Goal: Task Accomplishment & Management: Manage account settings

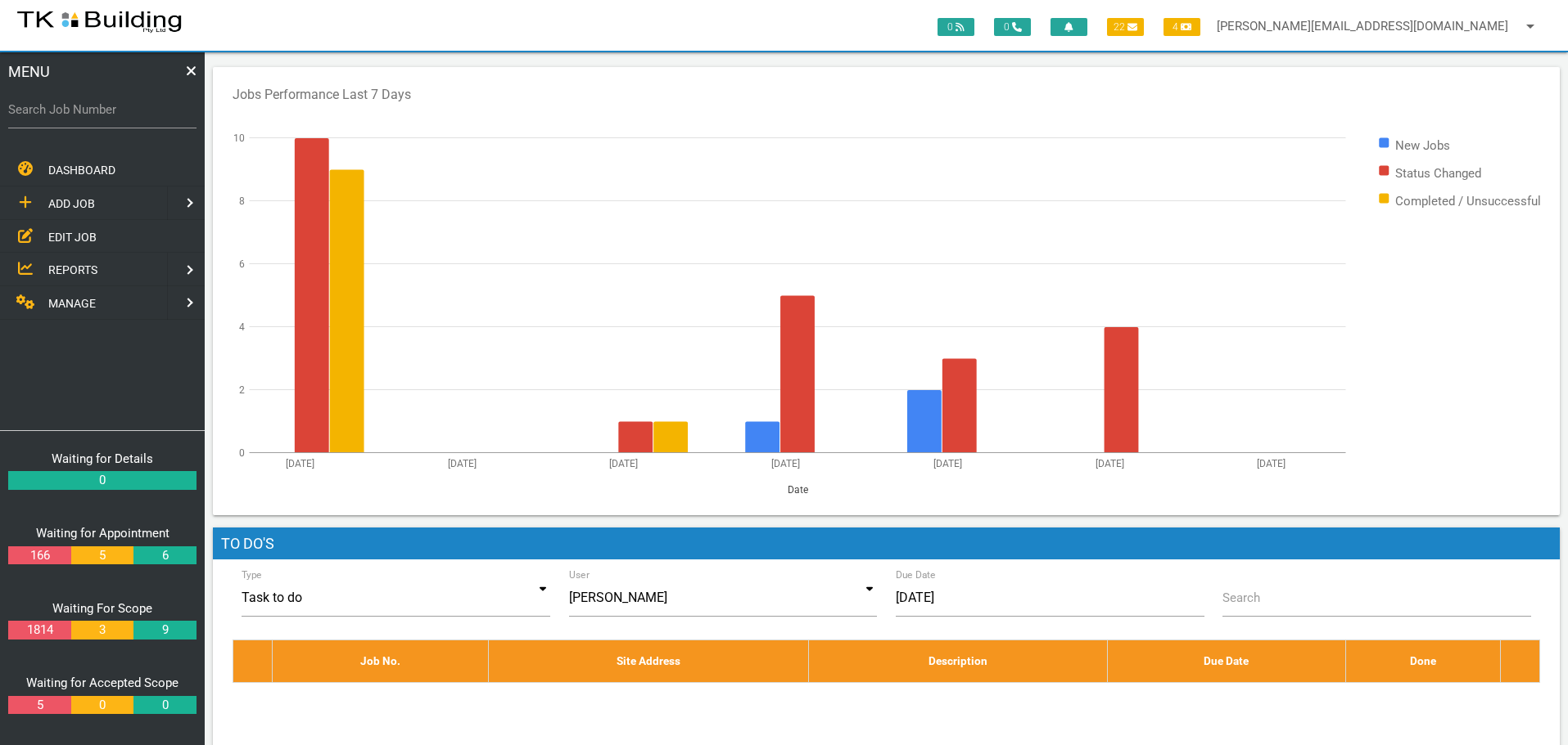
click at [69, 241] on span "EDIT JOB" at bounding box center [71, 236] width 48 height 13
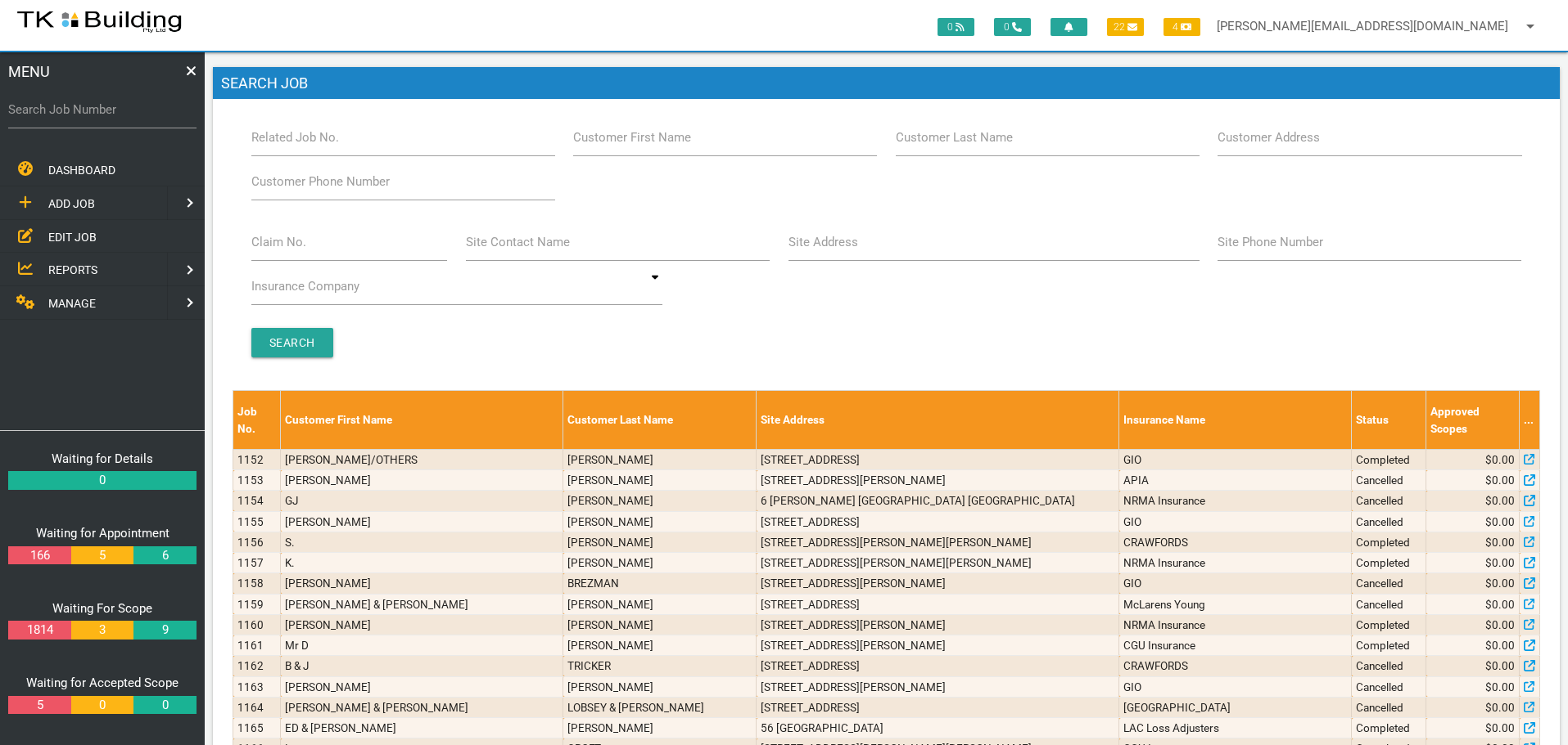
click at [63, 117] on label "Search Job Number" at bounding box center [102, 110] width 188 height 19
click at [63, 117] on input "Search Job Number" at bounding box center [102, 110] width 188 height 37
type input "27997"
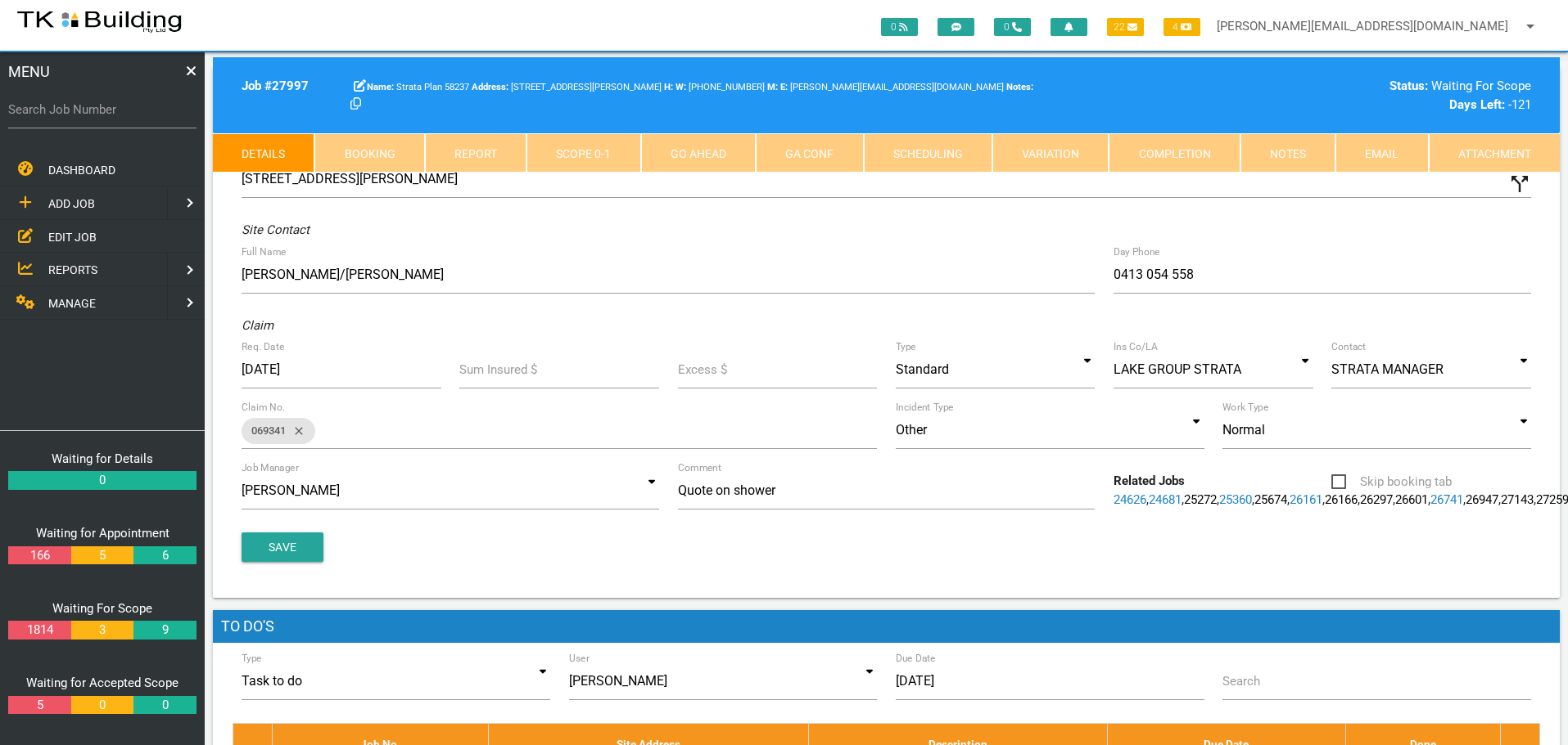
click at [1310, 149] on link "Notes" at bounding box center [1287, 153] width 95 height 39
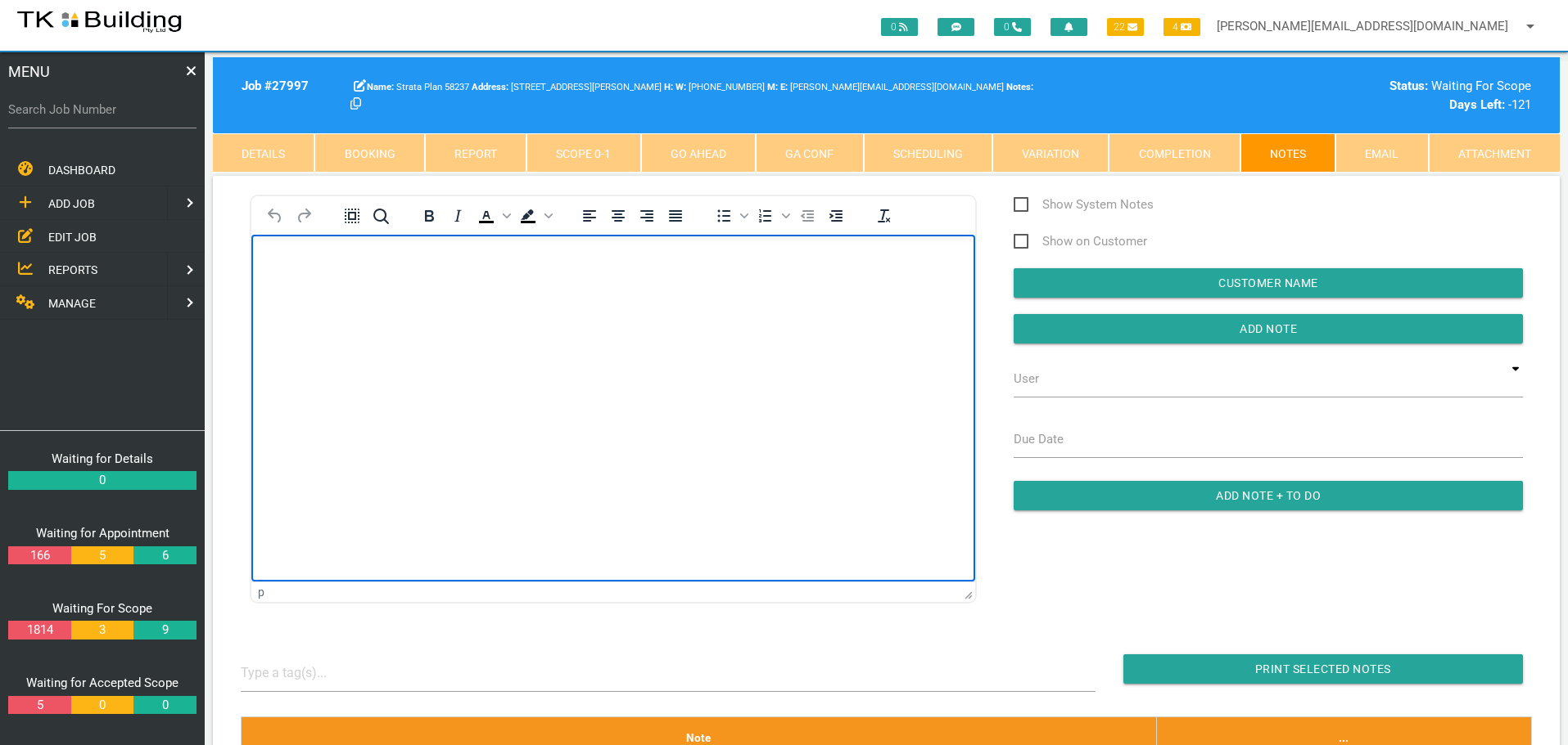
click at [277, 274] on body "Rich Text Area. Press ALT-0 for help." at bounding box center [613, 281] width 724 height 54
paste body "Rich Text Area. Press ALT-0 for help."
click at [430, 259] on p "Job Title: Unit 15 Bathroom Job ID: 640124 Job Description: Hey team, Your quot…" at bounding box center [613, 280] width 683 height 52
click at [524, 258] on p "Job Title: Unit 15 Bathroom Job ID: 640124 Job Description: Hey team, Your quot…" at bounding box center [613, 274] width 683 height 39
click at [666, 256] on p "Job Title: Unit 15 Bathroom Job ID: 640124 Job Description: Hey team, Your quot…" at bounding box center [613, 267] width 683 height 26
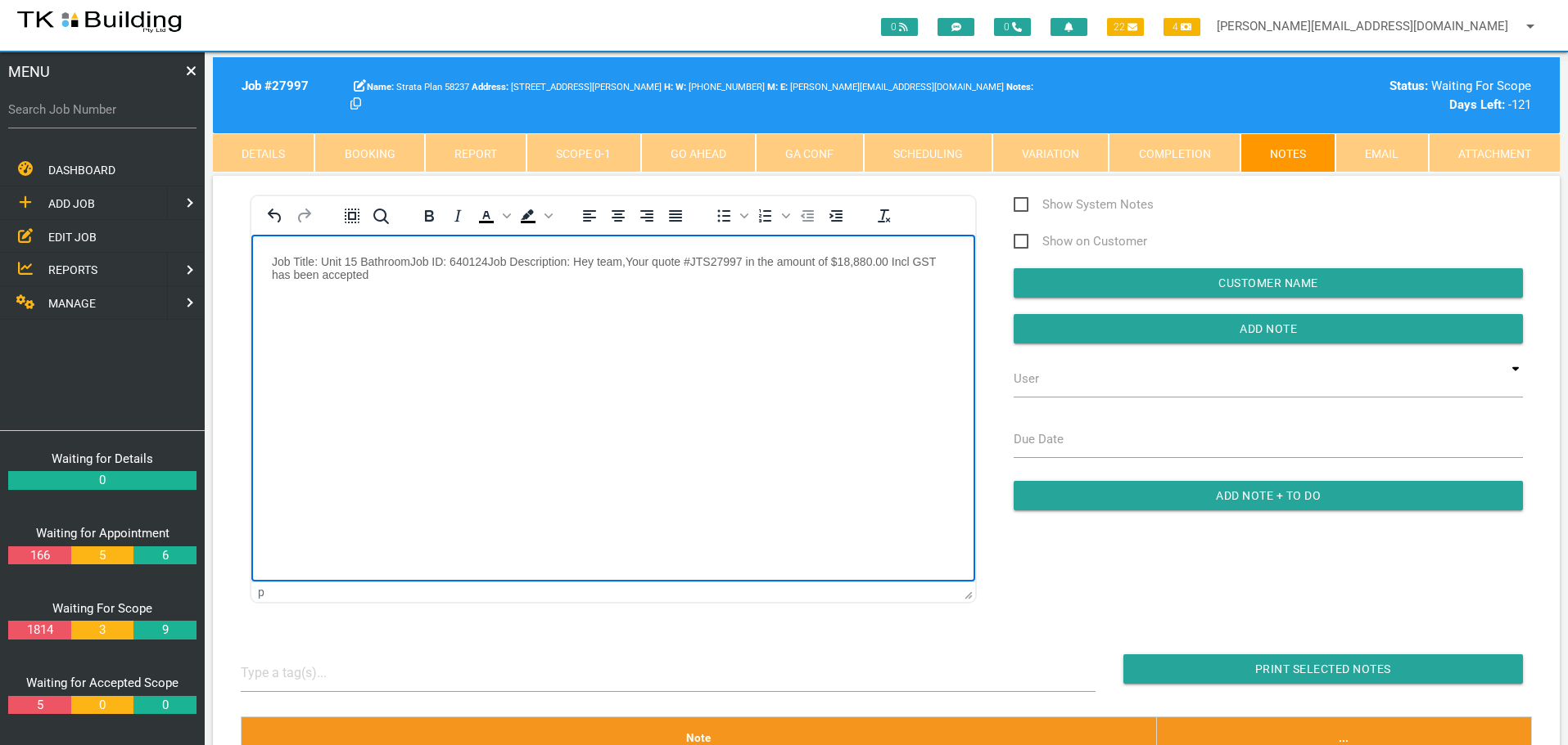
click at [269, 257] on body "Job Title: Unit 15 Bathroom Job ID: 640124 Job Description: Hey team, Your quot…" at bounding box center [613, 288] width 724 height 68
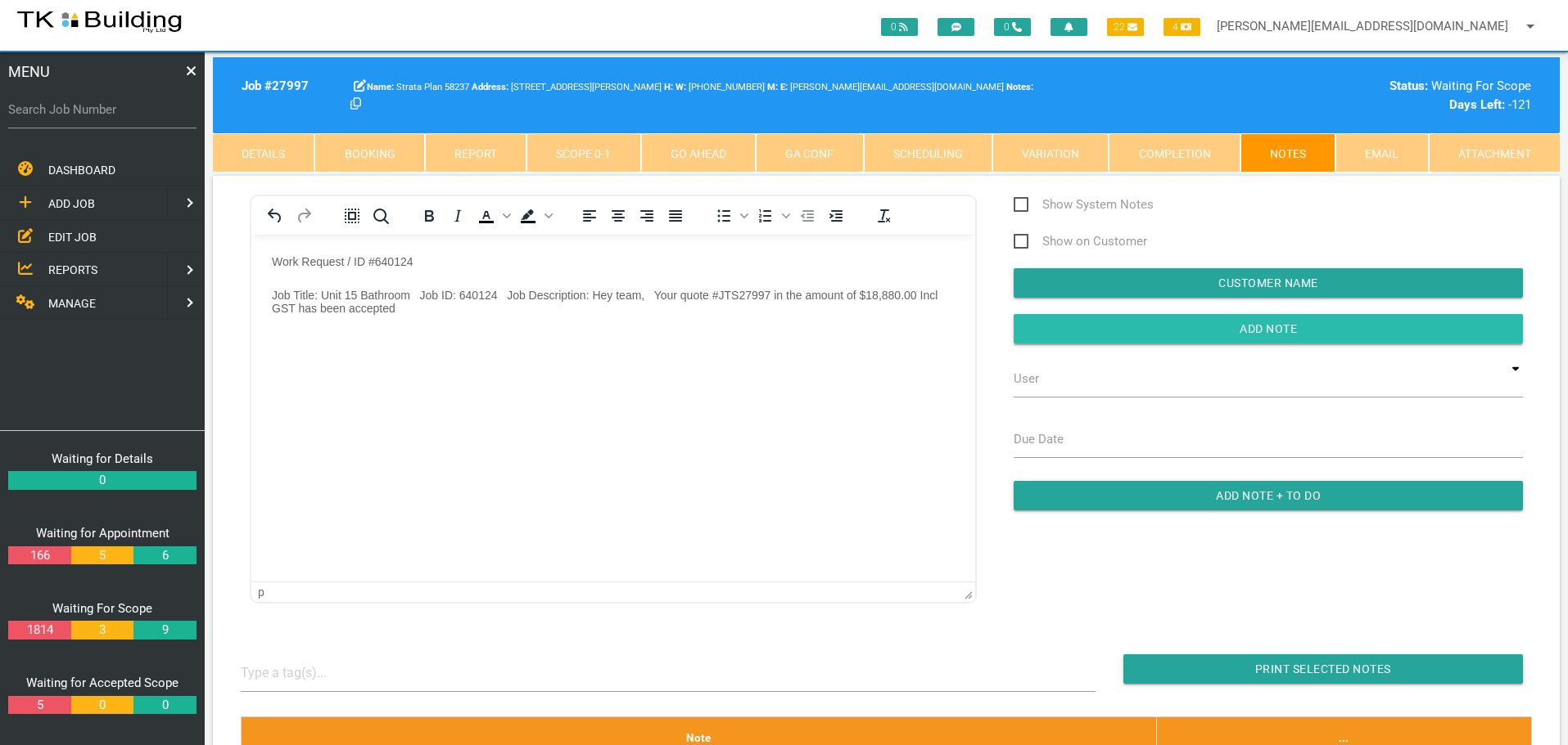
click at [1115, 335] on input "button" at bounding box center [1268, 329] width 509 height 29
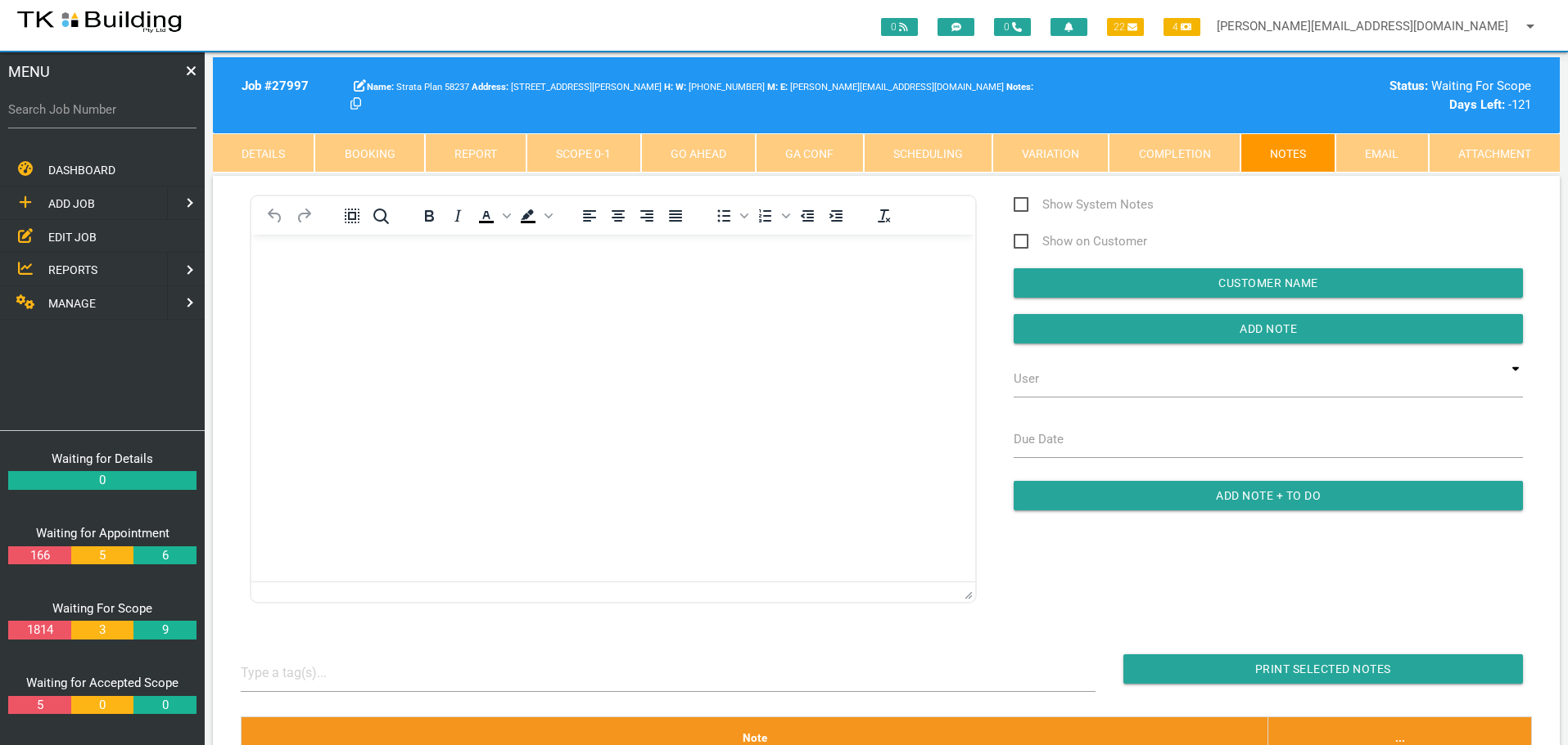
click at [76, 234] on span "EDIT JOB" at bounding box center [71, 236] width 48 height 13
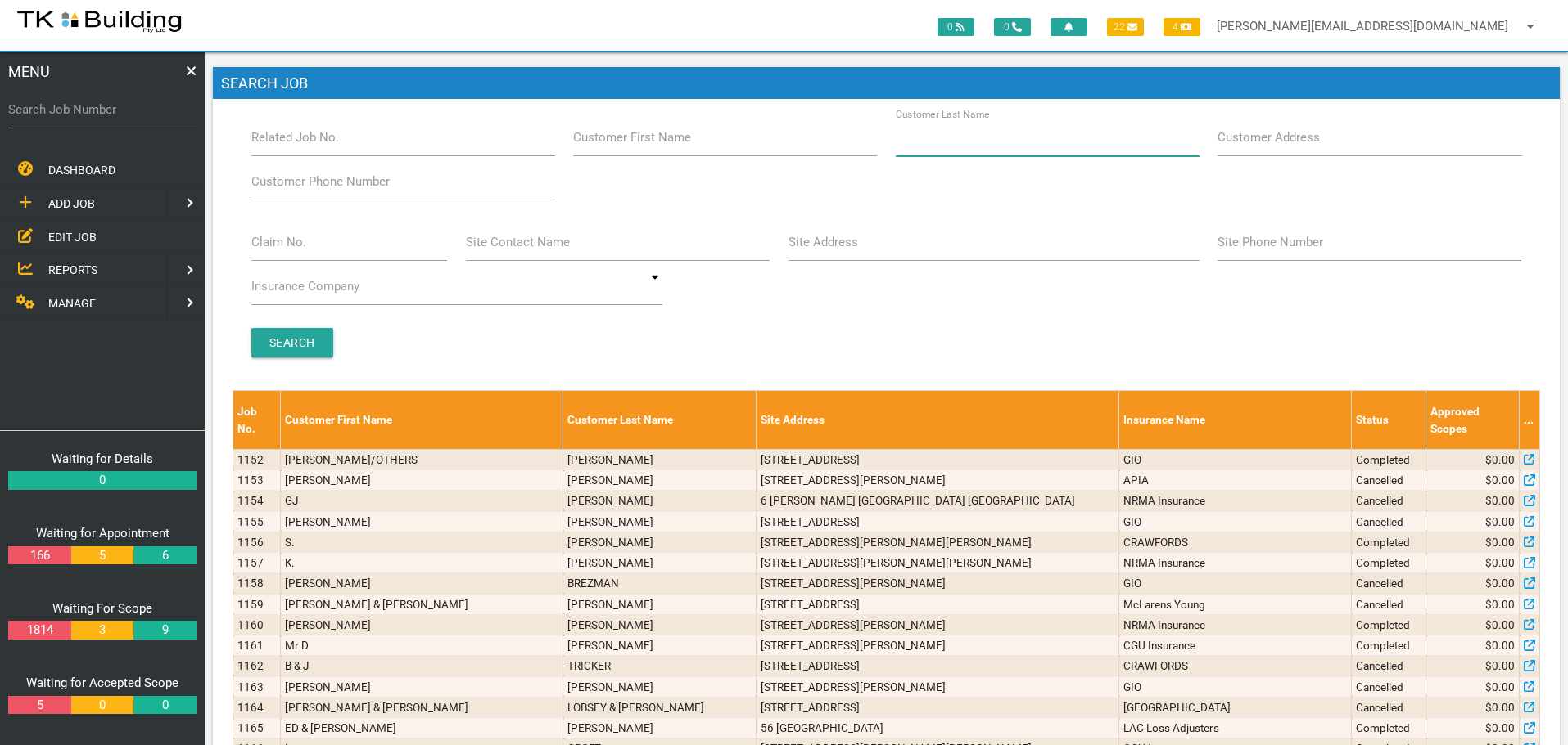
click at [1050, 146] on input "Customer Last Name" at bounding box center [1047, 137] width 304 height 37
type input "66704"
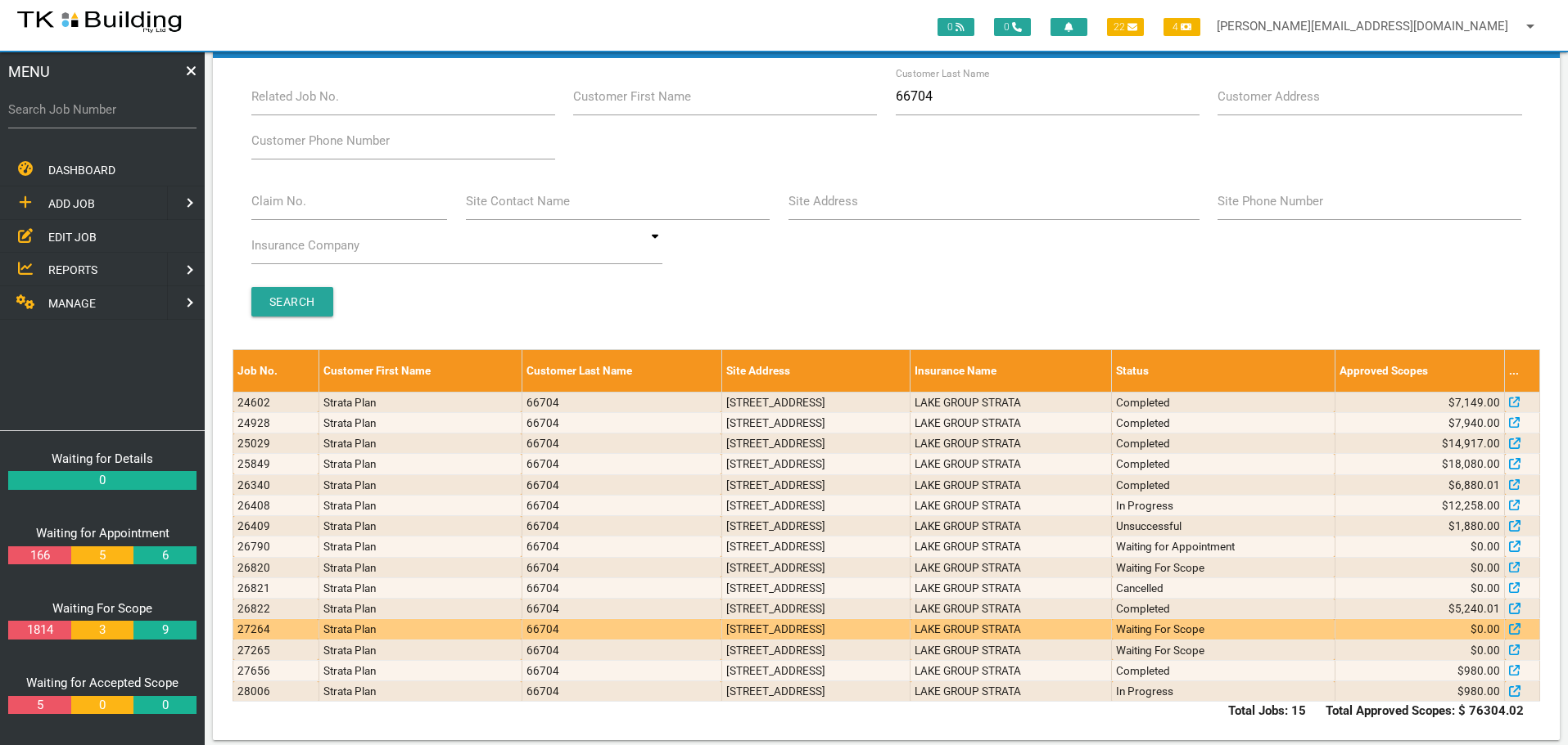
scroll to position [57, 0]
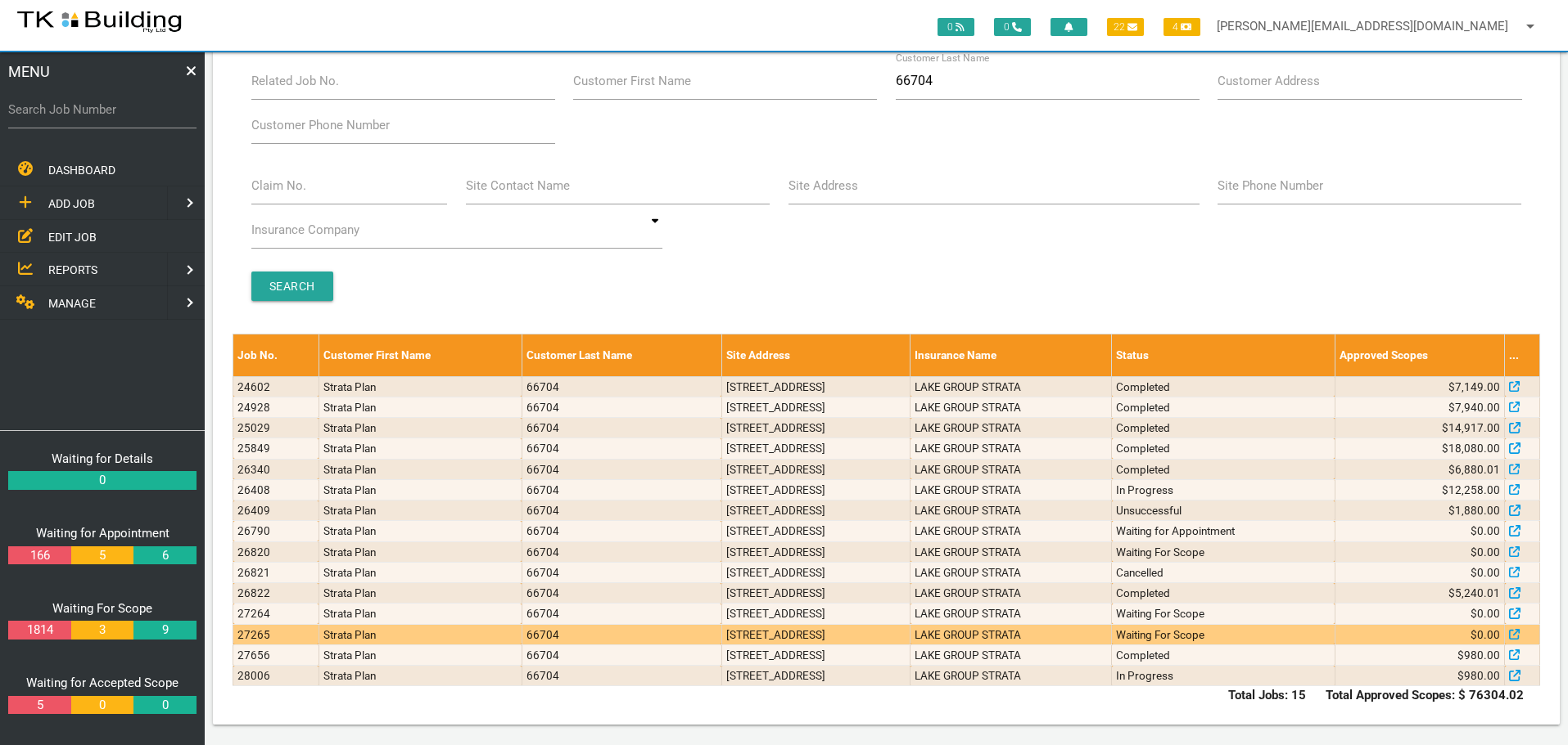
click at [895, 636] on td "105/4 Ravenshaw St, Newcastle West NSW 2302, Australia" at bounding box center [815, 634] width 188 height 21
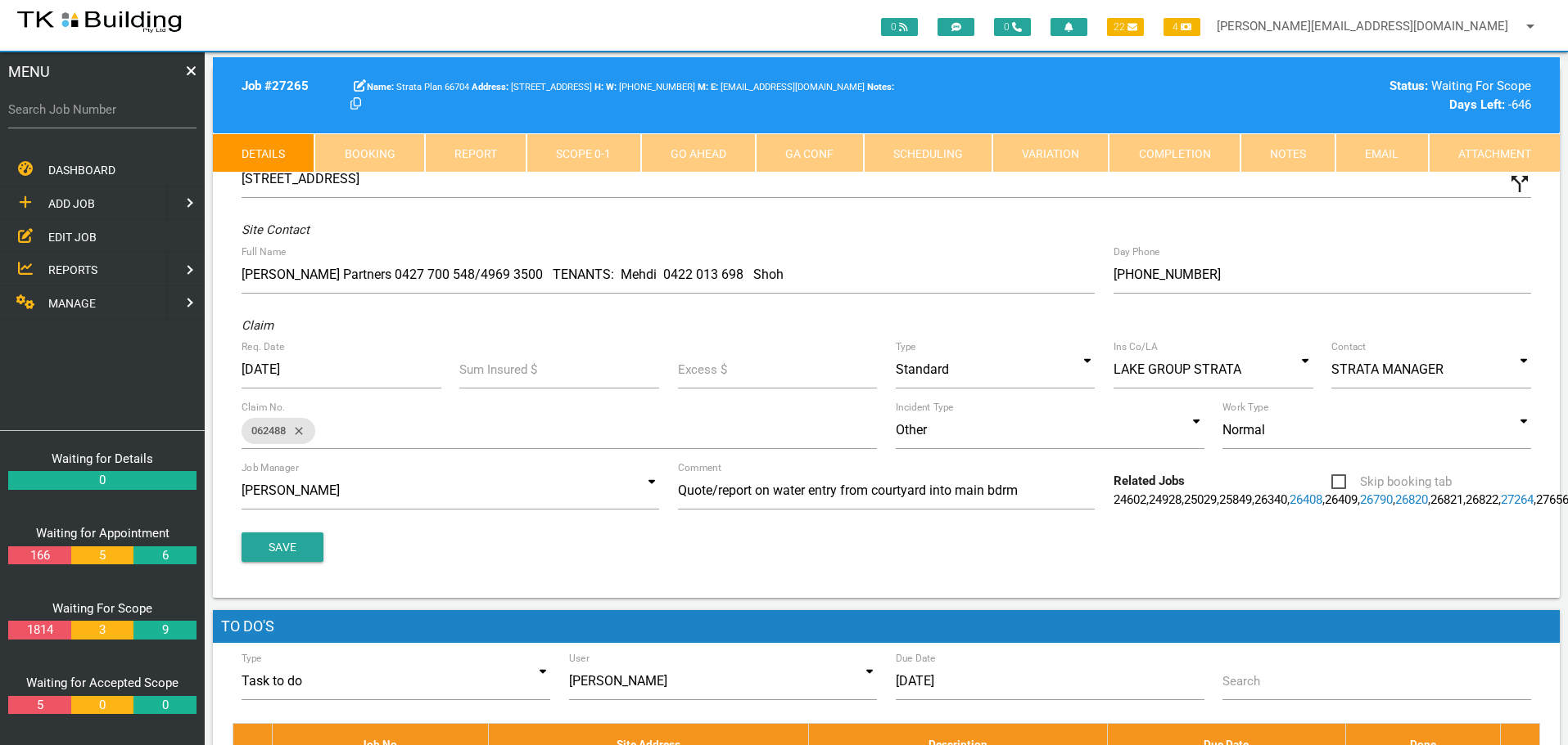
click at [1277, 158] on link "Notes" at bounding box center [1287, 153] width 95 height 39
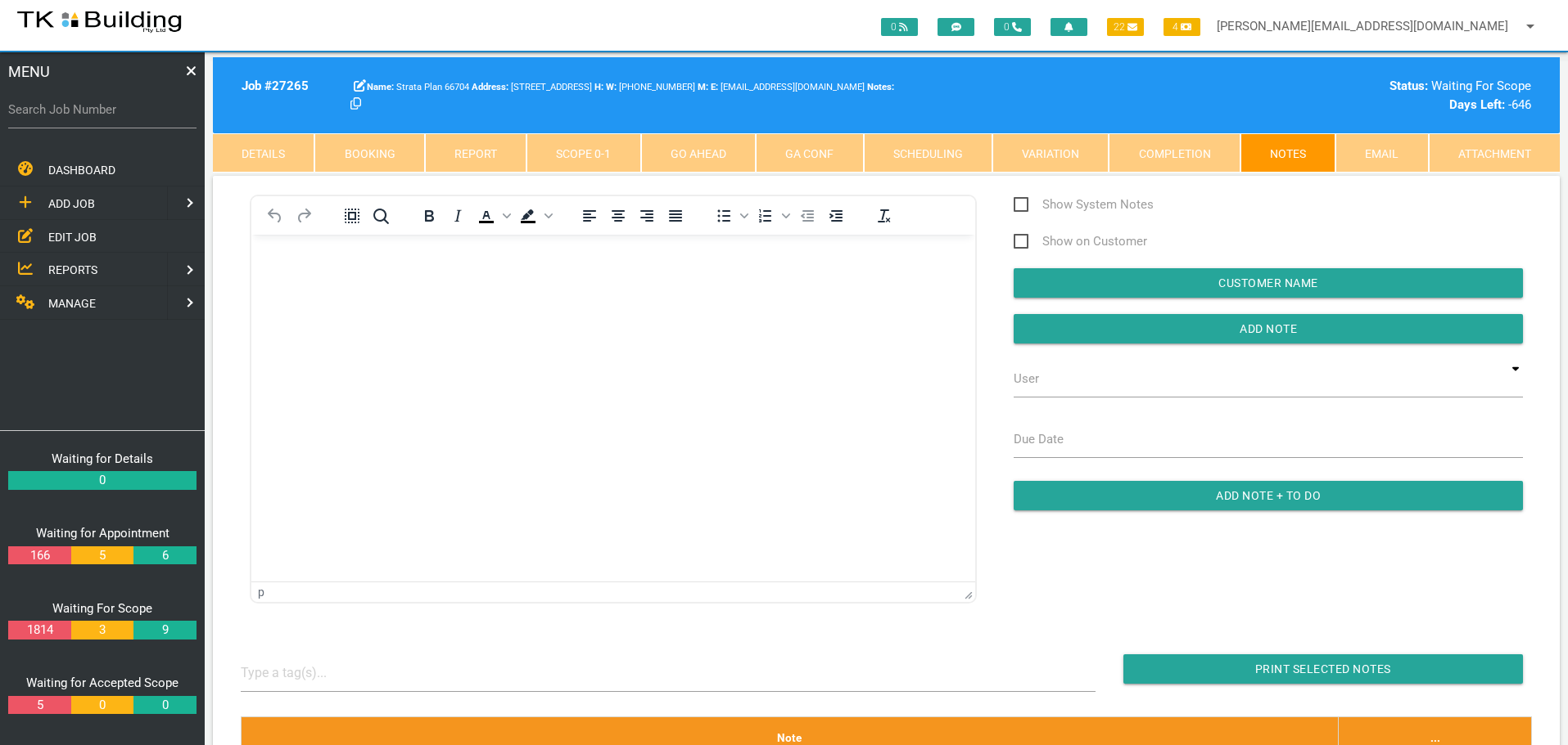
click at [294, 261] on p "Rich Text Area. Press ALT-0 for help." at bounding box center [613, 260] width 683 height 13
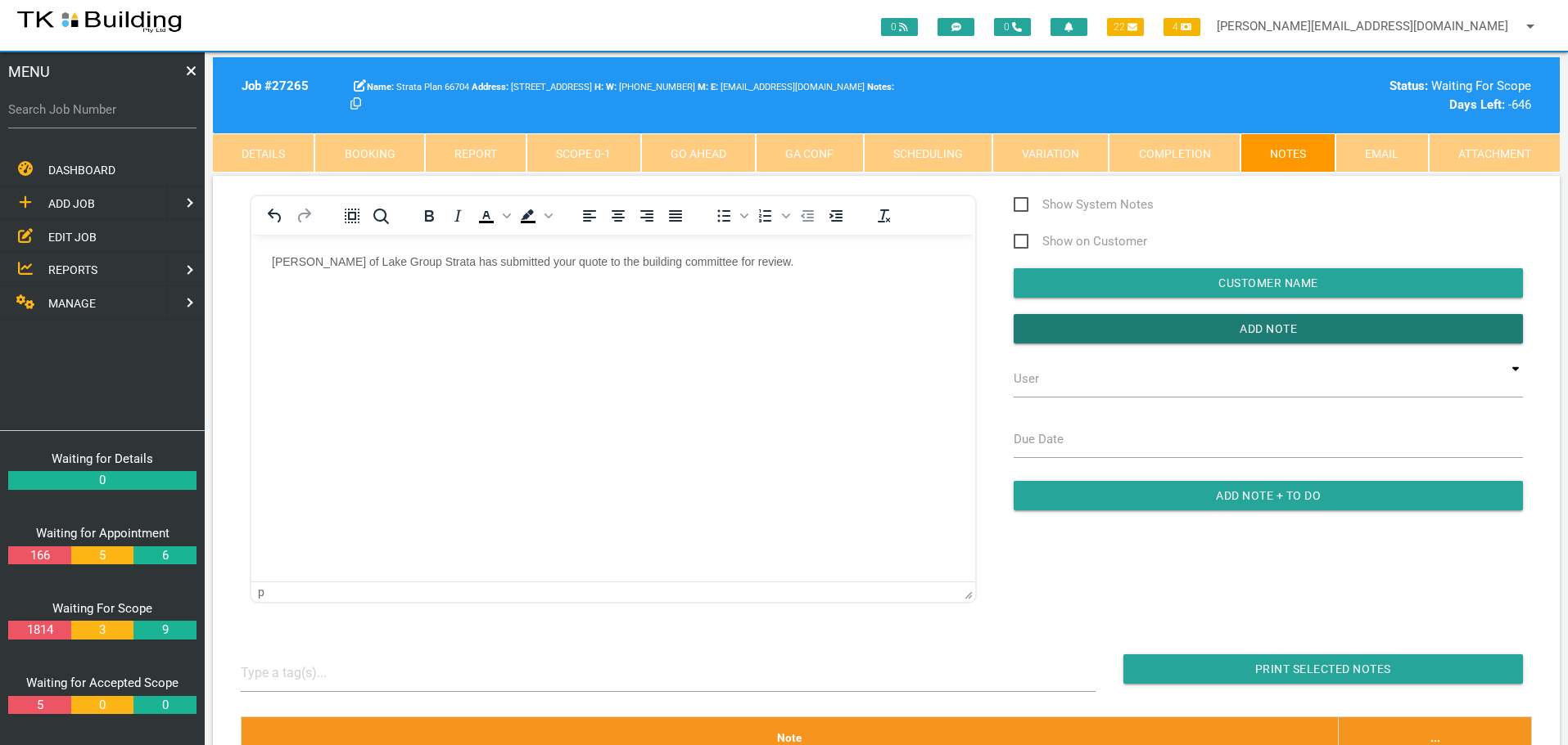
drag, startPoint x: 1139, startPoint y: 331, endPoint x: 982, endPoint y: 295, distance: 161.1
click at [1138, 331] on input "button" at bounding box center [1268, 329] width 509 height 29
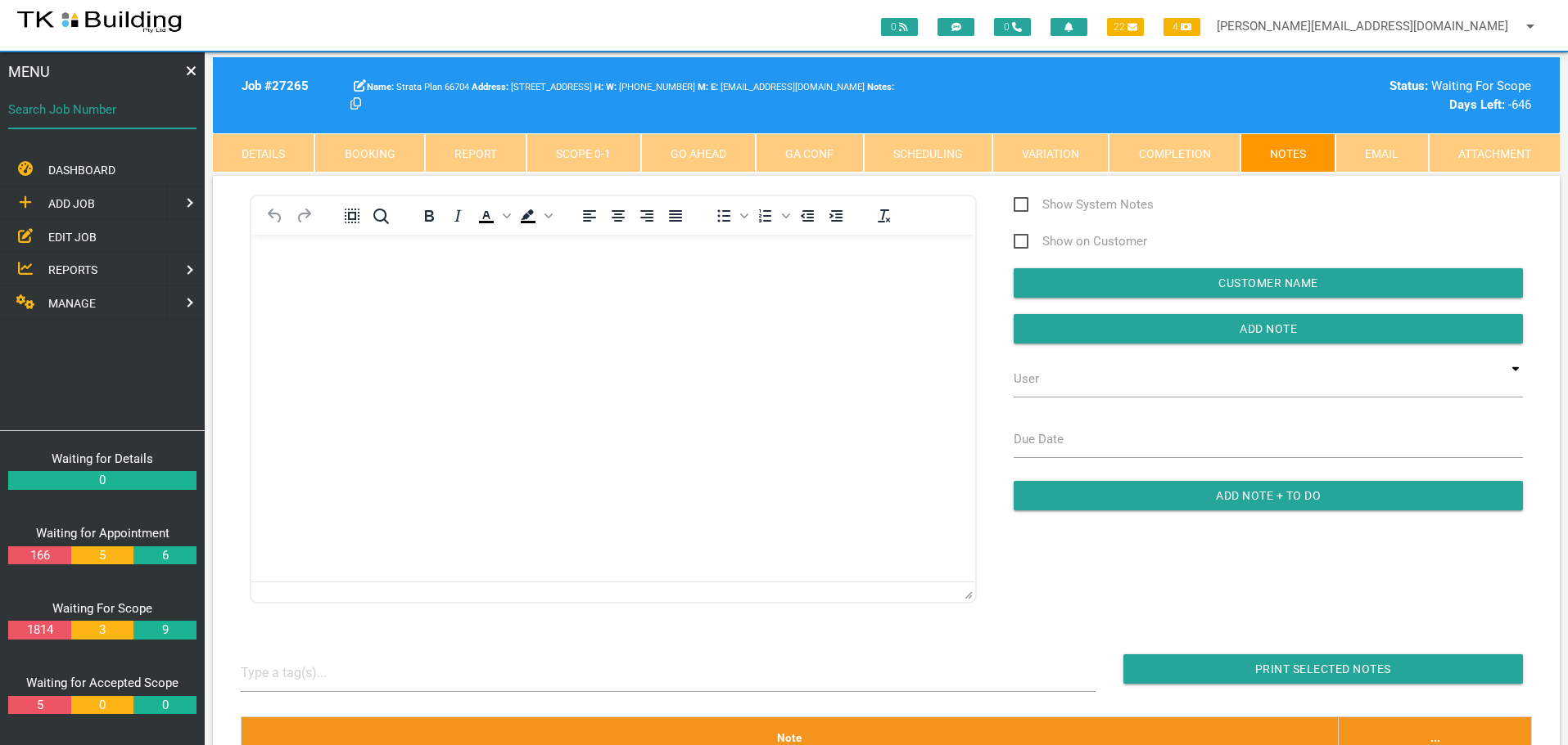
click at [113, 122] on input "Search Job Number" at bounding box center [102, 110] width 188 height 37
type input "28166"
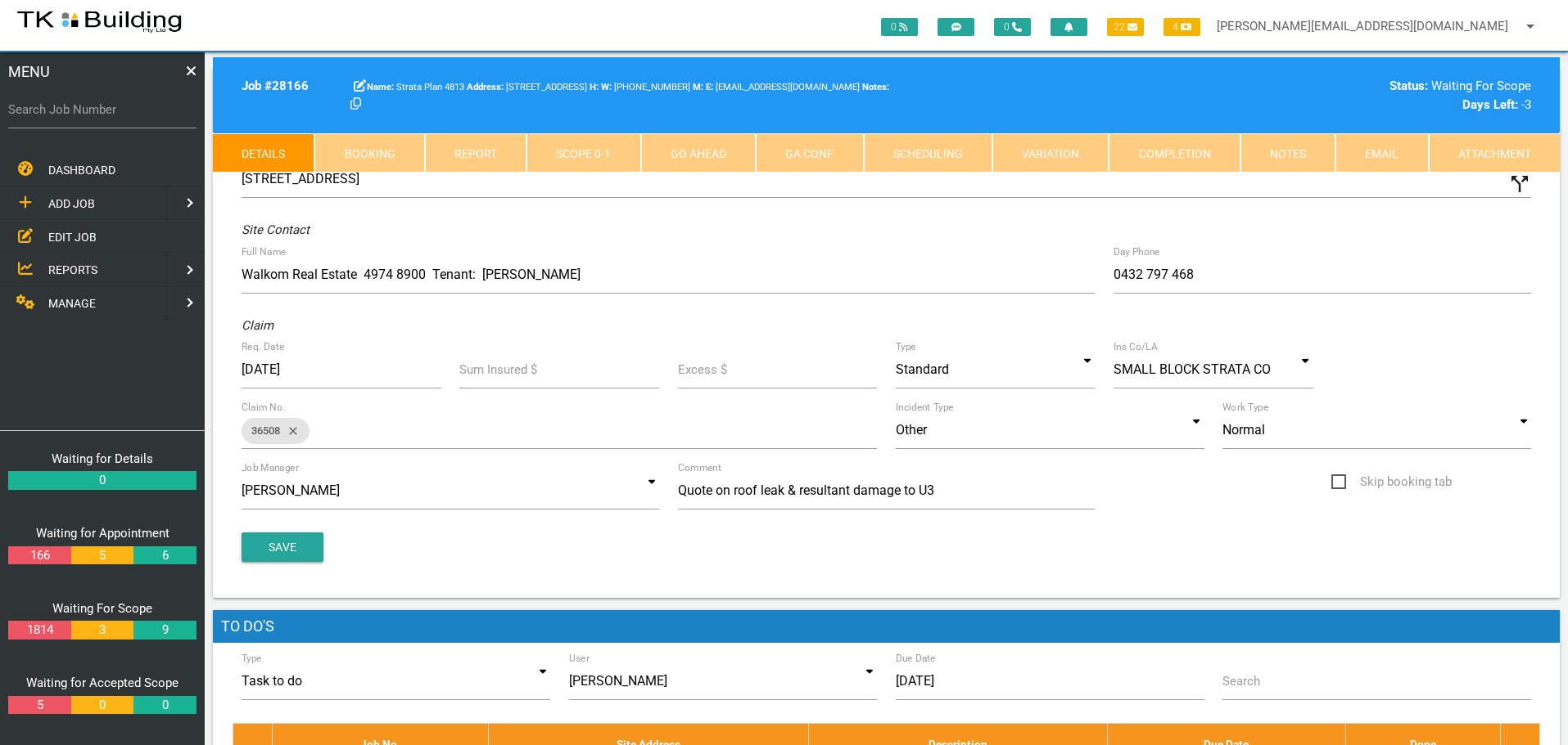
click at [364, 154] on link "Booking" at bounding box center [369, 153] width 110 height 39
select select "9"
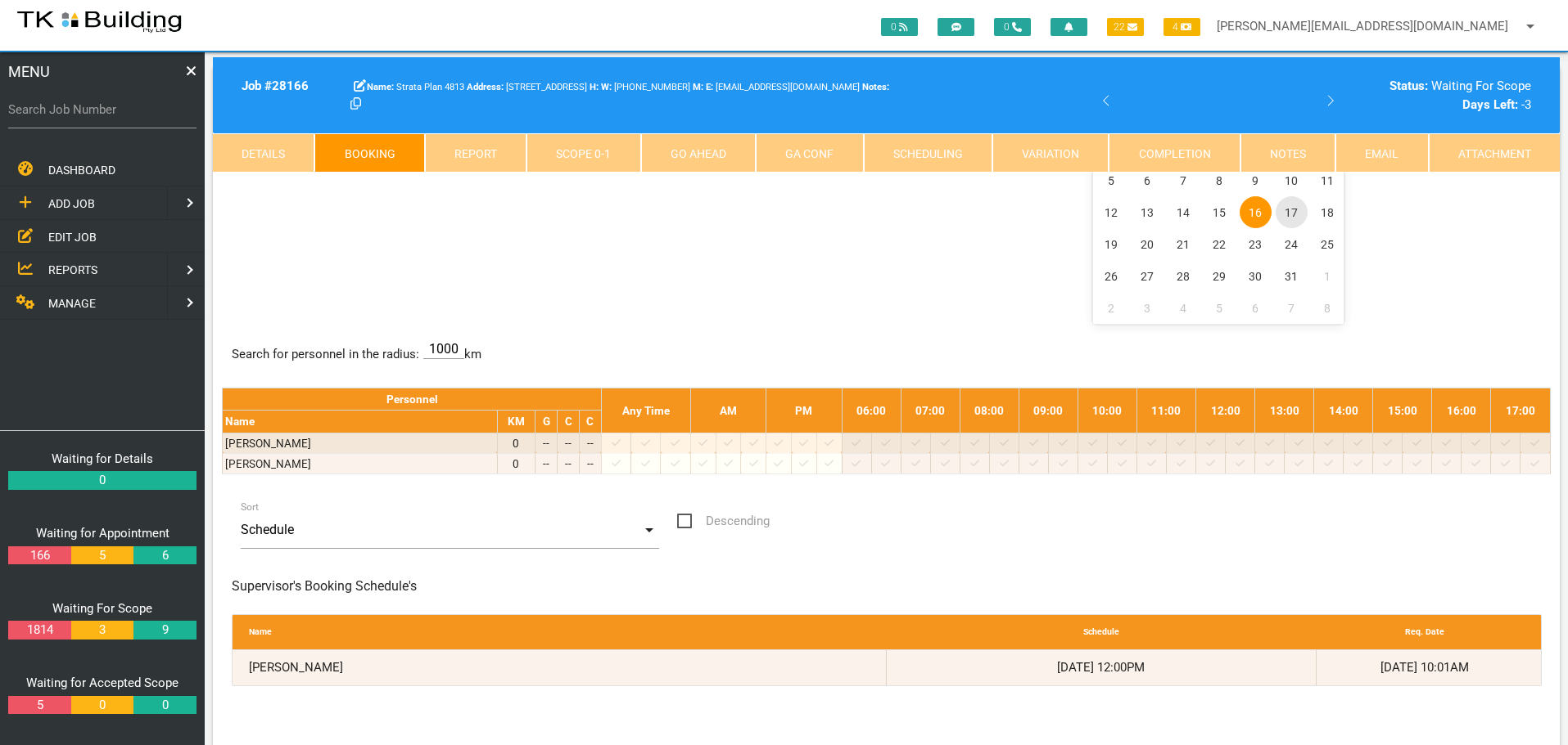
click at [1293, 210] on span "17" at bounding box center [1291, 212] width 32 height 32
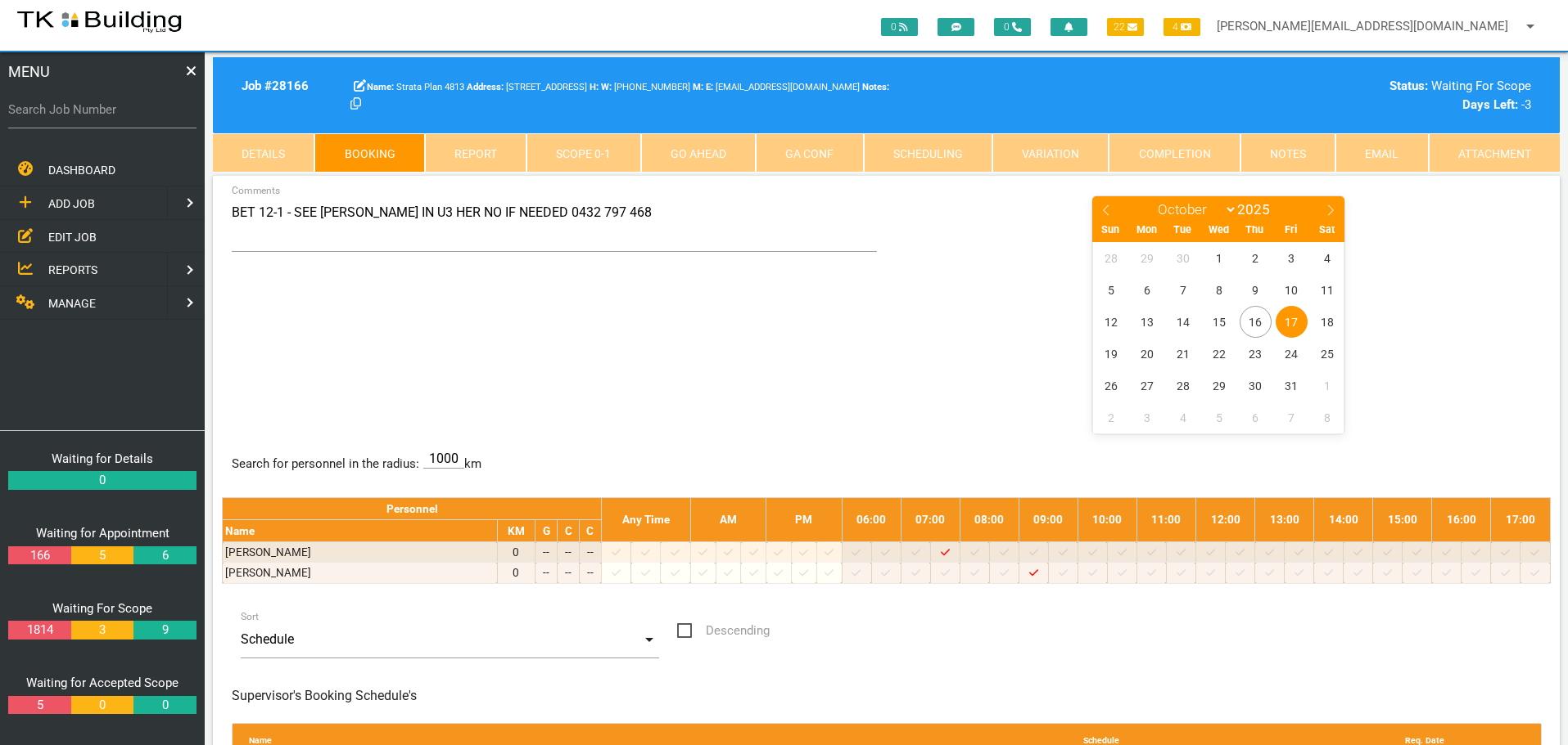
click at [77, 266] on span "REPORTS" at bounding box center [72, 269] width 49 height 13
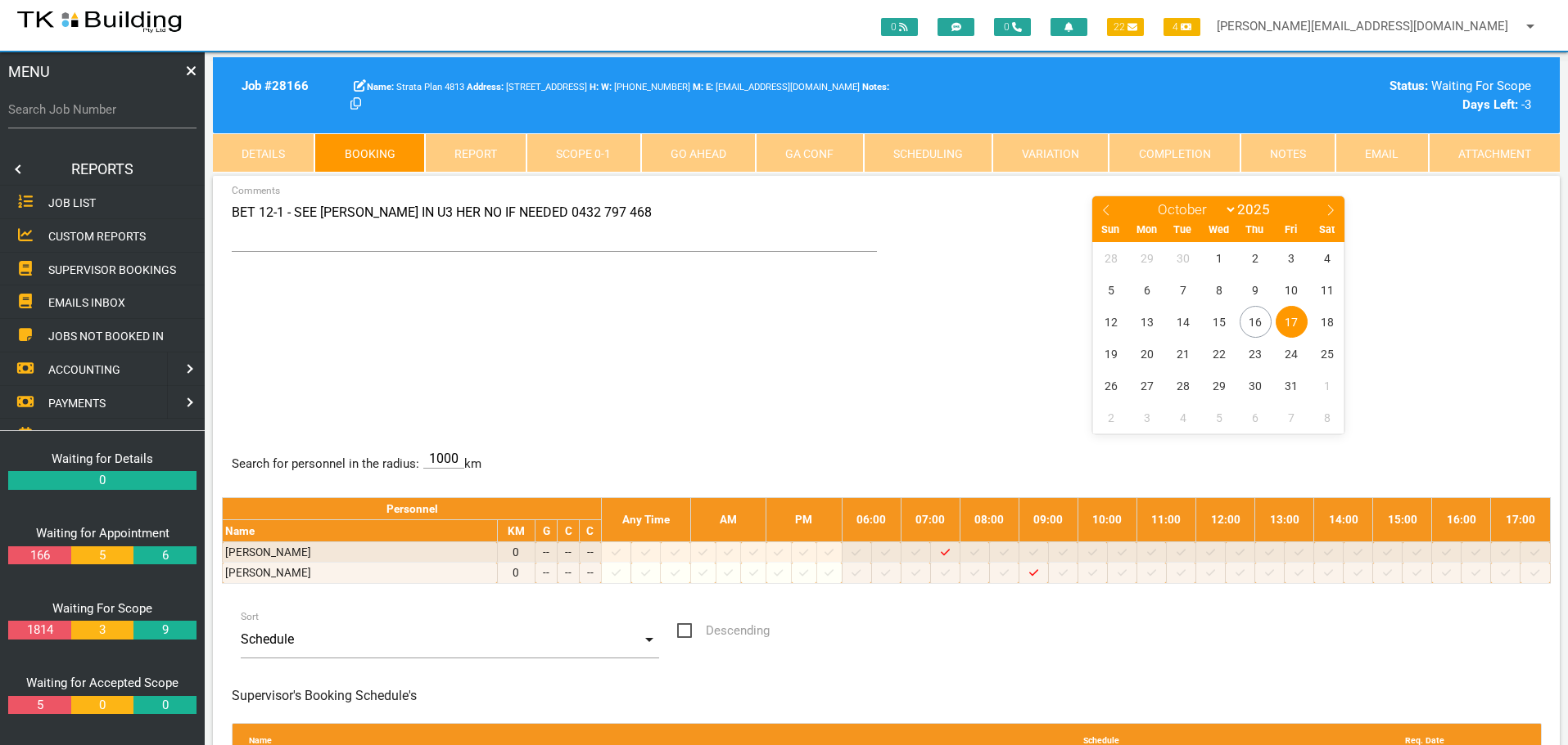
click at [77, 266] on span "SUPERVISOR BOOKINGS" at bounding box center [112, 268] width 127 height 13
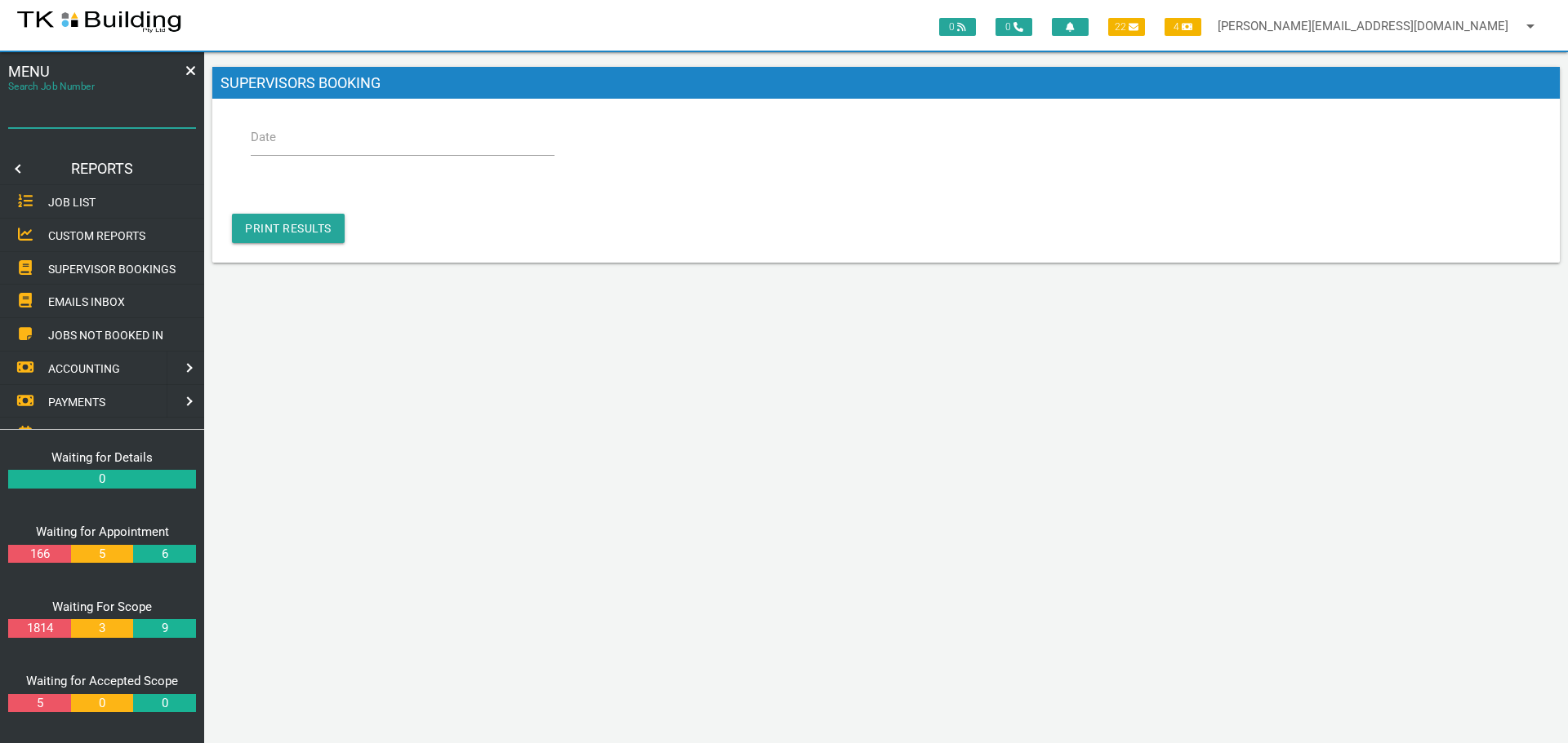
click at [73, 122] on input "Search Job Number" at bounding box center [102, 109] width 188 height 37
type input "28166"
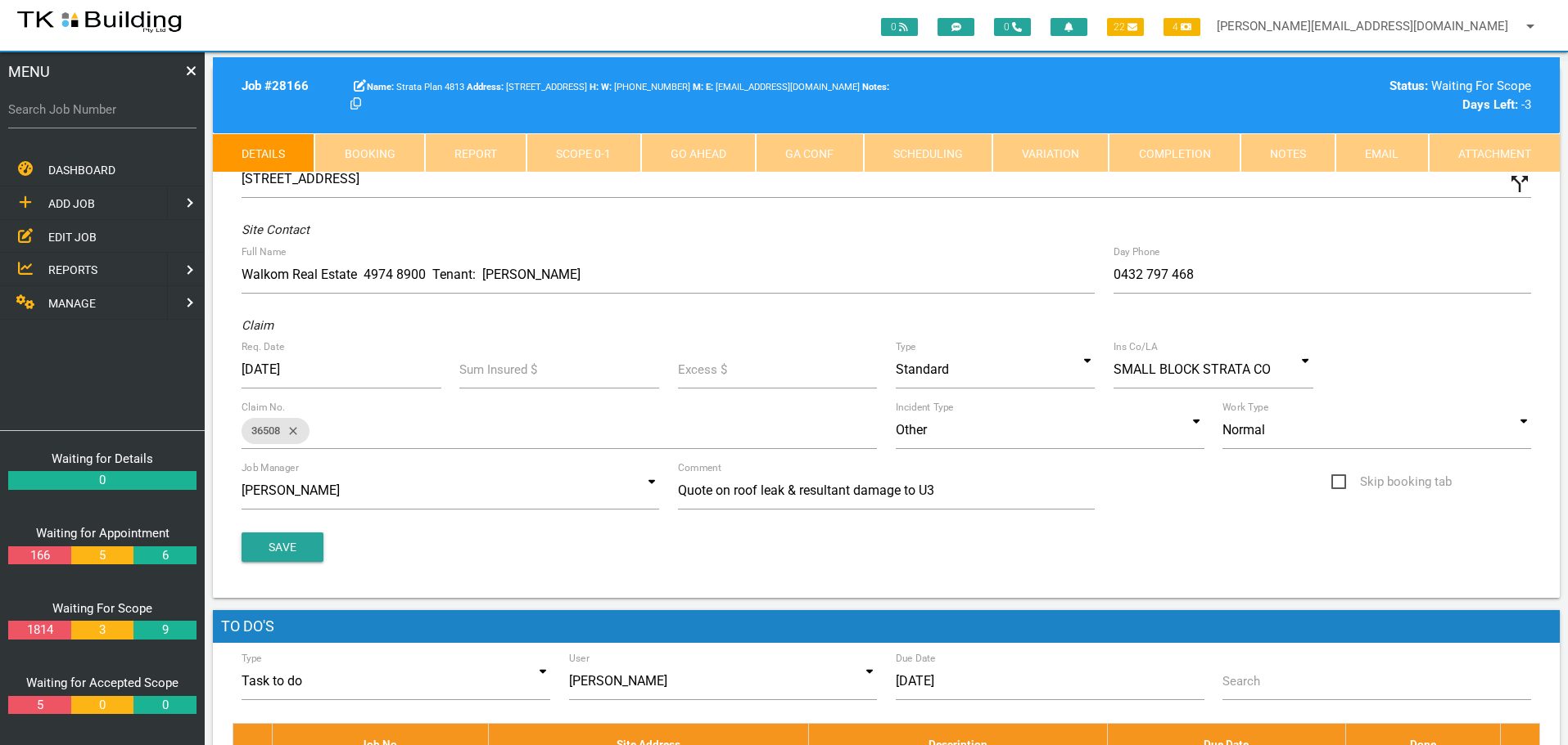
click at [389, 151] on link "Booking" at bounding box center [369, 153] width 110 height 39
select select "9"
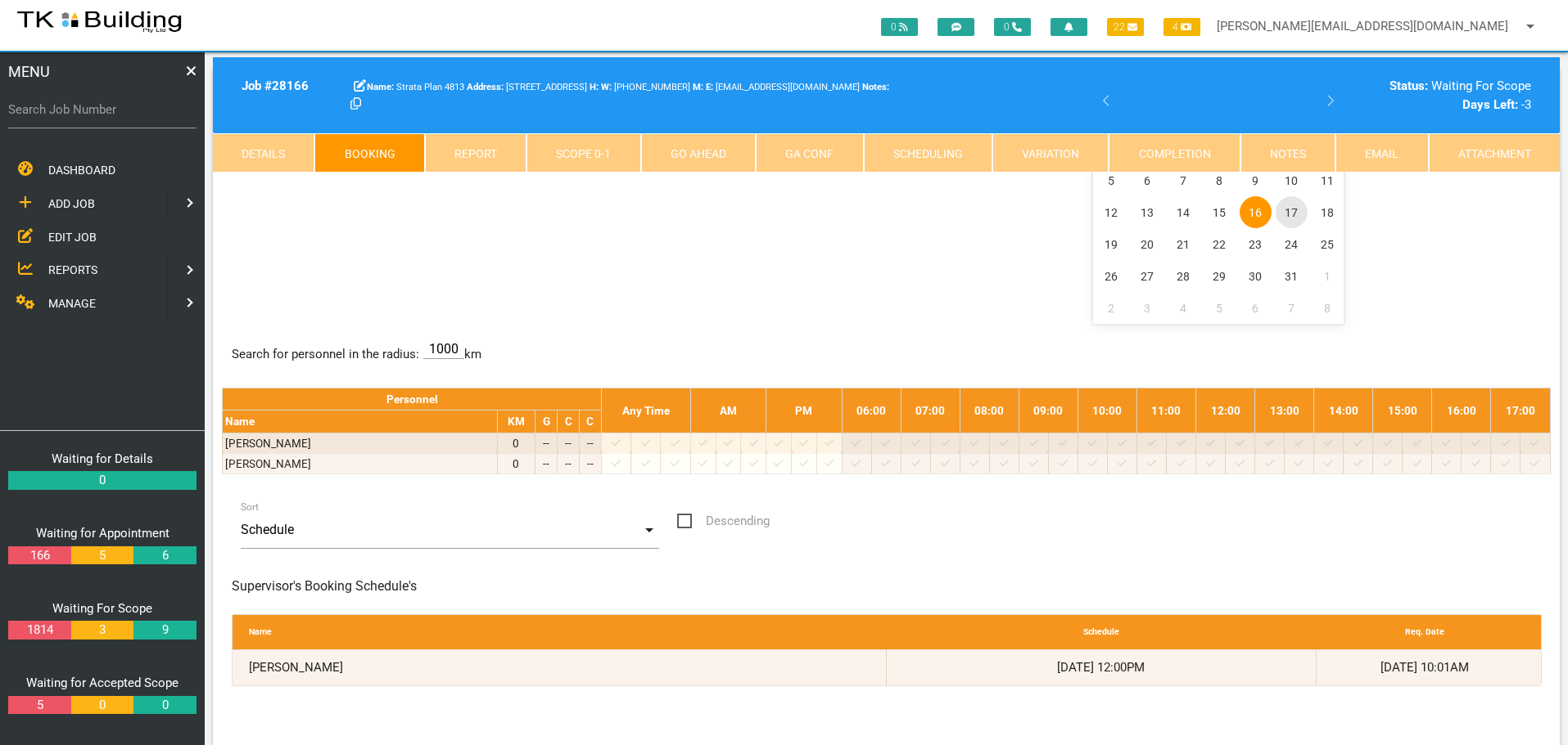
click at [1290, 213] on div "January February March April May June July August September October November De…" at bounding box center [1217, 206] width 252 height 238
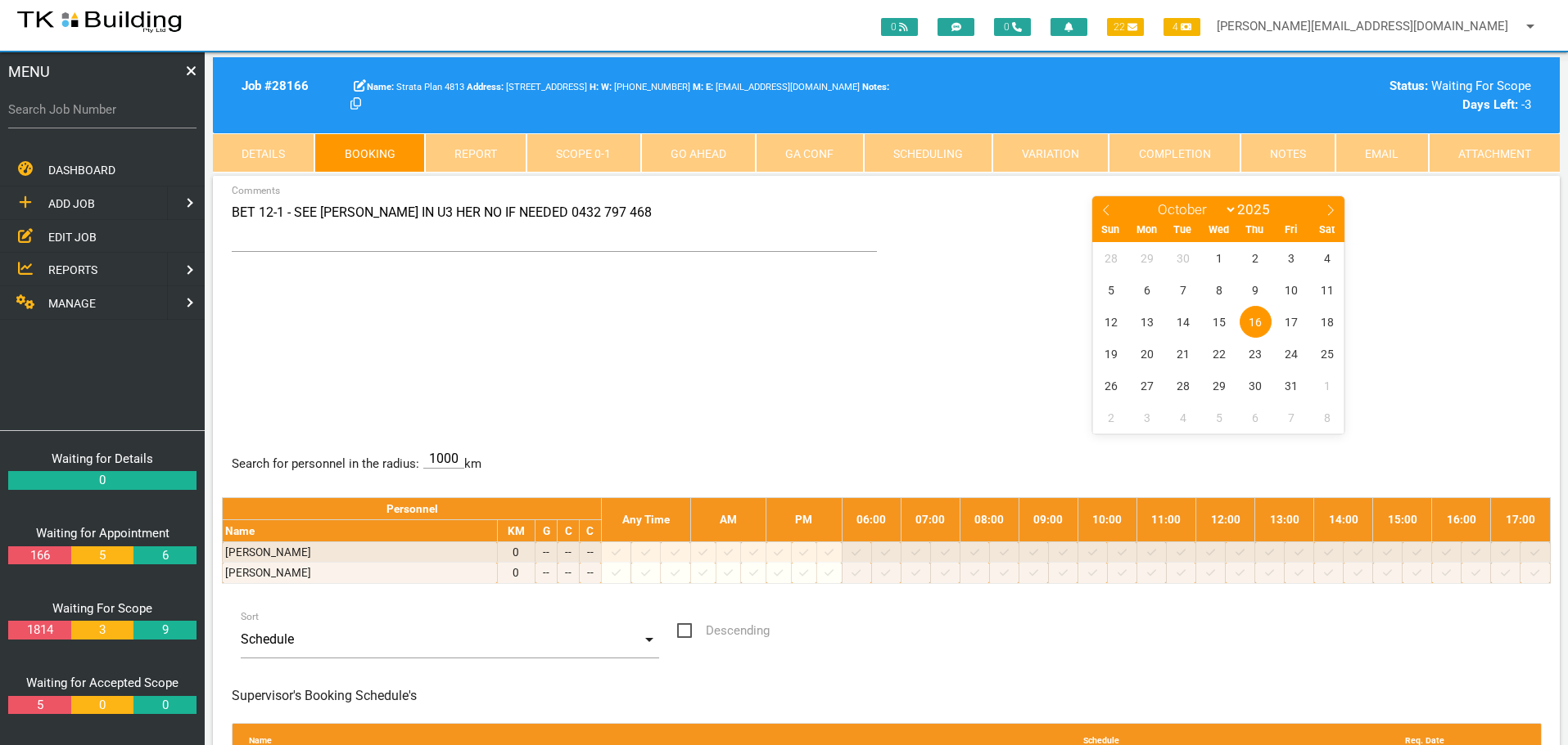
click at [80, 232] on span "EDIT JOB" at bounding box center [71, 236] width 48 height 13
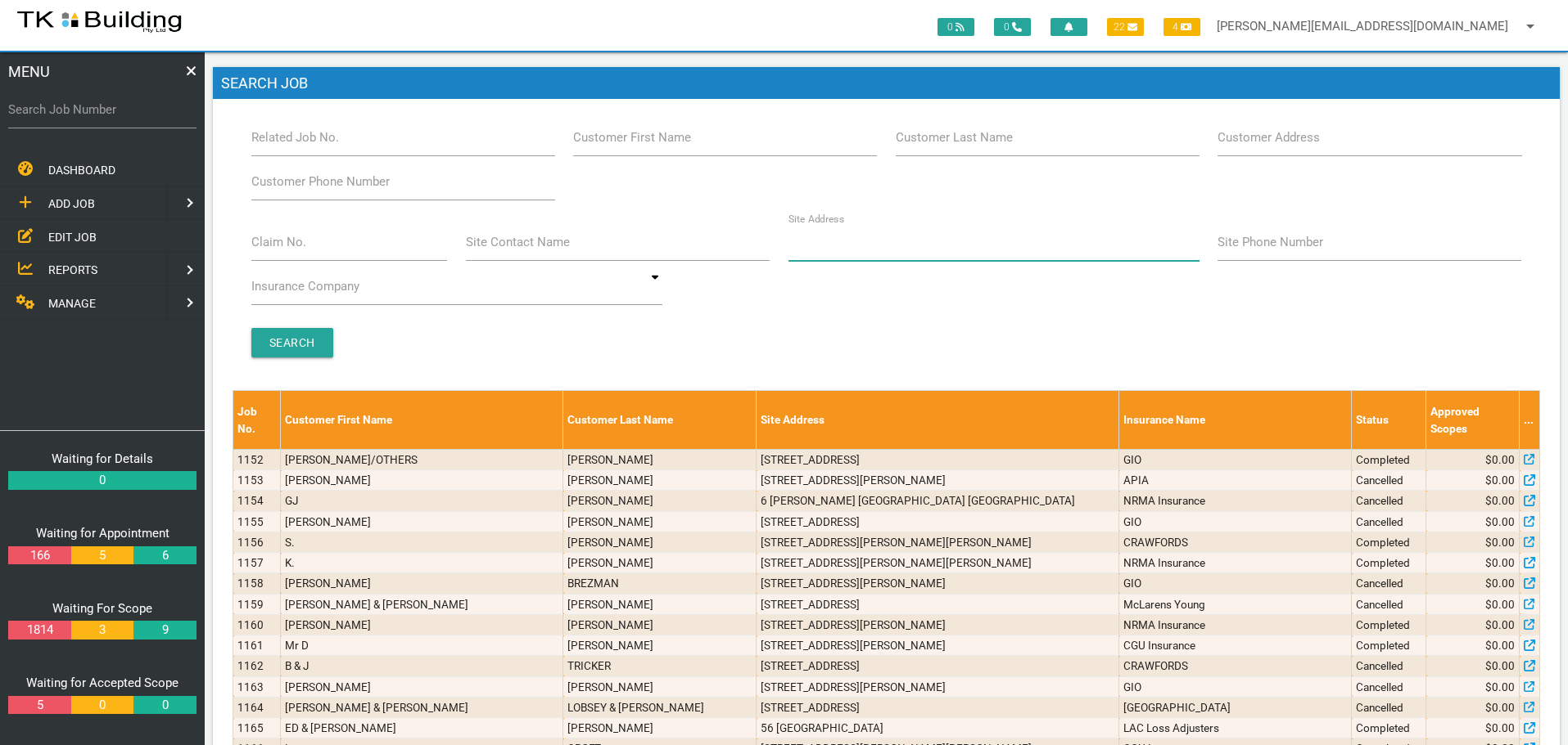
click at [800, 256] on input "Site Address" at bounding box center [994, 242] width 411 height 37
type input "30 Patrick"
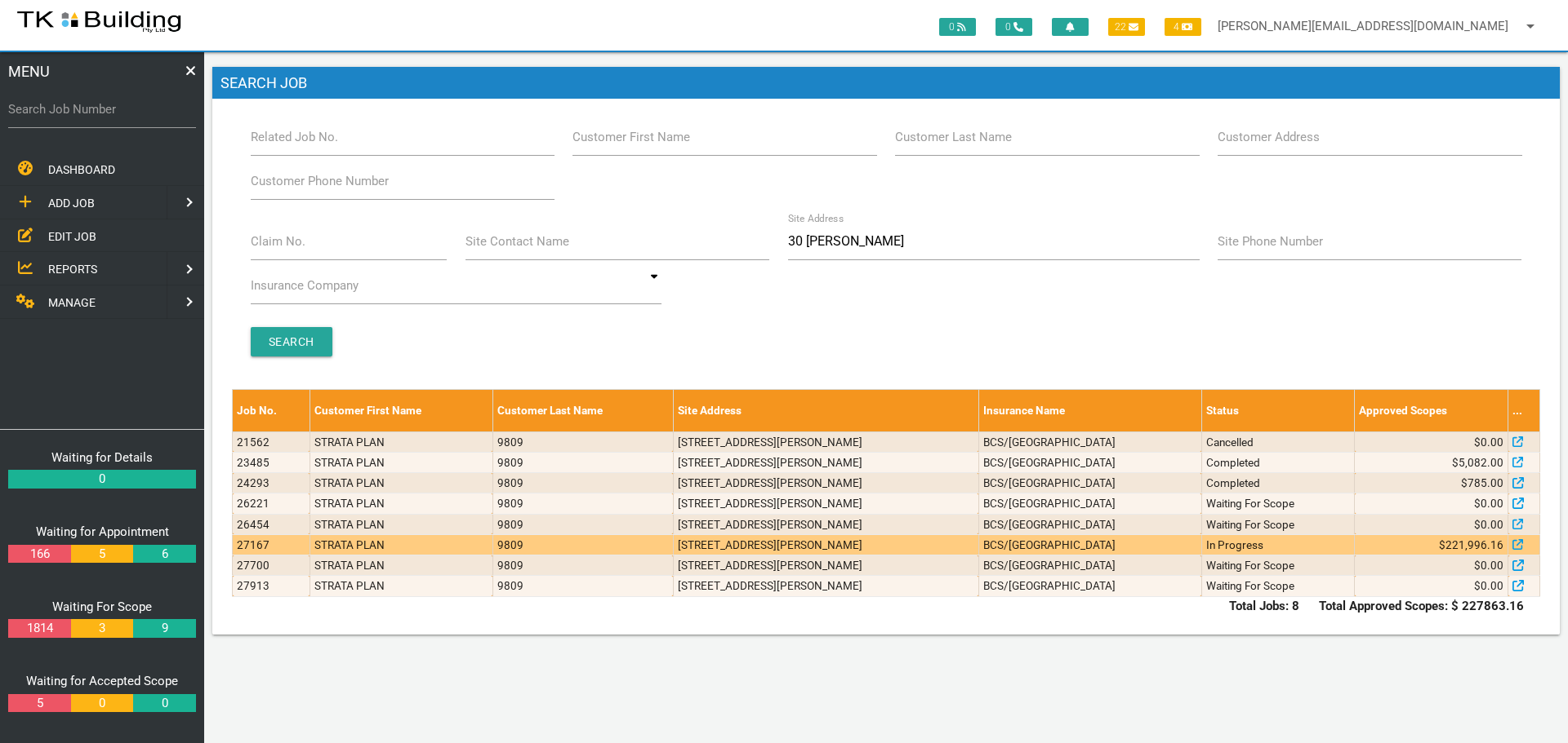
click at [951, 543] on td "30 Patrick St, Merewether NSW 2291, Australia" at bounding box center [826, 545] width 306 height 21
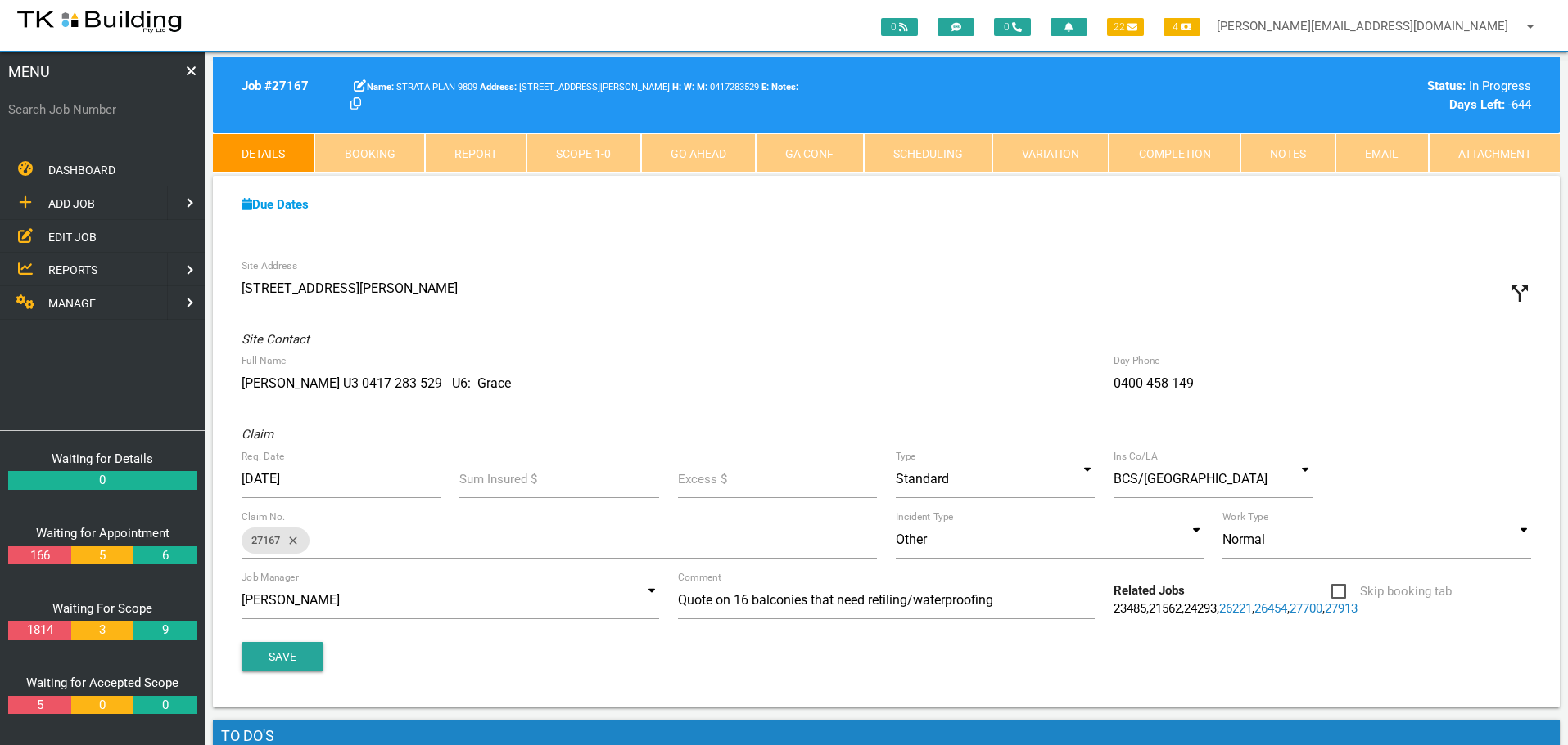
click at [67, 117] on label "Search Job Number" at bounding box center [102, 110] width 188 height 19
click at [67, 117] on input "Search Job Number" at bounding box center [102, 110] width 188 height 37
type input "28166"
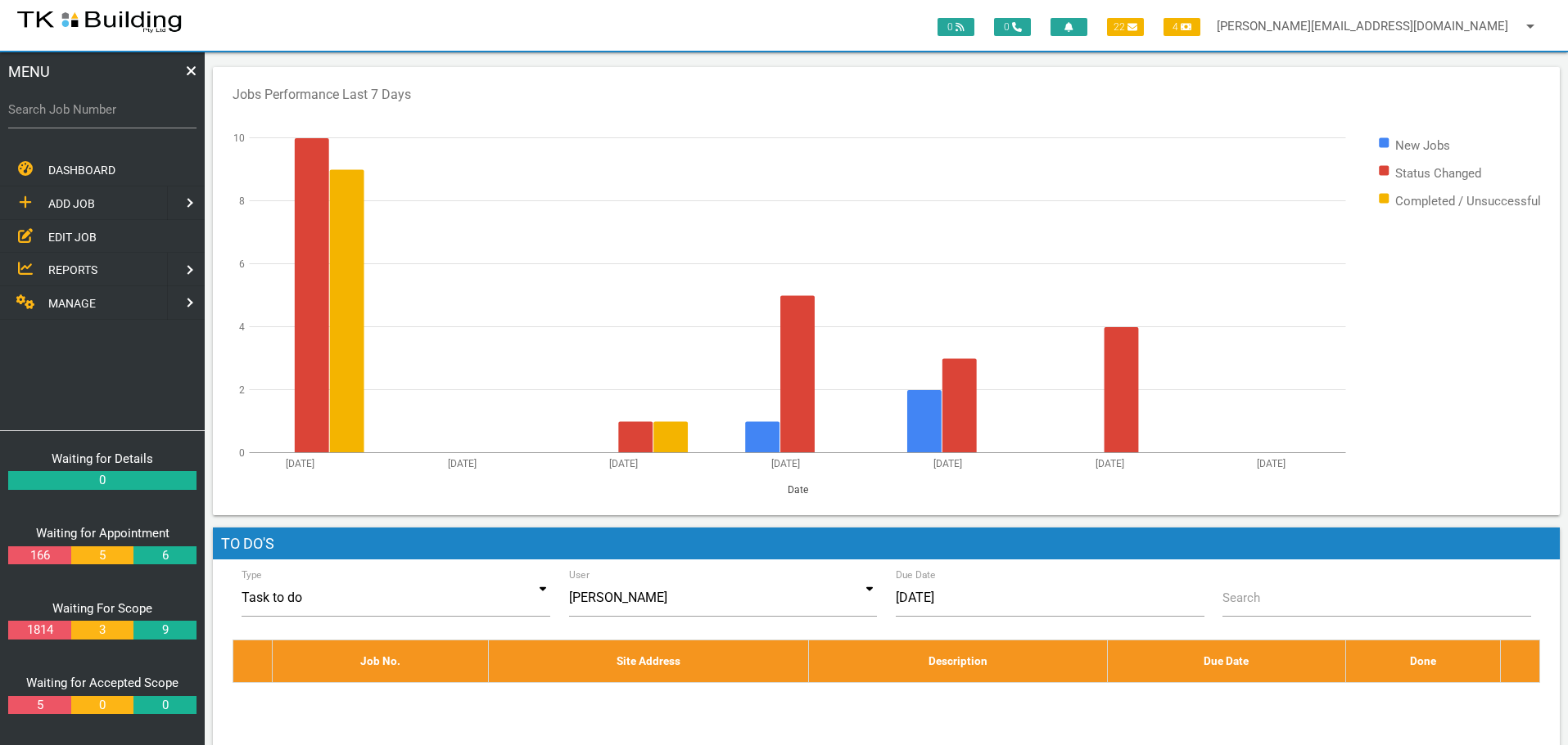
click at [90, 234] on span "EDIT JOB" at bounding box center [71, 236] width 48 height 13
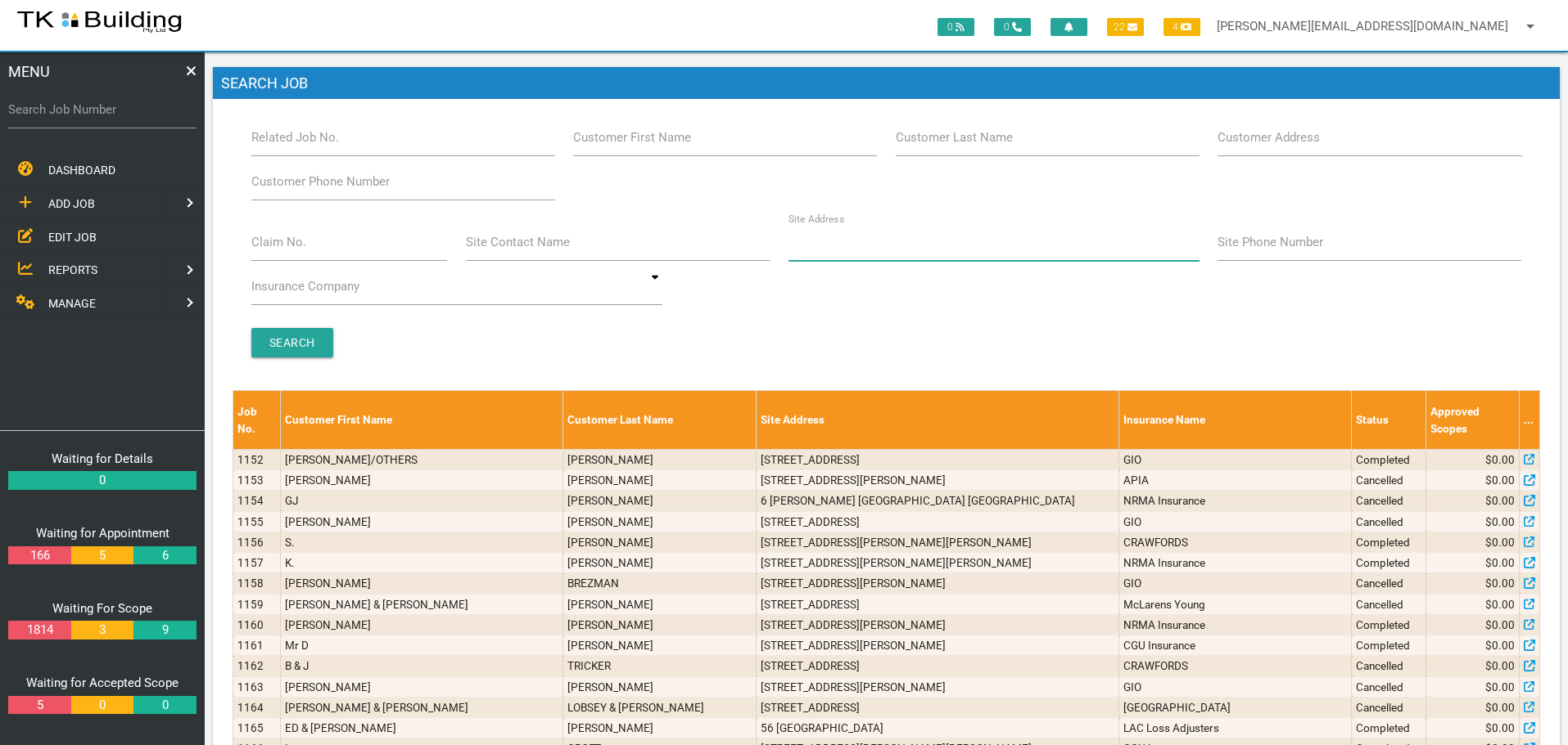
click at [809, 254] on input "Site Address" at bounding box center [994, 242] width 411 height 37
type input "24 Bolton"
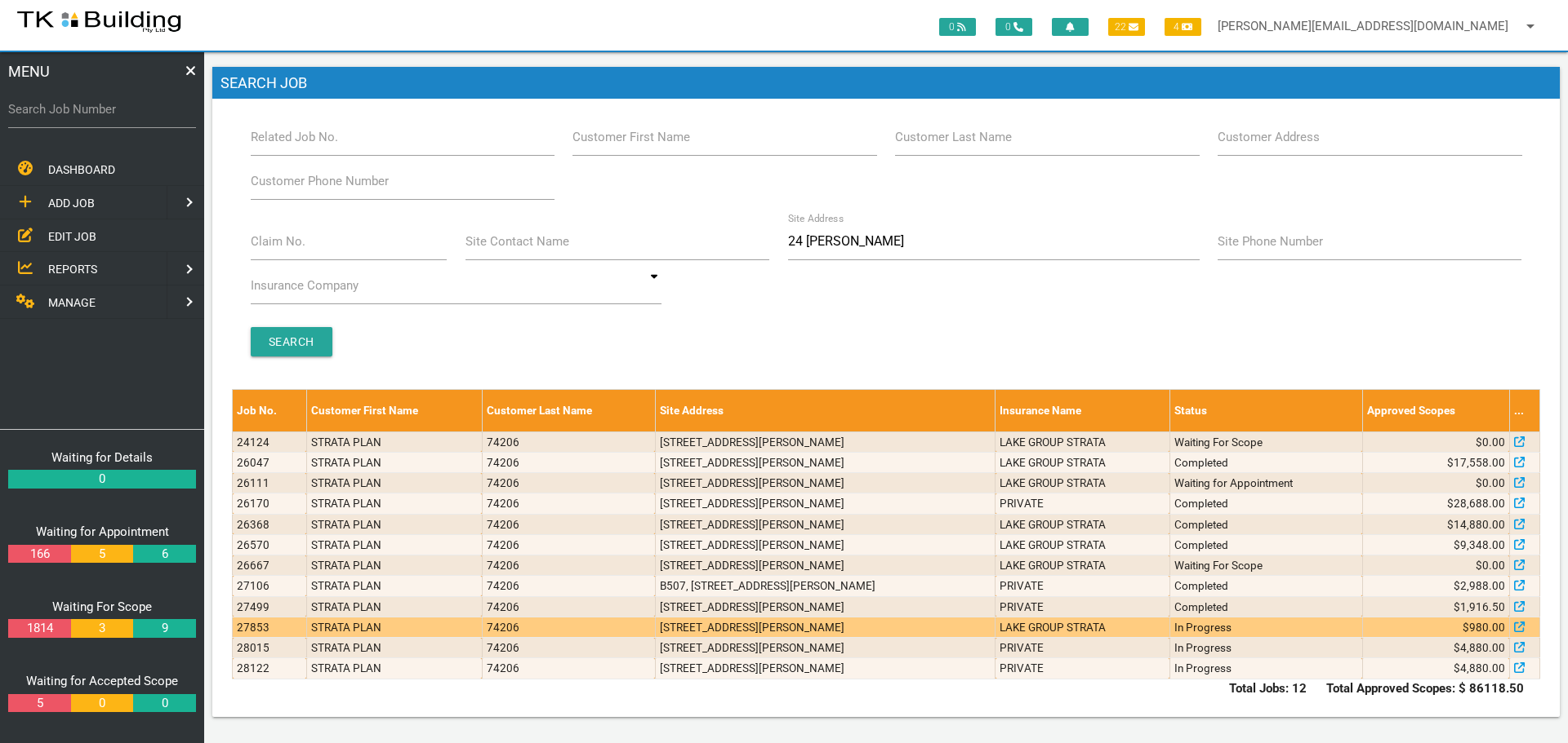
click at [995, 625] on td "N803, 24 Bolton St, Newcastle NSW 2300" at bounding box center [825, 627] width 340 height 21
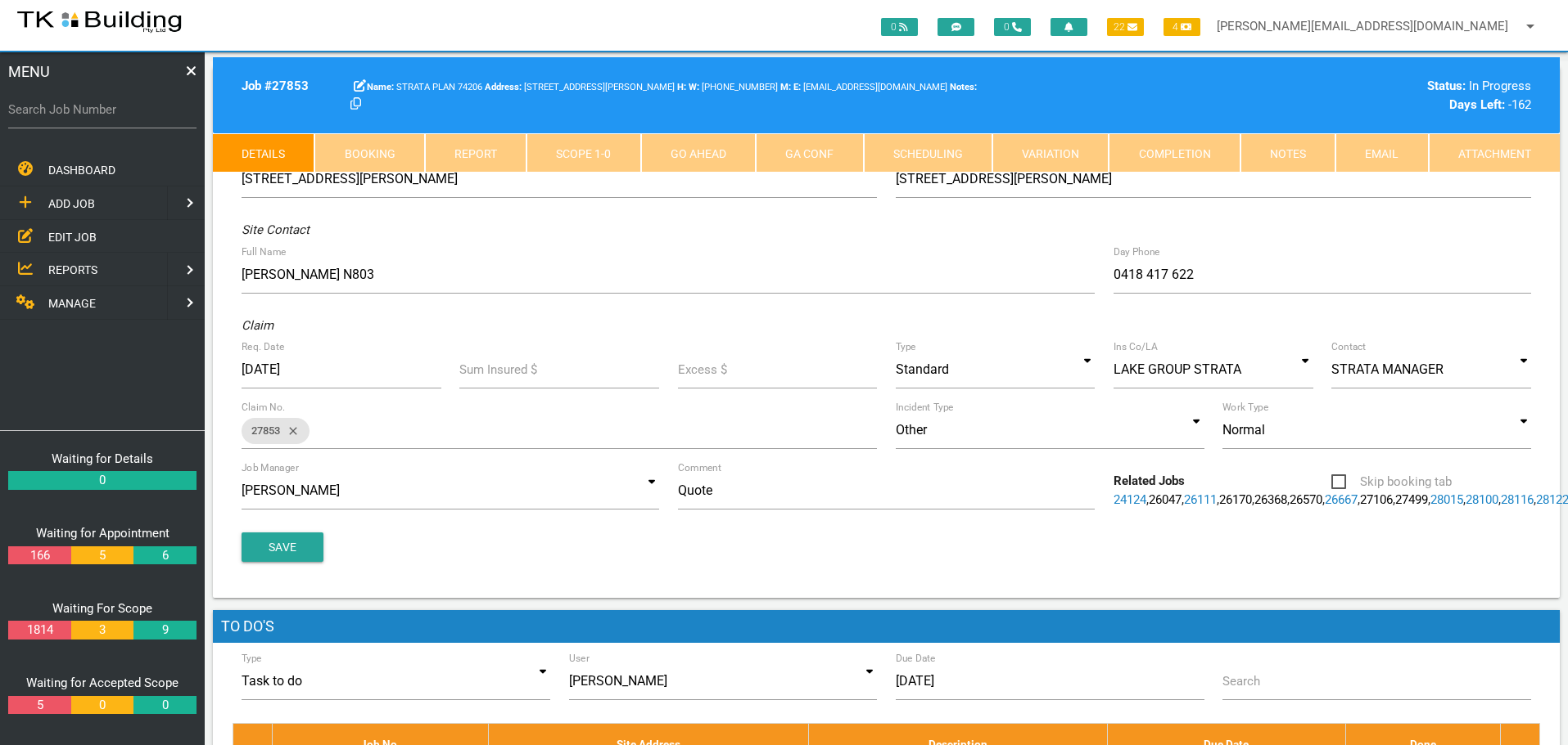
click at [366, 151] on link "Booking" at bounding box center [369, 153] width 110 height 39
select select "9"
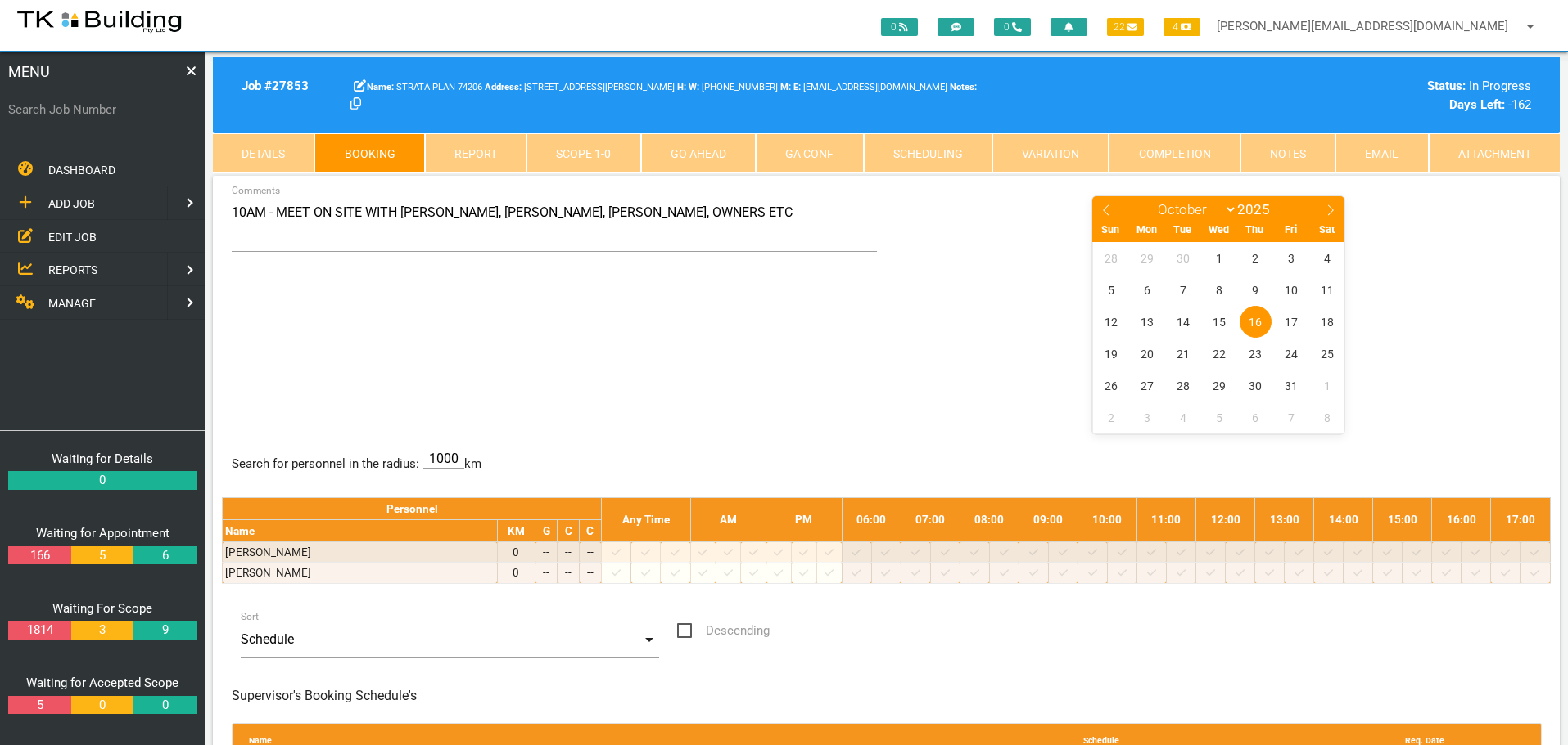
click at [592, 152] on link "Scope 1 - 0" at bounding box center [583, 153] width 114 height 39
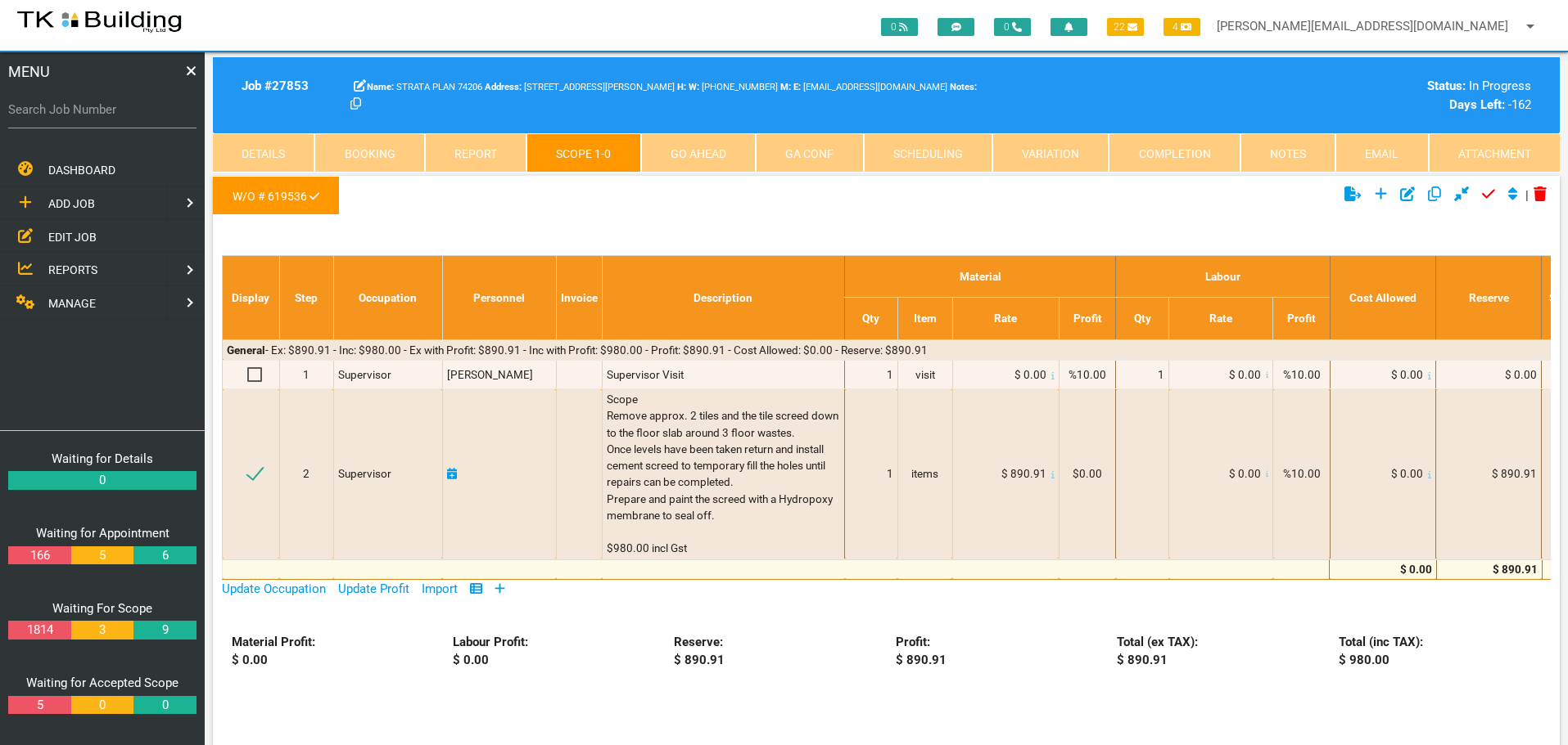
click at [1265, 156] on link "Notes" at bounding box center [1287, 153] width 95 height 39
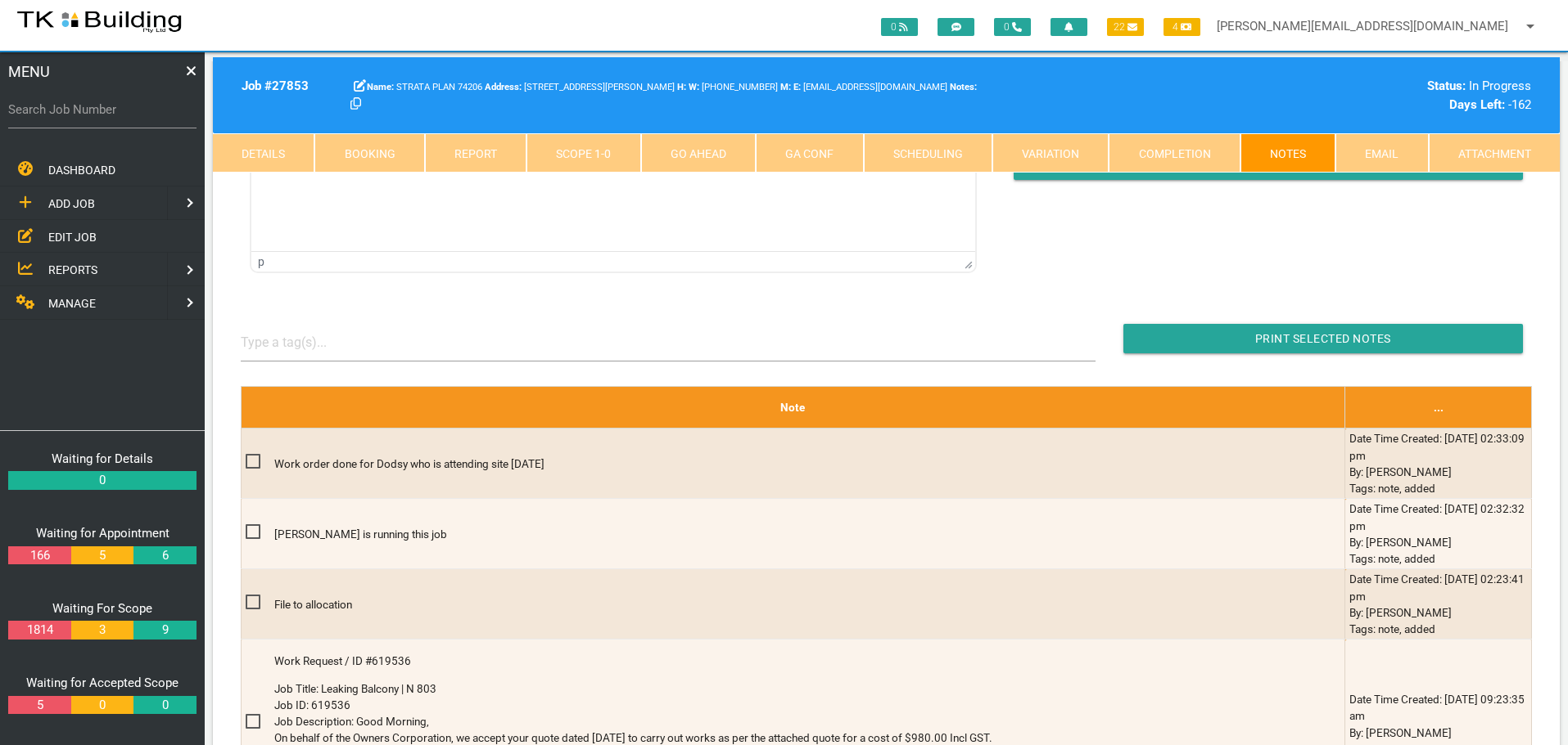
scroll to position [246, 0]
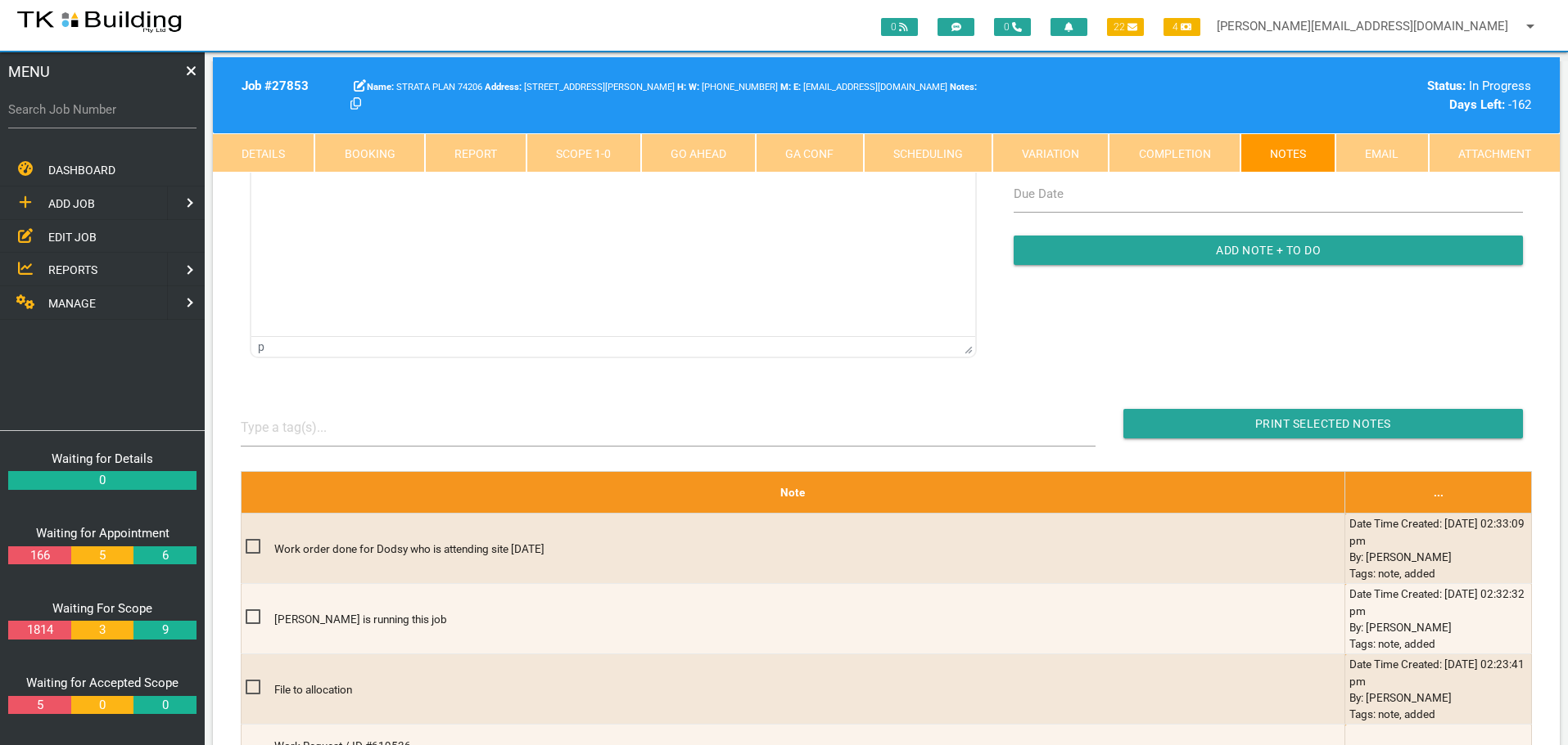
click at [276, 154] on link "Details" at bounding box center [263, 153] width 102 height 39
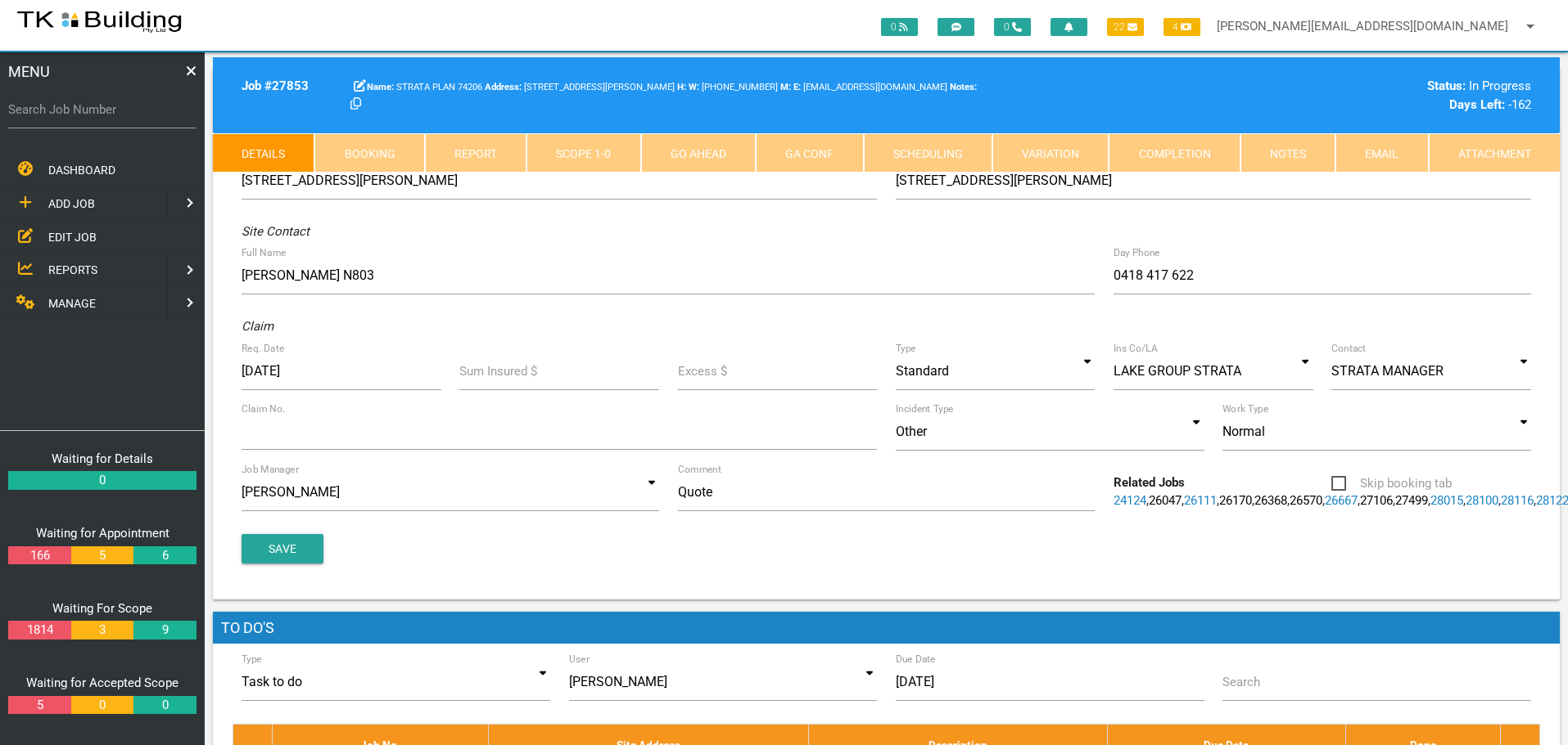
scroll to position [0, 0]
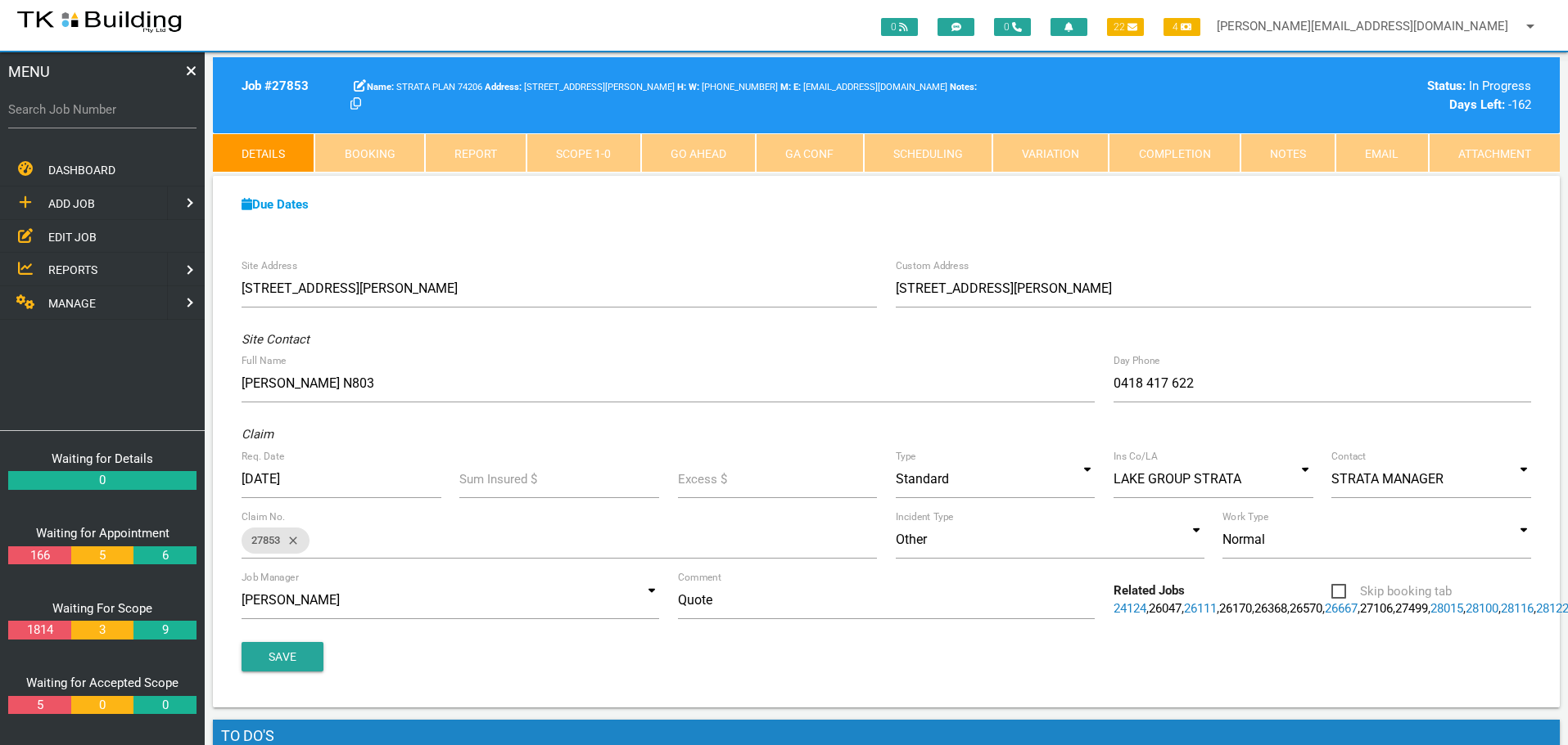
click at [375, 157] on link "Booking" at bounding box center [369, 153] width 110 height 39
select select "9"
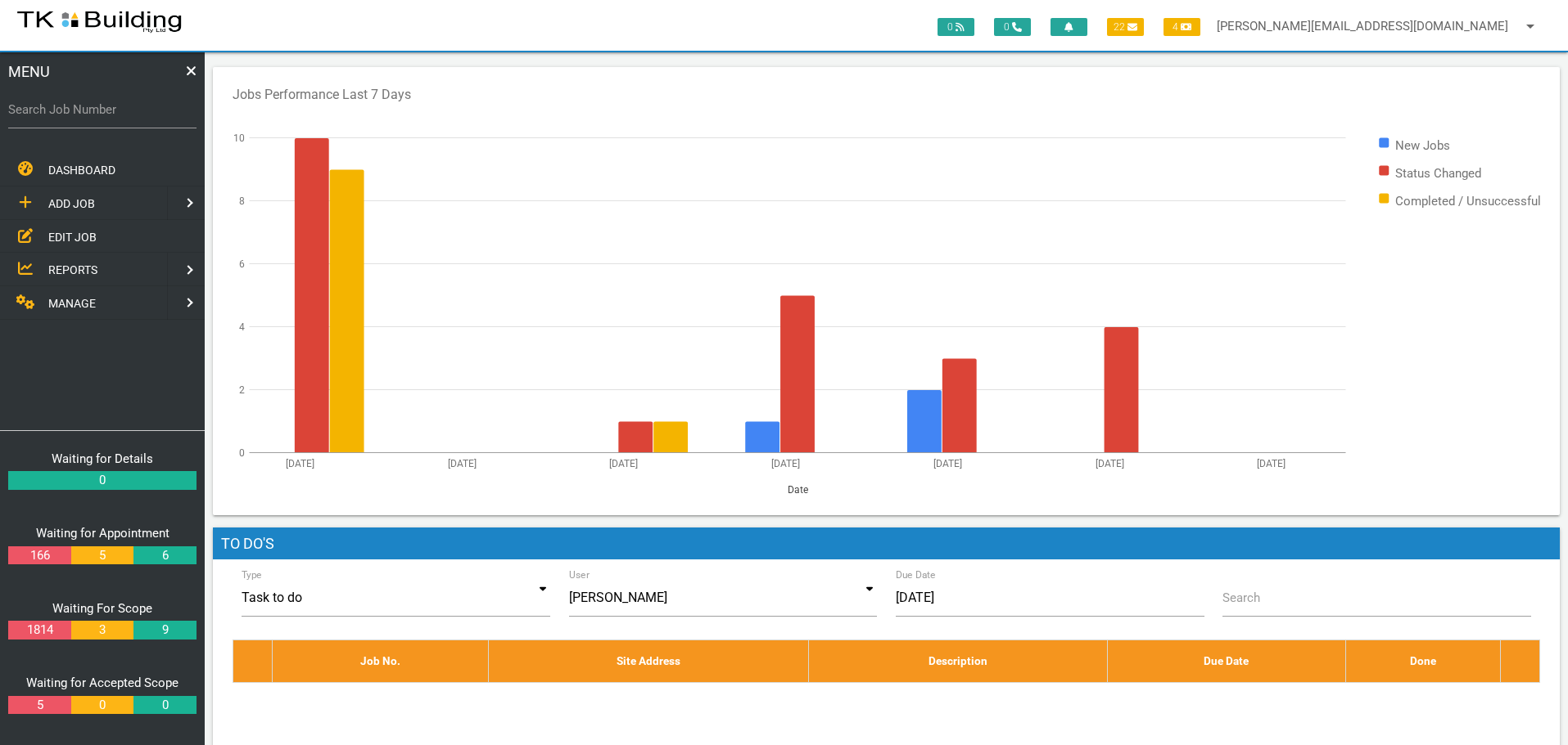
click at [74, 232] on span "EDIT JOB" at bounding box center [71, 236] width 48 height 13
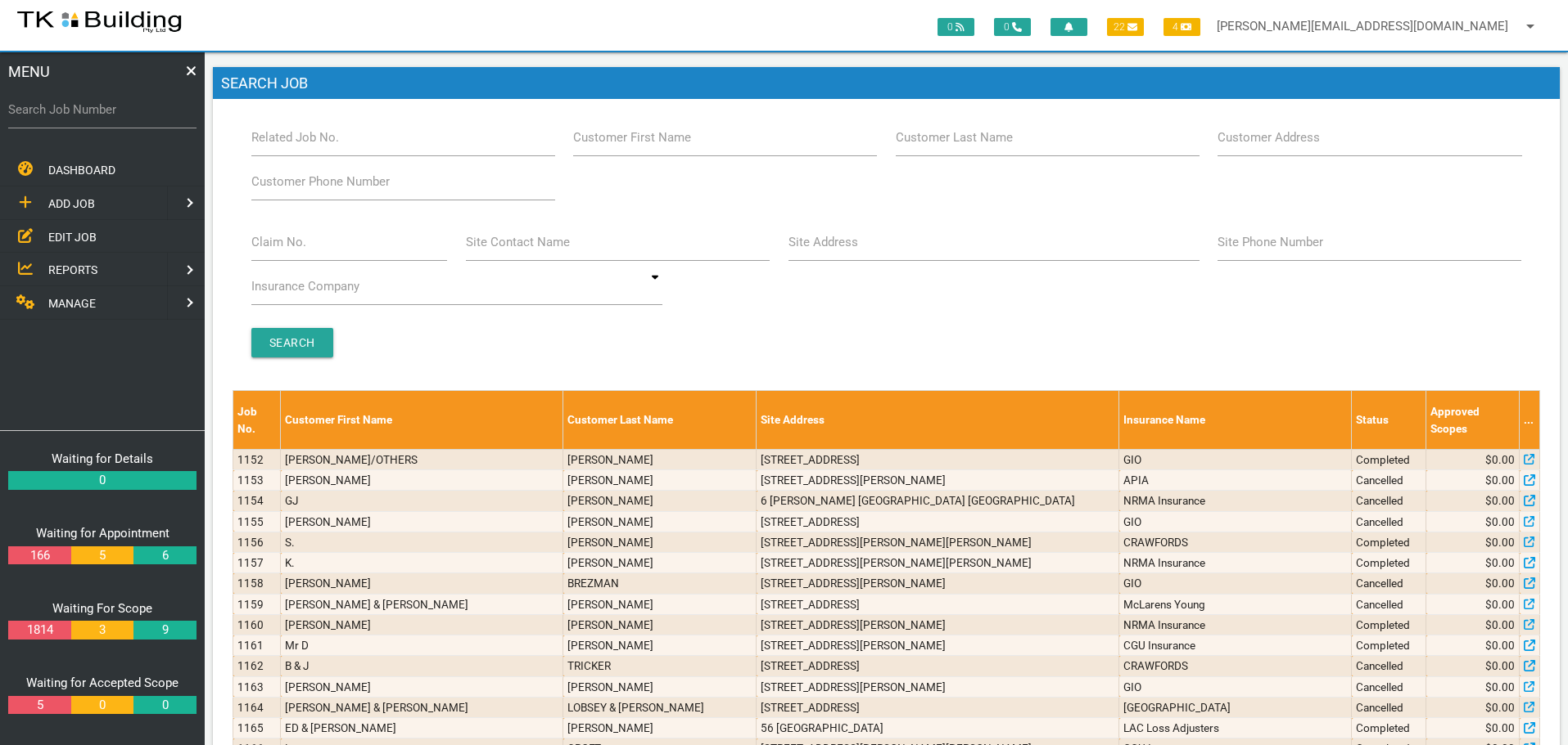
click at [993, 142] on label "Customer Last Name" at bounding box center [954, 137] width 118 height 19
click at [993, 142] on input "Customer Last Name" at bounding box center [1047, 137] width 304 height 37
type input "74206"
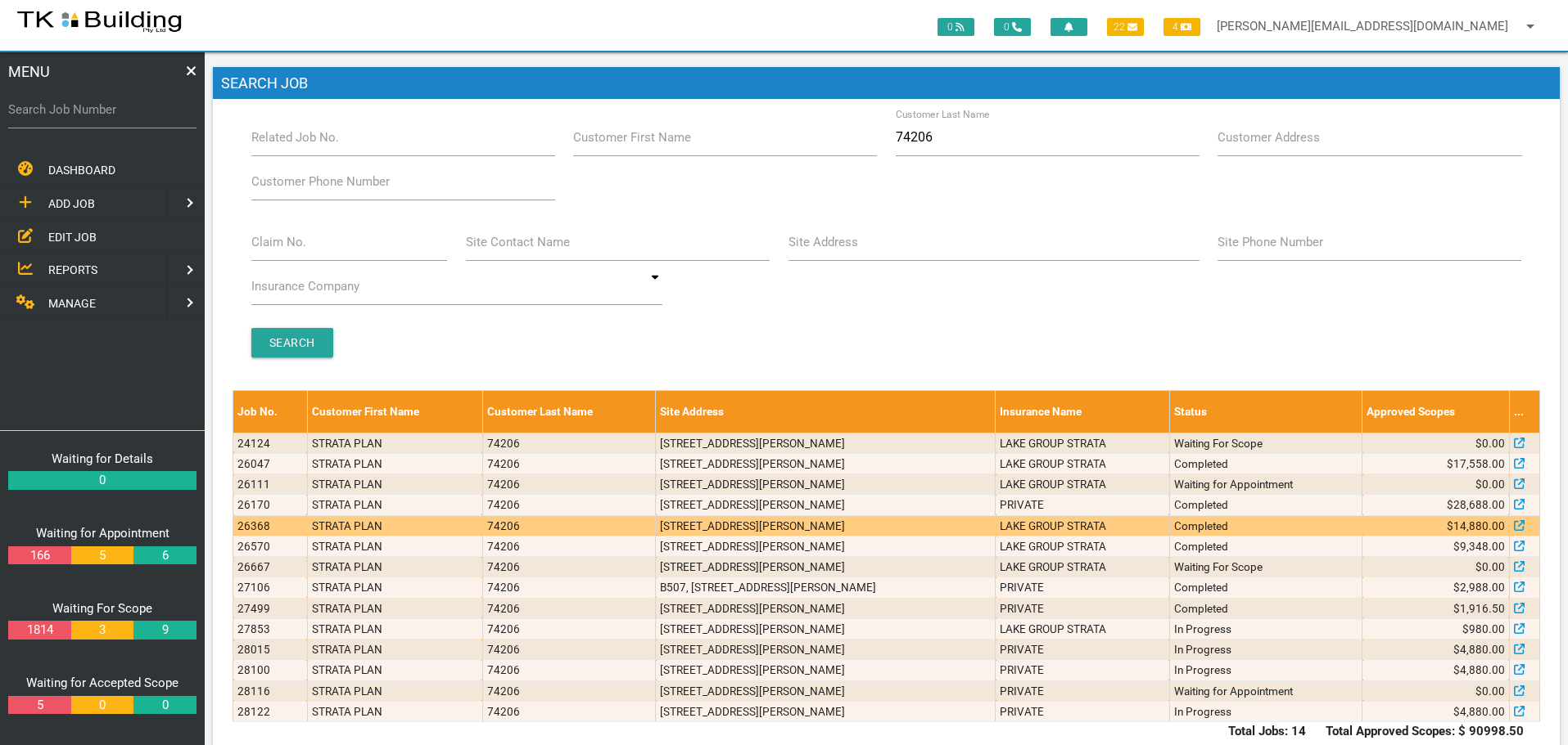
click at [945, 523] on td "N803, 24 Bolton St, Newcastle NSW 2300" at bounding box center [826, 526] width 340 height 21
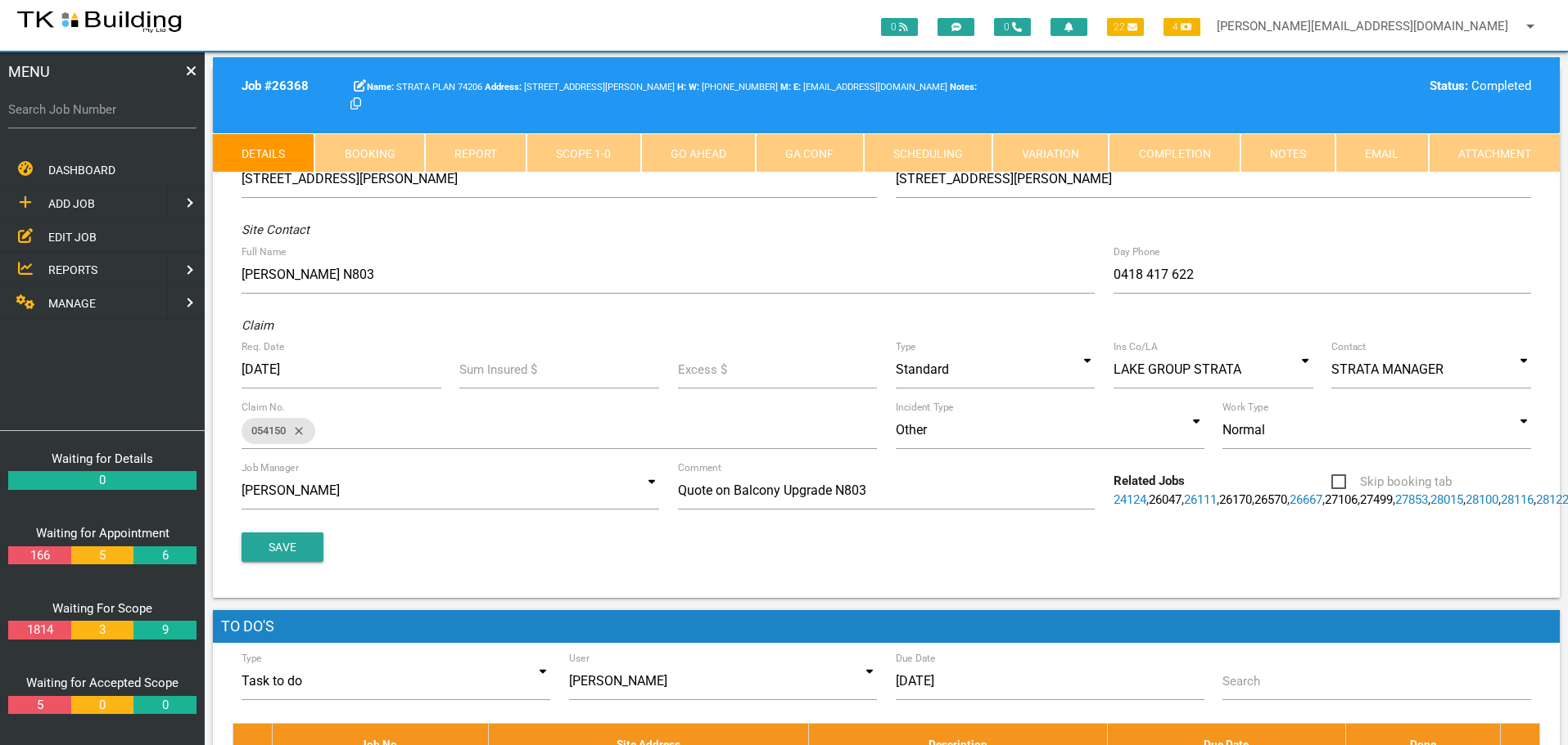
click at [1299, 142] on link "Notes" at bounding box center [1287, 153] width 95 height 39
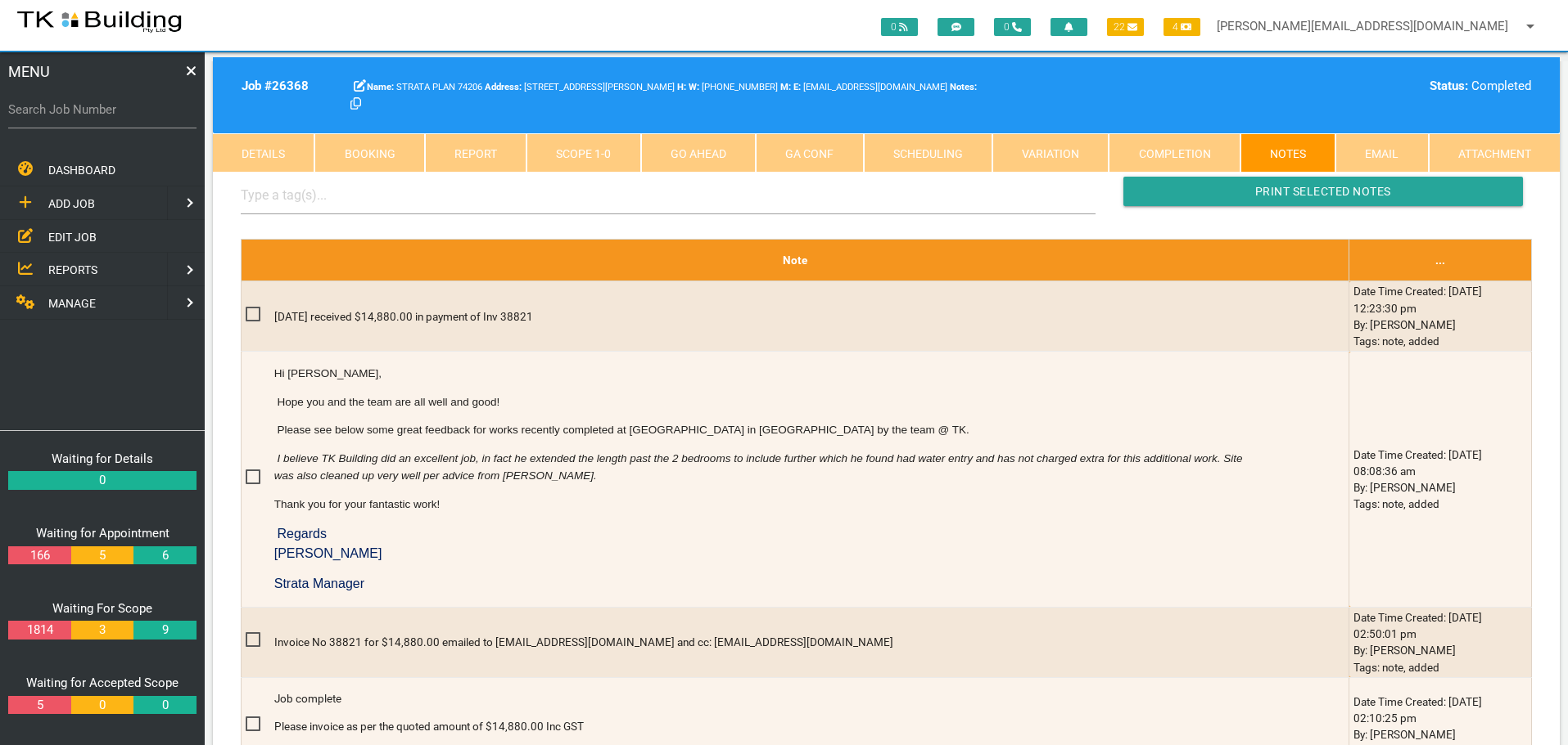
scroll to position [409, 0]
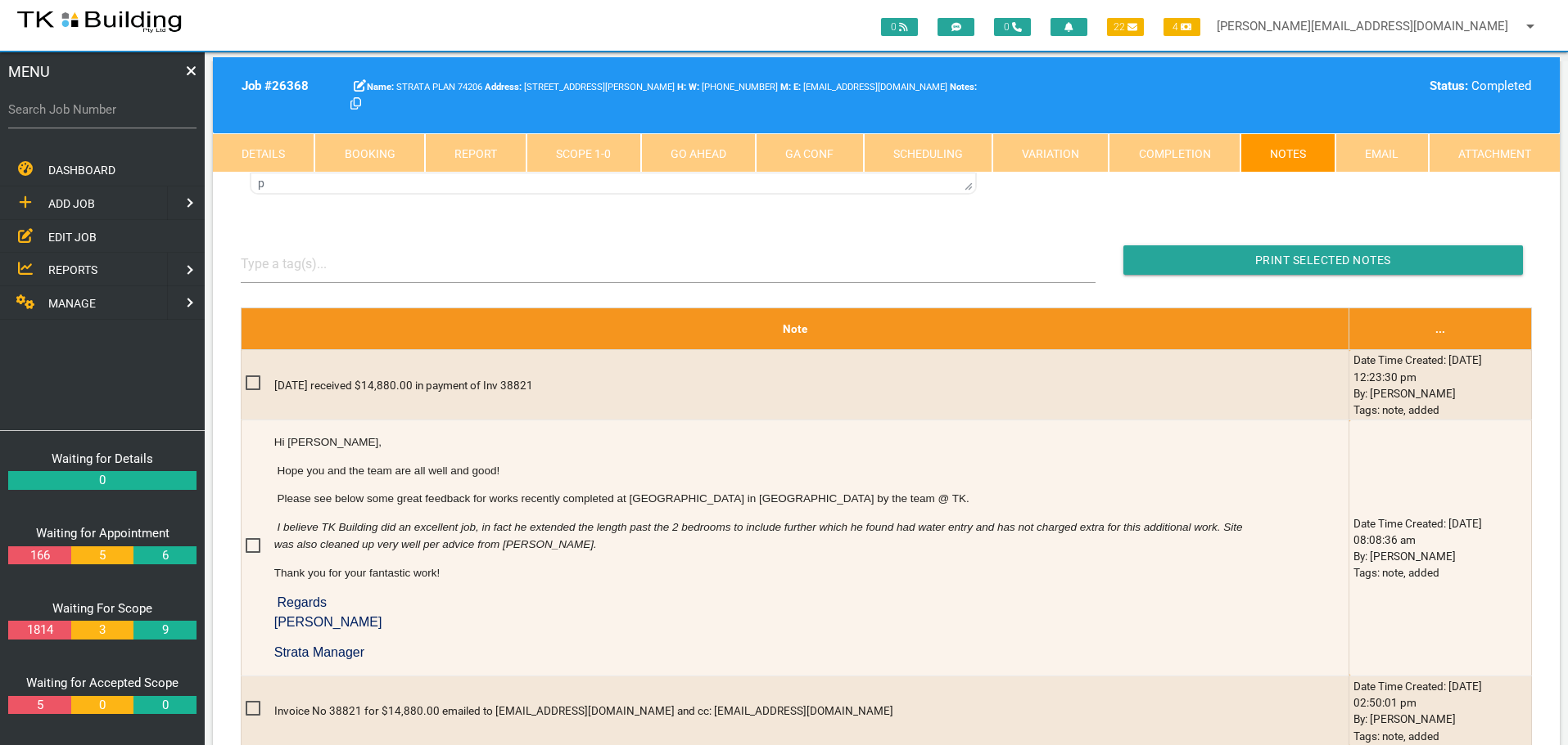
click at [68, 236] on span "EDIT JOB" at bounding box center [71, 236] width 48 height 13
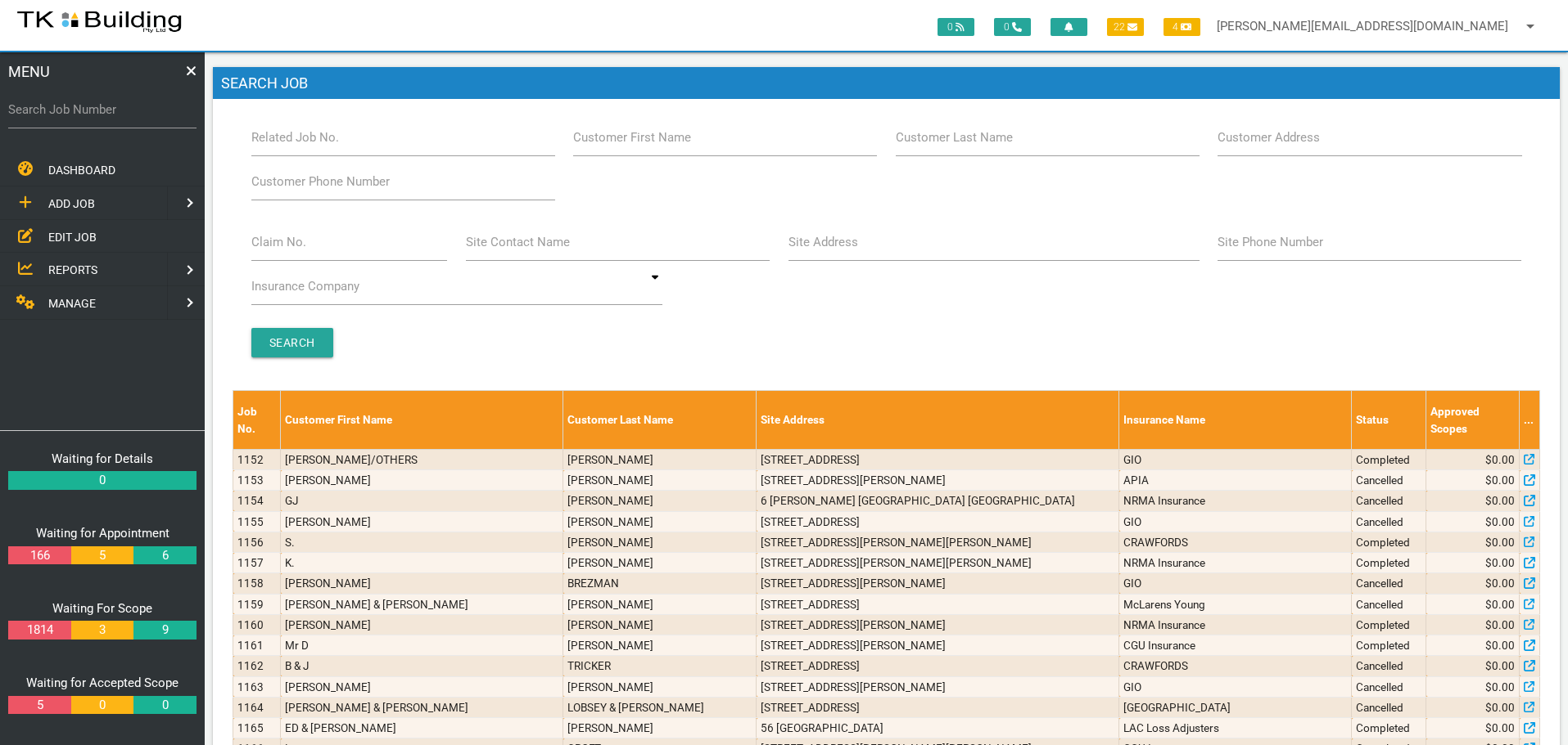
click at [968, 141] on label "Customer Last Name" at bounding box center [954, 137] width 118 height 19
click at [968, 141] on input "Customer Last Name" at bounding box center [1047, 137] width 304 height 37
type input "74206"
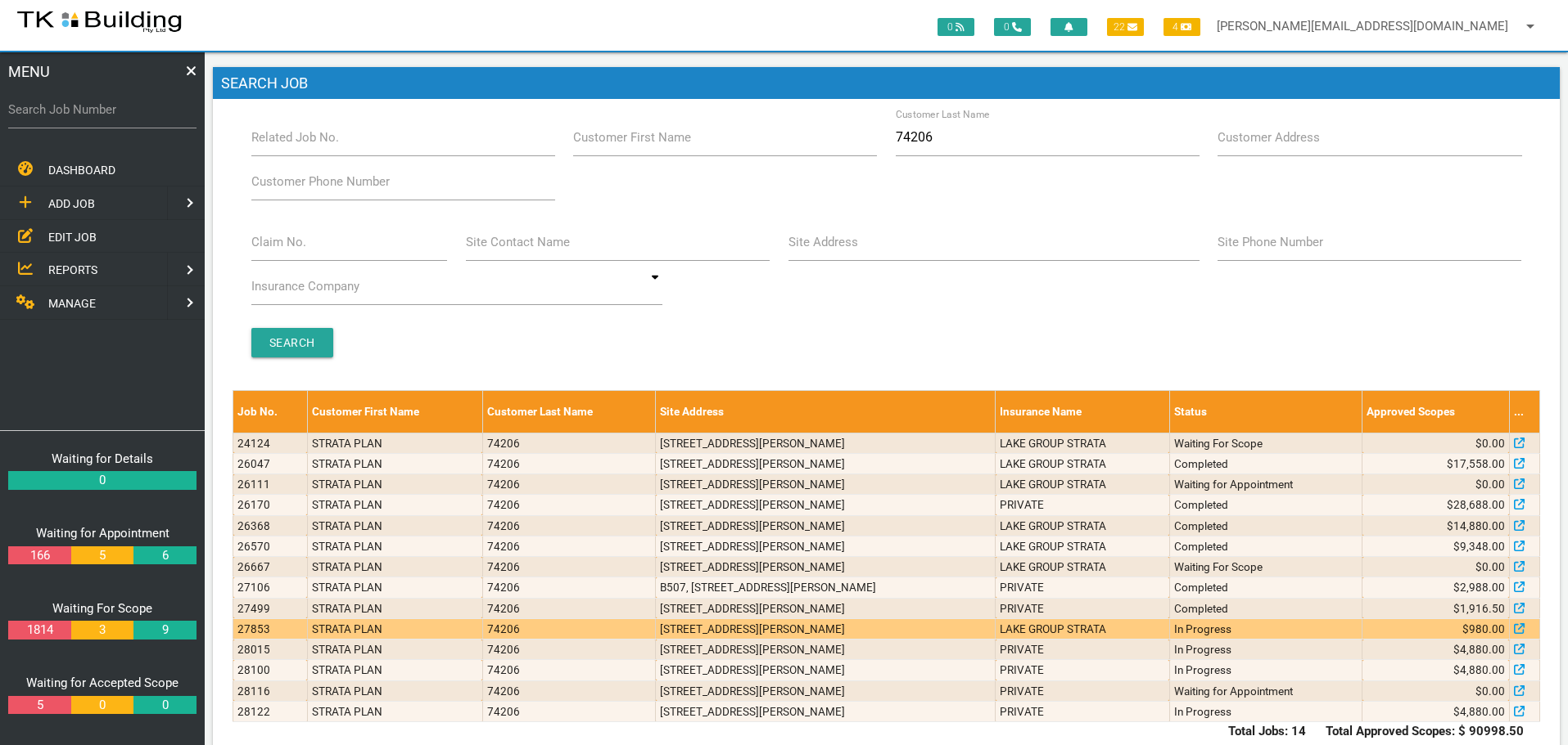
scroll to position [36, 0]
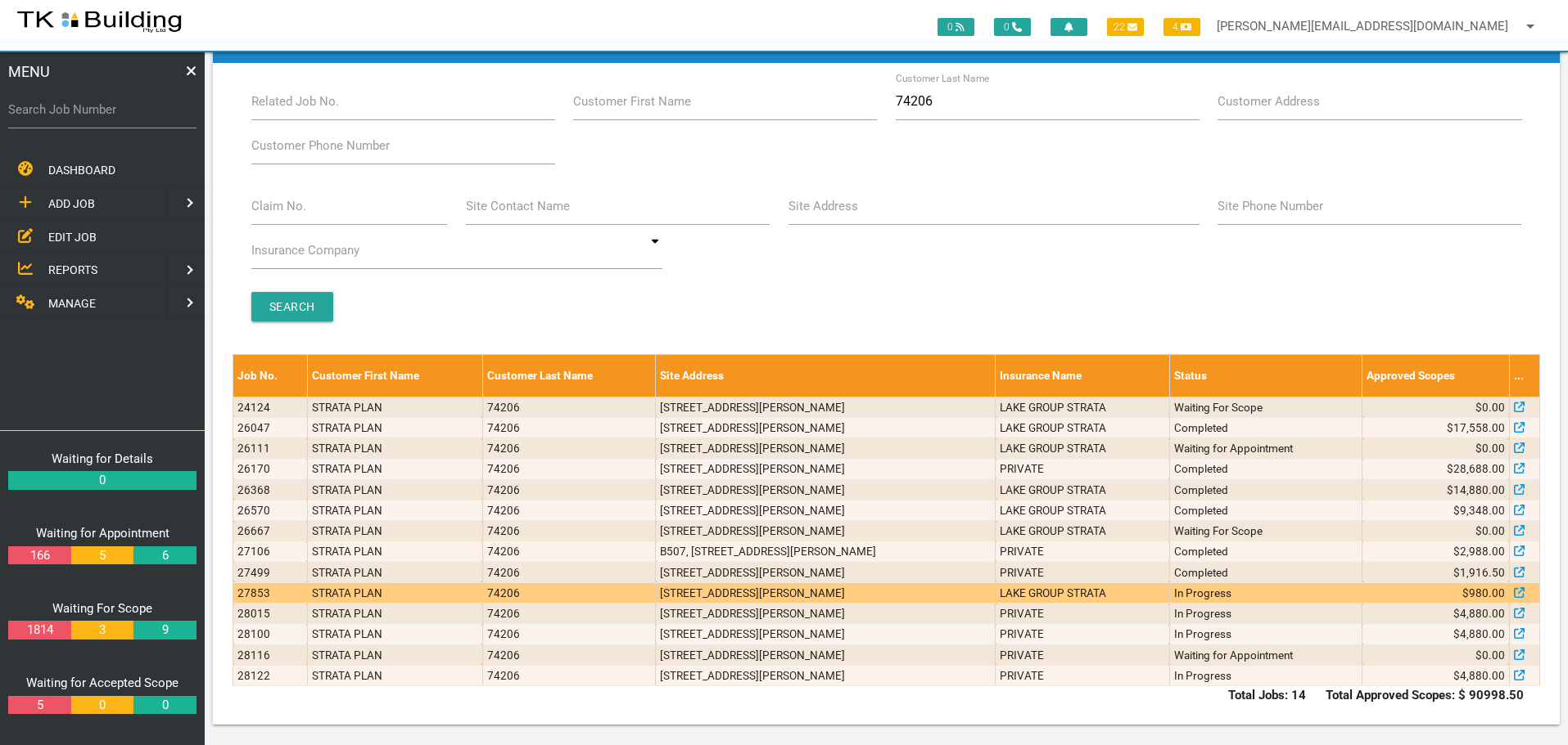
click at [784, 597] on td "N803, 24 Bolton St, Newcastle NSW 2300" at bounding box center [826, 592] width 340 height 21
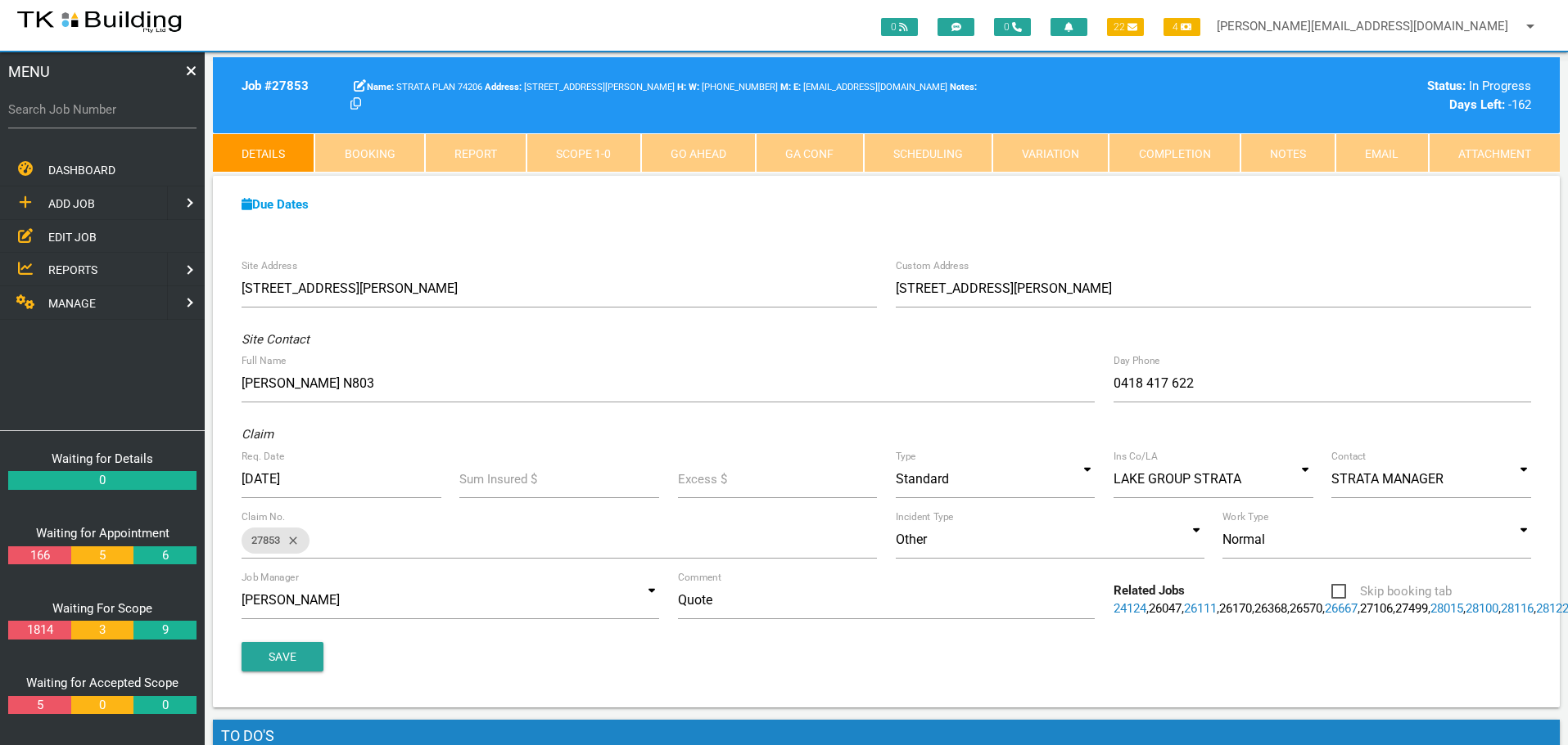
click at [1293, 153] on link "Notes" at bounding box center [1287, 153] width 95 height 39
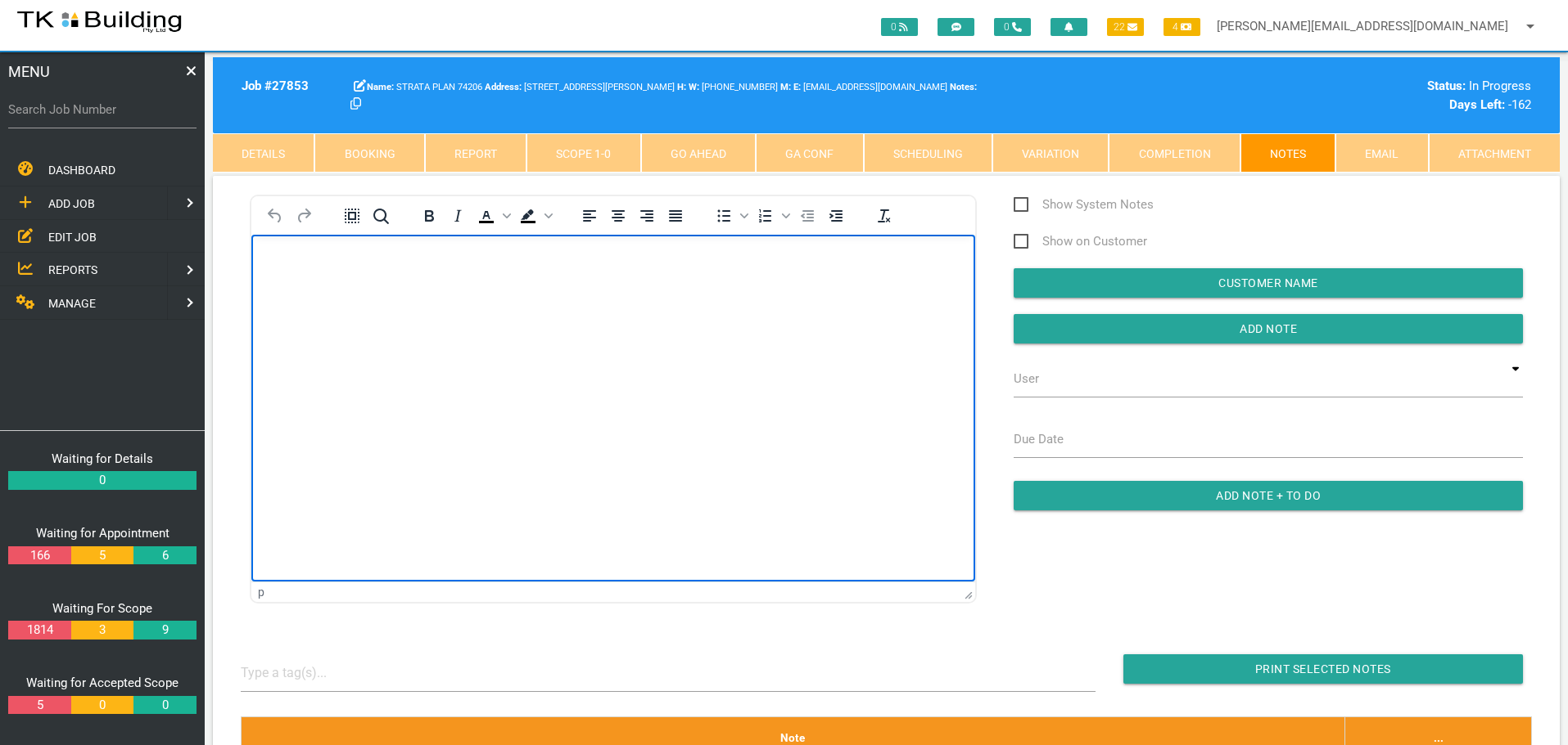
click at [279, 267] on body "Rich Text Area. Press ALT-0 for help." at bounding box center [613, 281] width 724 height 54
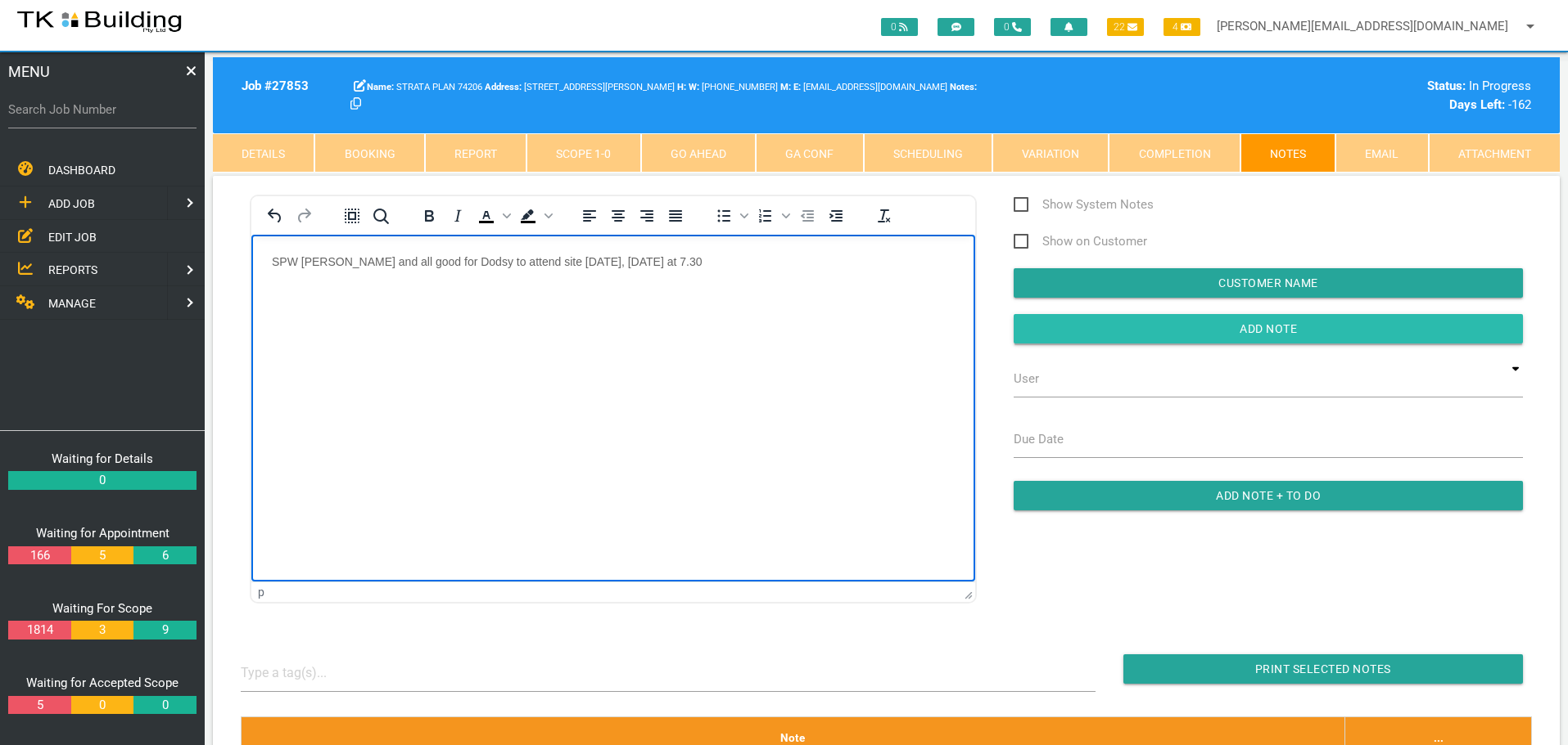
click at [1055, 328] on input "Add Note" at bounding box center [1268, 329] width 509 height 29
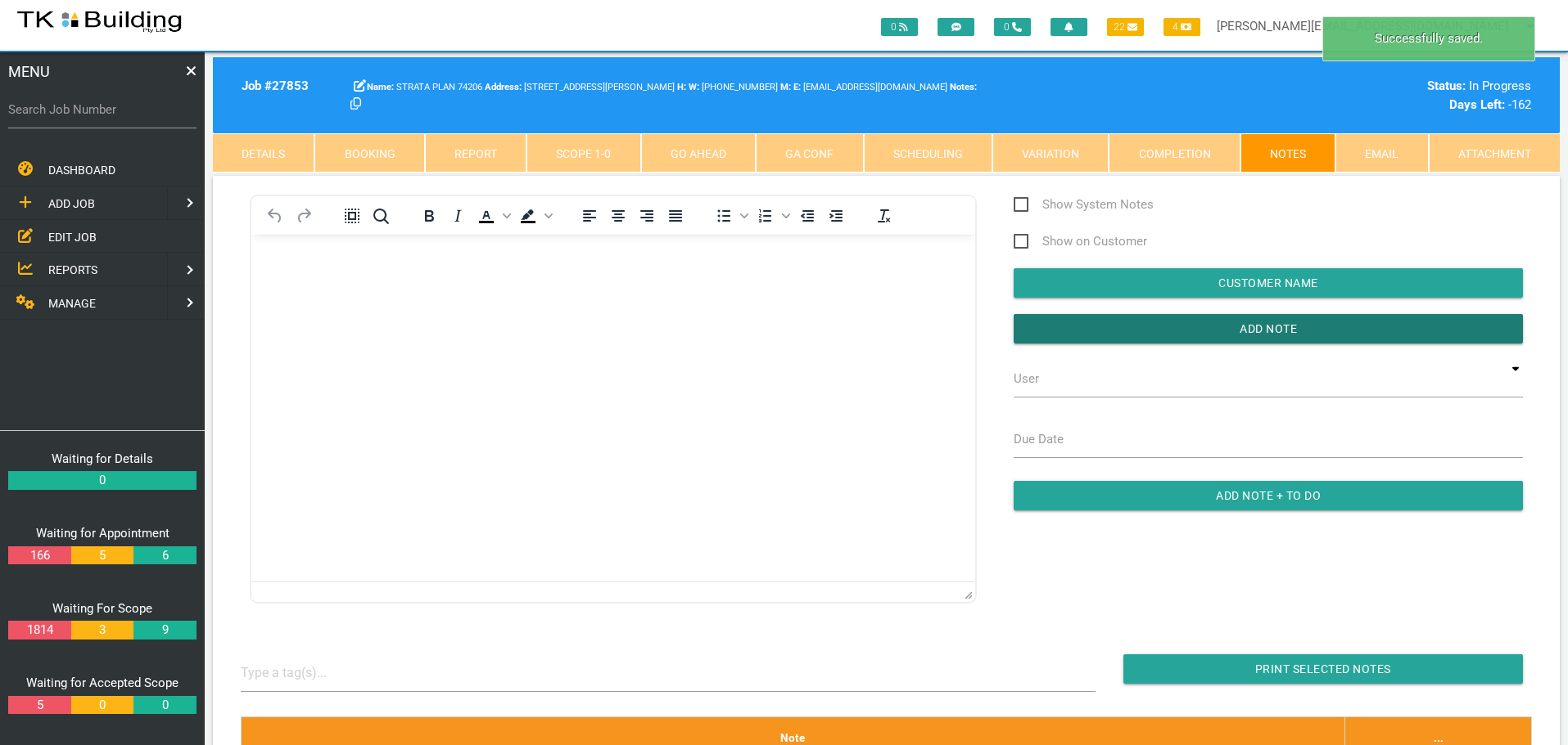
scroll to position [246, 0]
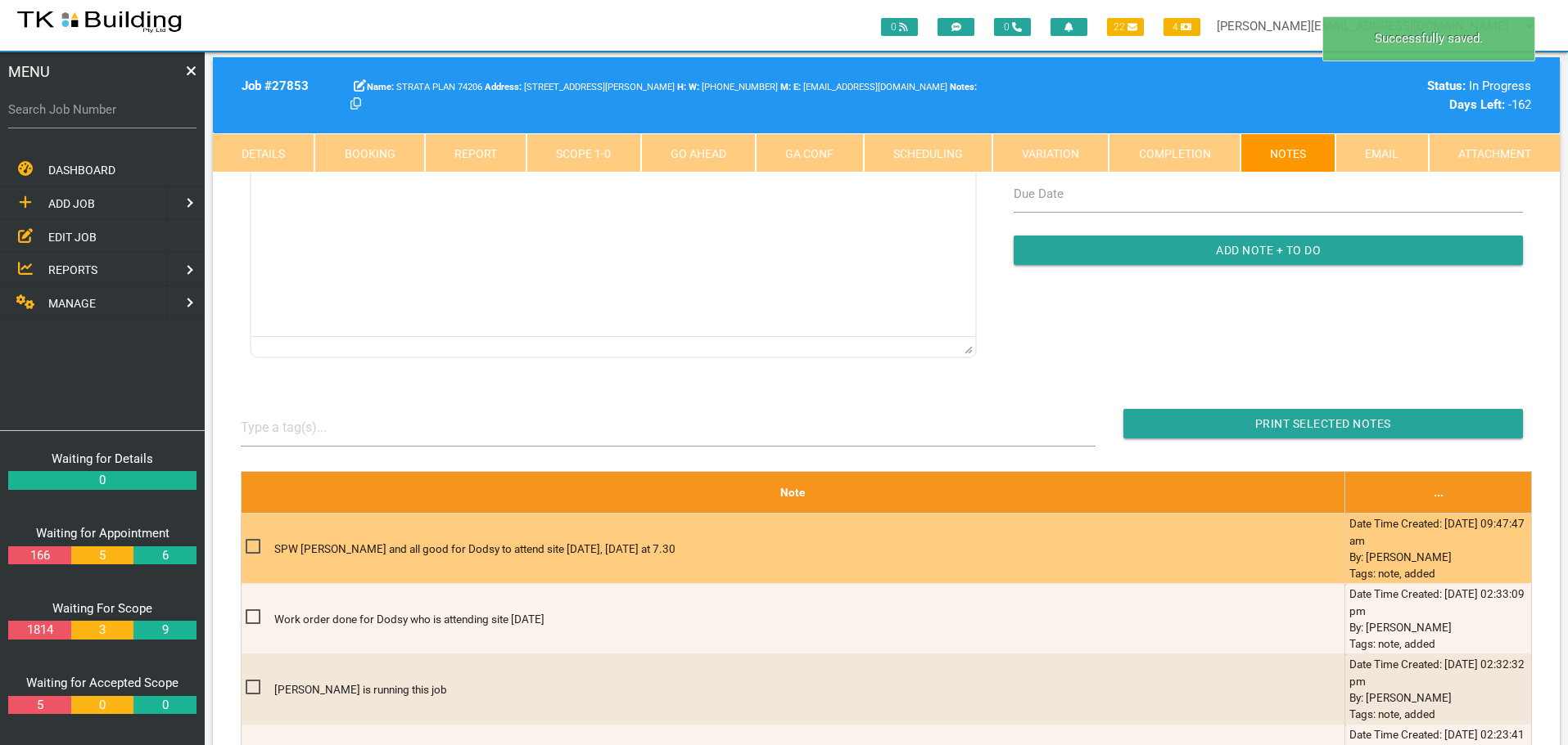
click at [248, 546] on span at bounding box center [260, 546] width 28 height 21
click at [248, 546] on input "checkbox" at bounding box center [251, 541] width 11 height 11
checkbox input "true"
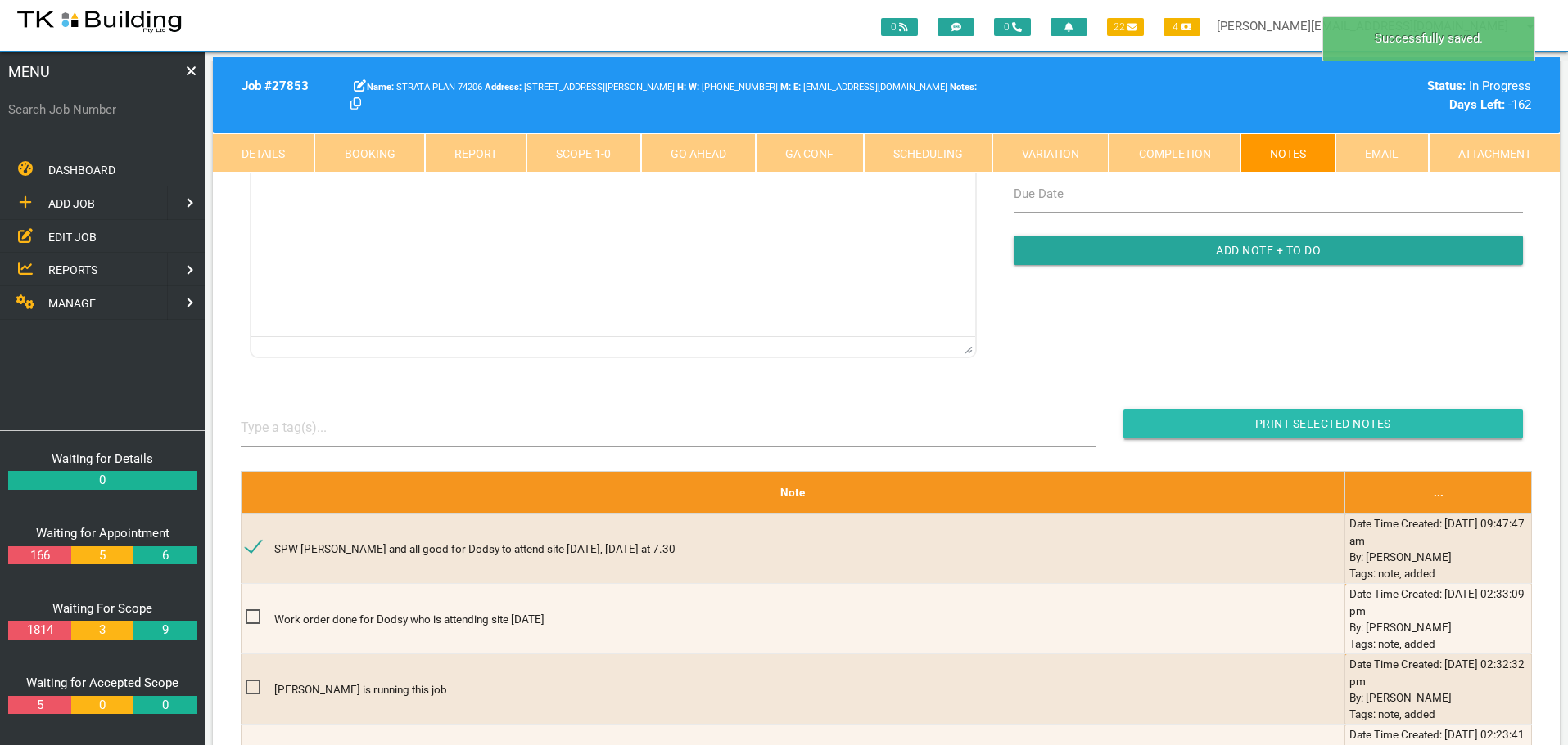
click at [1216, 429] on input "button" at bounding box center [1323, 424] width 400 height 29
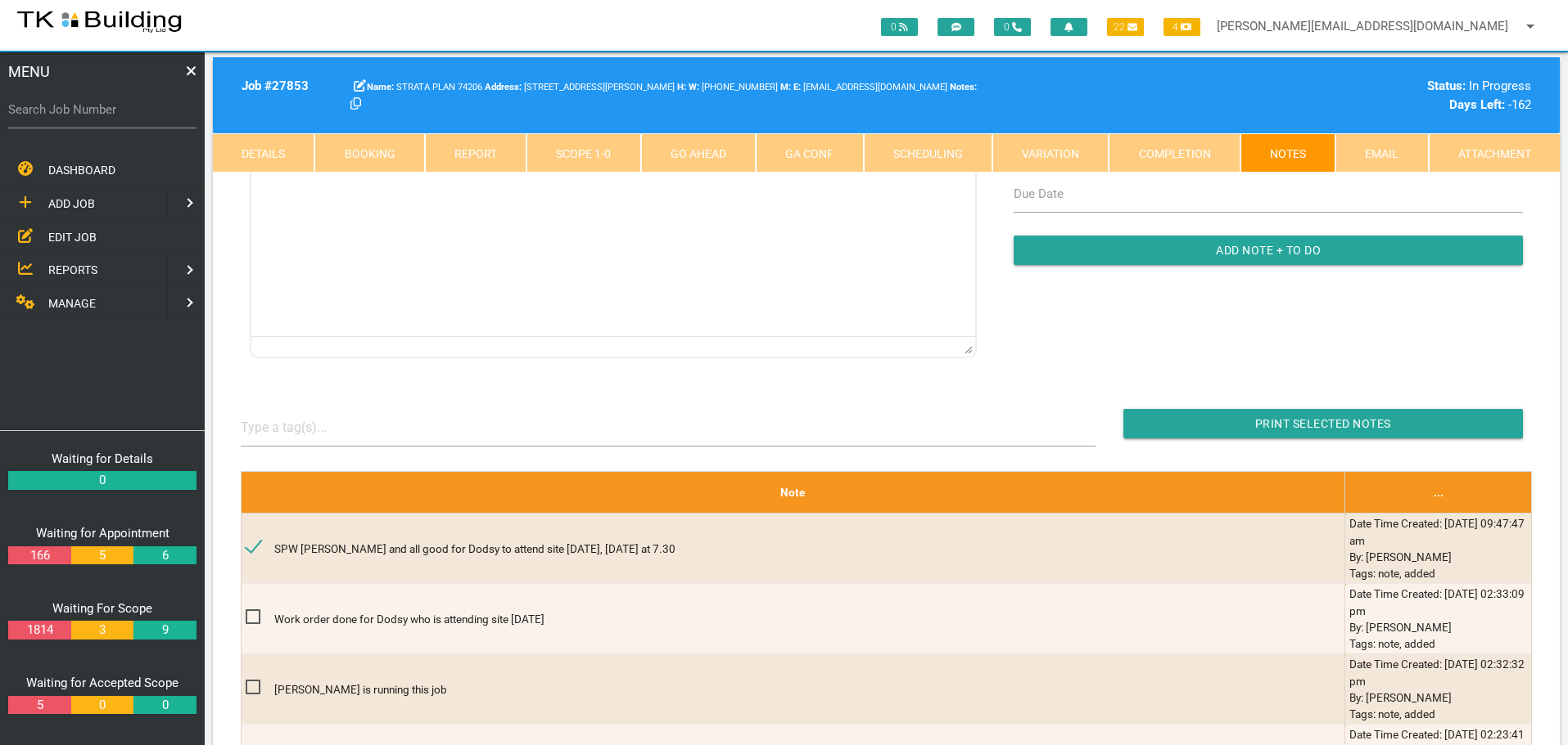
click at [142, 117] on label "Search Job Number" at bounding box center [102, 110] width 188 height 19
click at [142, 117] on input "Search Job Number" at bounding box center [102, 110] width 188 height 37
type input "28130"
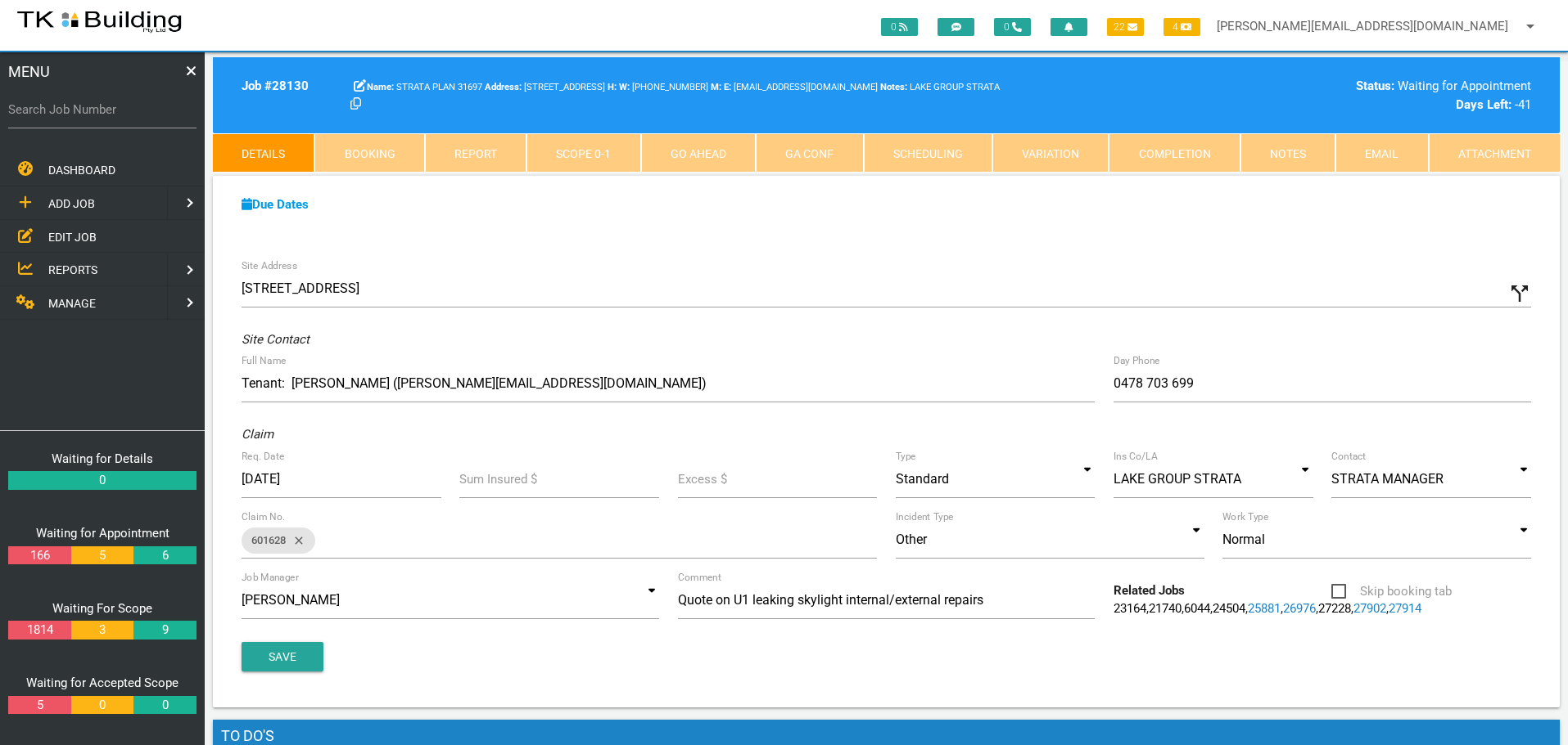
click at [82, 238] on span "EDIT JOB" at bounding box center [71, 236] width 48 height 13
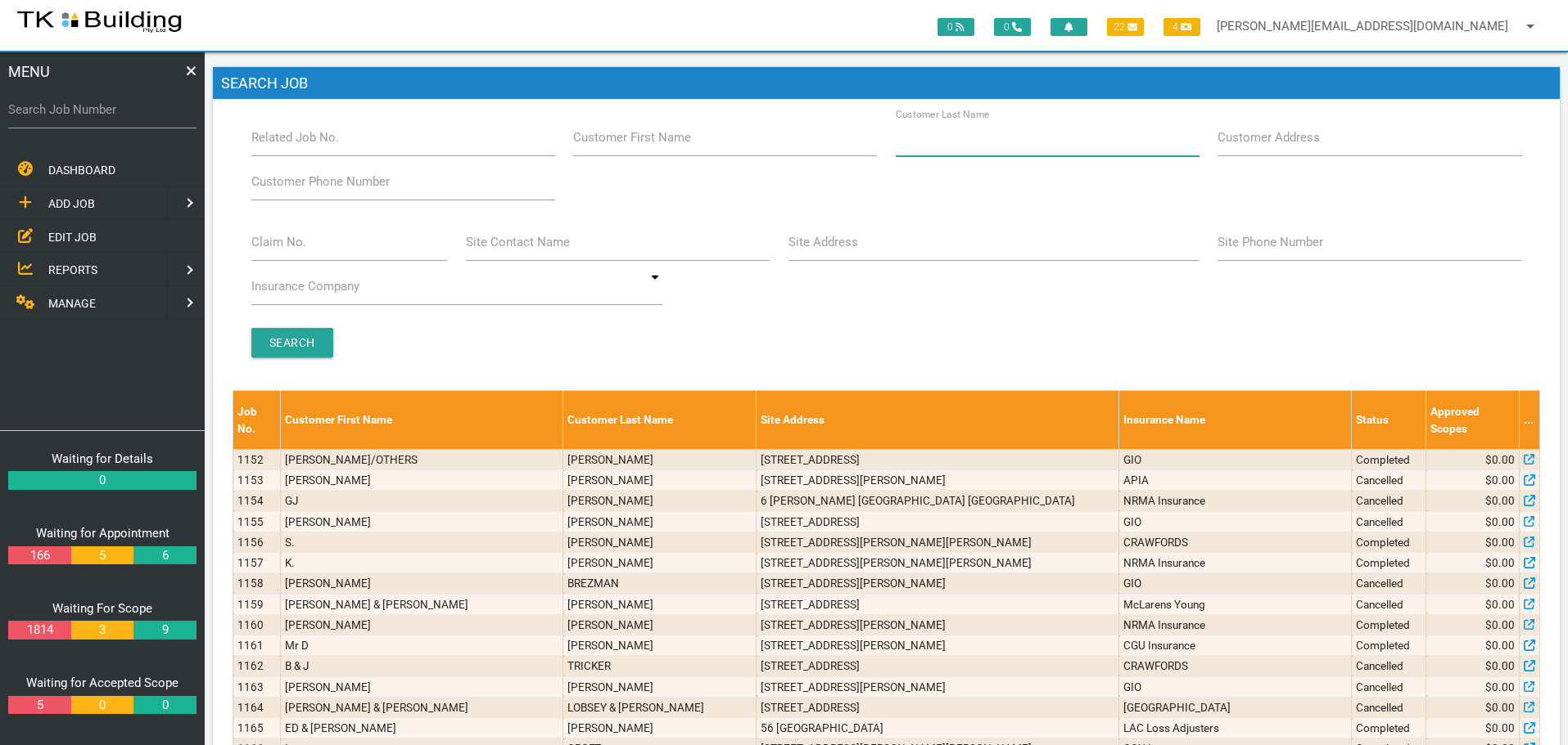
click at [1054, 152] on input "Customer Last Name" at bounding box center [1047, 137] width 304 height 37
type input "89109"
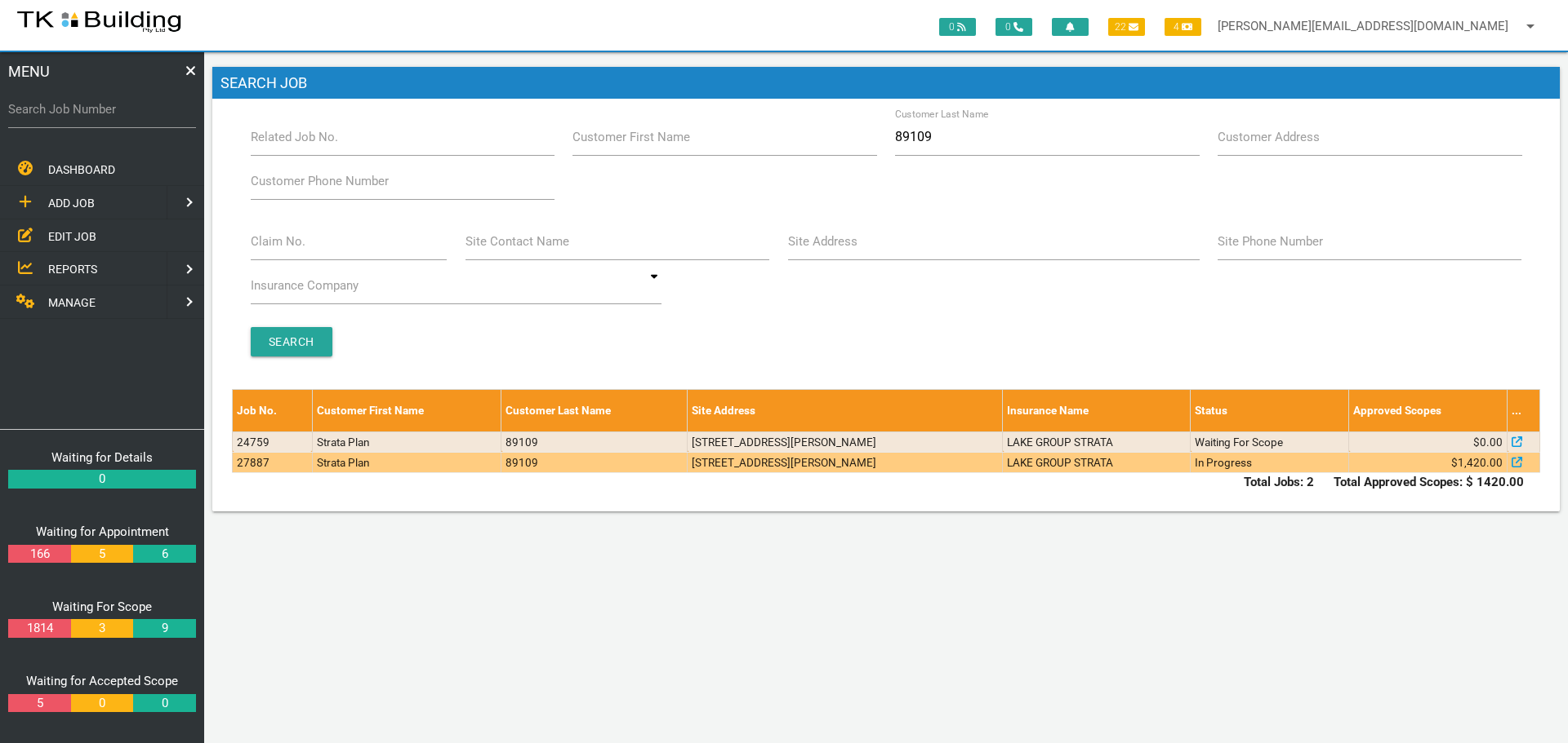
click at [893, 463] on td "6/33 Longworth Ave, Wallsend NSW 2287, Australia" at bounding box center [845, 462] width 316 height 21
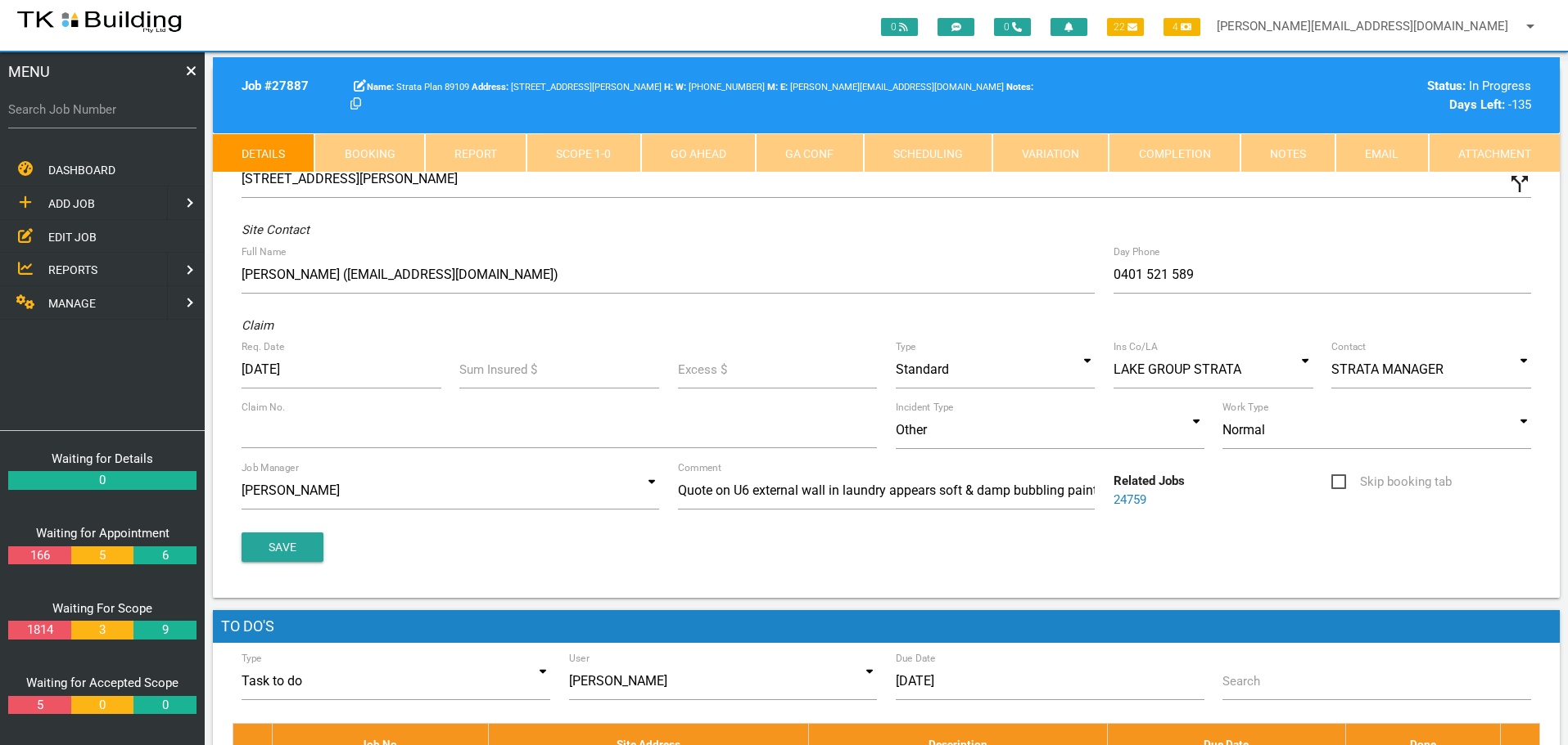
click at [1288, 141] on link "Notes" at bounding box center [1287, 153] width 95 height 39
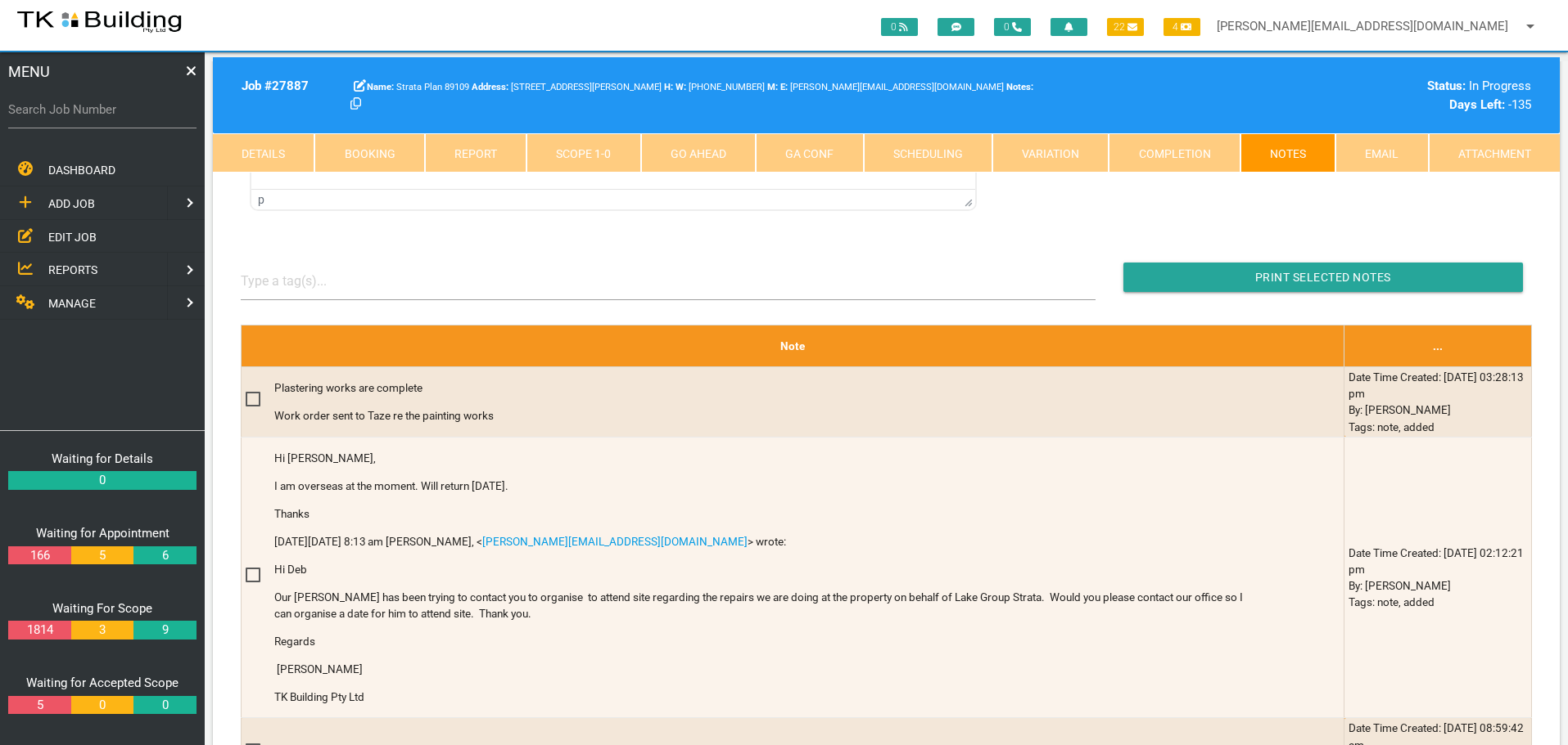
scroll to position [327, 0]
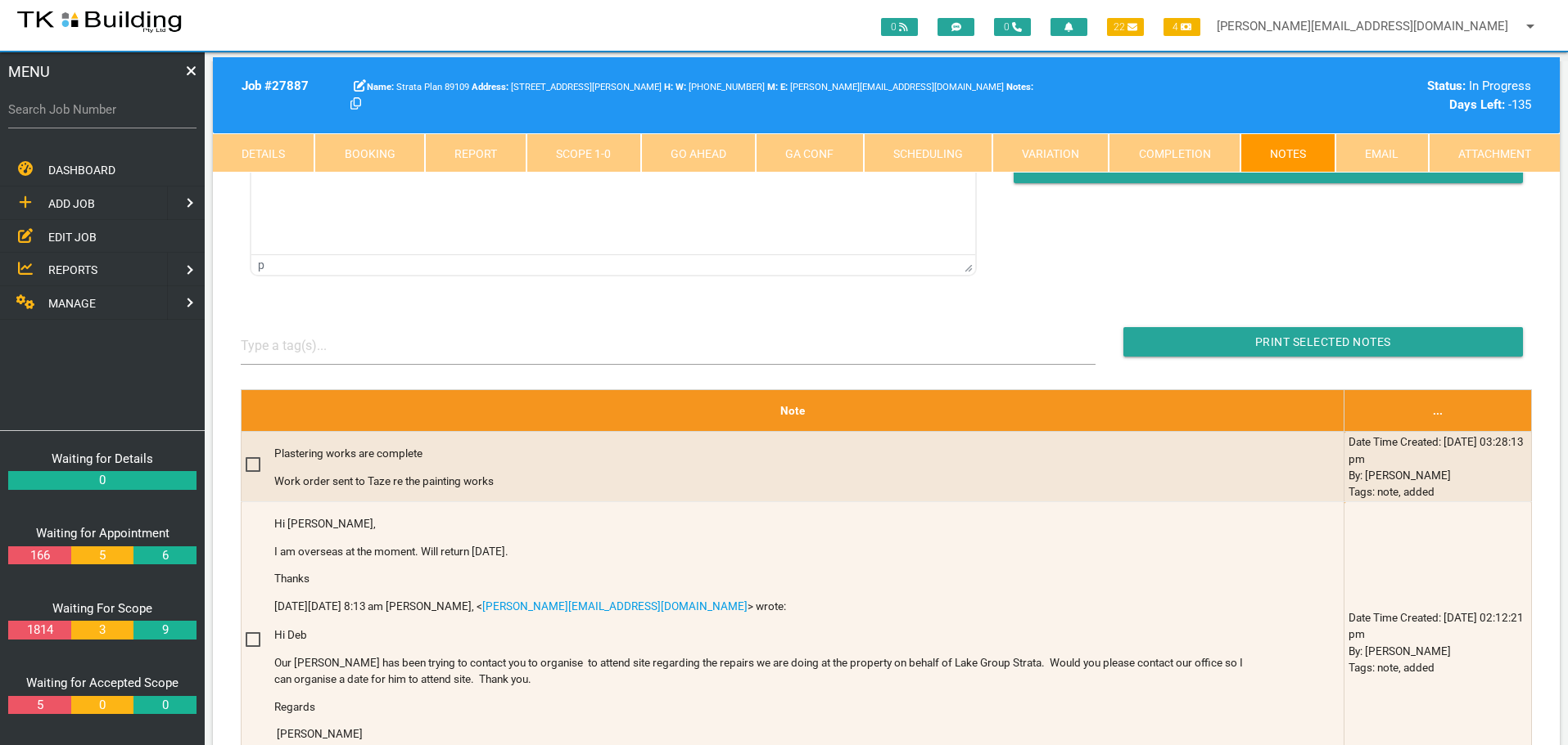
click at [560, 152] on link "Scope 1 - 0" at bounding box center [583, 153] width 114 height 39
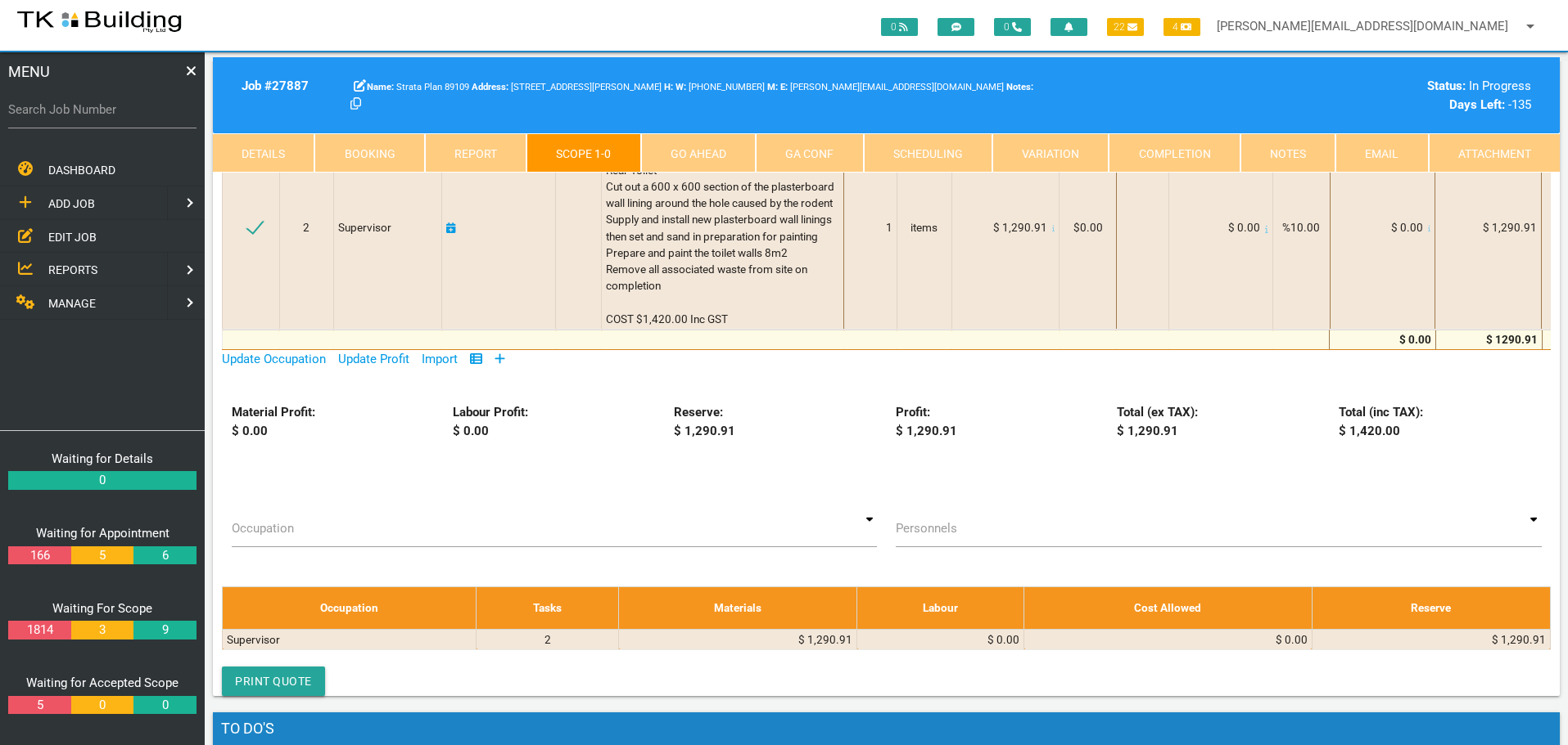
scroll to position [163, 0]
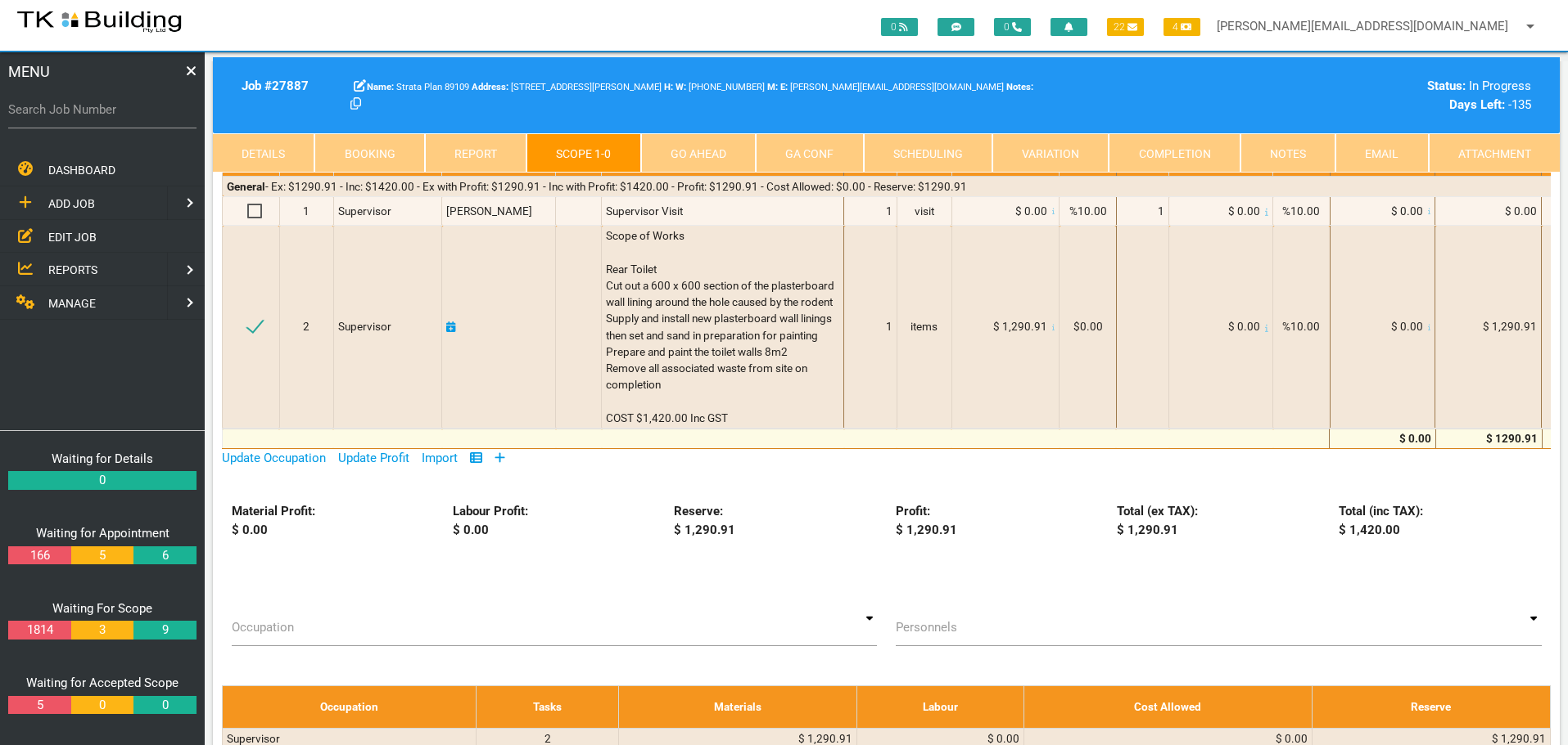
click at [1264, 155] on link "Notes" at bounding box center [1287, 153] width 95 height 39
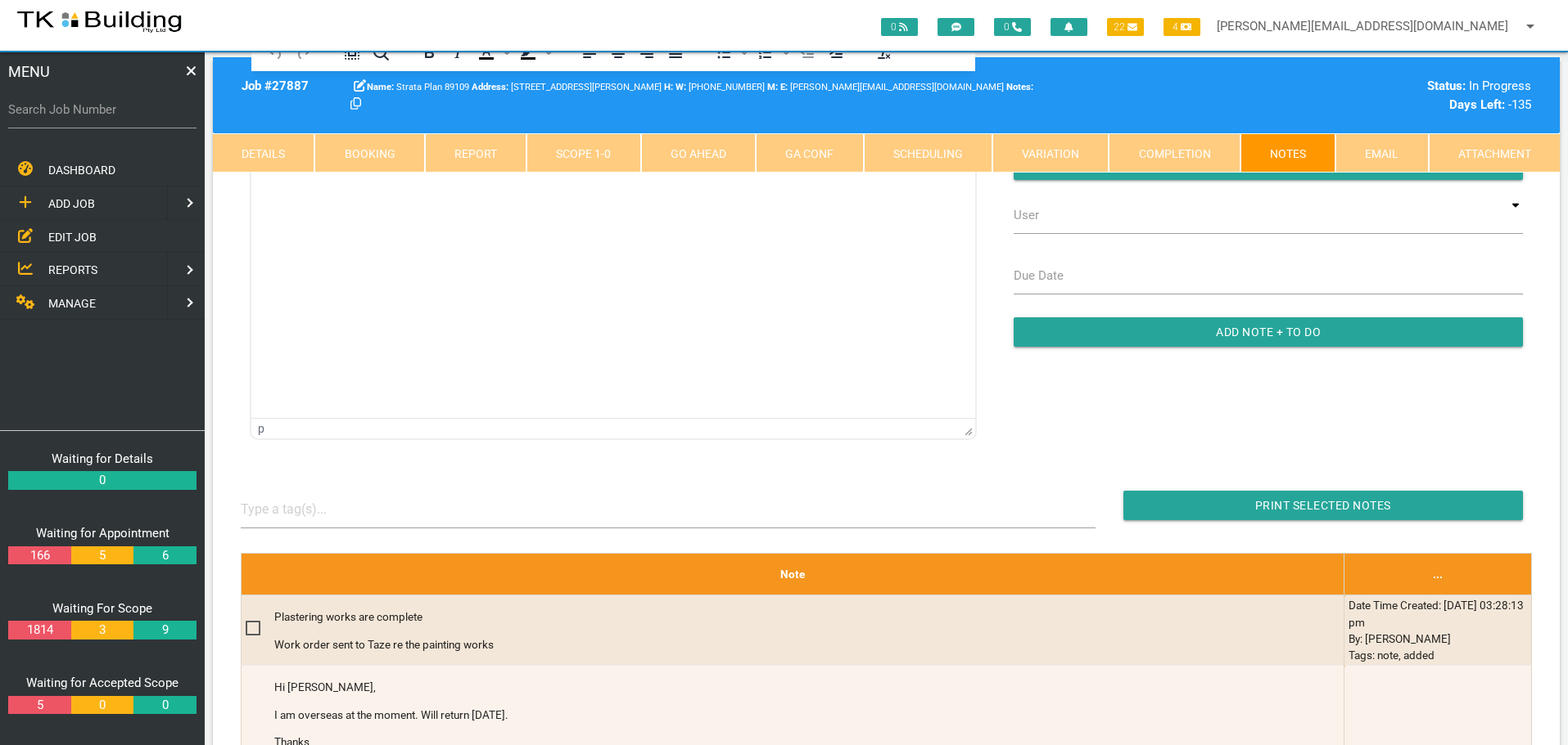
scroll to position [0, 0]
click at [82, 109] on label "Search Job Number" at bounding box center [102, 110] width 188 height 19
click at [82, 109] on input "Search Job Number" at bounding box center [102, 110] width 188 height 37
type input "28181"
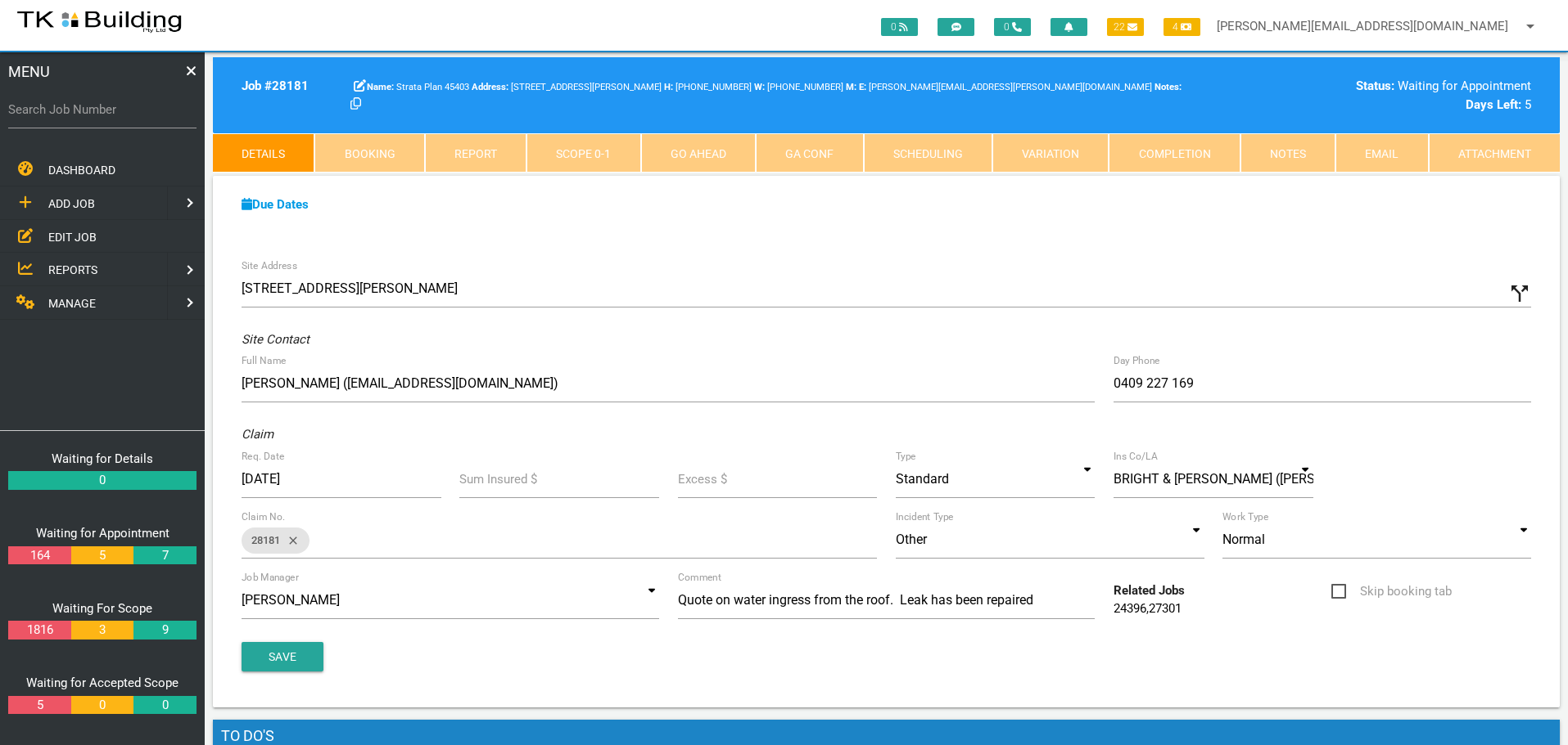
click at [382, 151] on link "Booking" at bounding box center [369, 153] width 110 height 39
select select "9"
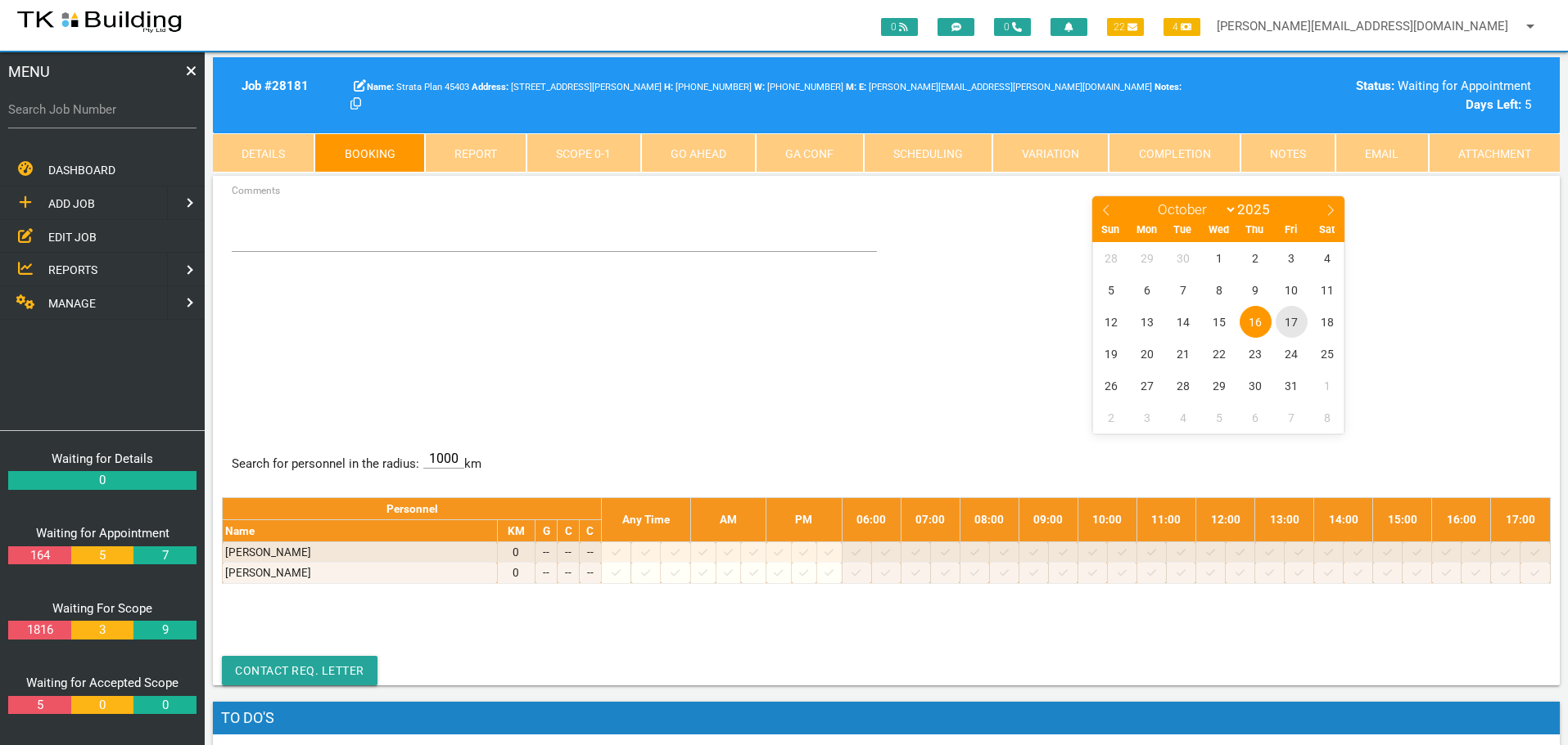
click at [1291, 322] on span "17" at bounding box center [1291, 322] width 32 height 32
click at [1183, 352] on span "21" at bounding box center [1183, 353] width 32 height 32
click at [1258, 351] on span "23" at bounding box center [1256, 353] width 32 height 32
click at [1256, 390] on span "30" at bounding box center [1256, 386] width 32 height 32
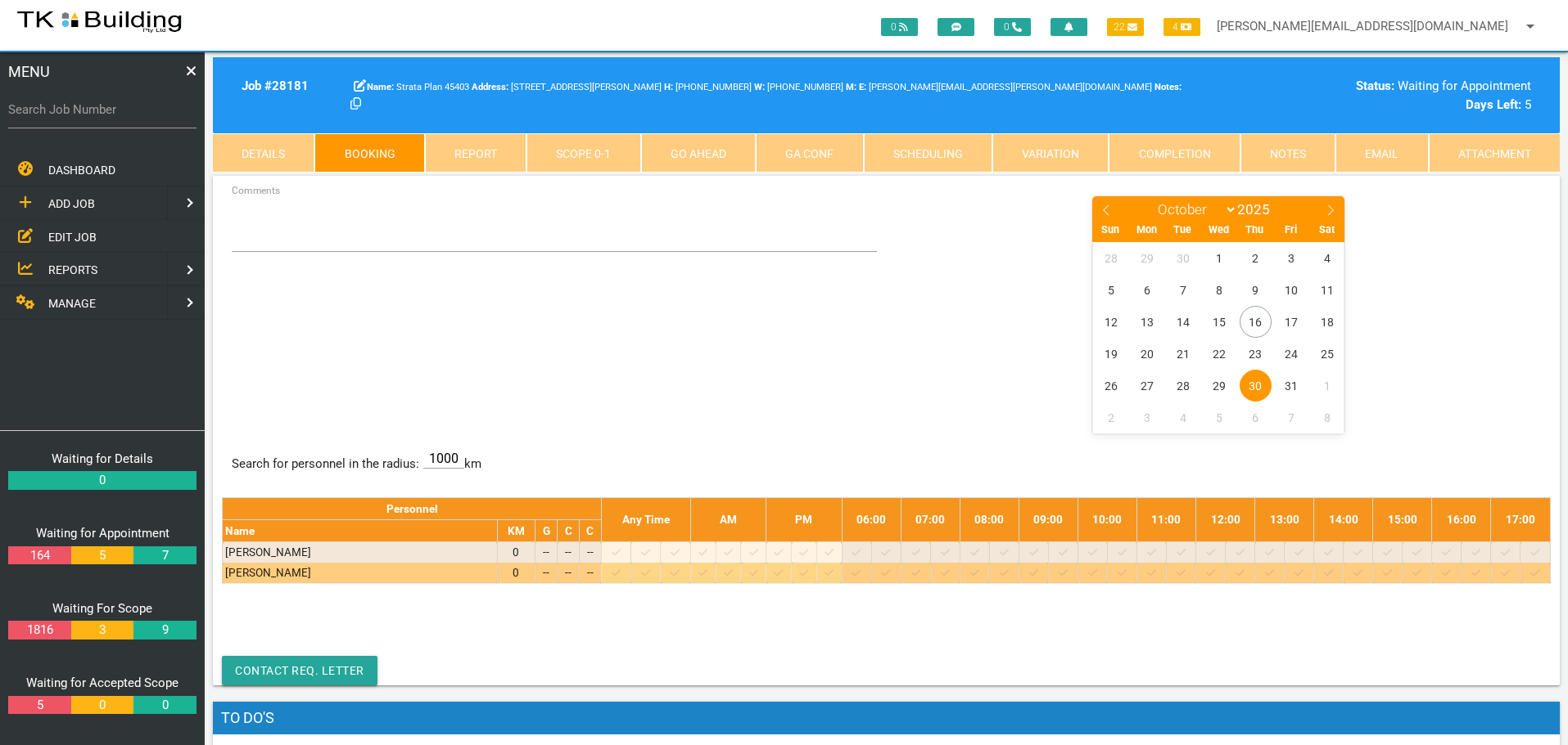
click at [1274, 571] on icon at bounding box center [1268, 573] width 9 height 11
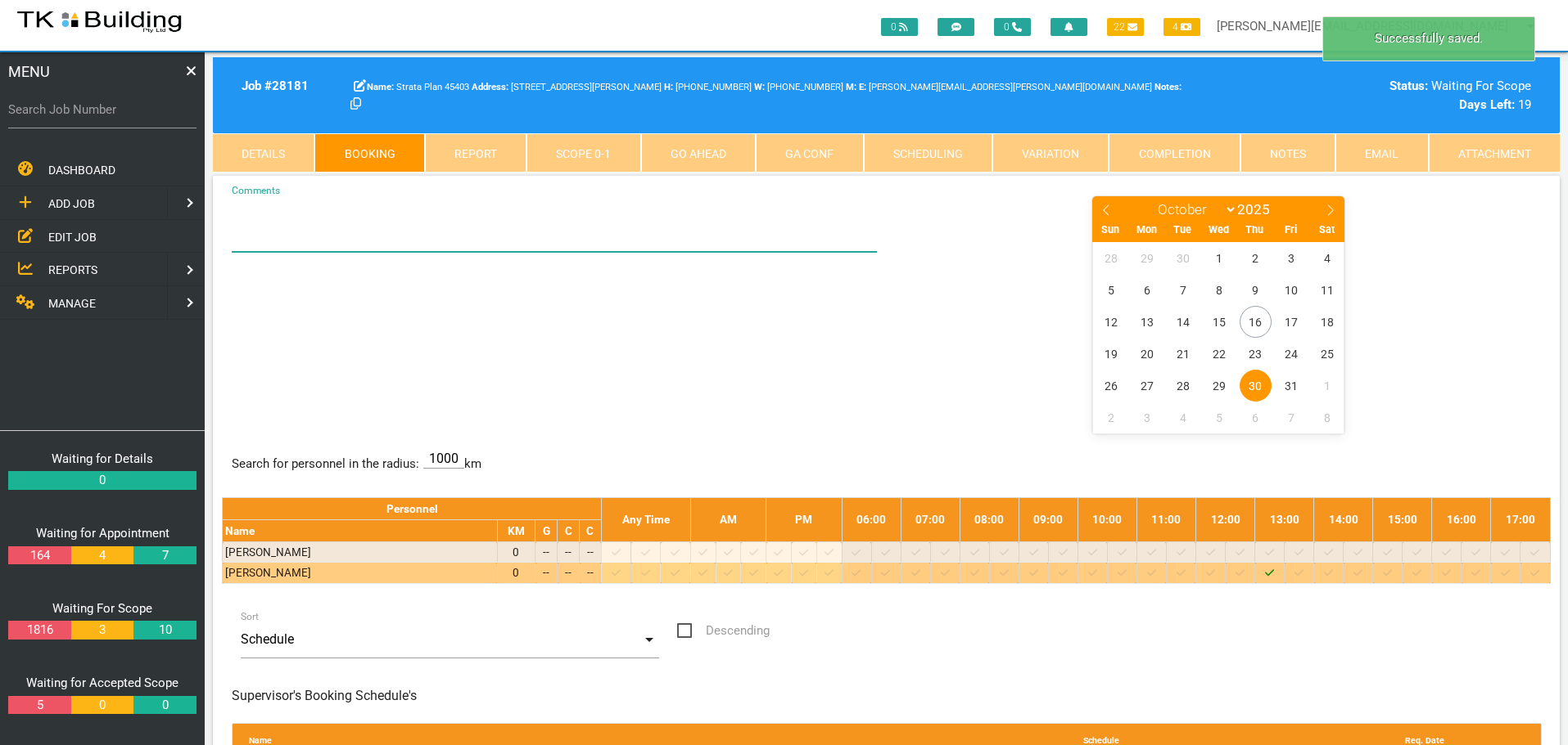
click at [267, 225] on textarea "Comments" at bounding box center [555, 223] width 646 height 58
click at [1254, 350] on span "23" at bounding box center [1256, 353] width 32 height 32
click at [301, 222] on textarea "1.30 - see" at bounding box center [555, 223] width 646 height 58
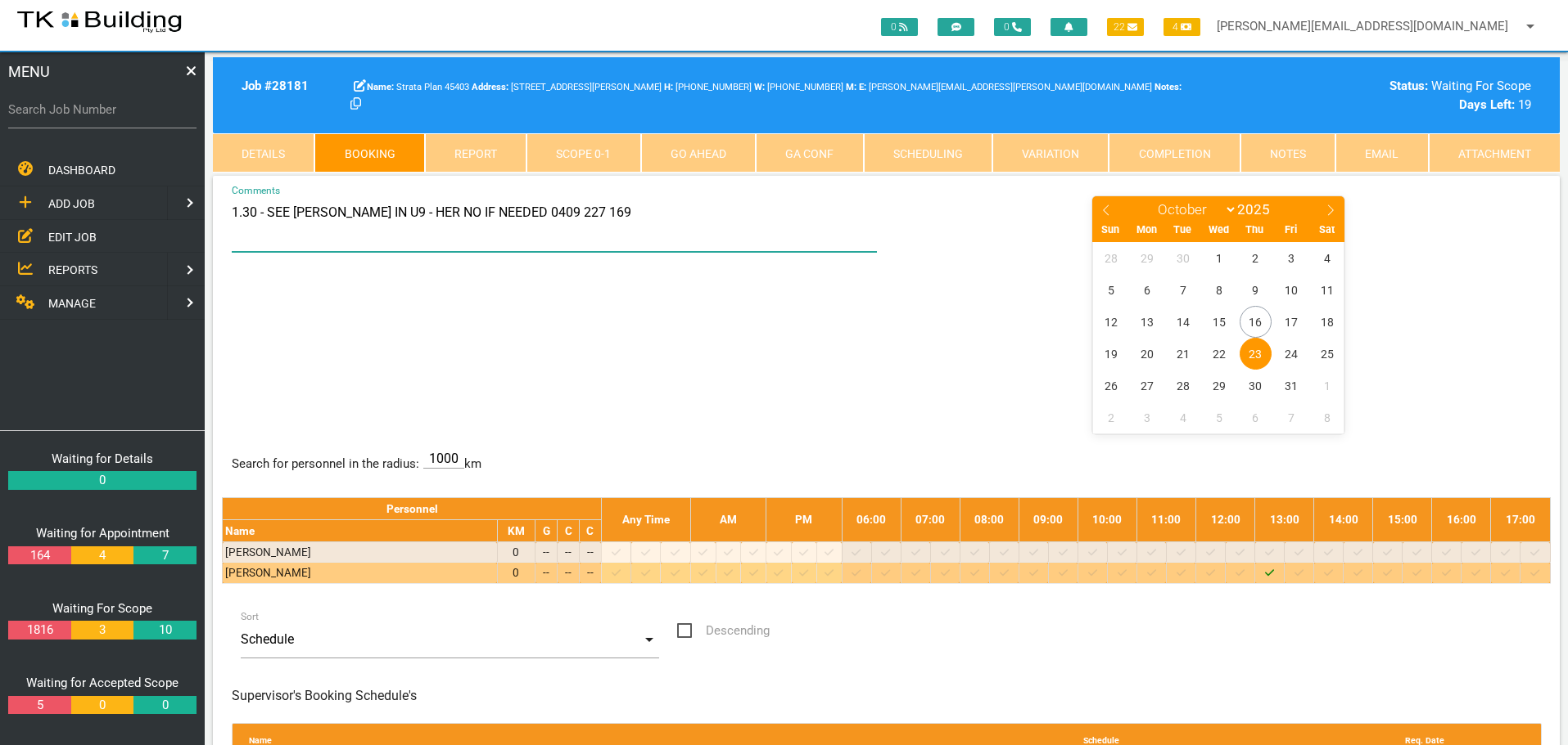
click at [267, 214] on textarea "1.30 - SEE HELEN IN U9 - HER NO IF NEEDED 0409 227 169" at bounding box center [555, 223] width 646 height 58
click at [242, 213] on textarea "1.30 - SEE HELEN IN U9 - HER NO IF NEEDED 0409 227 169" at bounding box center [555, 223] width 646 height 58
click at [598, 214] on textarea "1.PM - SEE HELEN IN U9 - HER NO IF NEEDED 0409 227 169" at bounding box center [555, 223] width 646 height 58
type textarea "[DOMAIN_NAME] - SEE [PERSON_NAME] IN U9 - HER NO IF NEEDED 0409 227 169 (SHE WI…"
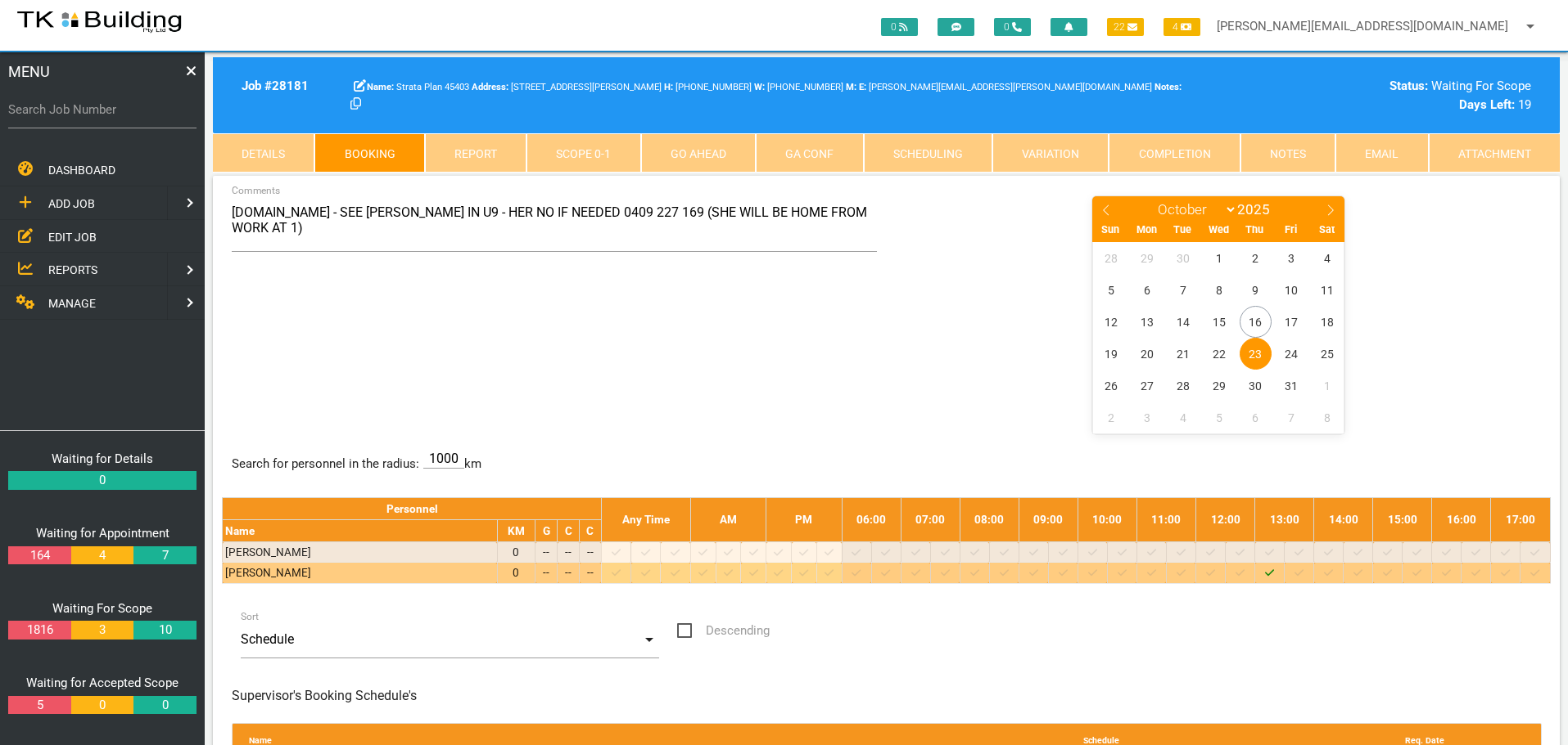
click at [514, 368] on div "1.PM - SEE HELEN IN U9 - HER NO IF NEEDED 0409 227 169 (SHE WILL BE HOME FROM W…" at bounding box center [886, 313] width 1329 height 238
click at [60, 238] on span "EDIT JOB" at bounding box center [71, 236] width 48 height 13
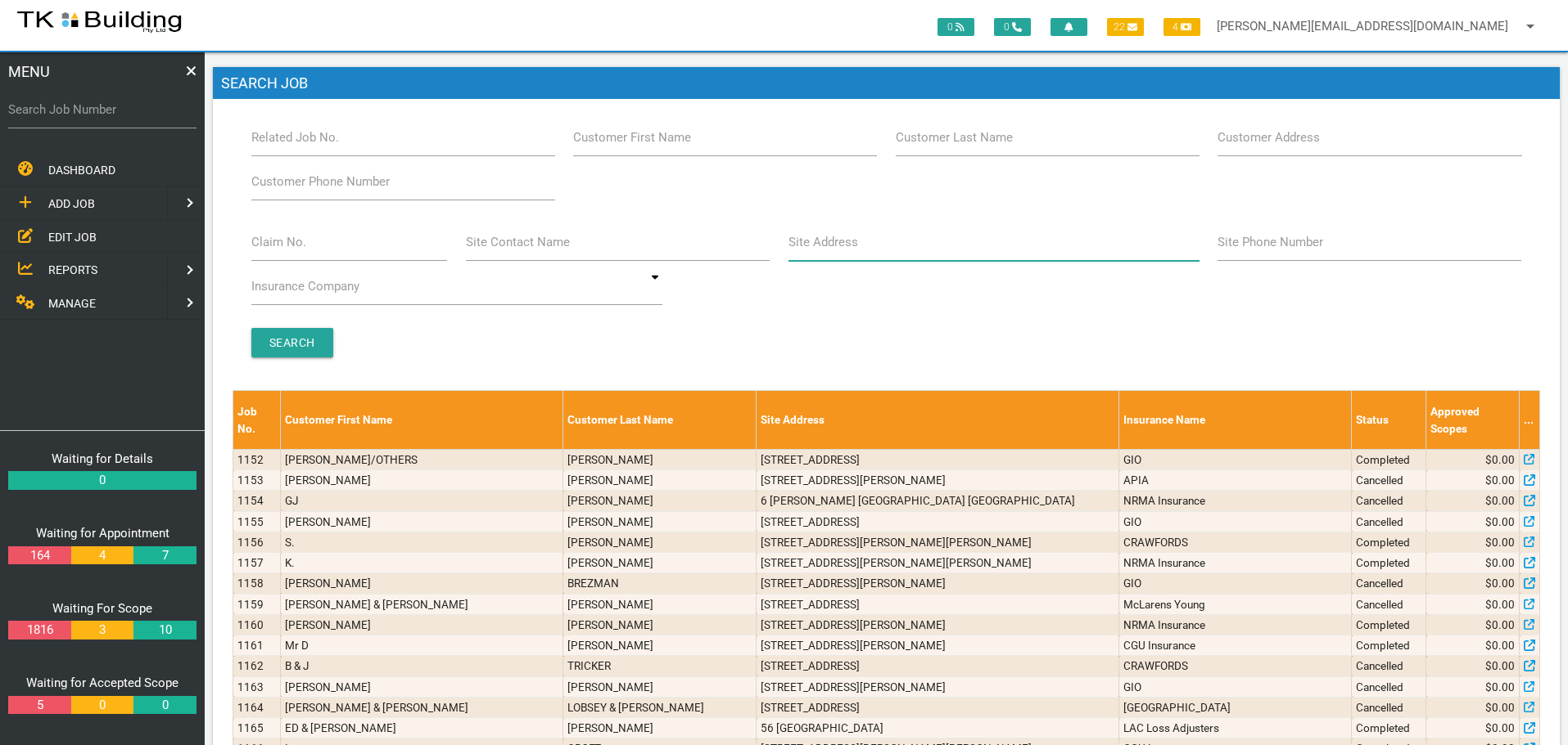
click at [881, 242] on input "Site Address" at bounding box center [994, 242] width 411 height 37
type input "mayfield"
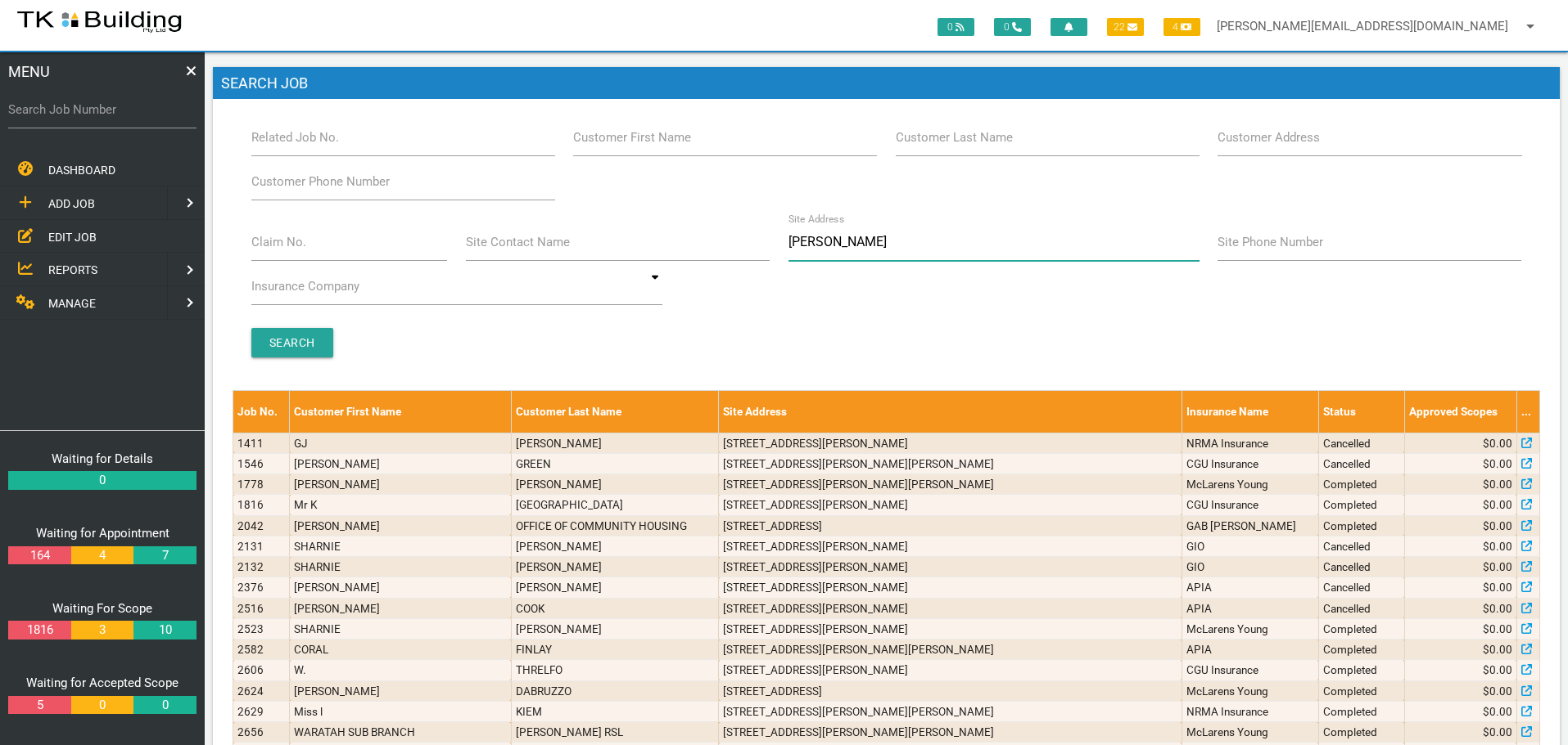
click at [883, 241] on input "mayfield" at bounding box center [994, 242] width 411 height 37
type input "m"
type input "islington"
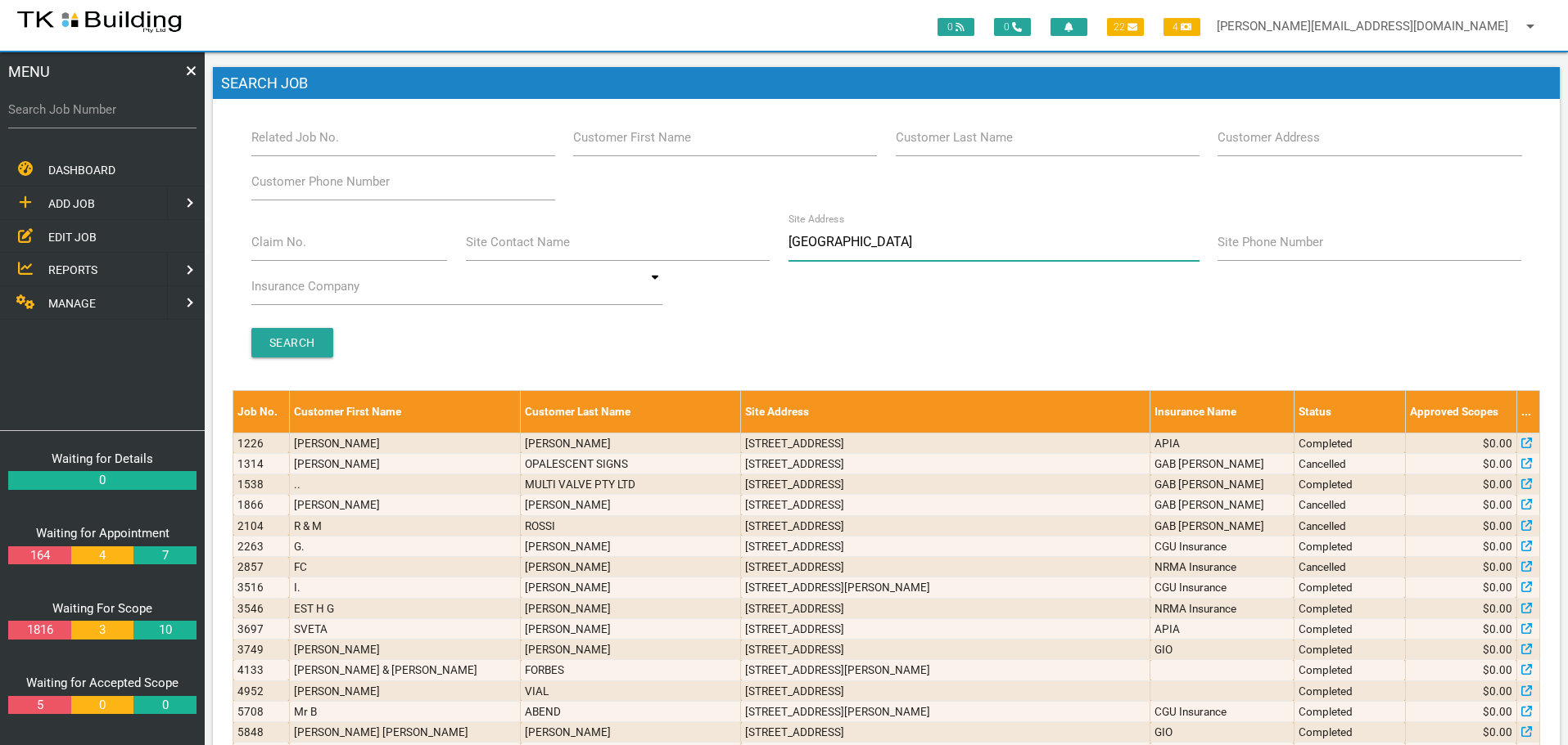
click at [880, 242] on input "islington" at bounding box center [994, 242] width 411 height 37
type input "i"
type input "Mayfield"
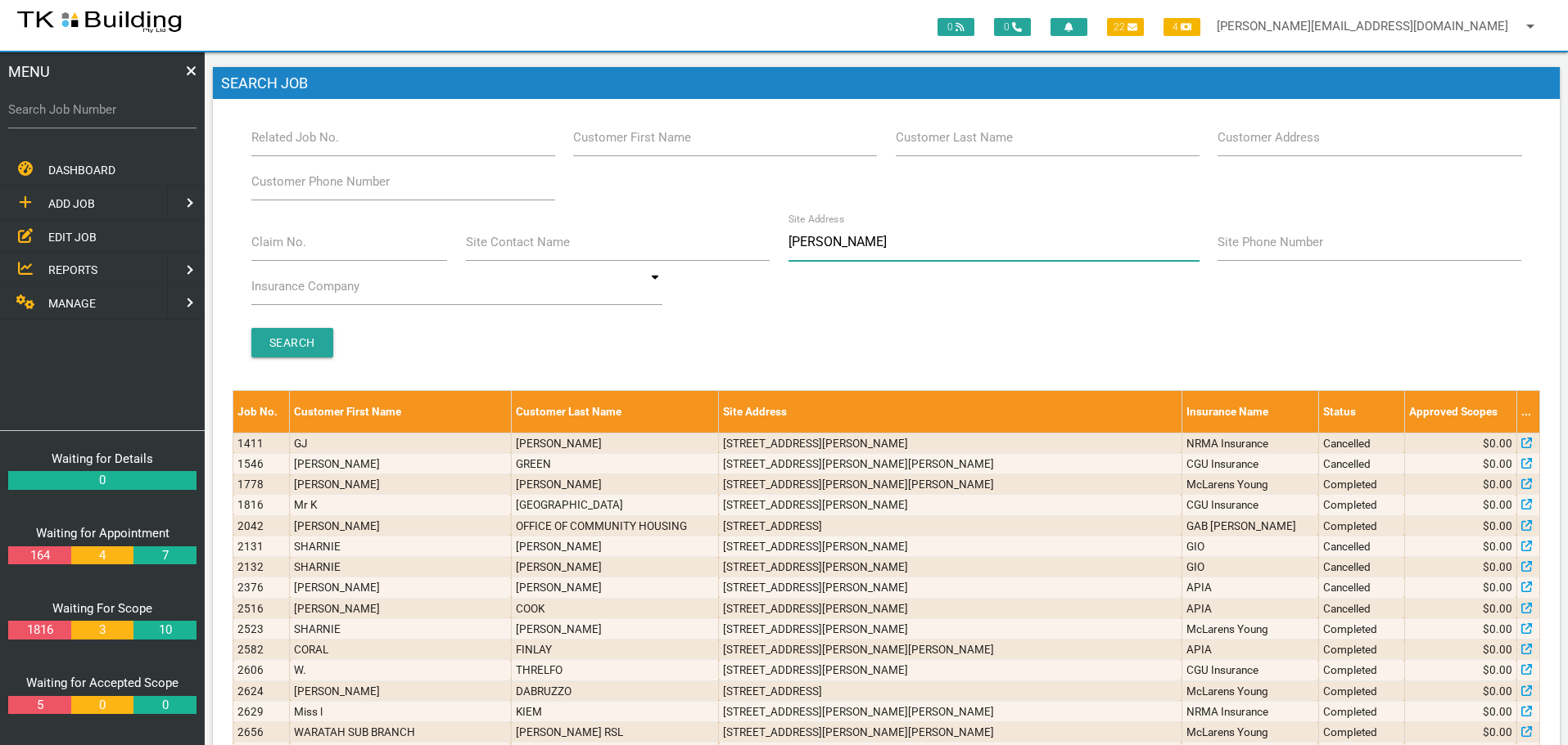
click at [853, 246] on input "Mayfield" at bounding box center [994, 242] width 411 height 37
type input "M"
click at [320, 254] on input "Claim No." at bounding box center [350, 242] width 197 height 37
type input "36224"
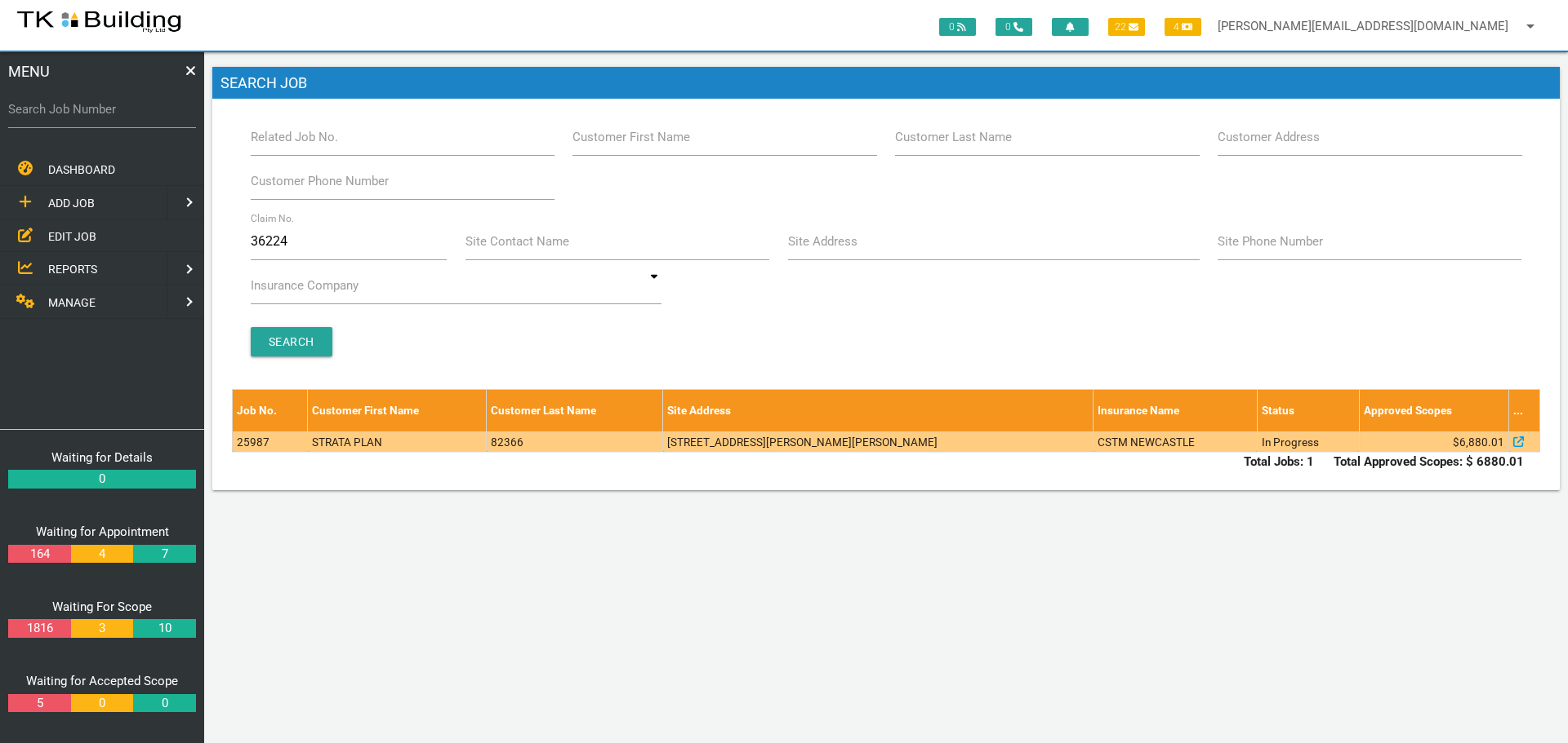
click at [826, 446] on td "15/4 Crawford Ln, Mount Hutton NSW 2290, Australia" at bounding box center [878, 441] width 431 height 21
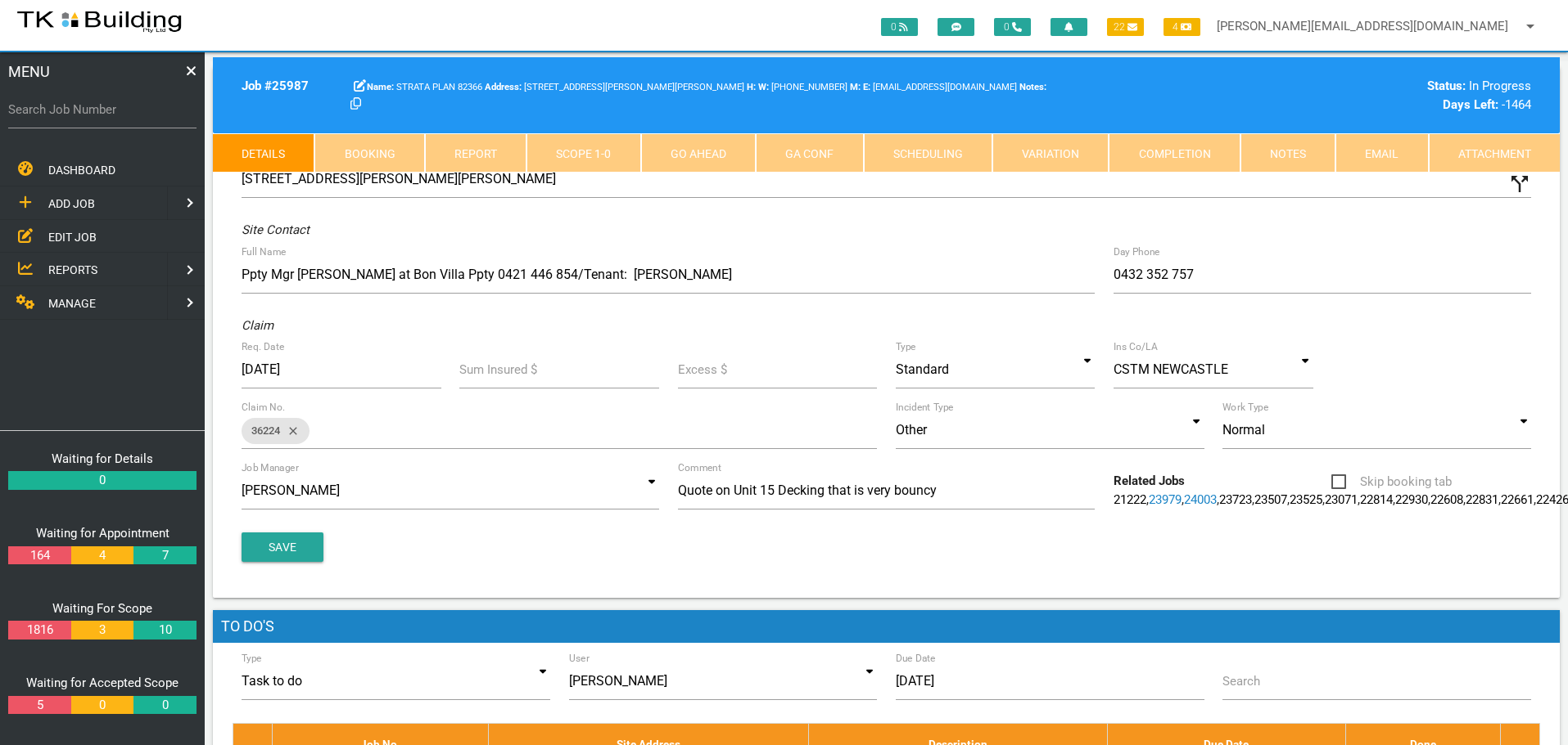
click at [1273, 149] on link "Notes" at bounding box center [1287, 153] width 95 height 39
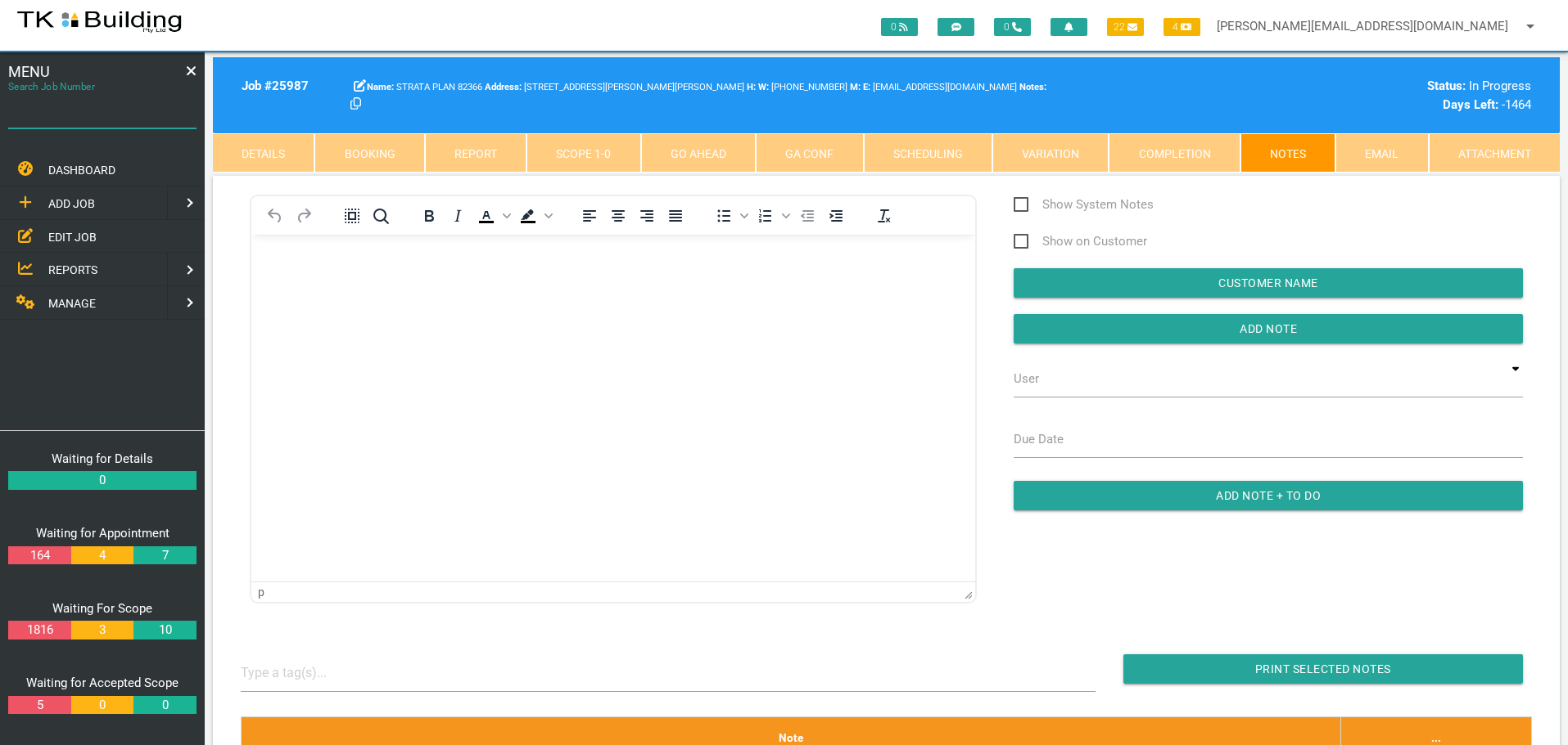
click at [98, 126] on input "Search Job Number" at bounding box center [102, 110] width 188 height 37
type input "28166"
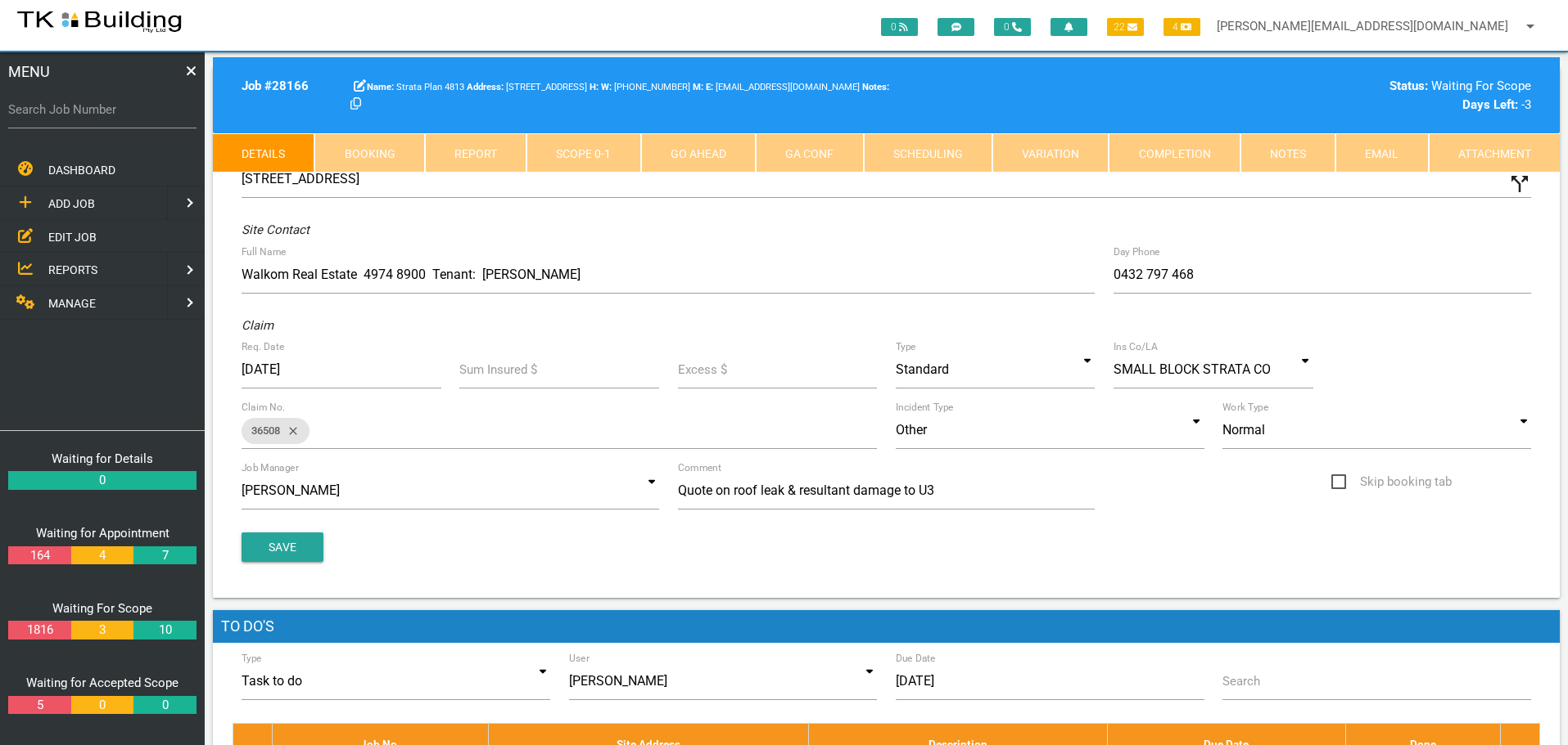
click at [387, 150] on link "Booking" at bounding box center [369, 153] width 110 height 39
select select "9"
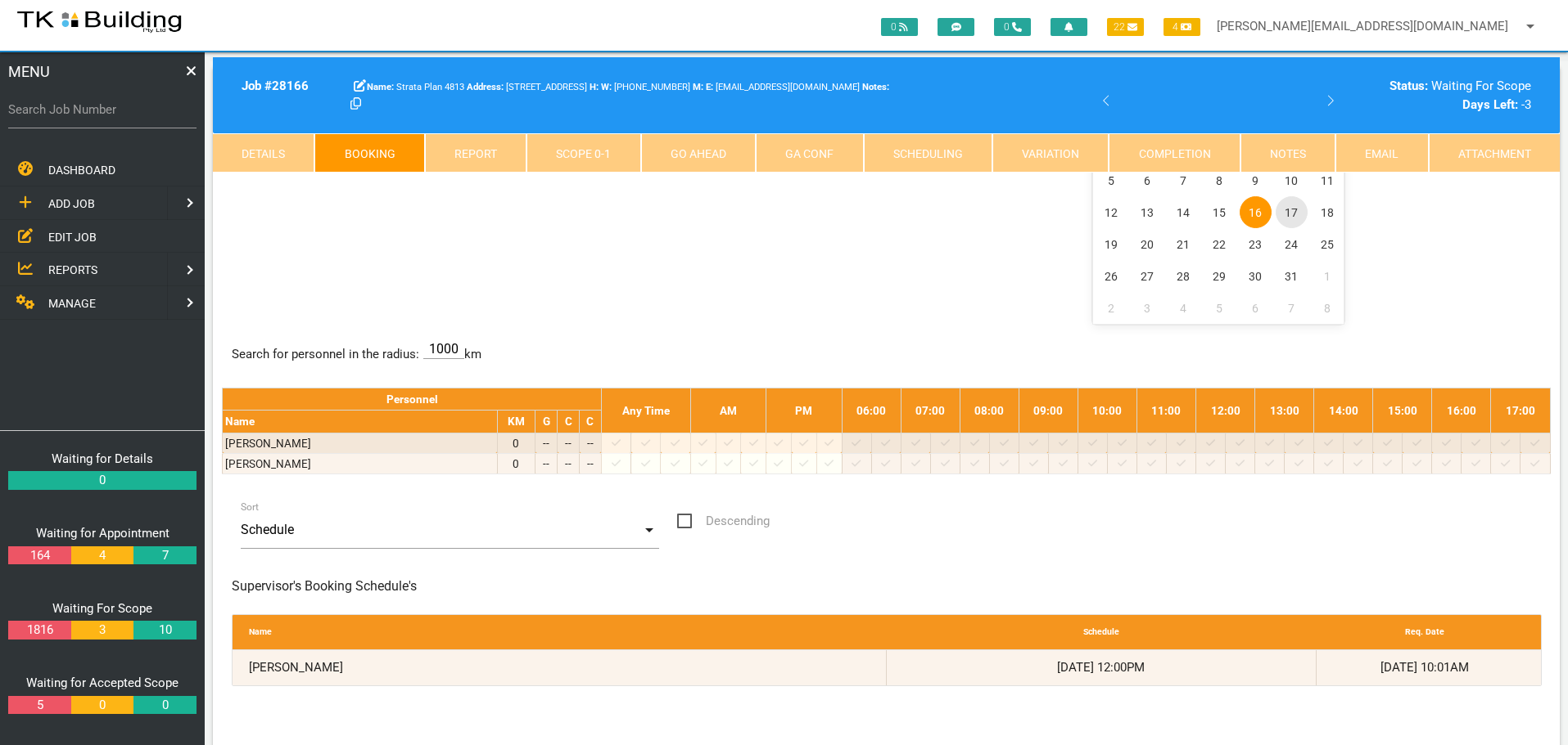
click at [1291, 211] on span "17" at bounding box center [1291, 212] width 32 height 32
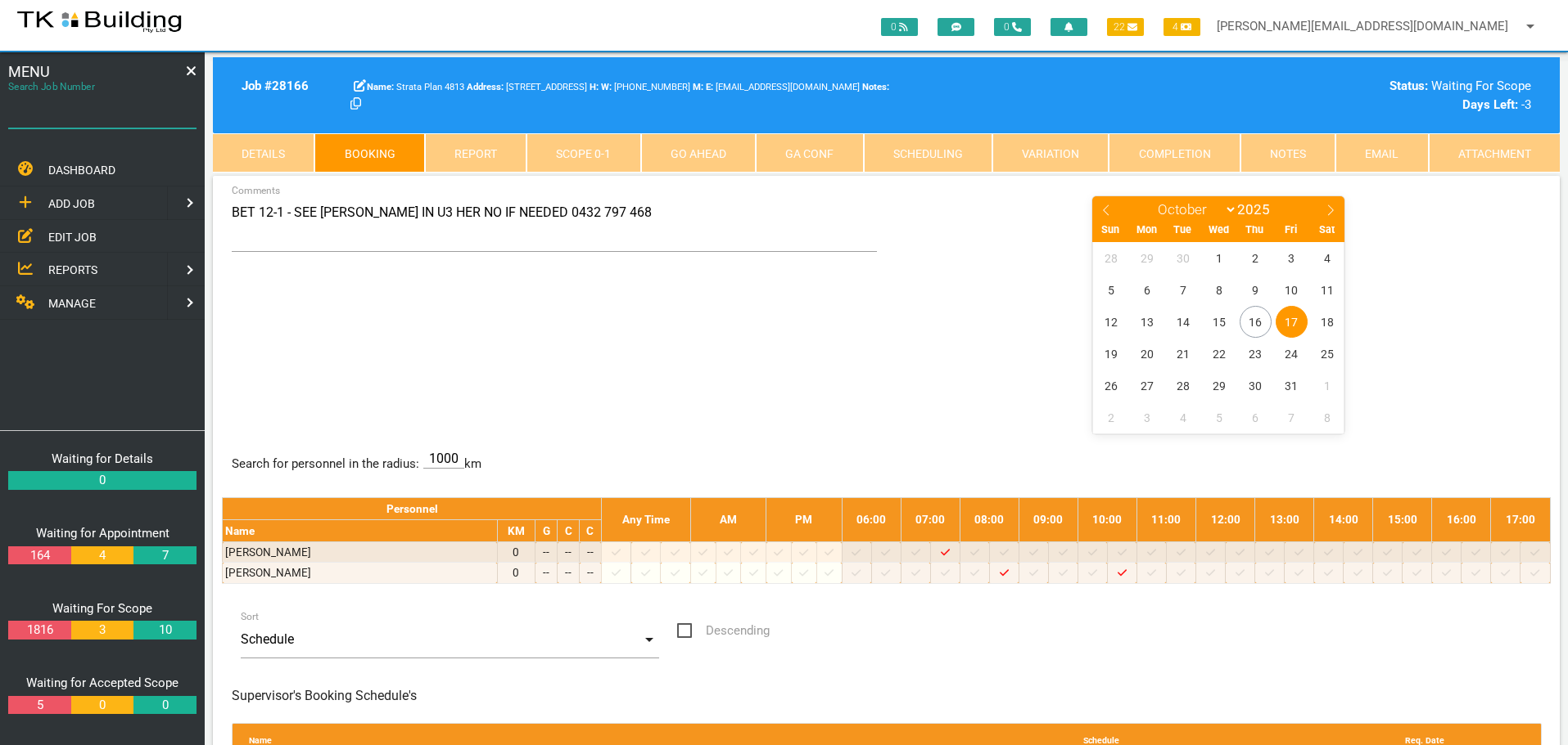
click at [78, 123] on input "Search Job Number" at bounding box center [102, 110] width 188 height 37
type input "28177"
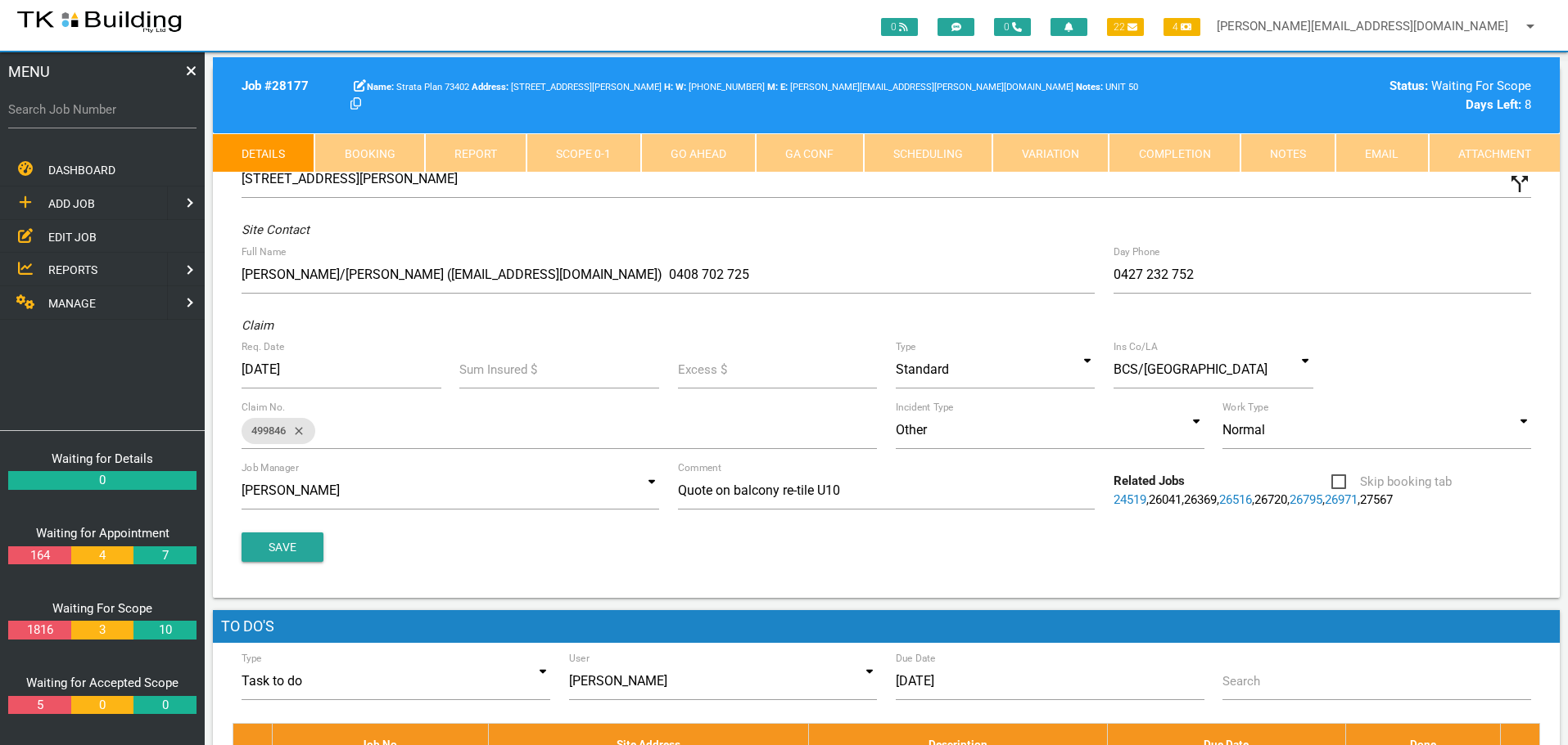
click at [382, 154] on link "Booking" at bounding box center [369, 153] width 110 height 39
select select "9"
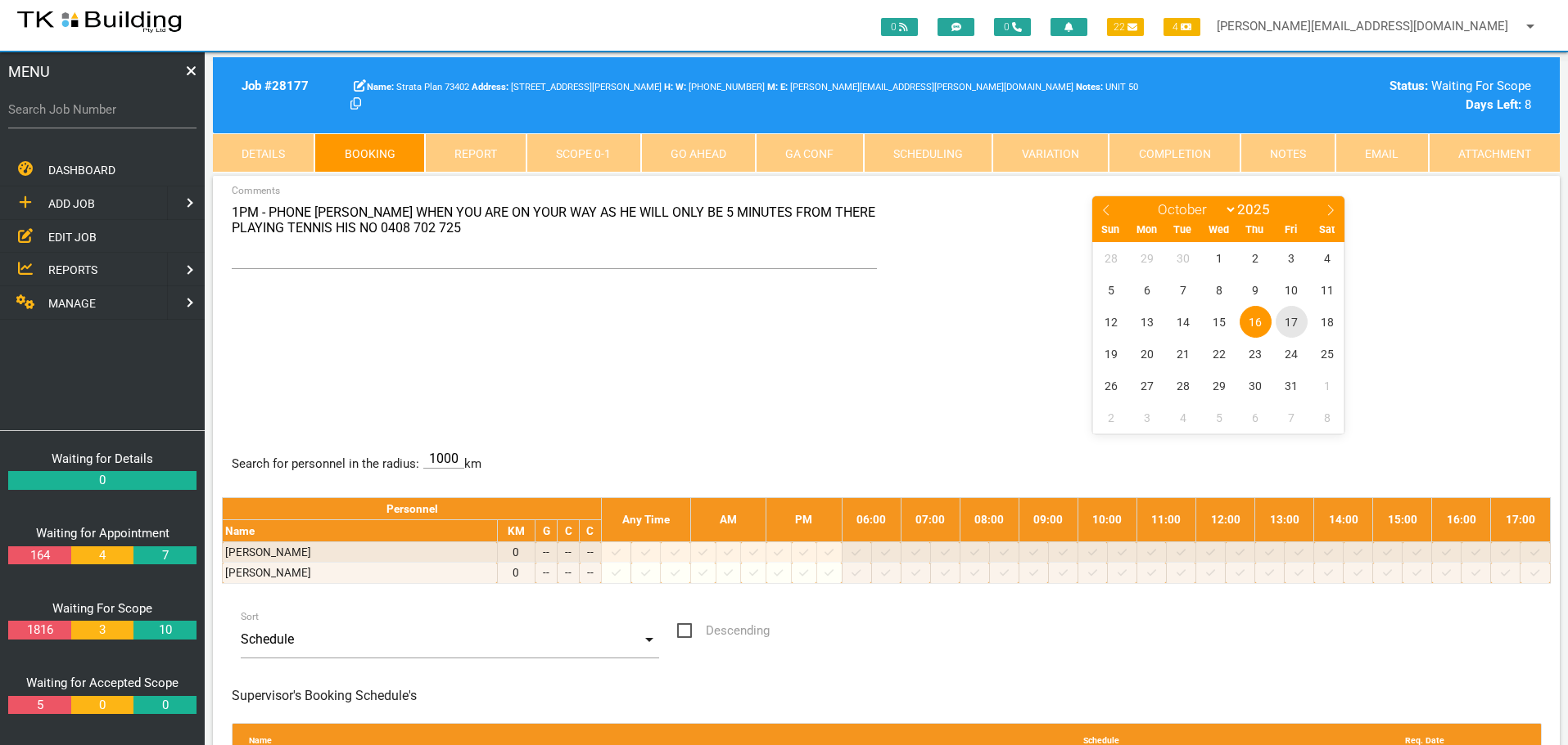
click at [1290, 209] on div "January February March April May June July August September October November De…" at bounding box center [1218, 208] width 189 height 23
click at [1290, 320] on span "17" at bounding box center [1291, 322] width 32 height 32
click at [98, 116] on label "Search Job Number" at bounding box center [102, 110] width 188 height 19
click at [98, 116] on input "Search Job Number" at bounding box center [102, 110] width 188 height 37
type input "28043"
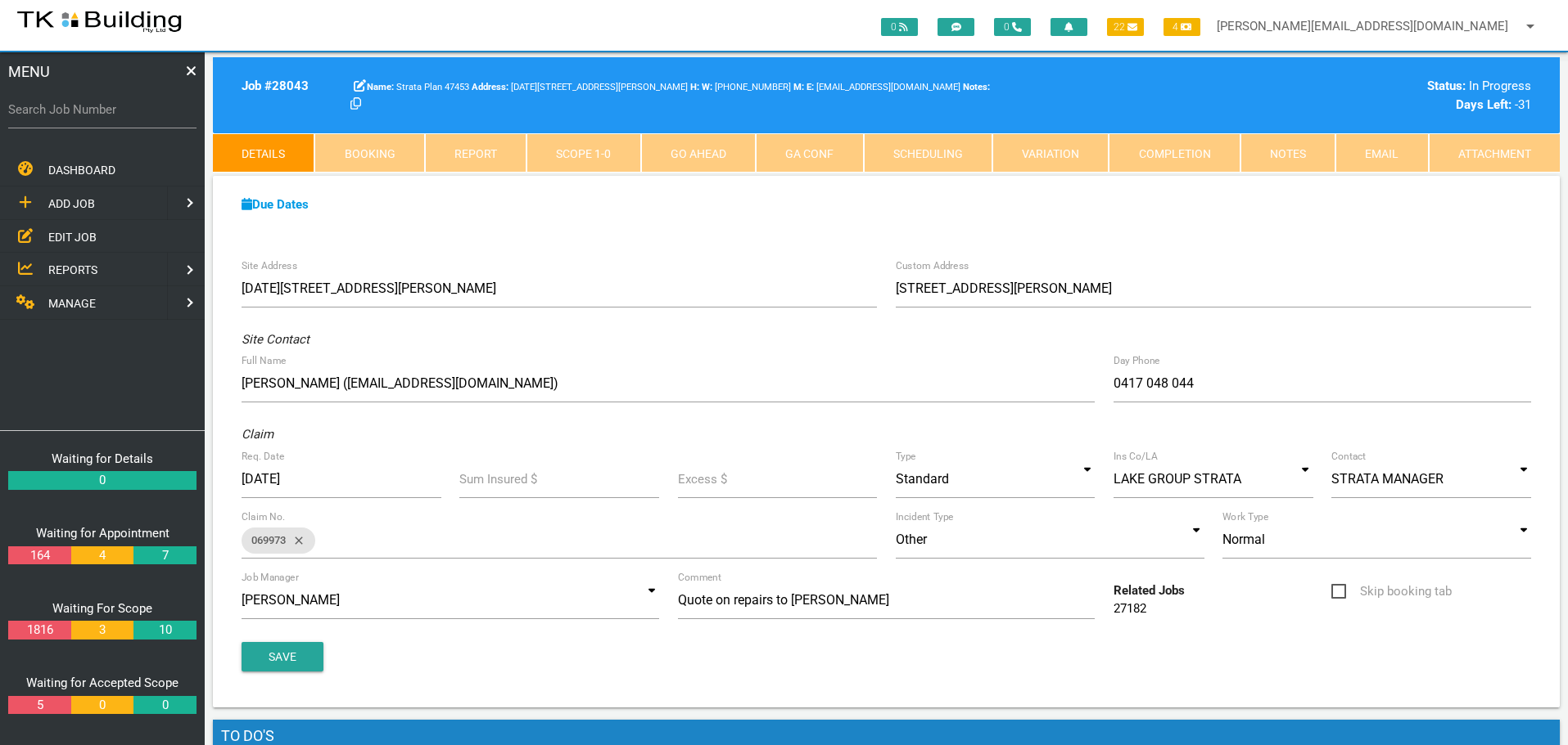
click at [1300, 148] on link "Notes" at bounding box center [1287, 153] width 95 height 39
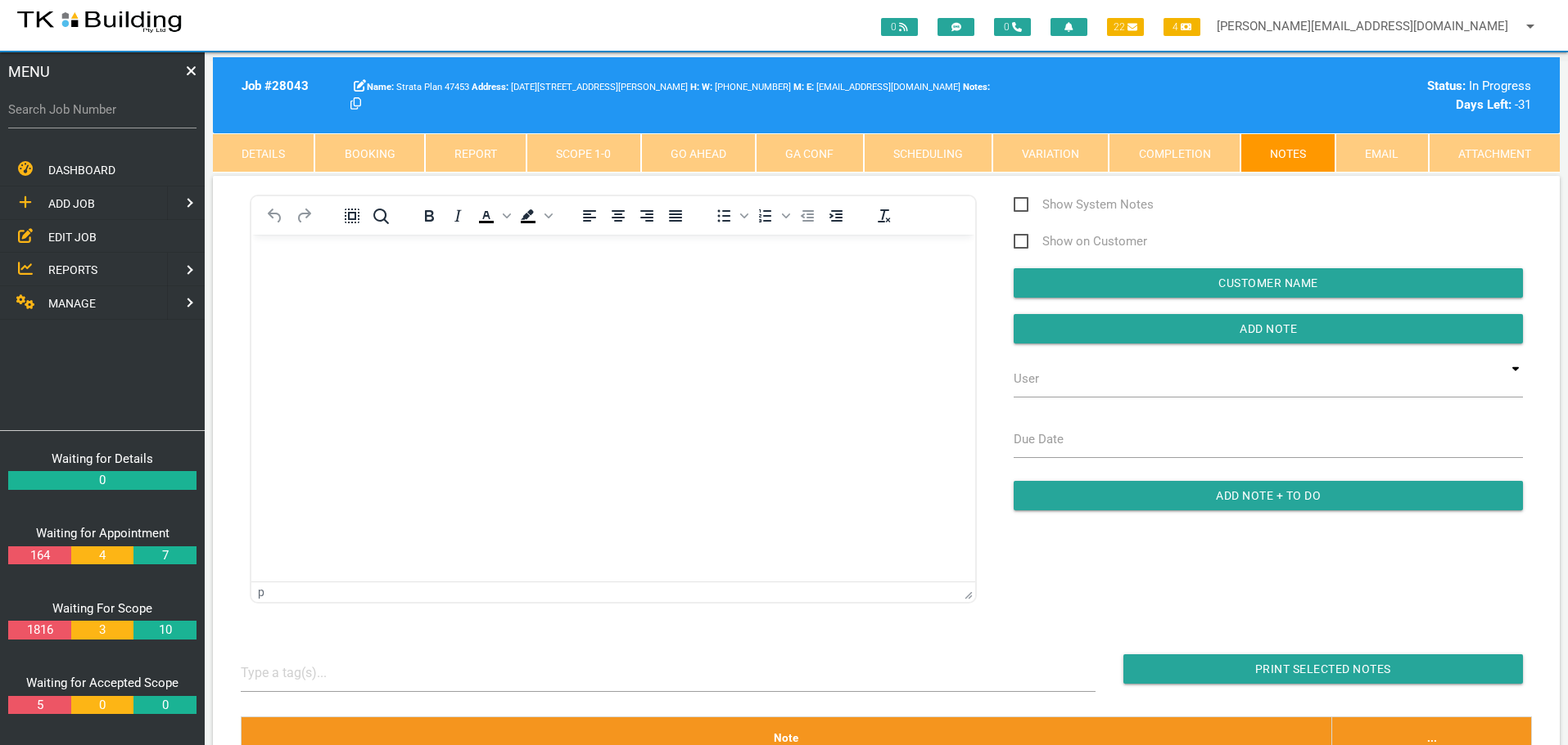
click at [337, 308] on html at bounding box center [613, 271] width 724 height 74
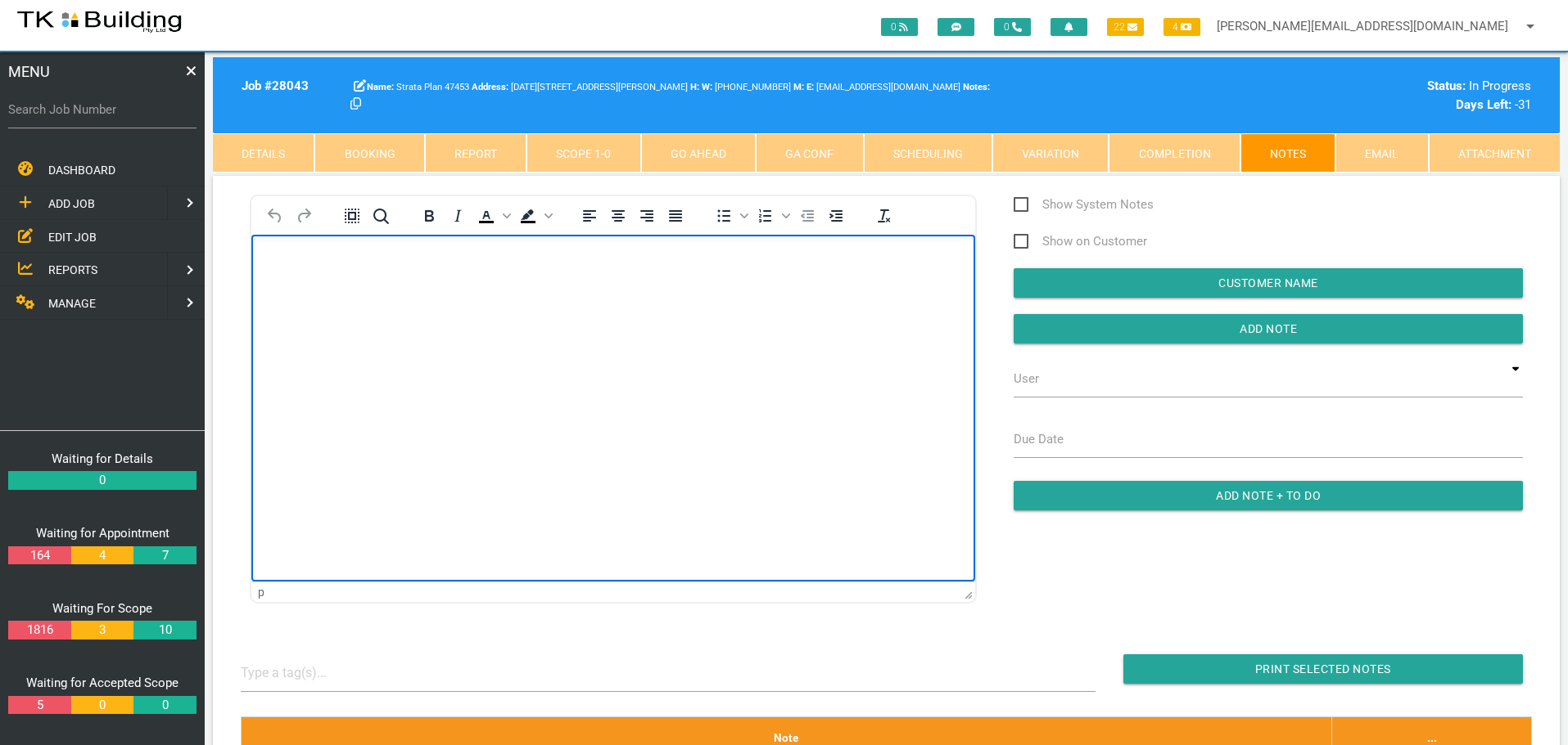
click at [373, 151] on link "Booking" at bounding box center [369, 153] width 110 height 39
select select "9"
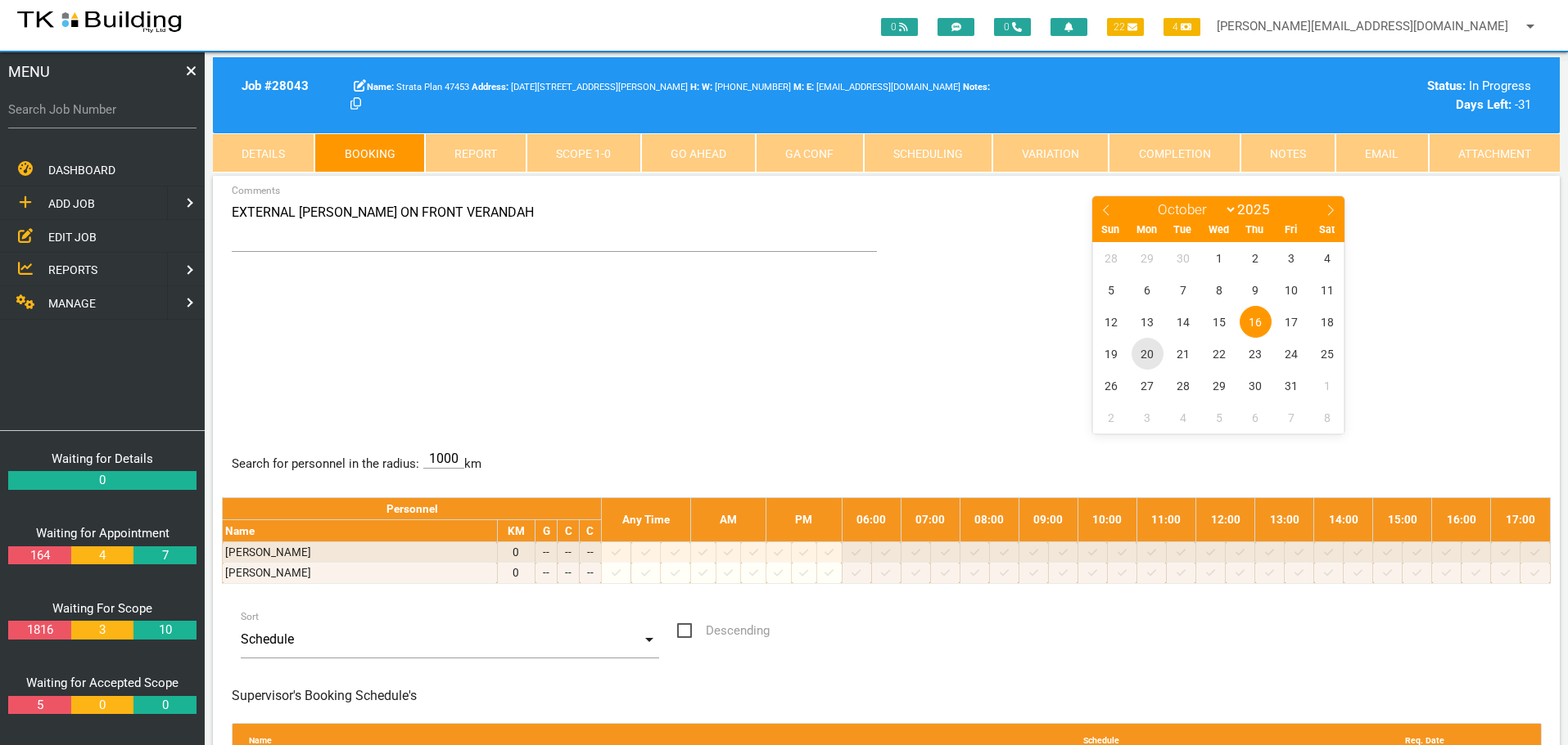
click at [1151, 354] on span "20" at bounding box center [1147, 353] width 32 height 32
click at [1305, 154] on link "Notes" at bounding box center [1287, 153] width 95 height 39
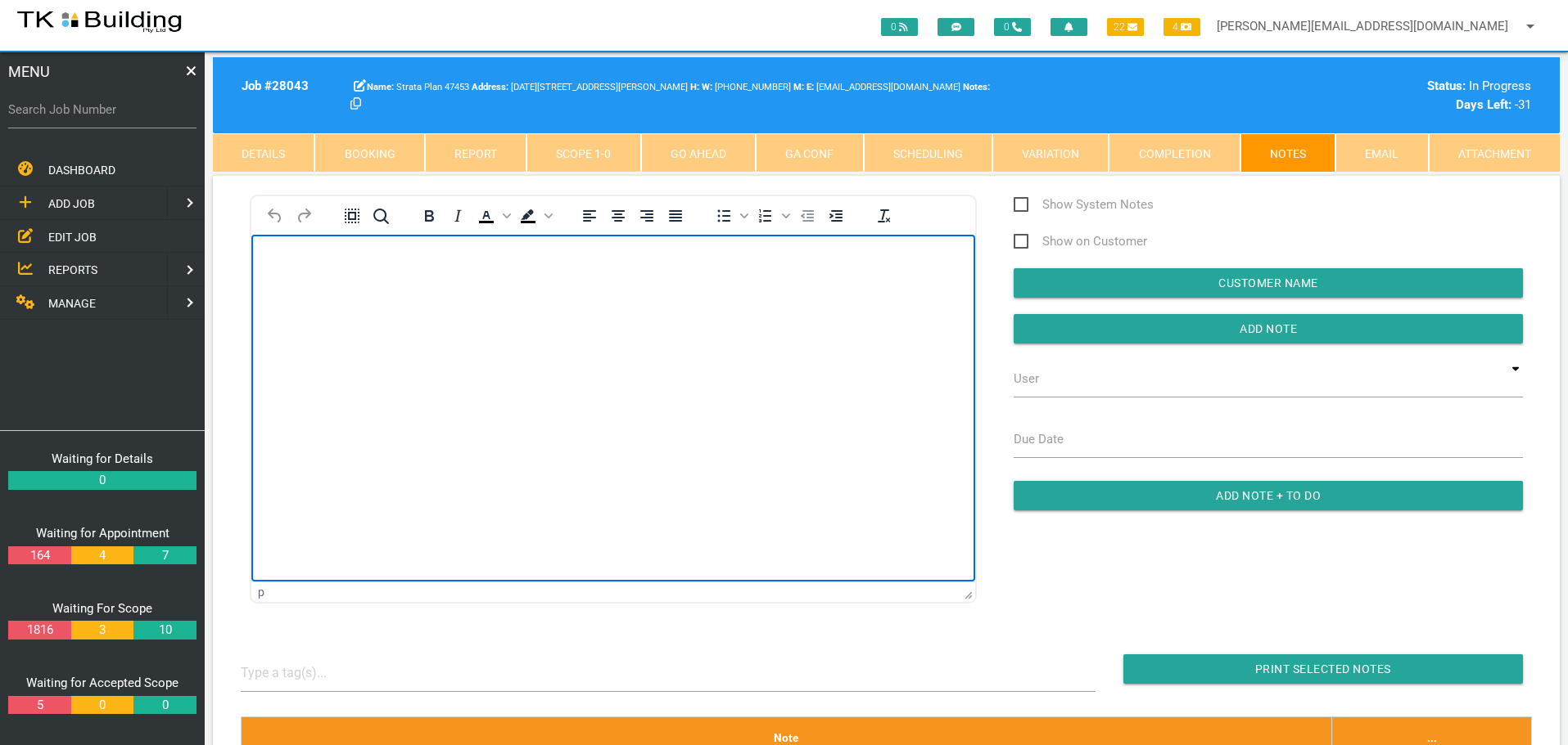
click at [297, 282] on body "Rich Text Area. Press ALT-0 for help." at bounding box center [613, 281] width 724 height 54
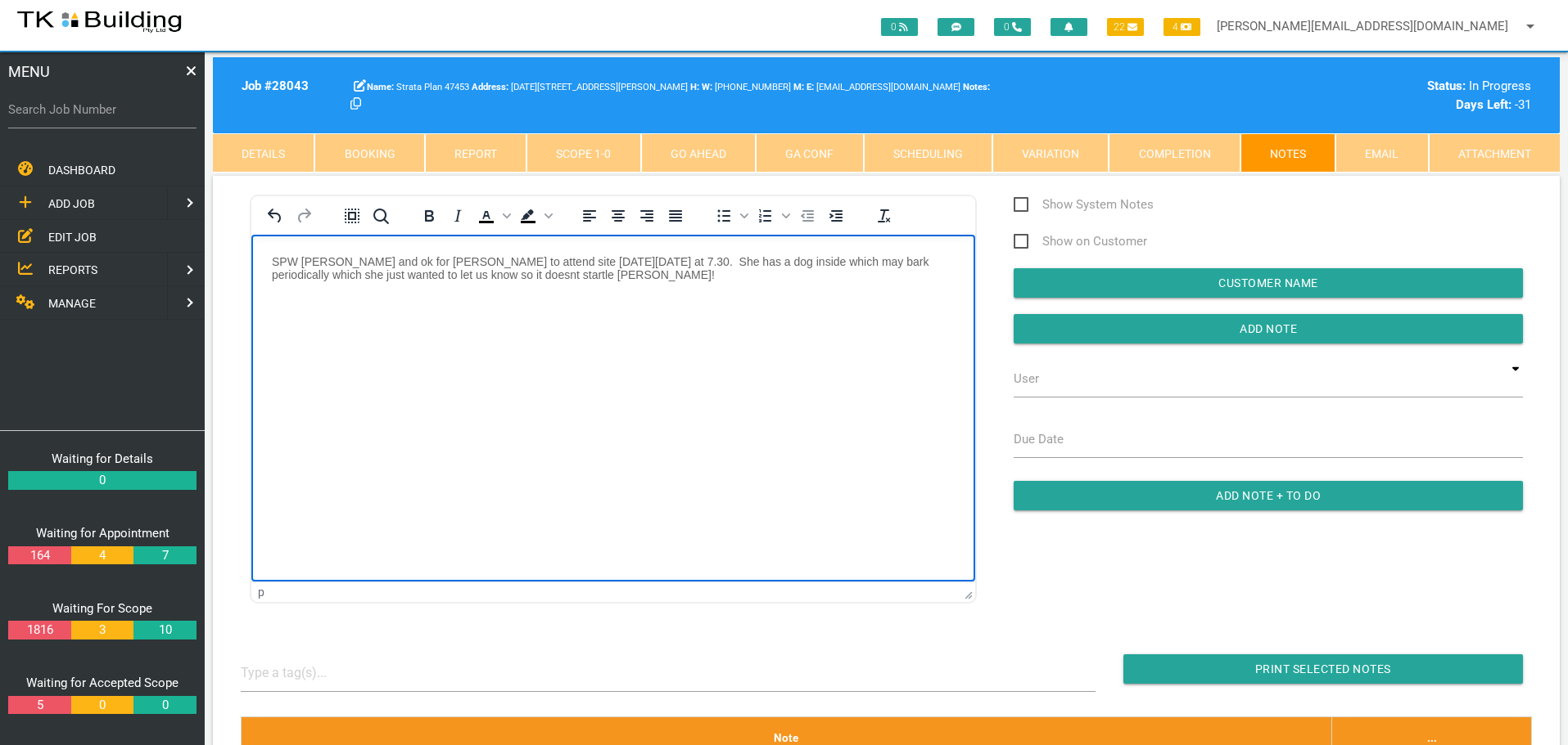
click at [818, 258] on p "SPW Alison and ok for Dave to attend site on Monday 20/10 at 7.30. She has a do…" at bounding box center [613, 267] width 683 height 26
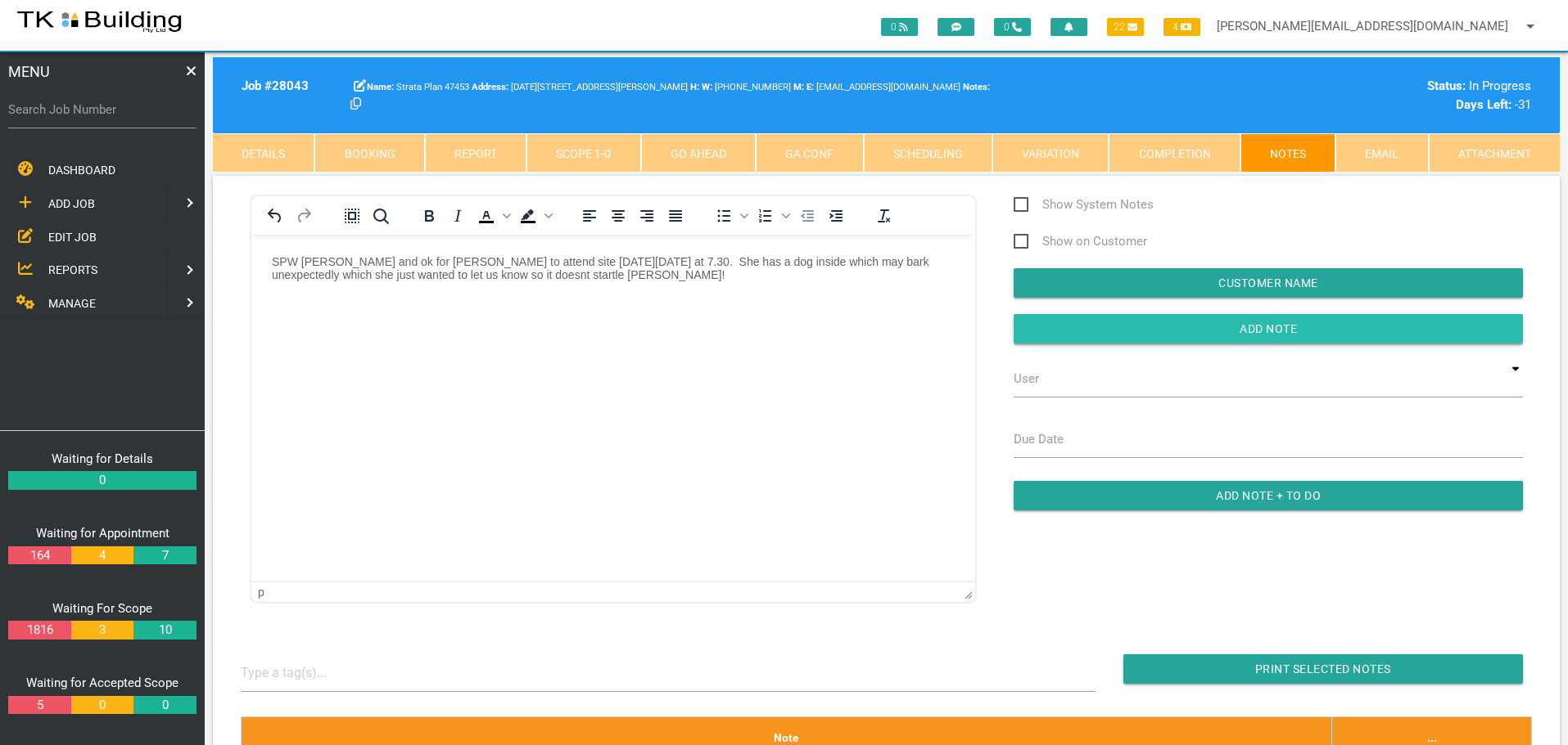
click at [1119, 331] on input "button" at bounding box center [1268, 329] width 509 height 29
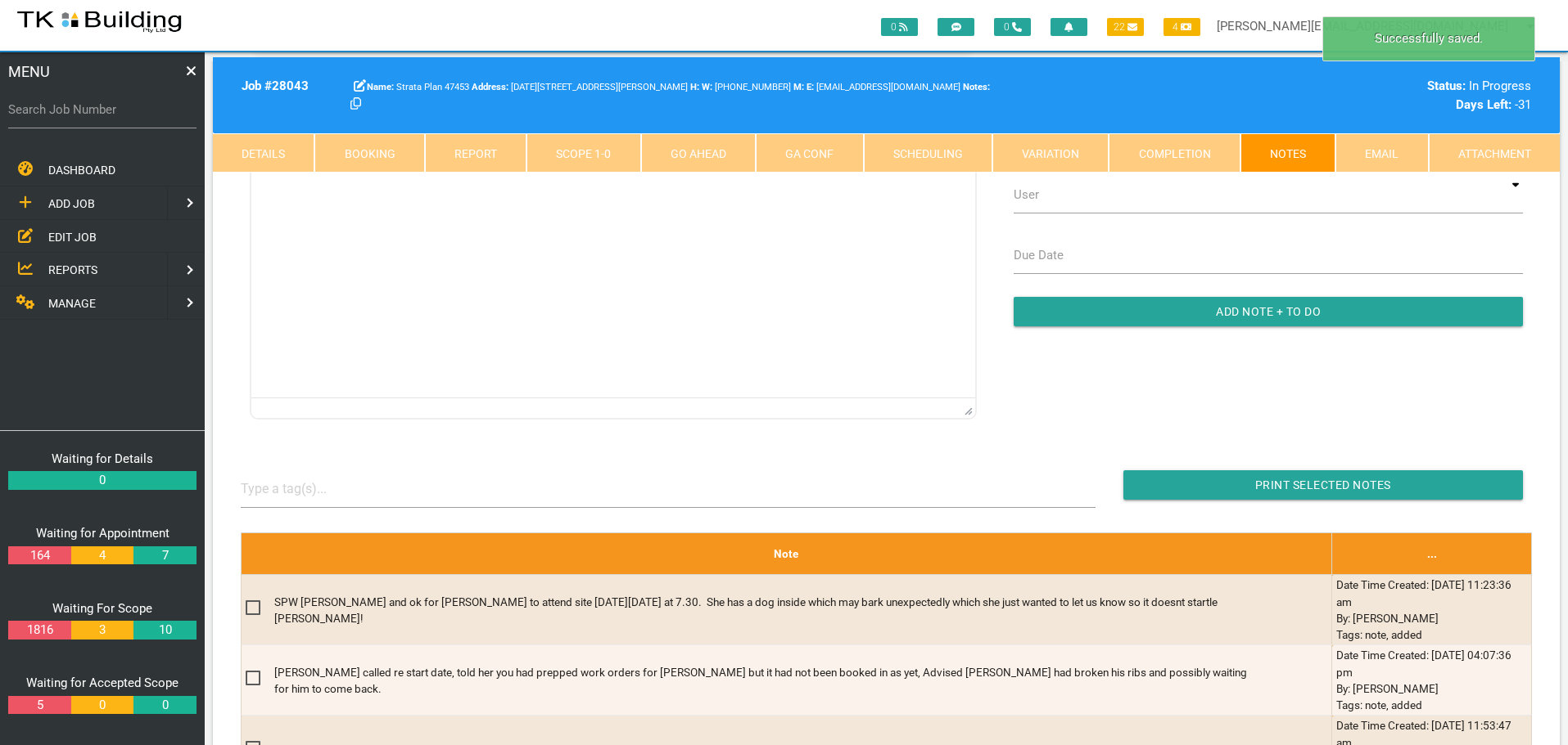
scroll to position [327, 0]
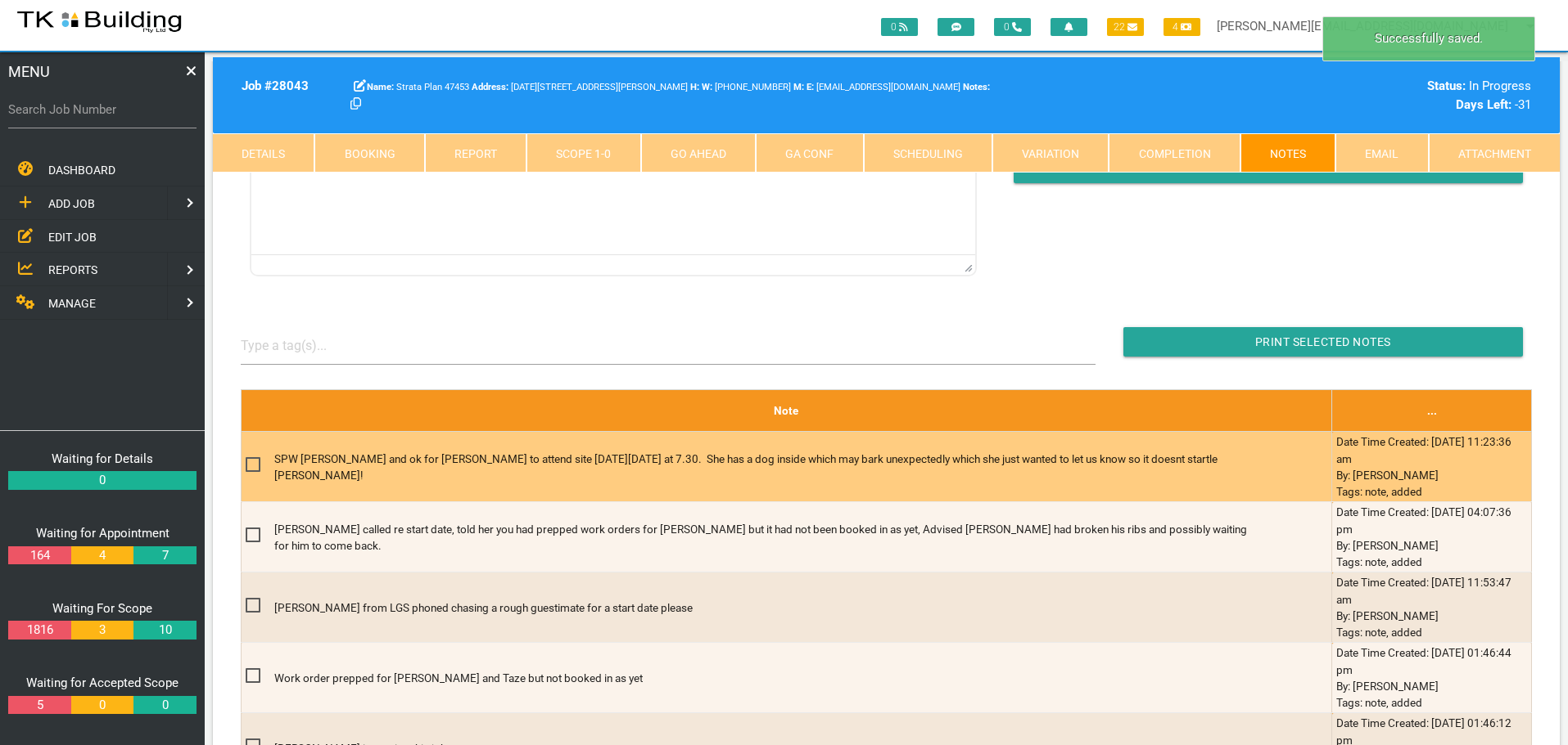
click at [252, 455] on span at bounding box center [260, 465] width 28 height 21
click at [252, 455] on input "checkbox" at bounding box center [251, 460] width 11 height 11
checkbox input "true"
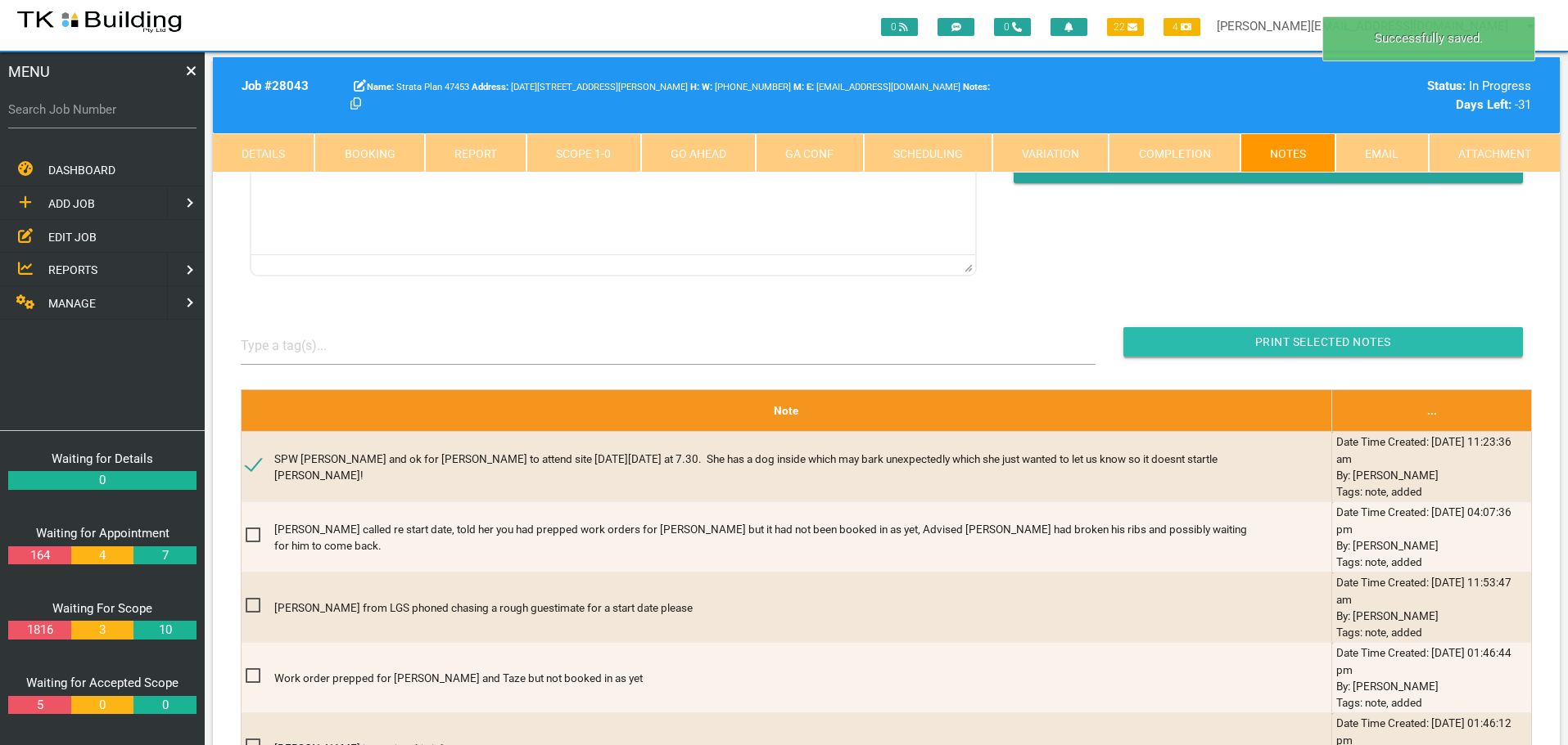
click at [1207, 351] on input "button" at bounding box center [1323, 342] width 400 height 29
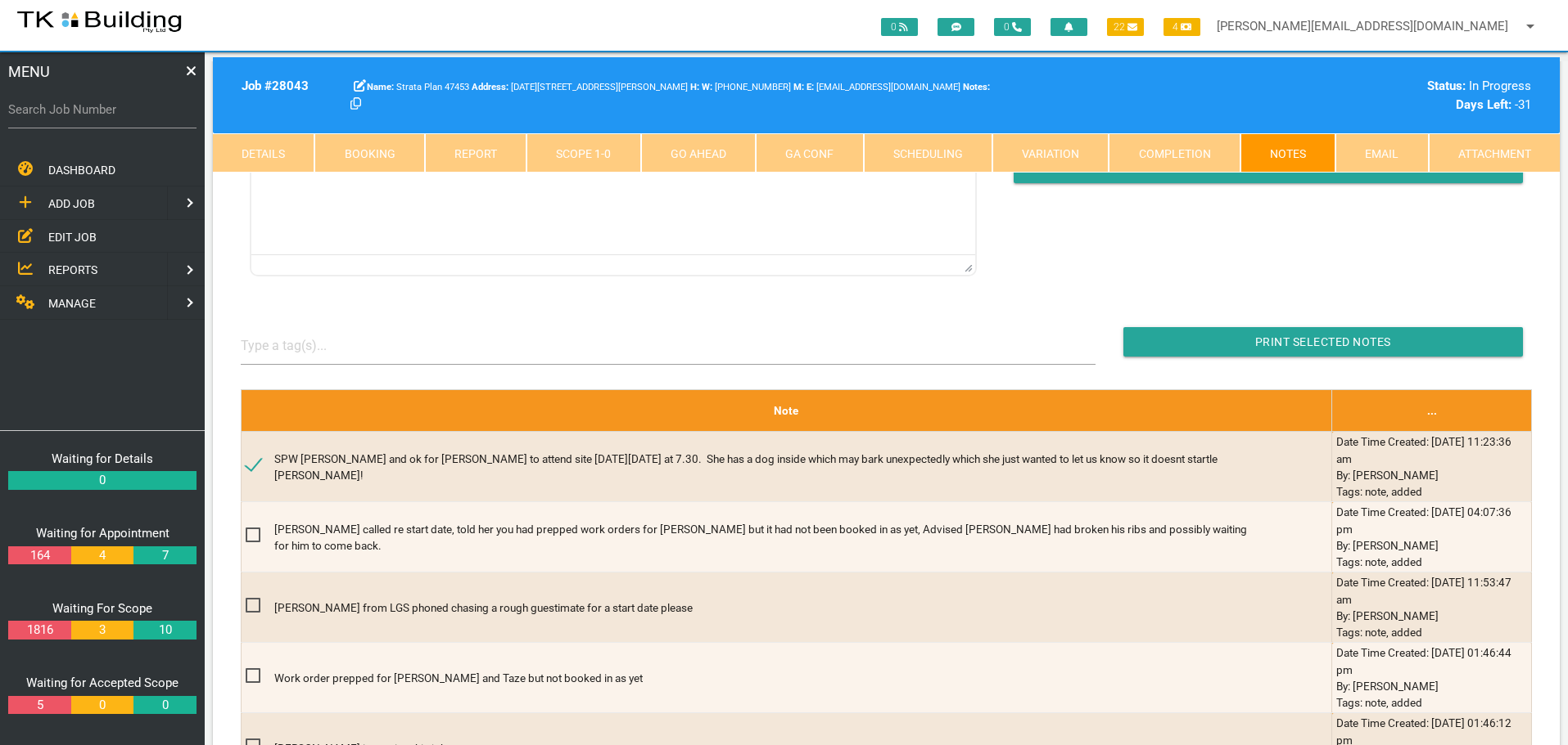
click at [285, 163] on link "Details" at bounding box center [263, 153] width 102 height 39
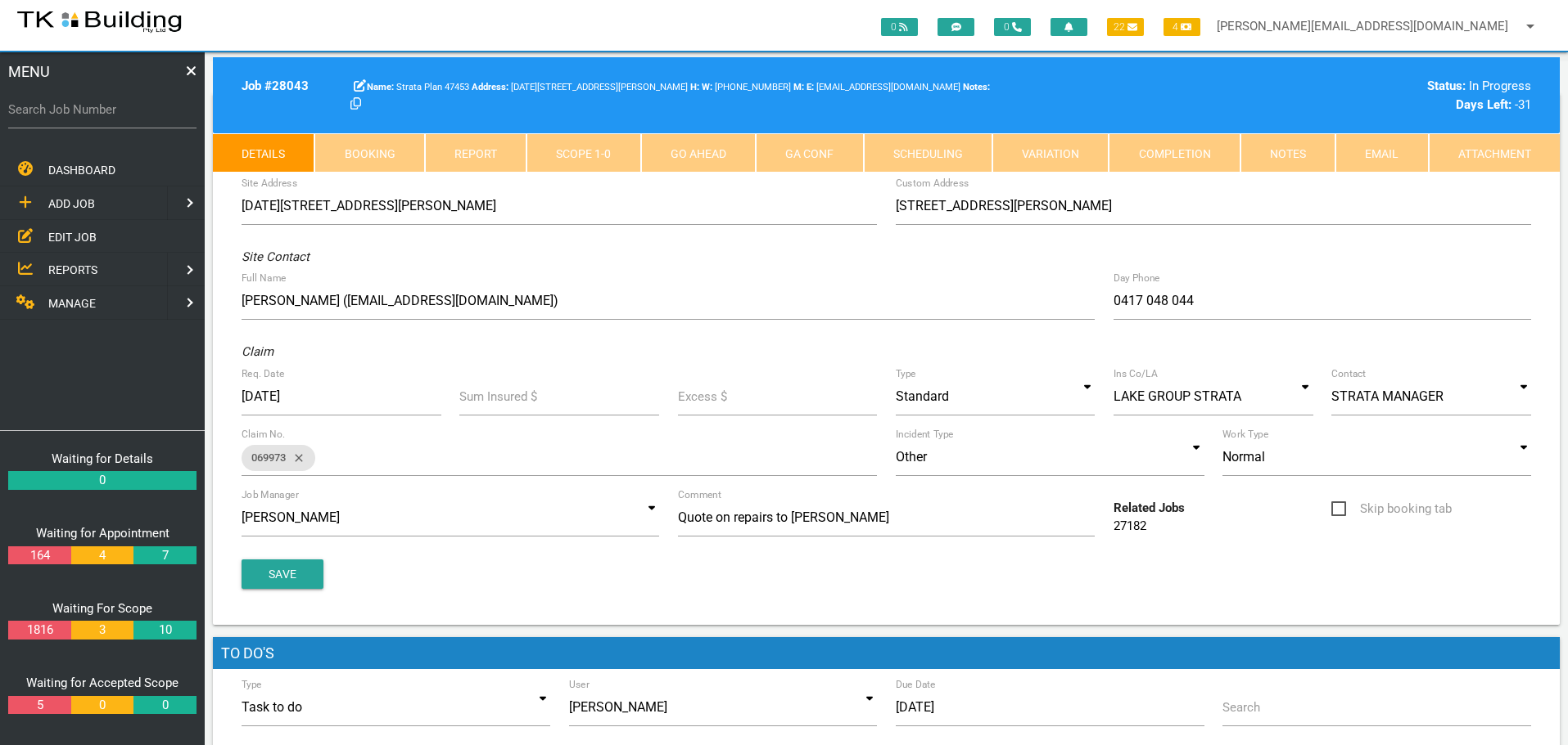
scroll to position [82, 0]
click at [1286, 148] on link "Notes" at bounding box center [1287, 153] width 95 height 39
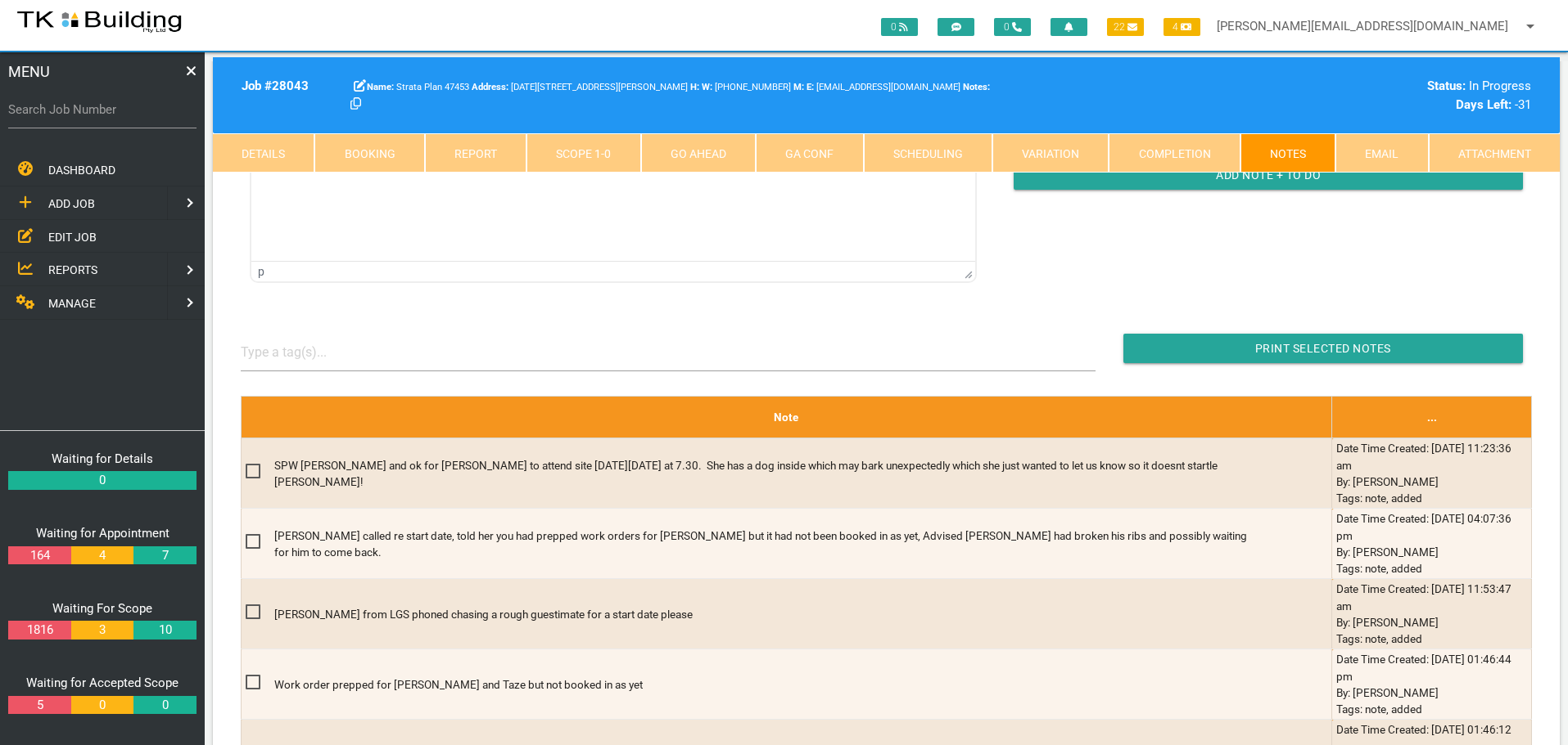
scroll to position [327, 0]
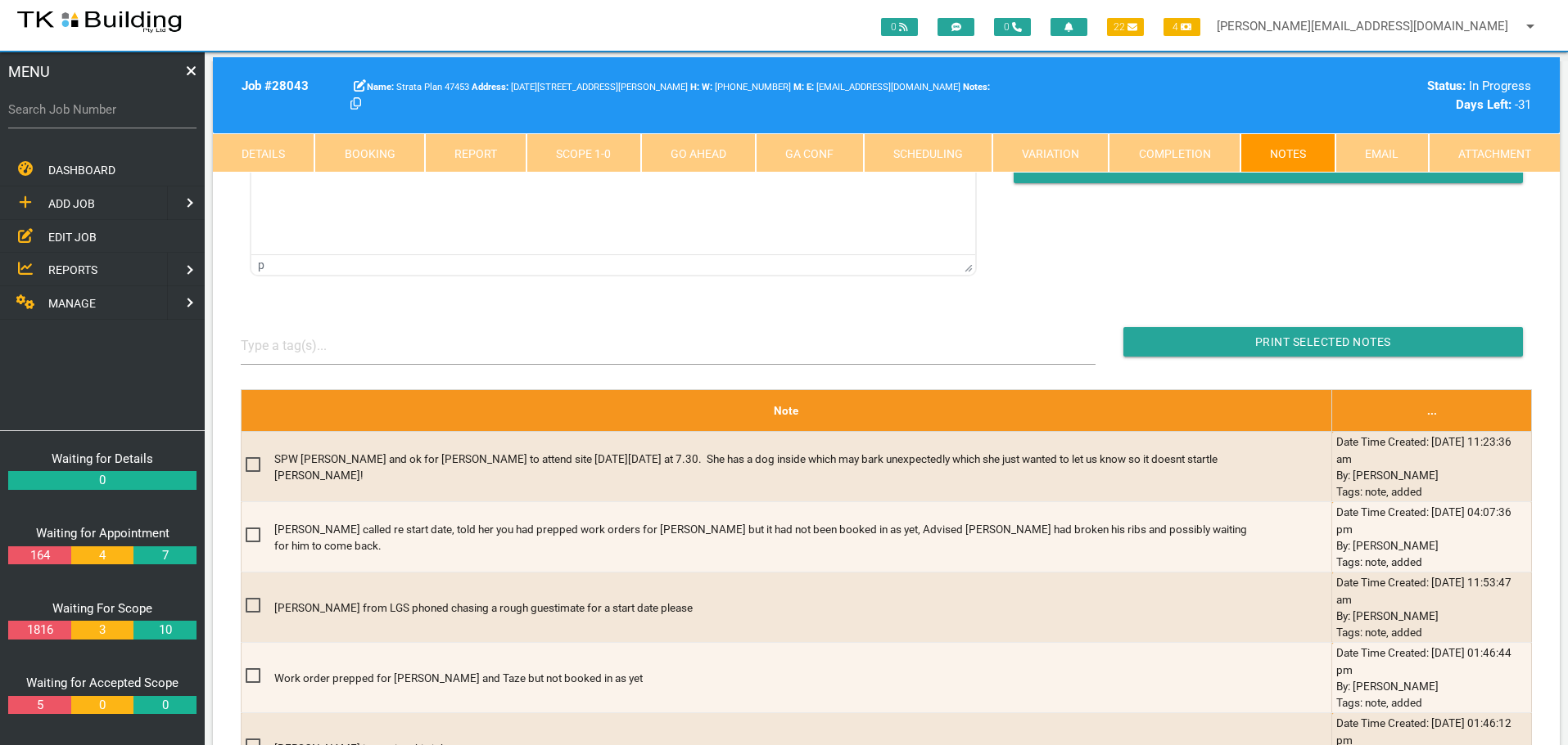
click at [110, 118] on label "Search Job Number" at bounding box center [102, 110] width 188 height 19
click at [110, 118] on input "Search Job Number" at bounding box center [102, 110] width 188 height 37
type input "28166"
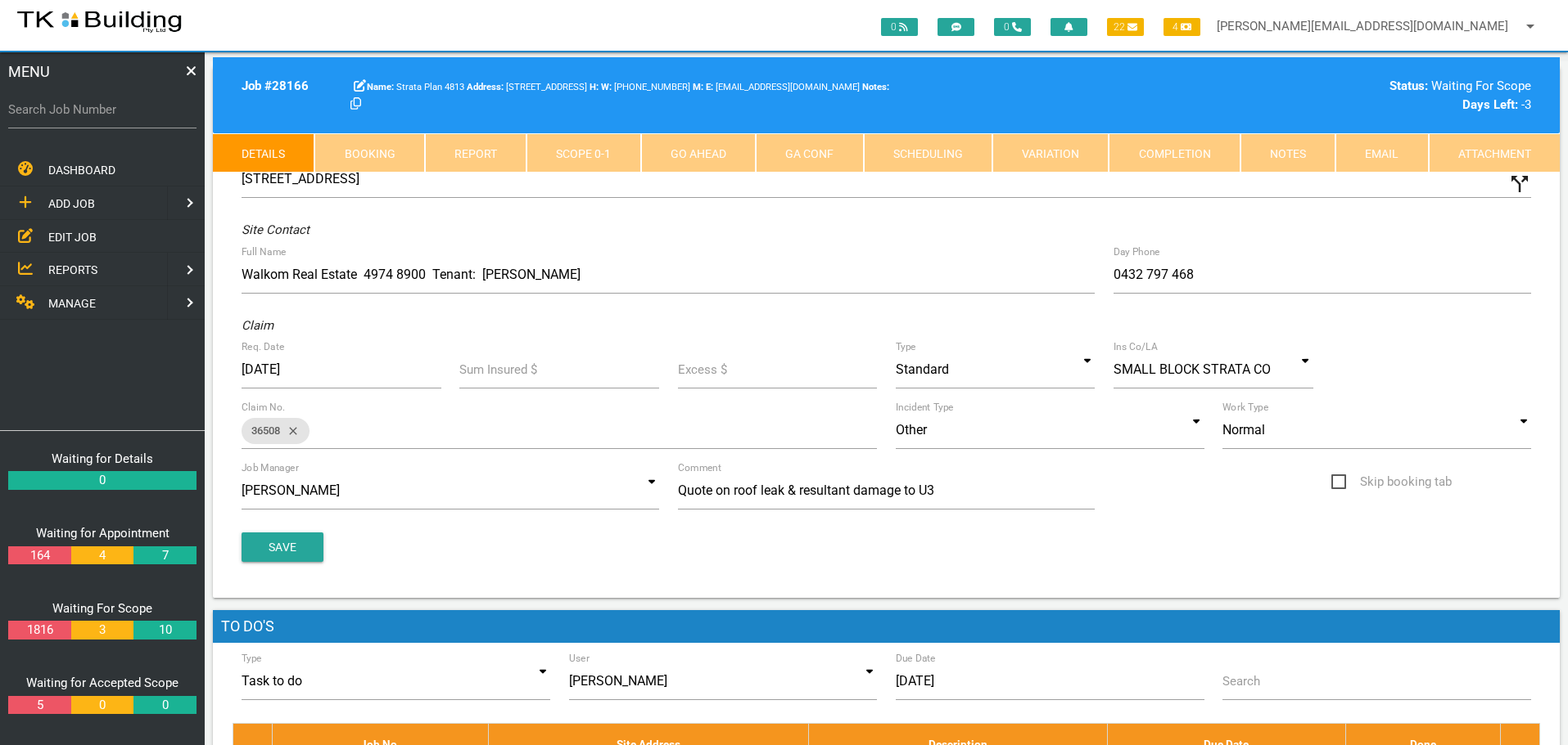
click at [388, 152] on link "Booking" at bounding box center [369, 153] width 110 height 39
select select "9"
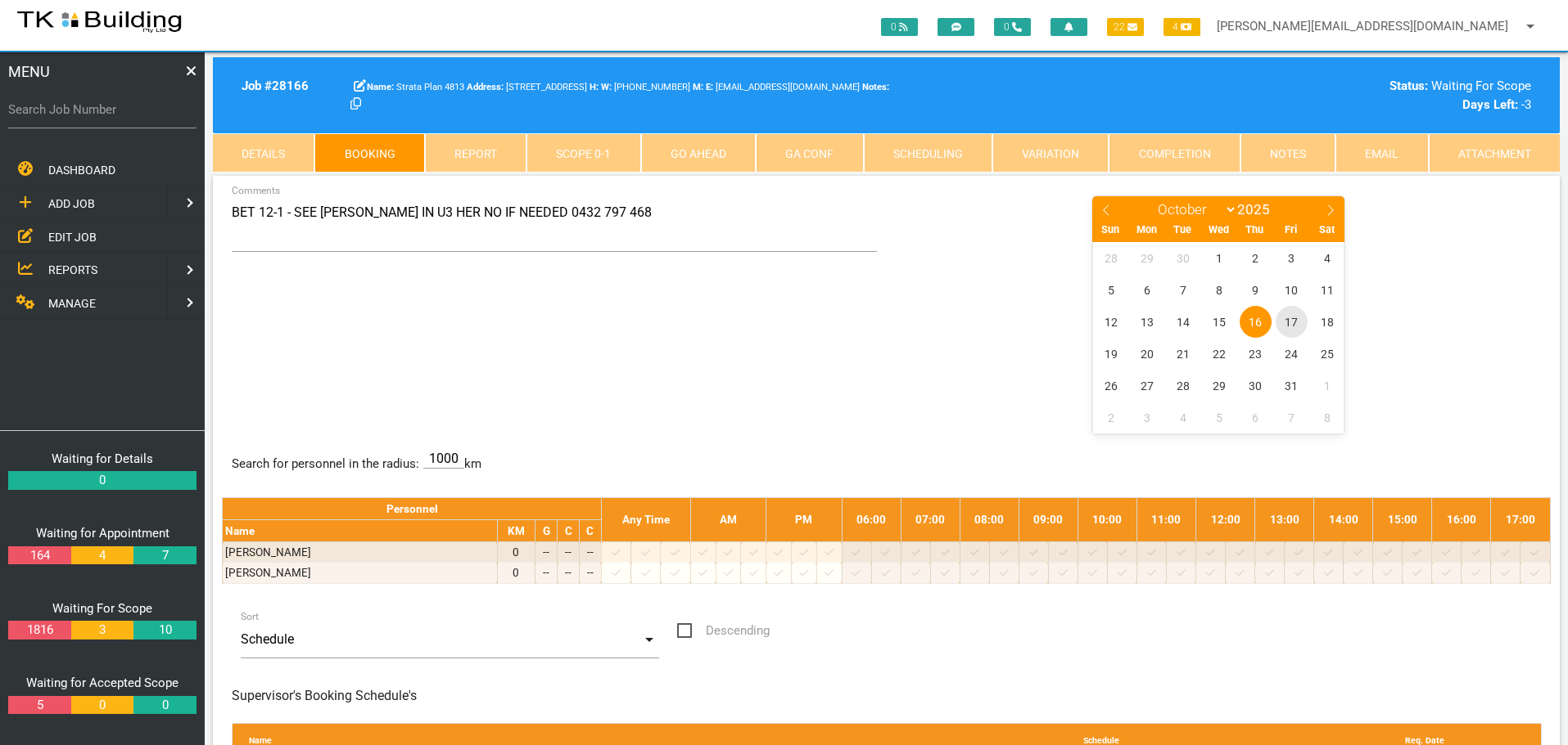
click at [1288, 323] on span "17" at bounding box center [1291, 322] width 32 height 32
click at [111, 123] on input "Search Job Number" at bounding box center [102, 110] width 188 height 37
type input "28183"
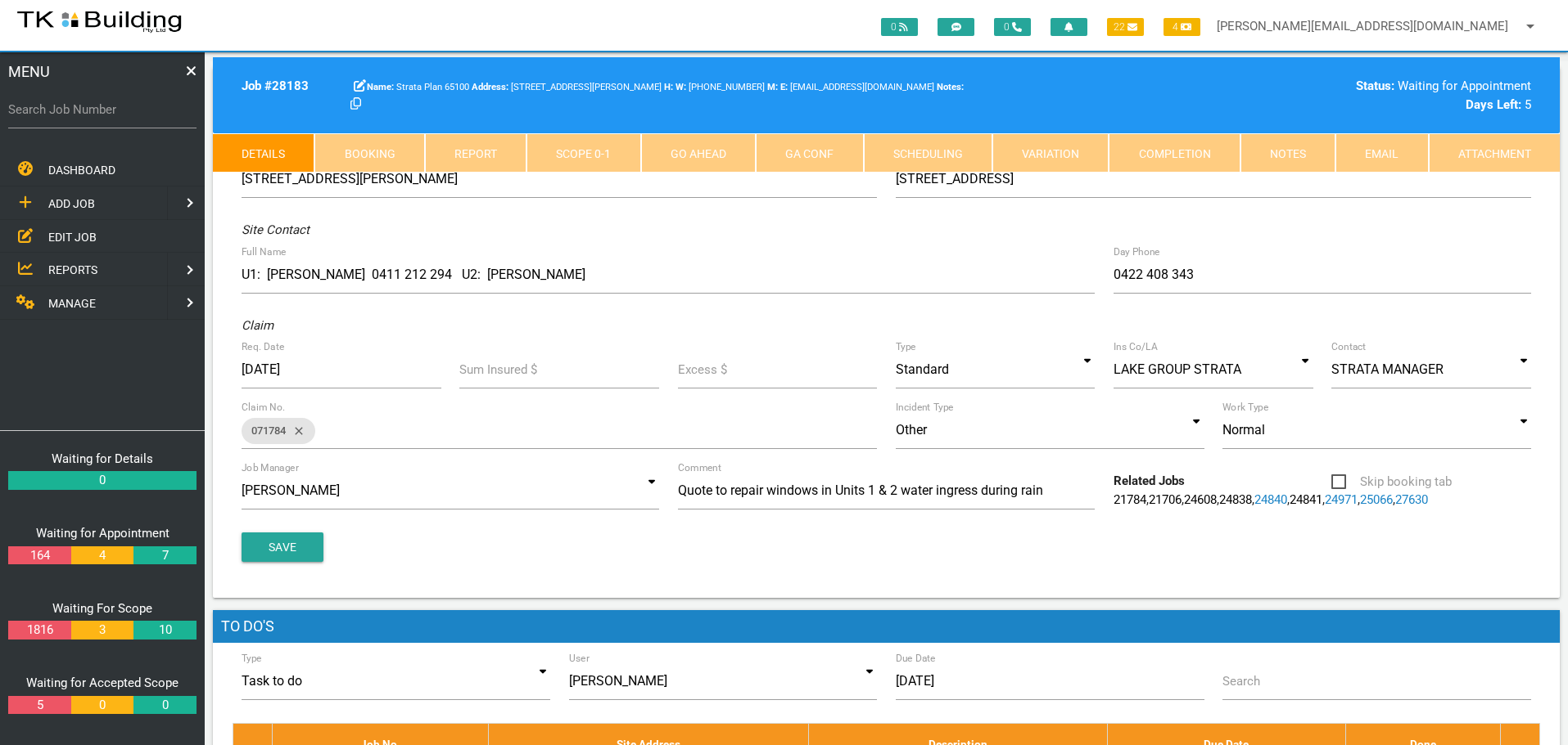
click at [370, 154] on link "Booking" at bounding box center [369, 153] width 110 height 39
select select "9"
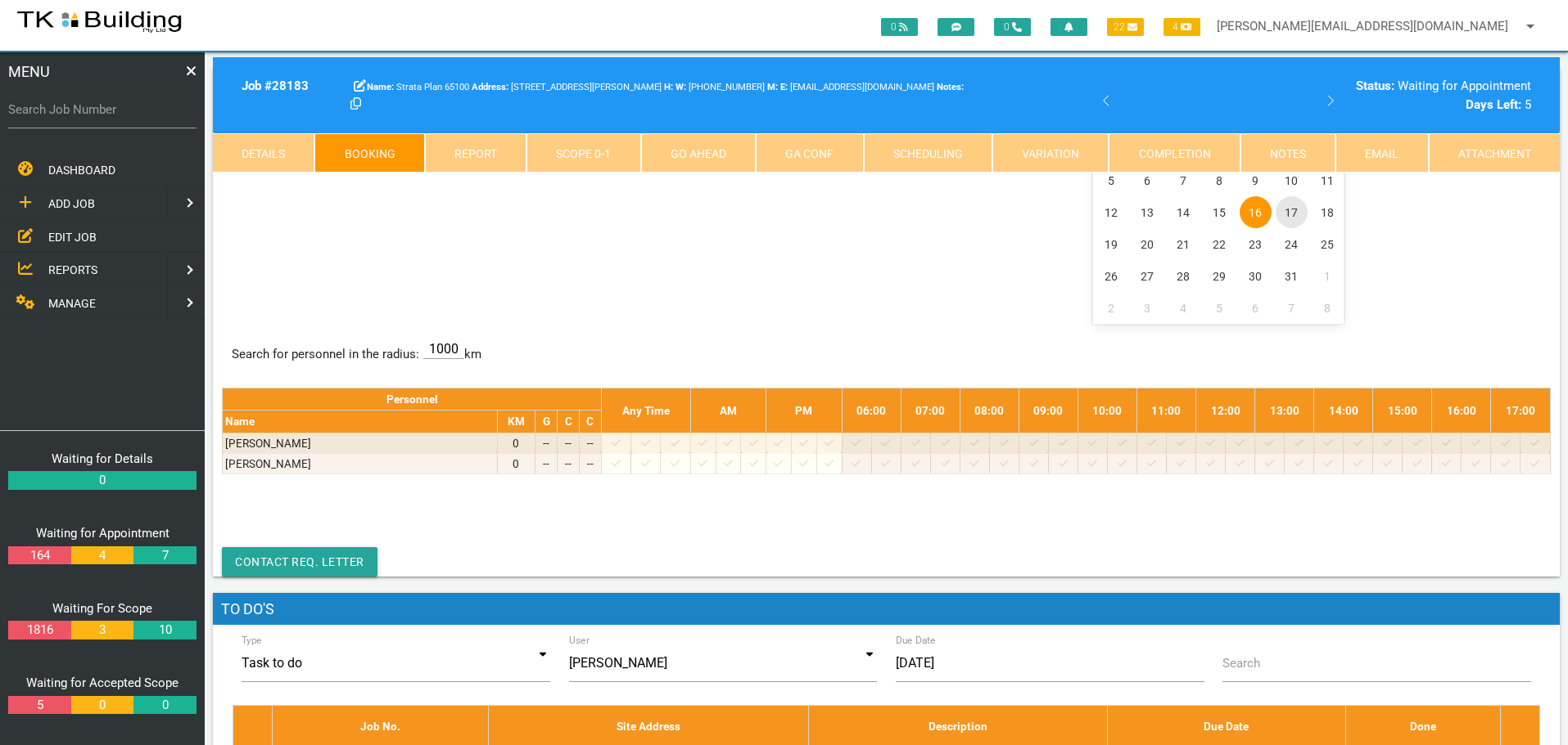
click at [1285, 213] on span "17" at bounding box center [1291, 212] width 32 height 32
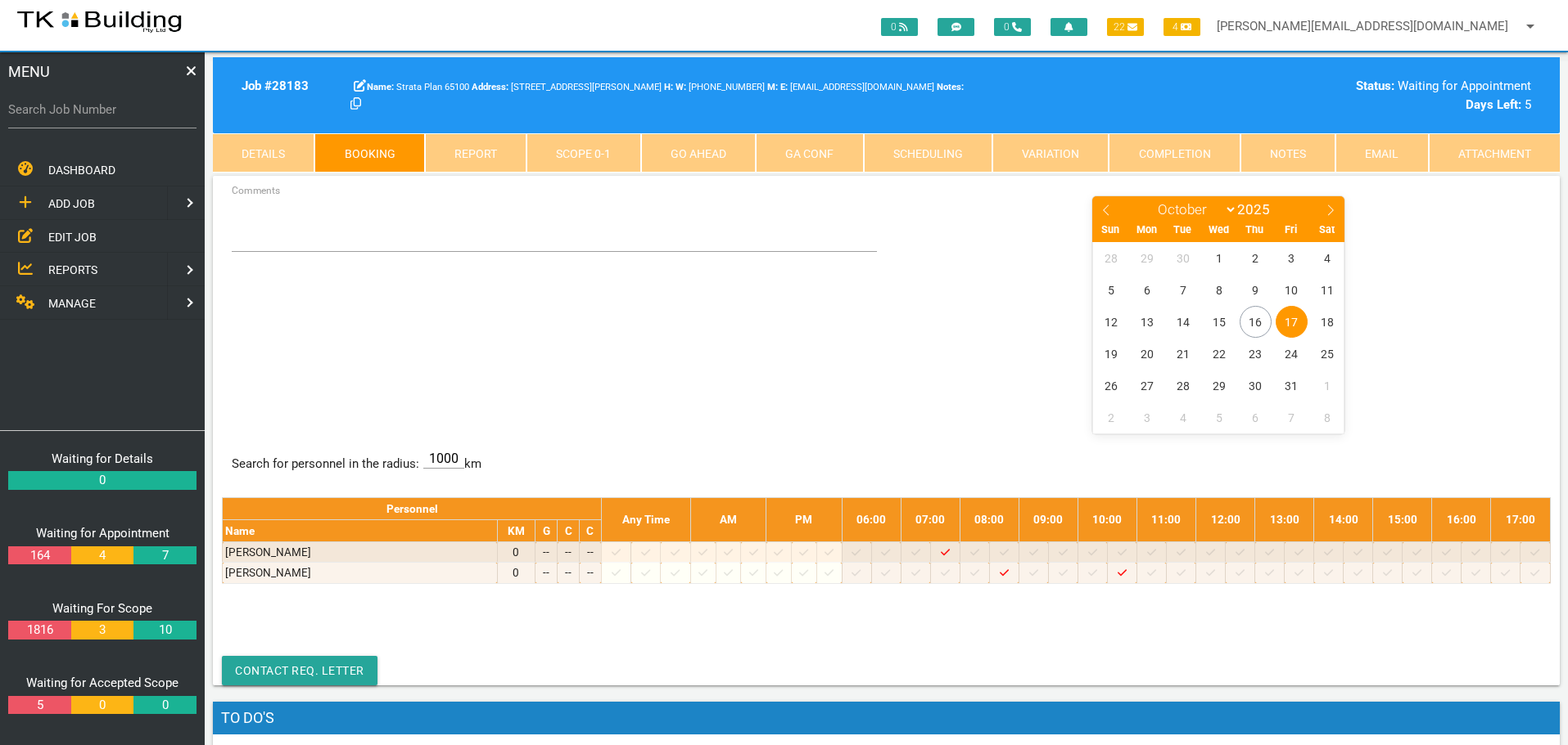
click at [1291, 316] on span "17" at bounding box center [1291, 322] width 32 height 32
click at [1255, 351] on span "23" at bounding box center [1256, 353] width 32 height 32
click at [1183, 350] on span "21" at bounding box center [1183, 353] width 32 height 32
click at [1254, 353] on span "23" at bounding box center [1256, 353] width 32 height 32
click at [1257, 355] on span "23" at bounding box center [1256, 353] width 32 height 32
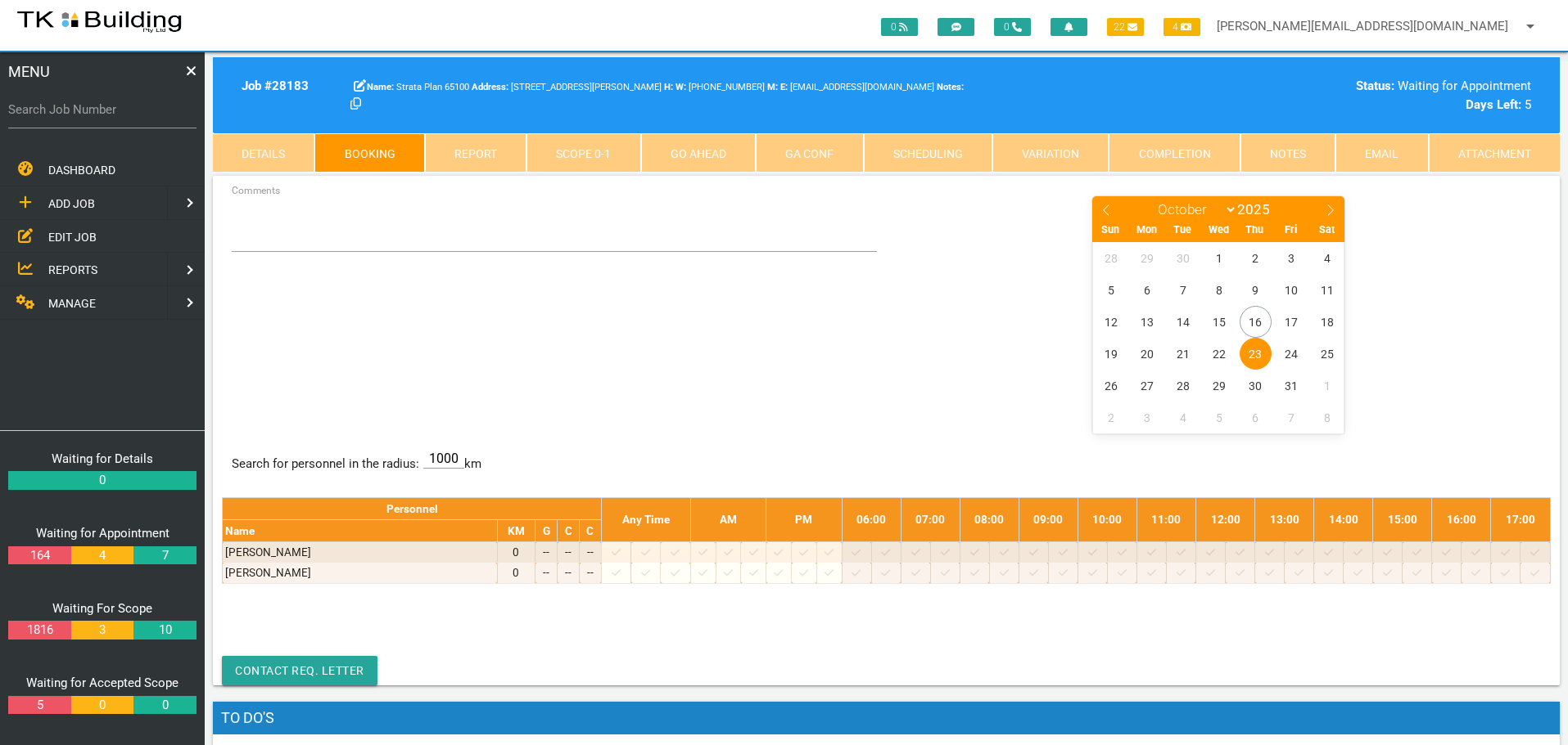
click at [1255, 356] on span "23" at bounding box center [1256, 353] width 32 height 32
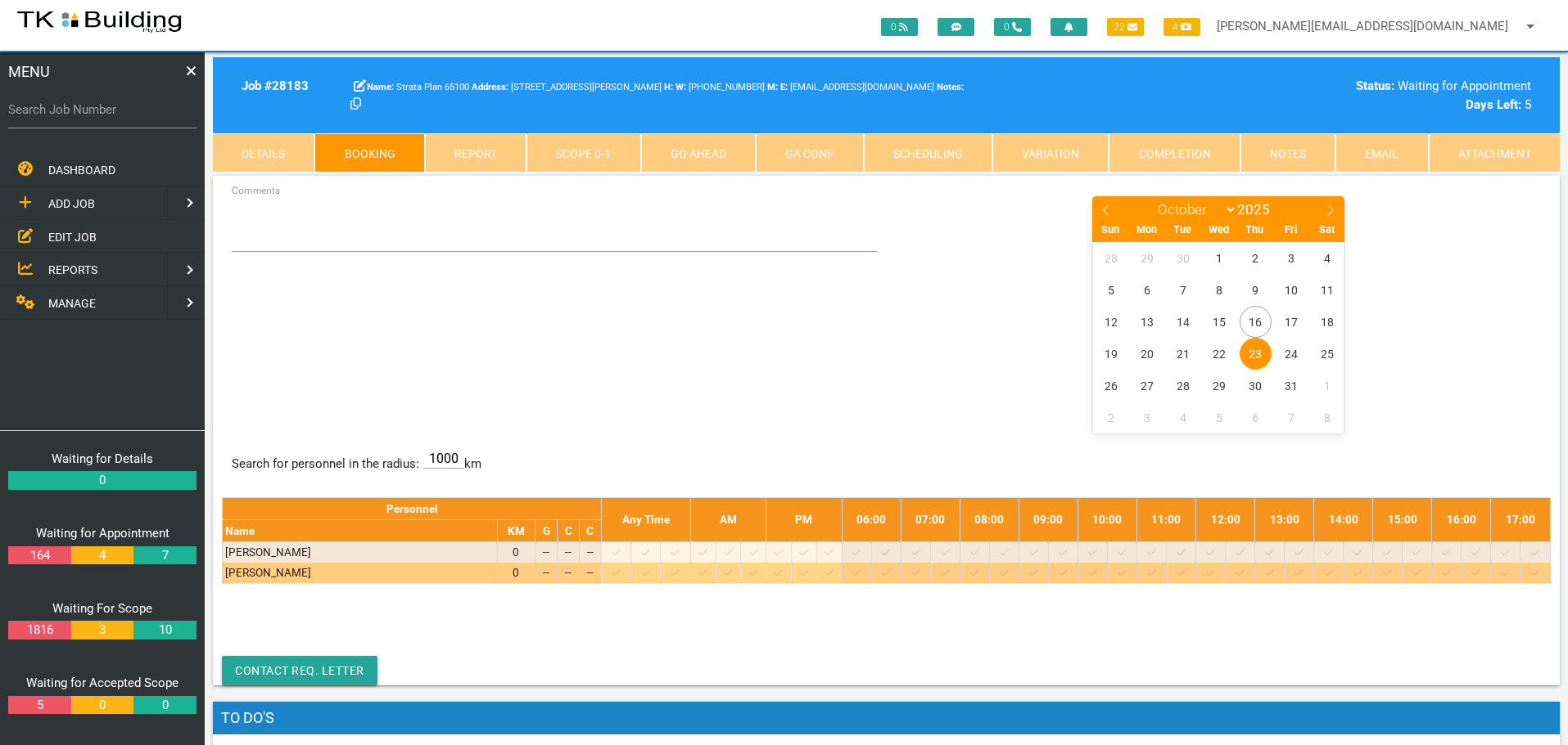
click at [1156, 573] on icon at bounding box center [1151, 573] width 9 height 11
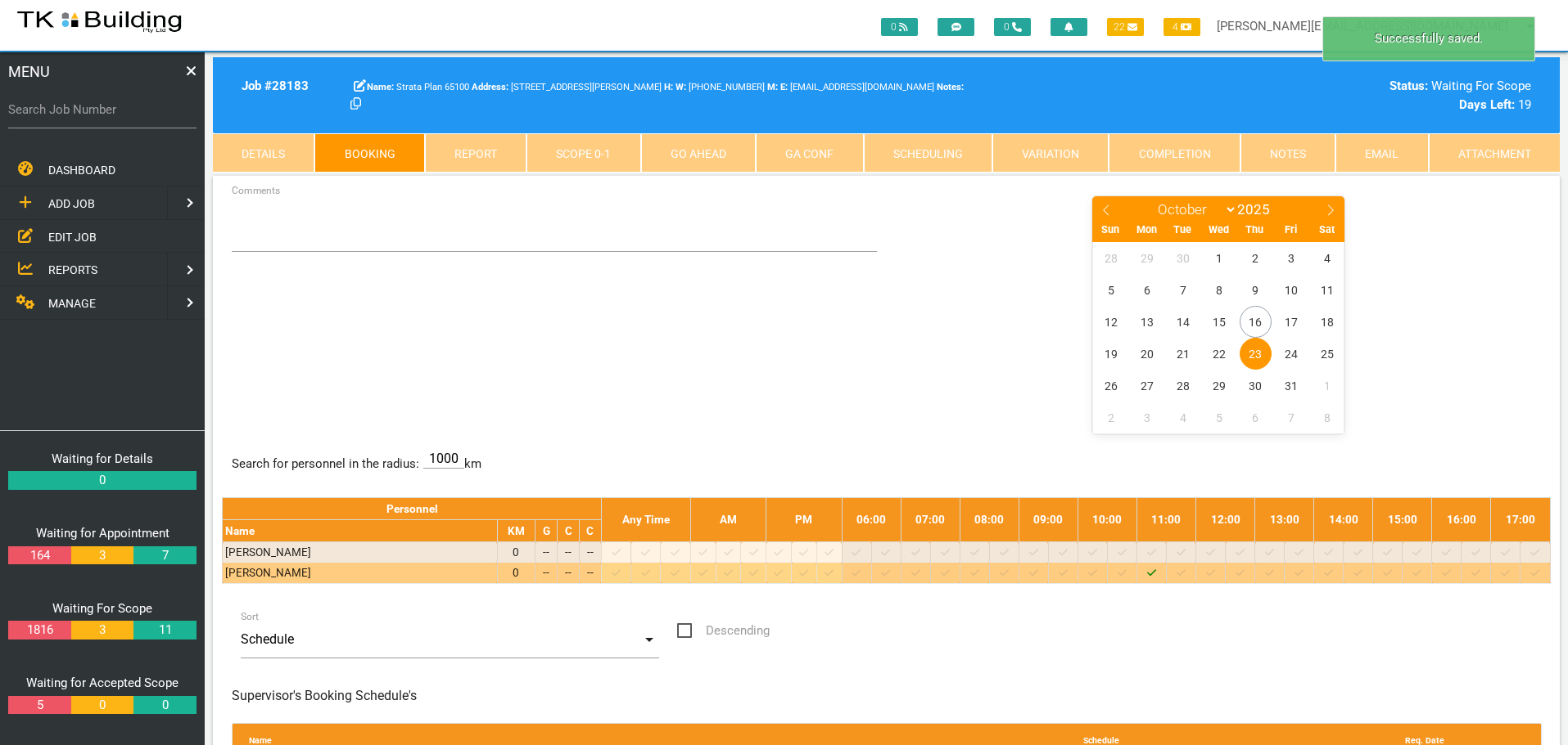
click at [1254, 352] on span "23" at bounding box center [1256, 353] width 32 height 32
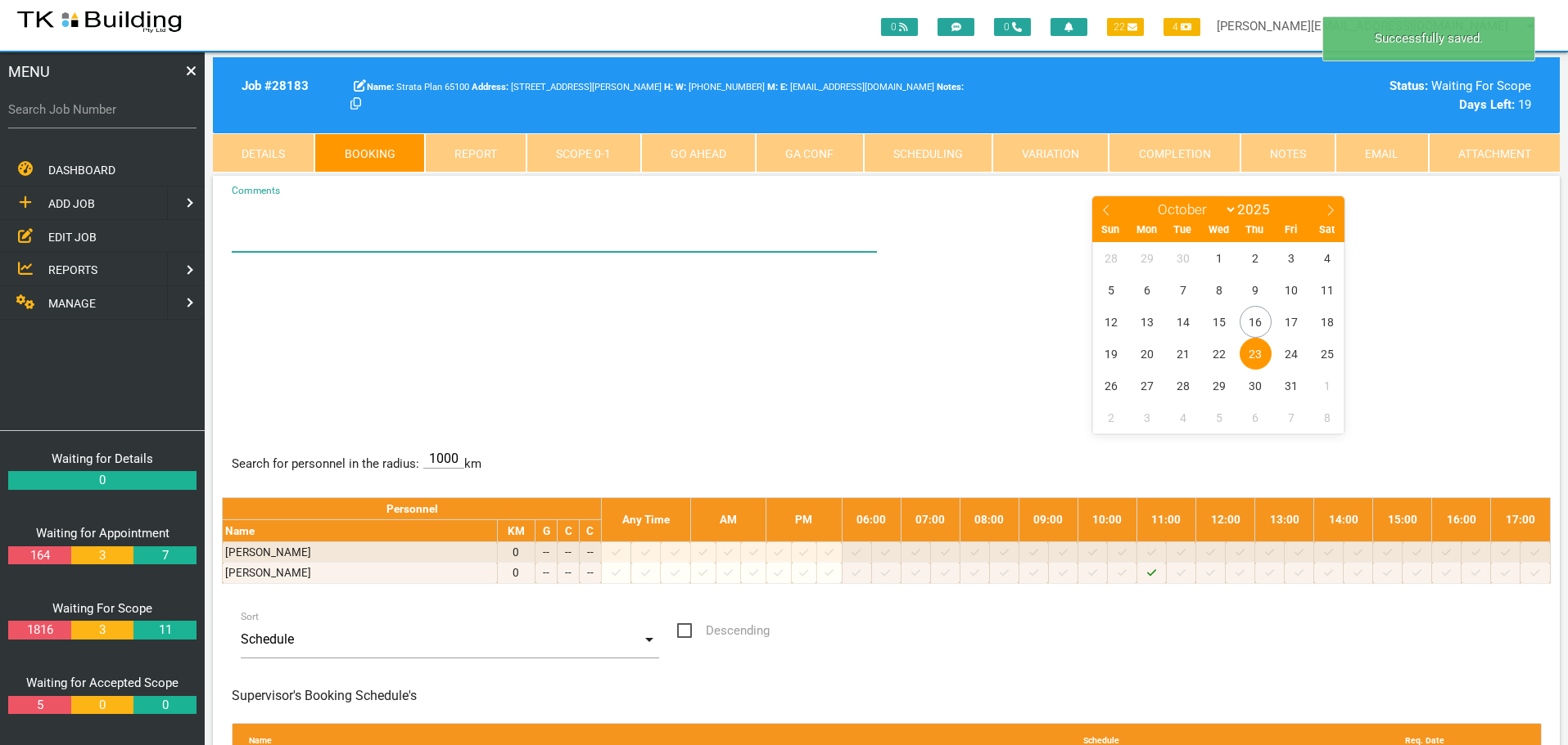
click at [267, 236] on textarea "Comments" at bounding box center [555, 223] width 646 height 58
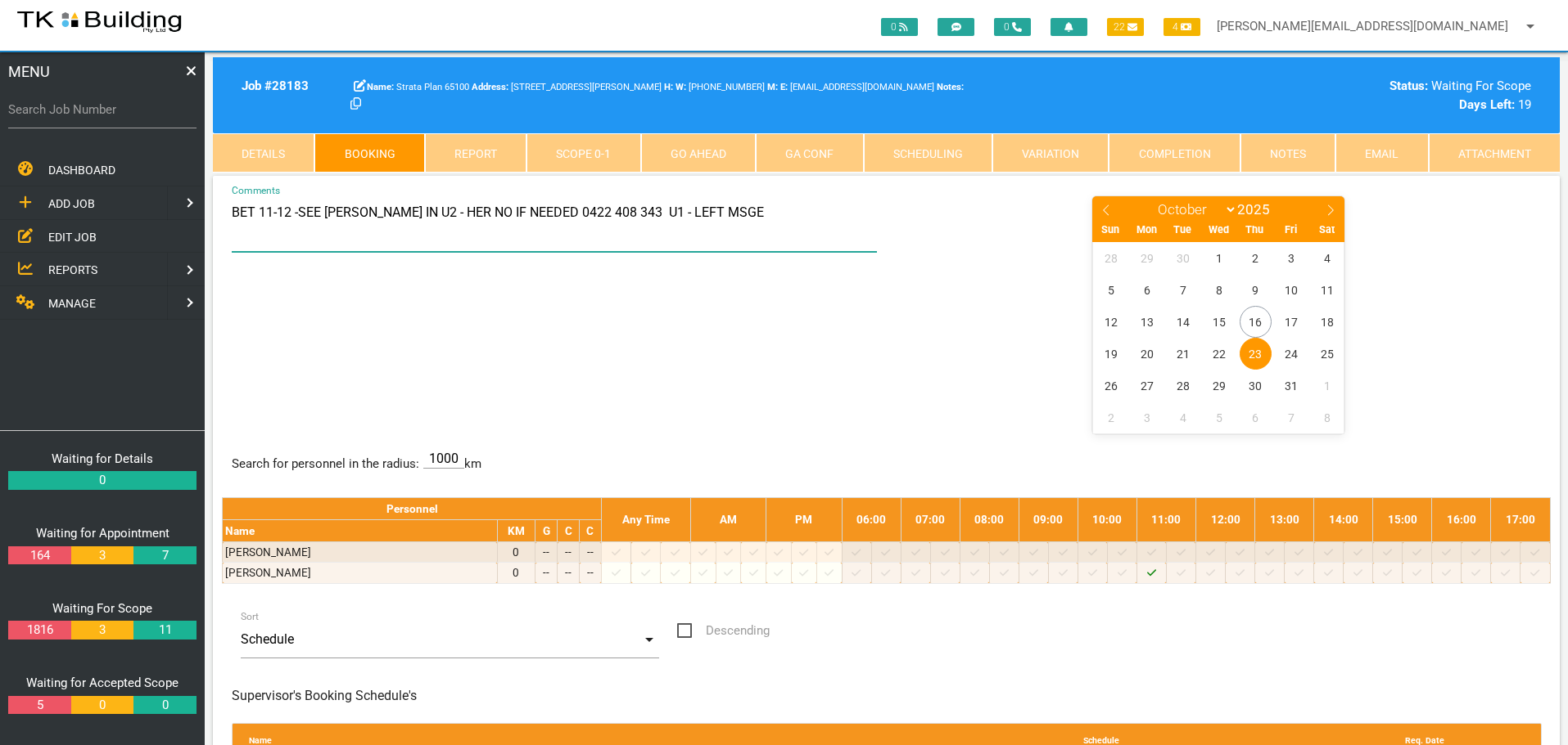
type textarea "BET 11-12 -SEE [PERSON_NAME] IN U2 - HER NO IF NEEDED 0422 408 343 U1 - LEFT MS…"
click at [558, 312] on div "BET 11-12 -SEE LEE IN U2 - HER NO IF NEEDED 0422 408 343 U1 - LEFT MSGE Comment…" at bounding box center [886, 313] width 1329 height 238
click at [82, 269] on span "REPORTS" at bounding box center [72, 269] width 49 height 13
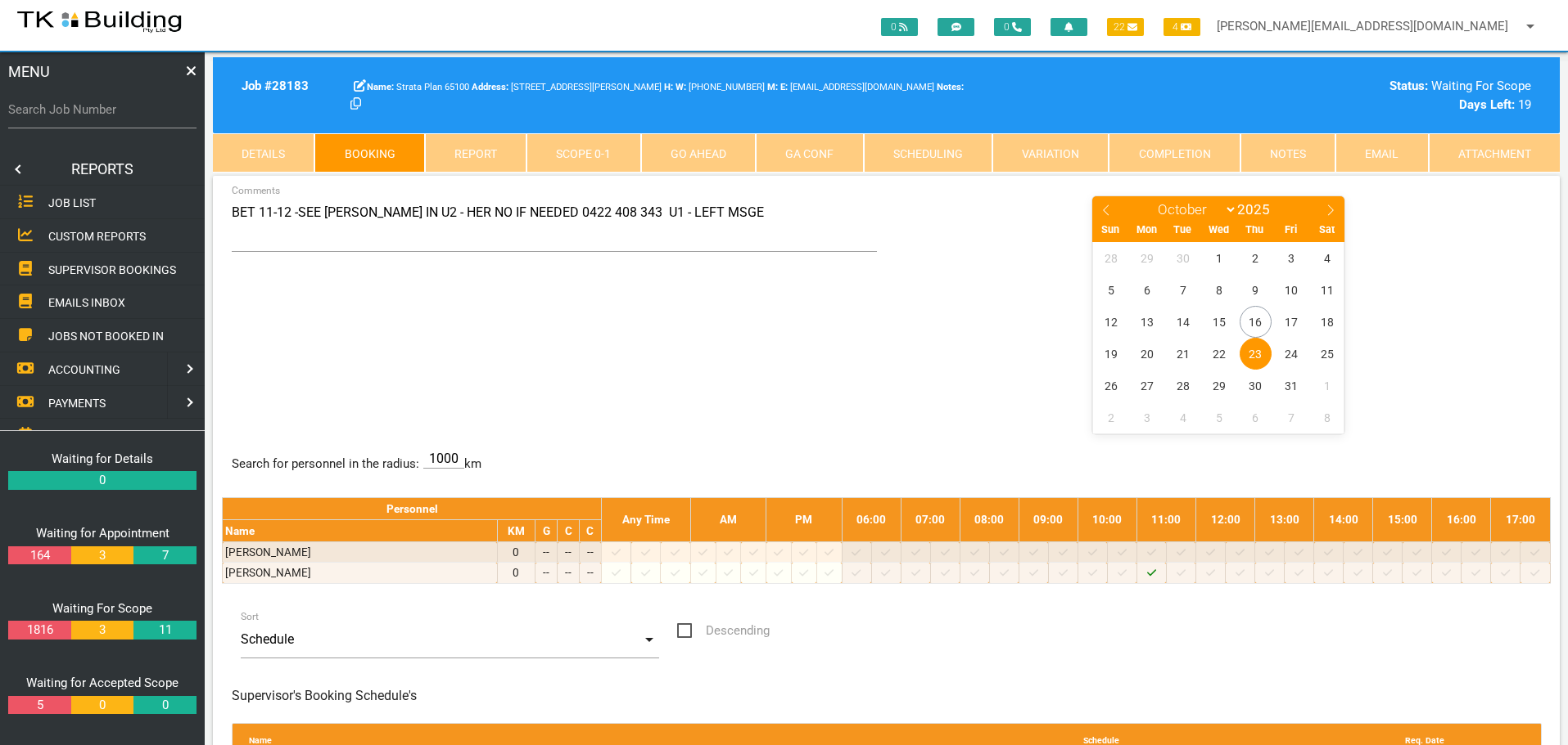
click at [82, 269] on span "SUPERVISOR BOOKINGS" at bounding box center [112, 268] width 127 height 13
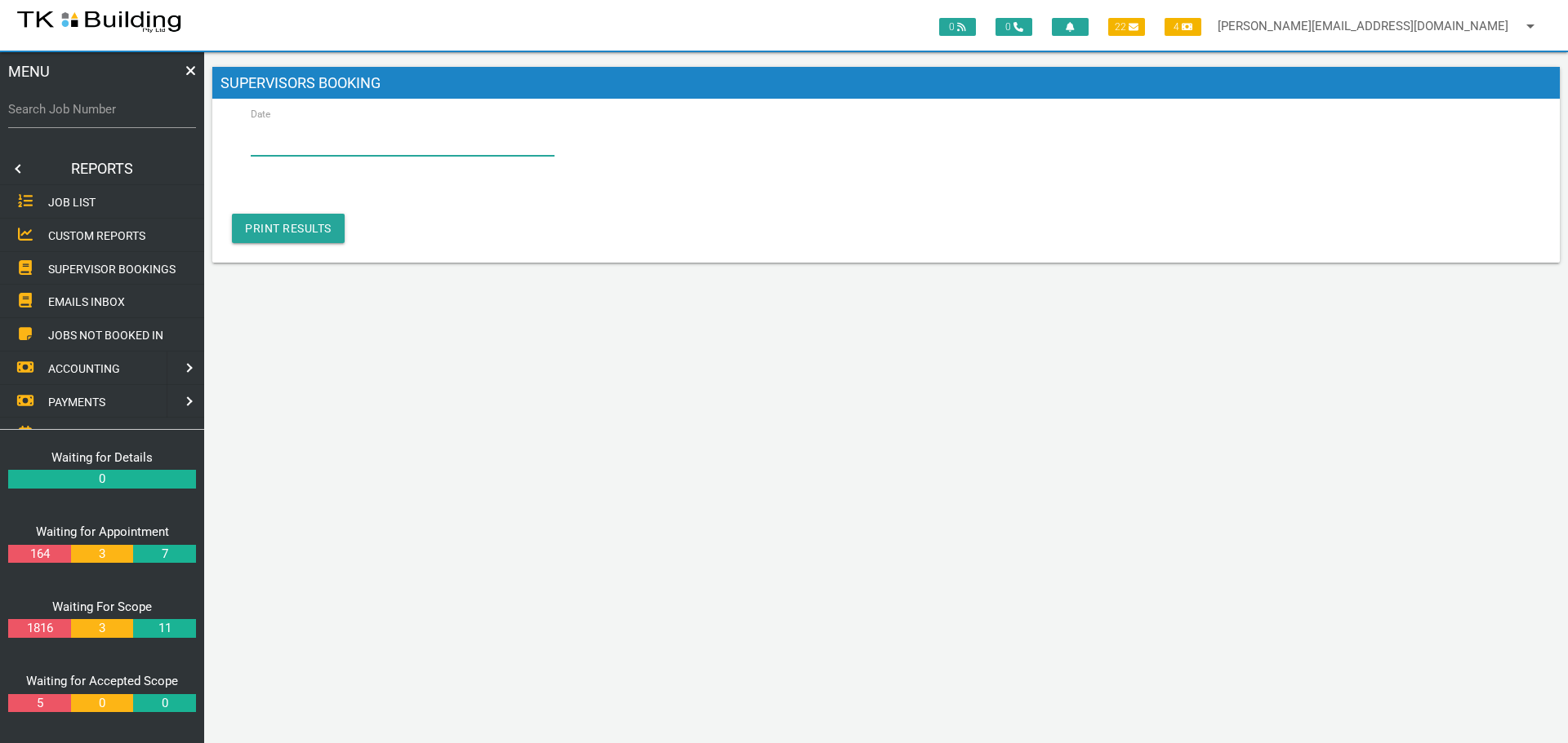
click at [412, 142] on input "Date" at bounding box center [403, 137] width 304 height 37
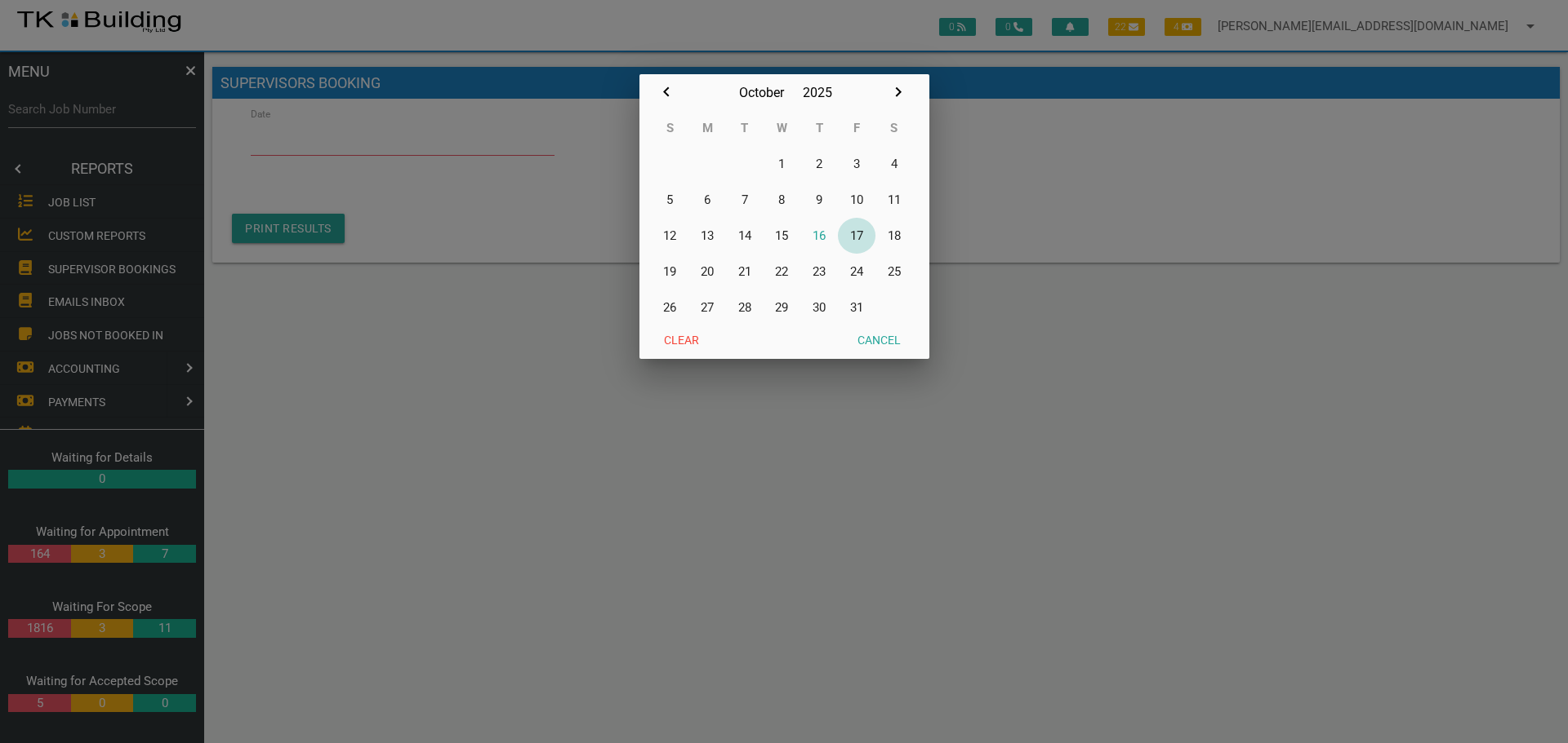
click at [859, 232] on button "17" at bounding box center [857, 235] width 37 height 36
type input "17/10/2025"
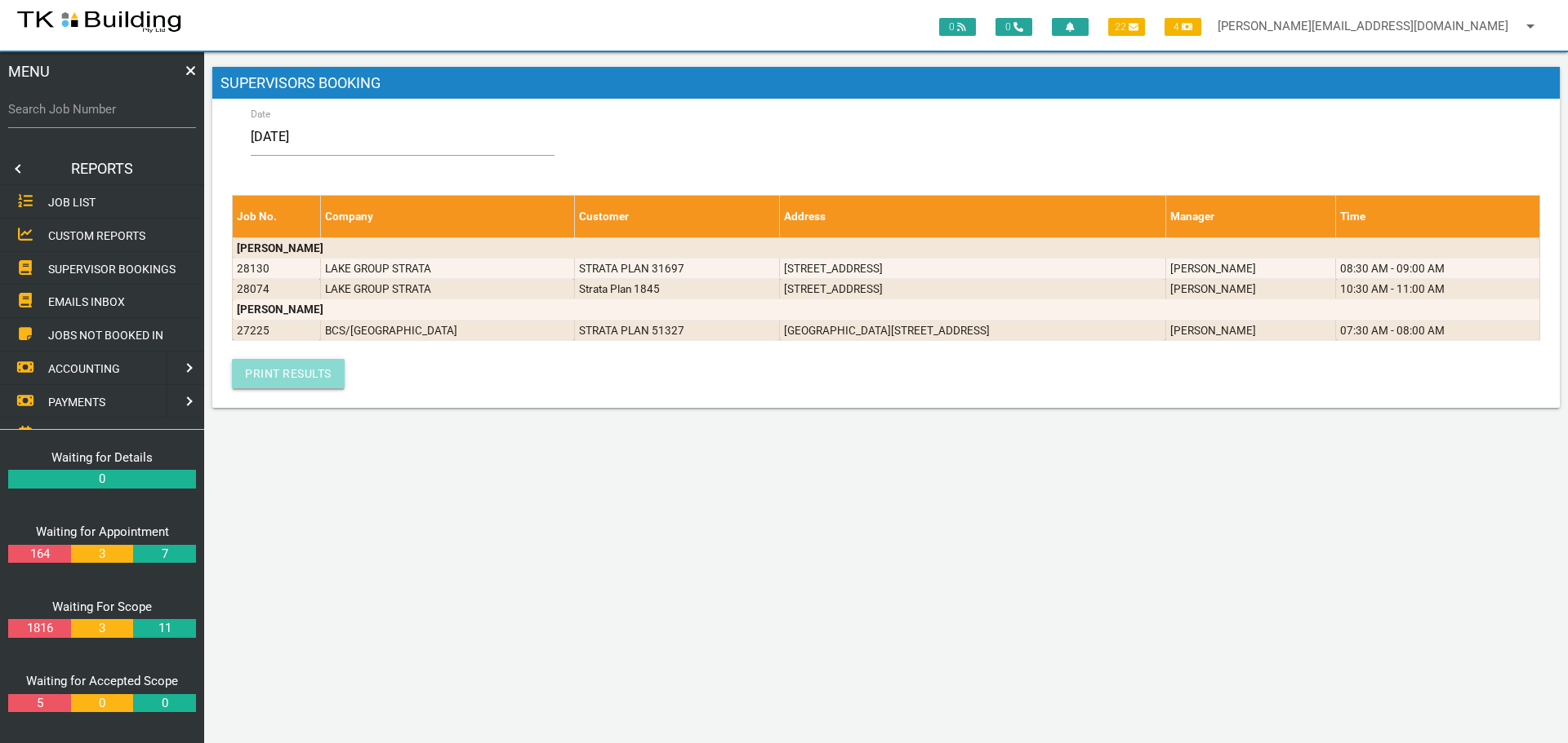
click at [306, 371] on link "Print Results" at bounding box center [287, 374] width 112 height 29
click at [293, 369] on link "Print Results" at bounding box center [287, 374] width 112 height 29
click at [129, 121] on input "Search Job Number" at bounding box center [102, 109] width 188 height 37
type input "27997"
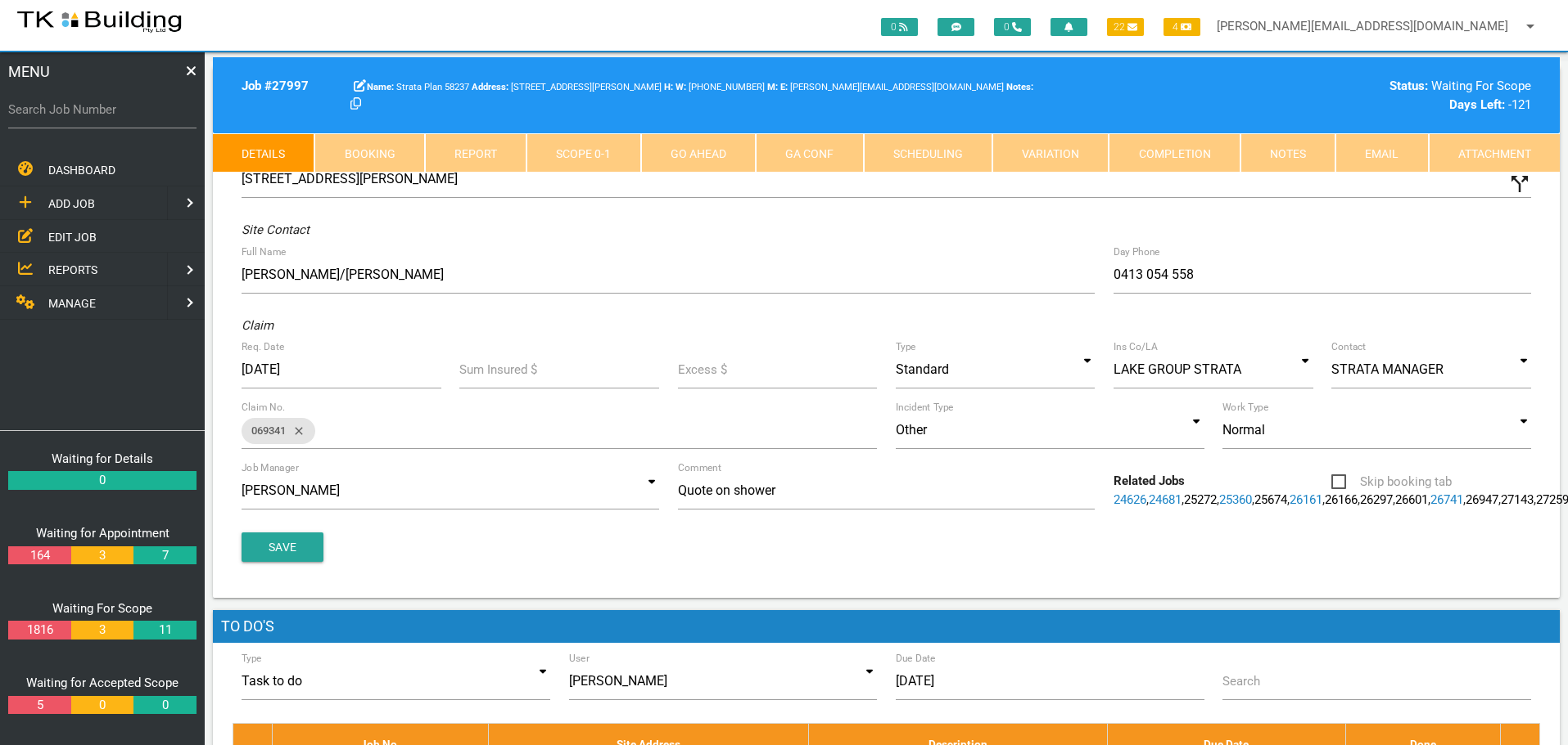
click at [1267, 152] on link "Notes" at bounding box center [1287, 153] width 95 height 39
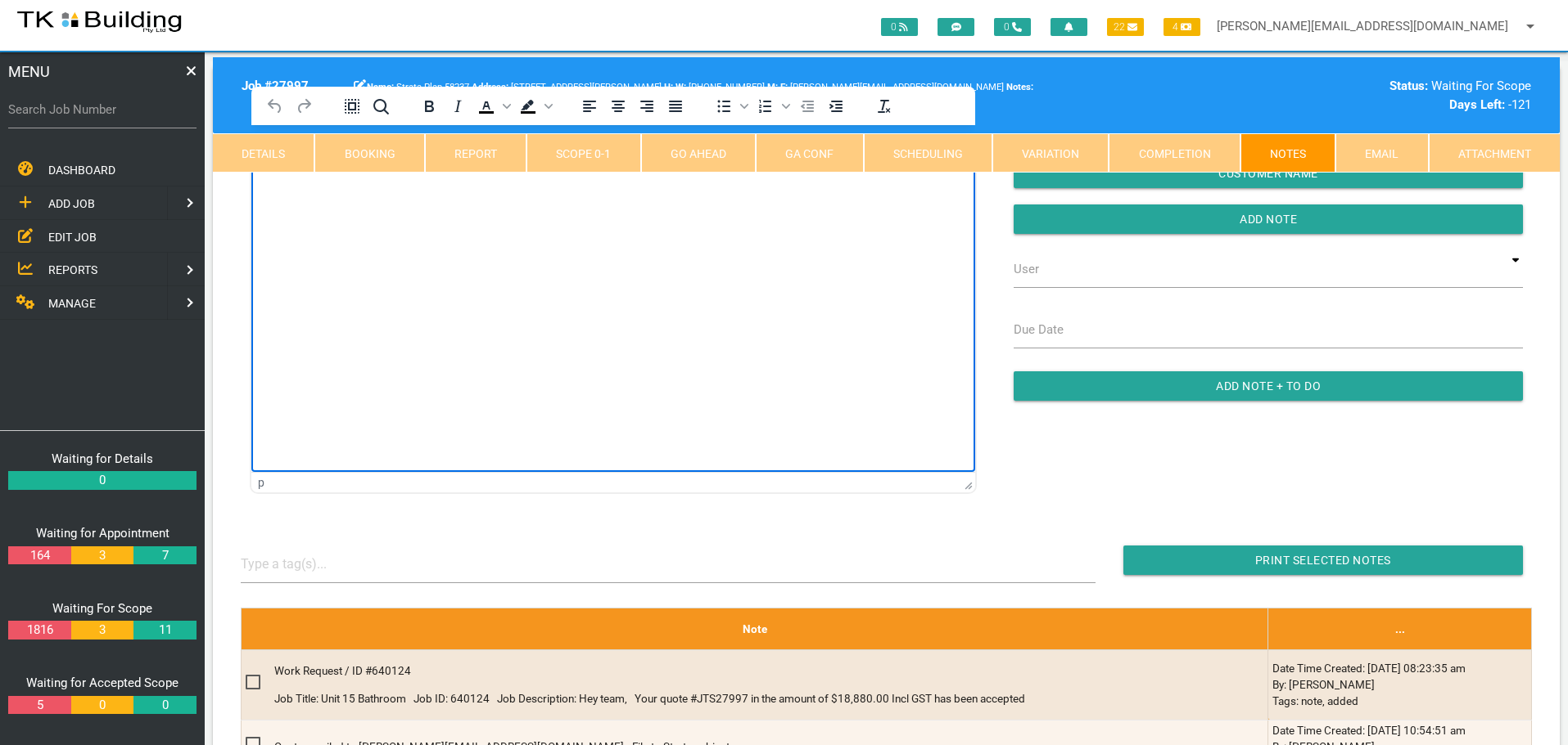
click at [324, 200] on html at bounding box center [613, 163] width 724 height 74
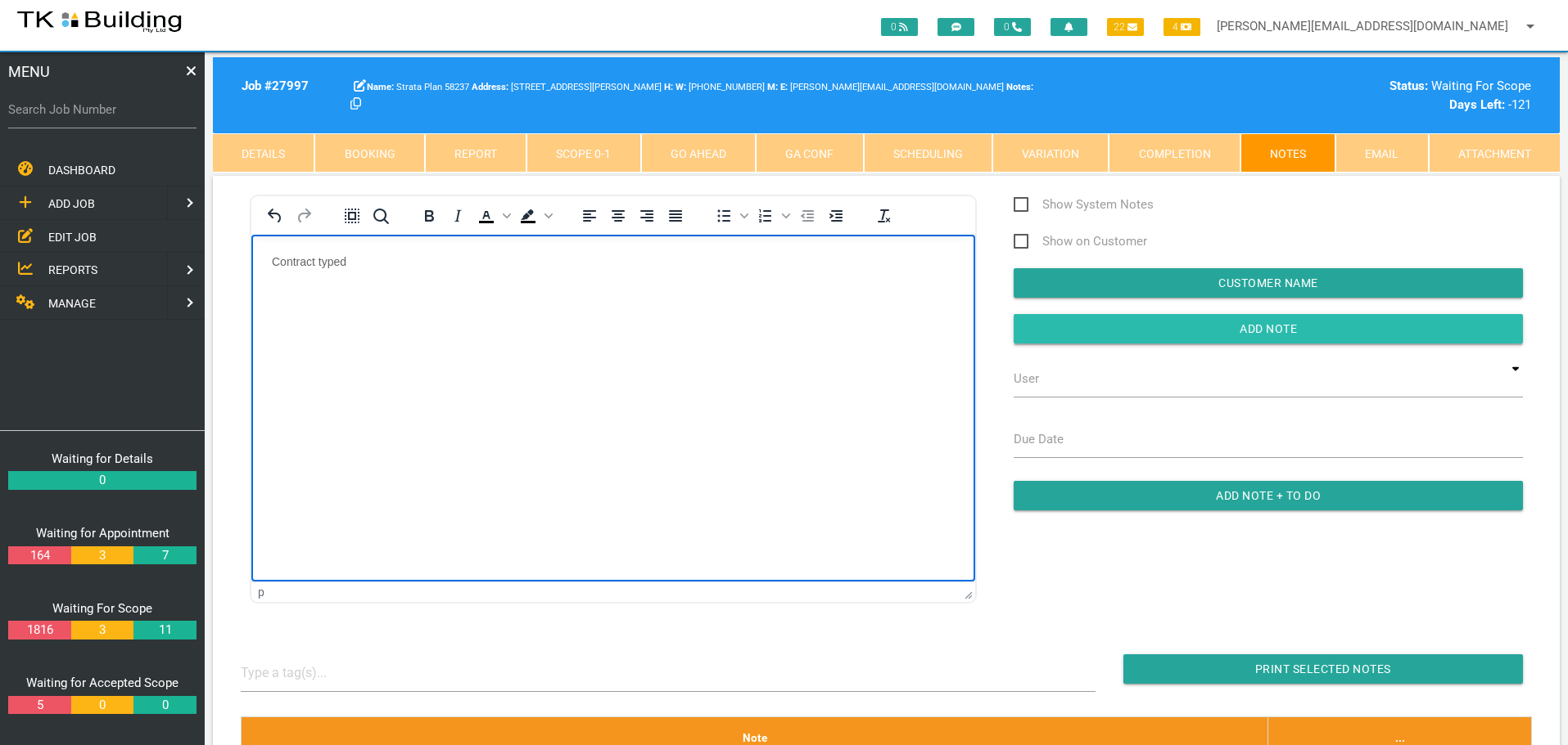
click at [1080, 319] on input "Add Note" at bounding box center [1268, 329] width 509 height 29
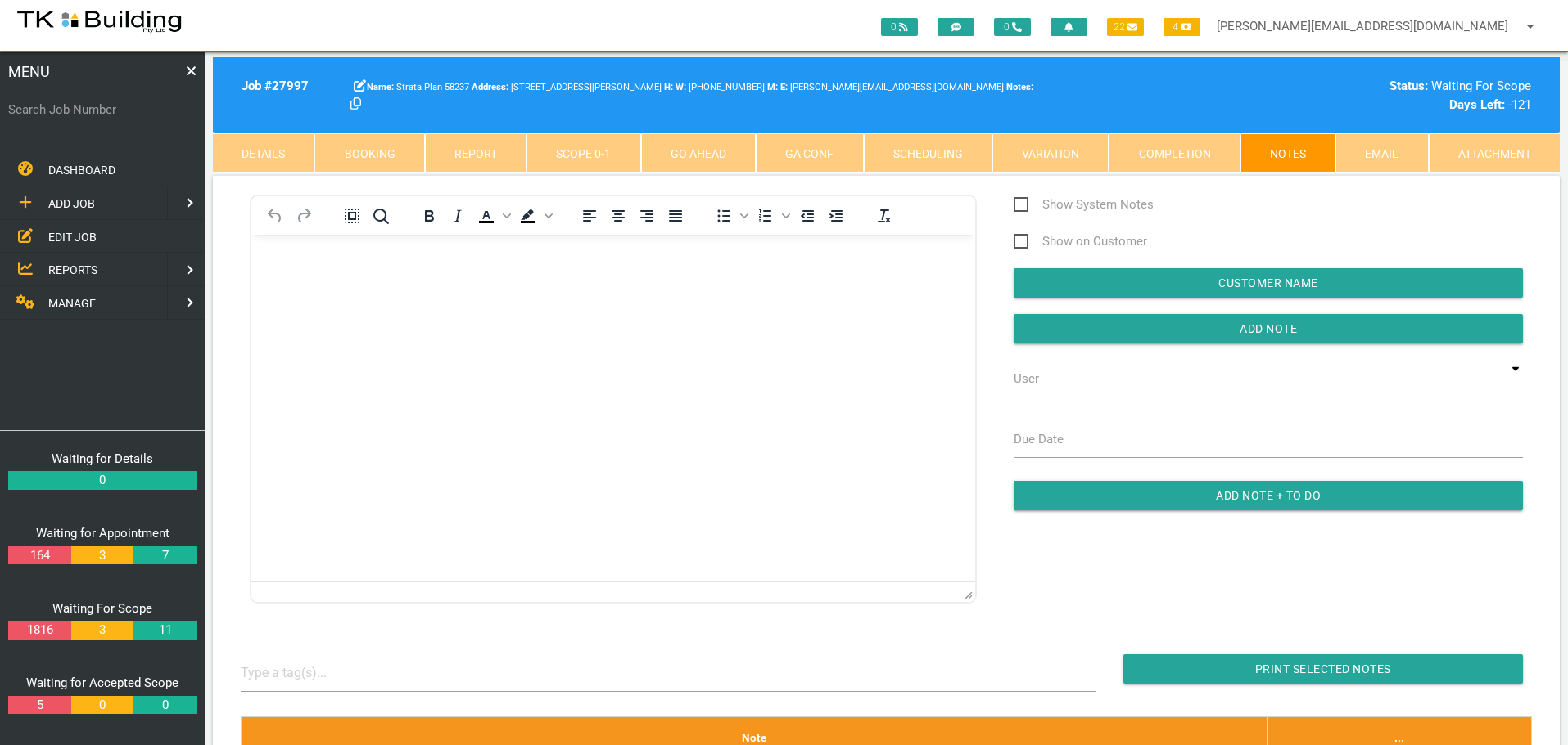
click at [112, 116] on label "Search Job Number" at bounding box center [102, 110] width 188 height 19
click at [112, 116] on input "Search Job Number" at bounding box center [102, 110] width 188 height 37
type input "28143"
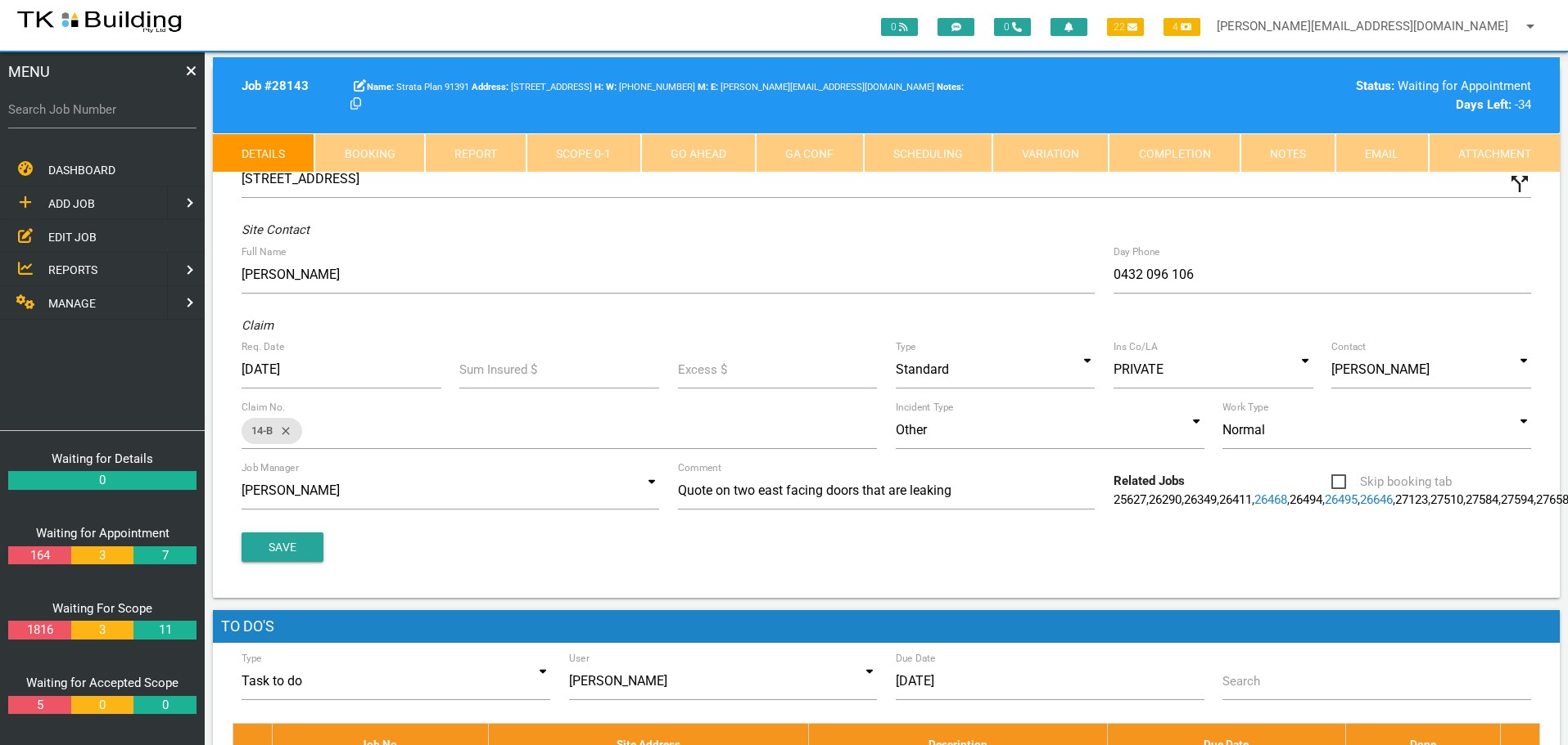
click at [387, 153] on link "Booking" at bounding box center [369, 153] width 110 height 39
select select "9"
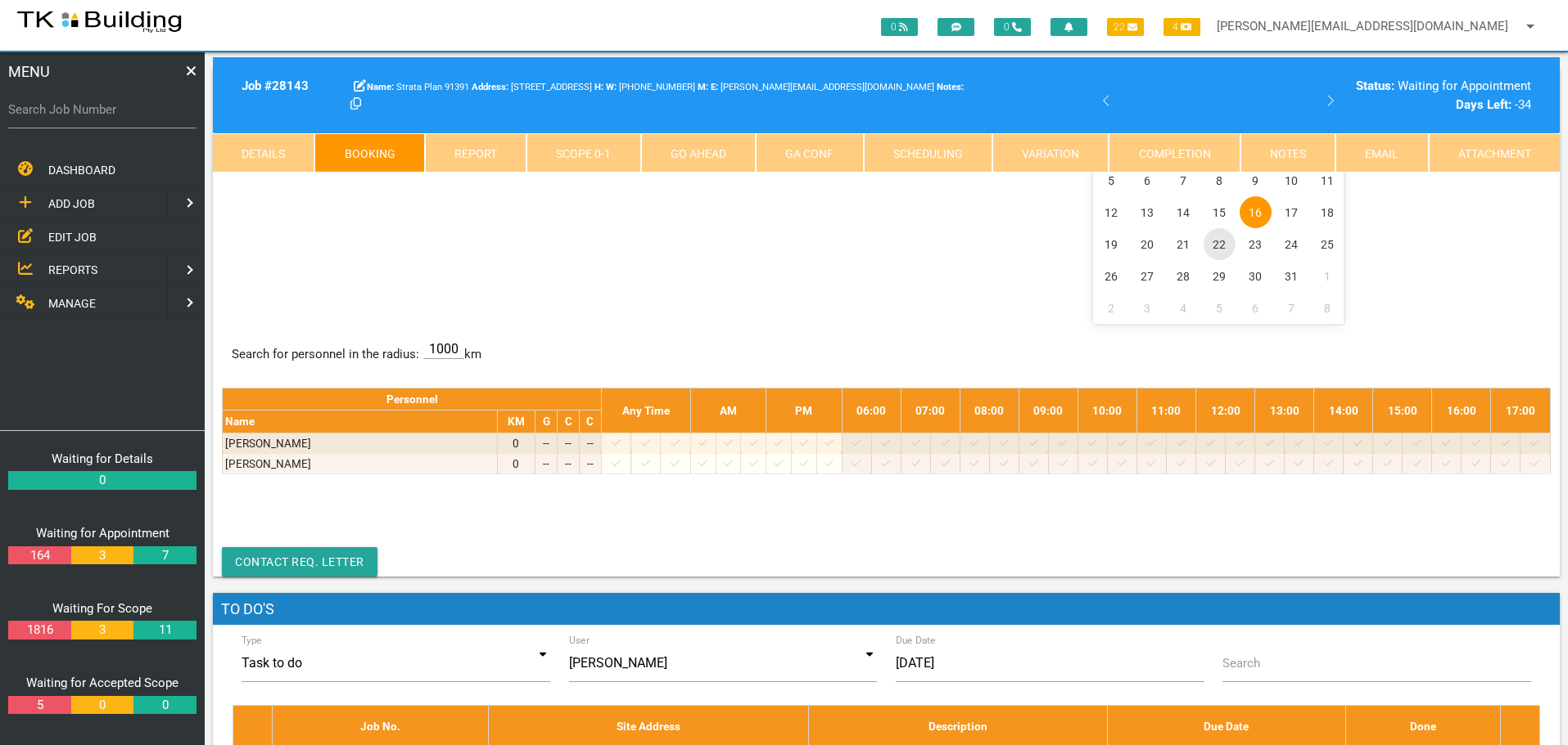
click at [1217, 245] on span "22" at bounding box center [1219, 244] width 32 height 32
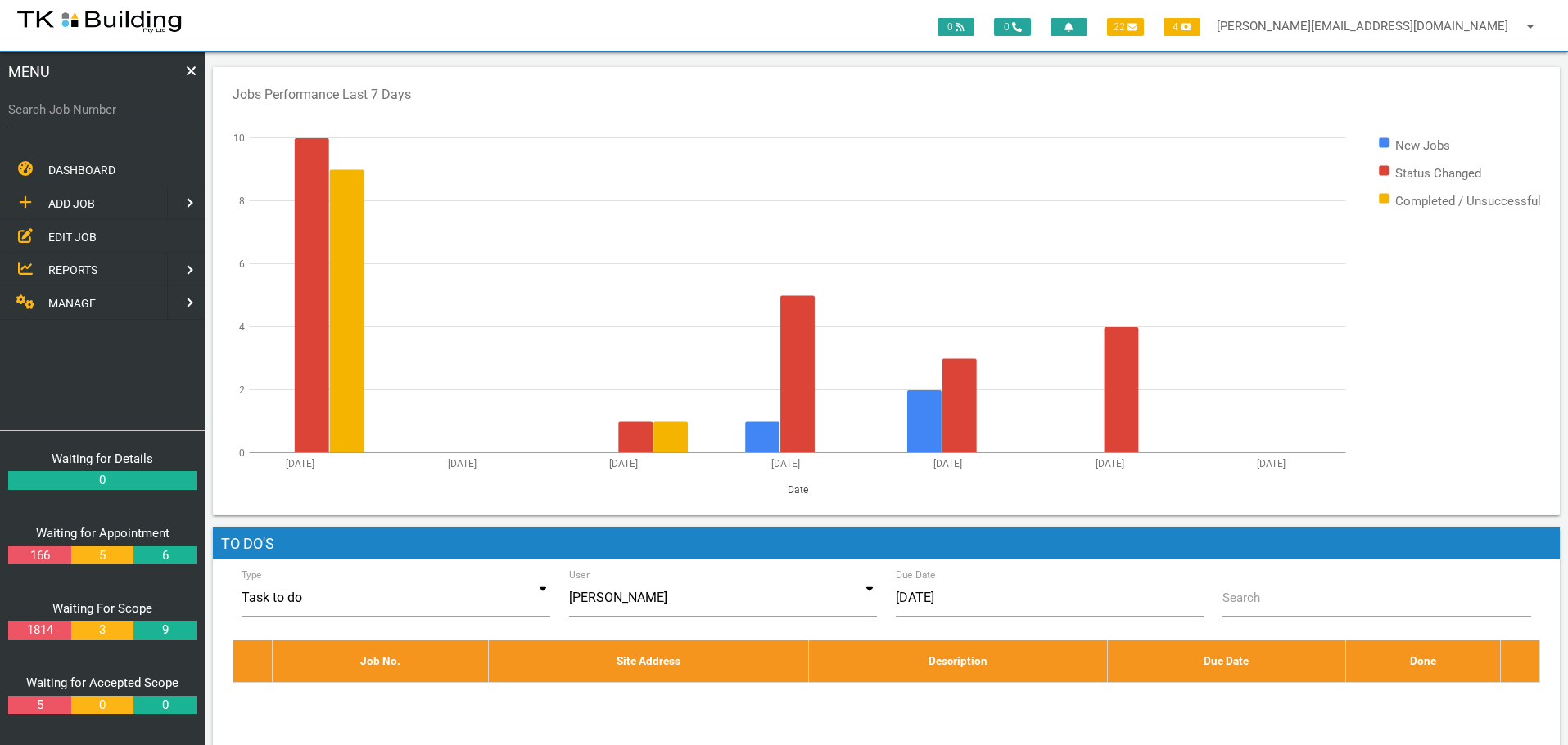
drag, startPoint x: 82, startPoint y: 232, endPoint x: 102, endPoint y: 221, distance: 22.8
click at [82, 232] on span "EDIT JOB" at bounding box center [71, 236] width 48 height 13
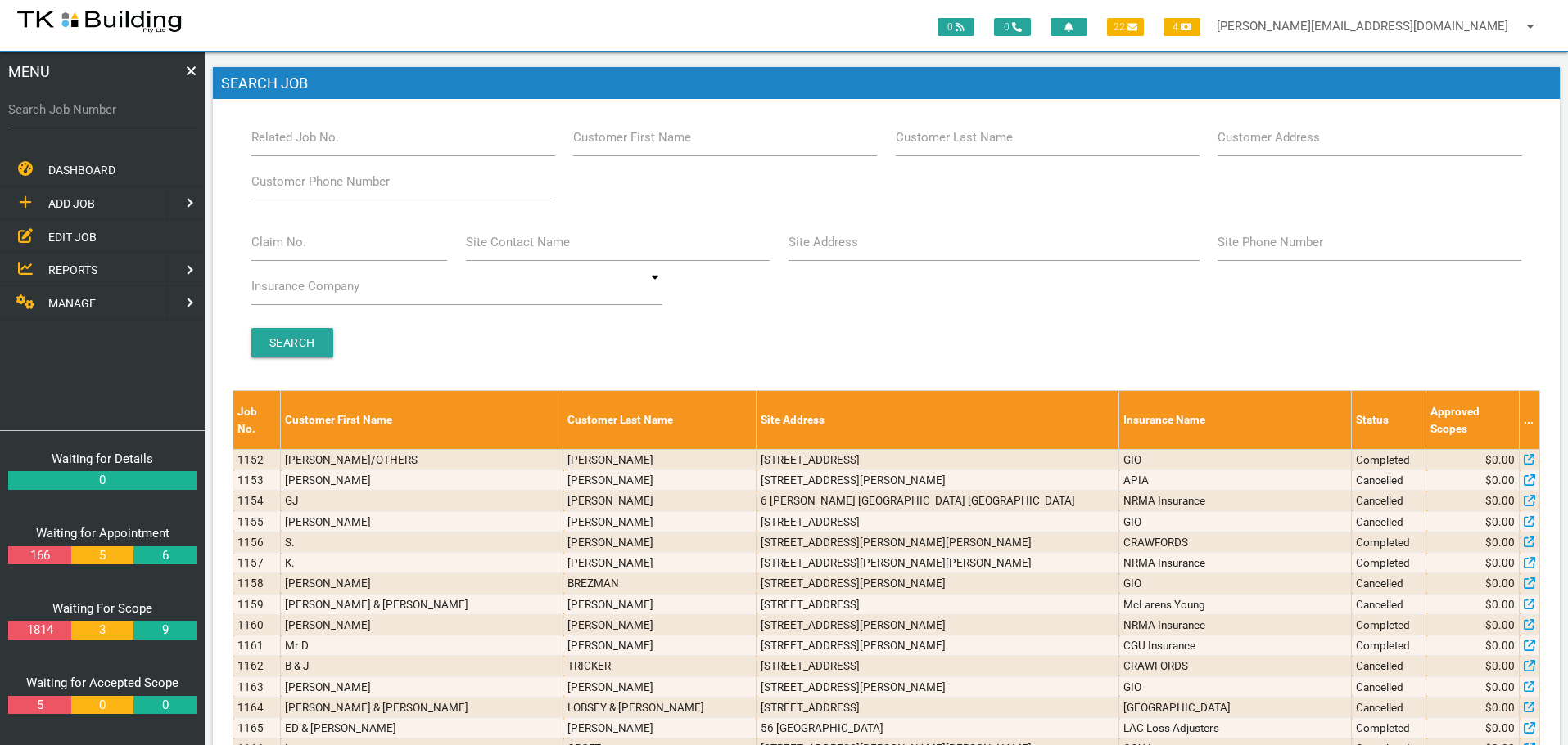
click at [959, 143] on label "Customer Last Name" at bounding box center [954, 137] width 118 height 19
click at [959, 143] on input "Customer Last Name" at bounding box center [1047, 137] width 304 height 37
type input "42148"
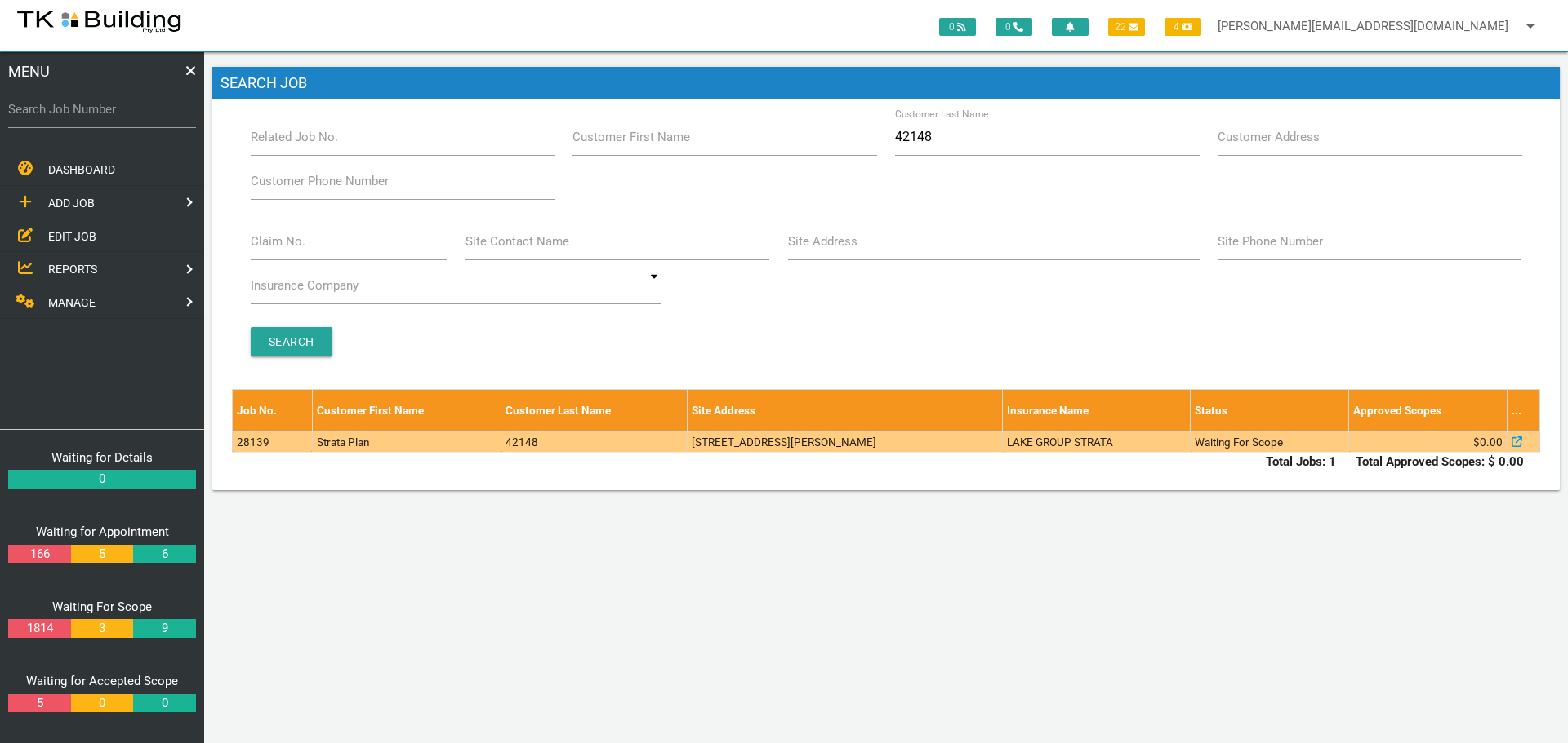
click at [986, 449] on td "3/221 Beaumont St, Hamilton South NSW 2303, Australia" at bounding box center [845, 441] width 316 height 21
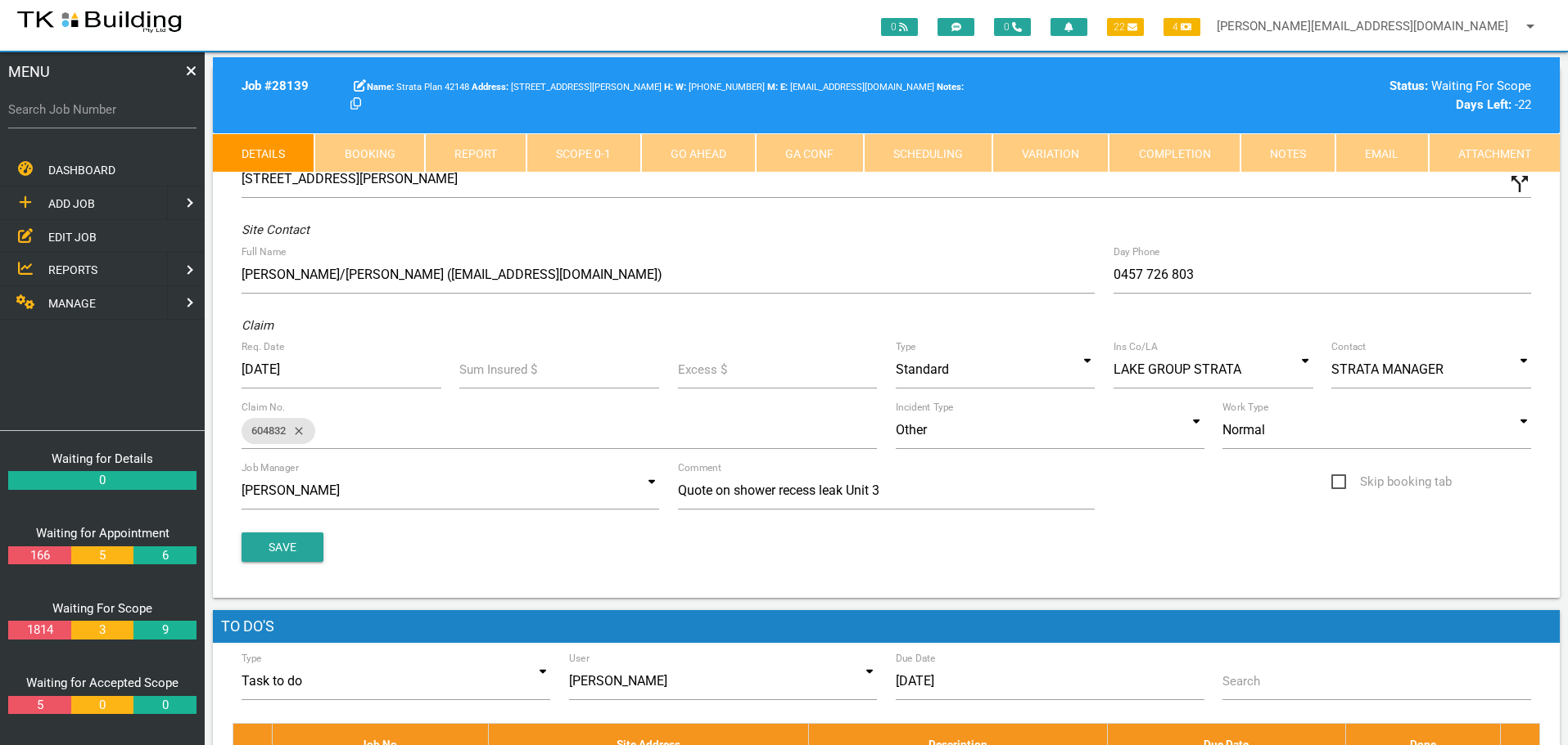
click at [1277, 153] on link "Notes" at bounding box center [1287, 153] width 95 height 39
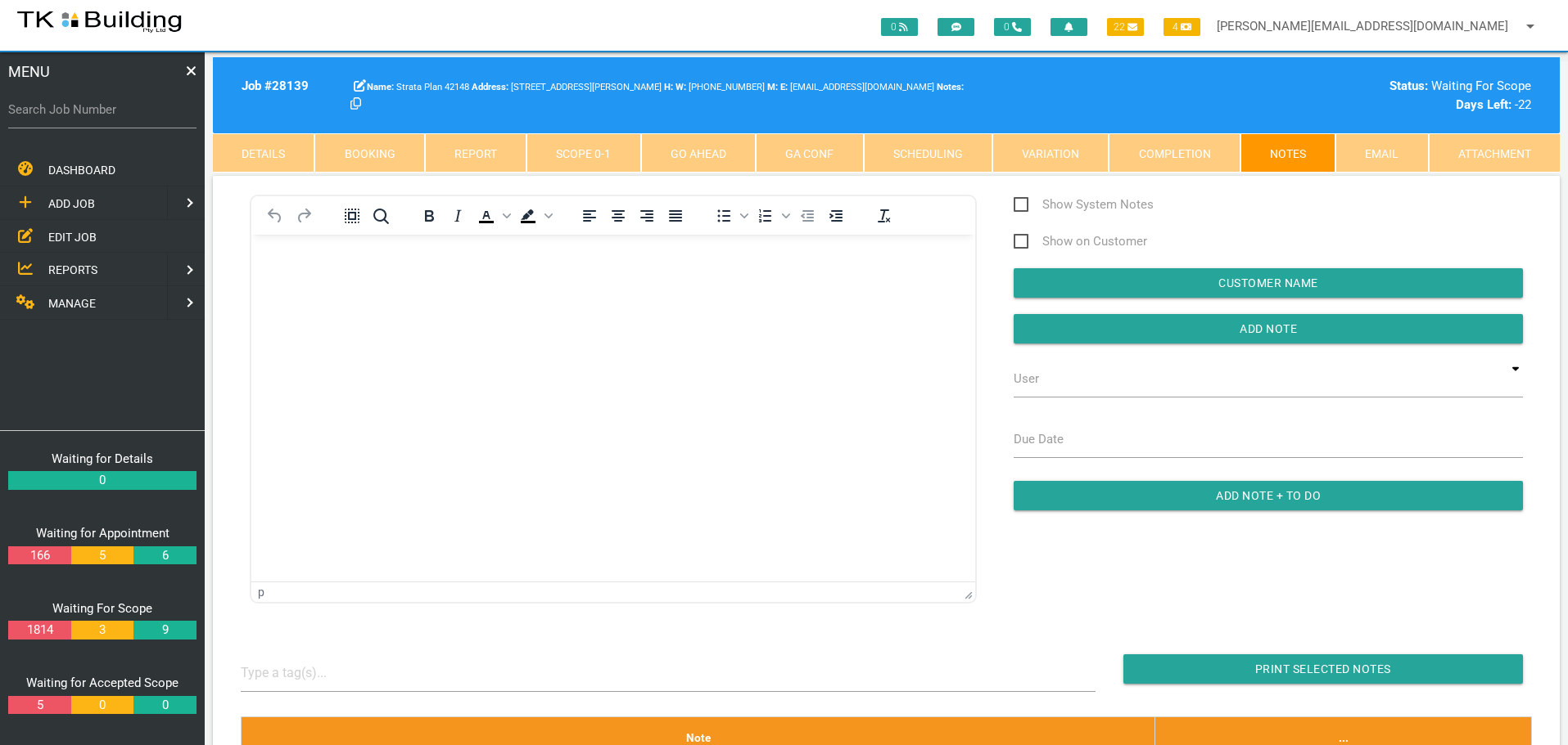
scroll to position [327, 0]
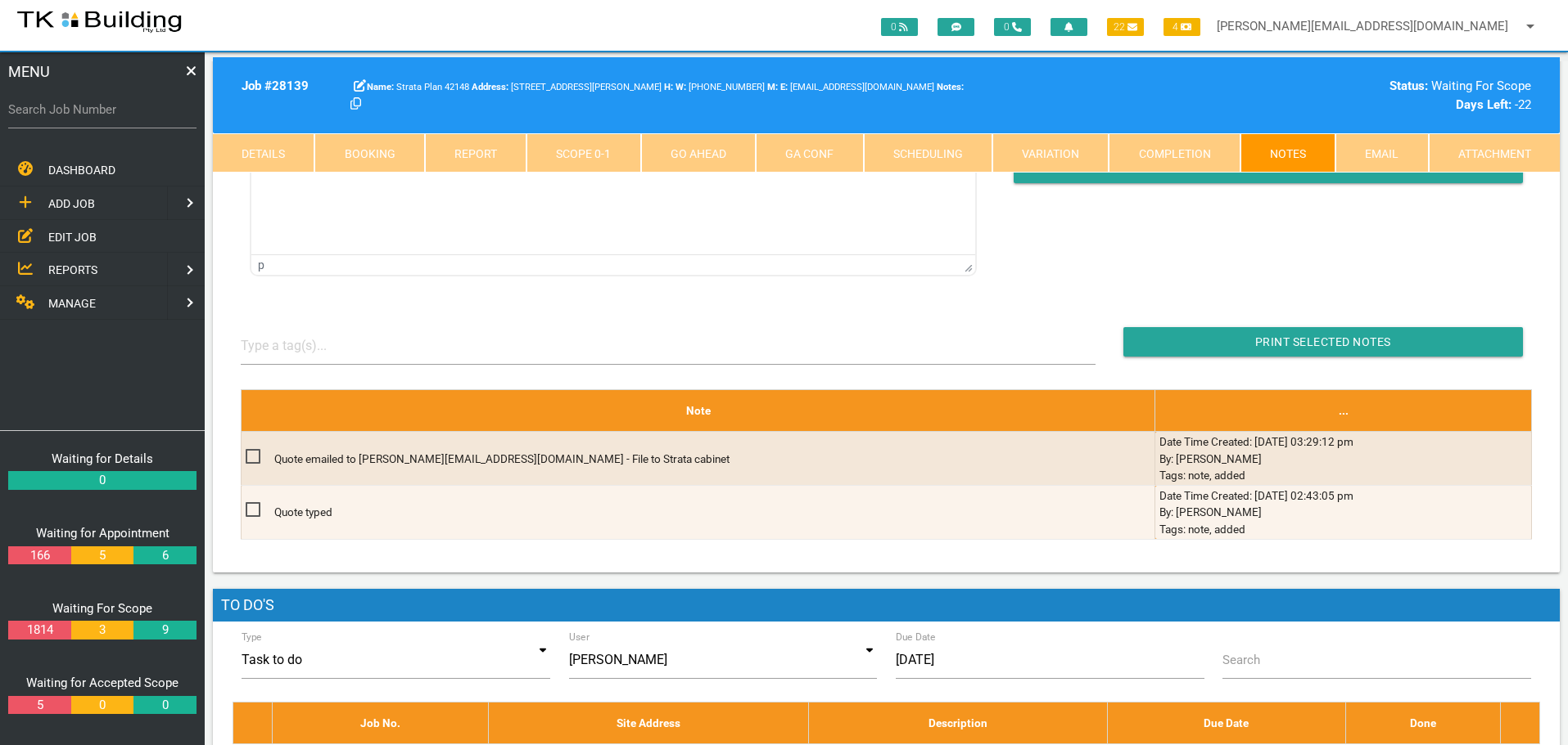
click at [85, 232] on span "EDIT JOB" at bounding box center [71, 236] width 48 height 13
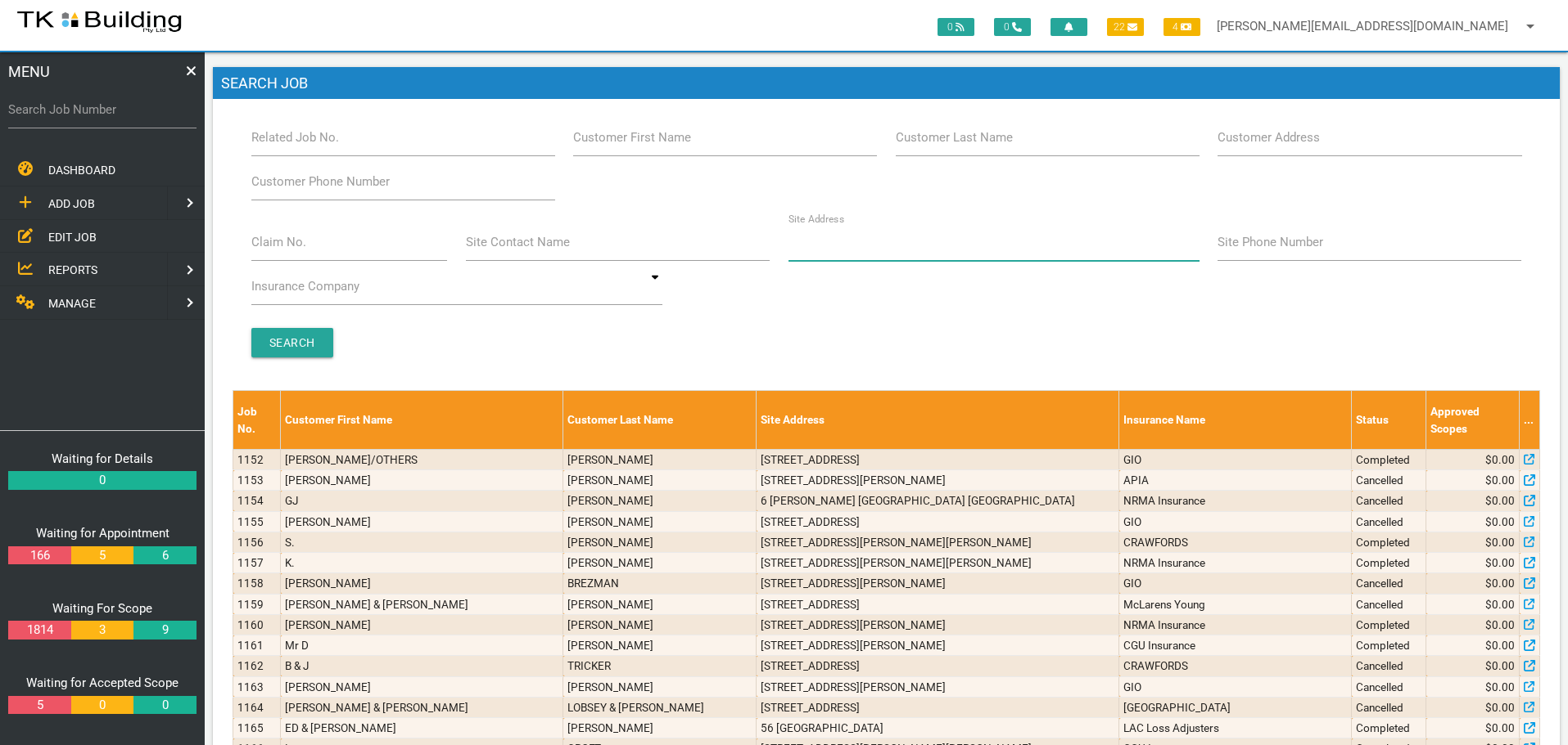
click at [935, 243] on input "Site Address" at bounding box center [994, 242] width 411 height 37
type input "94 Brighton"
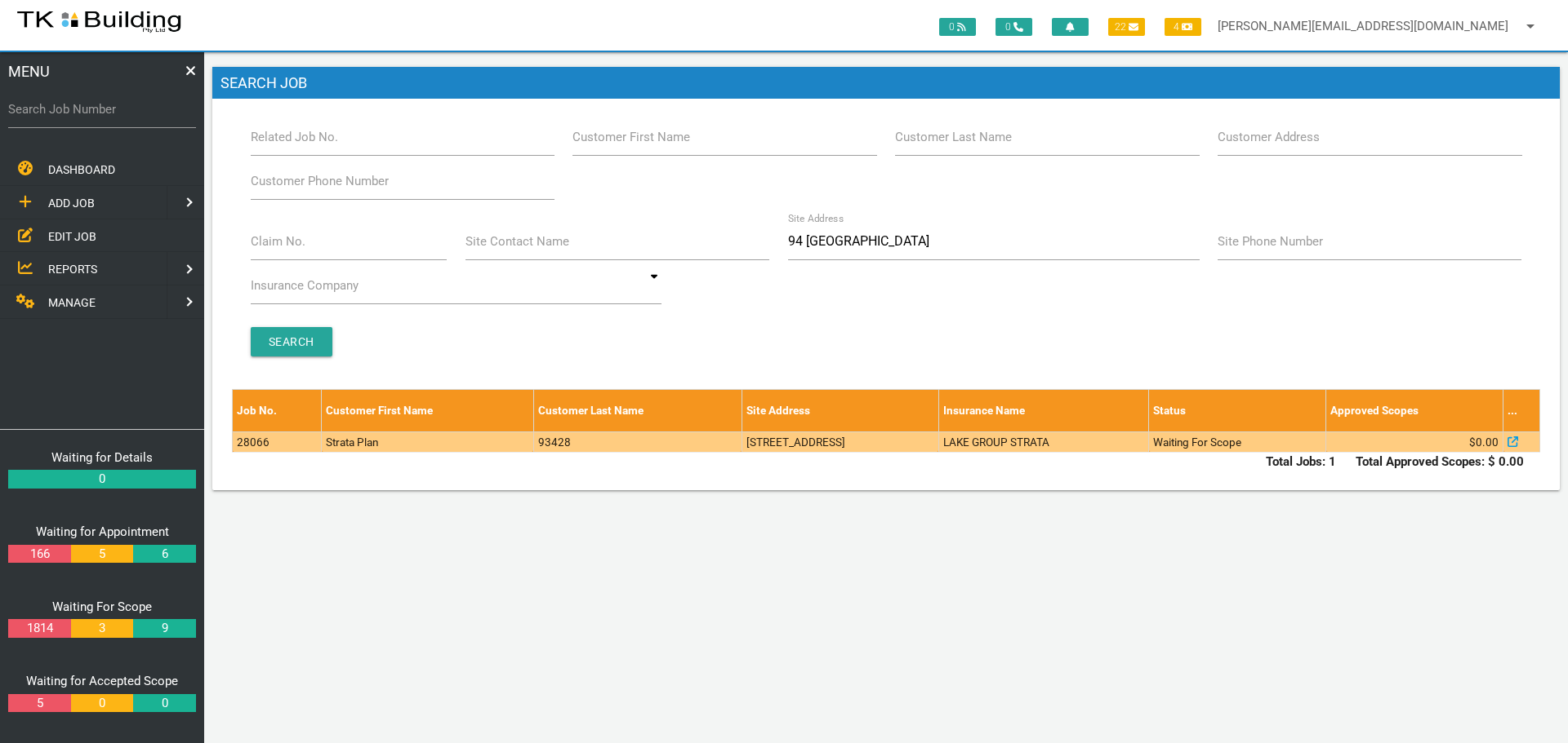
click at [938, 444] on td "2/94 Brighton Ave, Toronto NSW 2283, Australia" at bounding box center [839, 441] width 196 height 21
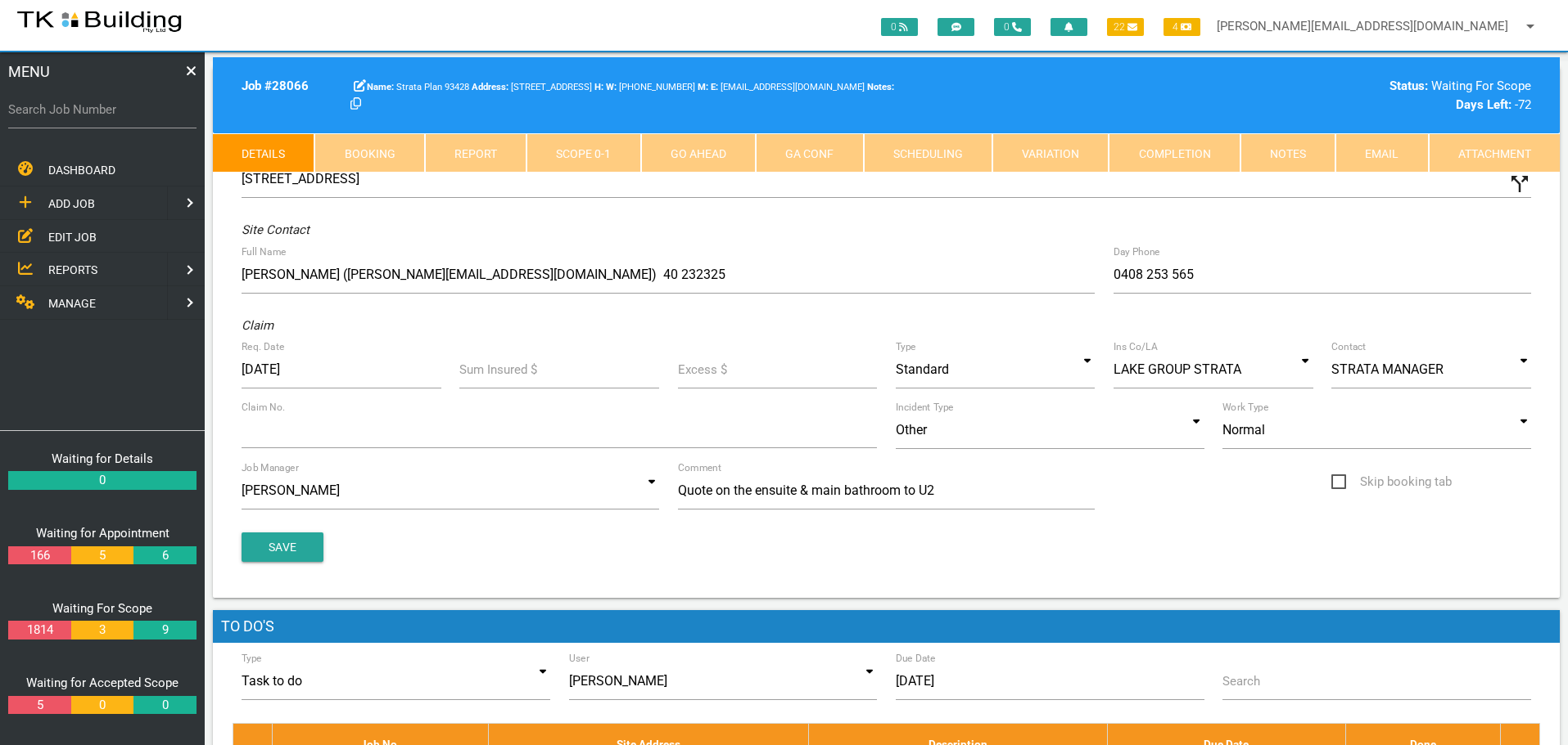
click at [1286, 161] on link "Notes" at bounding box center [1287, 153] width 95 height 39
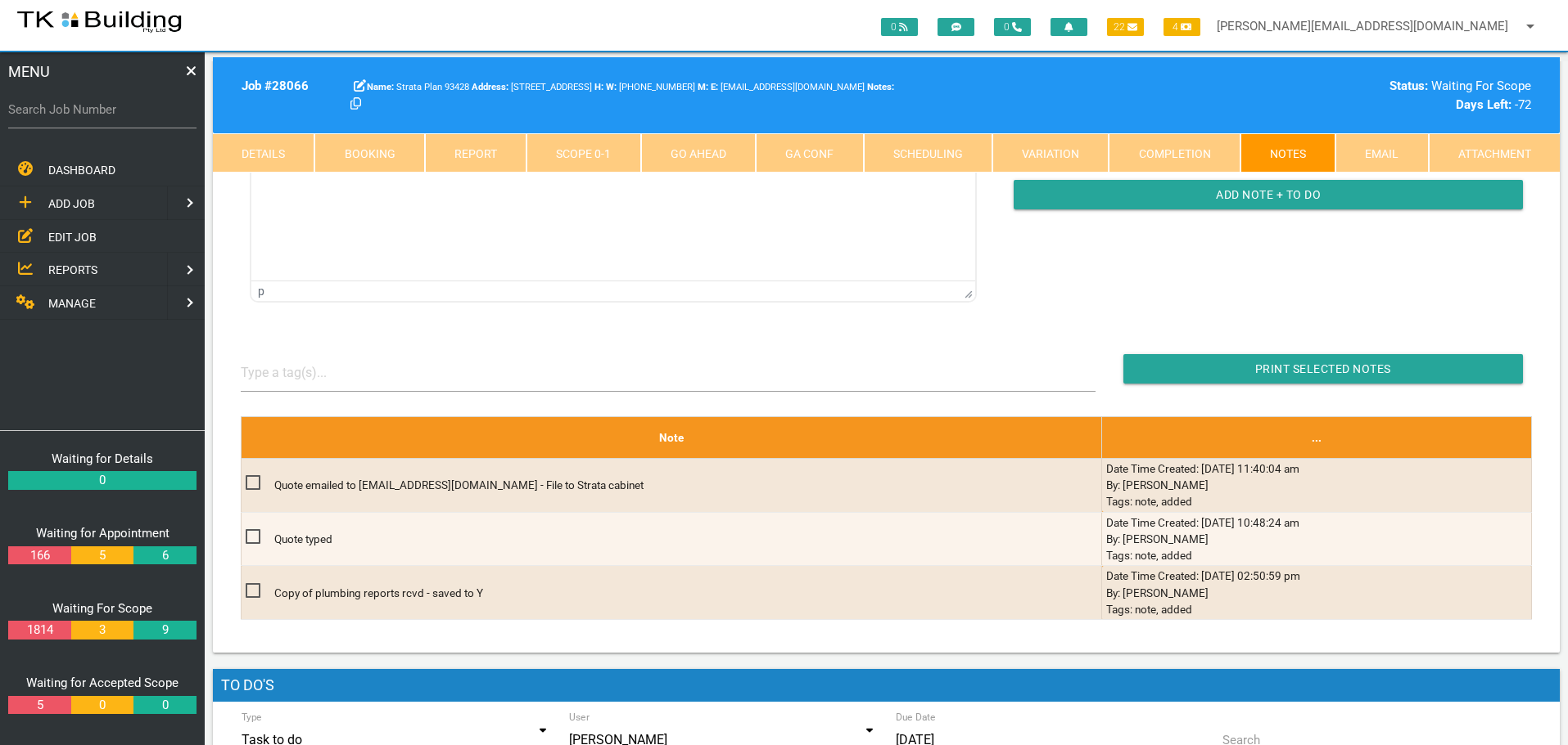
scroll to position [246, 0]
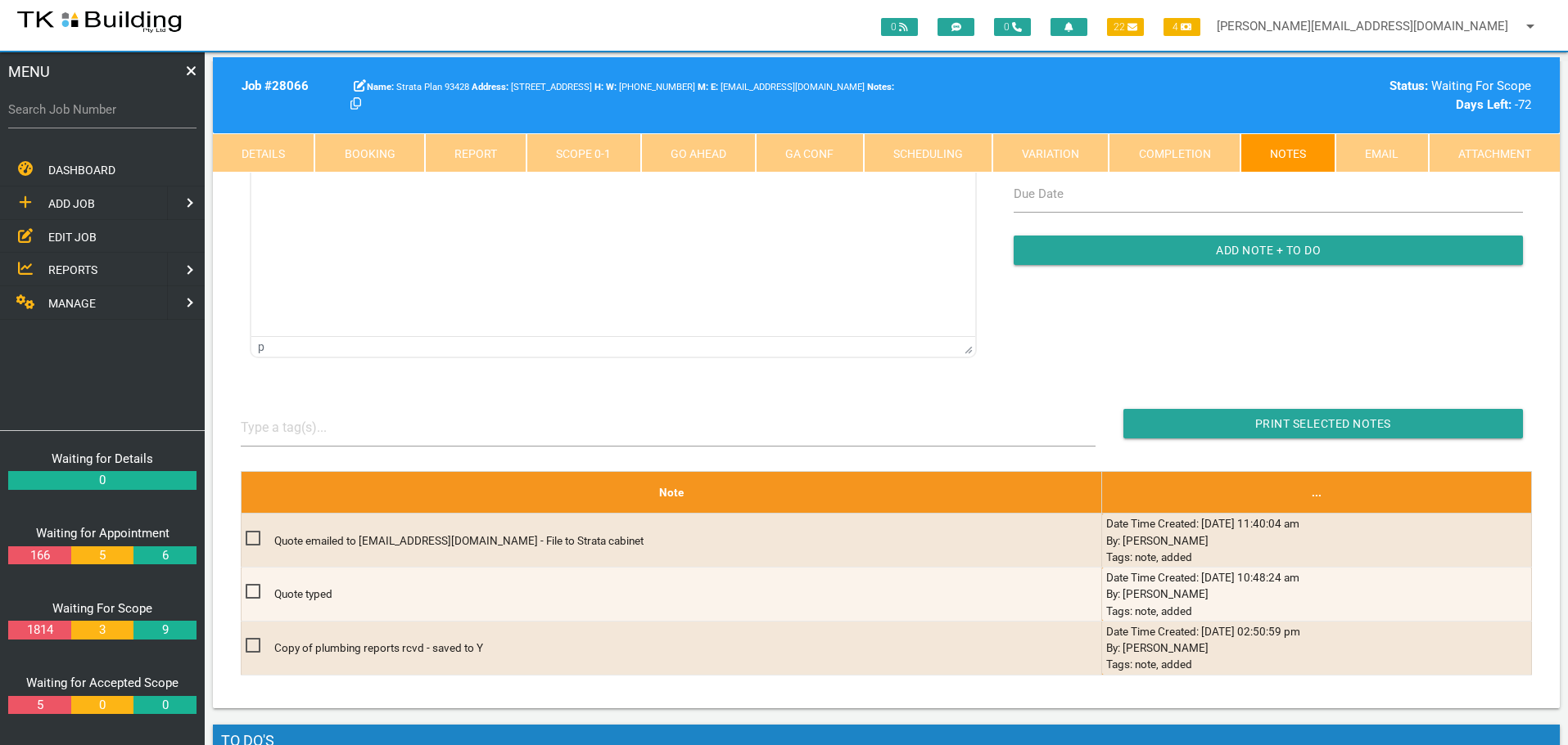
click at [68, 230] on span "EDIT JOB" at bounding box center [71, 236] width 48 height 13
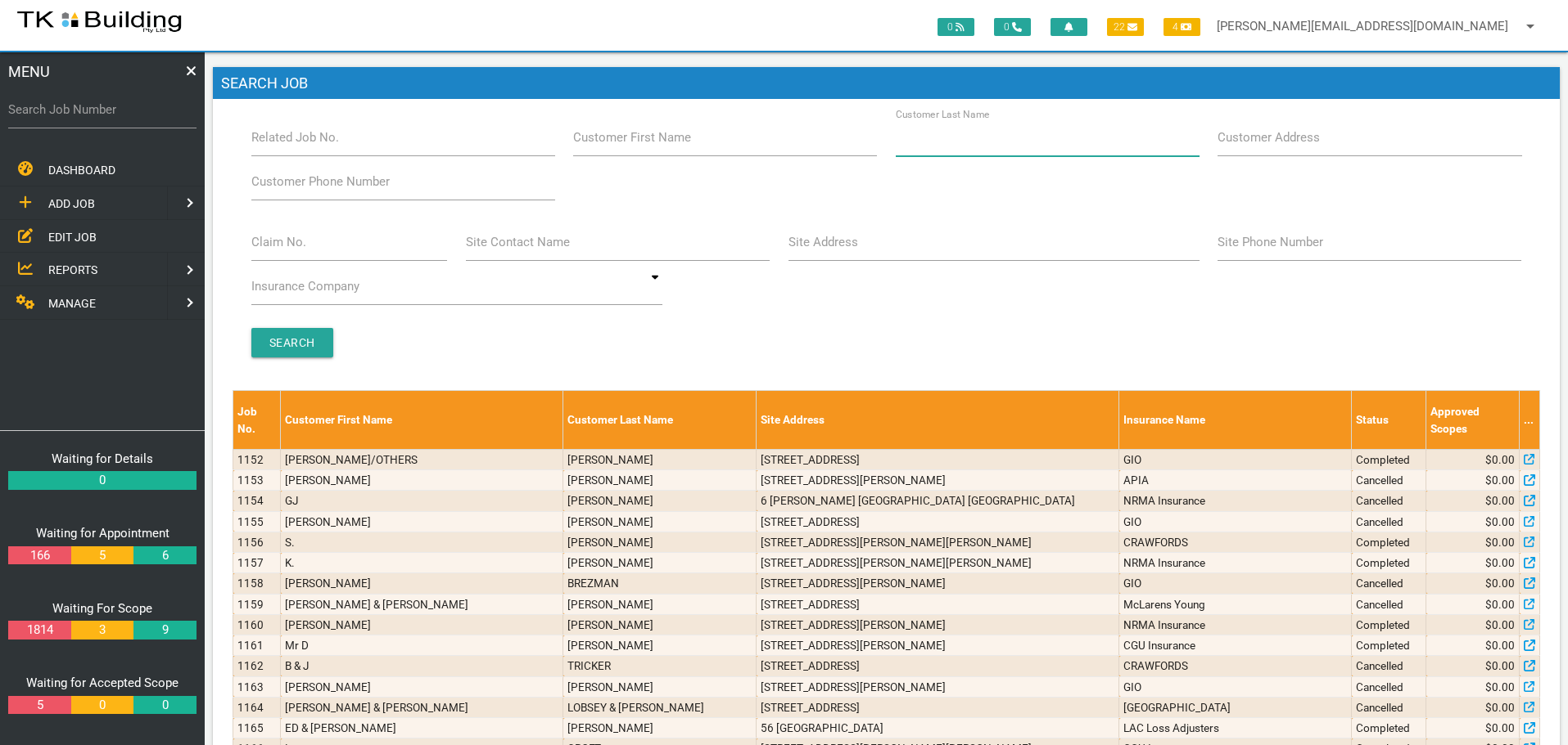
click at [1019, 144] on input "Customer Last Name" at bounding box center [1047, 137] width 304 height 37
type input "90652"
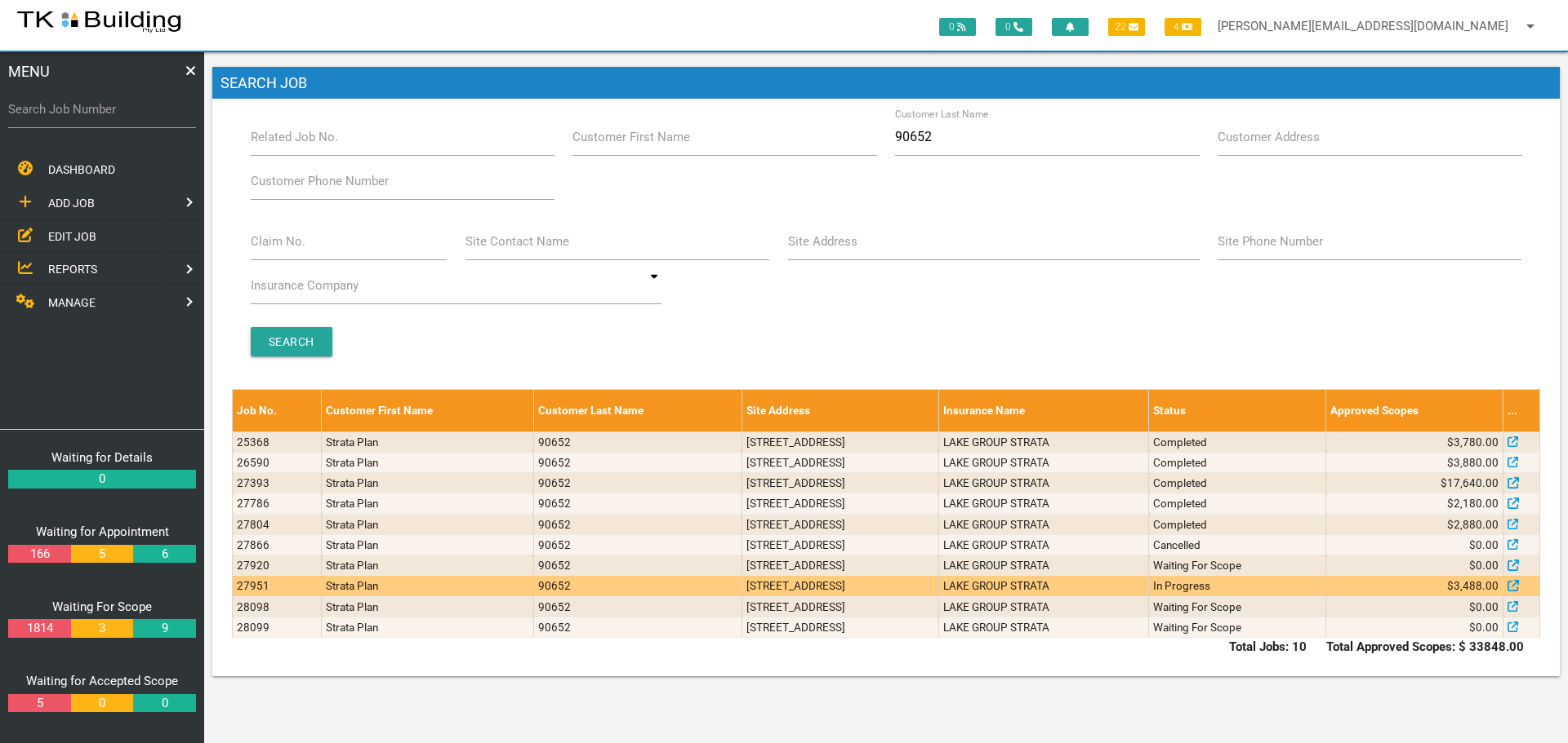
click at [938, 591] on td "101/122-132 Hunter St, Newcastle NSW 2300, Australia" at bounding box center [839, 586] width 196 height 21
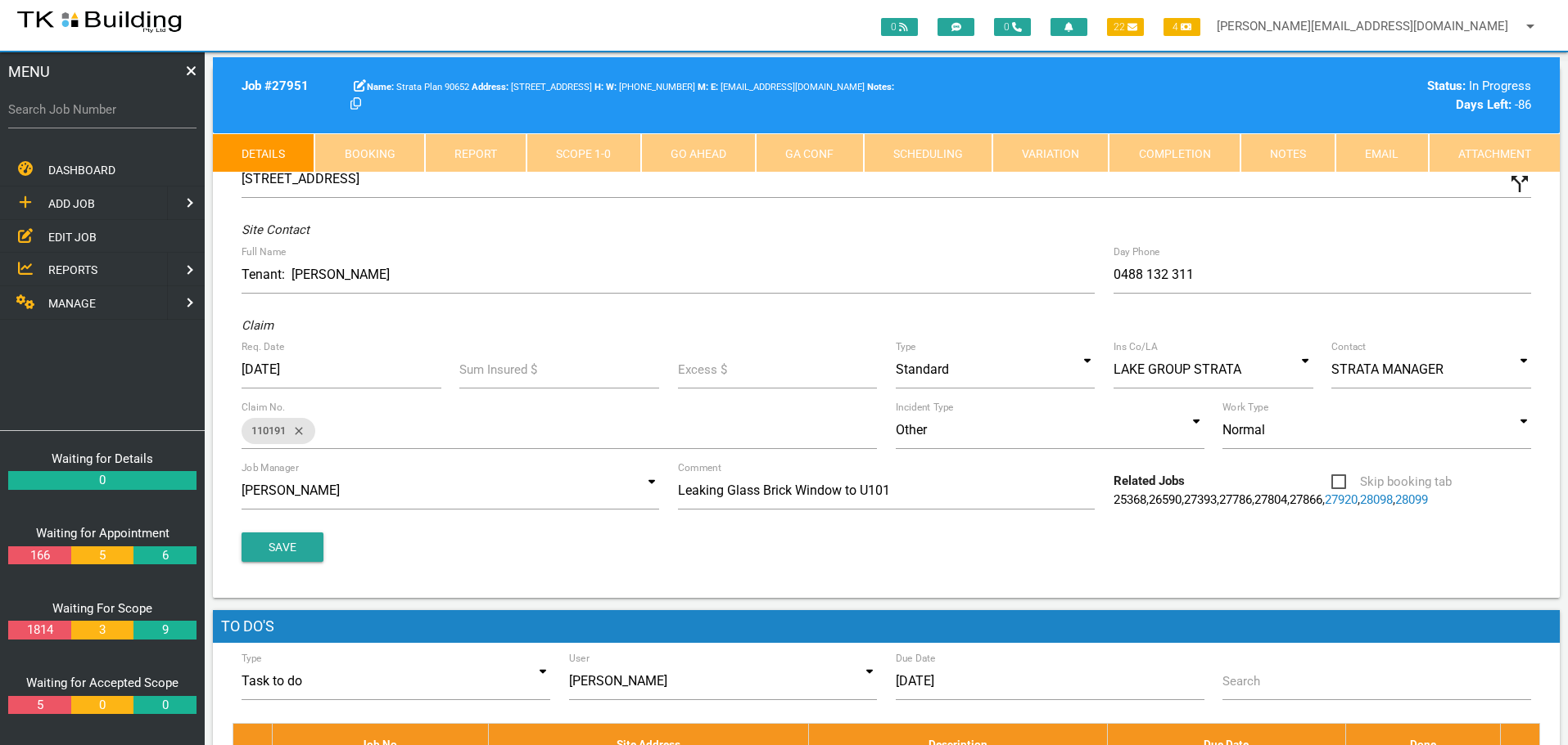
click at [1286, 157] on link "Notes" at bounding box center [1287, 153] width 95 height 39
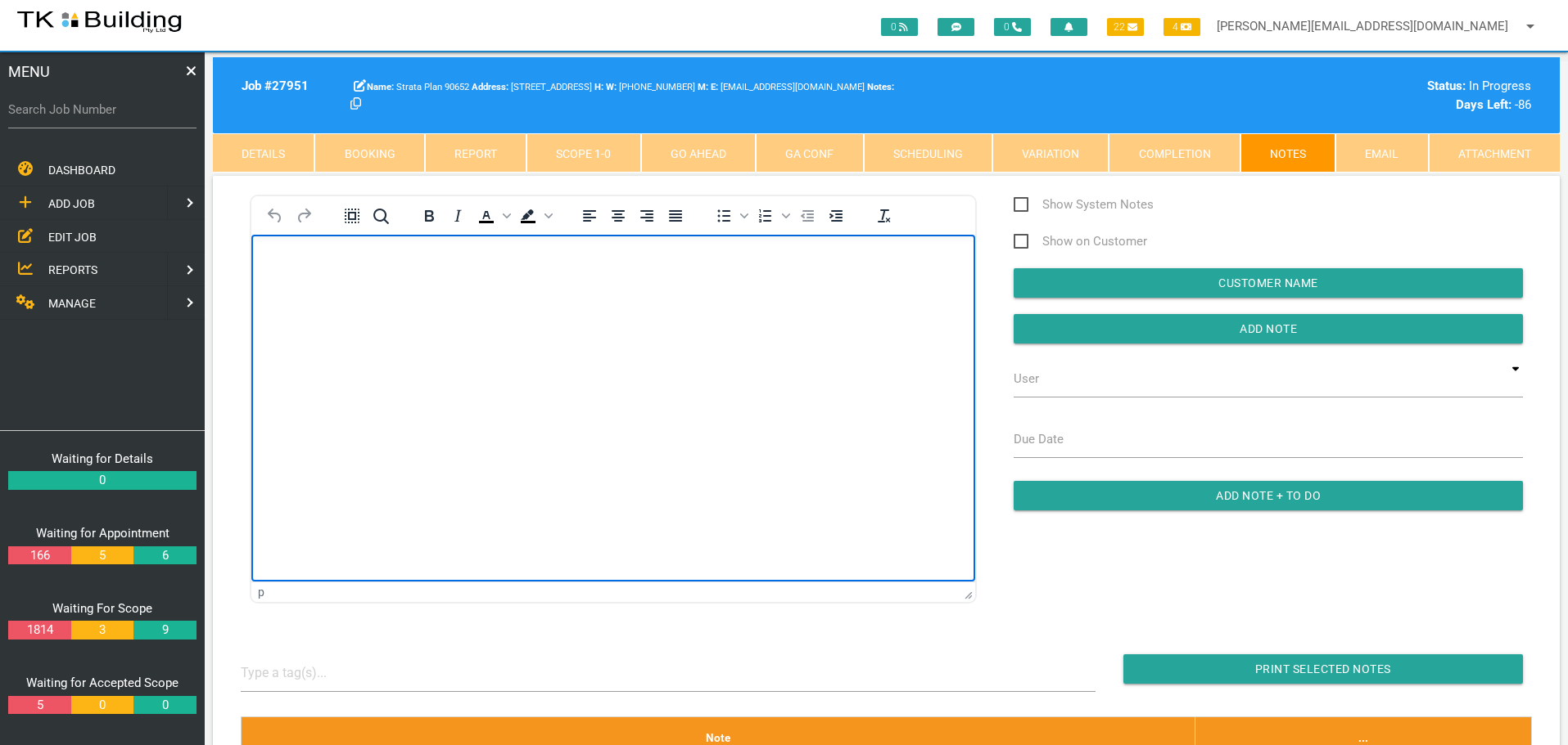
click at [371, 298] on body "Rich Text Area. Press ALT-0 for help." at bounding box center [613, 281] width 724 height 54
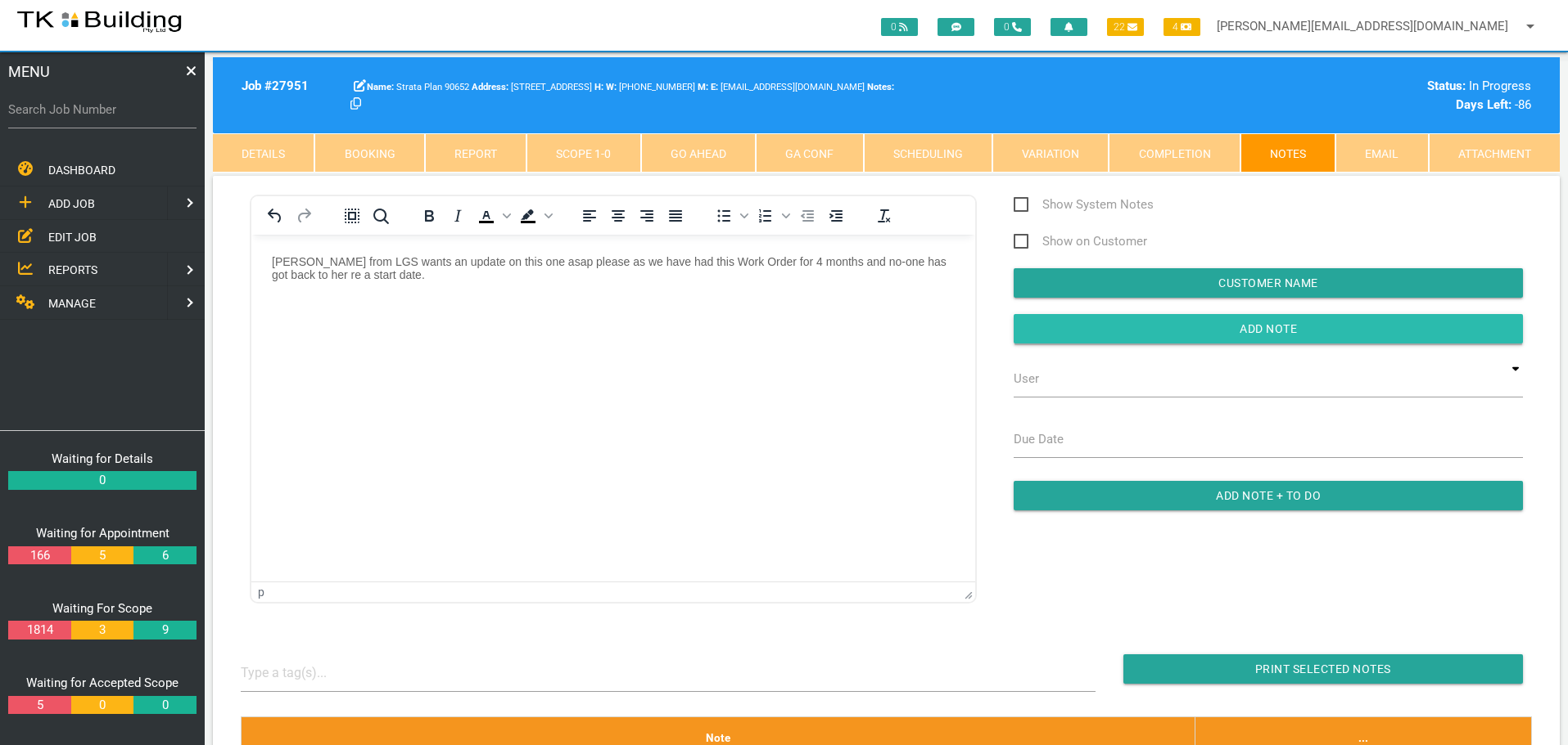
click at [1201, 321] on input "button" at bounding box center [1268, 329] width 509 height 29
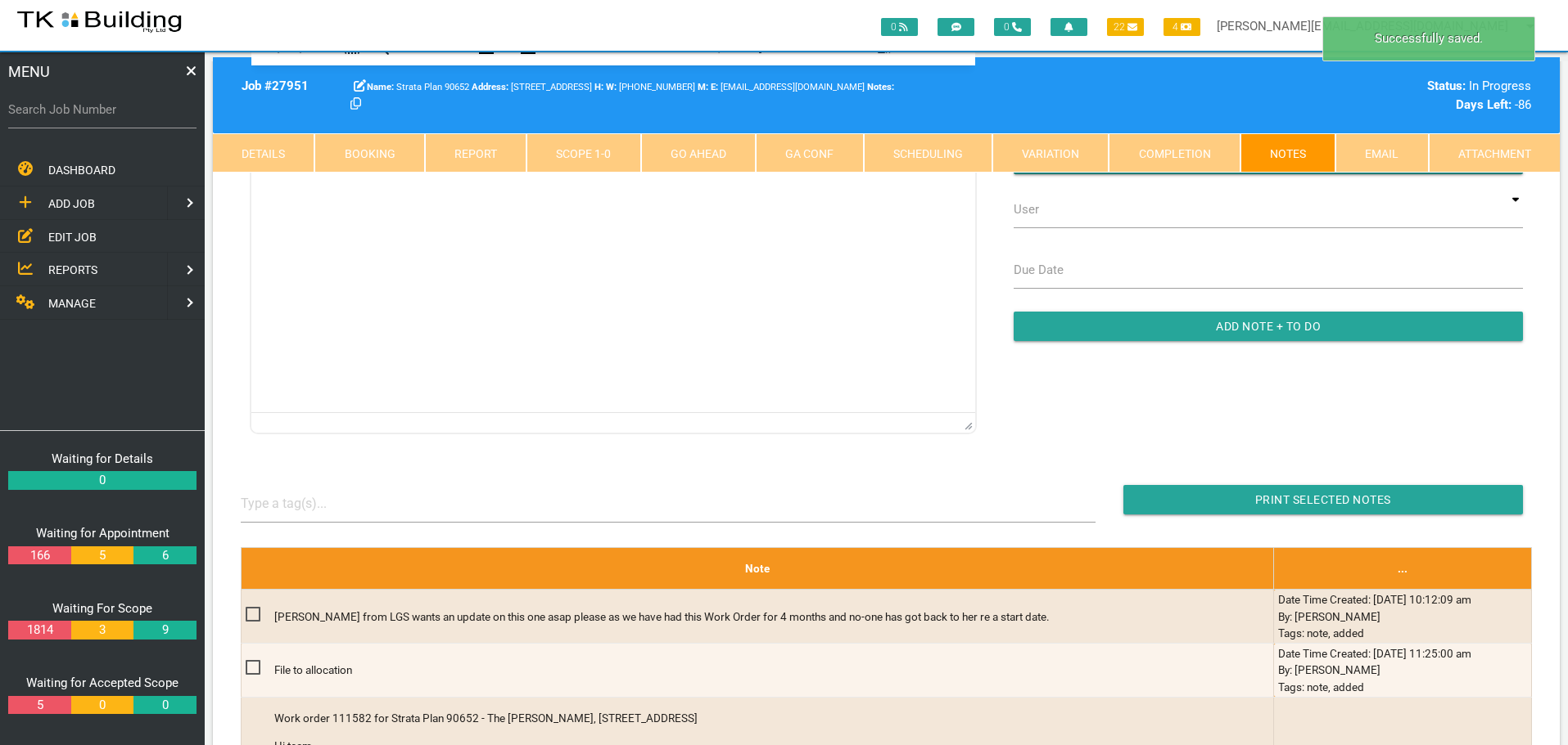
scroll to position [409, 0]
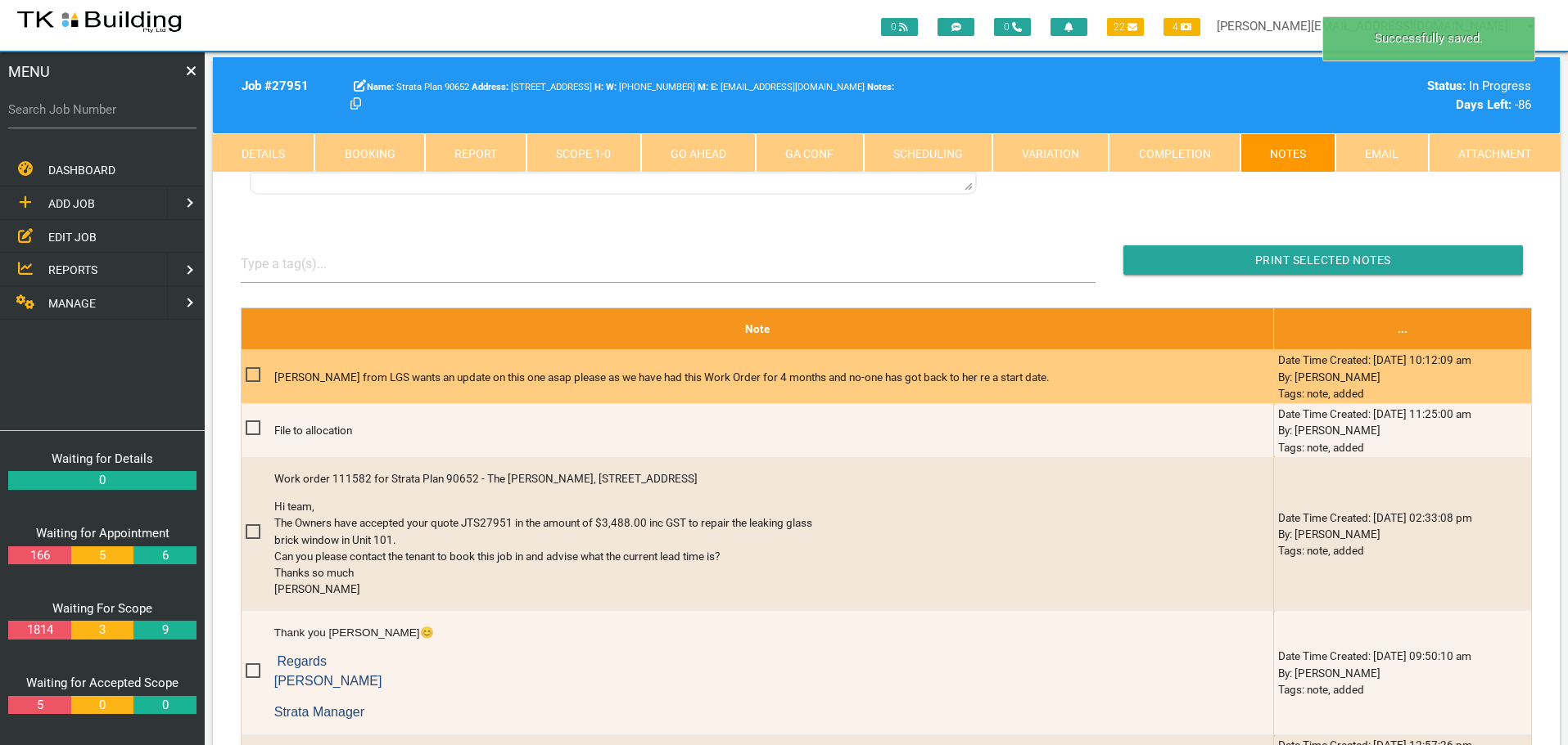
click at [255, 375] on span at bounding box center [260, 375] width 28 height 21
click at [255, 375] on input "checkbox" at bounding box center [251, 370] width 11 height 11
checkbox input "true"
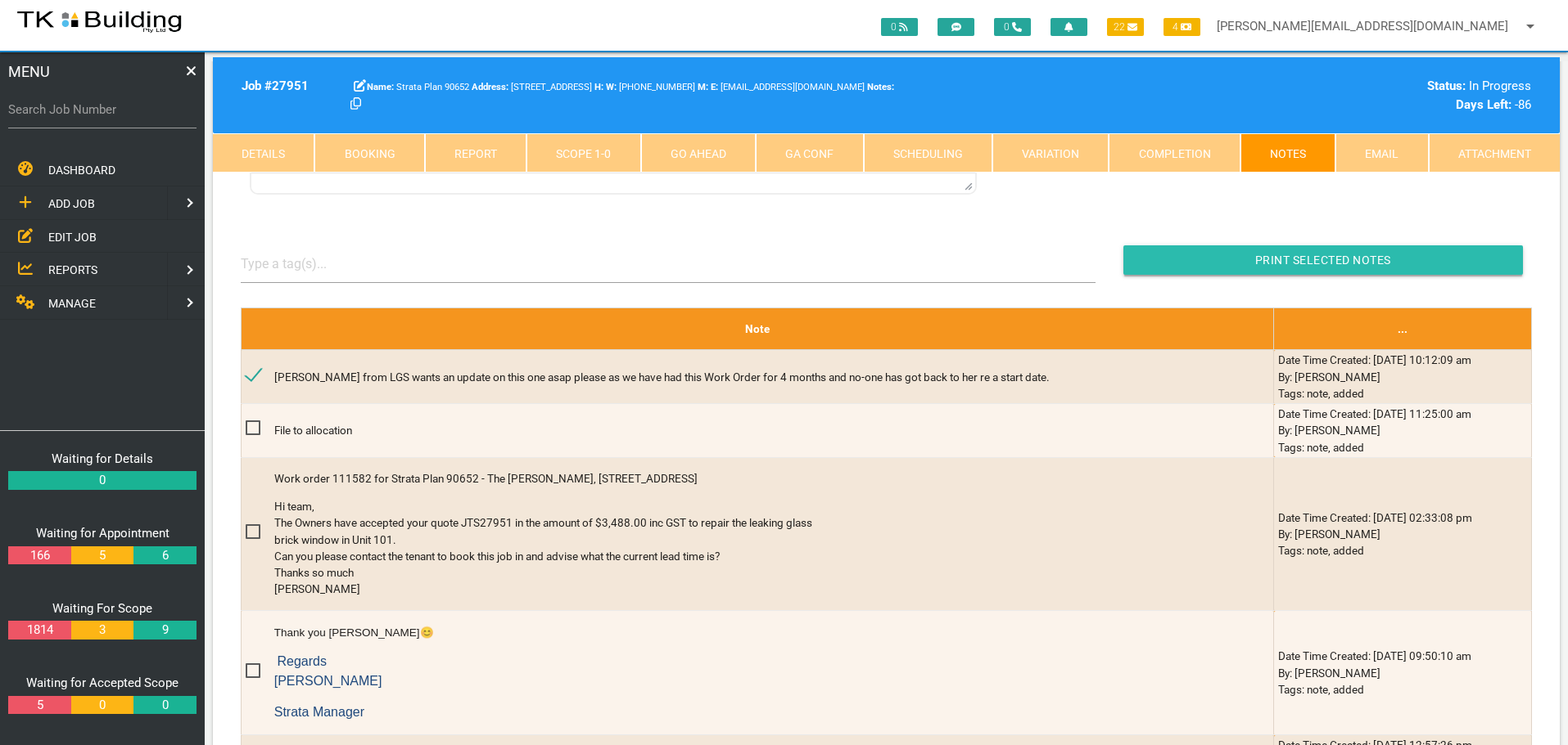
click at [1160, 259] on input "Print Selected Notes" at bounding box center [1323, 260] width 400 height 29
click at [611, 157] on link "Scope 1 - 0" at bounding box center [583, 153] width 114 height 39
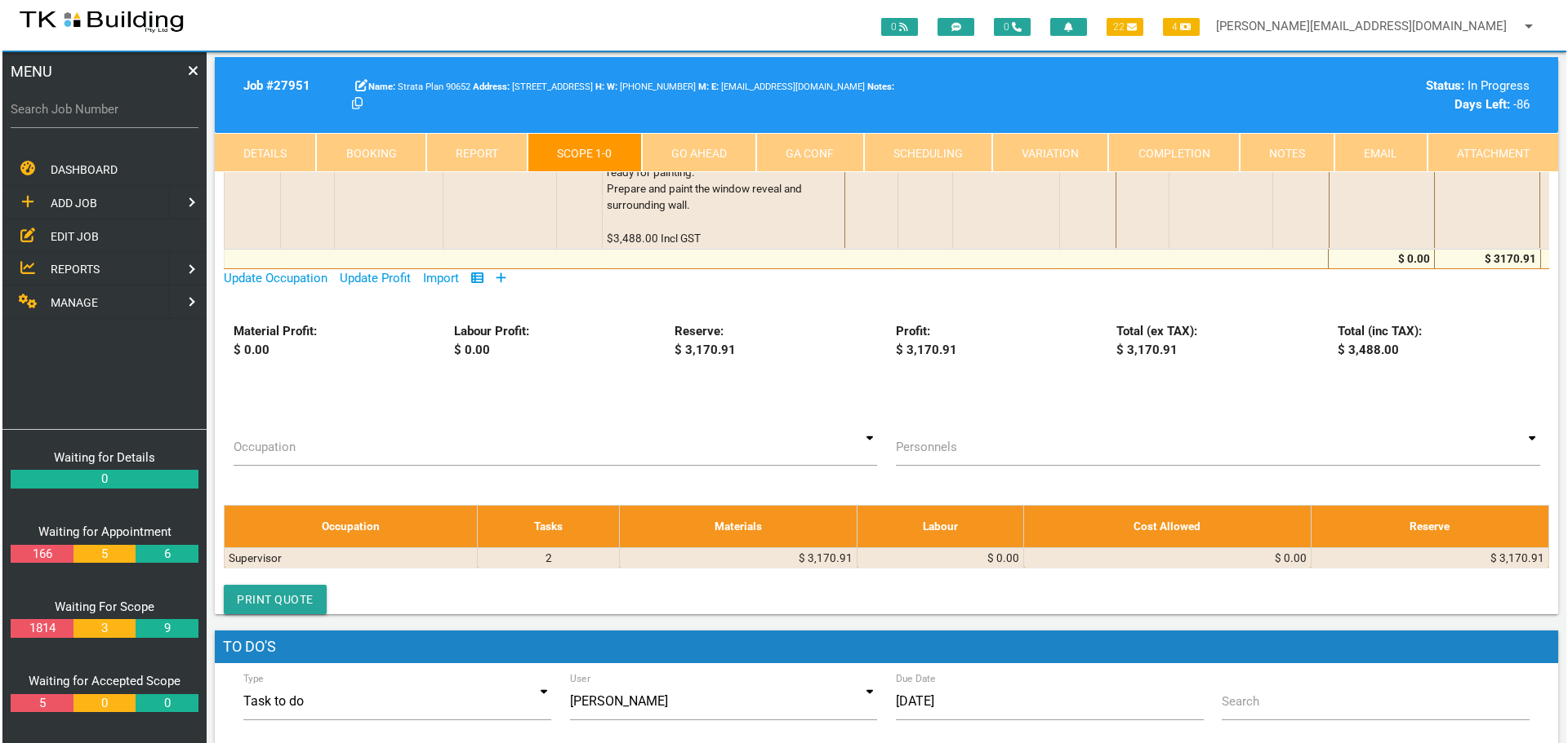
scroll to position [0, 0]
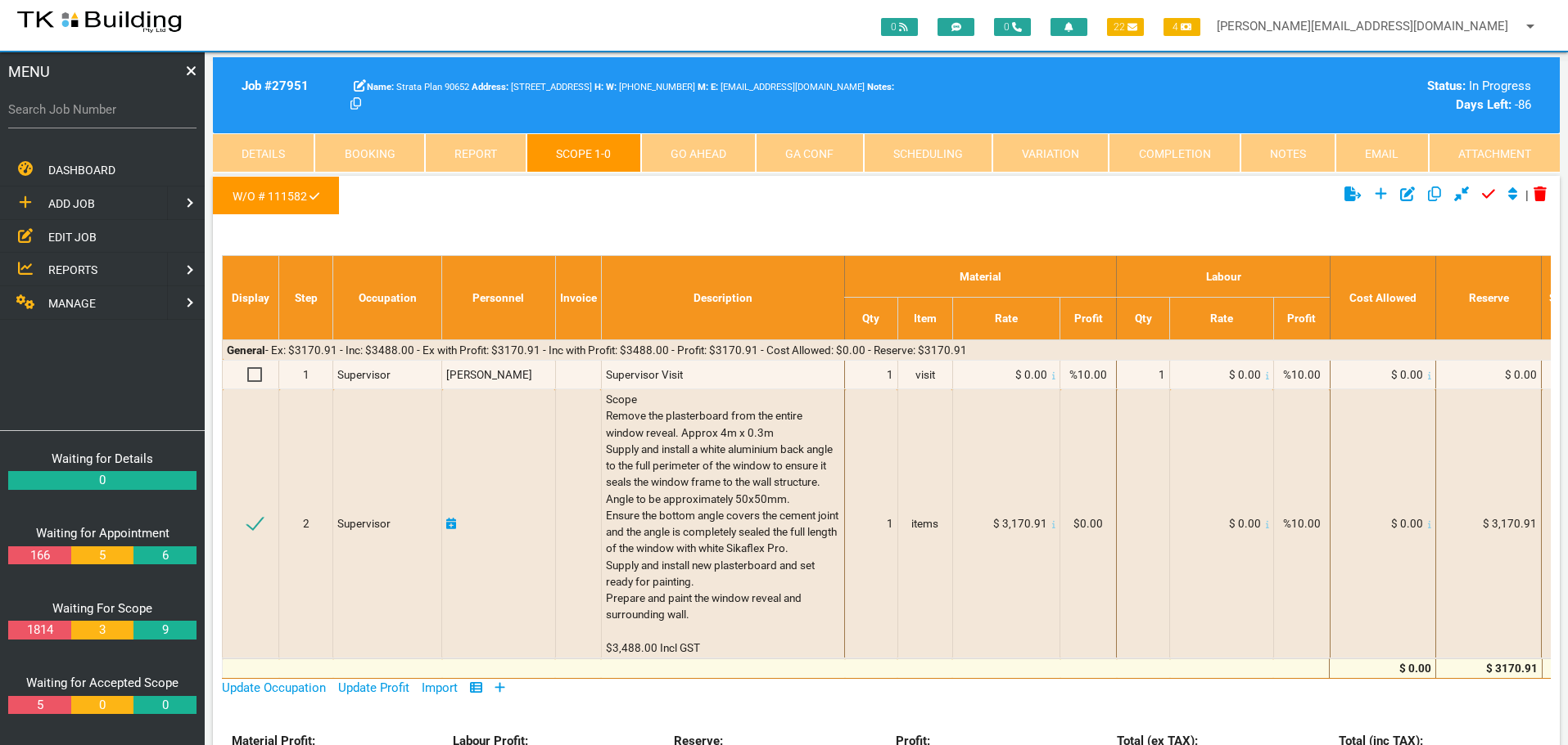
click at [69, 240] on span "EDIT JOB" at bounding box center [71, 236] width 48 height 13
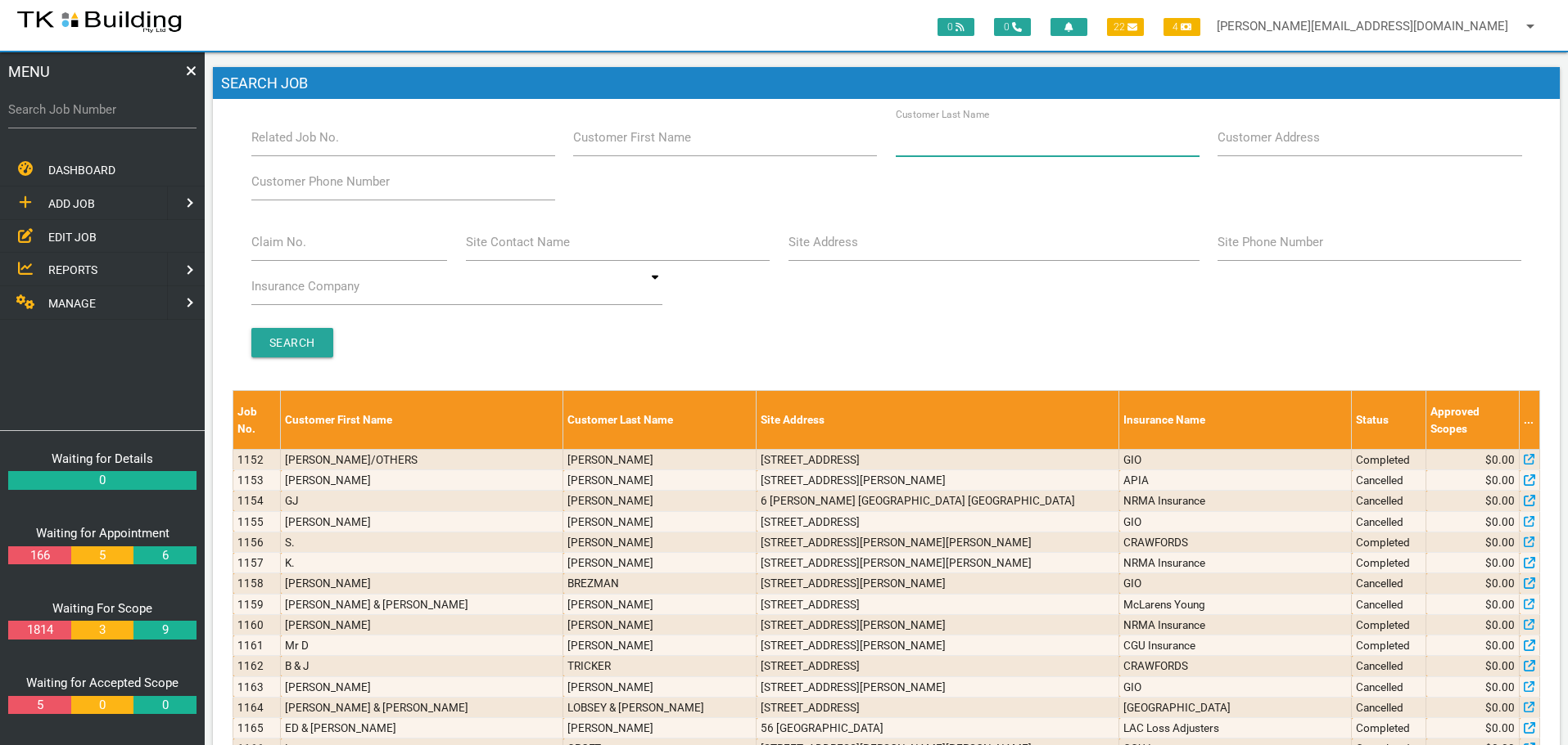
click at [1029, 147] on input "Customer Last Name" at bounding box center [1047, 137] width 304 height 37
type input "82245"
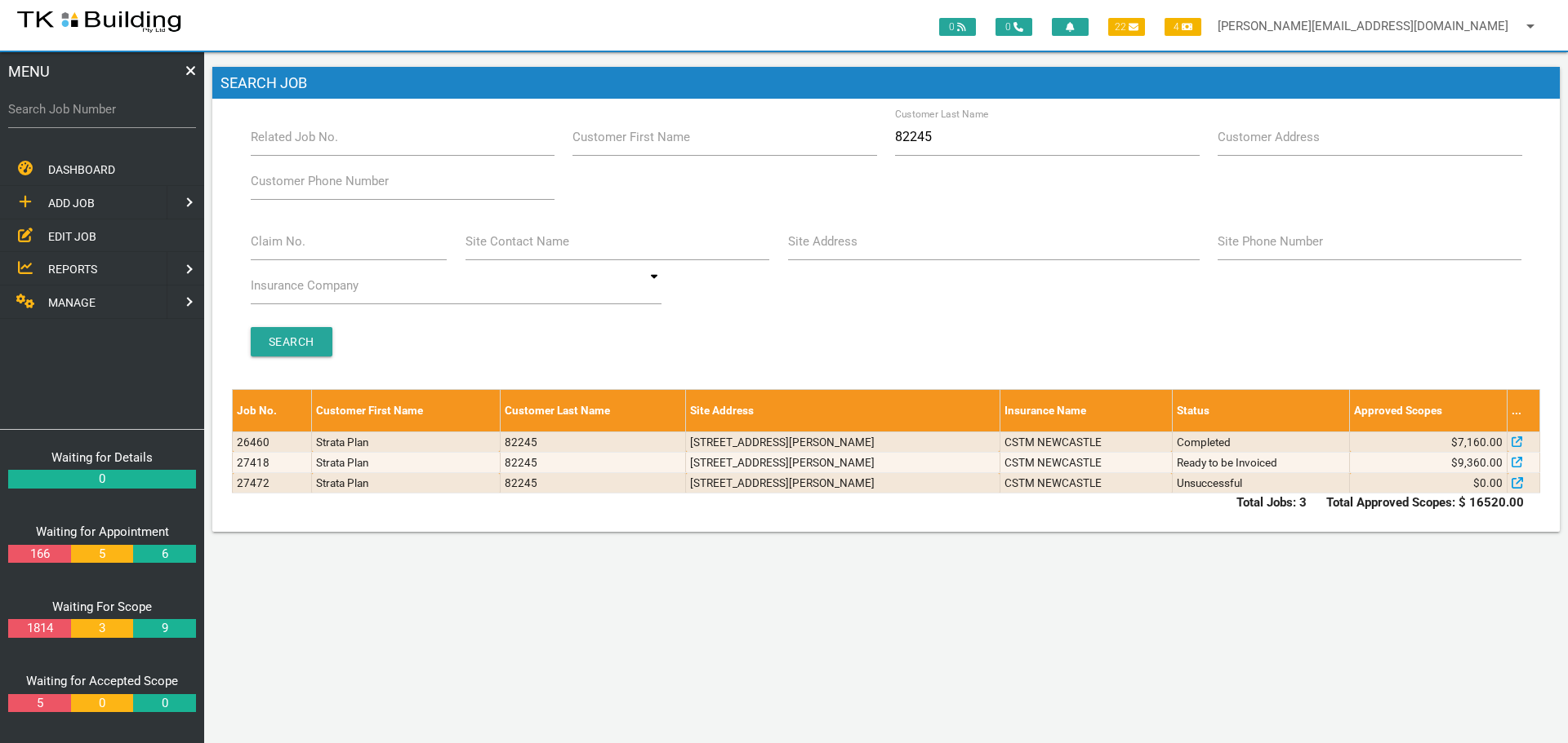
click at [81, 196] on span "ADD JOB" at bounding box center [71, 202] width 47 height 13
click at [87, 235] on span "EXISTING CUSTOMER" at bounding box center [104, 235] width 112 height 13
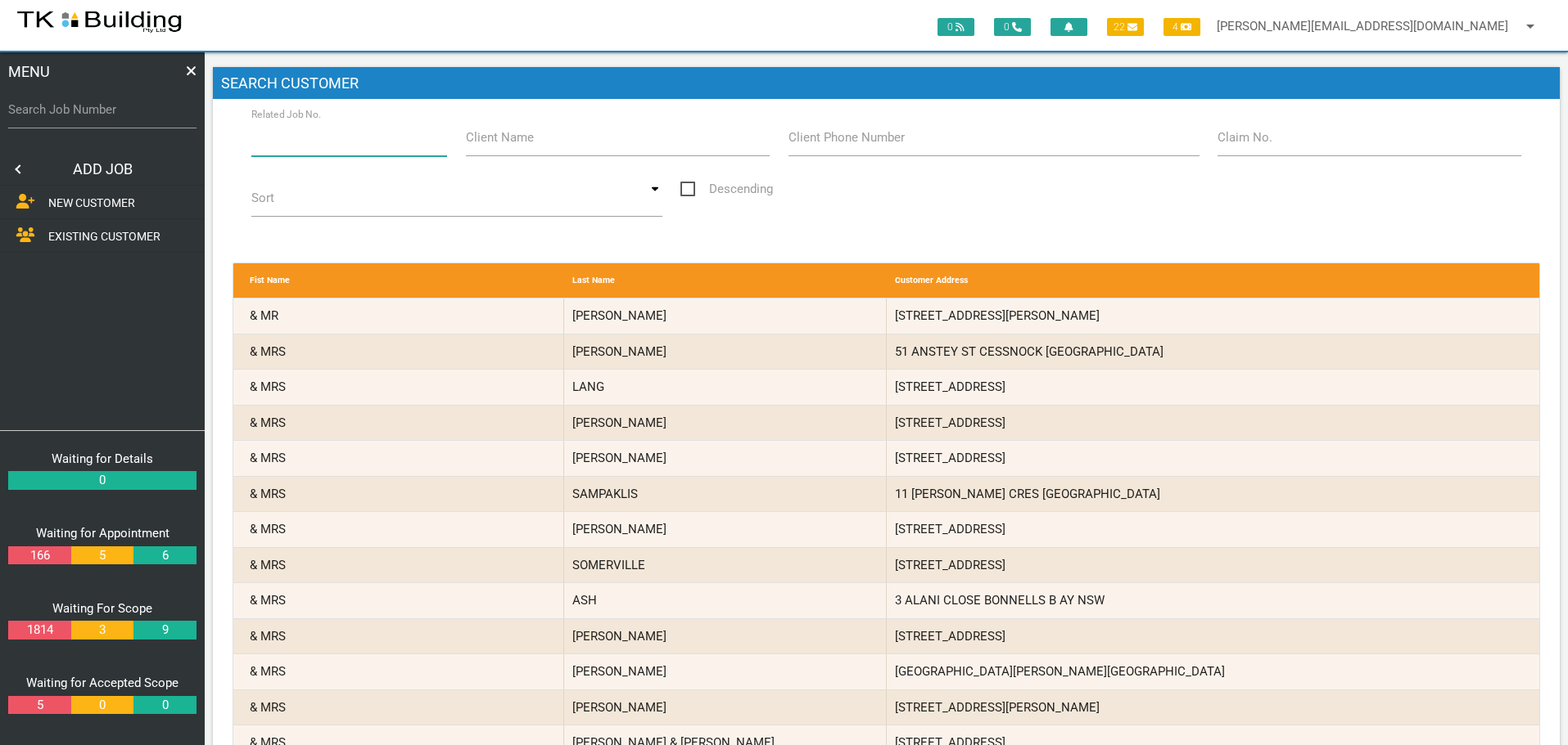
click at [405, 143] on input "Related Job No." at bounding box center [350, 137] width 197 height 37
type input "27472"
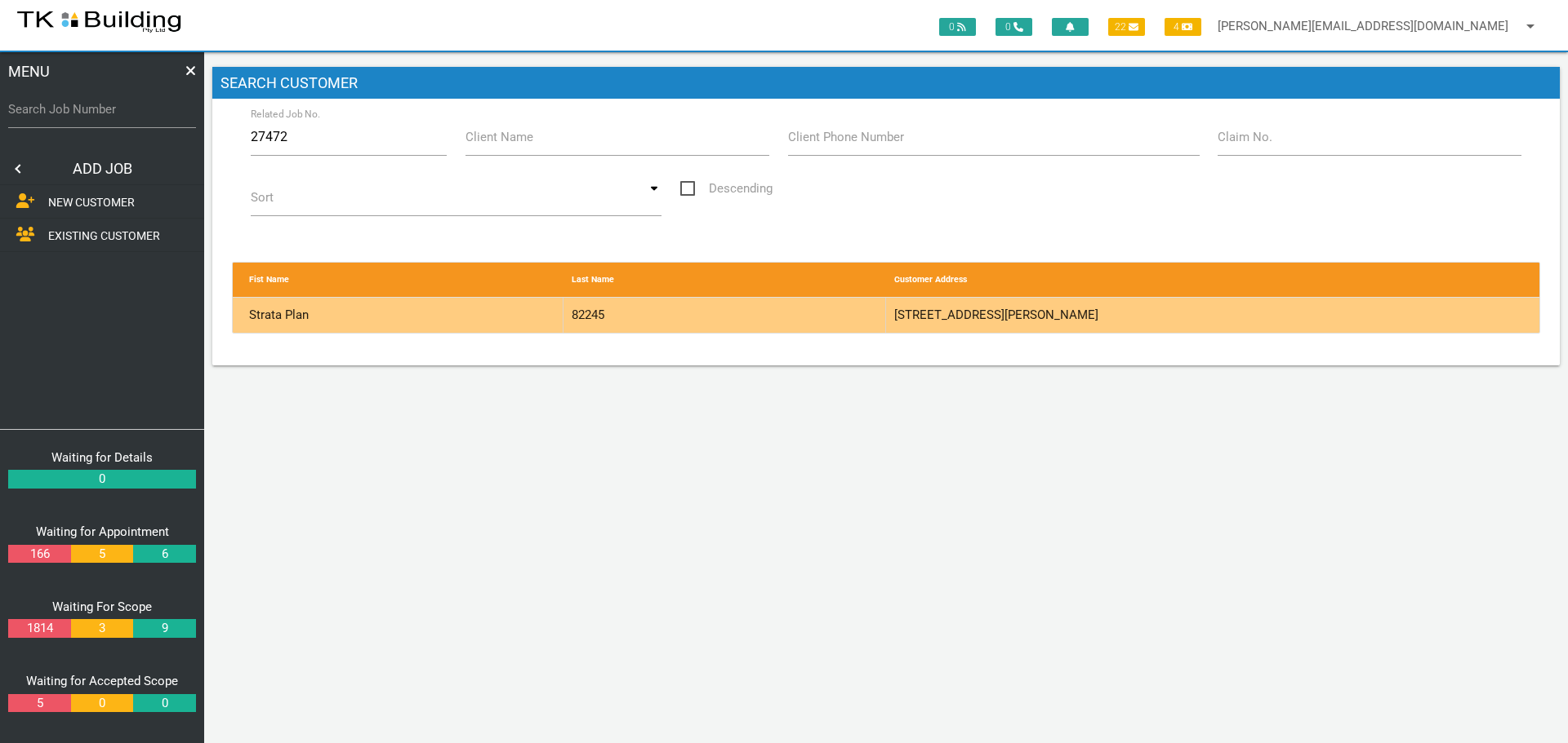
click at [783, 322] on div "82245" at bounding box center [725, 315] width 322 height 35
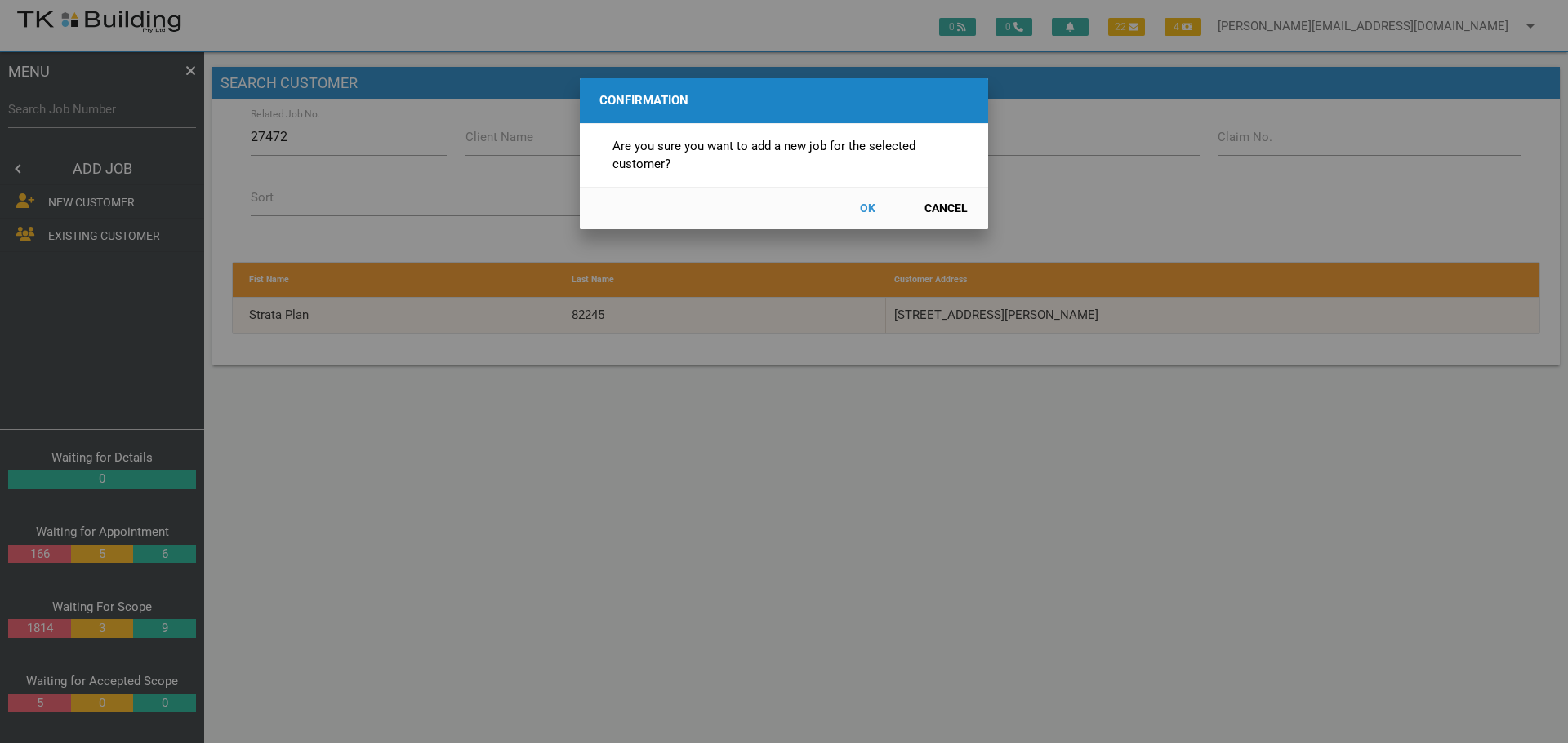
click at [870, 211] on button "OK" at bounding box center [868, 208] width 72 height 28
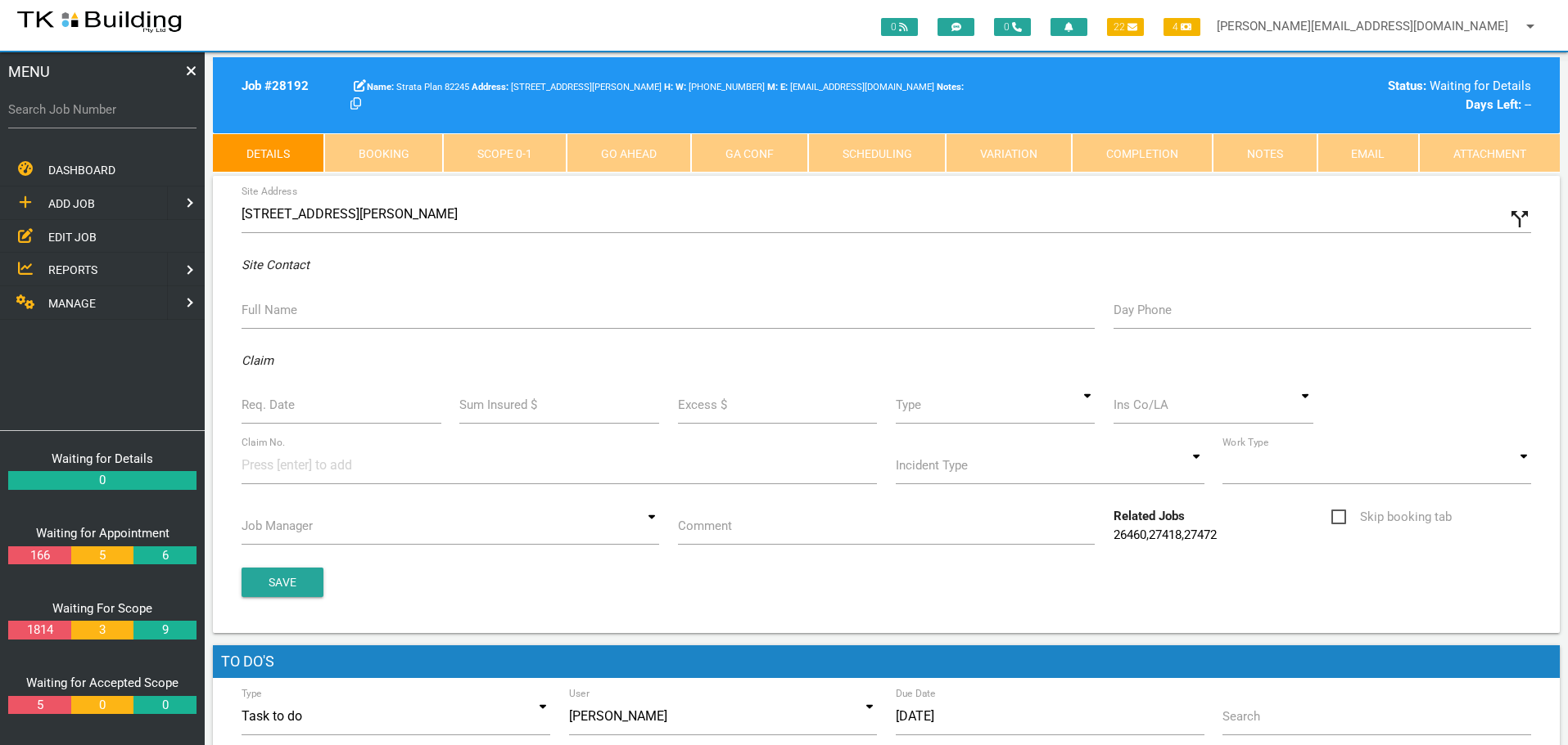
click at [1515, 222] on icon "call_split" at bounding box center [1519, 218] width 24 height 24
click at [929, 224] on input "Custom Address" at bounding box center [1212, 214] width 636 height 37
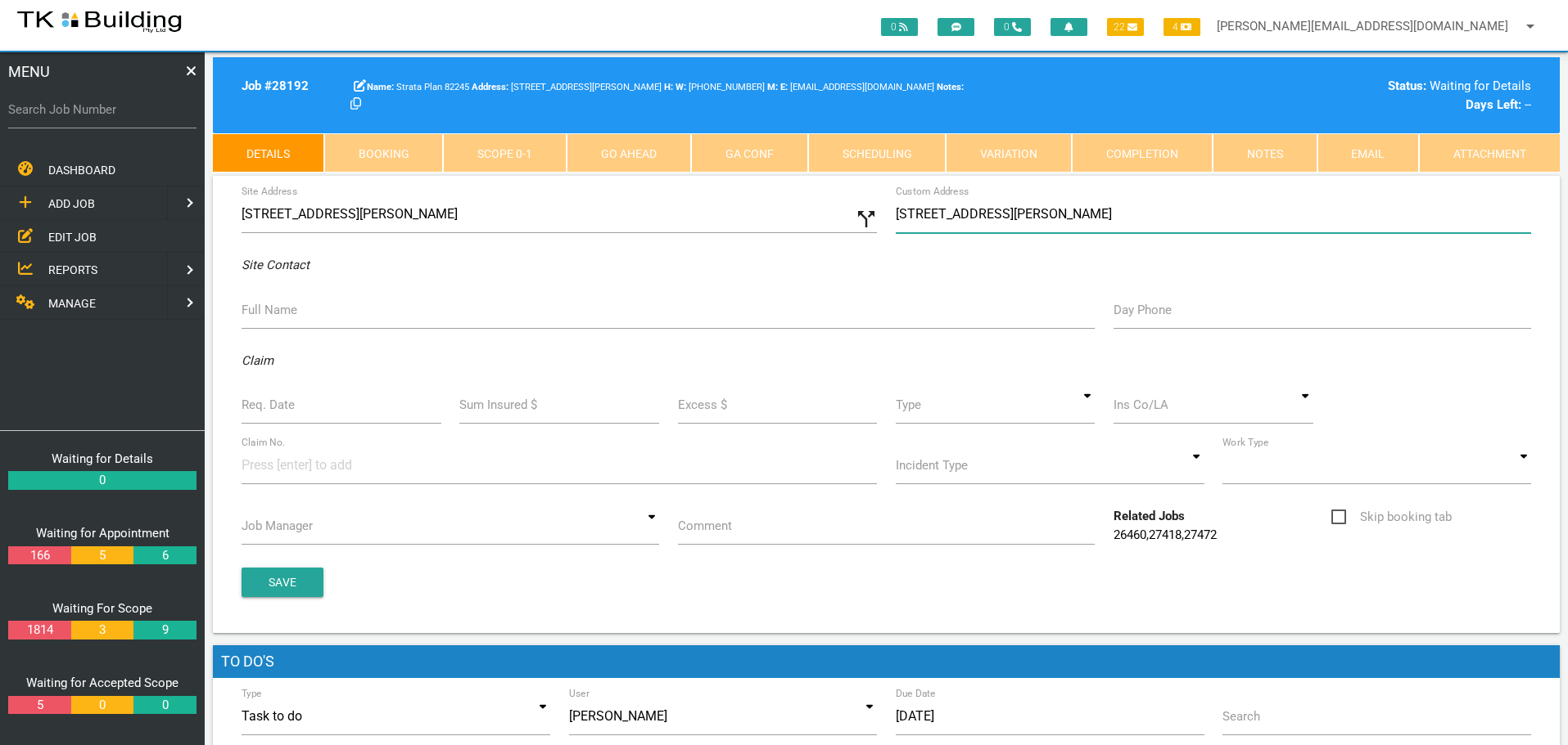
type input "Units 3 & 4, 11 Dawson St, Waratah NSW 2298"
click at [276, 312] on label "Full Name" at bounding box center [269, 310] width 56 height 19
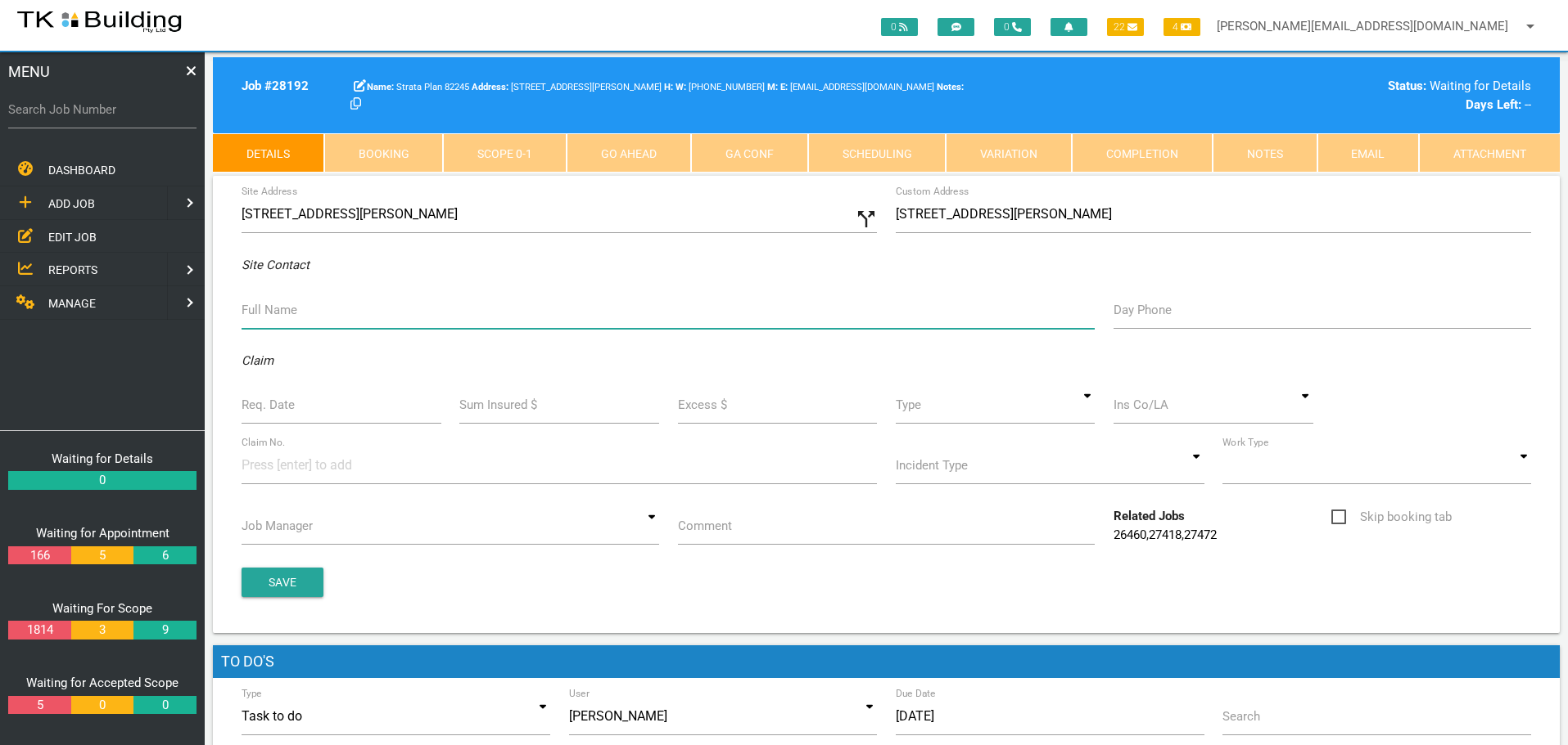
click at [276, 312] on input "Full Name" at bounding box center [668, 310] width 853 height 37
type input "Rhonda (rhonda1412@bigpond.com)"
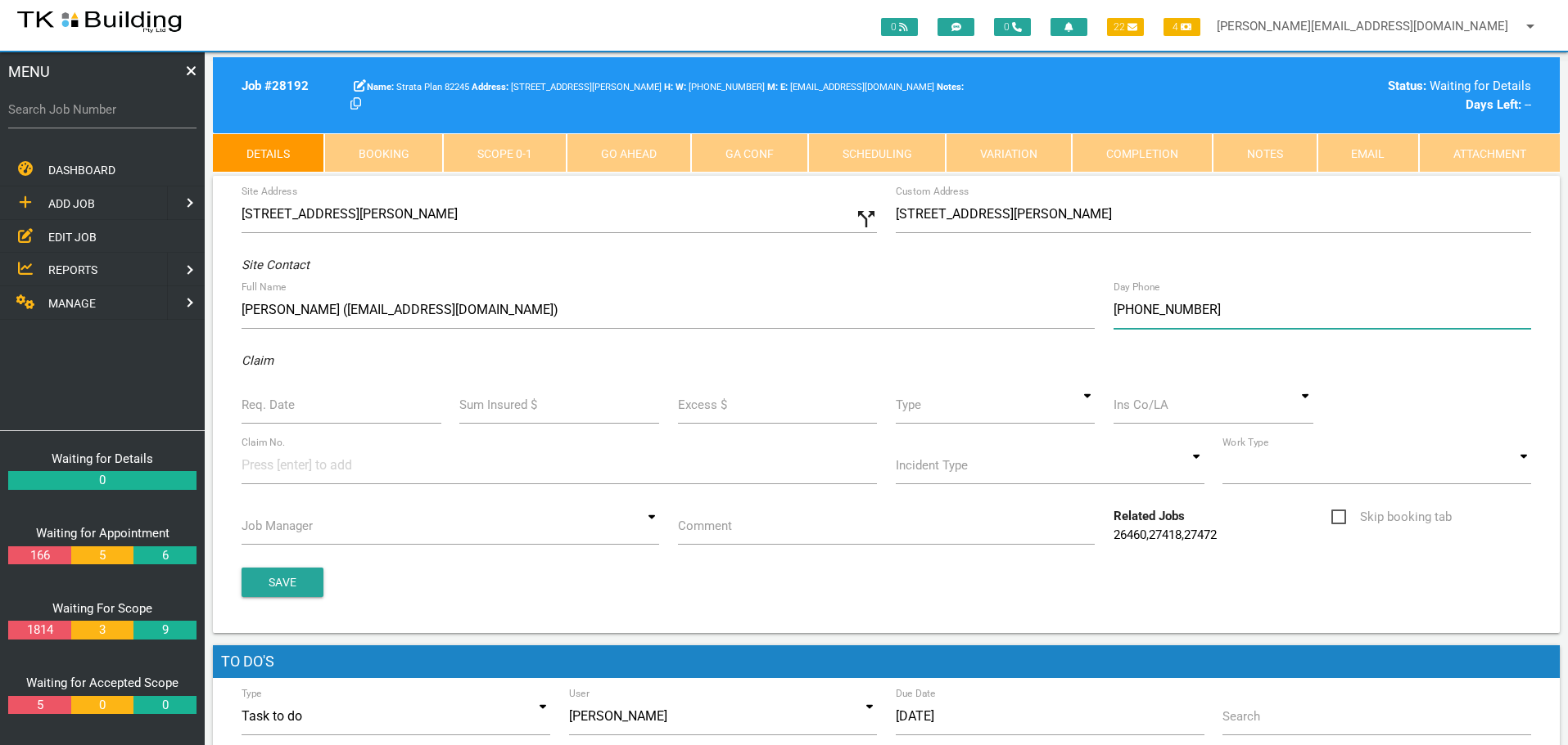
type input "(04) 3869 0571"
click at [308, 412] on input "Req. Date" at bounding box center [342, 405] width 200 height 37
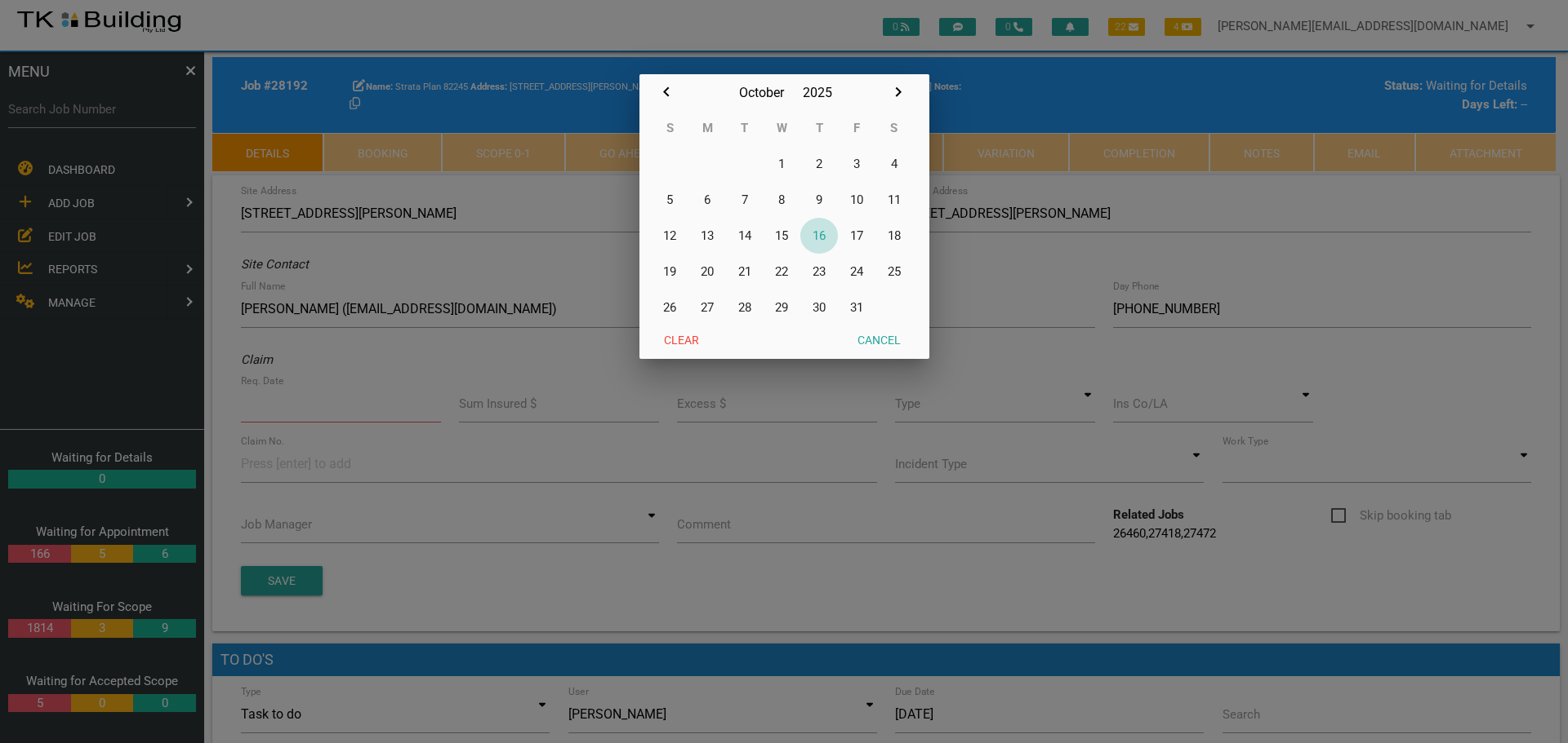
click at [820, 238] on button "16" at bounding box center [819, 235] width 37 height 36
type input "[DATE]"
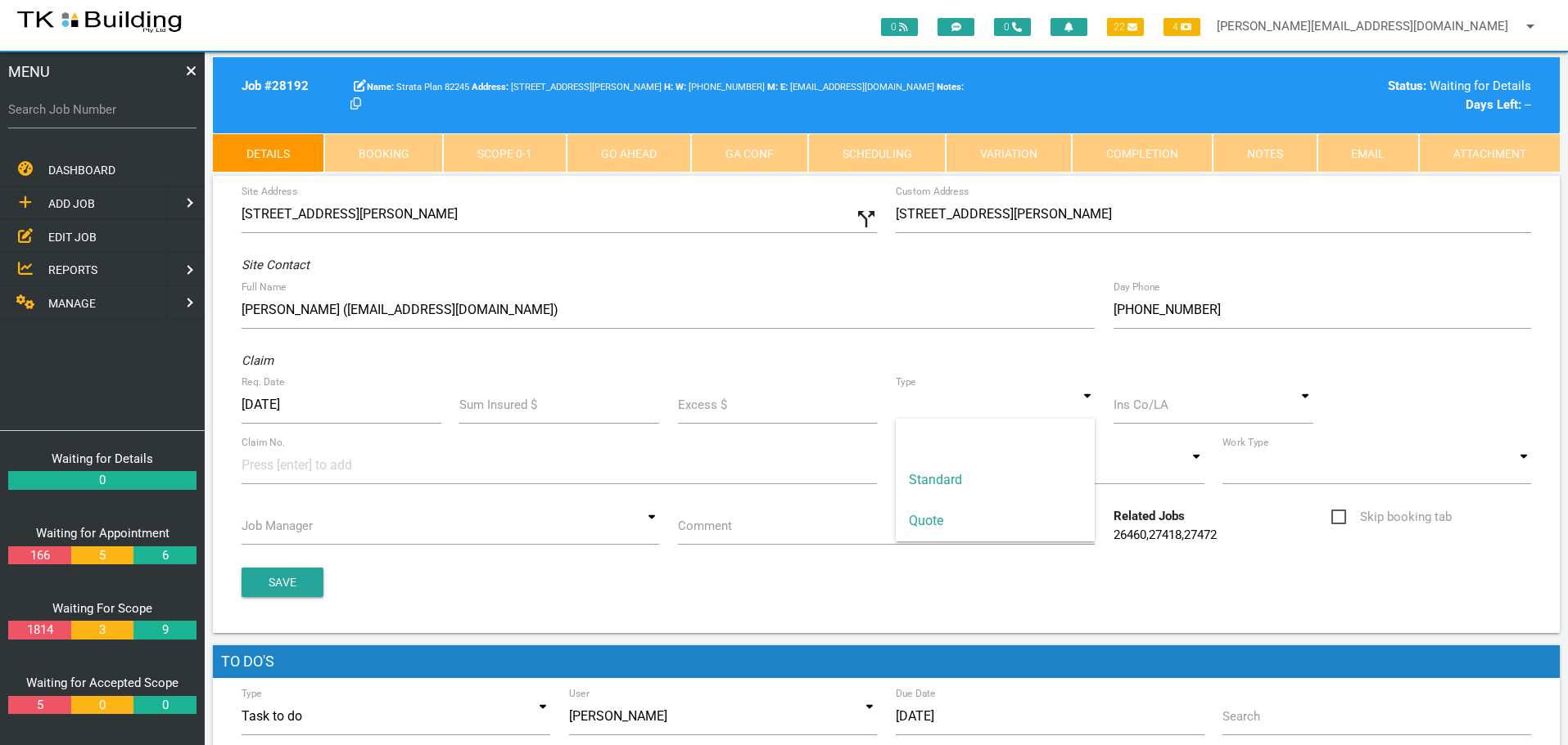
click at [1092, 409] on input at bounding box center [995, 405] width 200 height 37
click at [961, 482] on span "Standard" at bounding box center [995, 481] width 200 height 41
type input "Standard"
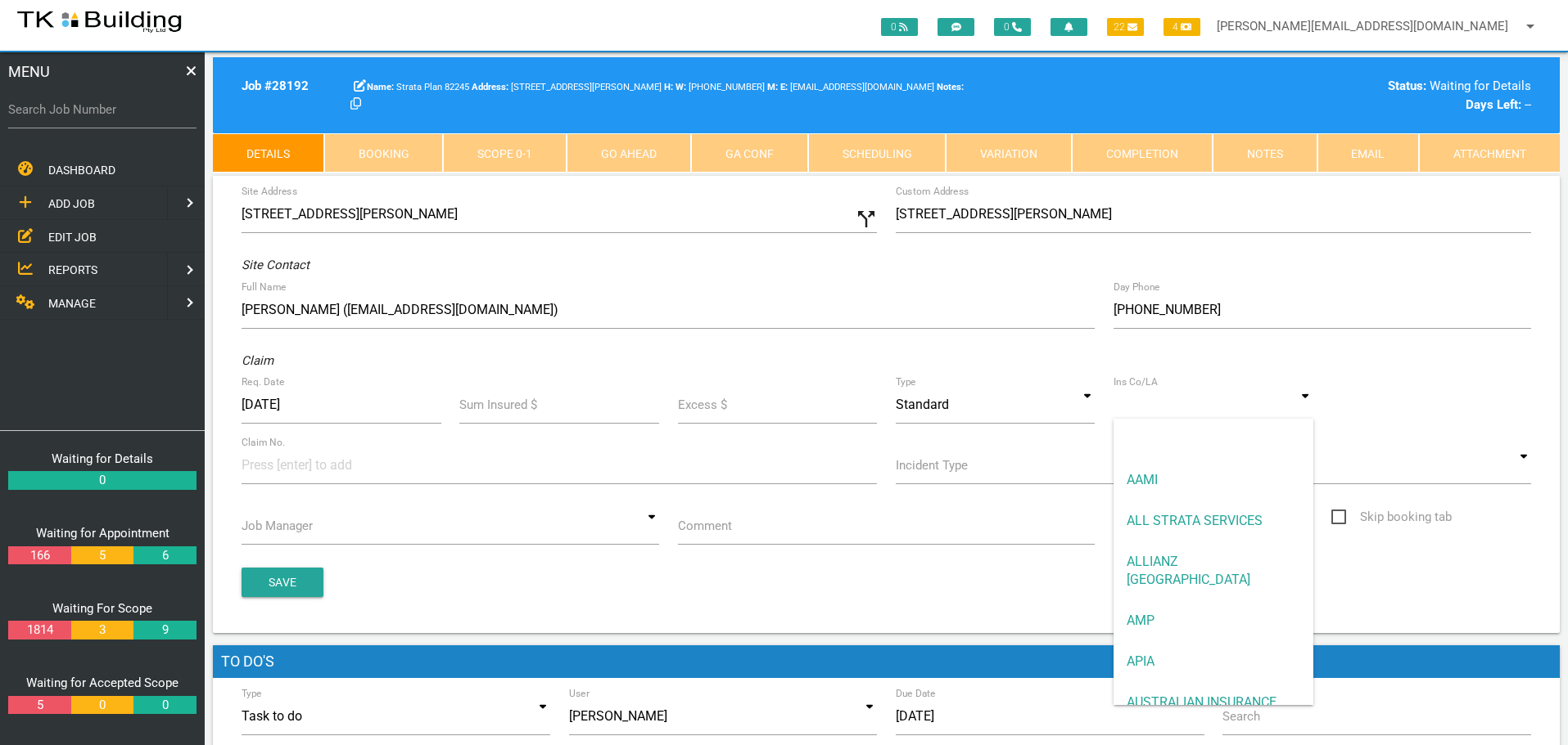
click at [1149, 411] on input at bounding box center [1213, 405] width 200 height 37
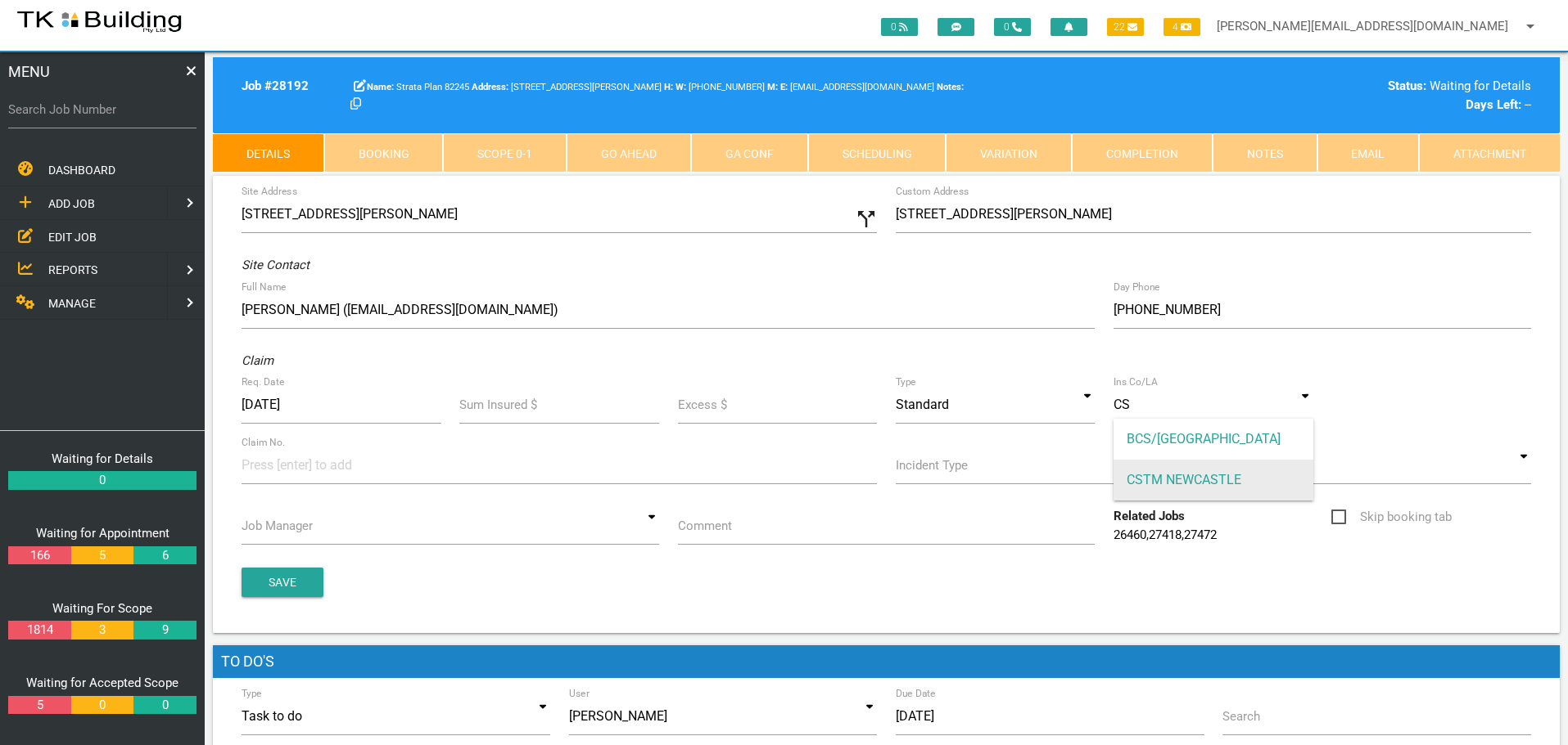
click at [1151, 484] on span "CSTM NEWCASTLE" at bounding box center [1213, 481] width 200 height 41
type input "CSTM NEWCASTLE"
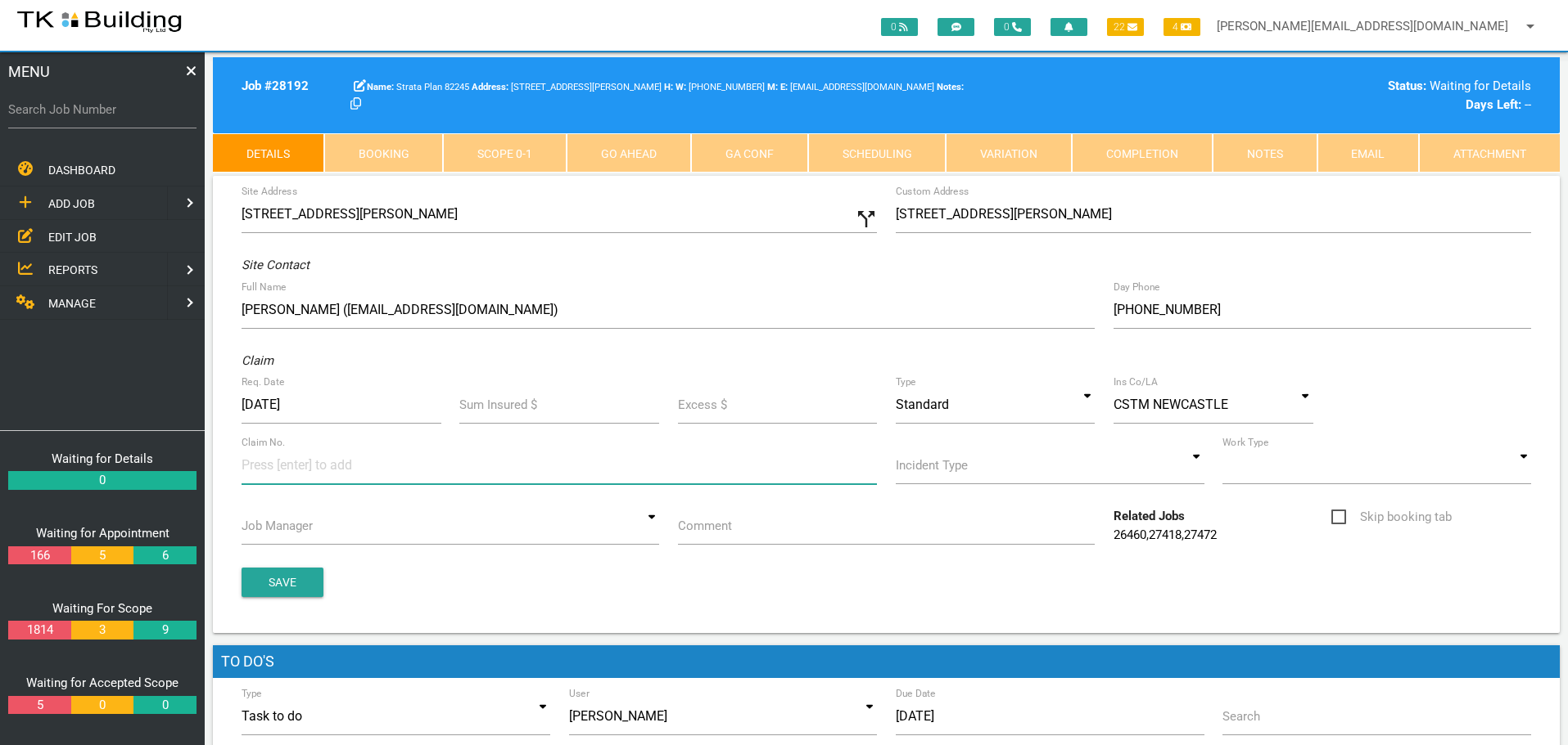
click at [250, 475] on input at bounding box center [303, 465] width 122 height 37
type input "37139"
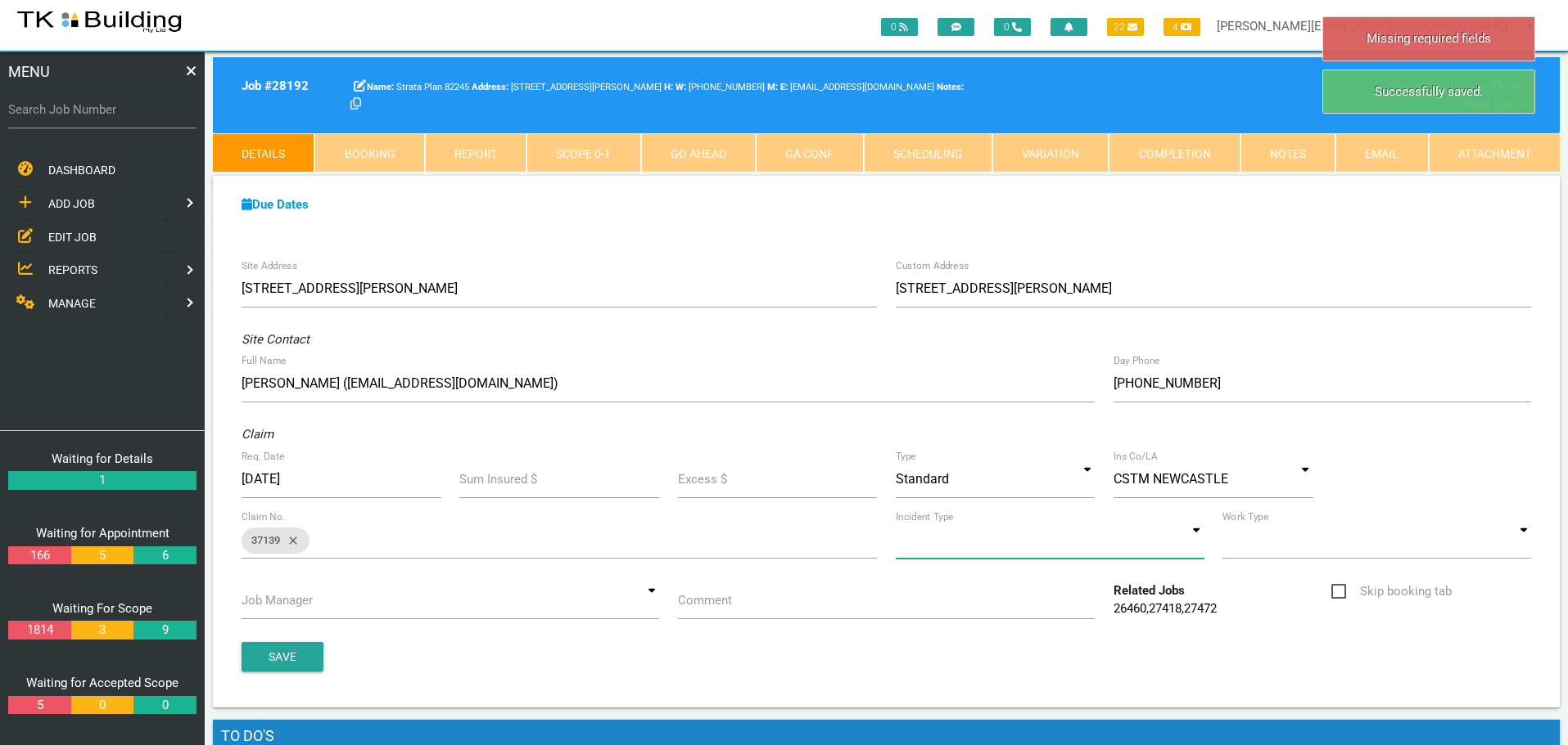
click at [1192, 542] on input at bounding box center [1049, 539] width 309 height 37
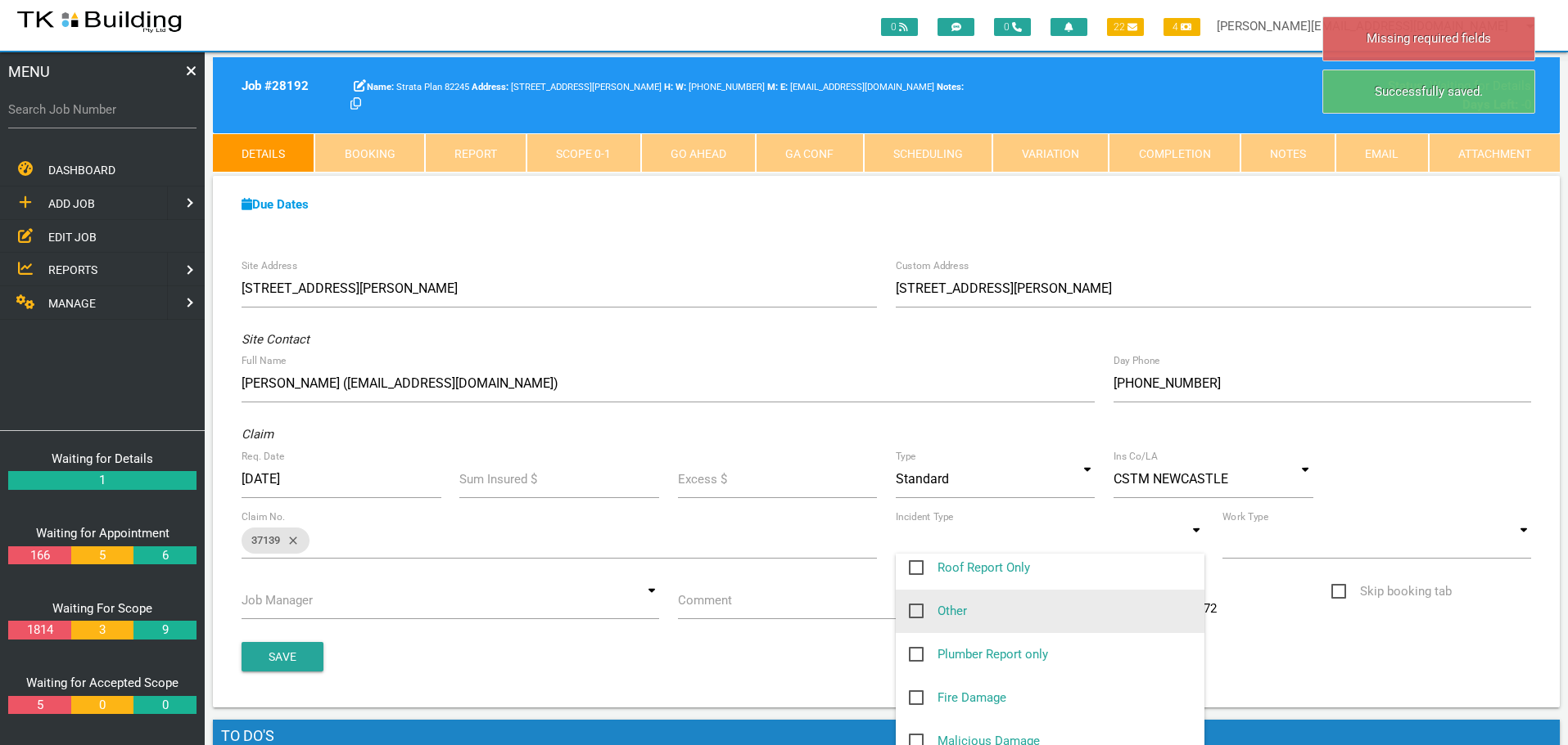
scroll to position [237, 0]
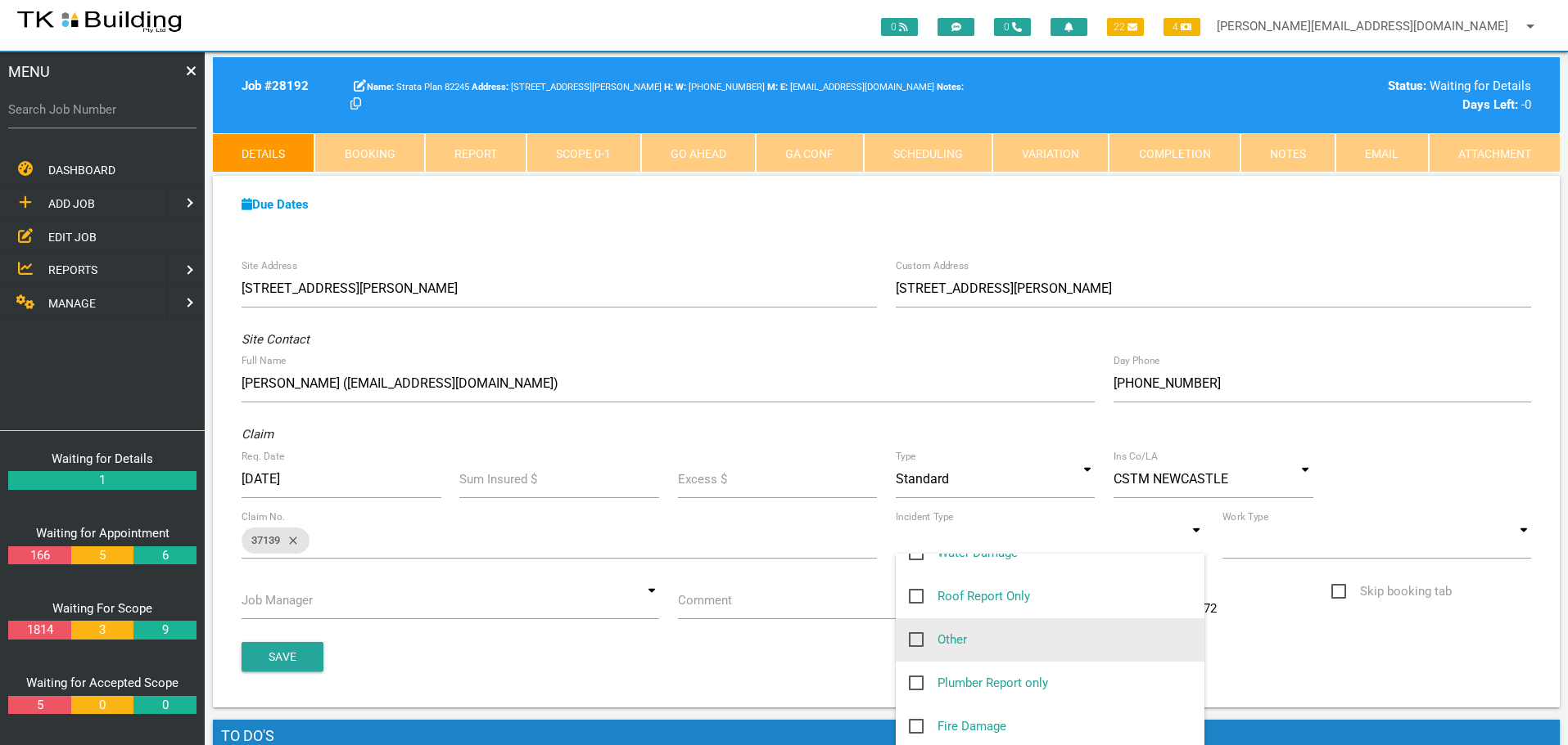
click at [917, 639] on span "Other" at bounding box center [937, 640] width 58 height 21
click at [917, 639] on input "Other" at bounding box center [914, 635] width 11 height 11
checkbox input "true"
type input "Other"
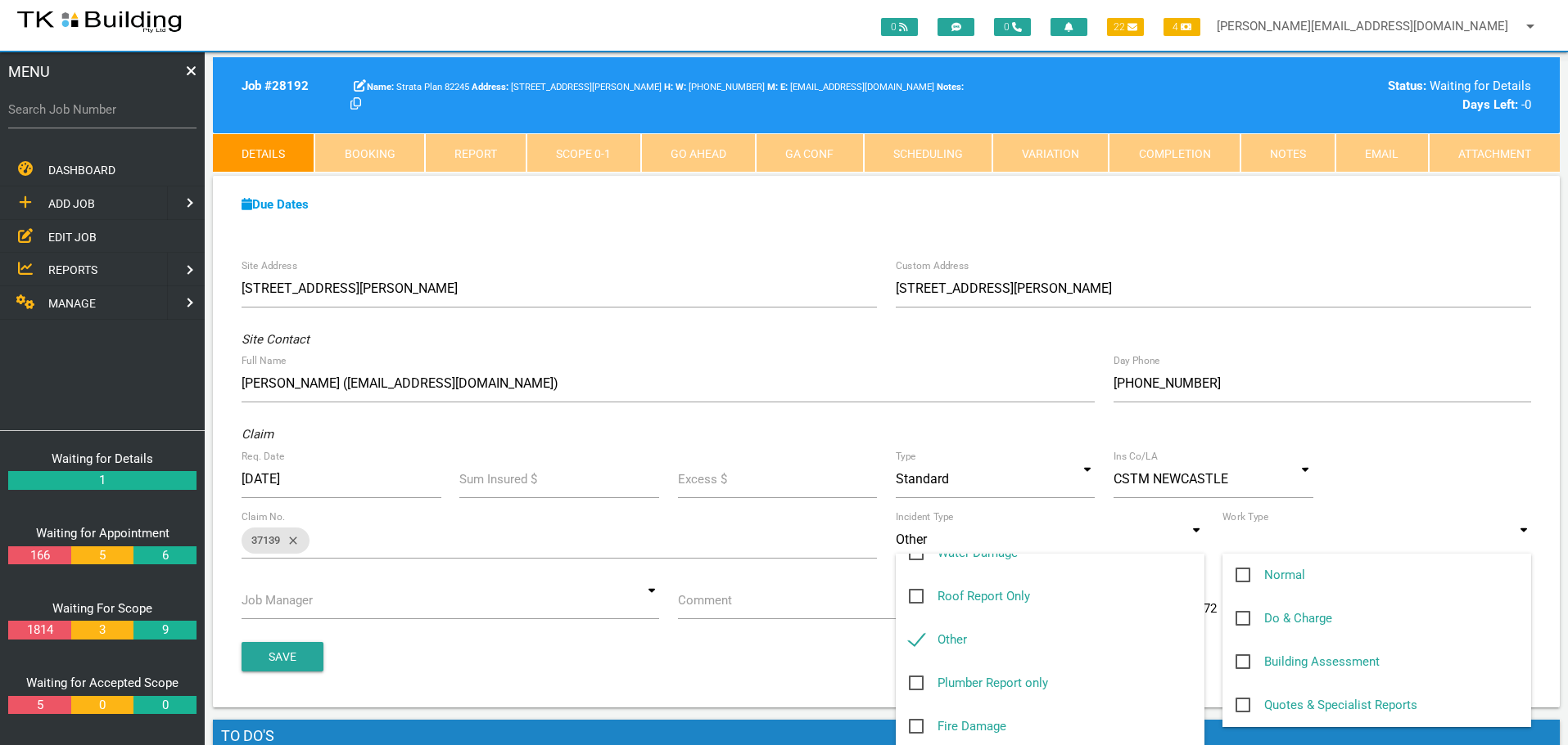
click at [1521, 541] on input at bounding box center [1376, 539] width 309 height 37
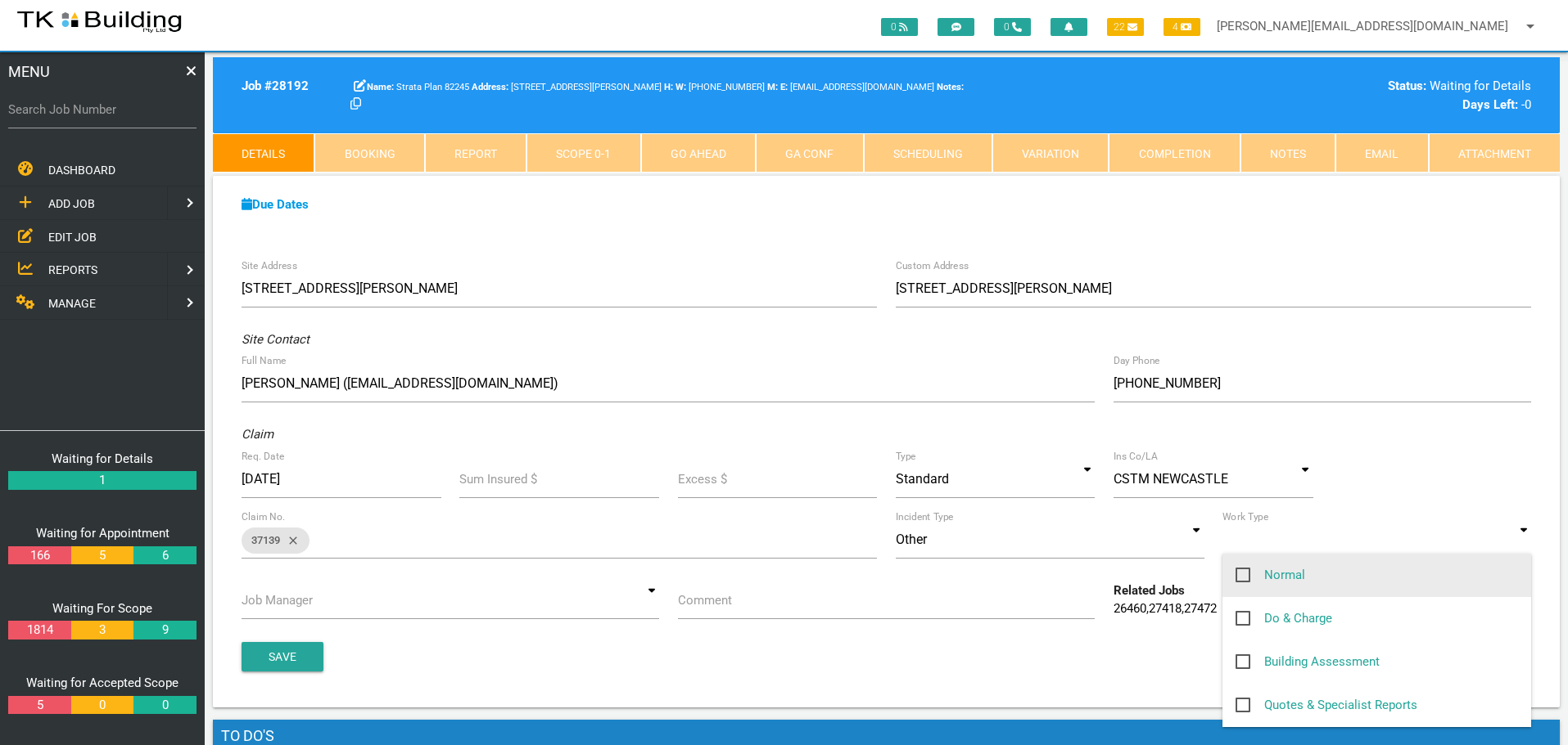
click at [1245, 571] on span "Normal" at bounding box center [1269, 576] width 70 height 21
click at [1245, 571] on input "Normal" at bounding box center [1240, 571] width 11 height 11
checkbox input "true"
type input "Normal"
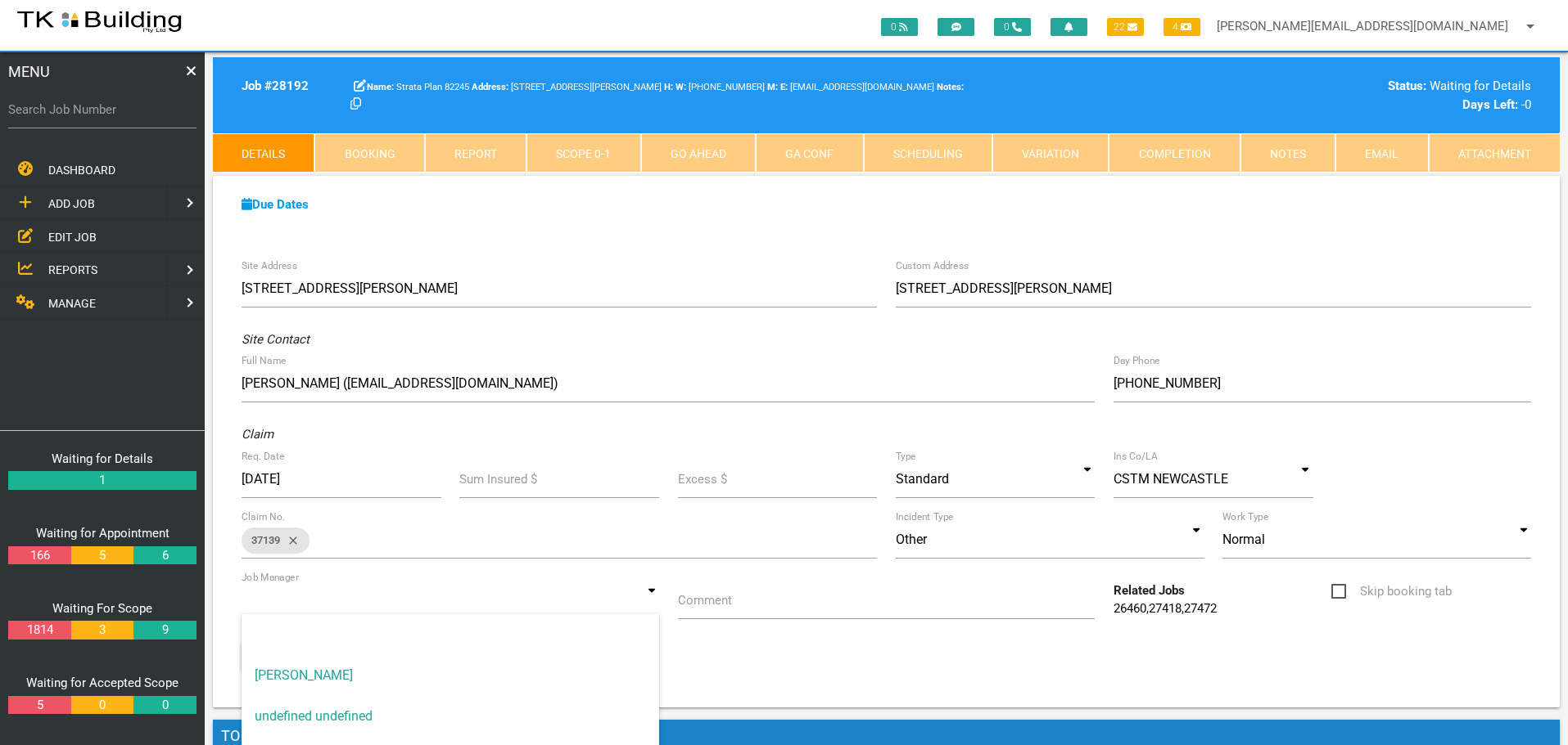
click at [655, 603] on input at bounding box center [451, 600] width 417 height 37
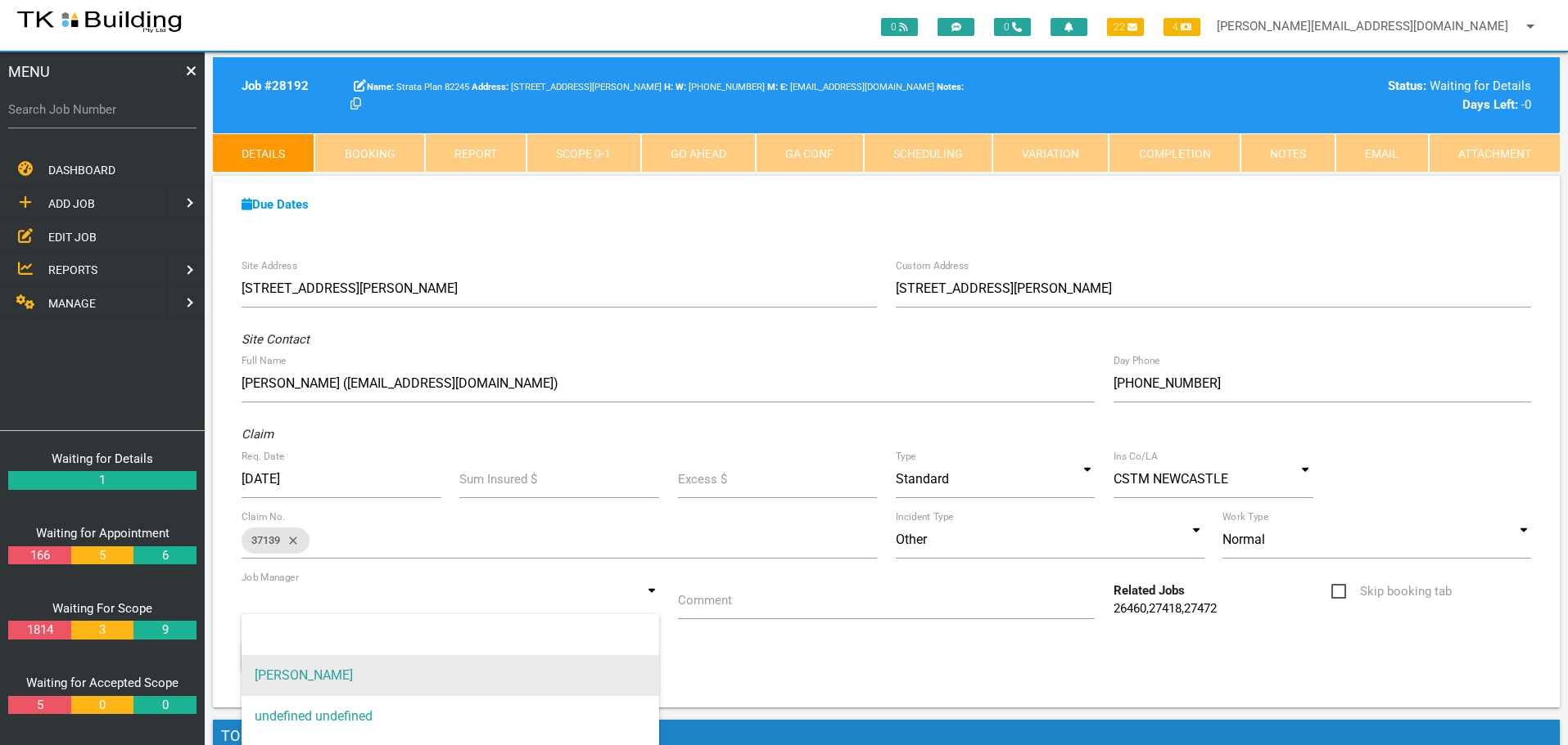
click at [584, 662] on span "[PERSON_NAME]" at bounding box center [451, 676] width 417 height 41
type input "[PERSON_NAME]"
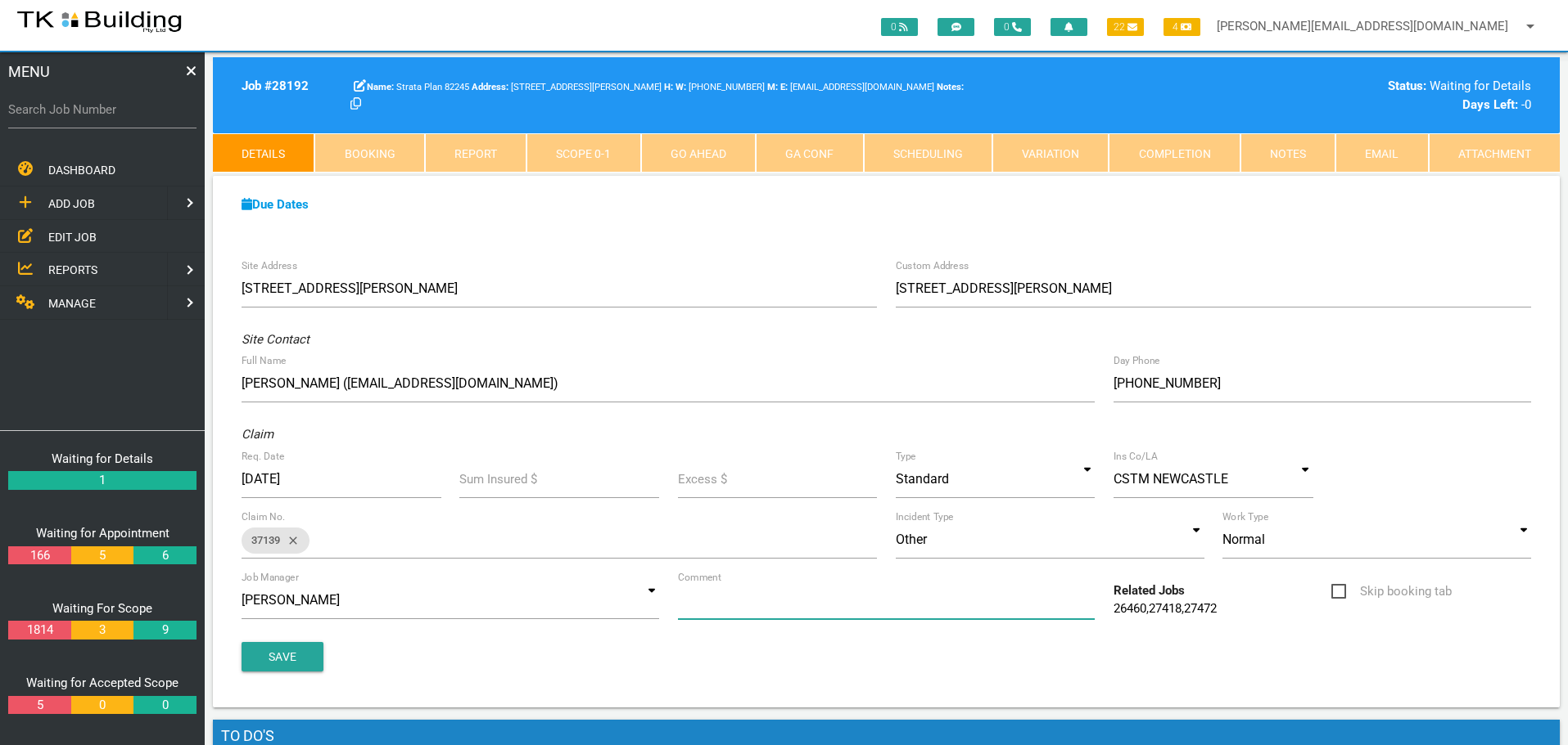
click at [735, 606] on input "Comment" at bounding box center [886, 600] width 417 height 37
type input "Quote on Units 3 & 4 eave damage"
click at [272, 651] on button "Save" at bounding box center [283, 657] width 82 height 29
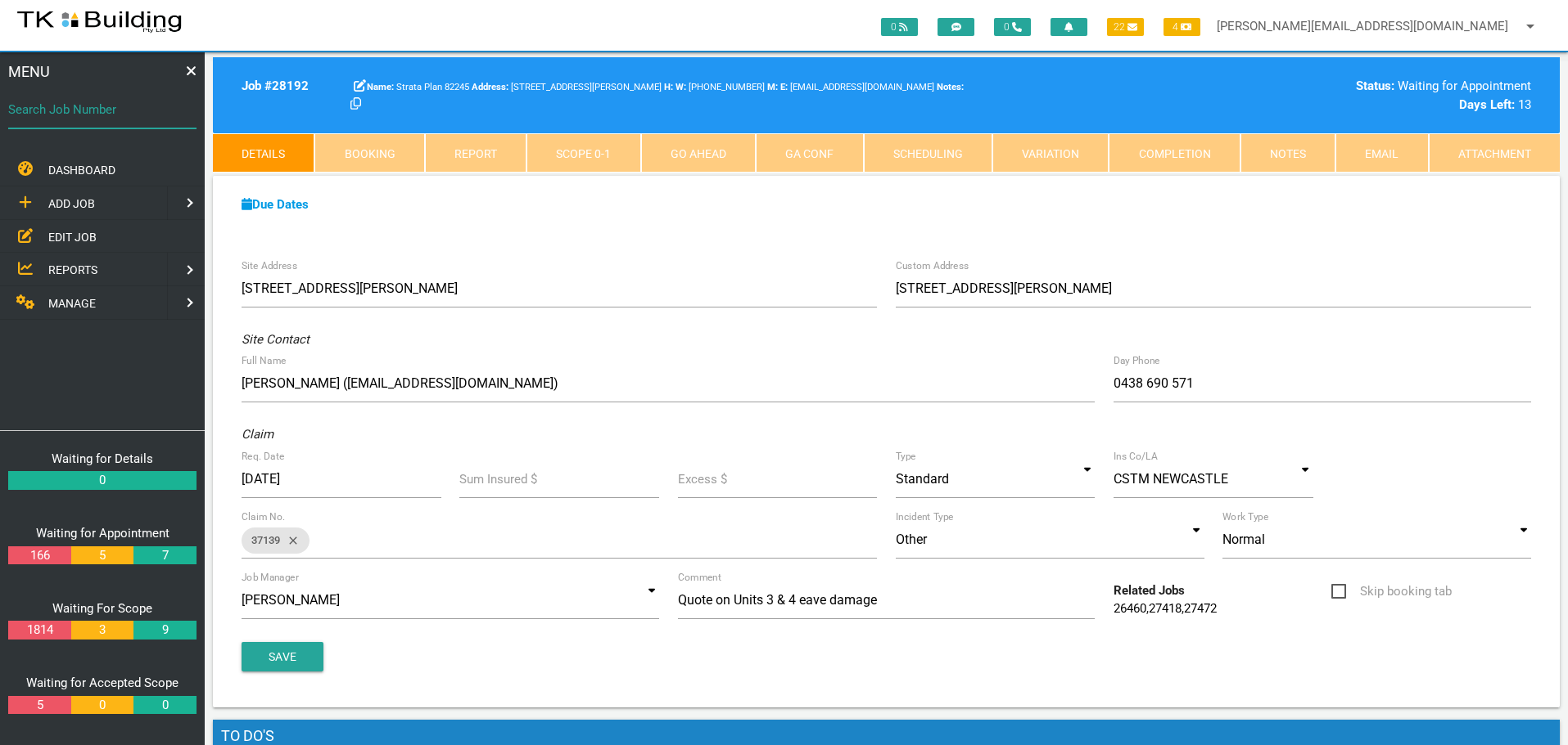
click at [111, 122] on input "Search Job Number" at bounding box center [102, 110] width 188 height 37
type input "28130"
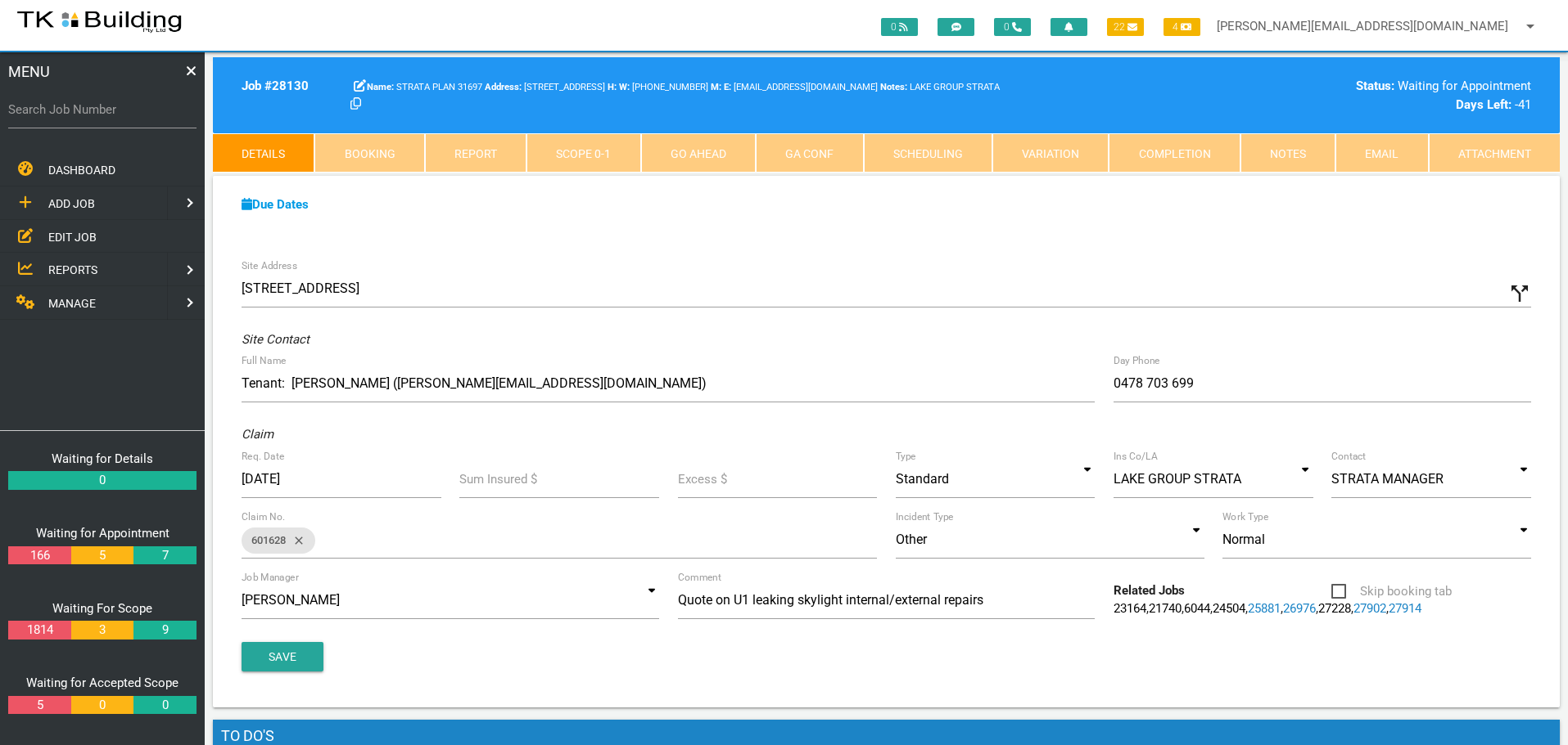
click at [381, 159] on link "Booking" at bounding box center [369, 153] width 110 height 39
select select "9"
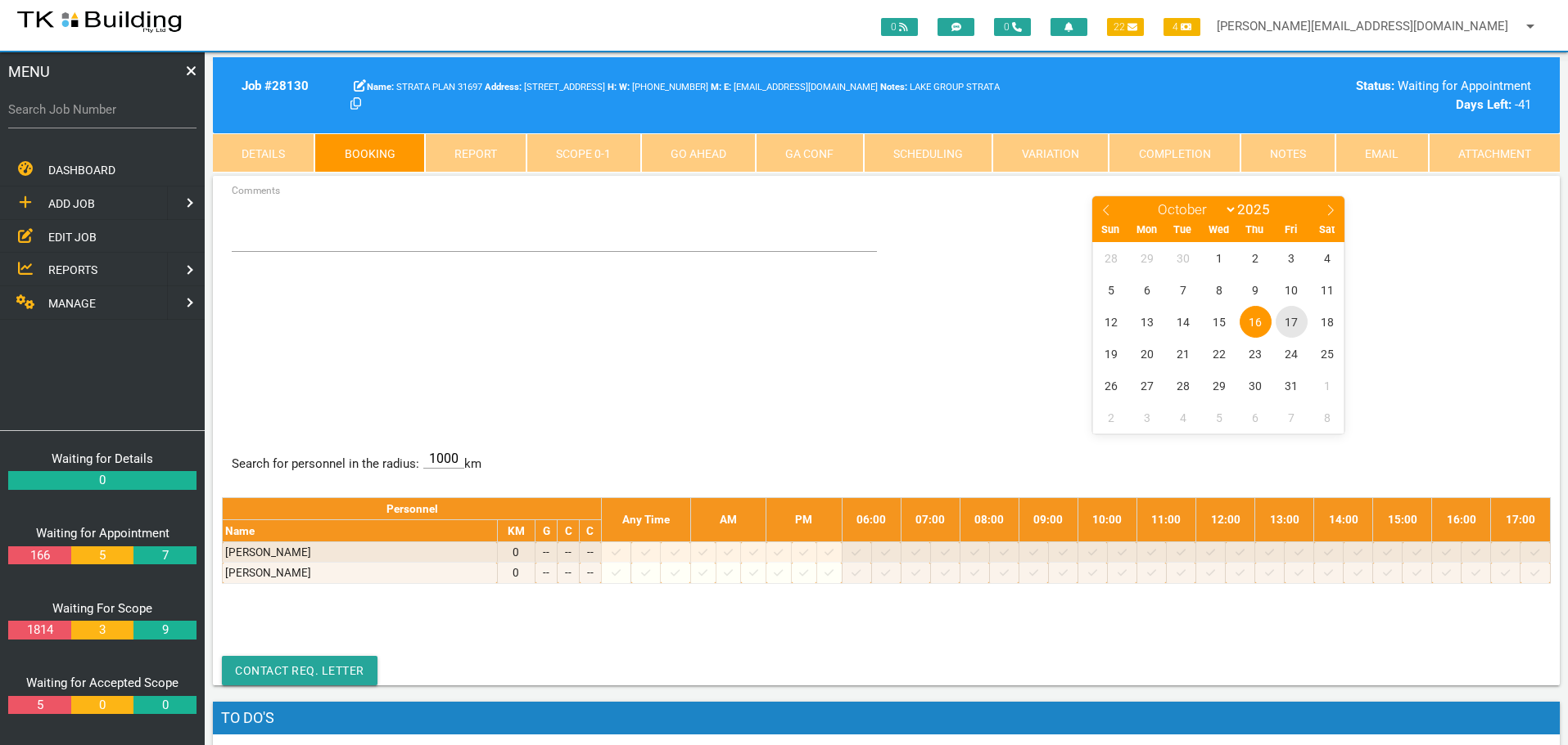
click at [1290, 322] on span "17" at bounding box center [1291, 322] width 32 height 32
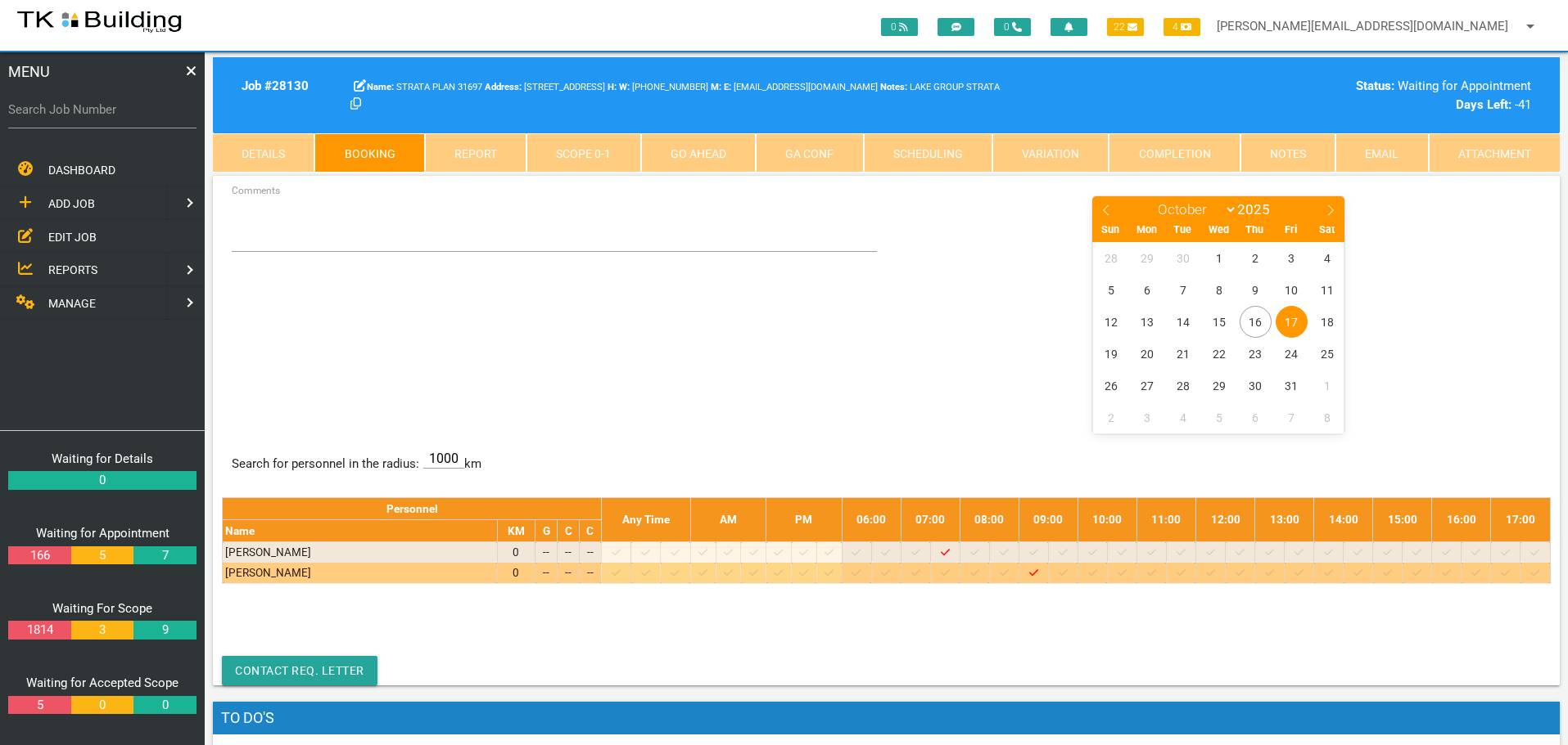
click at [1009, 571] on icon at bounding box center [1004, 573] width 9 height 11
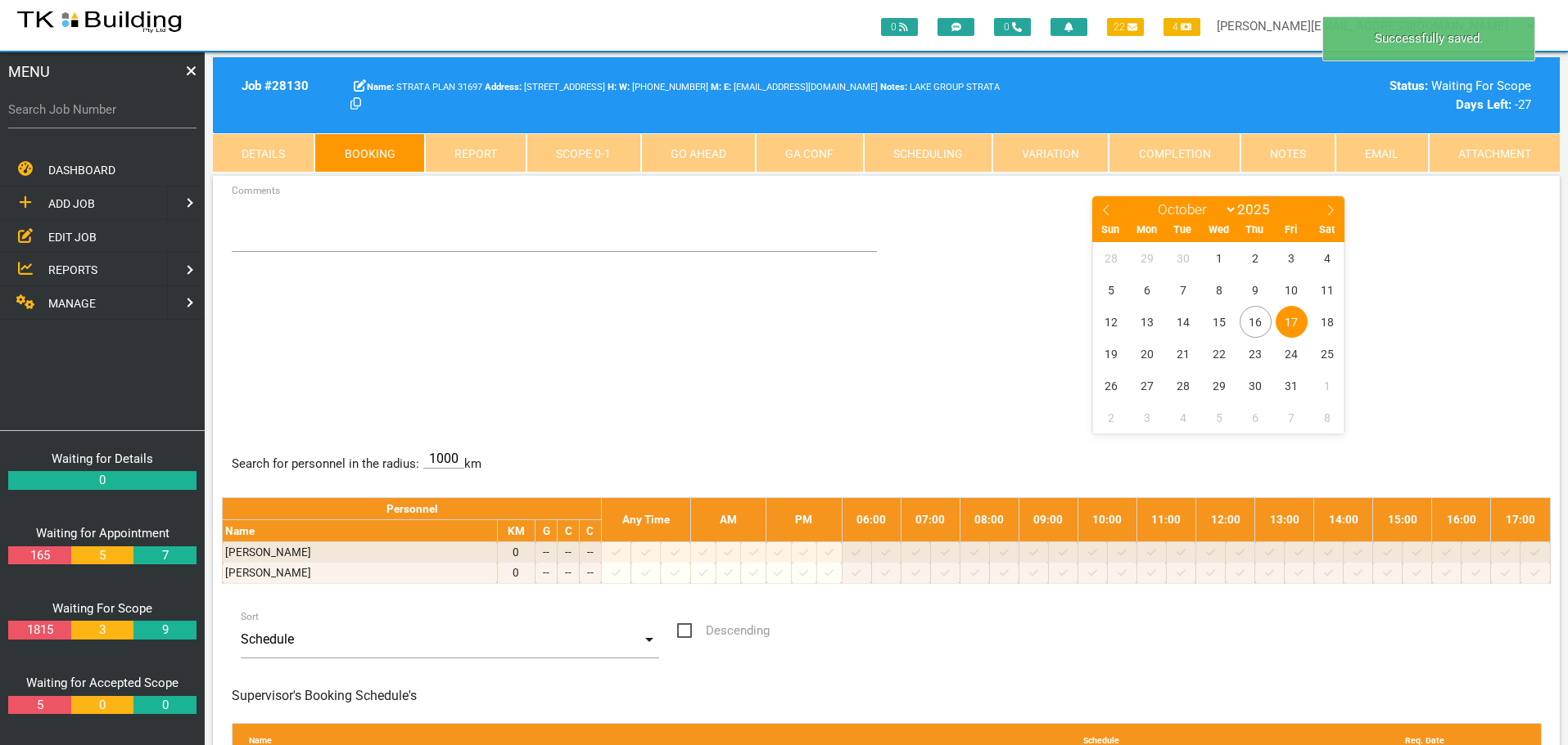
click at [1287, 318] on span "17" at bounding box center [1291, 322] width 32 height 32
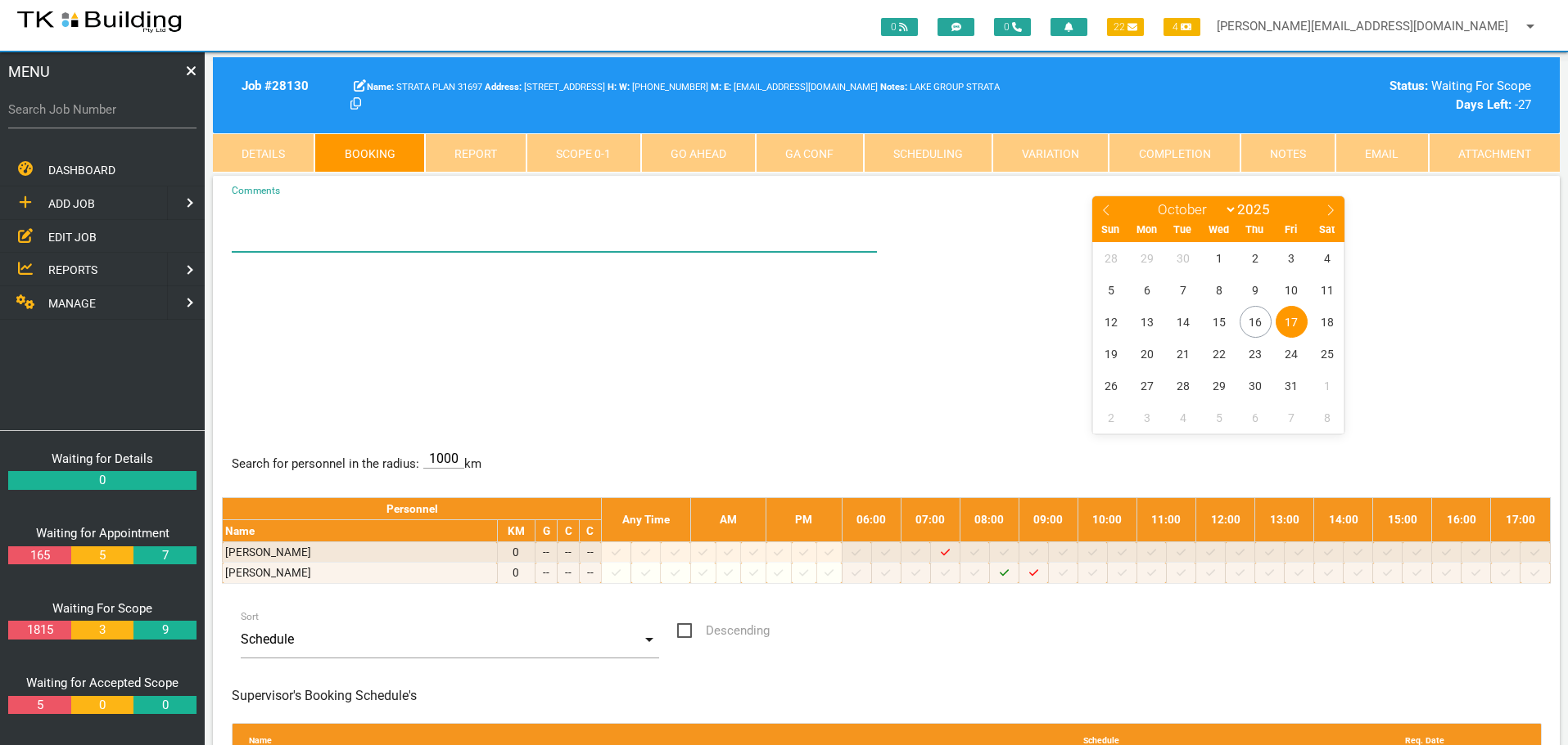
click at [247, 228] on textarea "Comments" at bounding box center [555, 223] width 646 height 58
type textarea "BET 8.30-9.30 - SEE SALLY IN U1 - HER NO IF NEEDED 0478 703 699"
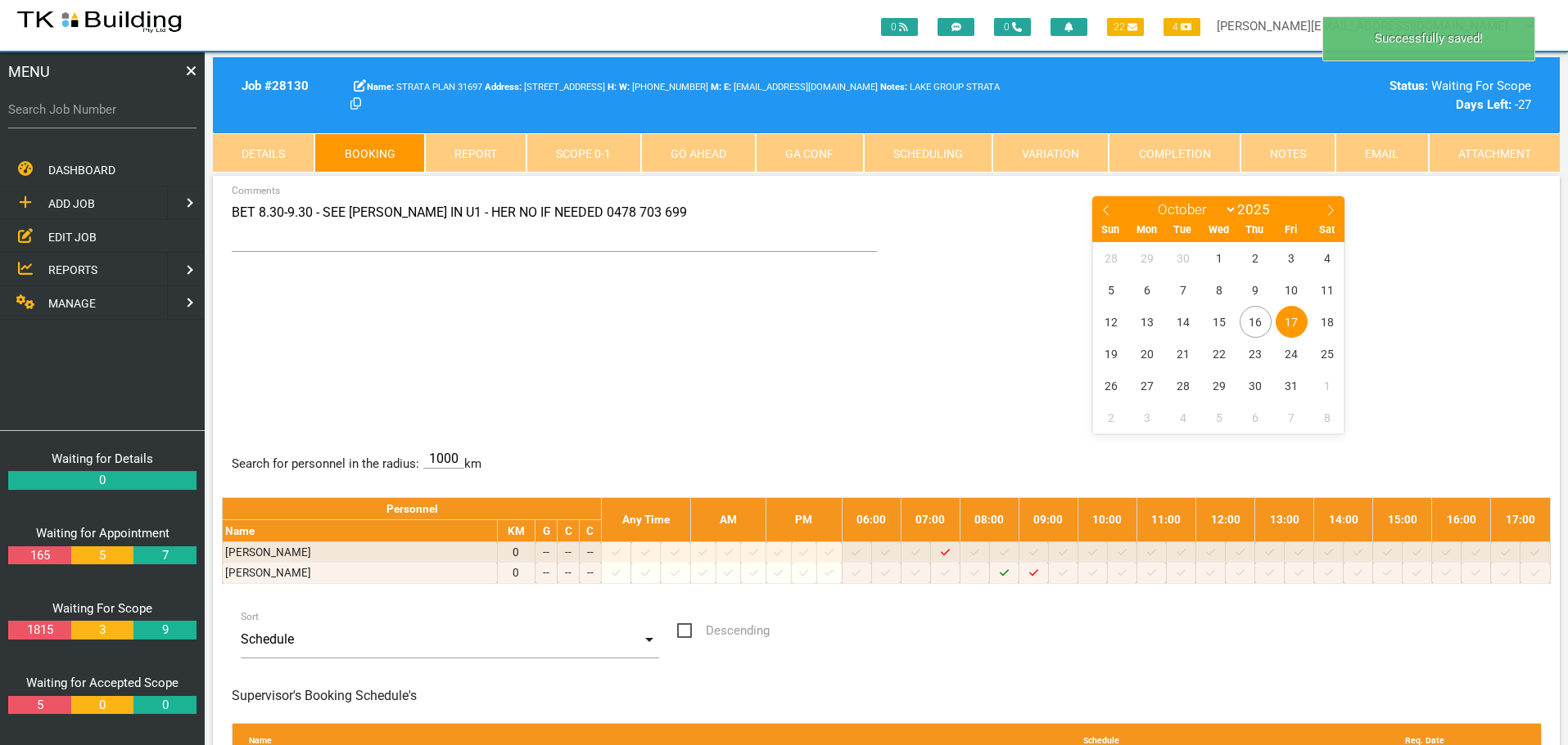
click at [759, 363] on div "BET 8.30-9.30 - SEE SALLY IN U1 - HER NO IF NEEDED 0478 703 699 Comments Januar…" at bounding box center [886, 313] width 1329 height 238
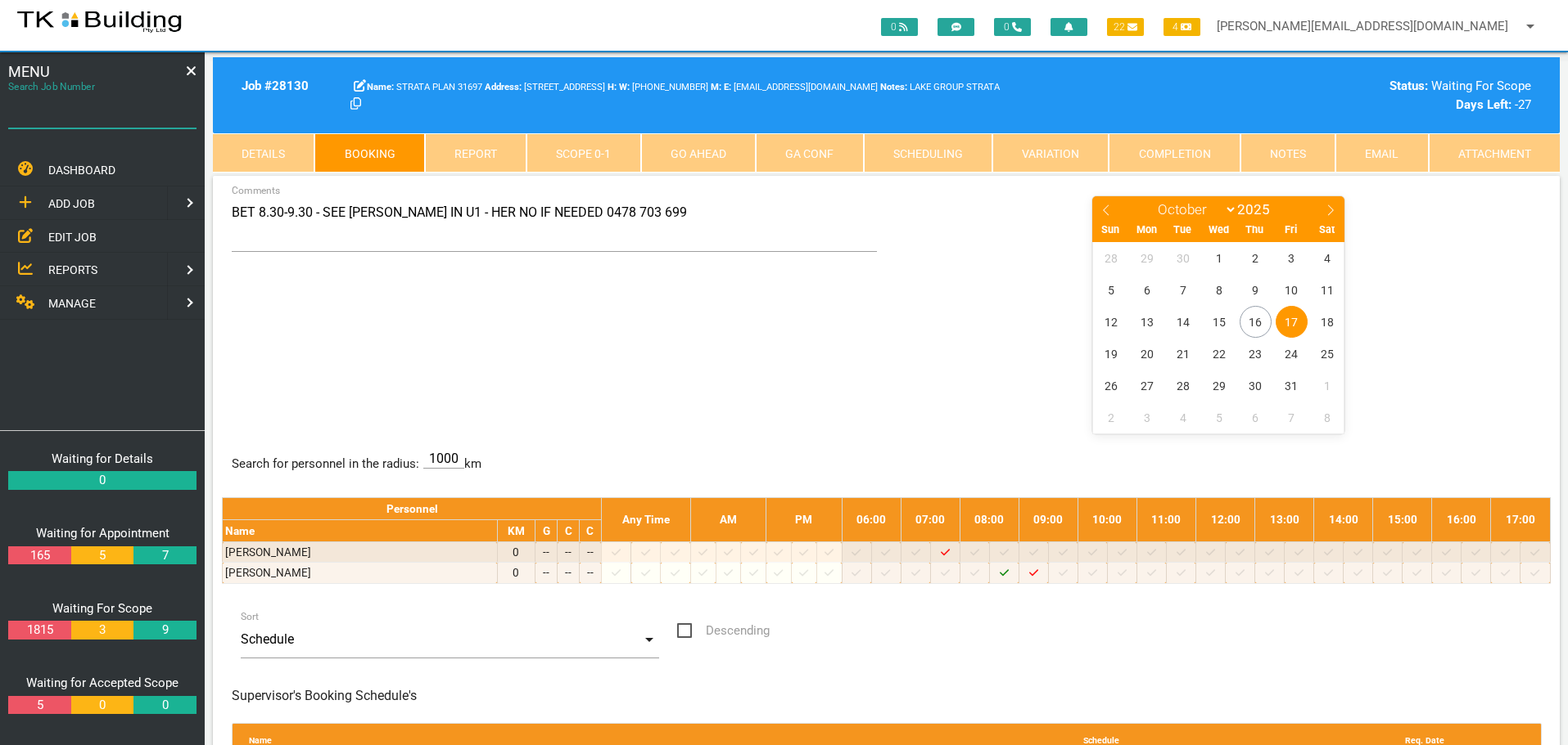
click at [136, 121] on input "Search Job Number" at bounding box center [102, 110] width 188 height 37
type input "28181"
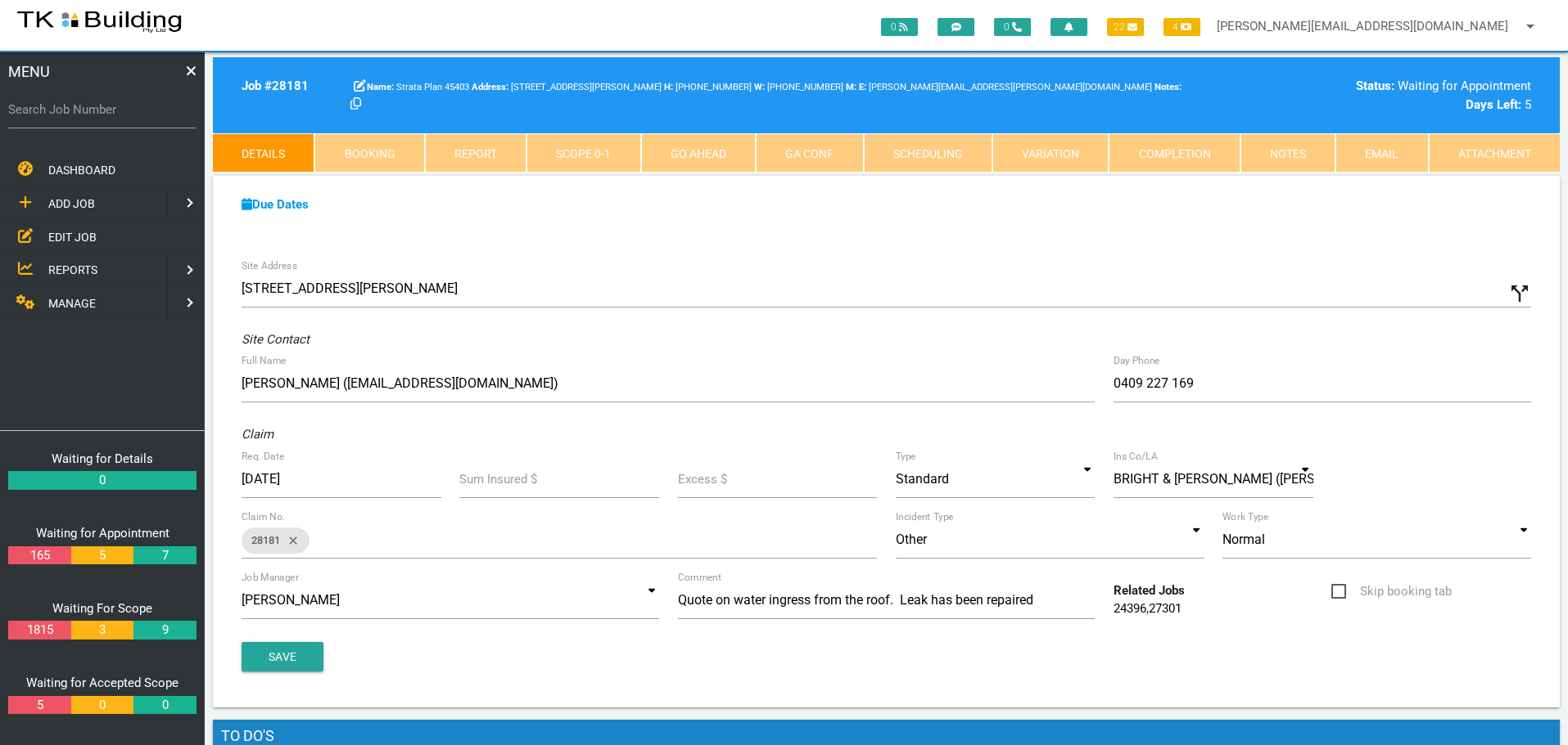
click at [395, 153] on link "Booking" at bounding box center [369, 153] width 110 height 39
select select "9"
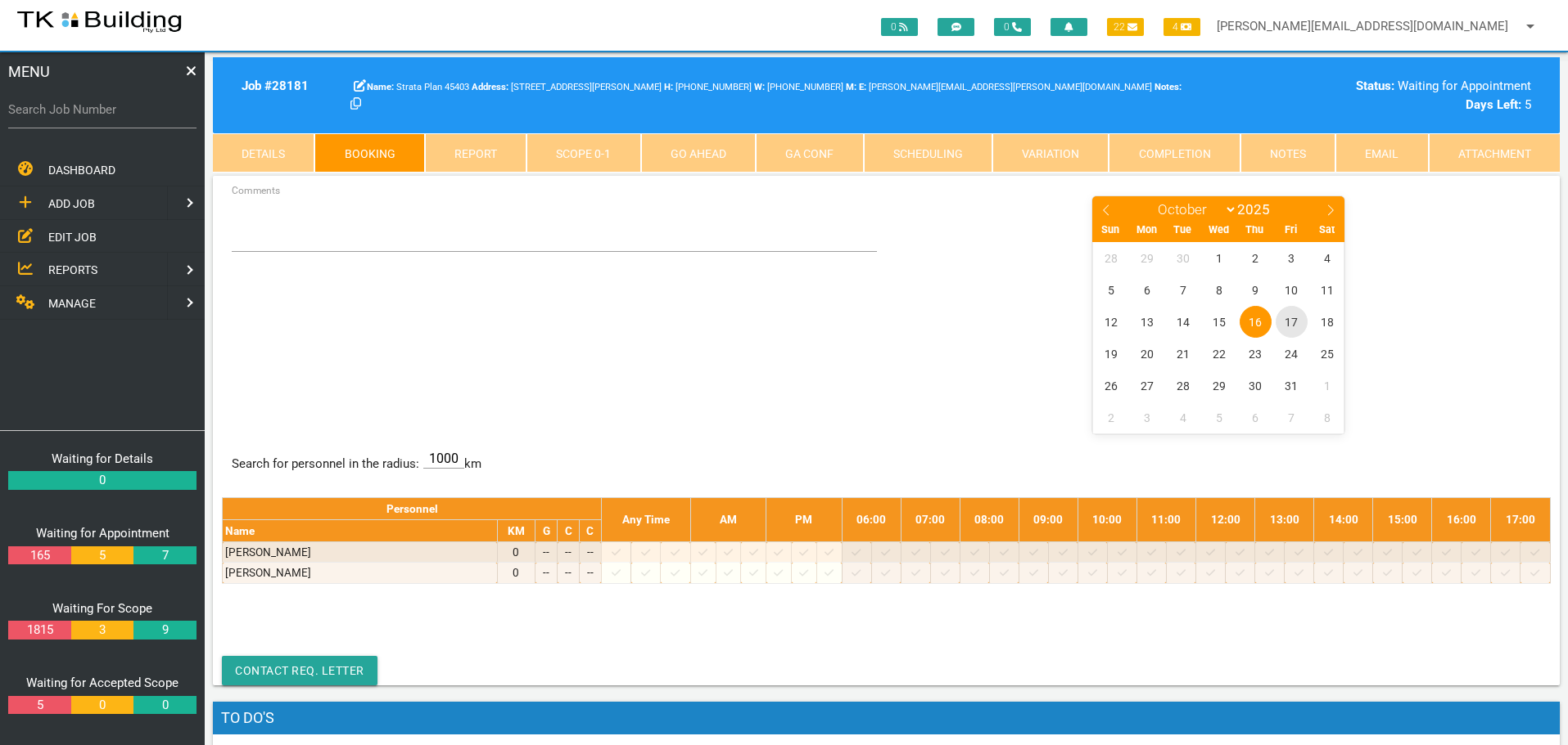
click at [1290, 322] on span "17" at bounding box center [1291, 322] width 32 height 32
click at [111, 123] on input "Search Job Number" at bounding box center [102, 110] width 188 height 37
type input "28074"
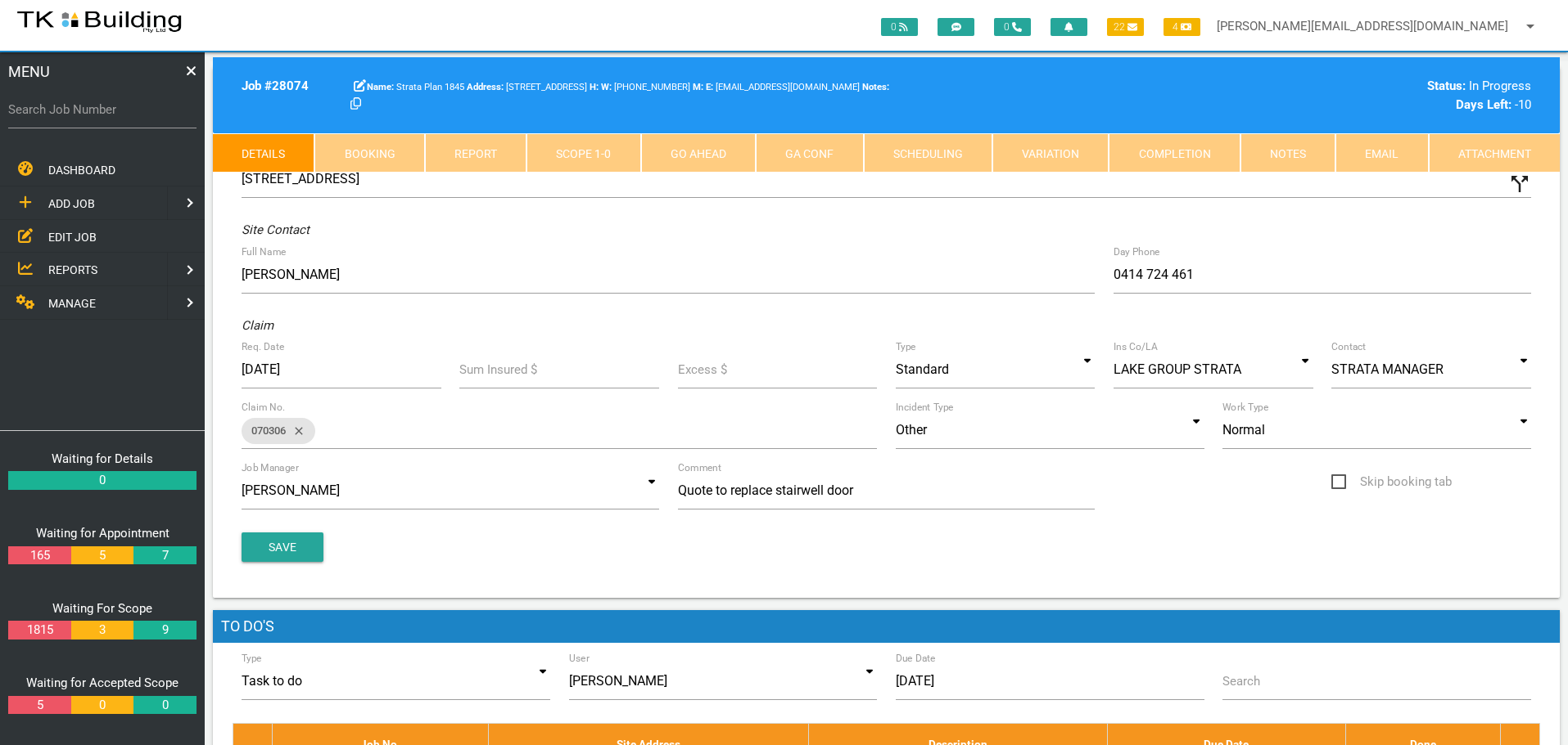
click at [358, 145] on link "Booking" at bounding box center [369, 153] width 110 height 39
select select "9"
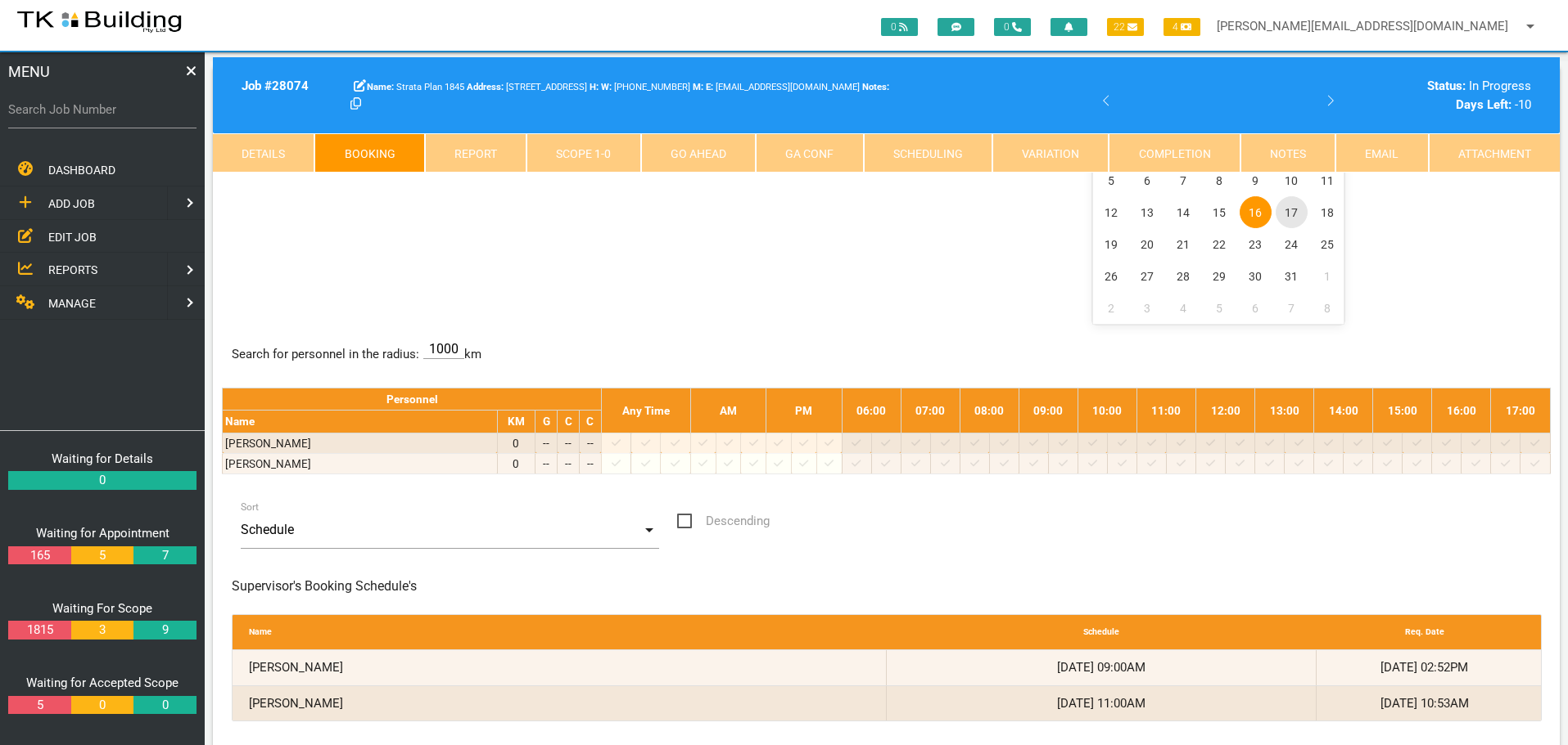
click at [1288, 211] on span "17" at bounding box center [1291, 212] width 32 height 32
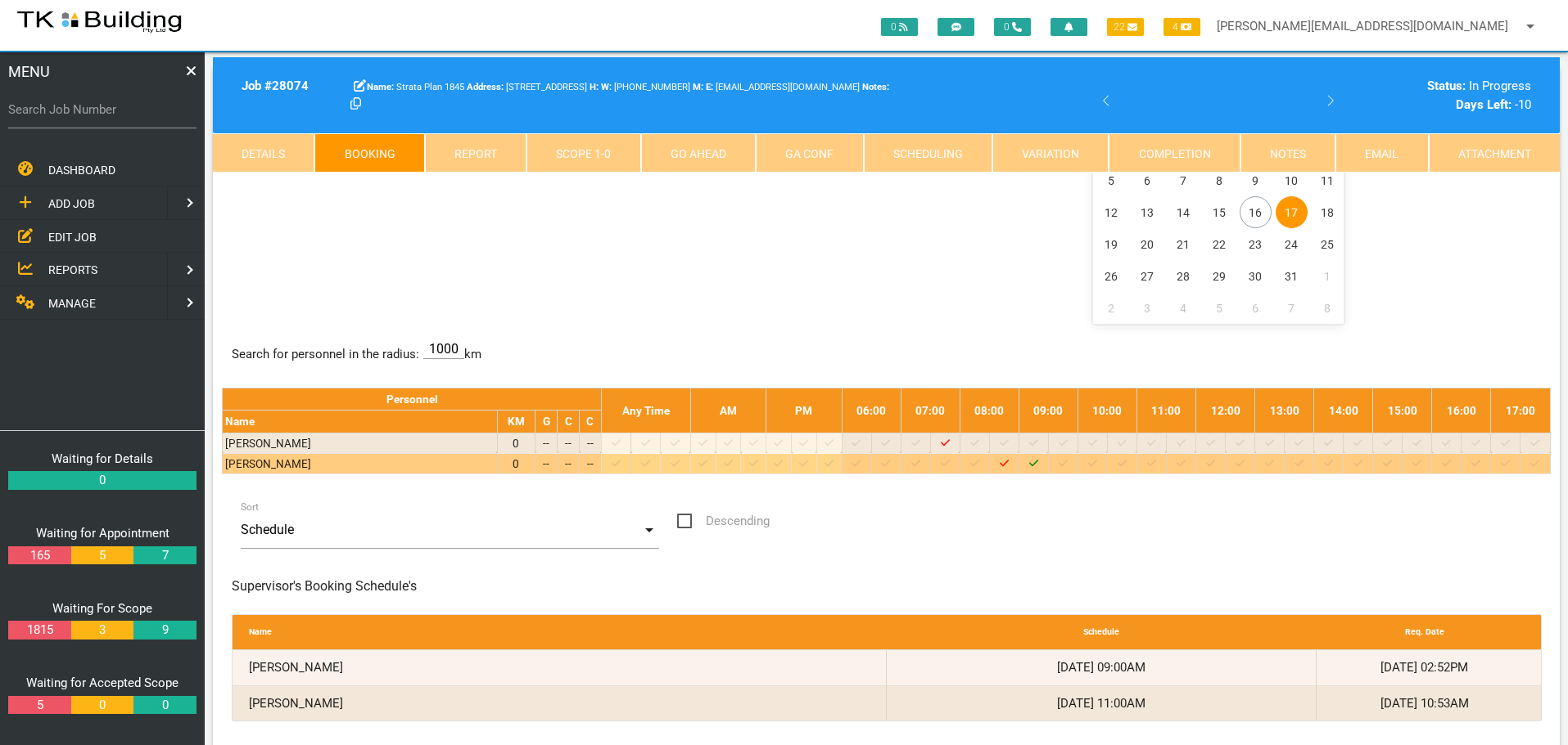
click at [1038, 465] on icon "Job: 28074 Scope: W/O # 113499 Suburb: Newcastle Customer: Strata Plan 1845" at bounding box center [1033, 463] width 9 height 11
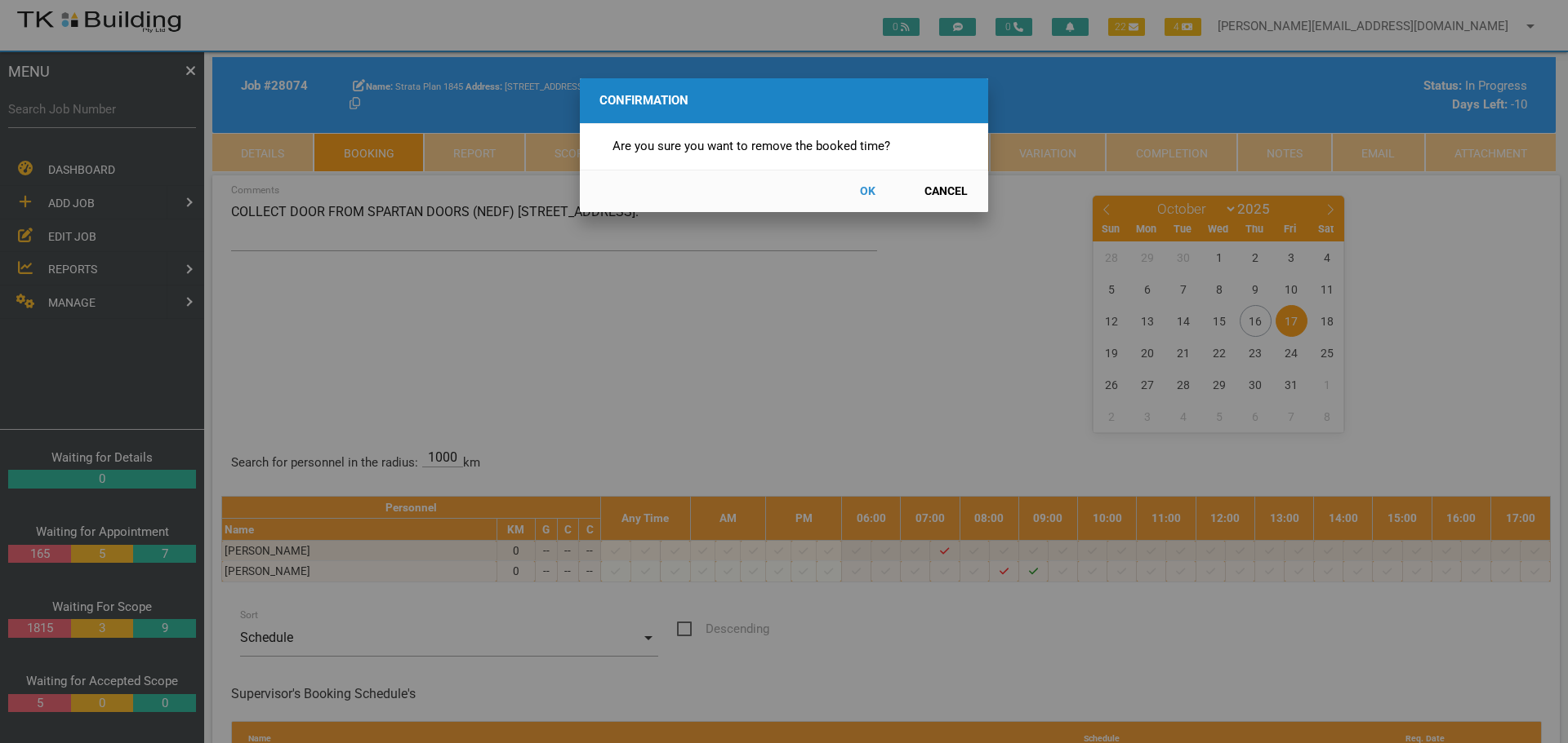
click at [866, 186] on button "OK" at bounding box center [868, 190] width 72 height 28
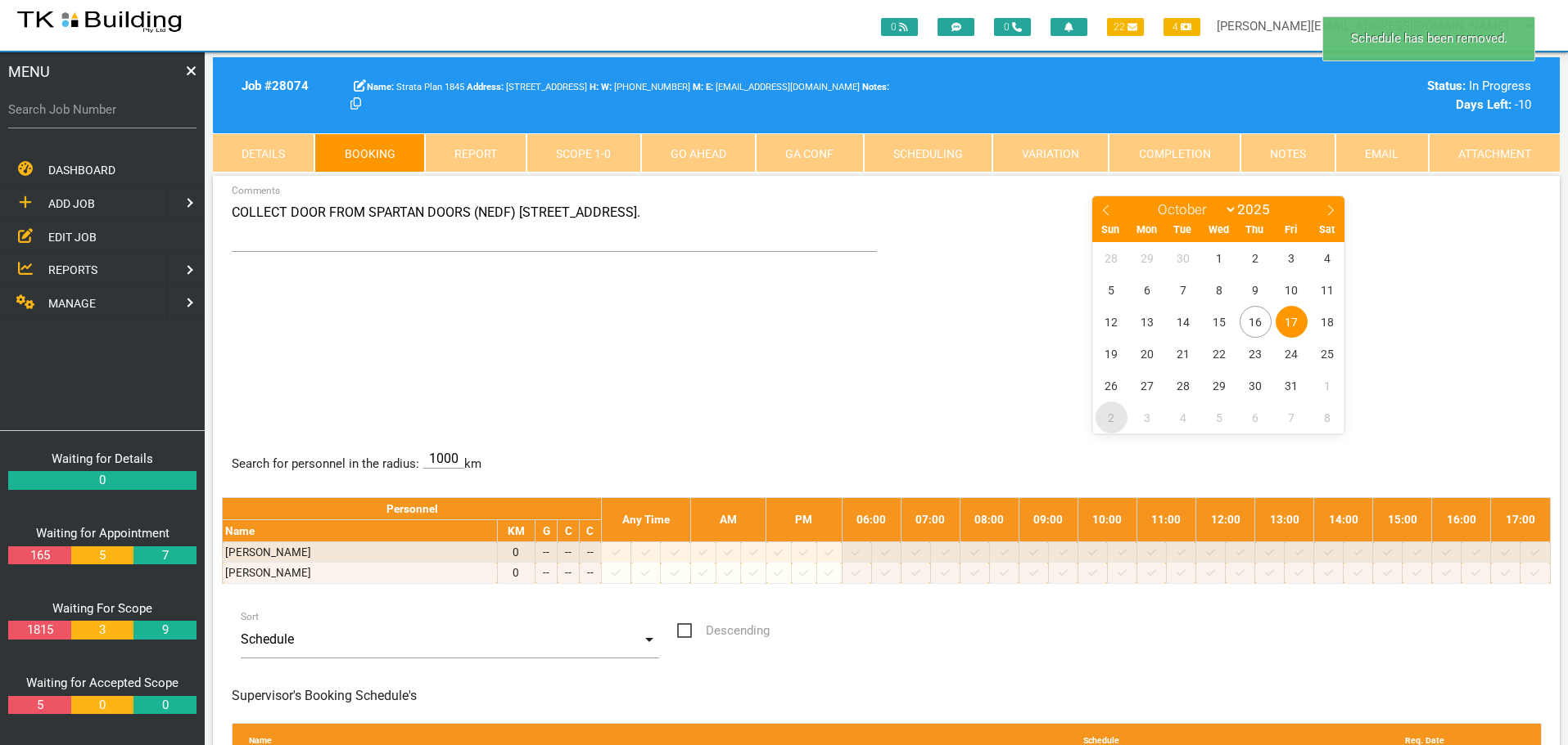
scroll to position [52, 0]
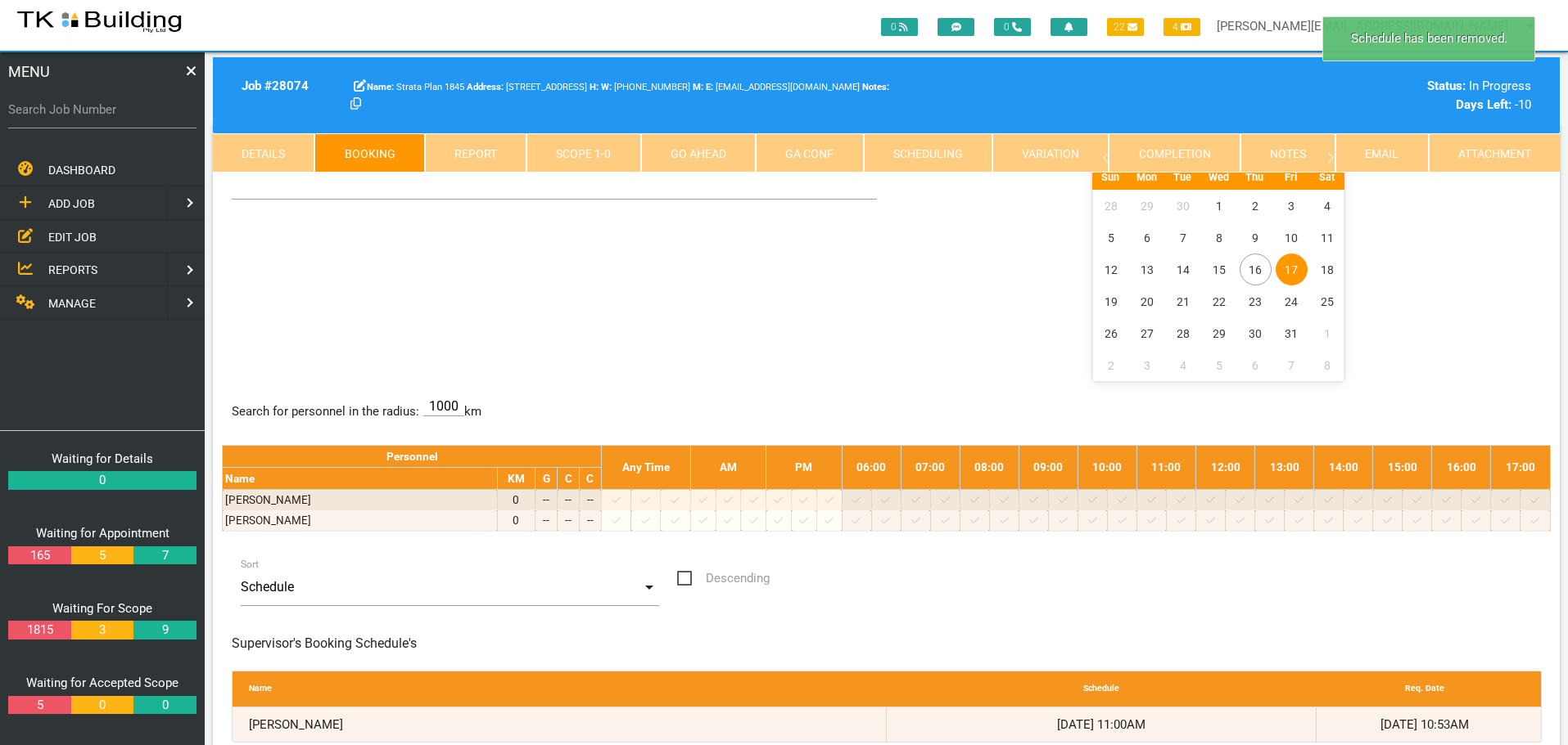
click at [1293, 269] on span "17" at bounding box center [1291, 269] width 32 height 32
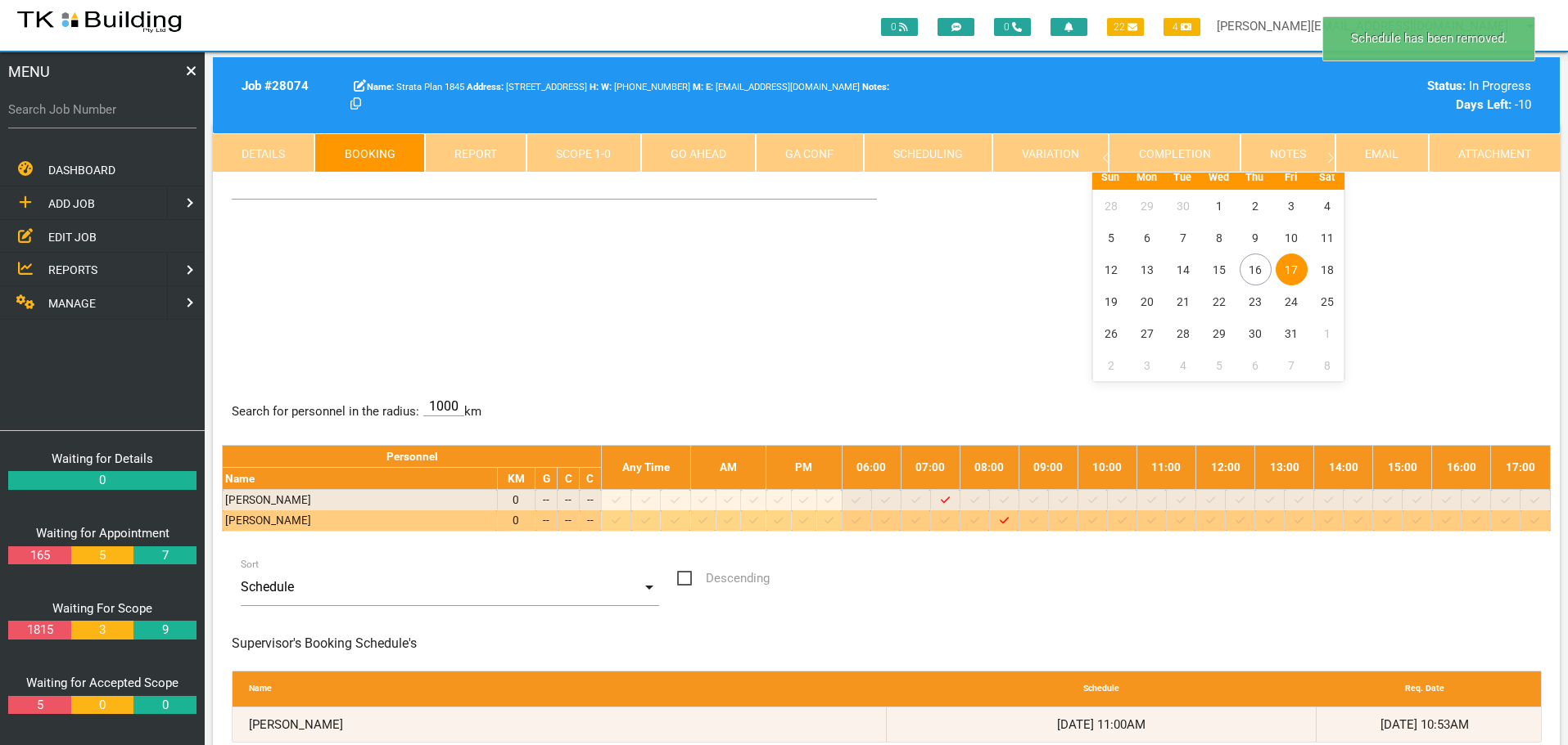
click at [1126, 521] on icon at bounding box center [1121, 521] width 9 height 11
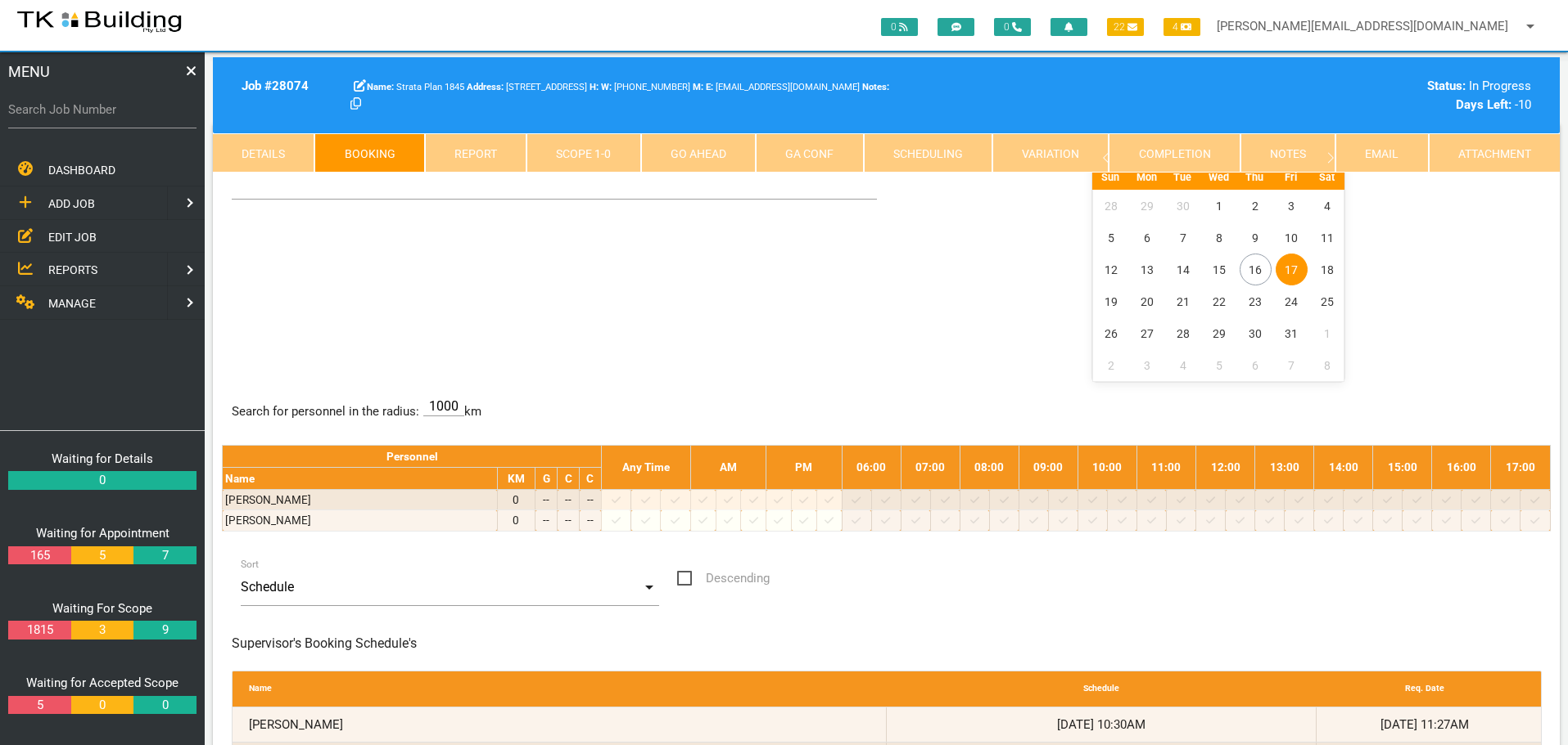
click at [65, 232] on span "EDIT JOB" at bounding box center [71, 236] width 48 height 13
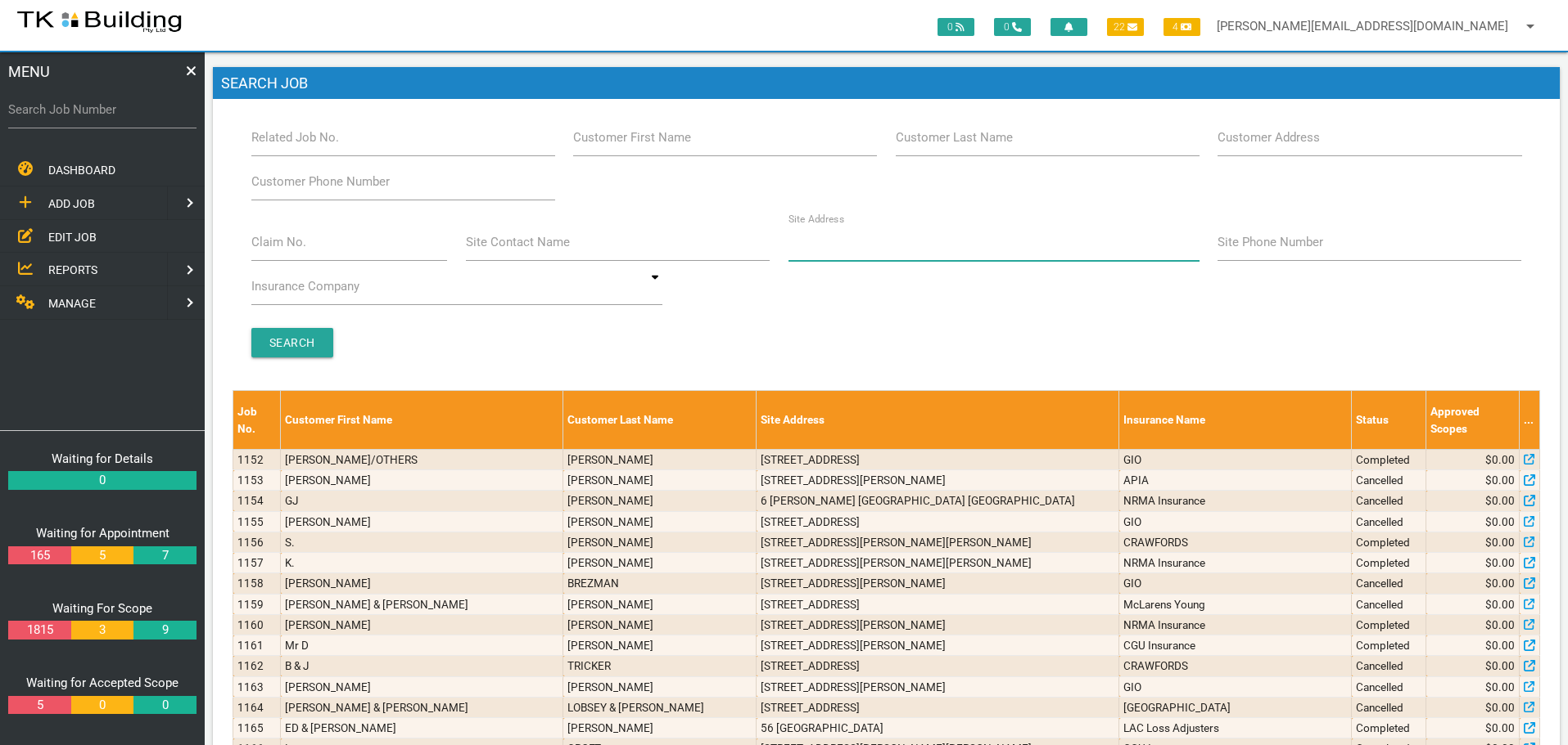
click at [851, 252] on input "Site Address" at bounding box center [994, 242] width 411 height 37
type input "121 UNION"
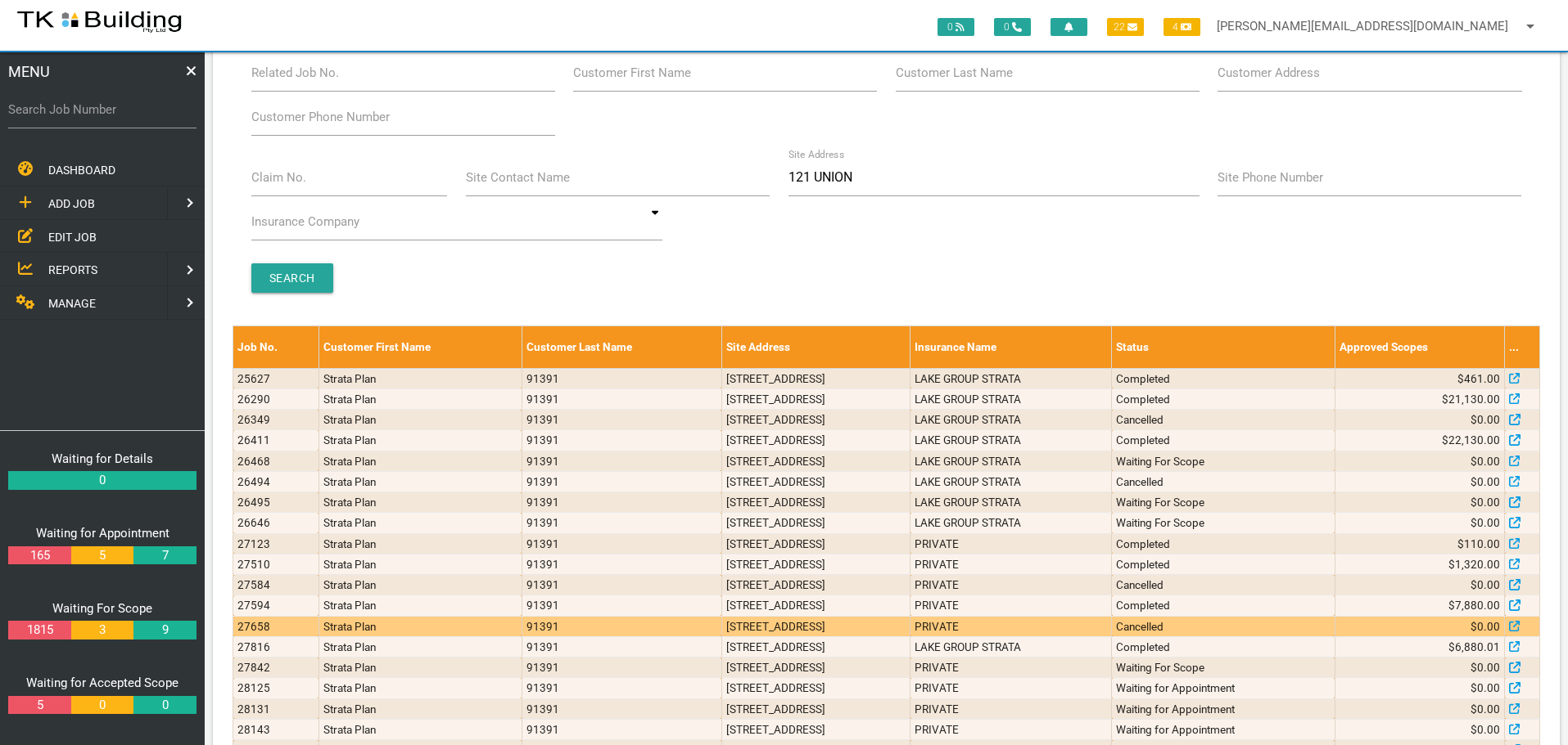
scroll to position [139, 0]
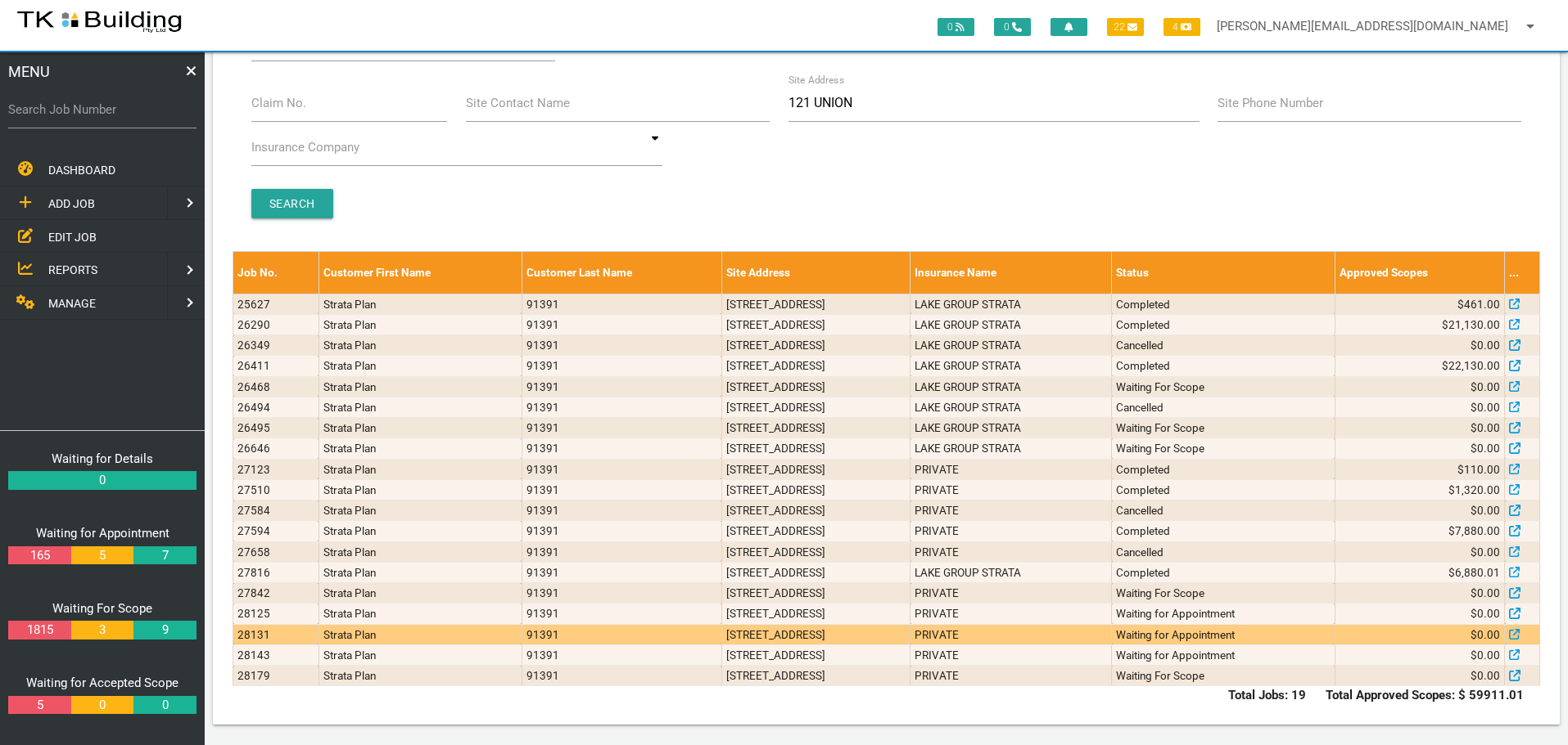
click at [910, 633] on td "[STREET_ADDRESS]" at bounding box center [815, 634] width 188 height 21
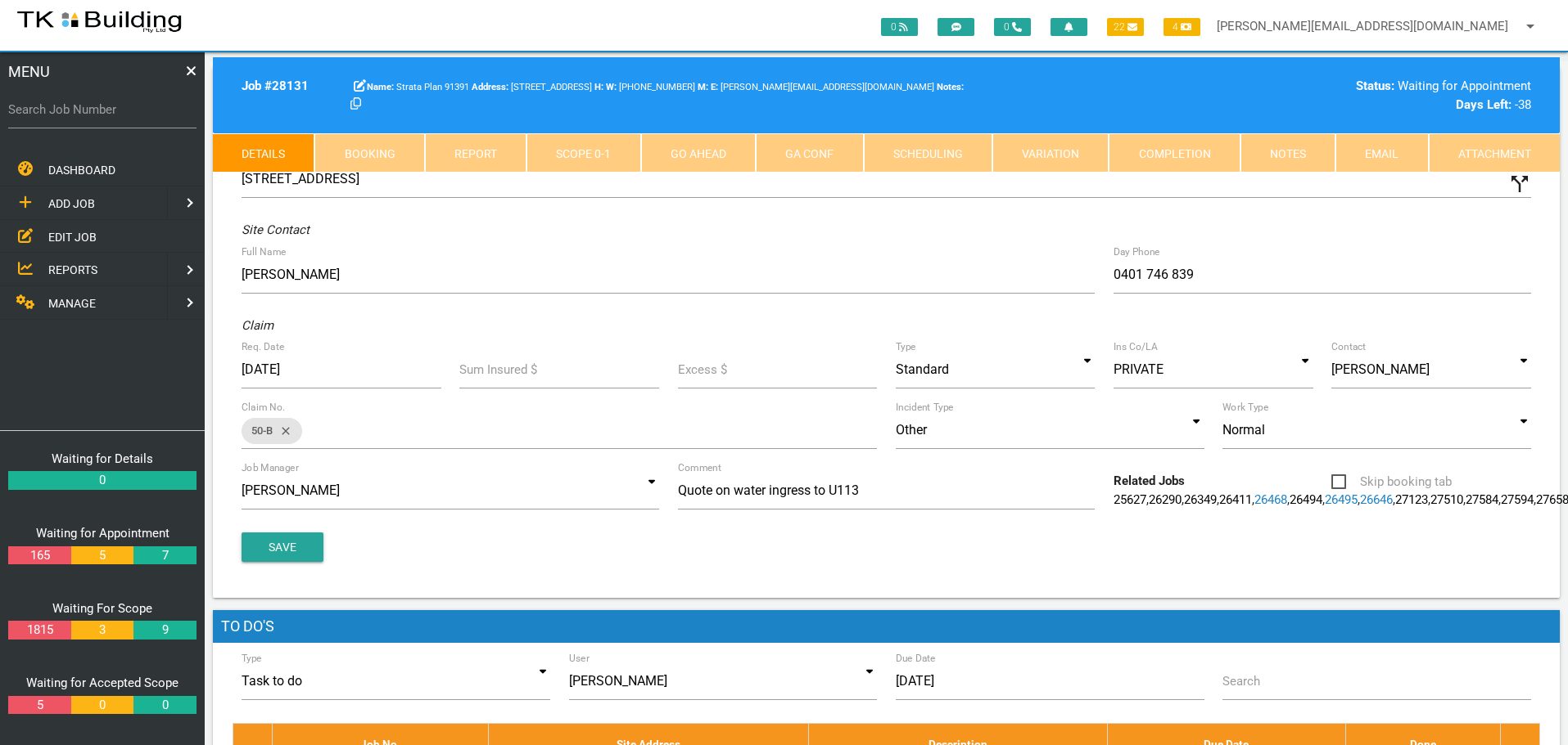
click at [387, 153] on link "Booking" at bounding box center [369, 153] width 110 height 39
select select "9"
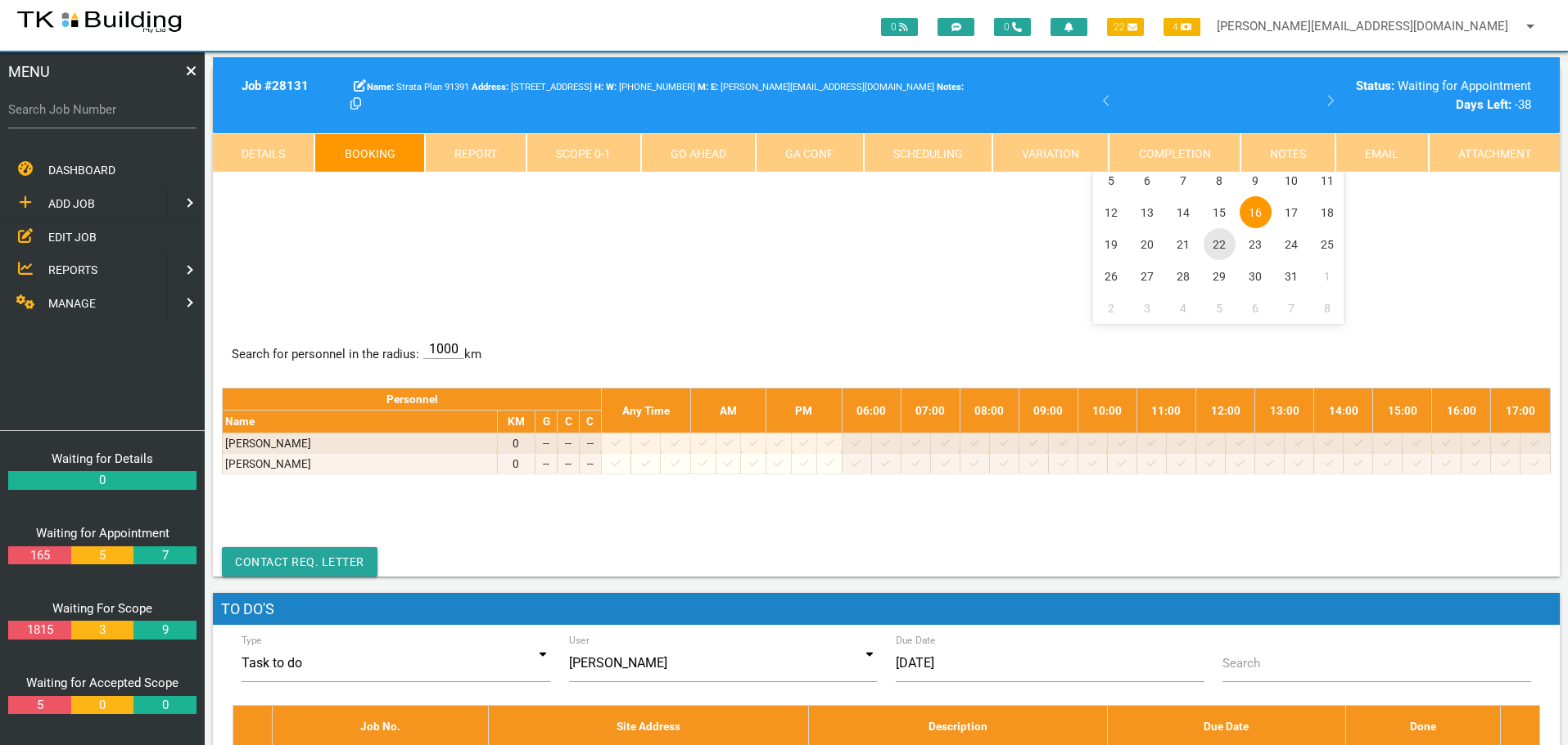
click at [1218, 246] on span "22" at bounding box center [1219, 244] width 32 height 32
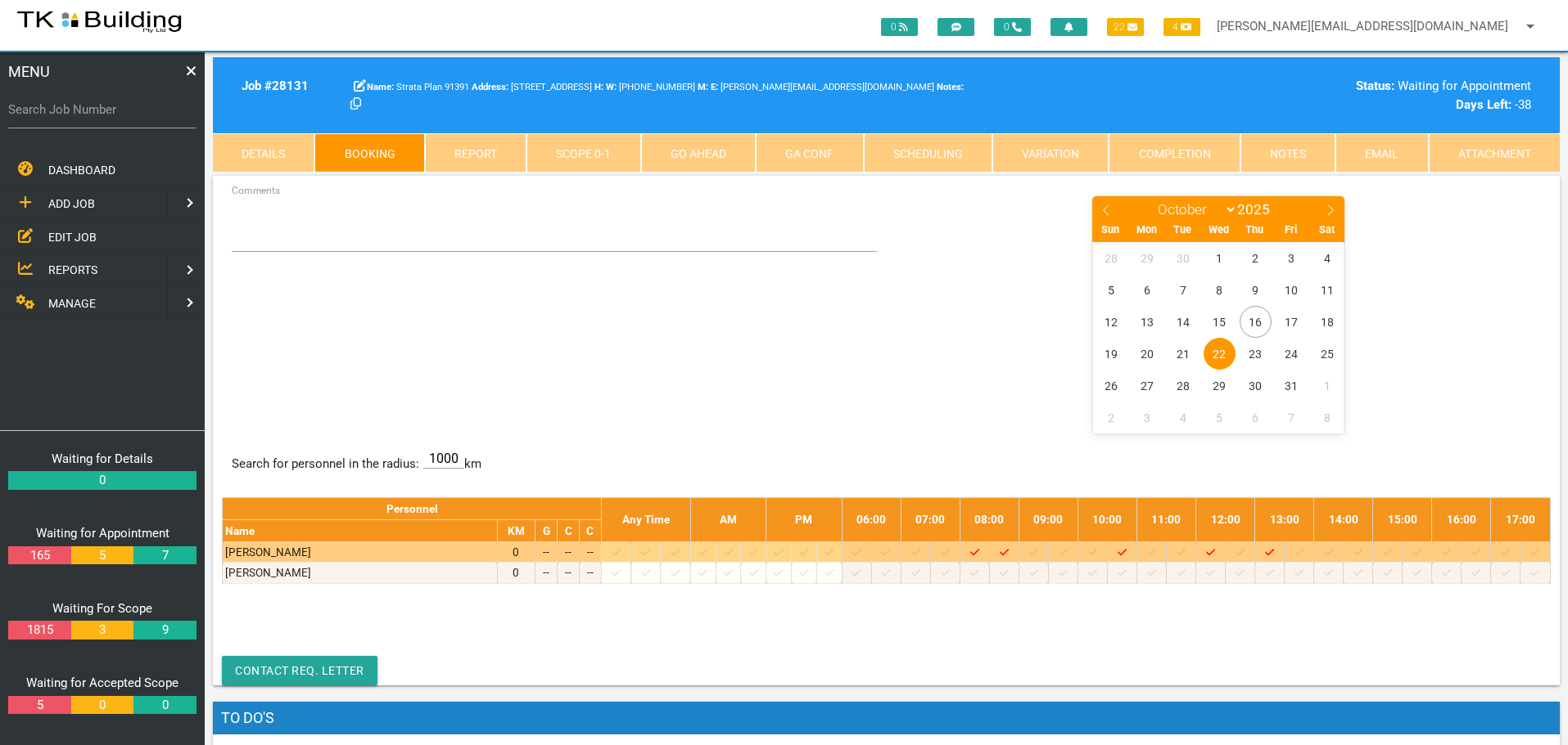
click at [950, 553] on icon at bounding box center [944, 552] width 9 height 11
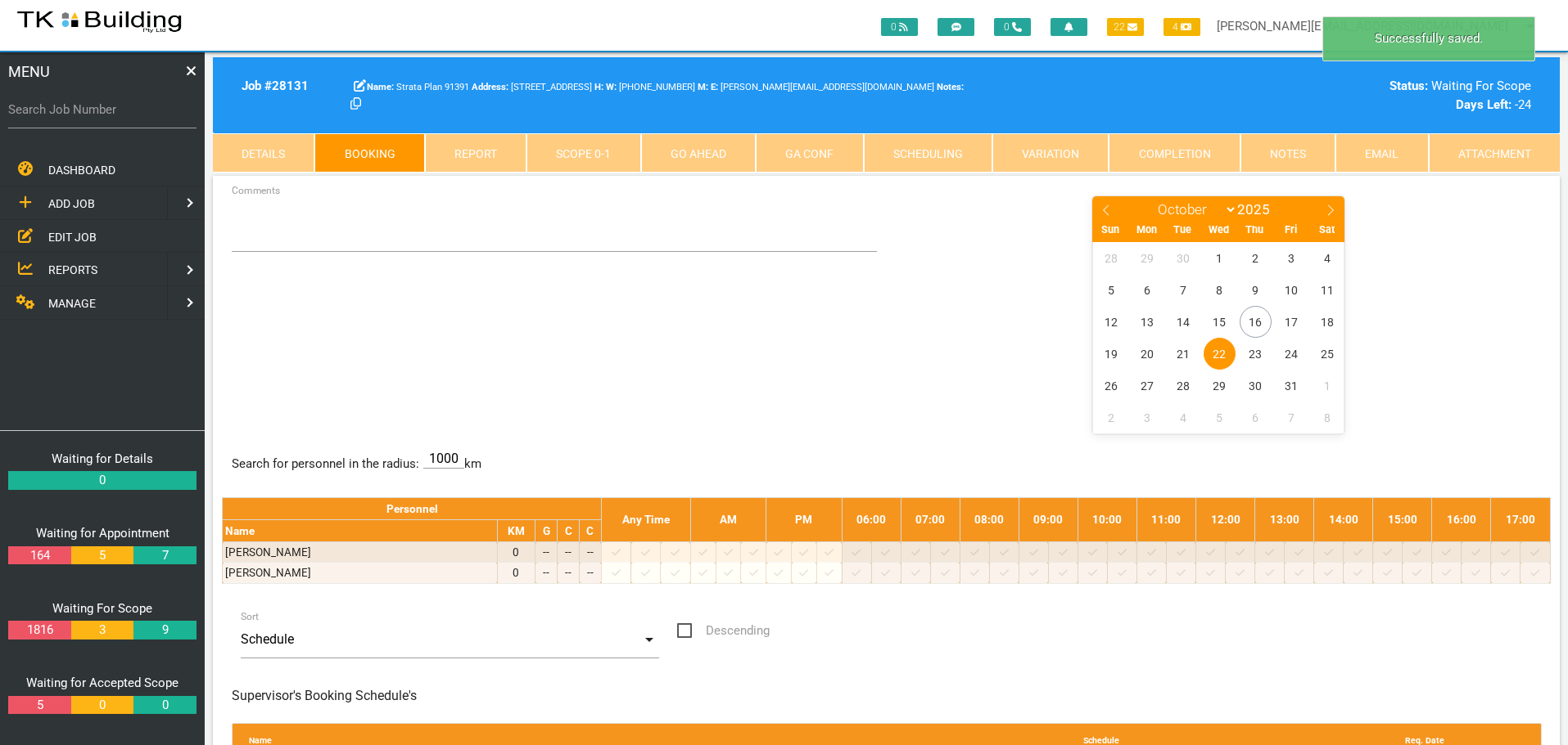
click at [1224, 353] on span "22" at bounding box center [1219, 353] width 32 height 32
click at [268, 239] on textarea "Comments" at bounding box center [555, 223] width 646 height 58
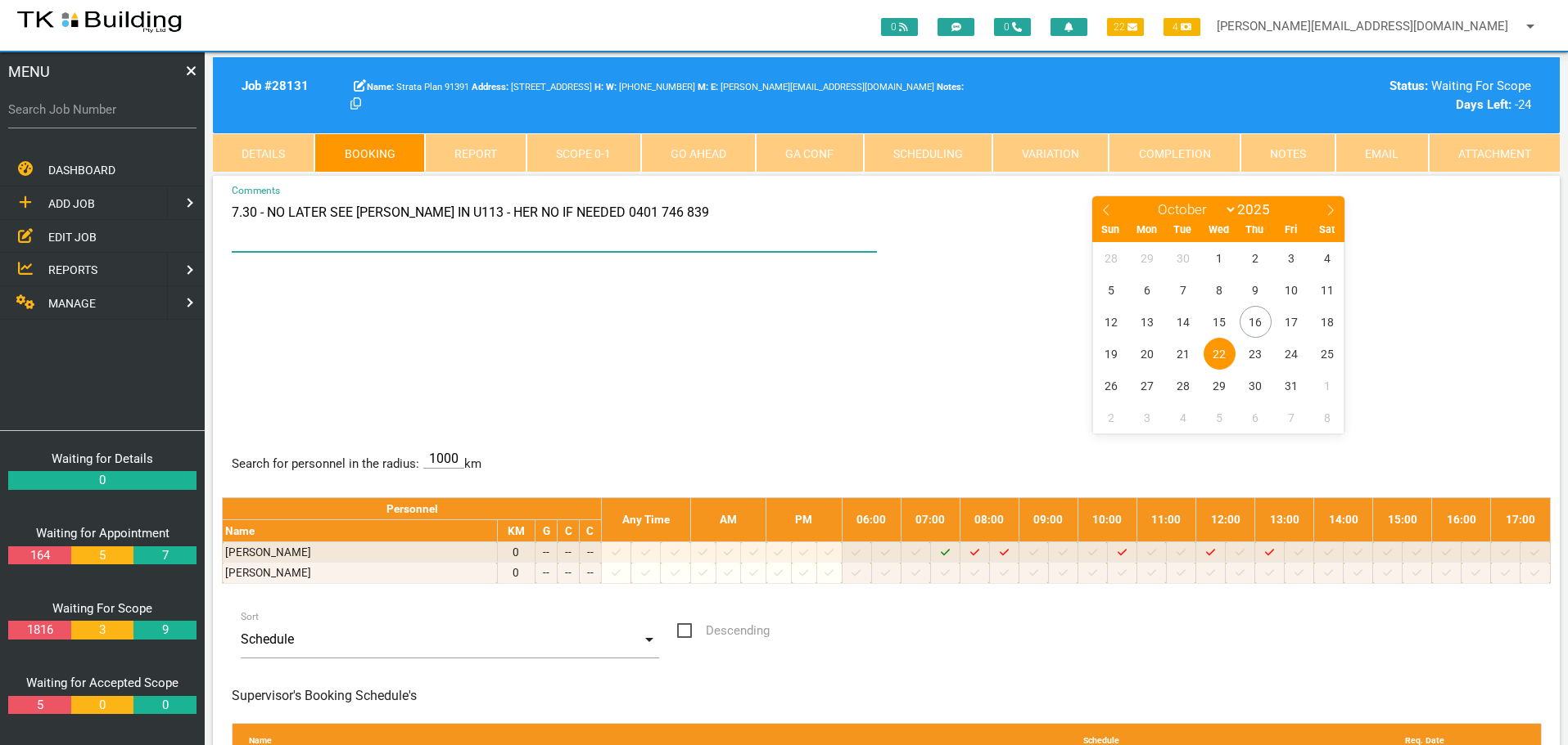
type textarea "7.30 - NO LATER SEE EMILY IN U113 - HER NO IF NEEDED 0401 746 839"
click at [584, 340] on div "7.30 - NO LATER SEE EMILY IN U113 - HER NO IF NEEDED 0401 746 839 Comments Janu…" at bounding box center [886, 313] width 1329 height 238
drag, startPoint x: 686, startPoint y: 346, endPoint x: 712, endPoint y: 194, distance: 154.2
click at [686, 342] on div "7.30 - NO LATER SEE EMILY IN U113 - HER NO IF NEEDED 0401 746 839 Comments Janu…" at bounding box center [886, 313] width 1329 height 238
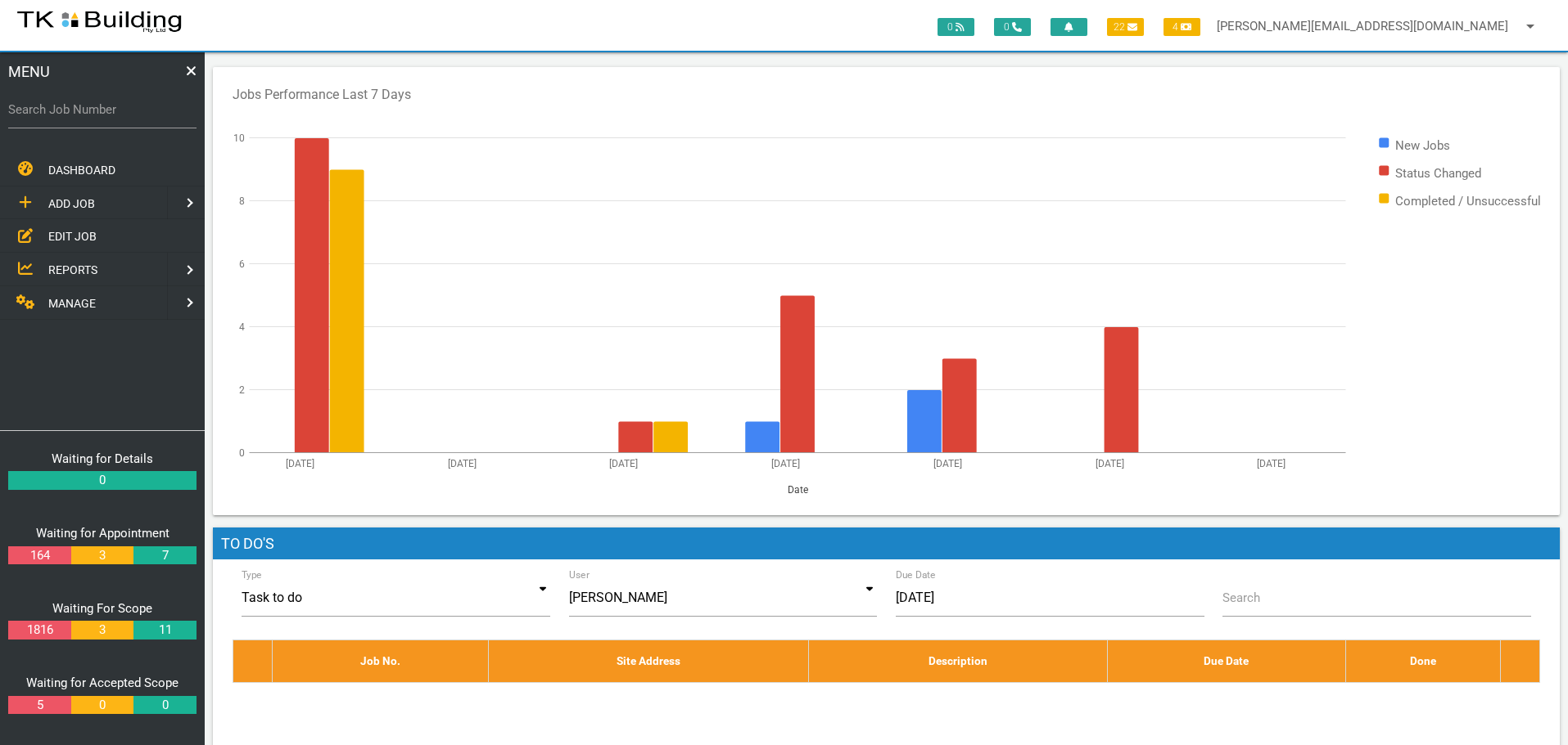
click at [79, 267] on span "REPORTS" at bounding box center [72, 269] width 49 height 13
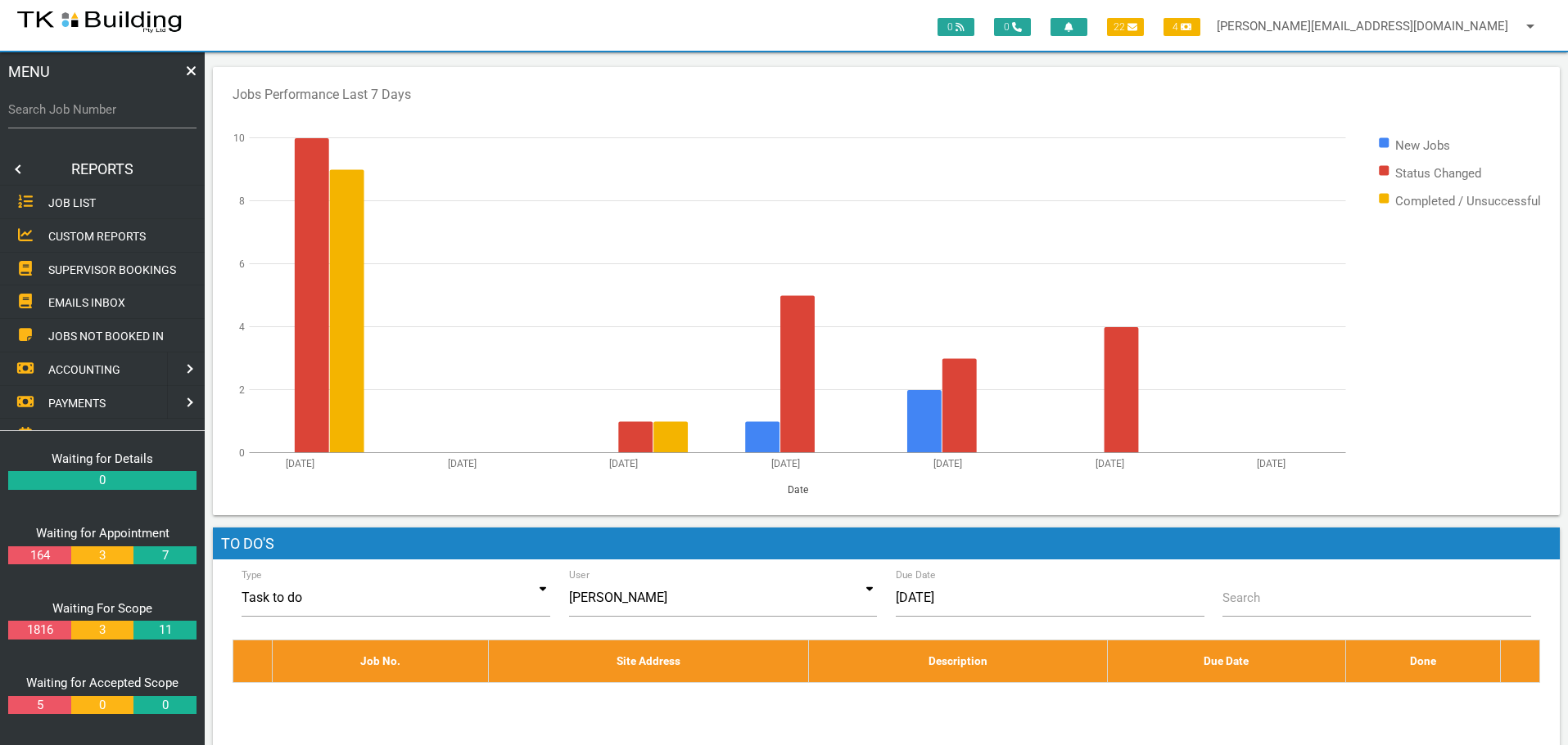
click at [79, 267] on span "SUPERVISOR BOOKINGS" at bounding box center [112, 268] width 127 height 13
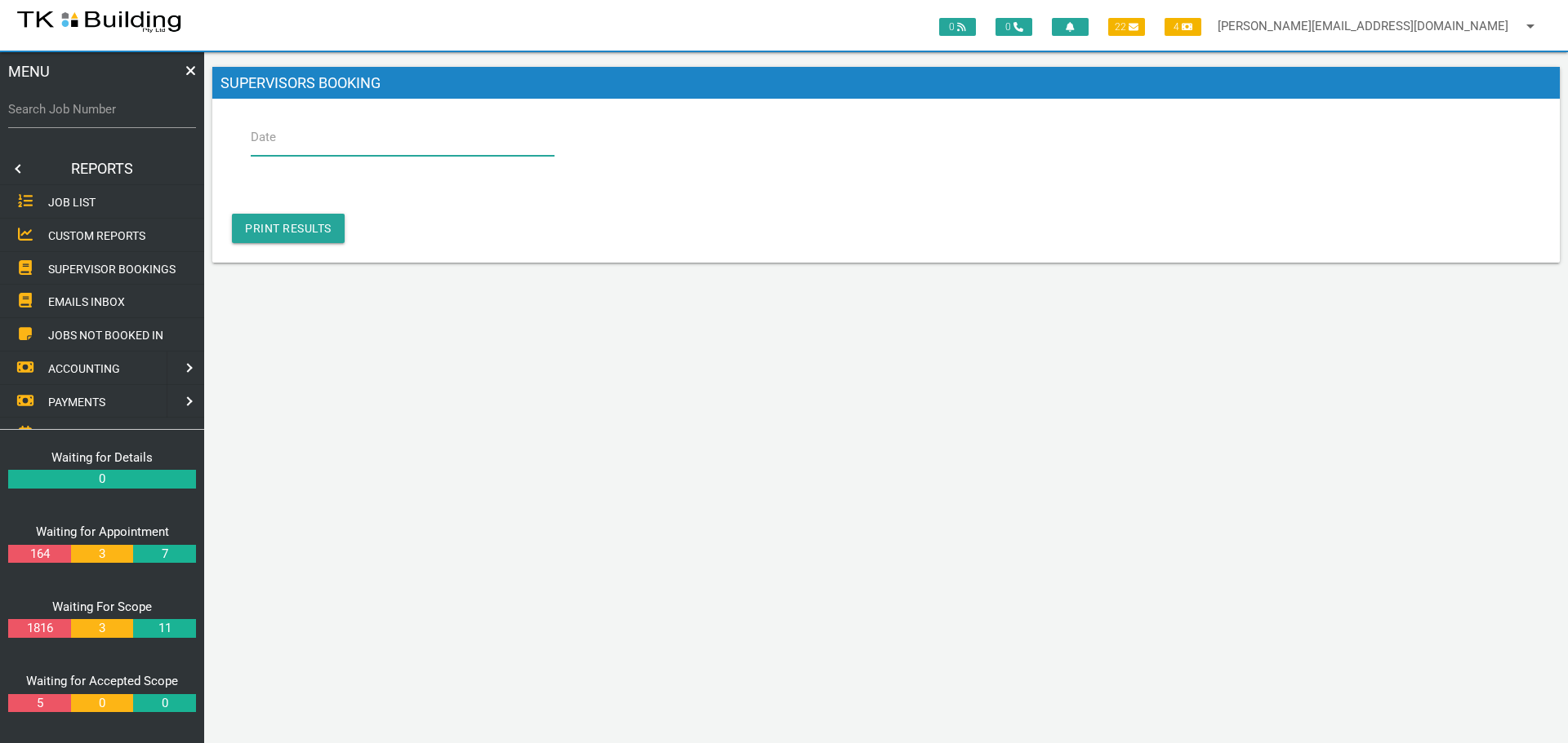
click at [360, 143] on input "Date" at bounding box center [403, 137] width 304 height 37
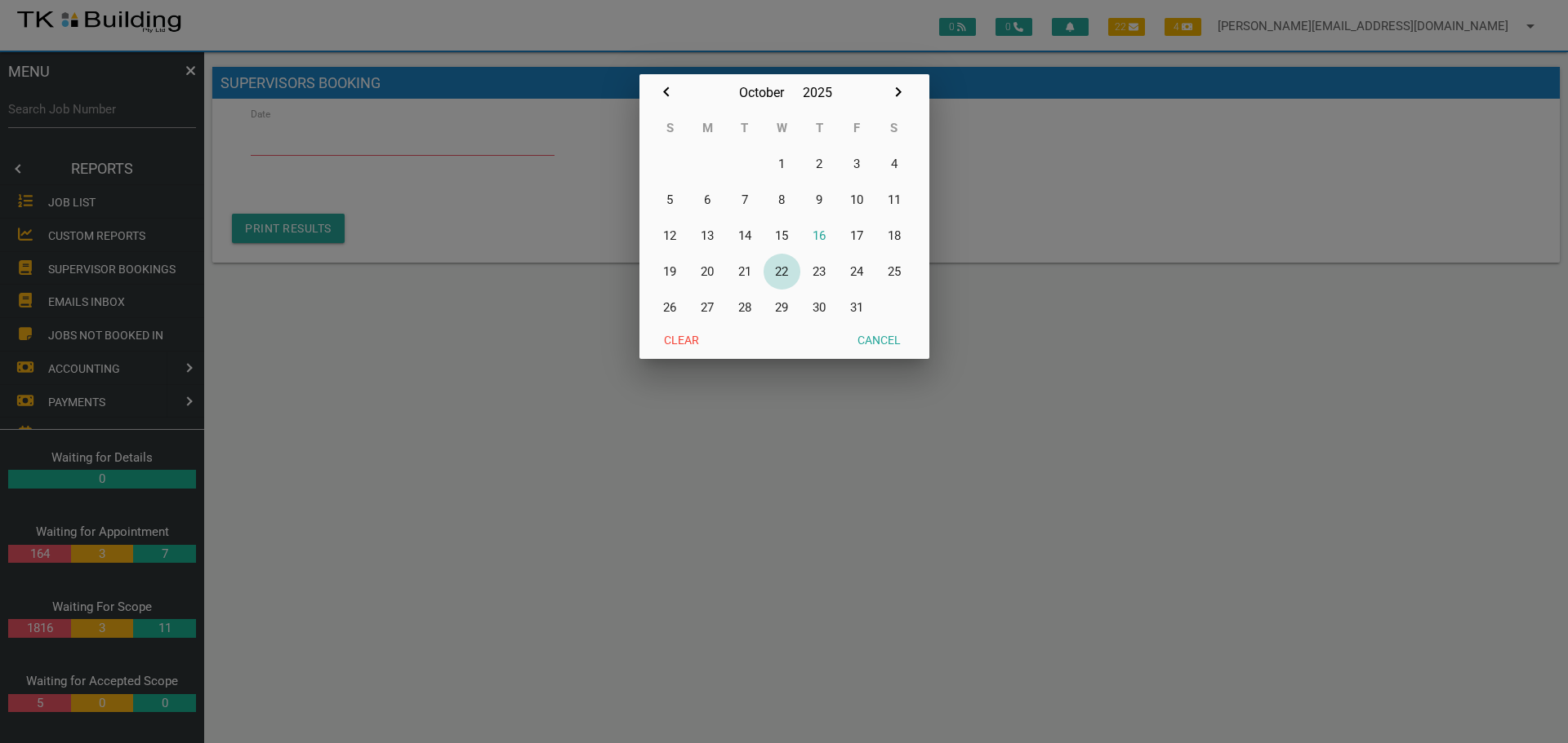
click at [783, 270] on button "22" at bounding box center [783, 271] width 37 height 36
type input "[DATE]"
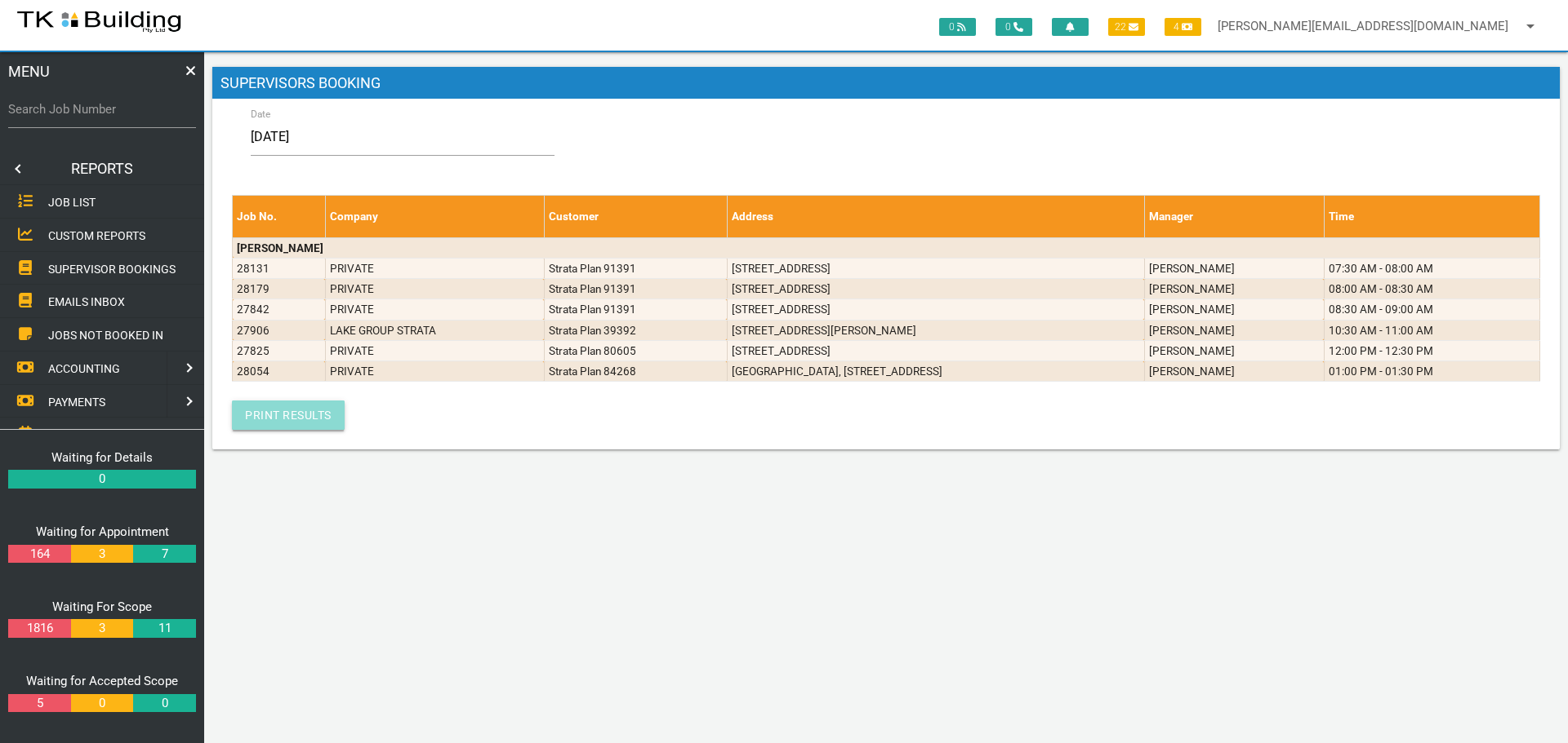
click at [276, 414] on link "Print Results" at bounding box center [287, 415] width 112 height 29
click at [17, 166] on link at bounding box center [16, 168] width 32 height 32
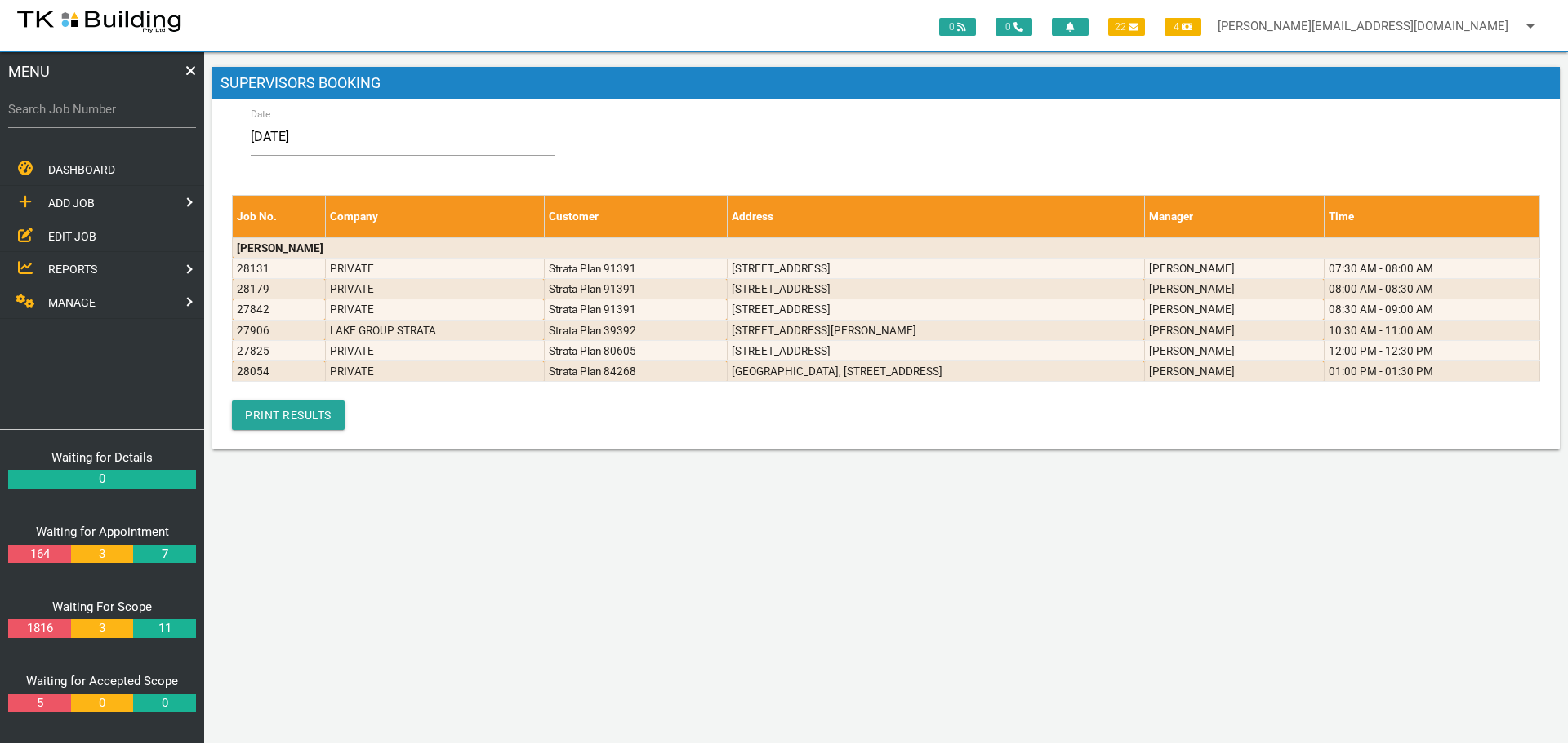
click at [71, 241] on span "EDIT JOB" at bounding box center [71, 235] width 48 height 13
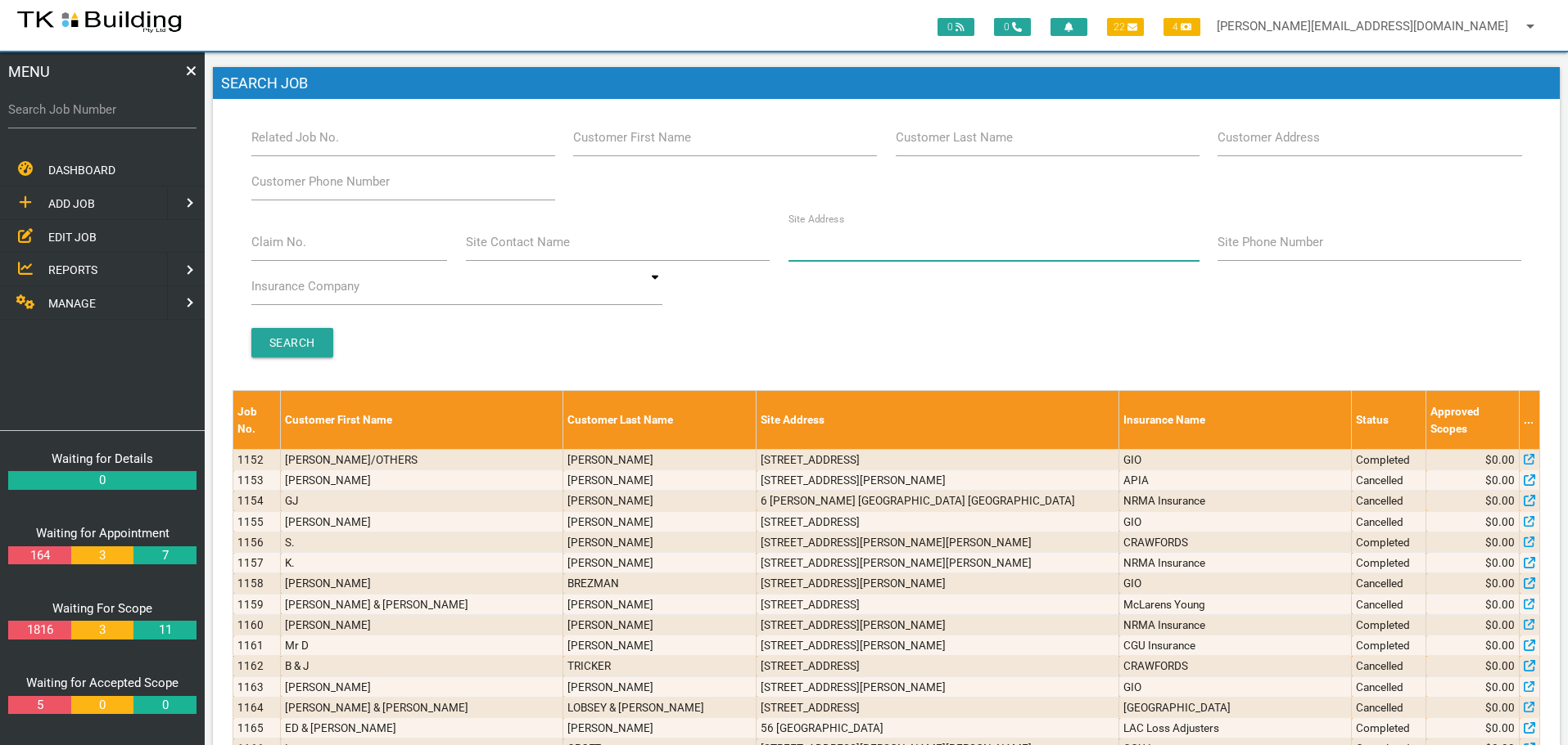
click at [874, 256] on input "Site Address" at bounding box center [994, 242] width 411 height 37
type input "38 Kitchener"
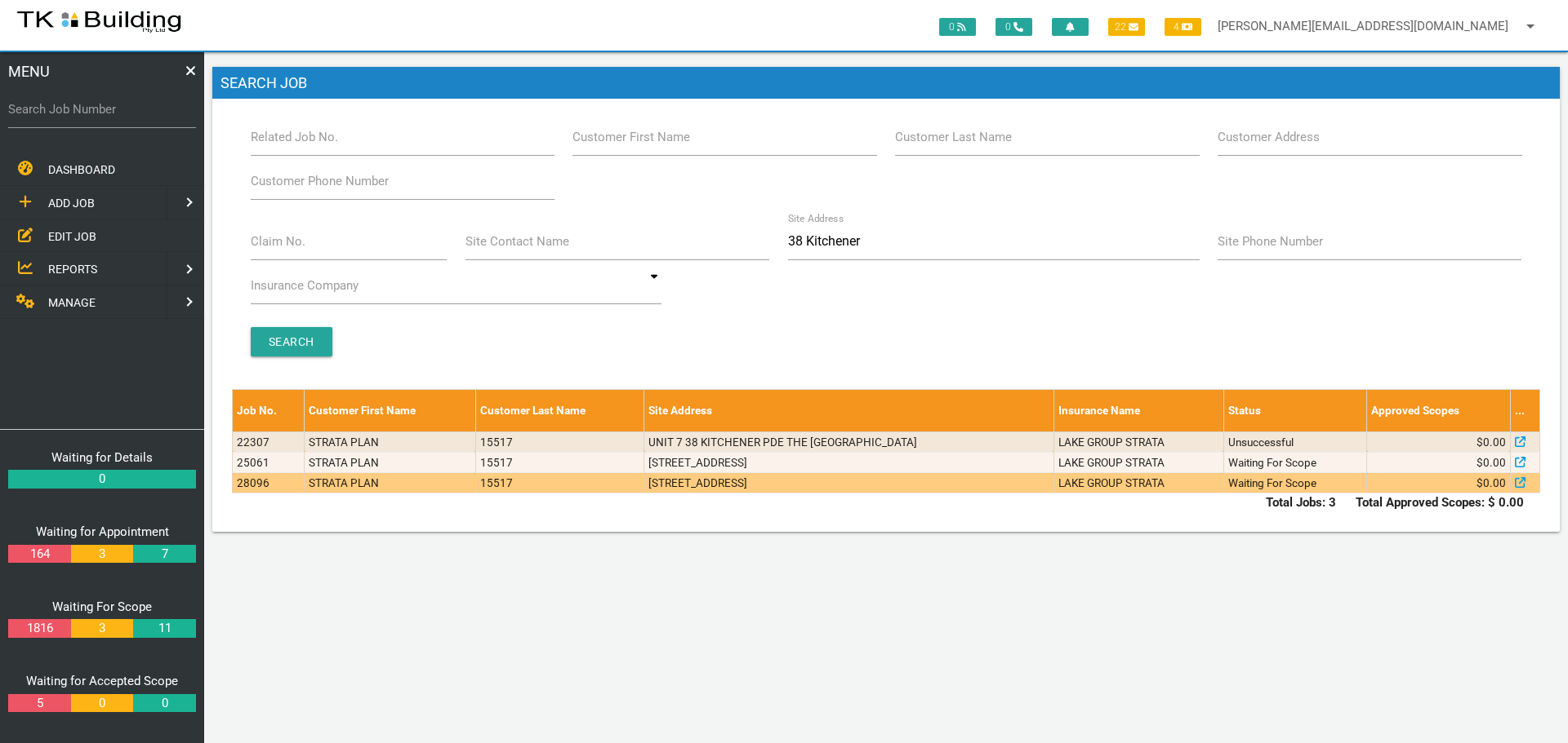
click at [799, 489] on td "[STREET_ADDRESS]" at bounding box center [849, 483] width 409 height 21
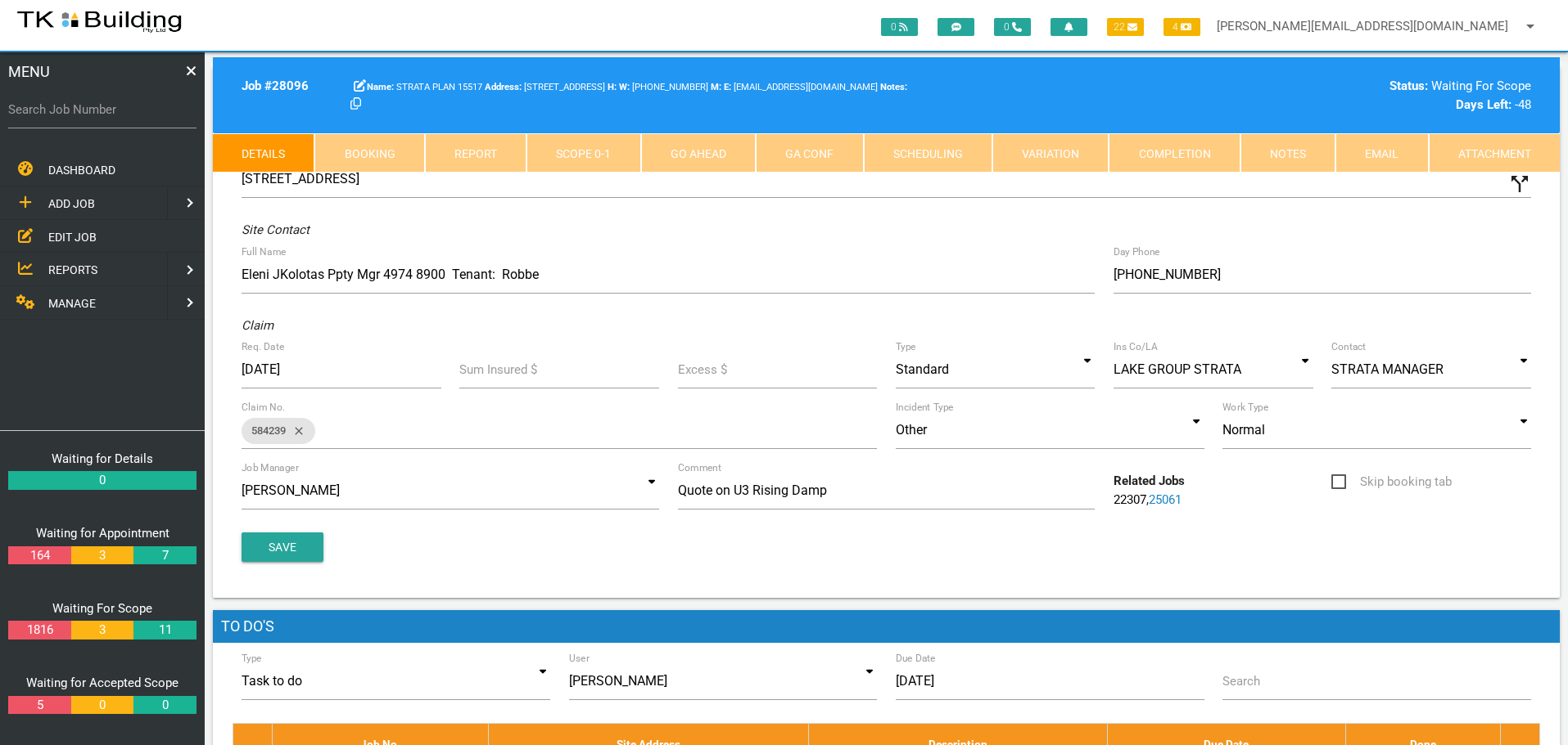
click at [1286, 148] on link "Notes" at bounding box center [1287, 153] width 95 height 39
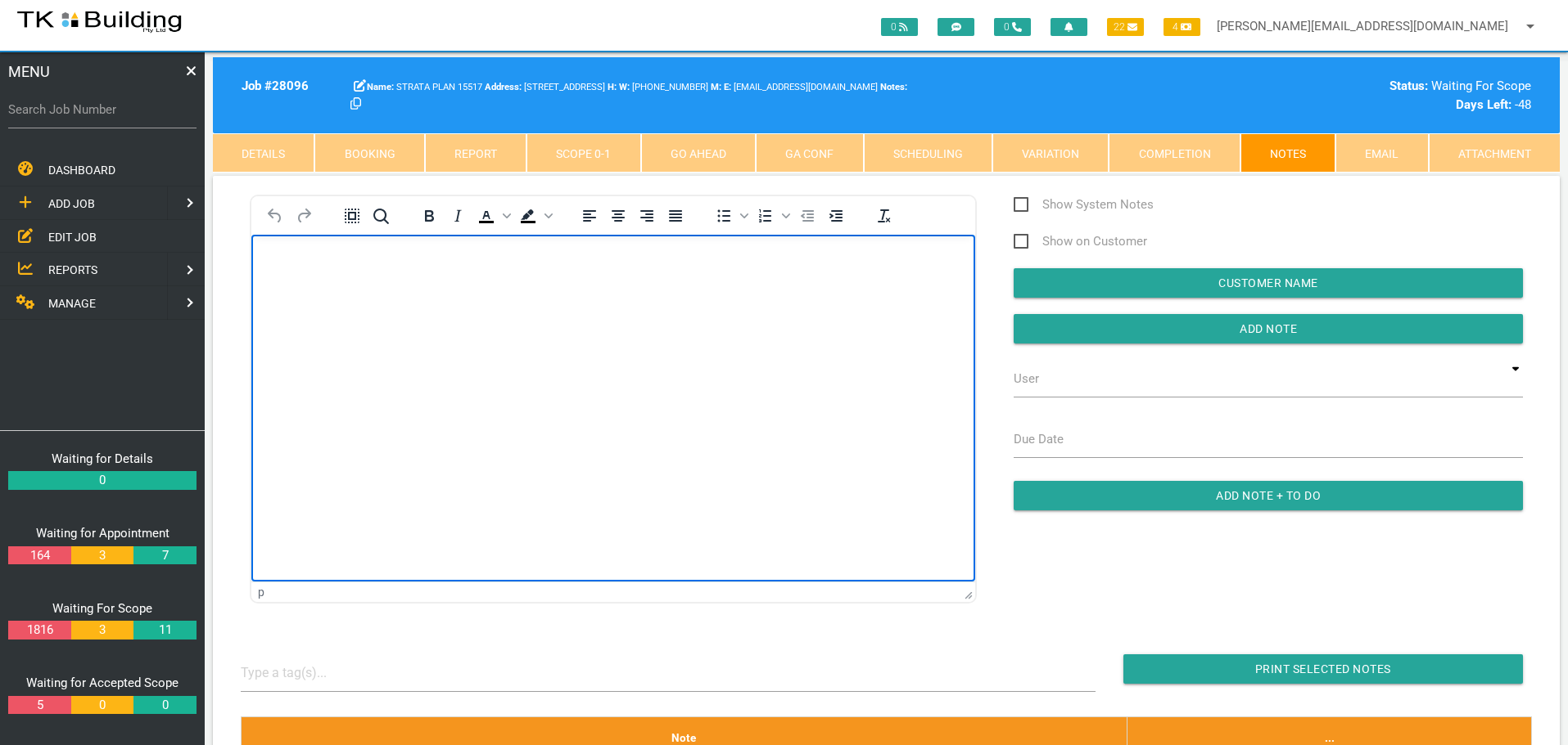
click at [361, 308] on html at bounding box center [613, 271] width 724 height 74
click at [294, 262] on p "Rich Text Area. Press ALT-0 for help." at bounding box center [613, 260] width 683 height 13
paste body "Rich Text Area. Press ALT-0 for help."
click at [268, 258] on body "ob #6KPLLJHF - Job is on hold for 15517" at bounding box center [613, 281] width 724 height 54
click at [506, 256] on p "Job #6KPLLJHF - Job is on hold for 15517" at bounding box center [613, 260] width 683 height 13
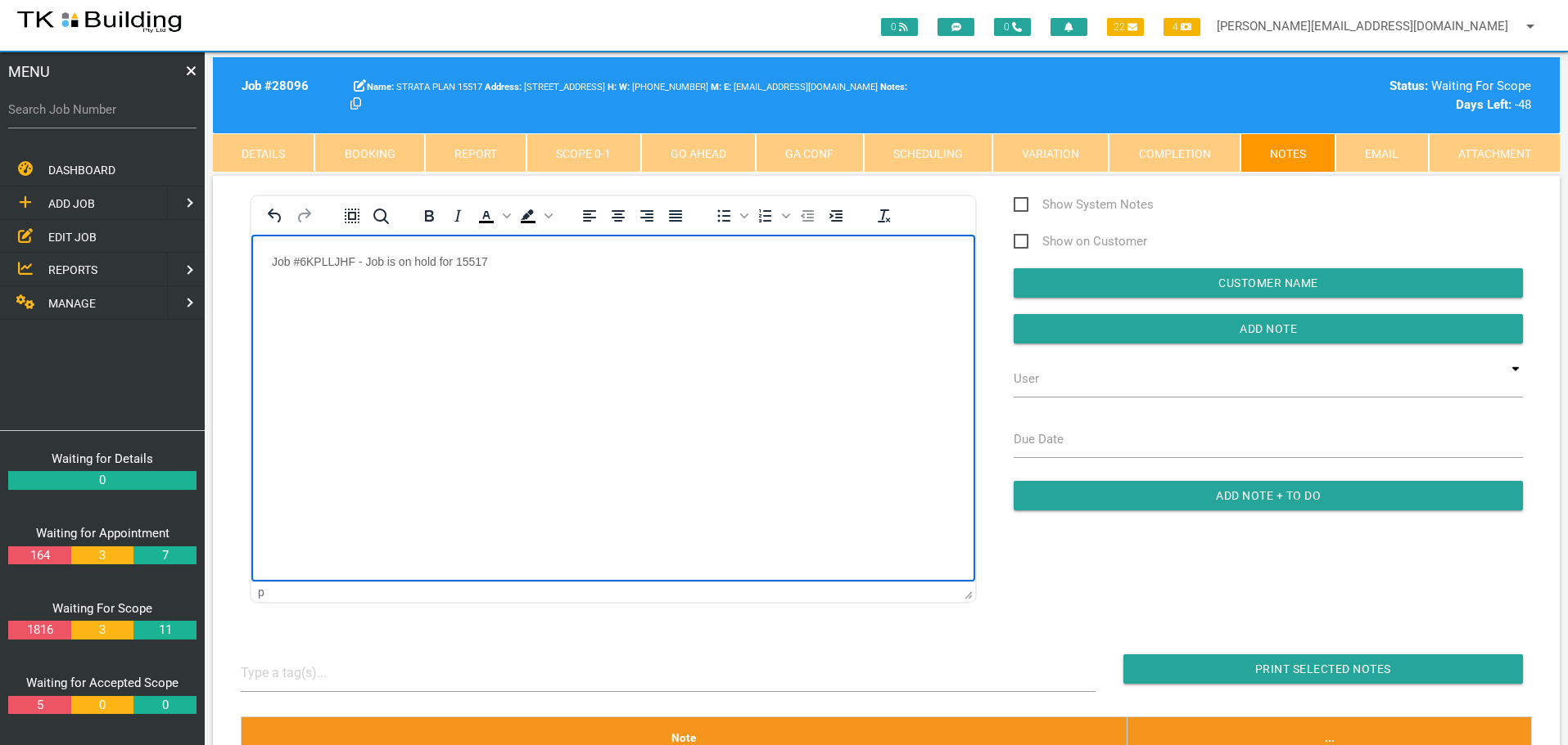
click at [536, 264] on p "Job #6KPLLJHF - Job is on hold for 15517" at bounding box center [613, 260] width 683 height 13
click at [298, 292] on p "Rich Text Area. Press ALT-0 for help." at bounding box center [613, 294] width 683 height 13
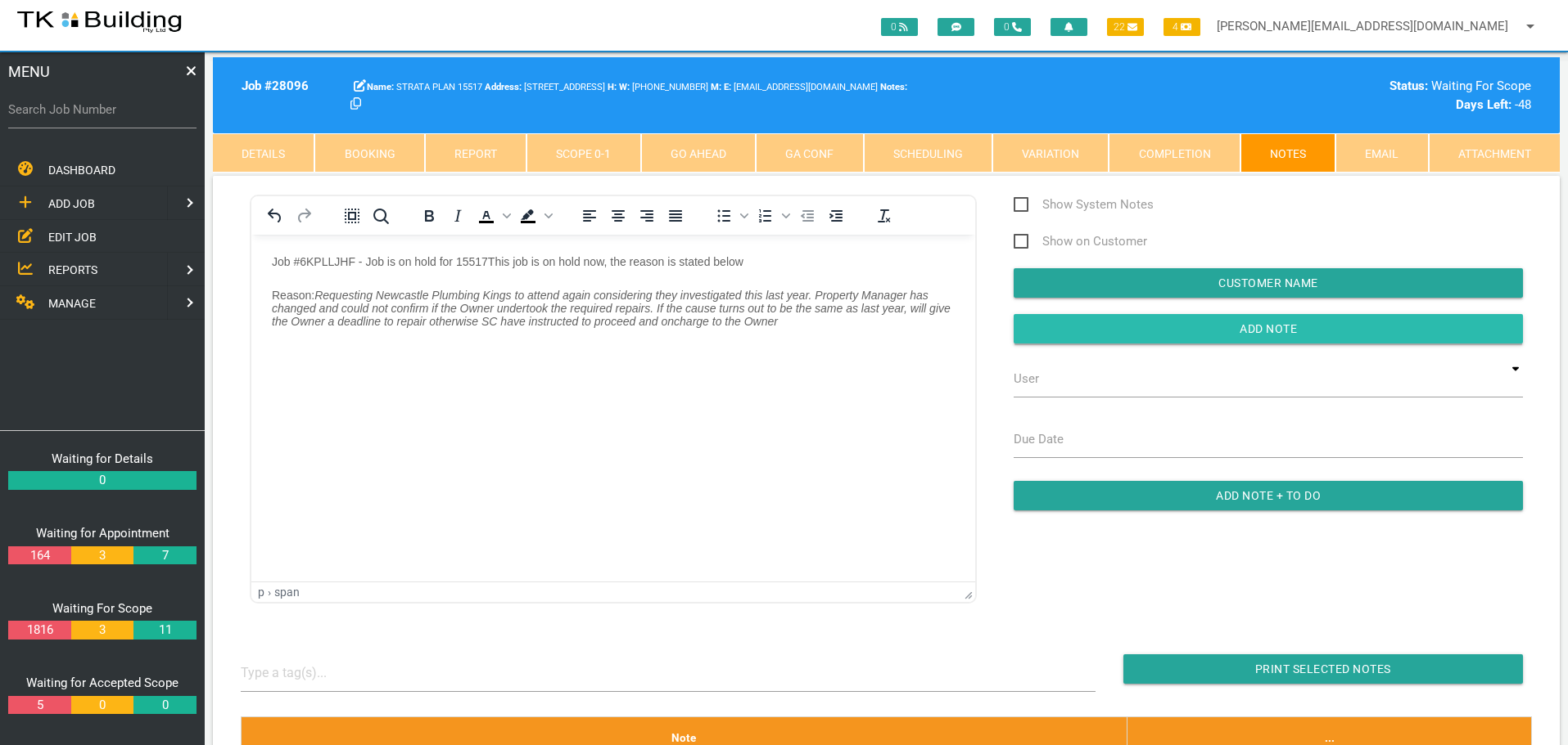
click at [1155, 331] on input "button" at bounding box center [1268, 329] width 509 height 29
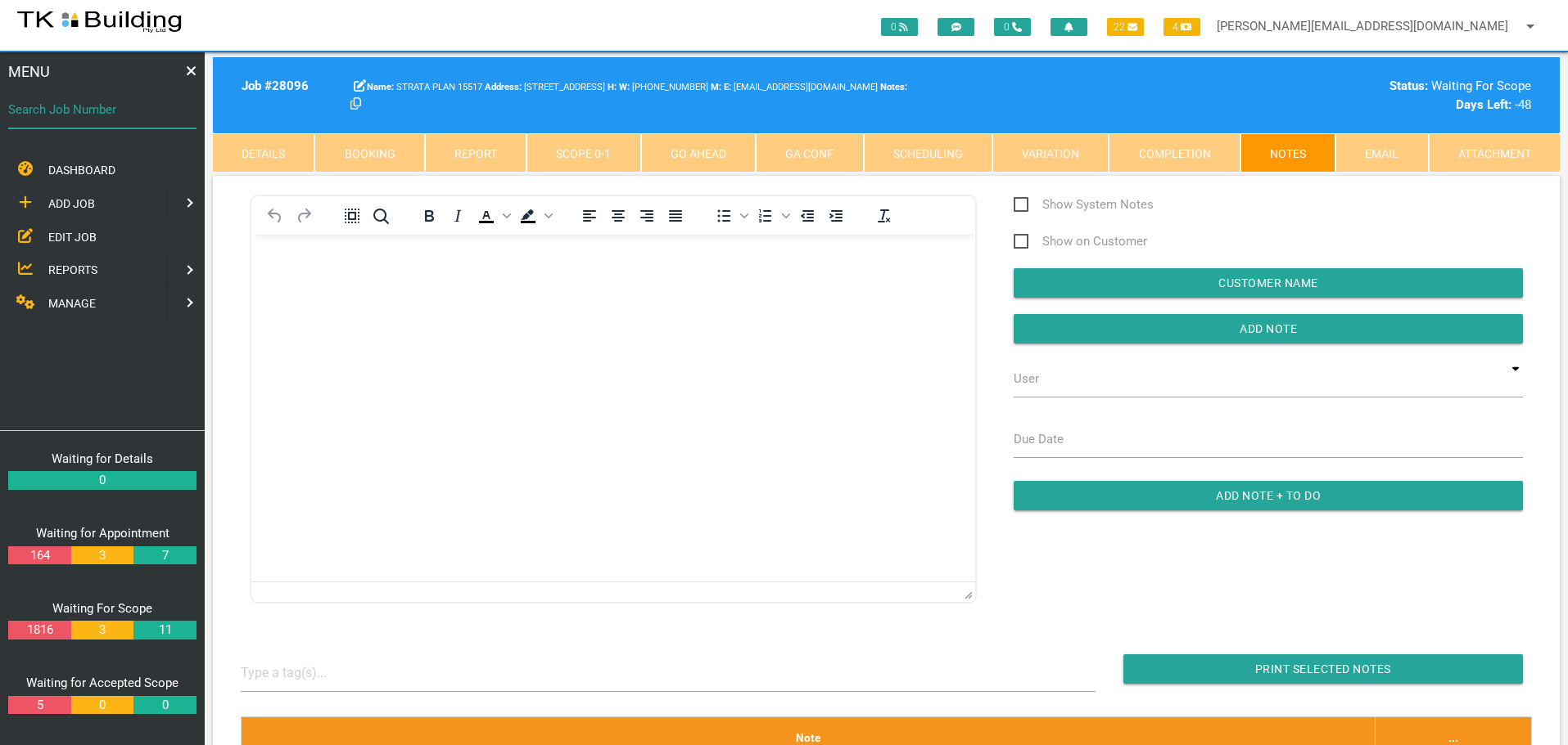
click at [96, 122] on input "Search Job Number" at bounding box center [102, 110] width 188 height 37
type input "27919"
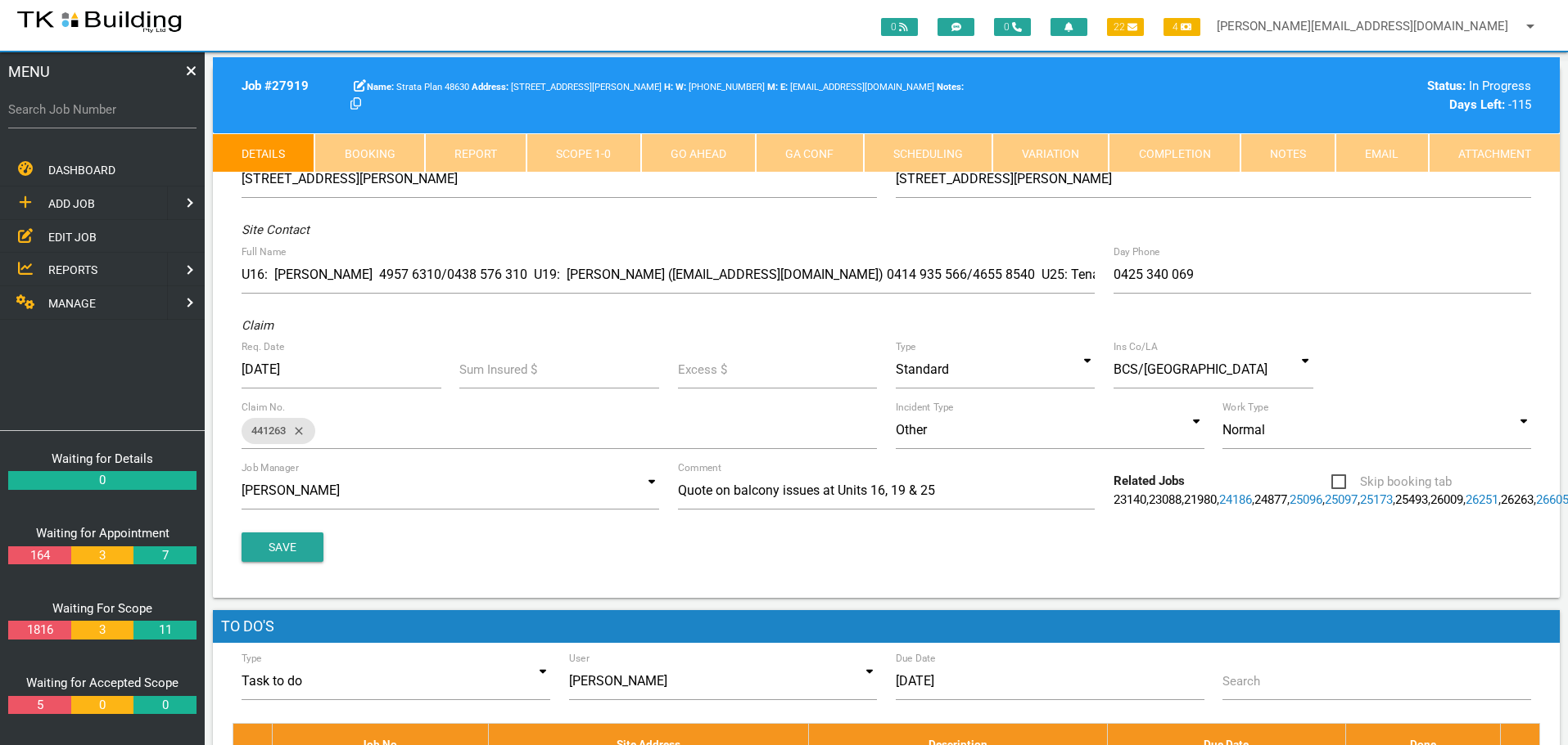
click at [1293, 144] on link "Notes" at bounding box center [1287, 153] width 95 height 39
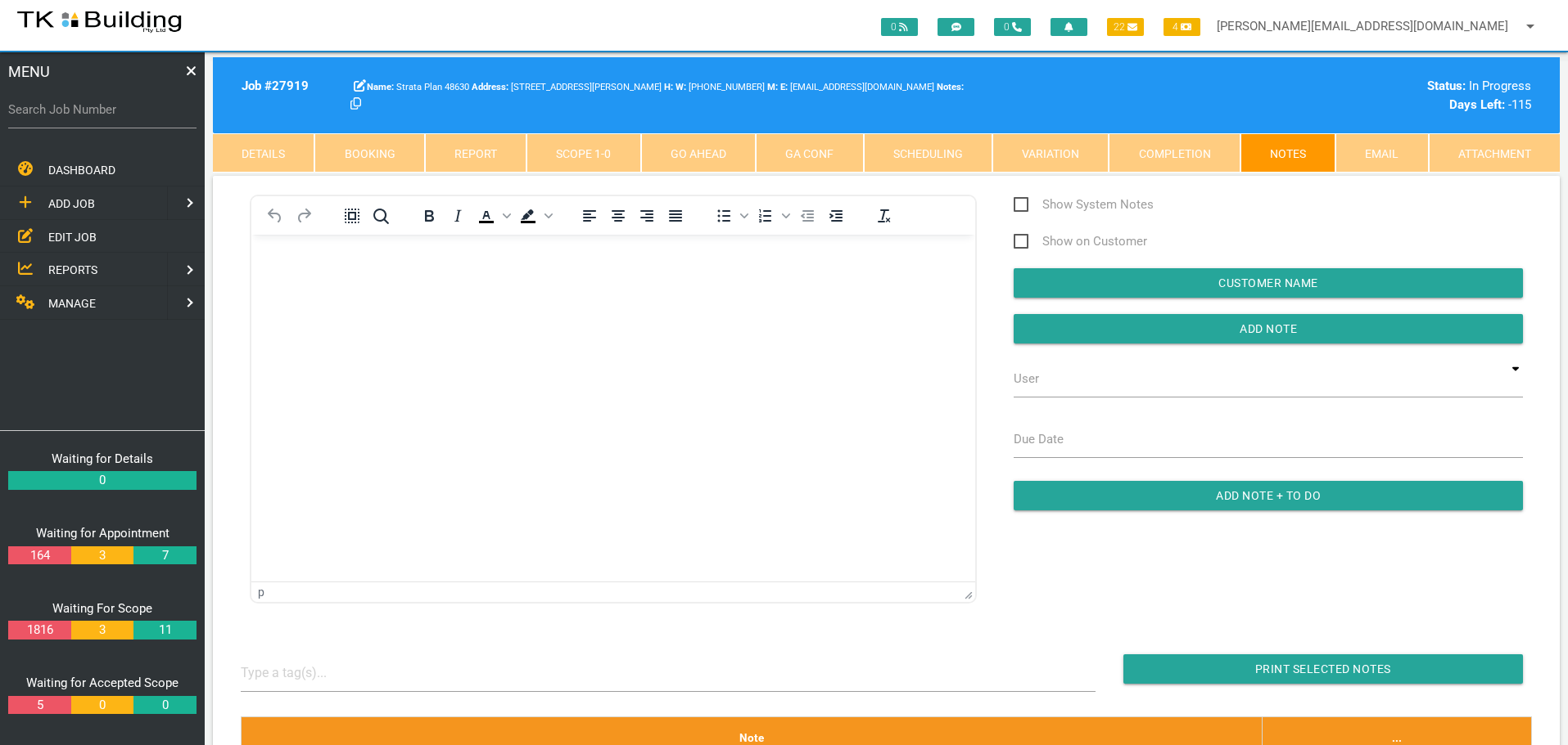
click at [71, 234] on span "EDIT JOB" at bounding box center [71, 236] width 48 height 13
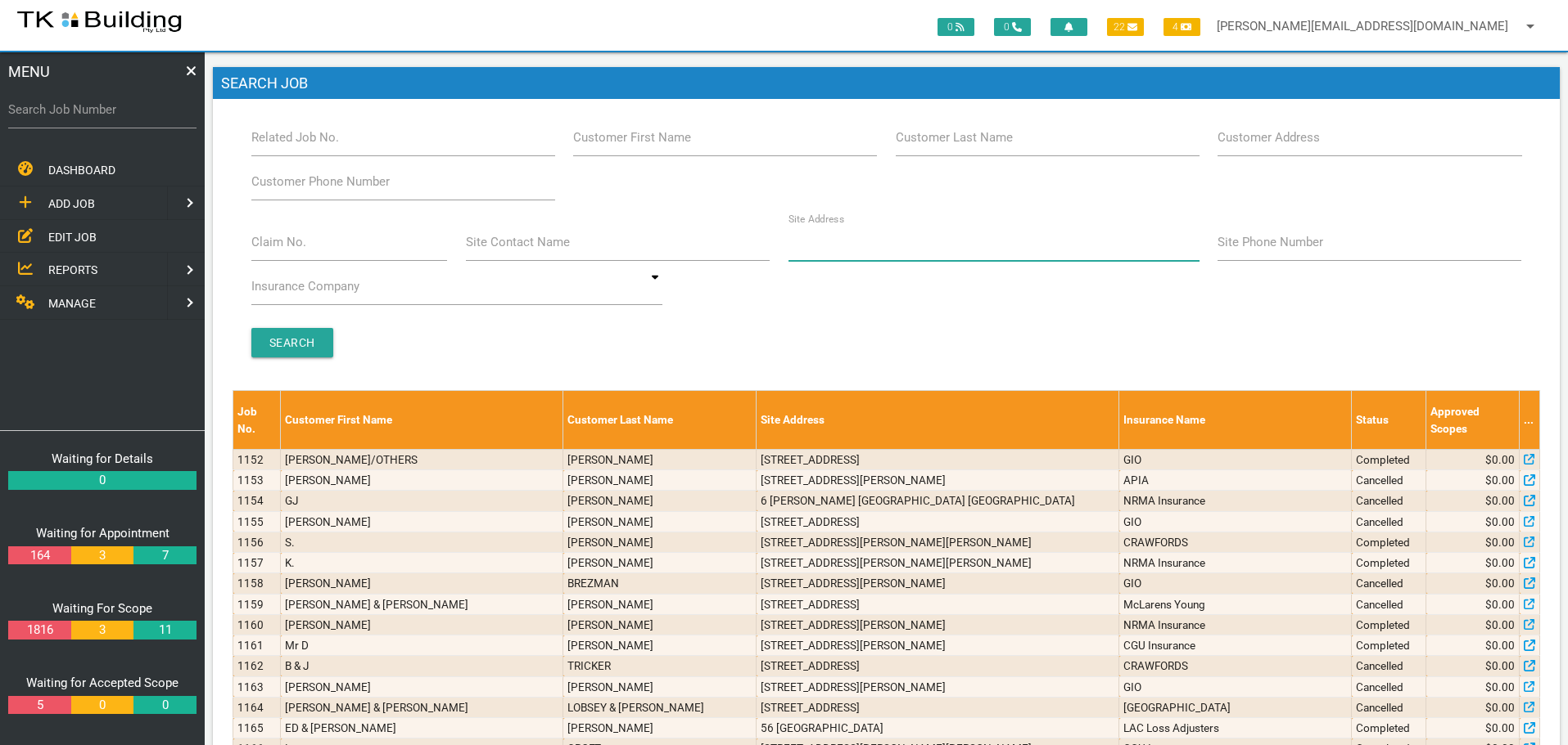
click at [900, 248] on input "Site Address" at bounding box center [994, 242] width 411 height 37
type input "30 [PERSON_NAME]"
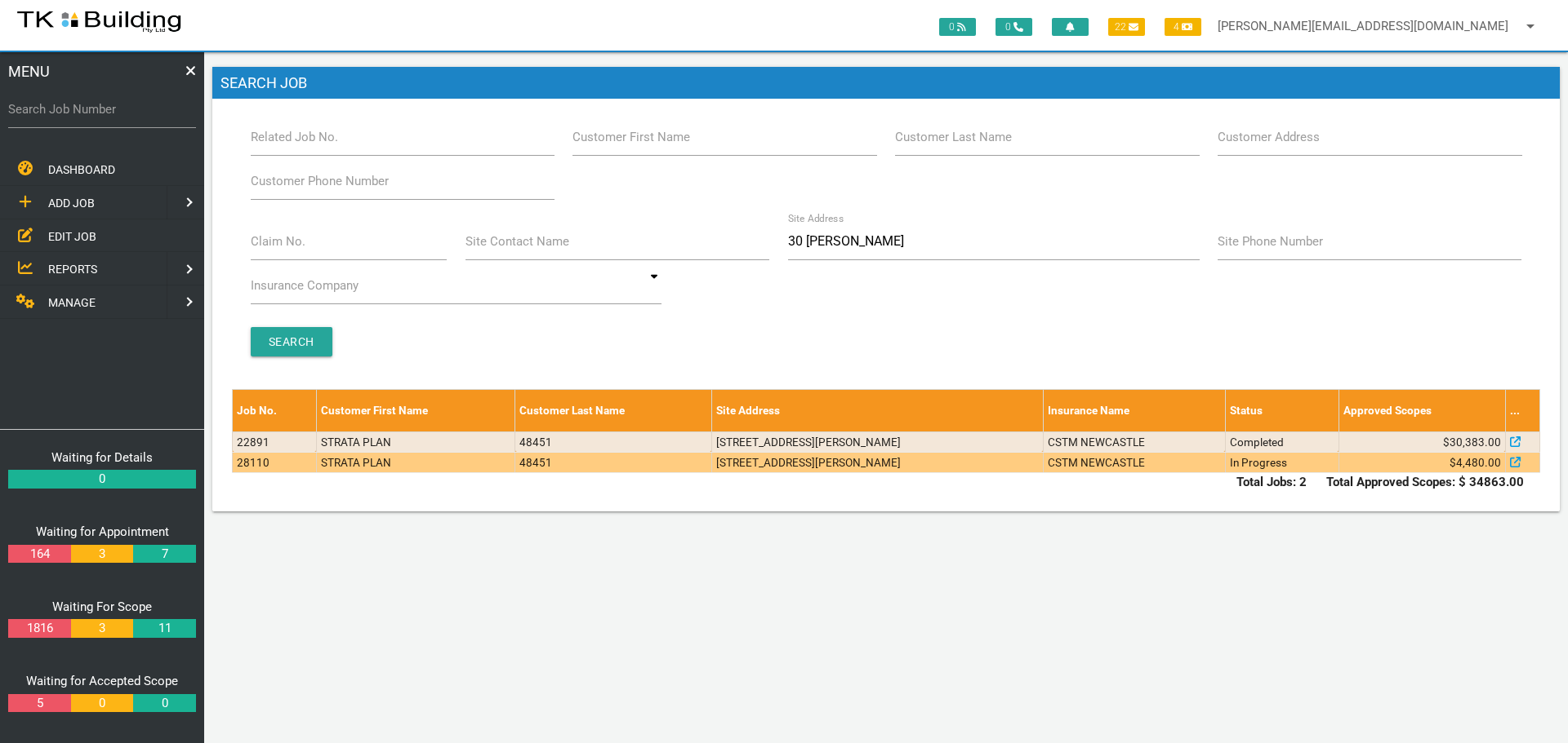
click at [869, 465] on td "[STREET_ADDRESS][PERSON_NAME]" at bounding box center [876, 462] width 331 height 21
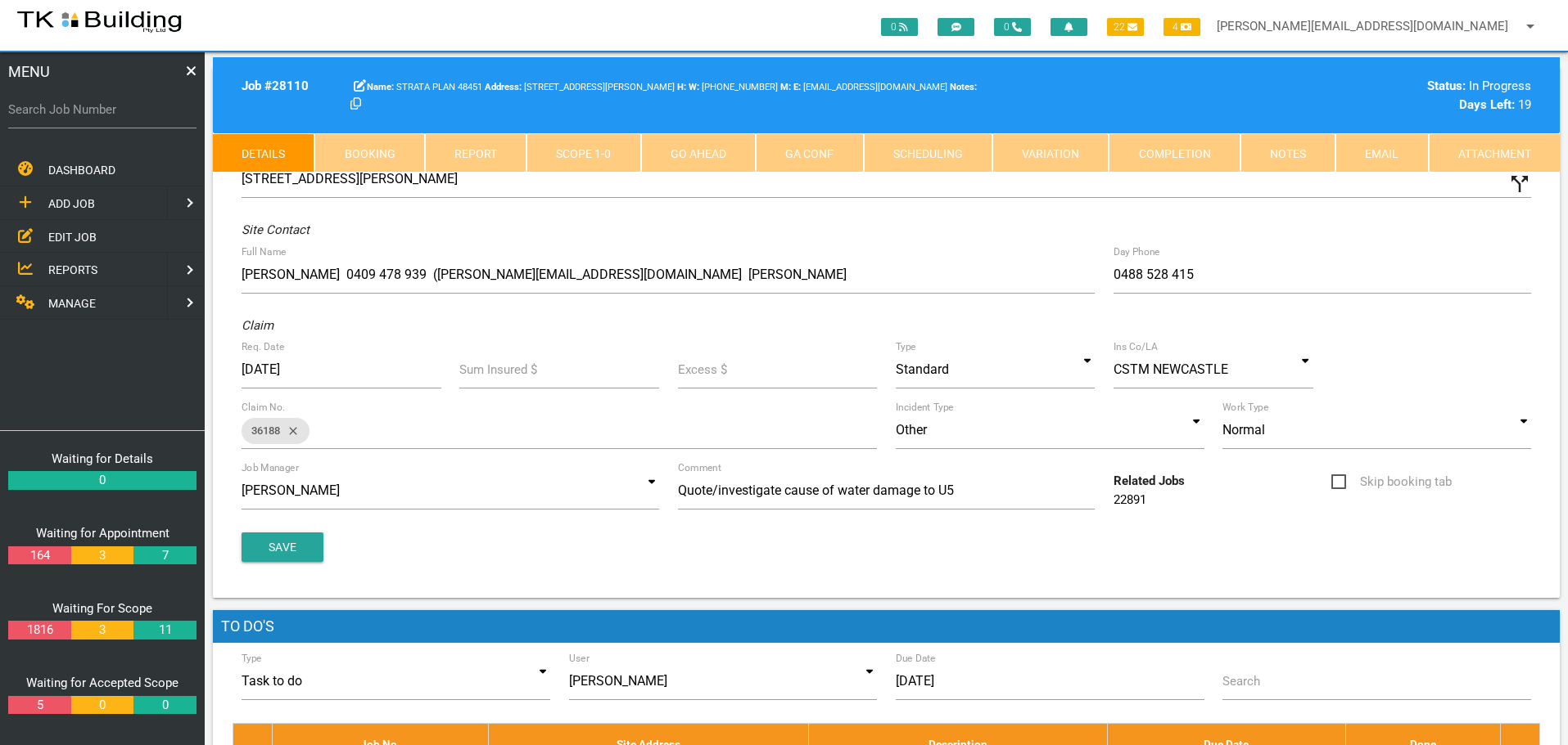
click at [612, 146] on link "Scope 1 - 0" at bounding box center [583, 153] width 114 height 39
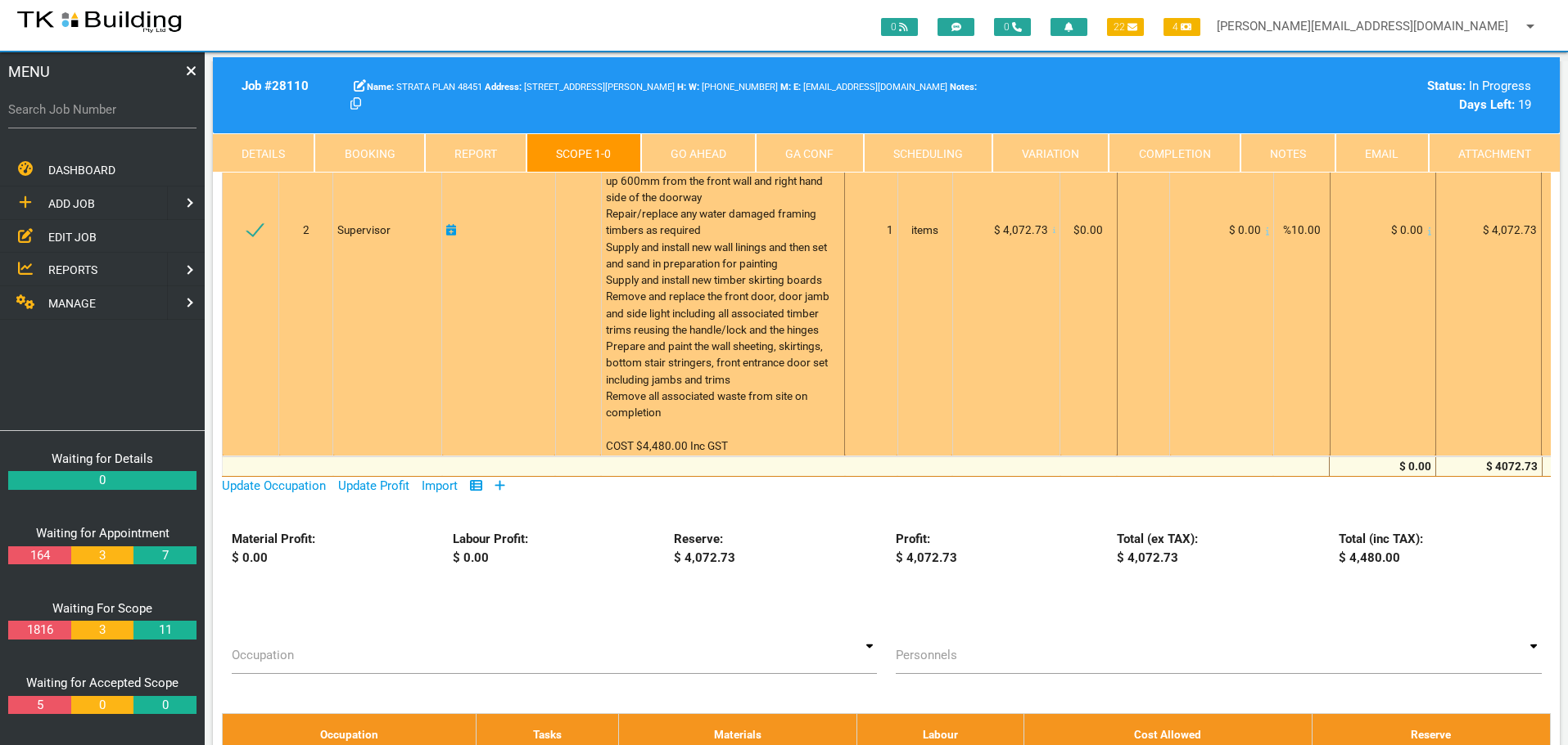
scroll to position [409, 0]
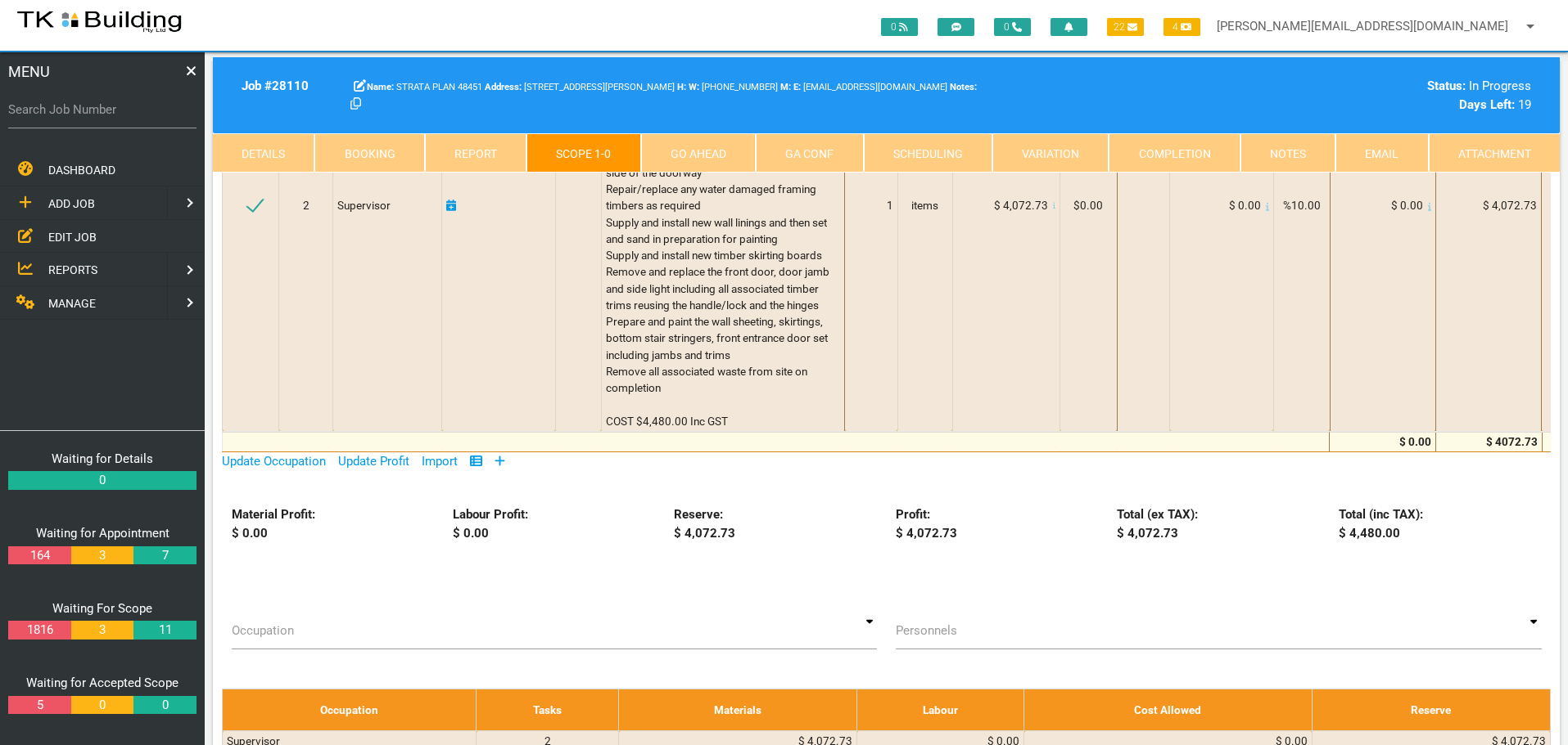
click at [1300, 152] on link "Notes" at bounding box center [1287, 153] width 95 height 39
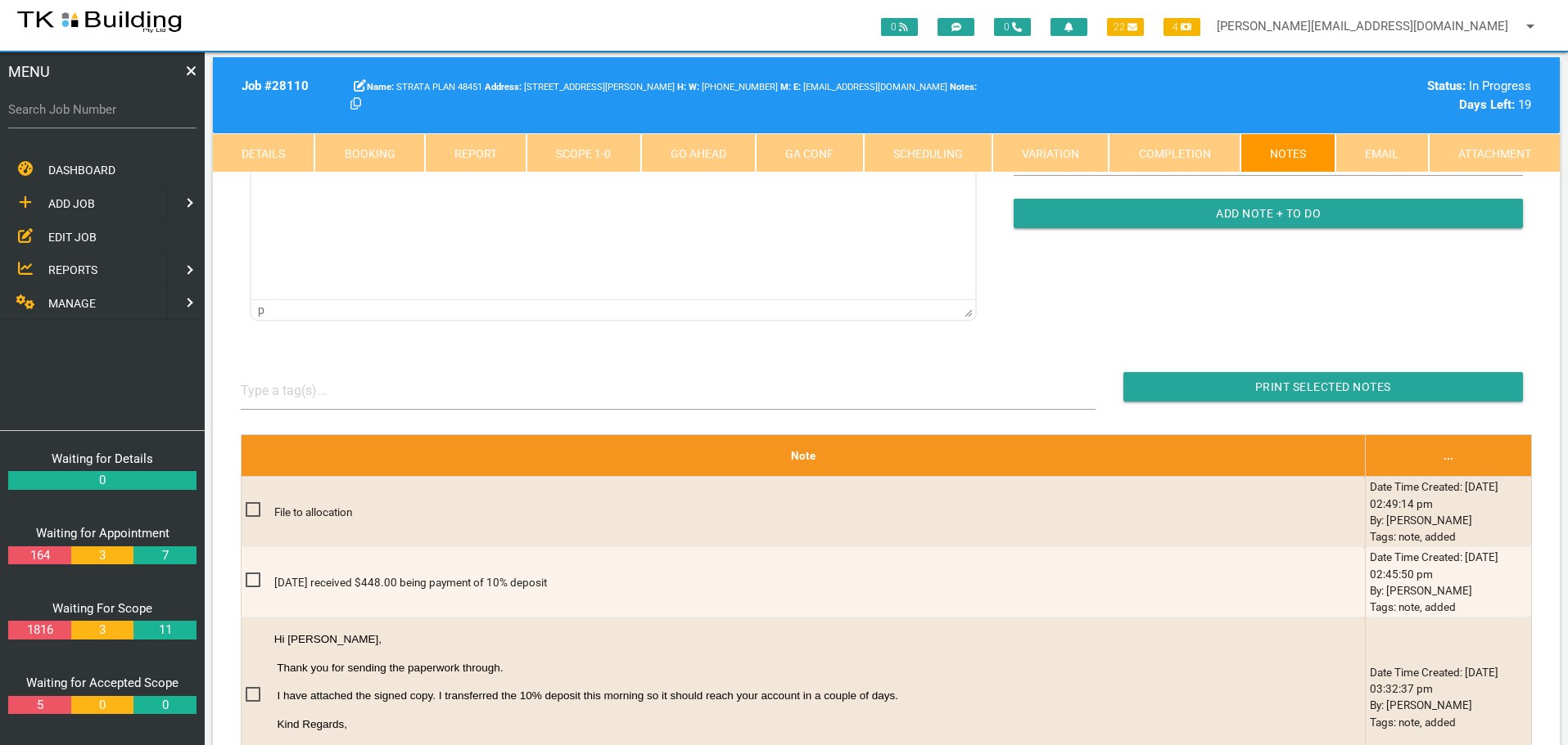
scroll to position [0, 0]
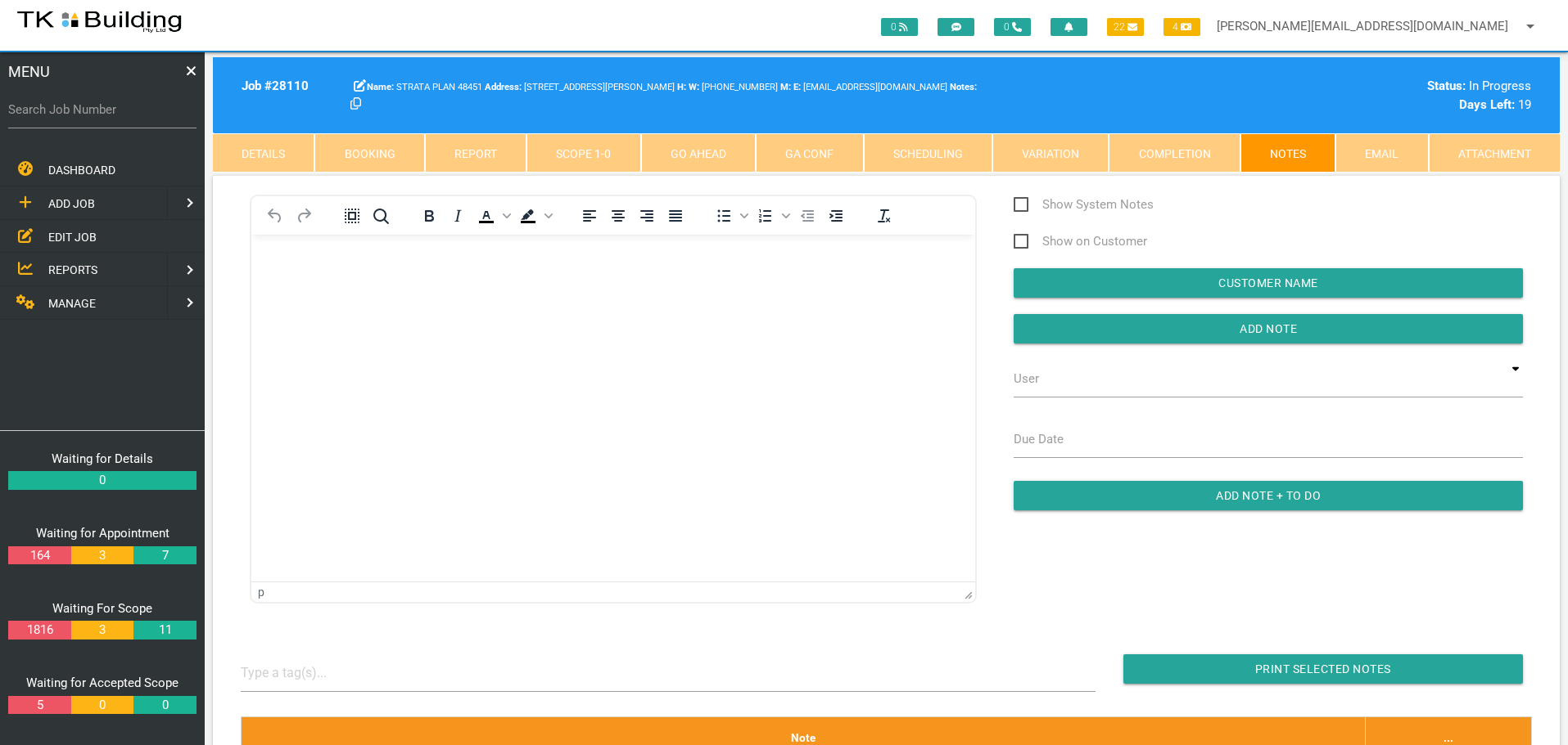
click at [297, 281] on body "Rich Text Area. Press ALT-0 for help." at bounding box center [613, 281] width 724 height 54
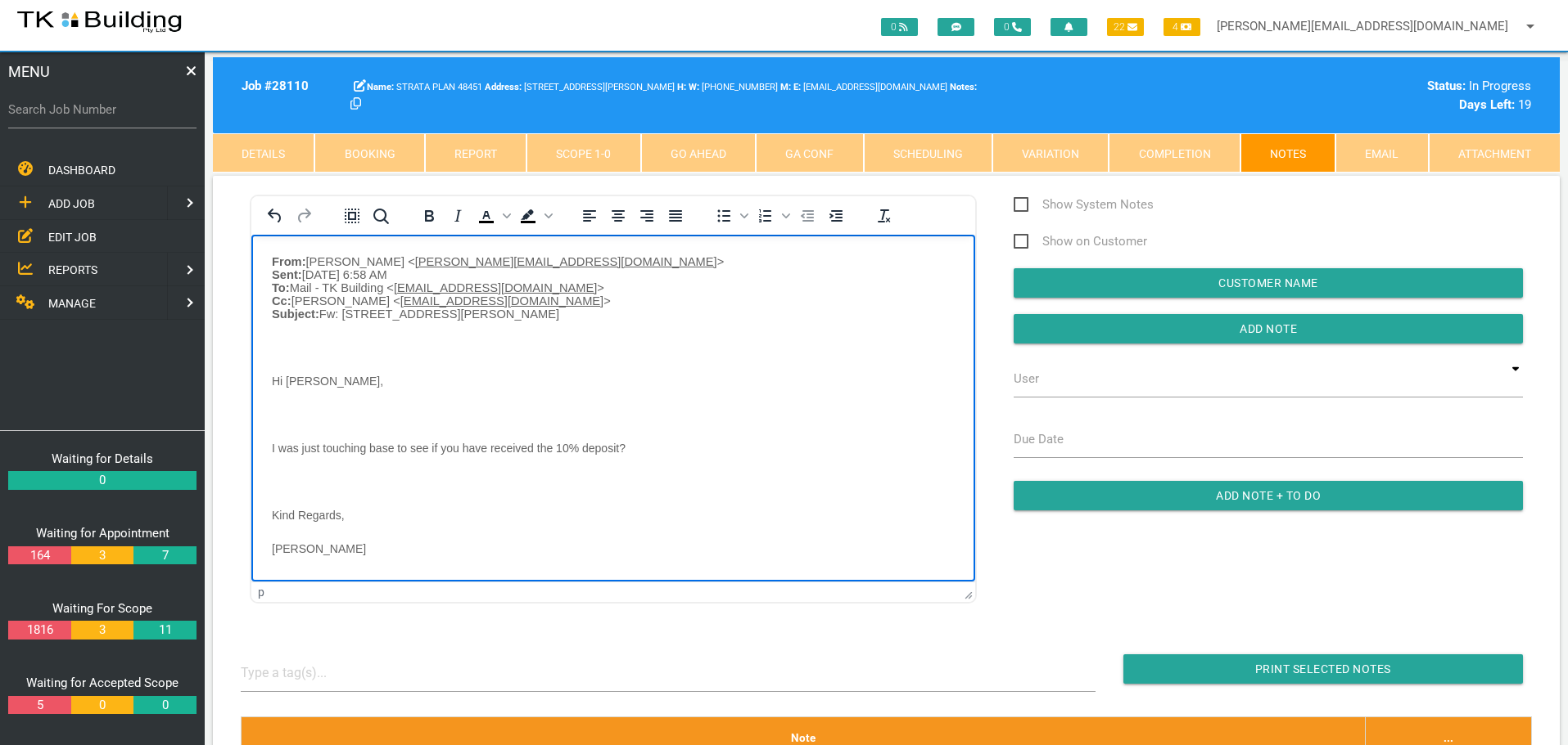
click at [287, 342] on body "From: [PERSON_NAME] < [PERSON_NAME][EMAIL_ADDRESS][DOMAIN_NAME] > Sent: [DATE] …" at bounding box center [613, 425] width 724 height 342
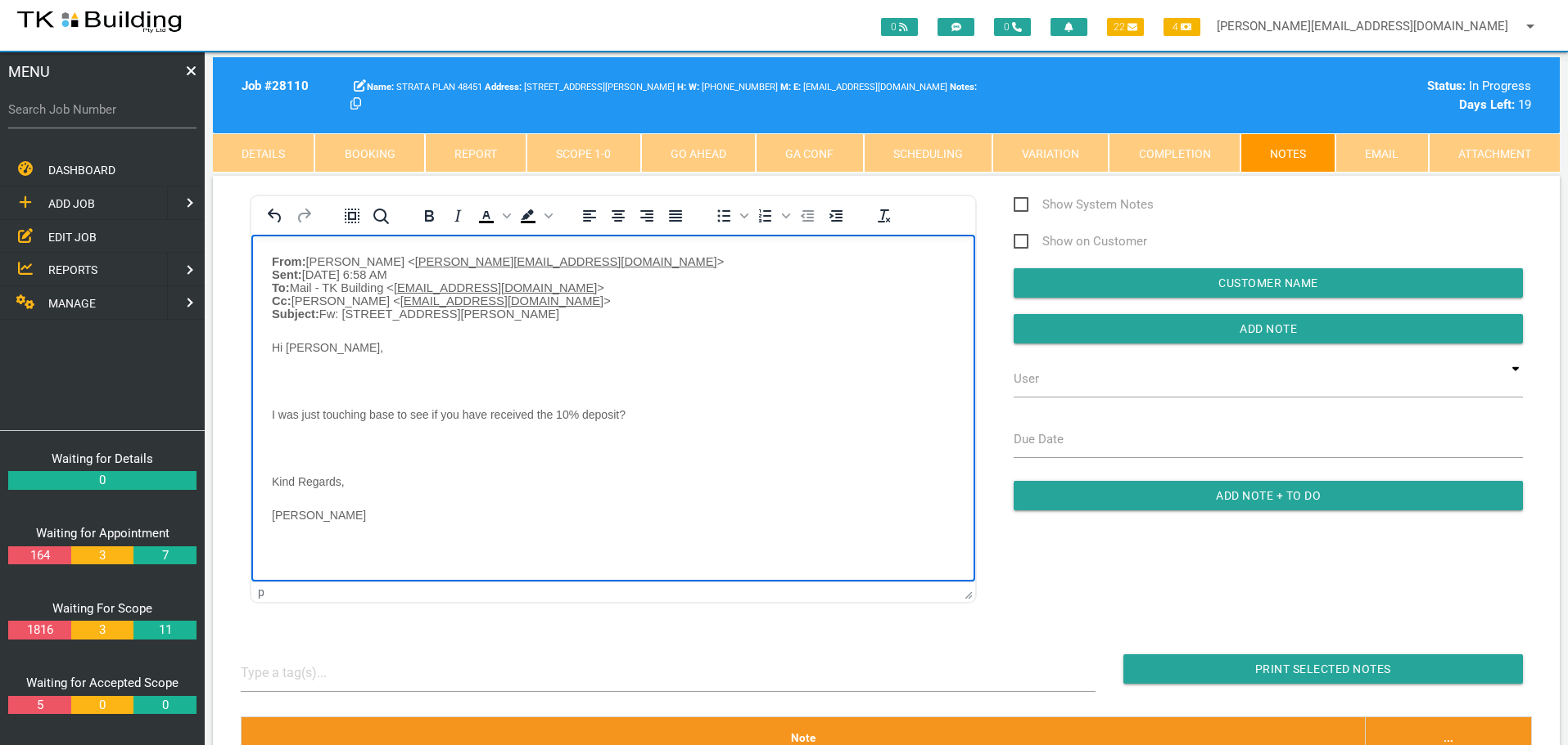
click at [278, 373] on body "From: kathy sullivan < kathy.s2290@live.com.au > Sent: Monday, 13 October 2025 …" at bounding box center [613, 408] width 724 height 307
click at [283, 414] on body "From: kathy sullivan < kathy.s2290@live.com.au > Sent: Monday, 13 October 2025 …" at bounding box center [613, 392] width 724 height 274
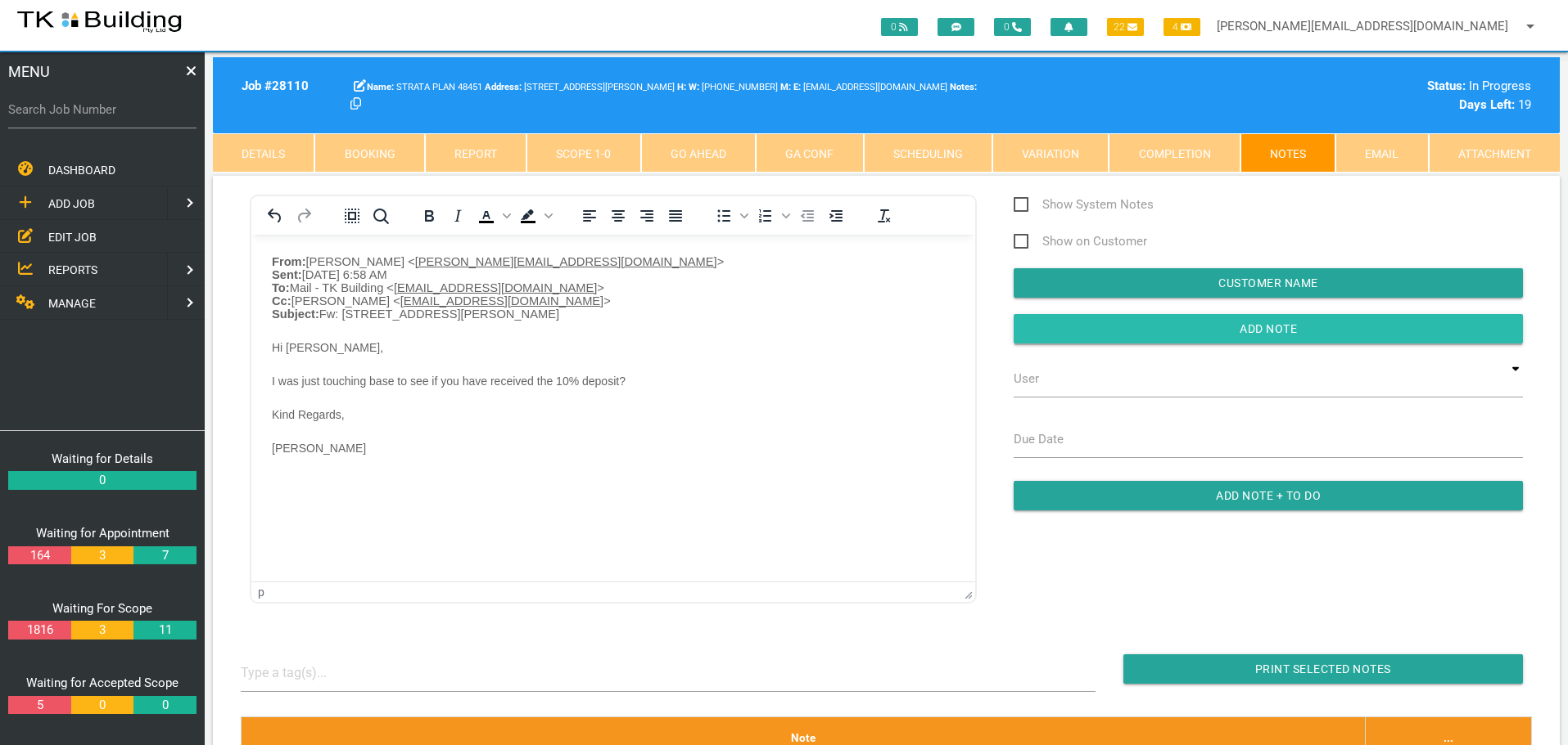
click at [1074, 331] on input "button" at bounding box center [1268, 329] width 509 height 29
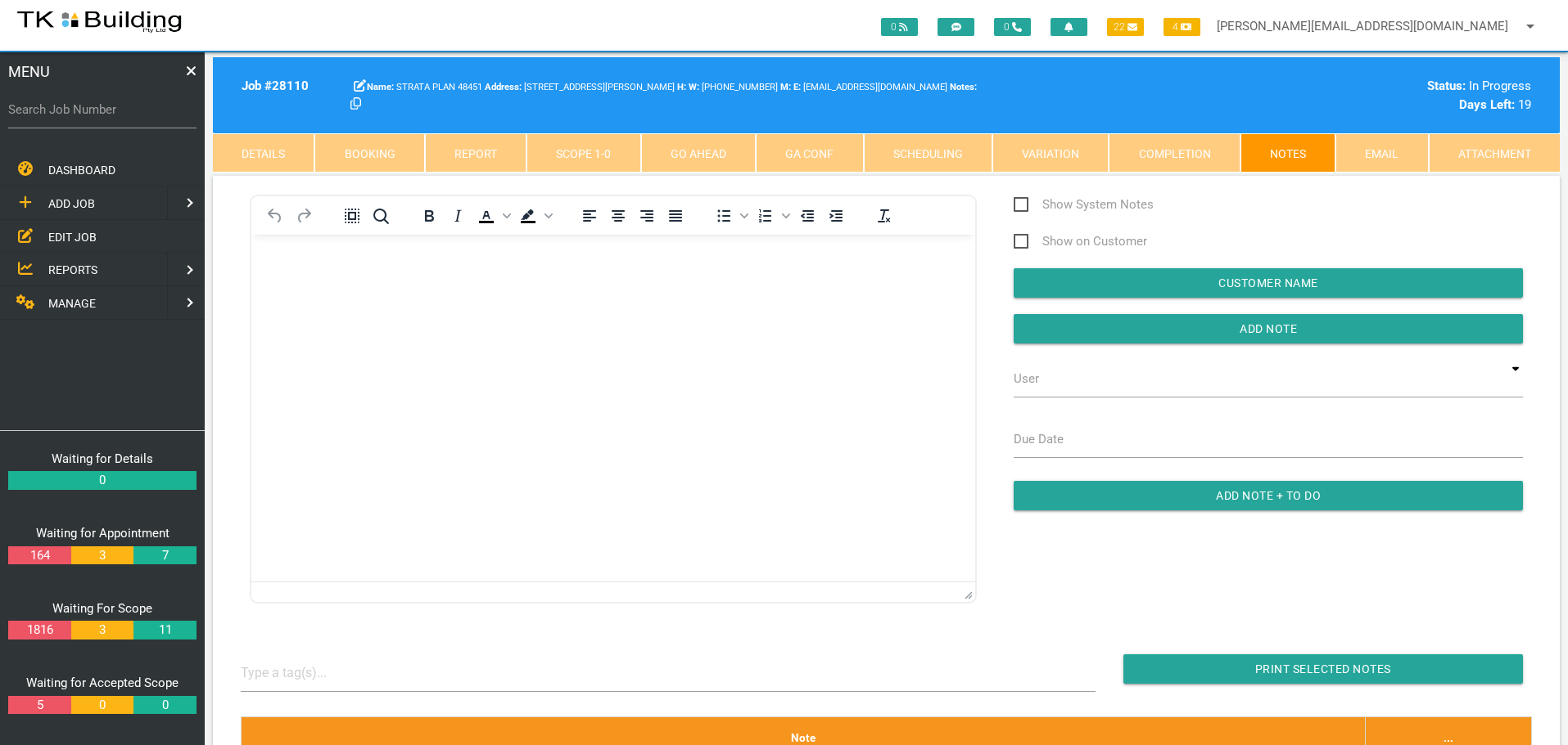
click at [287, 255] on p "Rich Text Area. Press ALT-0 for help." at bounding box center [613, 260] width 683 height 13
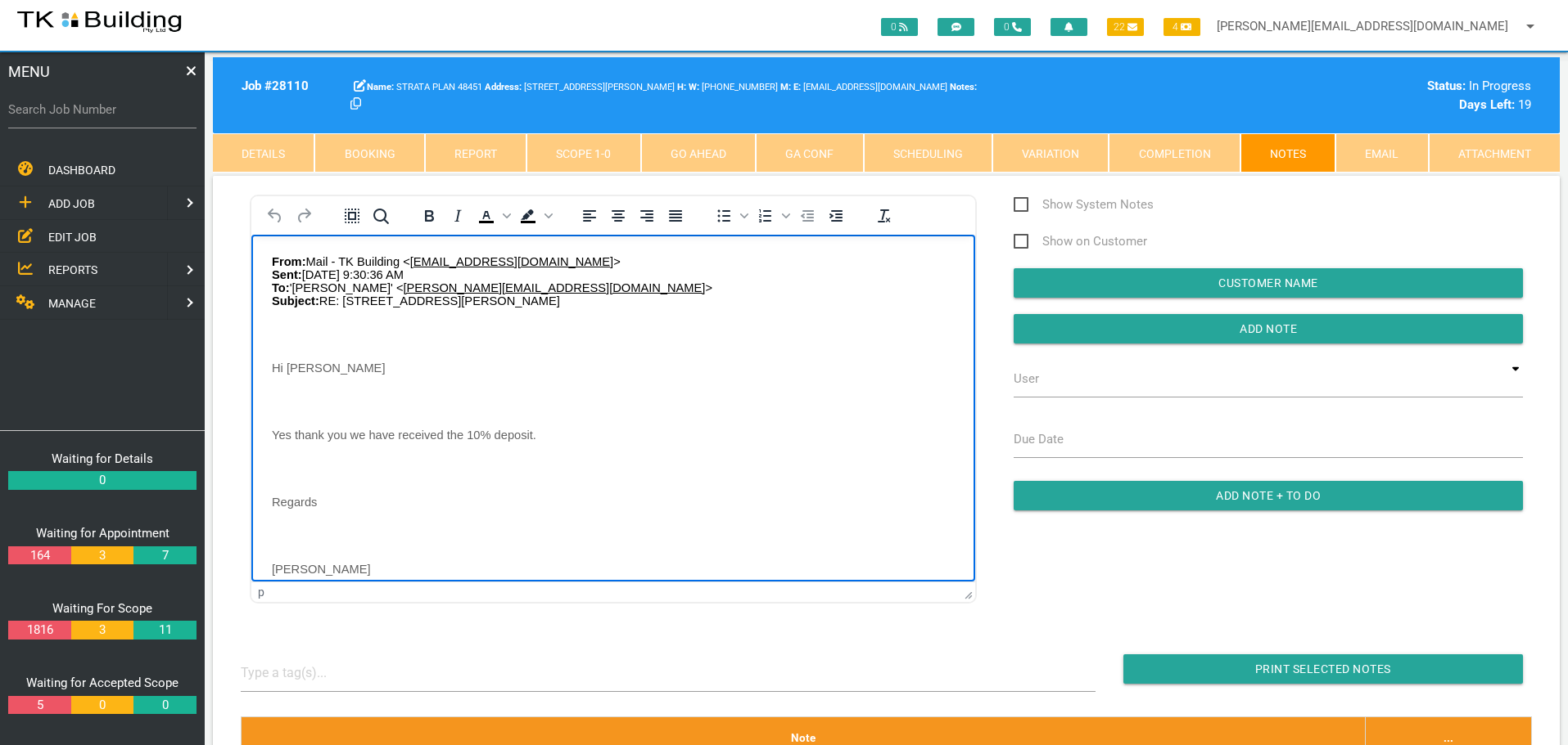
scroll to position [68, 0]
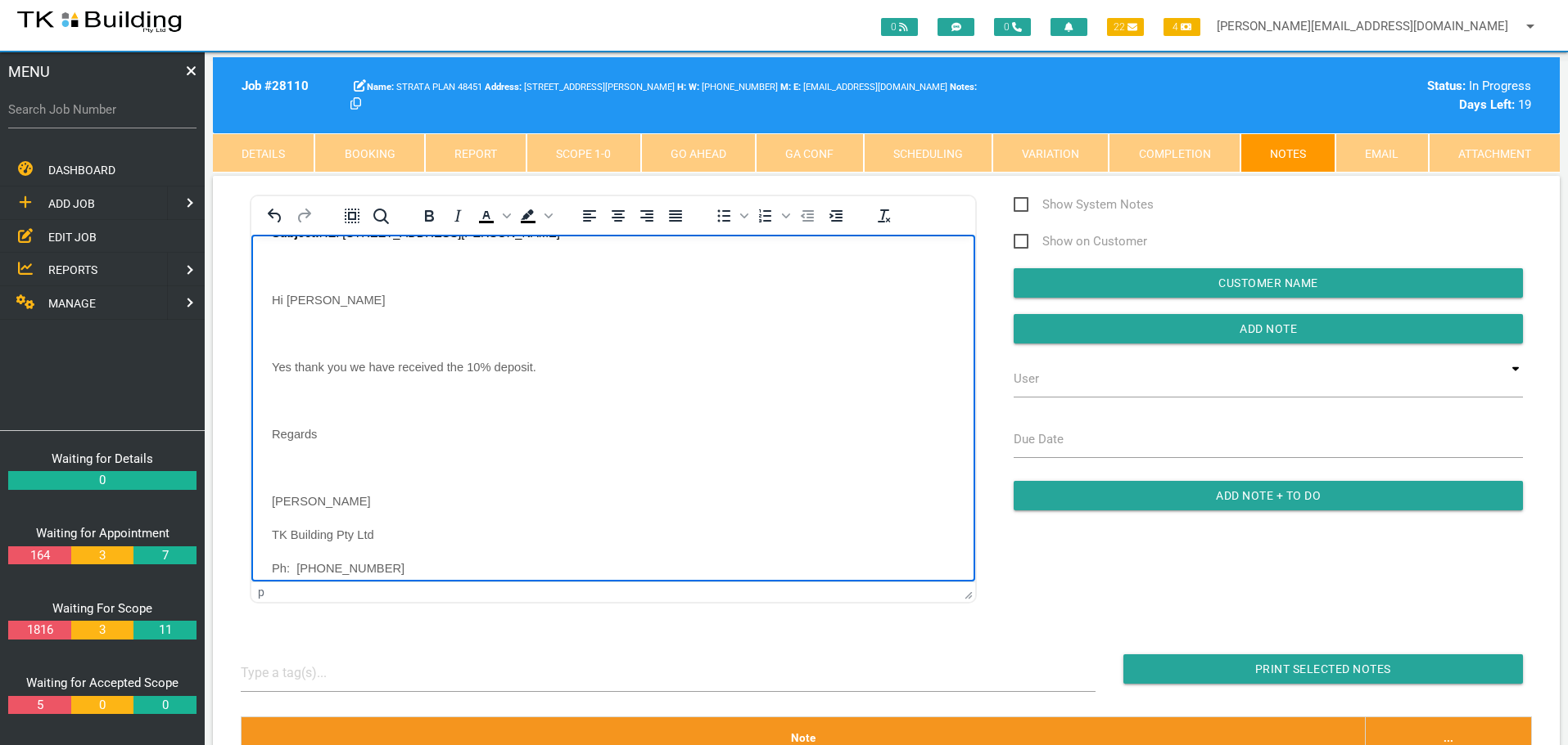
click at [291, 256] on body "From: Mail - TK Building < mail@tkbuilding.com.au > Sent: Monday, October 13, 2…" at bounding box center [613, 401] width 724 height 429
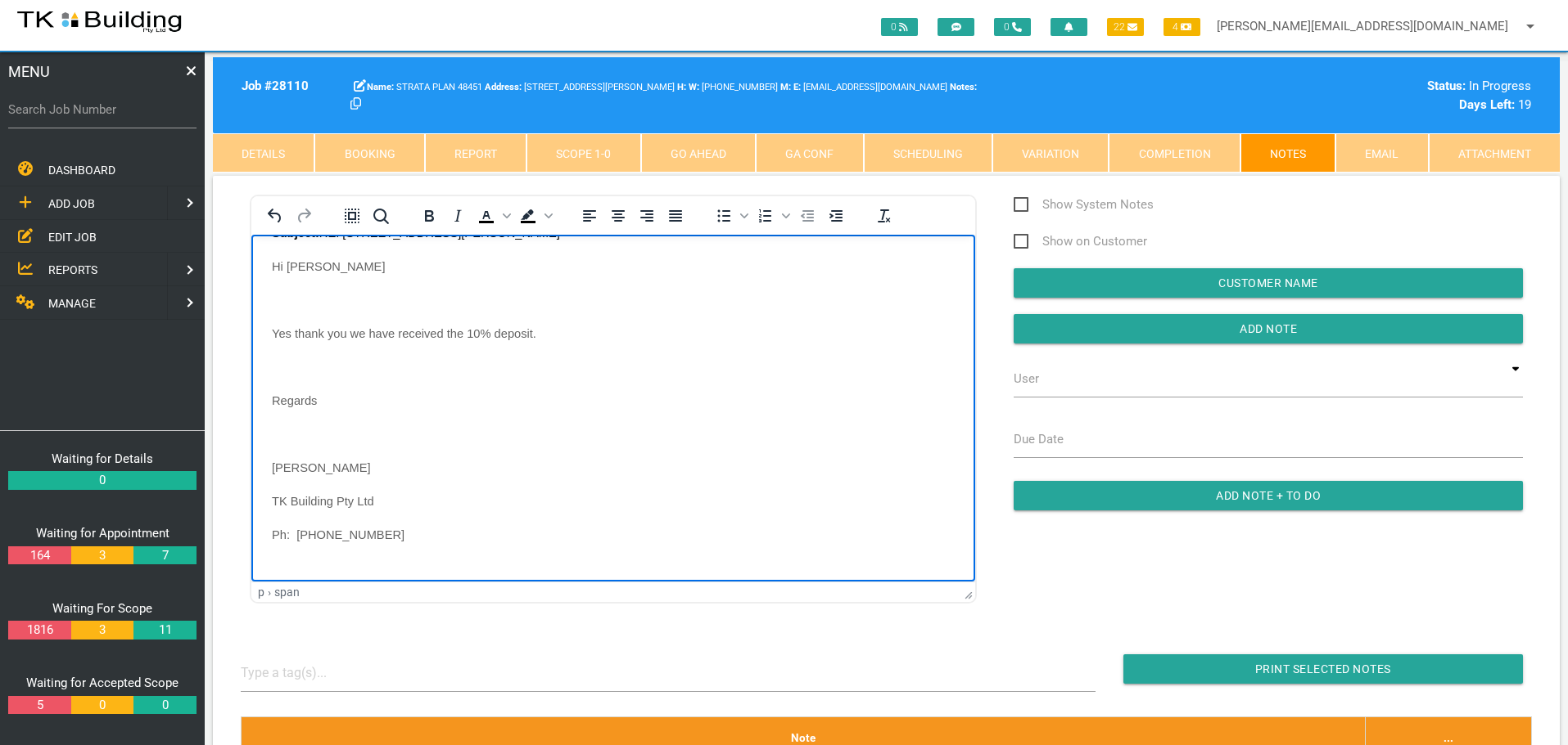
click at [282, 301] on p "Rich Text Area. Press ALT-0 for help." at bounding box center [613, 299] width 683 height 13
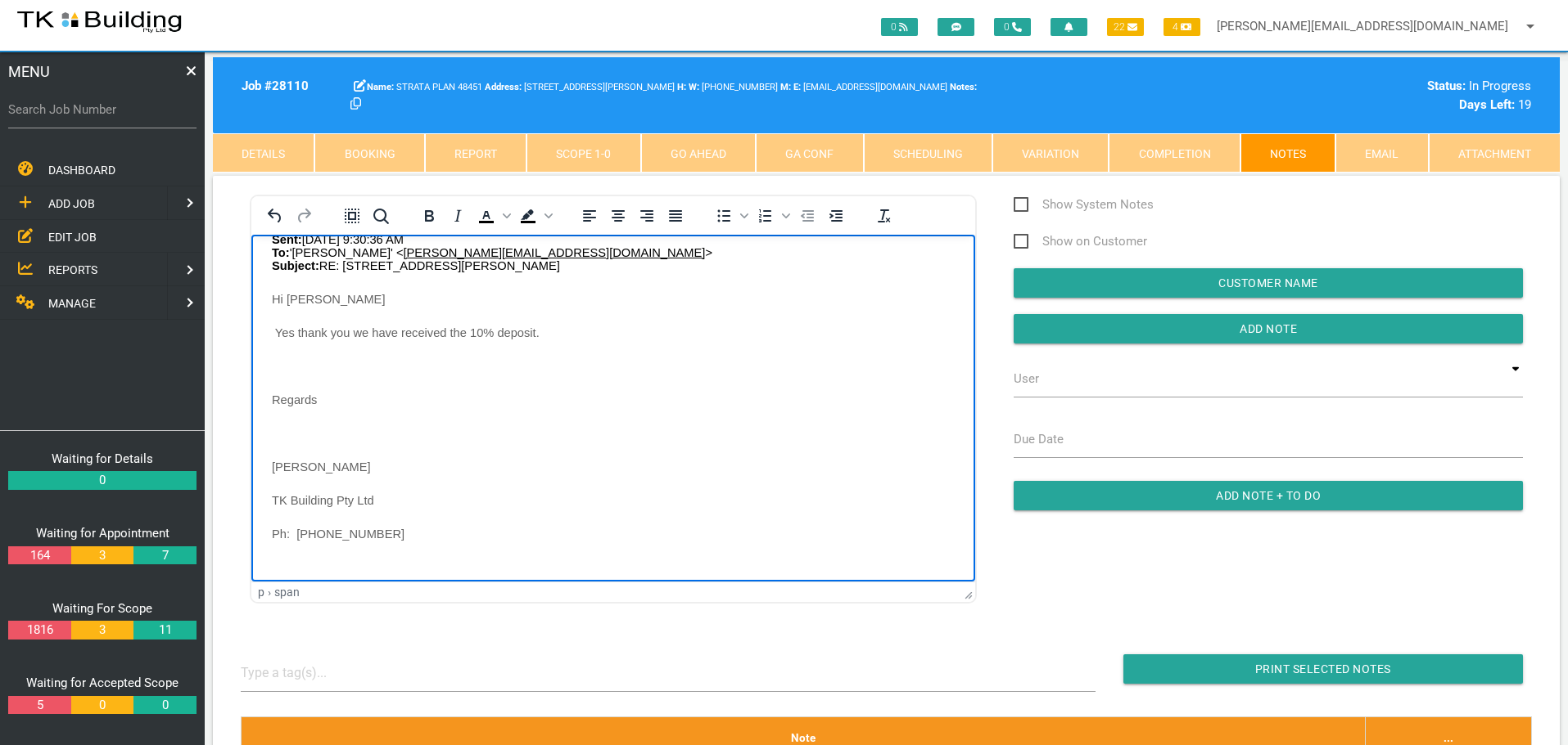
click at [278, 362] on body "From: Mail - TK Building < mail@tkbuilding.com.au > Sent: Monday, October 13, 2…" at bounding box center [613, 399] width 724 height 361
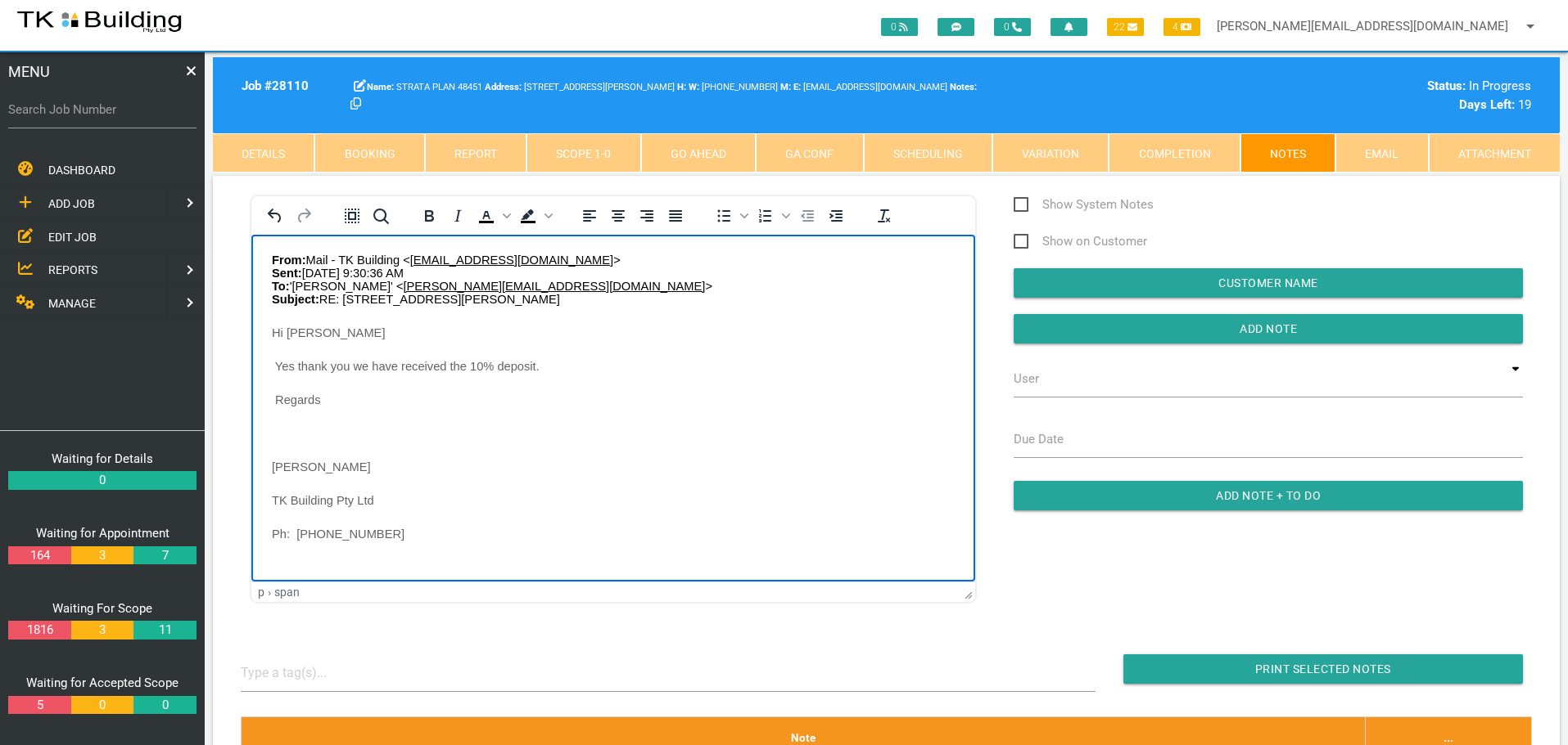
click at [277, 426] on p "Rich Text Area. Press ALT-0 for help." at bounding box center [613, 432] width 683 height 13
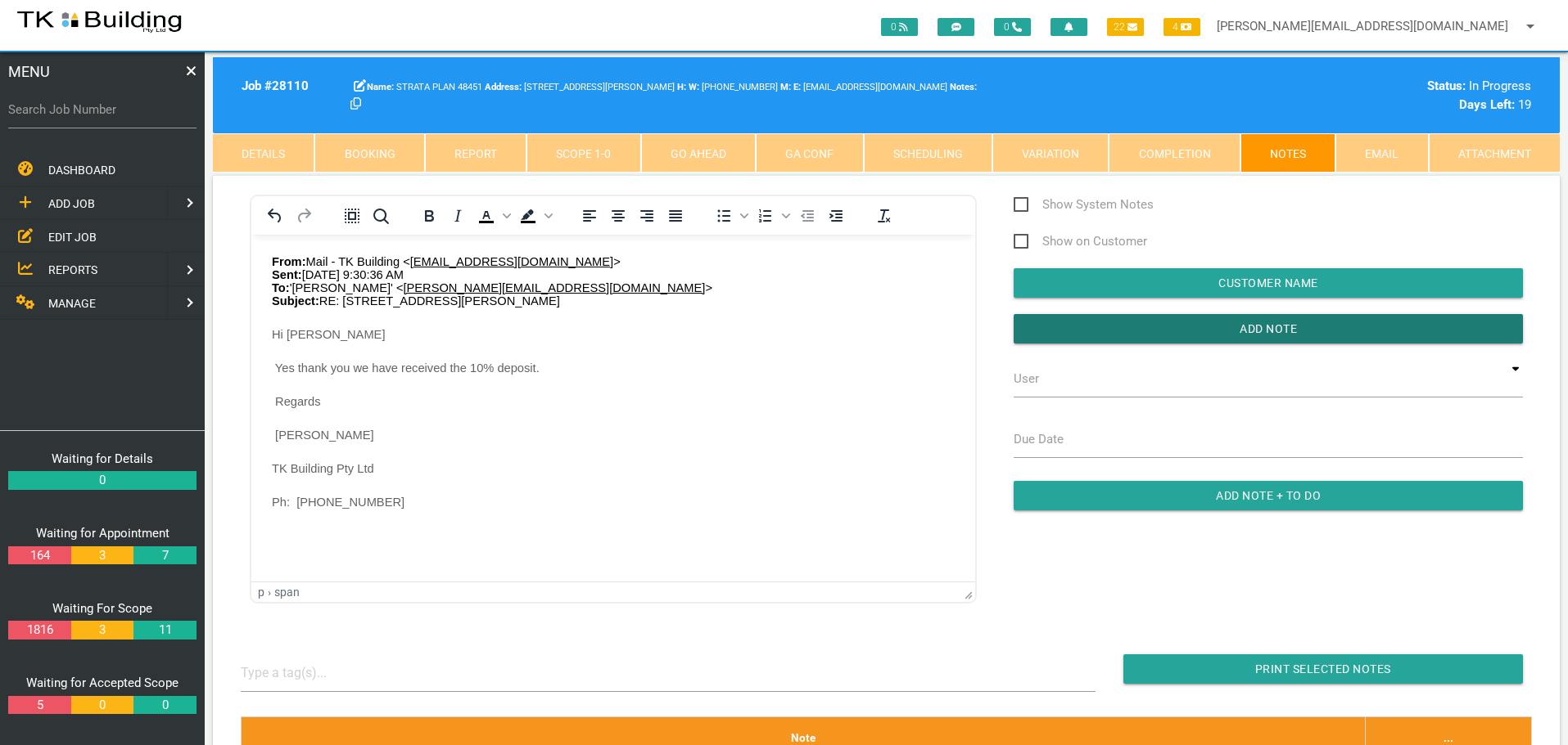
drag, startPoint x: 1121, startPoint y: 327, endPoint x: 1001, endPoint y: 339, distance: 120.6
click at [1119, 328] on input "button" at bounding box center [1268, 329] width 509 height 29
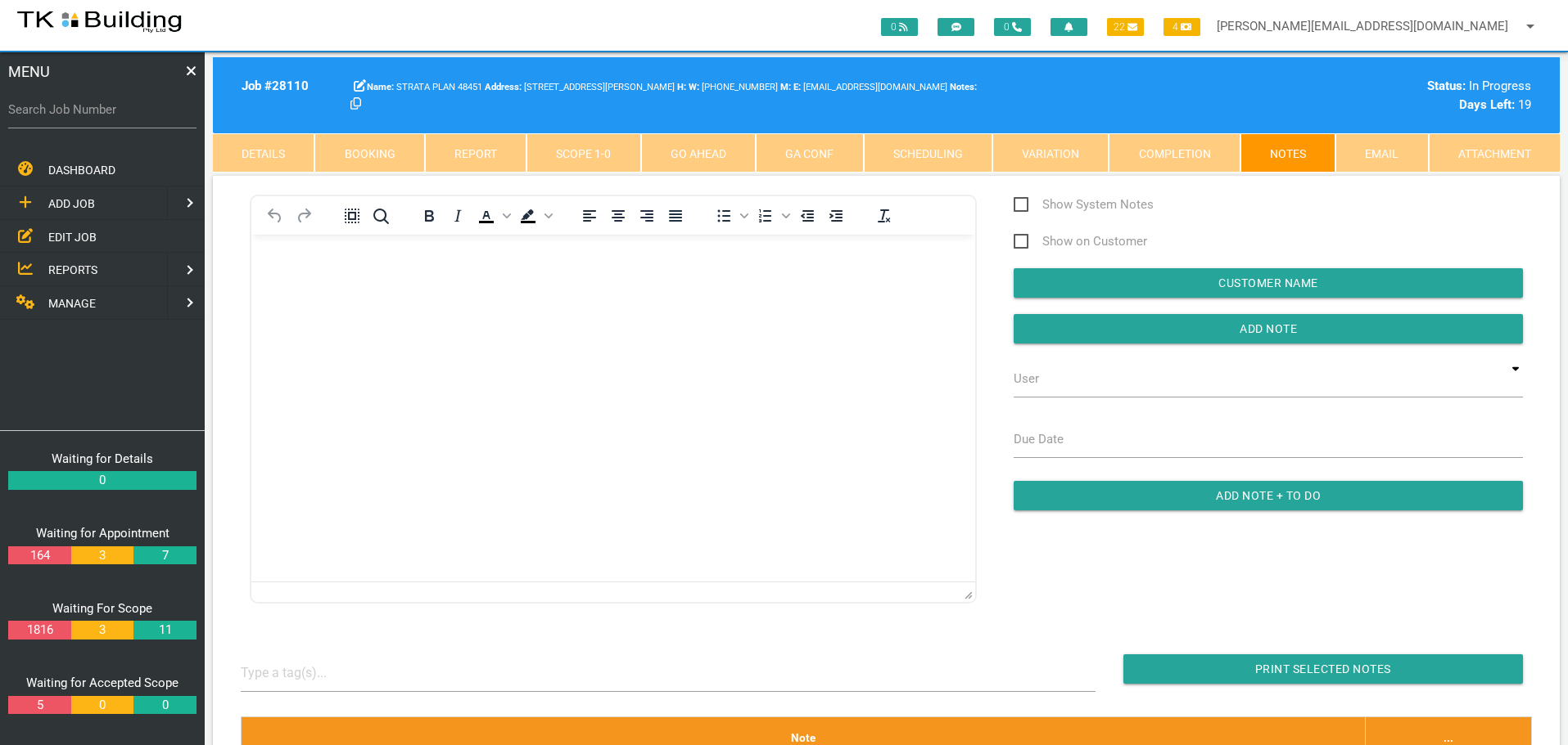
click at [275, 266] on p "Rich Text Area. Press ALT-0 for help." at bounding box center [613, 260] width 683 height 13
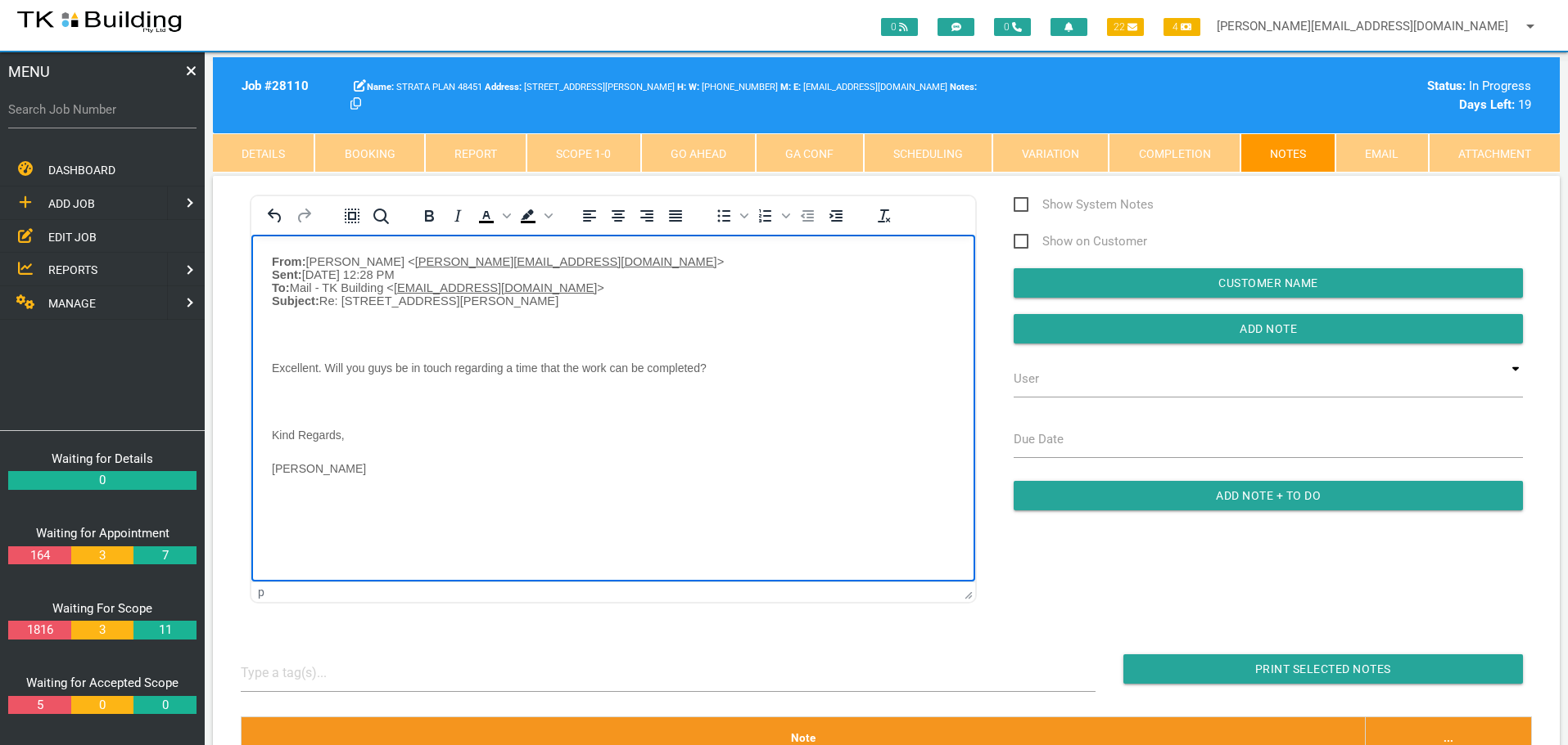
click at [283, 332] on body "From: kathy sullivan < kathy.s2290@live.com.au > Sent: Monday, 13 October 2025 …" at bounding box center [613, 385] width 724 height 261
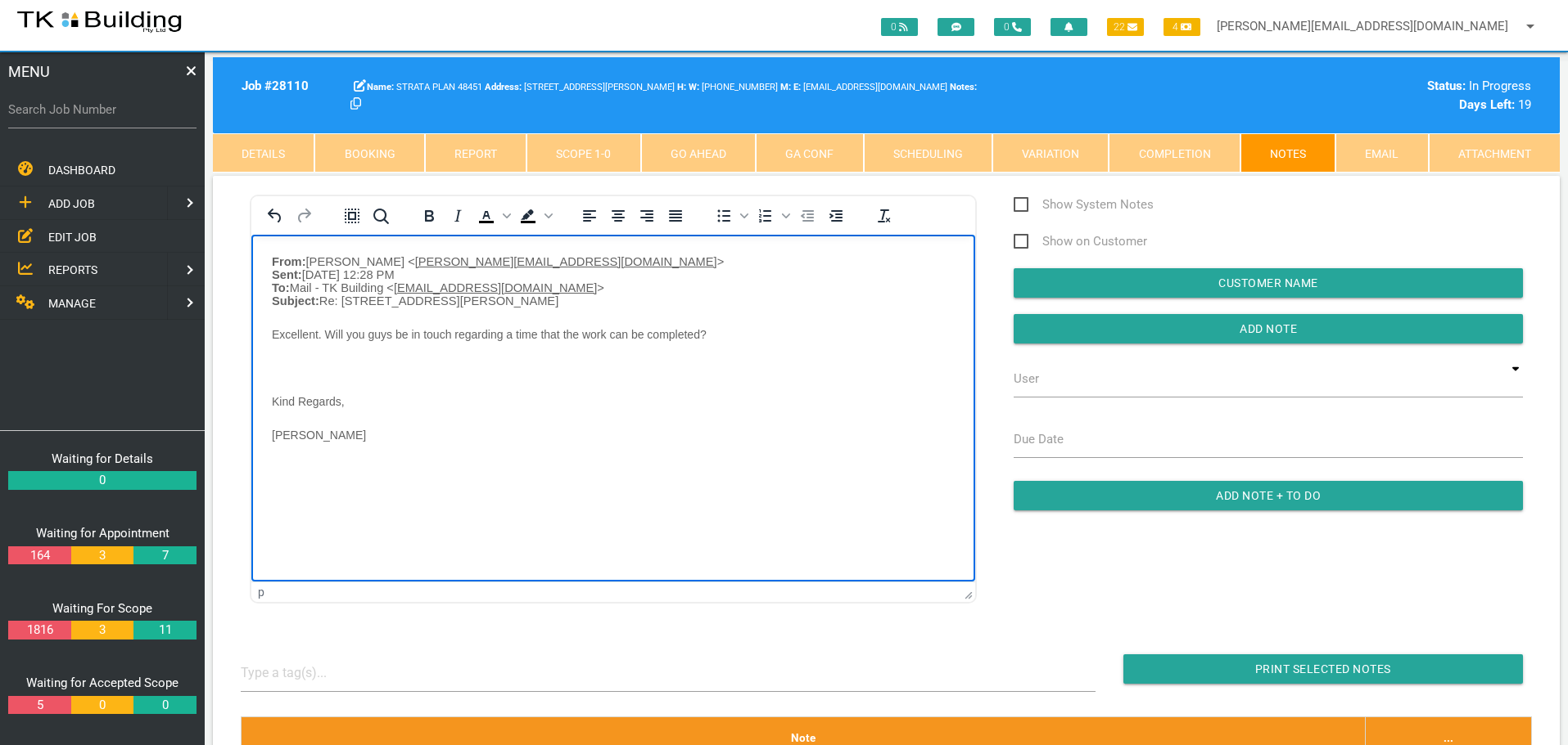
click at [288, 359] on body "From: kathy sullivan < kathy.s2290@live.com.au > Sent: Monday, 13 October 2025 …" at bounding box center [613, 368] width 724 height 227
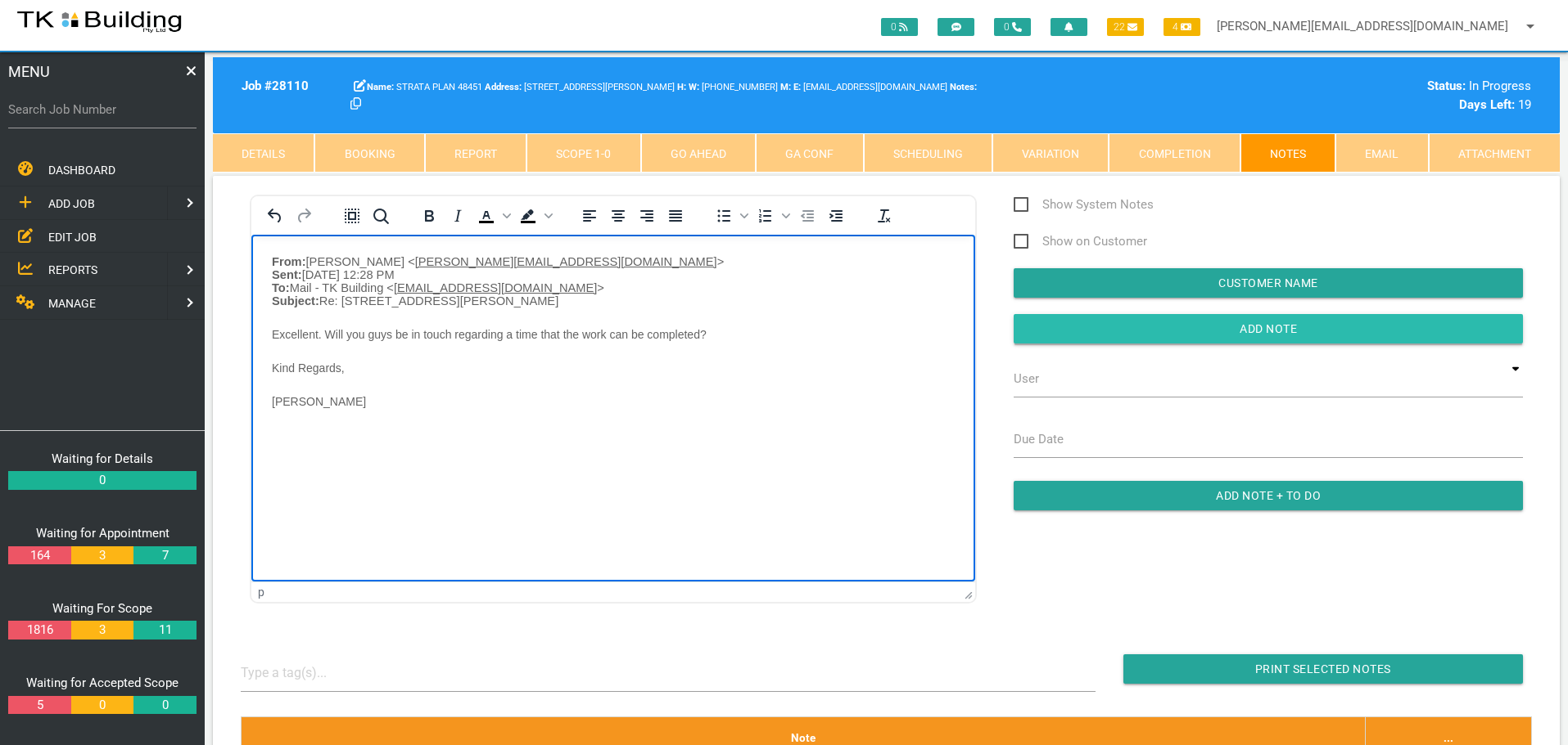
click at [1115, 333] on input "Add Note" at bounding box center [1268, 329] width 509 height 29
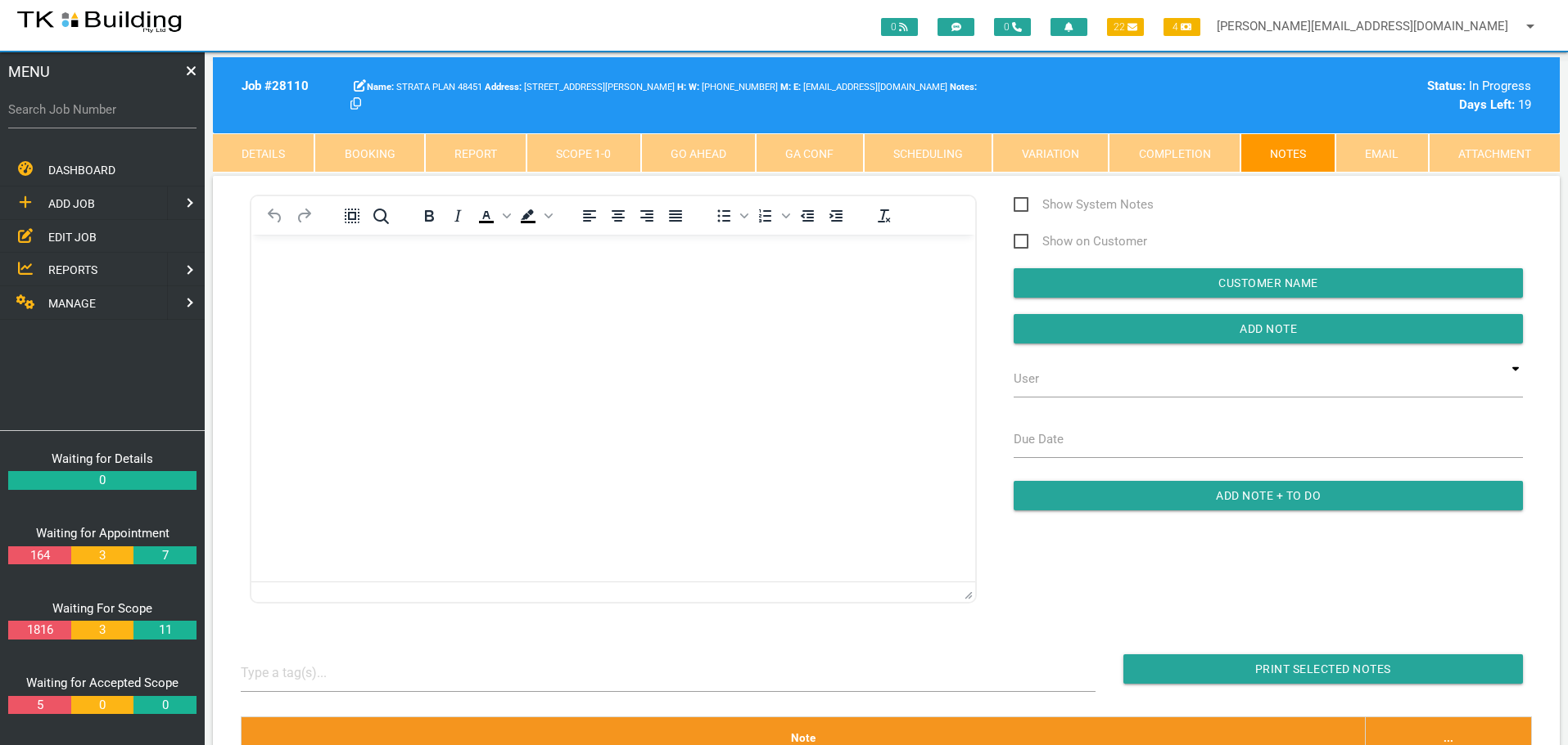
click at [290, 270] on body "Rich Text Area. Press ALT-0 for help." at bounding box center [613, 281] width 724 height 54
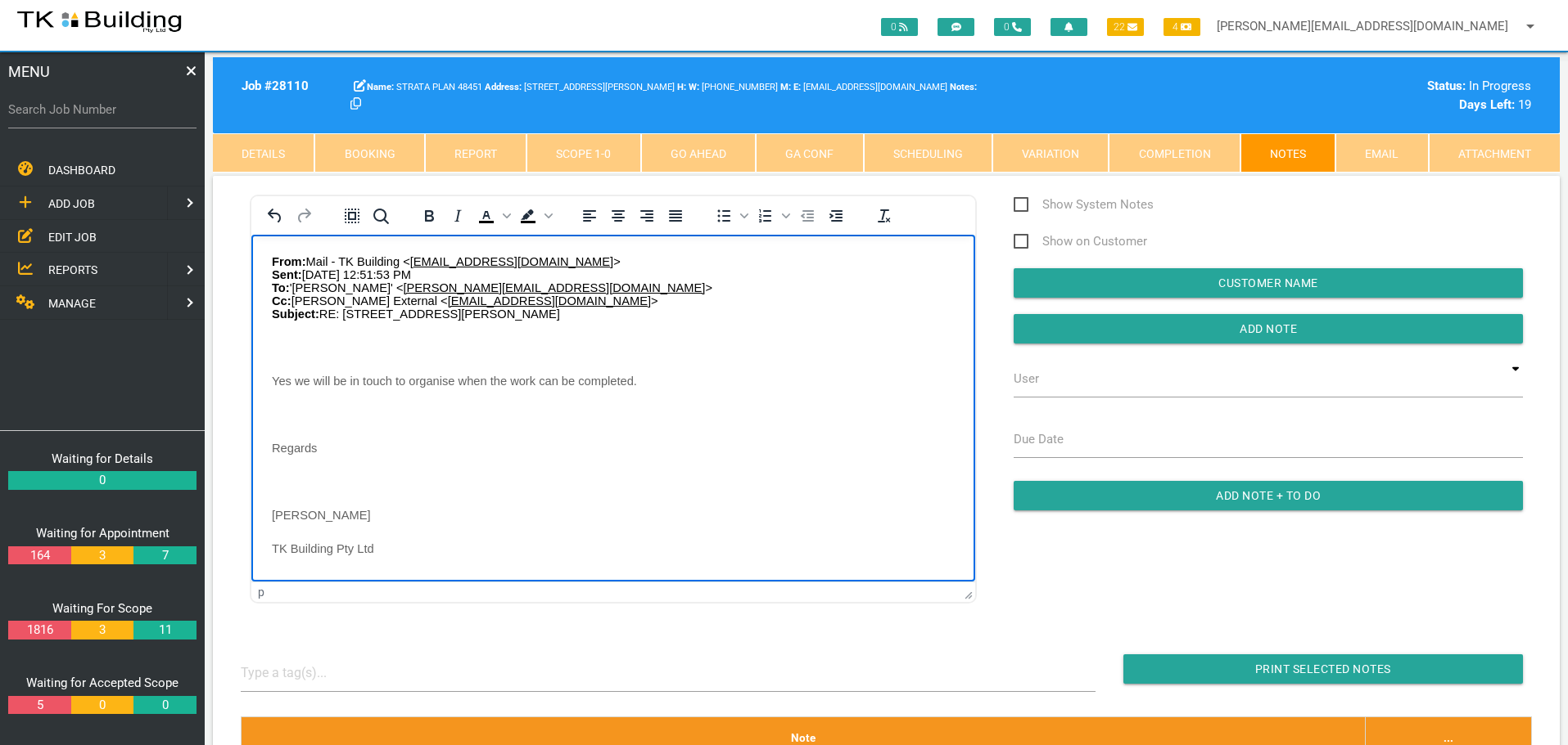
click at [286, 347] on body "From: Mail - TK Building < mail@tkbuilding.com.au > Sent: Monday, October 13, 2…" at bounding box center [613, 425] width 724 height 342
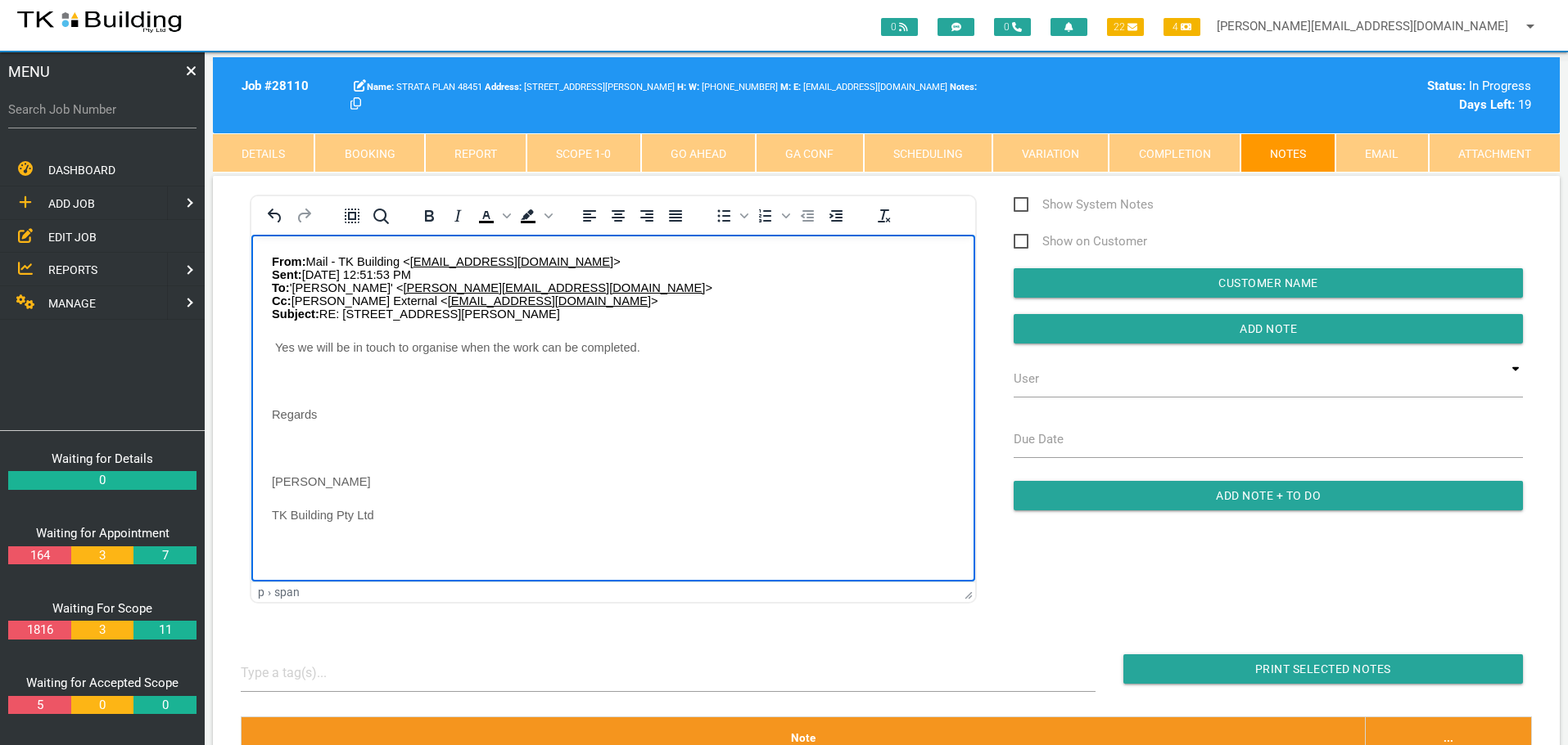
click at [285, 379] on body "From: Mail - TK Building < mail@tkbuilding.com.au > Sent: Monday, October 13, 2…" at bounding box center [613, 408] width 724 height 307
click at [276, 420] on p "Rich Text Area. Press ALT-0 for help." at bounding box center [613, 413] width 683 height 13
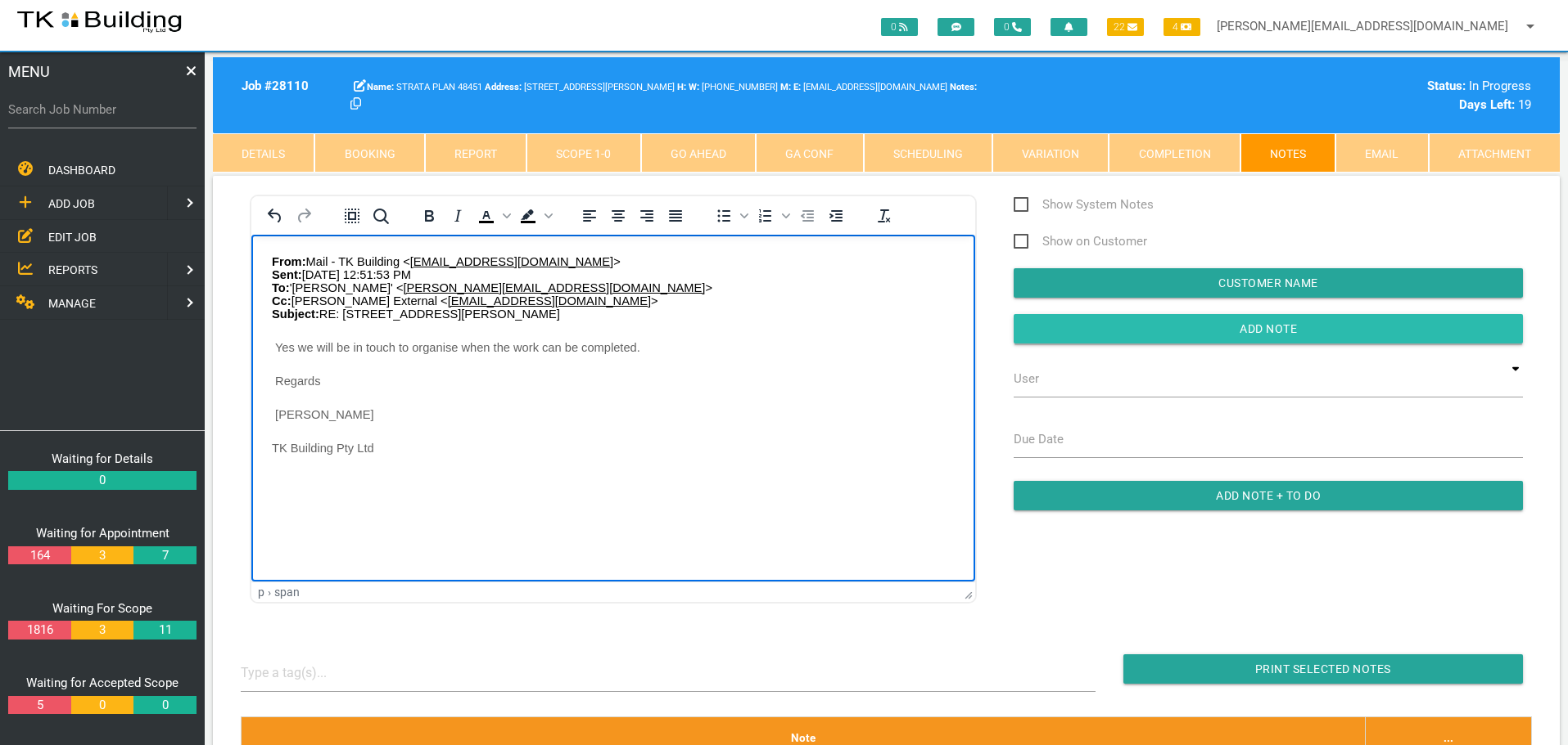
click at [1085, 330] on input "Add Note" at bounding box center [1268, 329] width 509 height 29
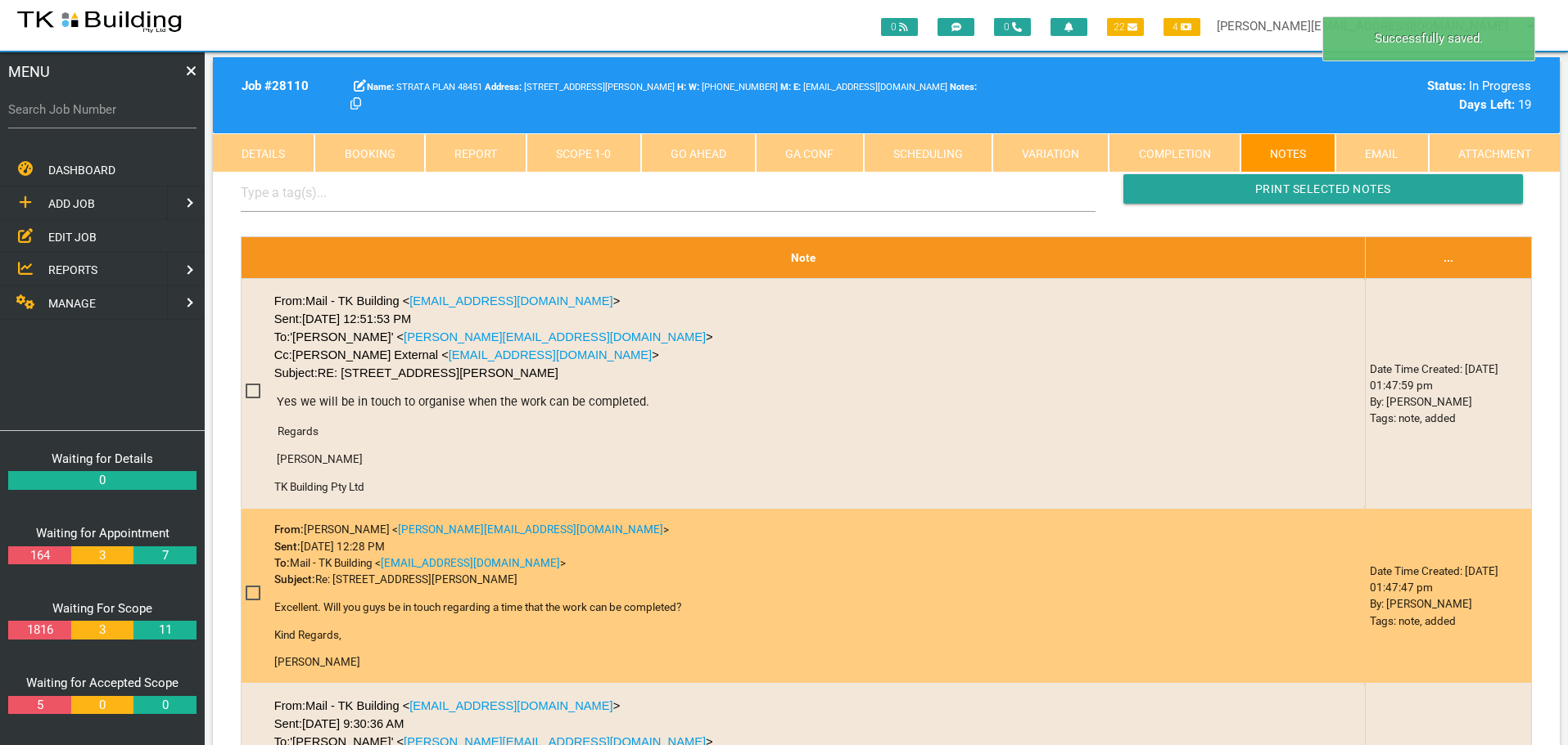
scroll to position [736, 0]
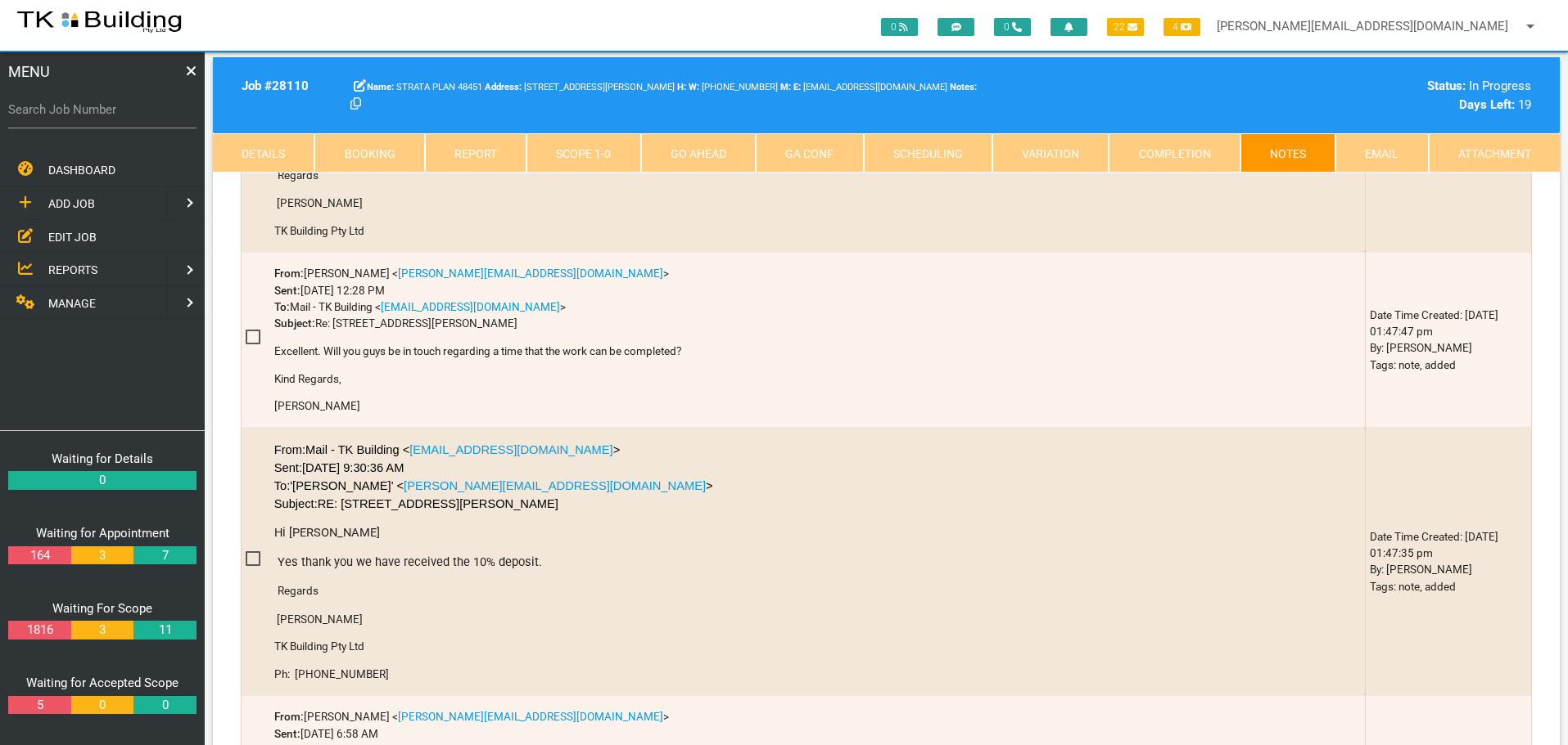
click at [63, 233] on span "EDIT JOB" at bounding box center [71, 236] width 48 height 13
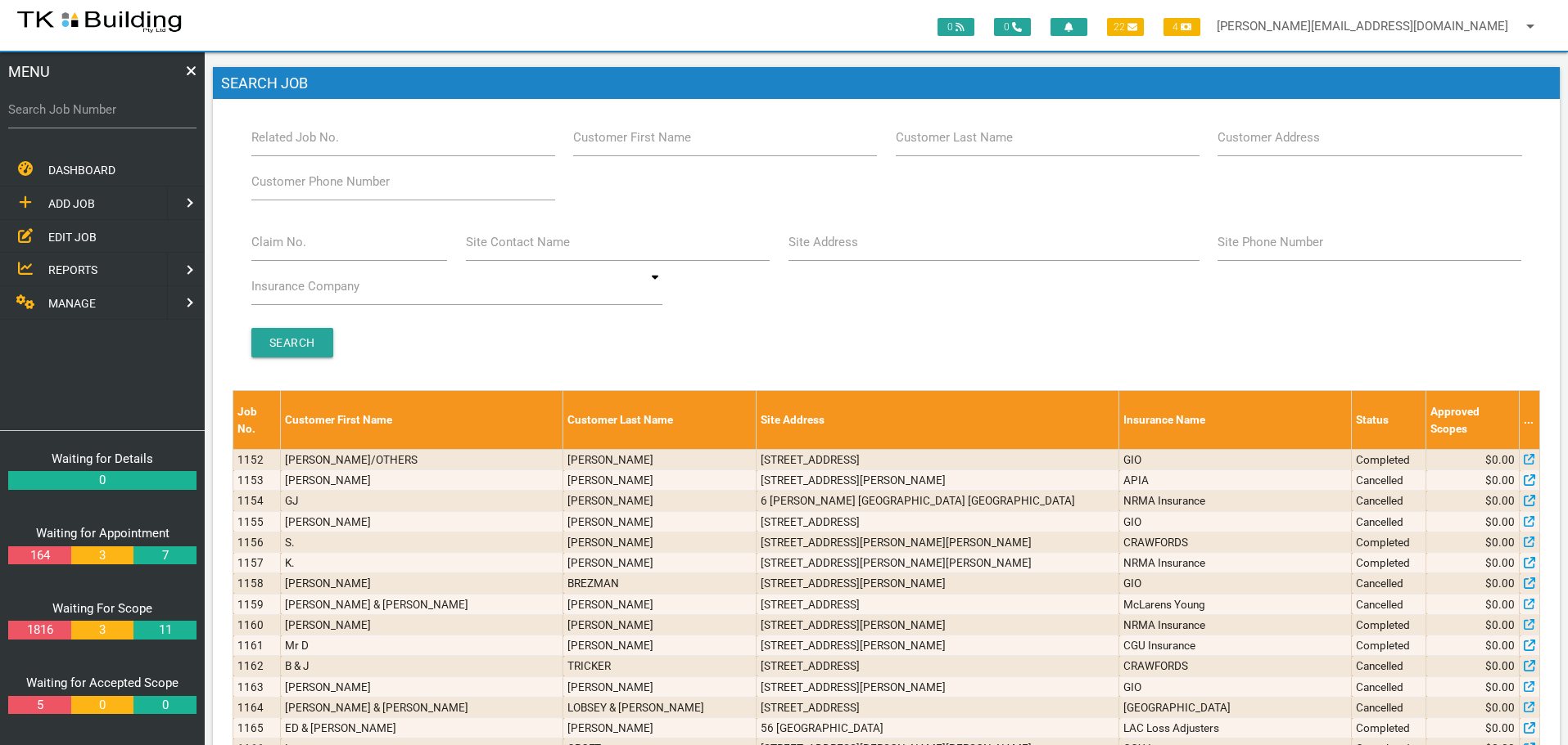
click at [971, 145] on label "Customer Last Name" at bounding box center [954, 137] width 118 height 19
click at [971, 145] on input "Customer Last Name" at bounding box center [1047, 137] width 304 height 37
type input "15517"
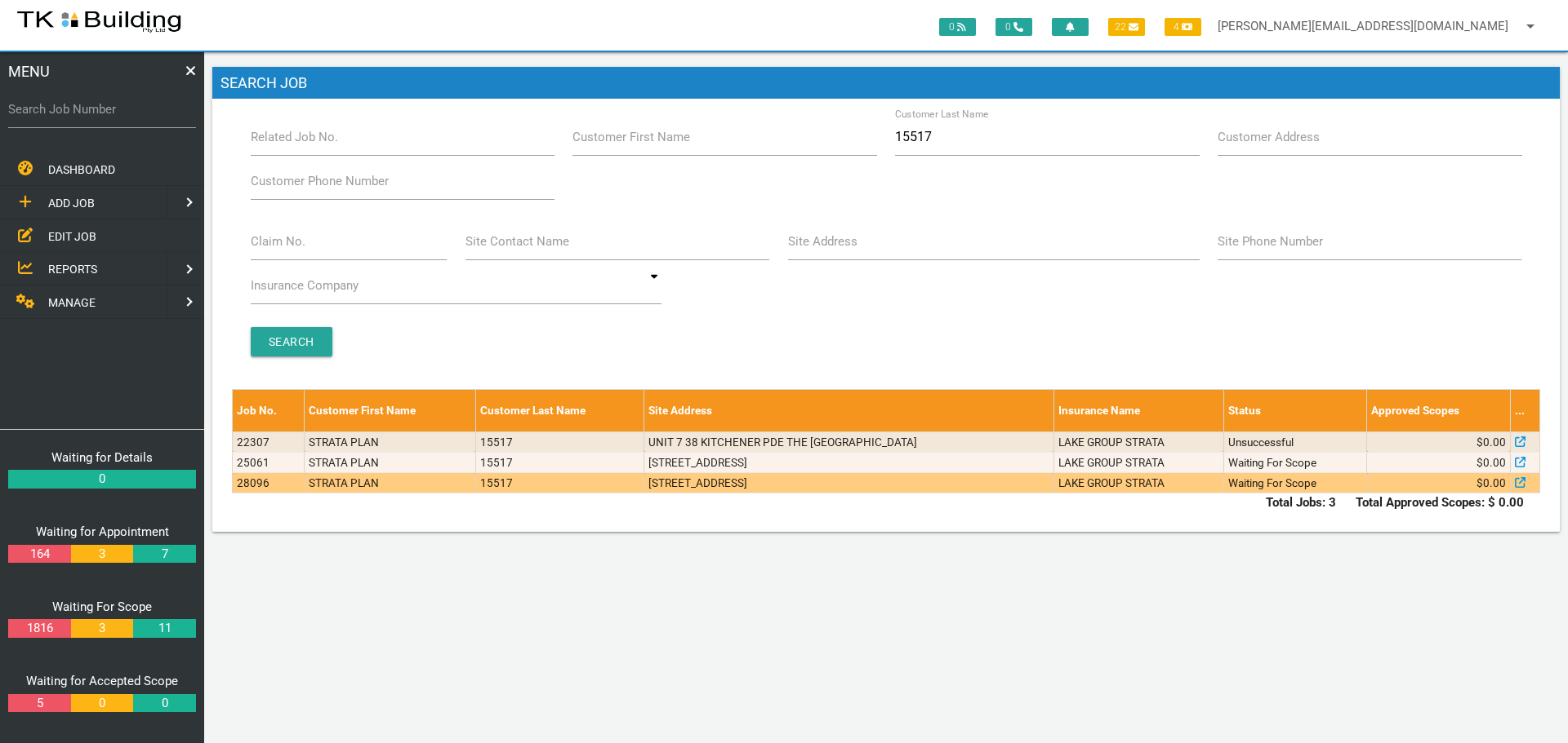
click at [935, 487] on td "3/38 Kitchener Parade, The Hill NSW 2300, Australia" at bounding box center [849, 483] width 409 height 21
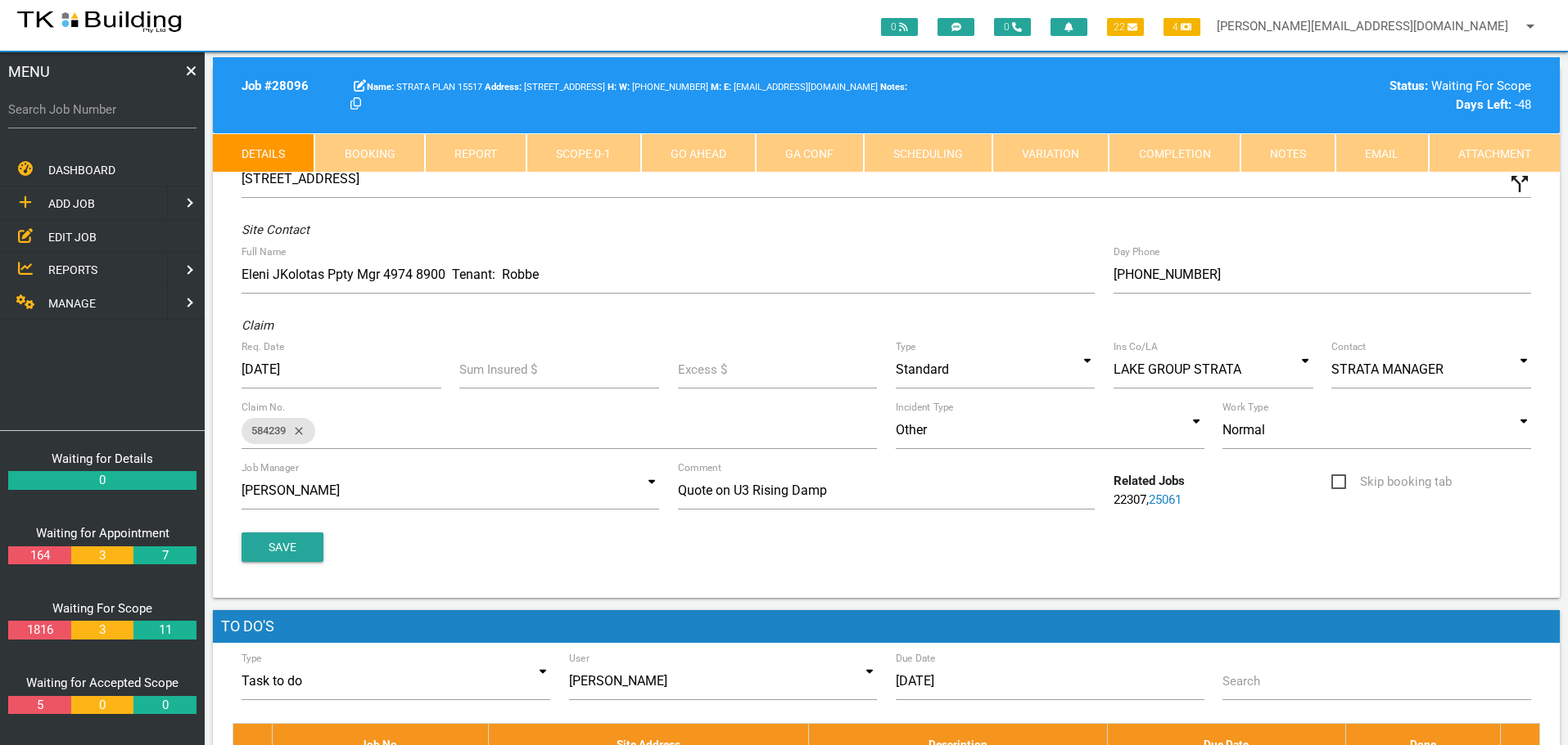
click at [1308, 155] on link "Notes" at bounding box center [1287, 153] width 95 height 39
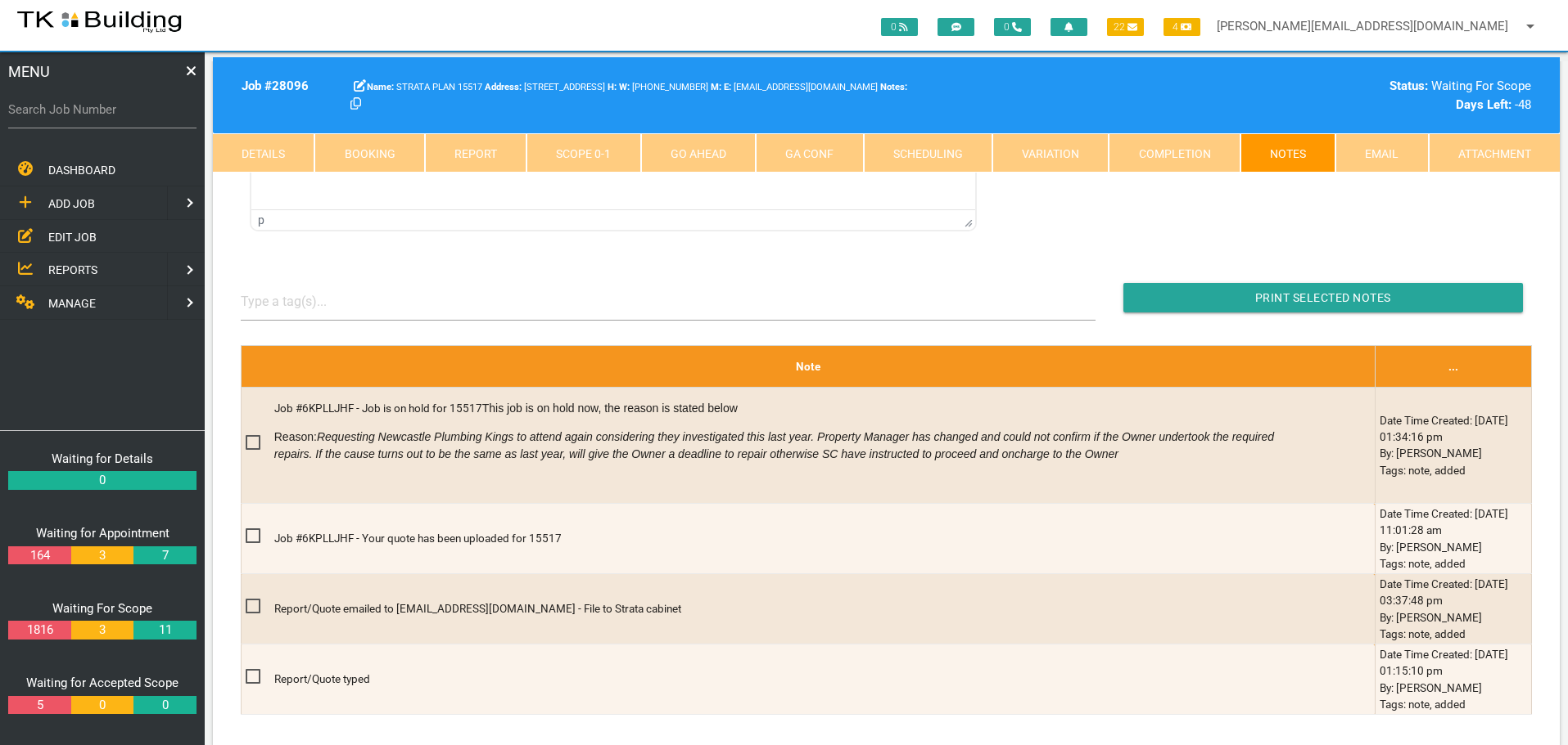
scroll to position [327, 0]
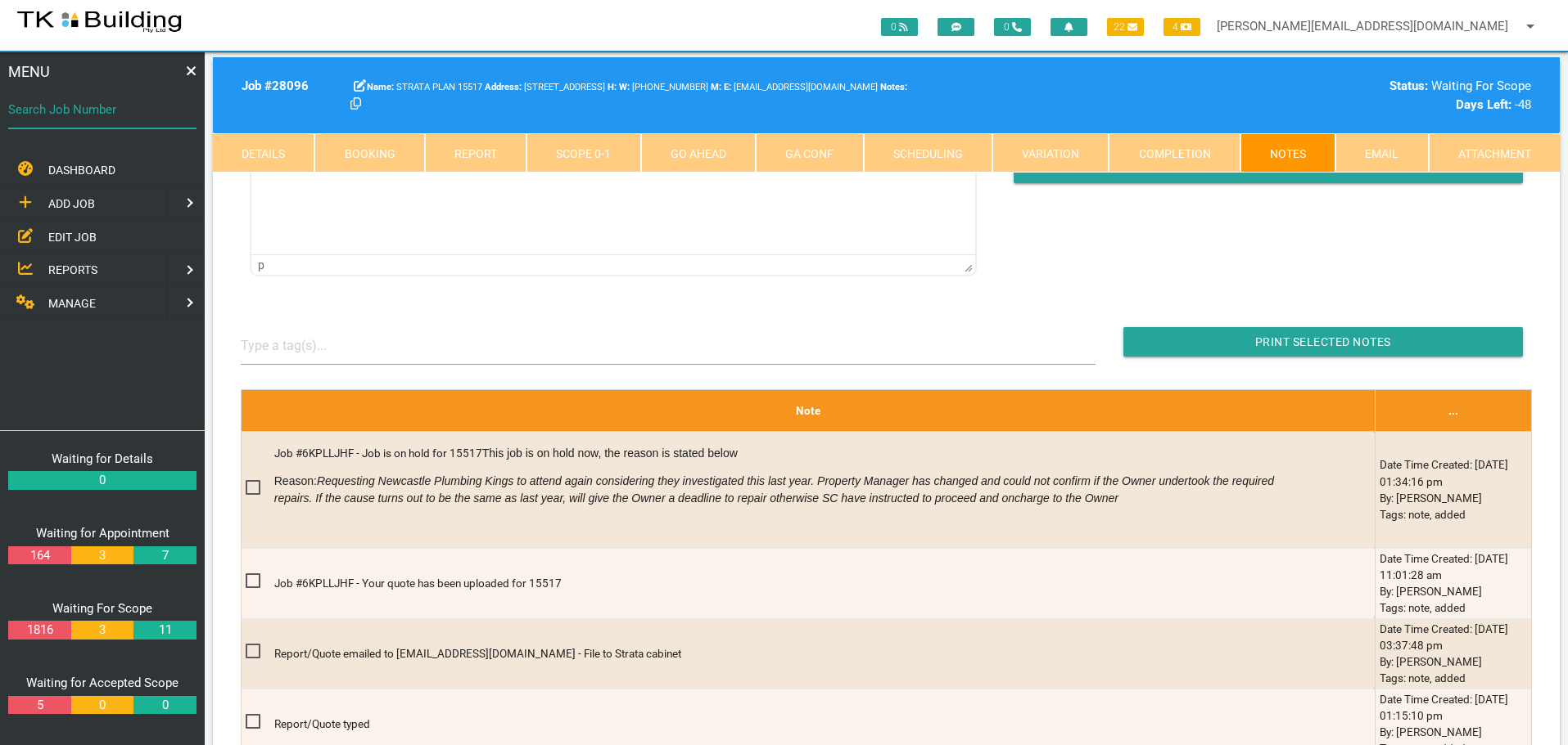
click at [119, 122] on input "Search Job Number" at bounding box center [102, 110] width 188 height 37
type input "28178"
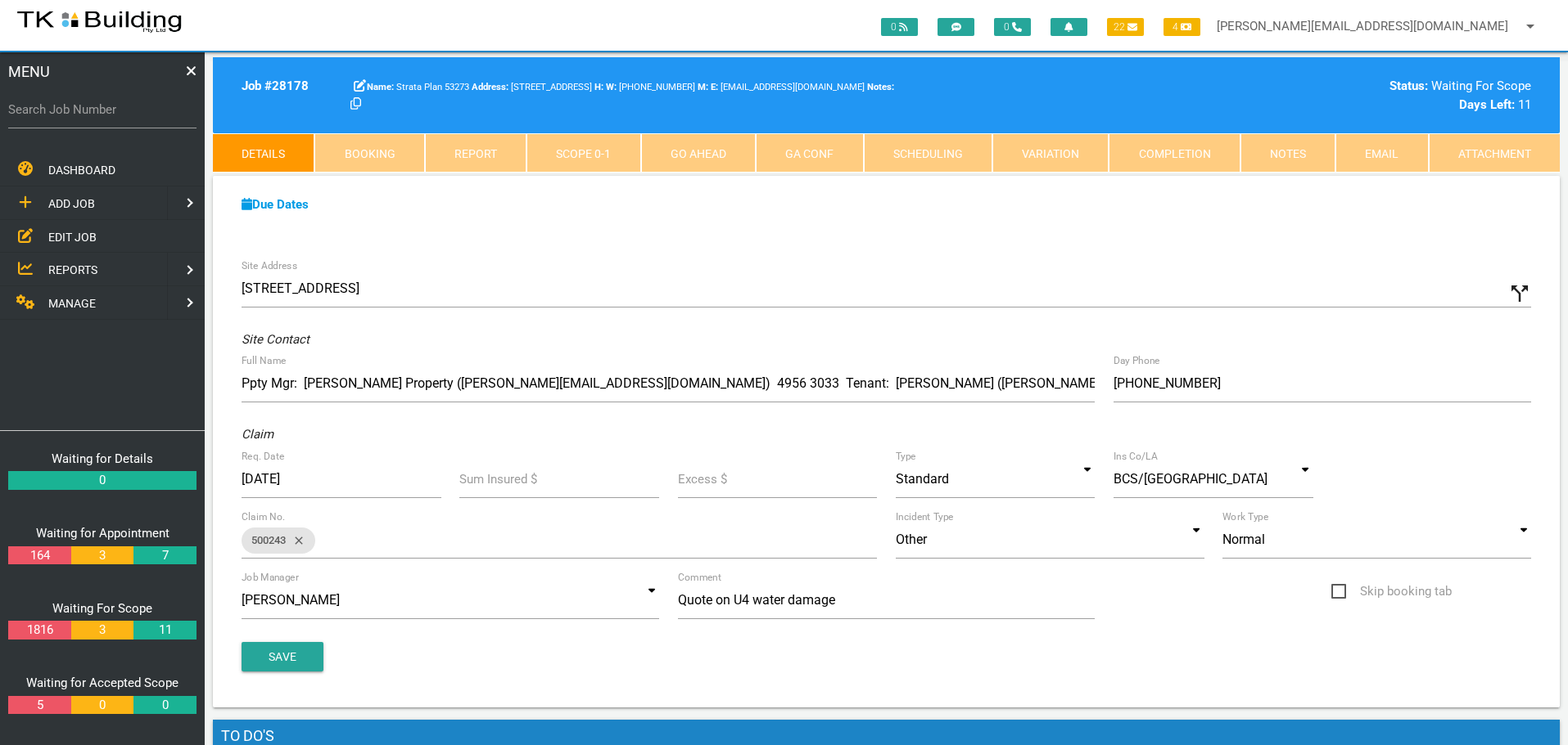
click at [1274, 158] on link "Notes" at bounding box center [1287, 153] width 95 height 39
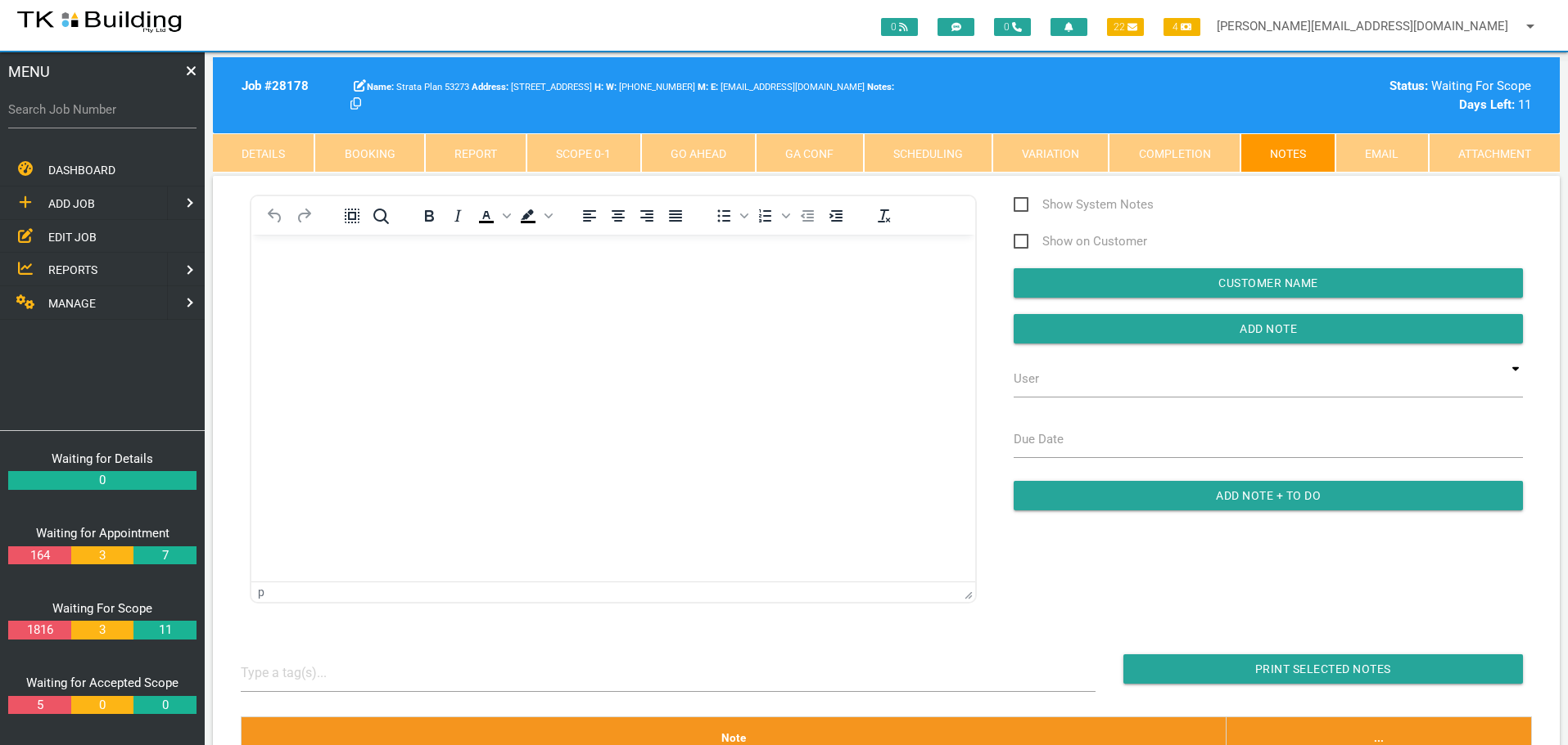
click at [82, 117] on label "Search Job Number" at bounding box center [102, 110] width 188 height 19
click at [82, 117] on input "Search Job Number" at bounding box center [102, 110] width 188 height 37
type input "27762"
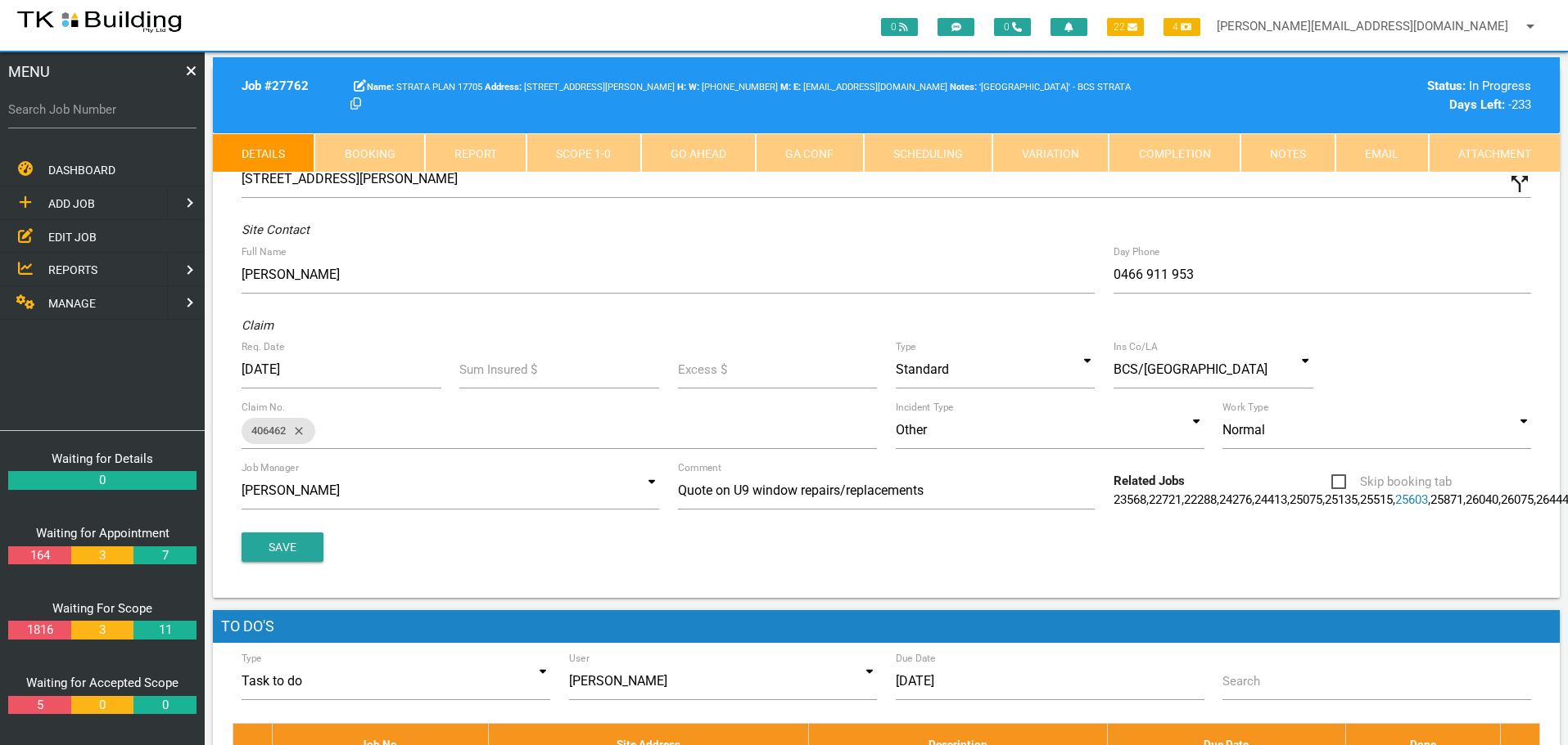
click at [1288, 150] on link "Notes" at bounding box center [1287, 153] width 95 height 39
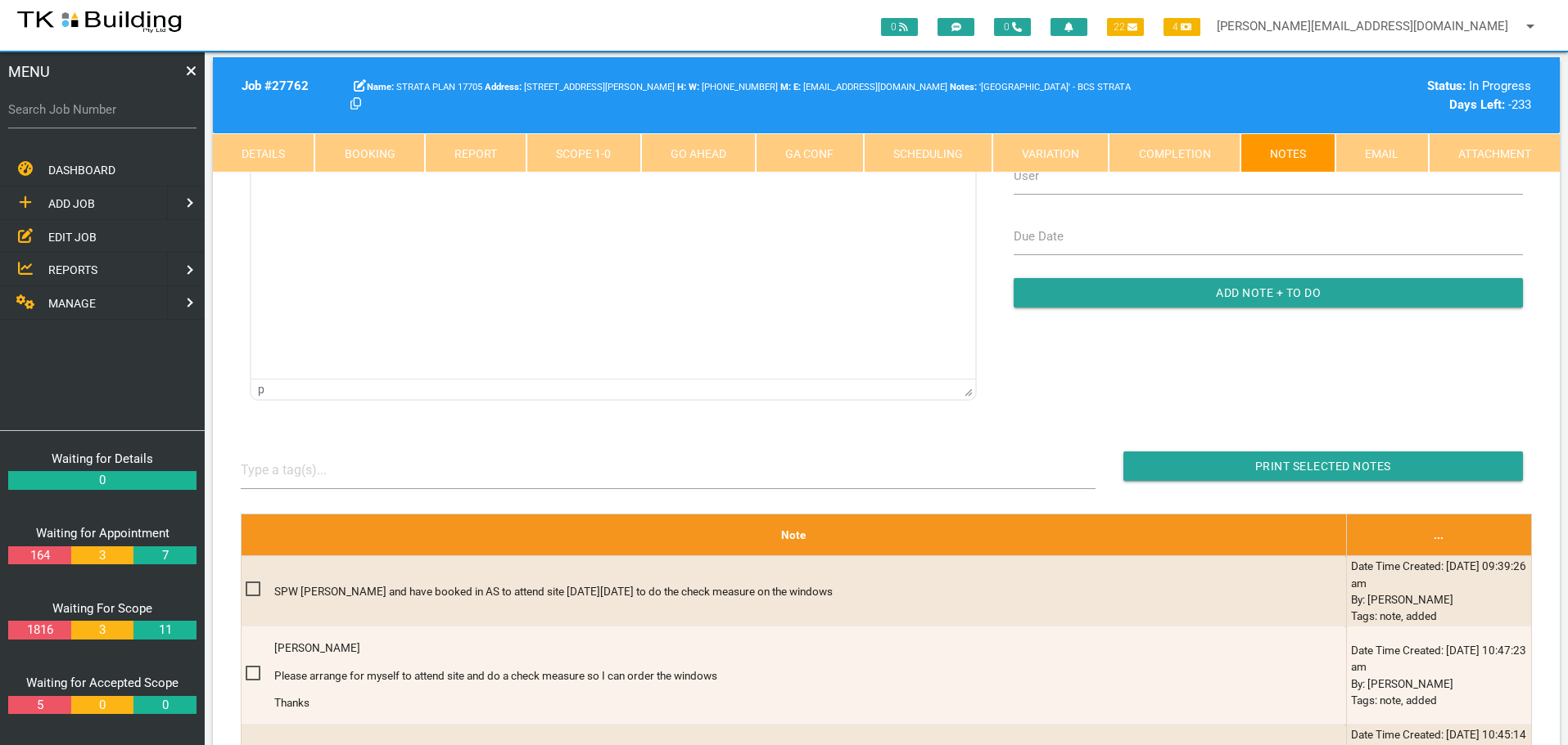
scroll to position [246, 0]
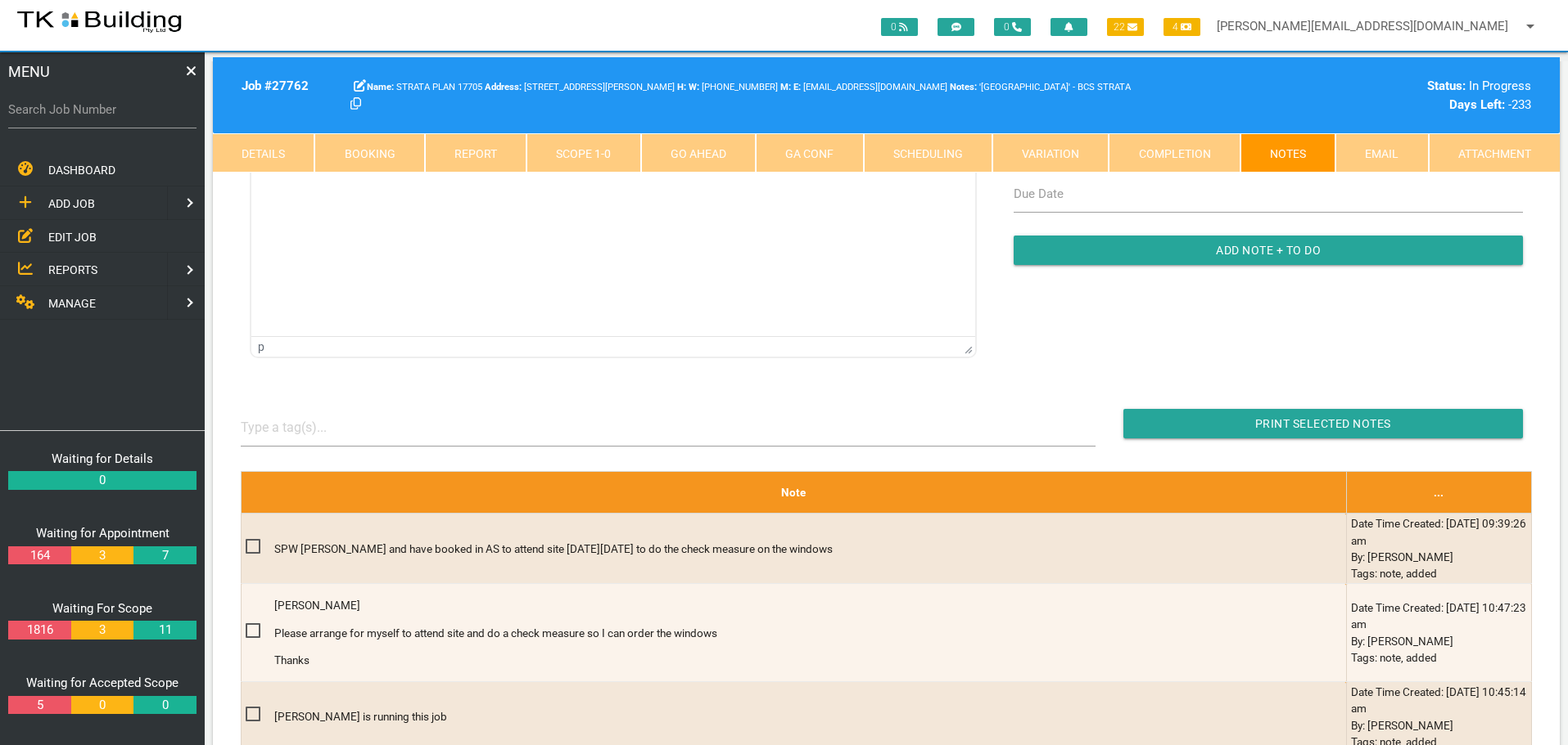
click at [280, 154] on link "Details" at bounding box center [263, 153] width 102 height 39
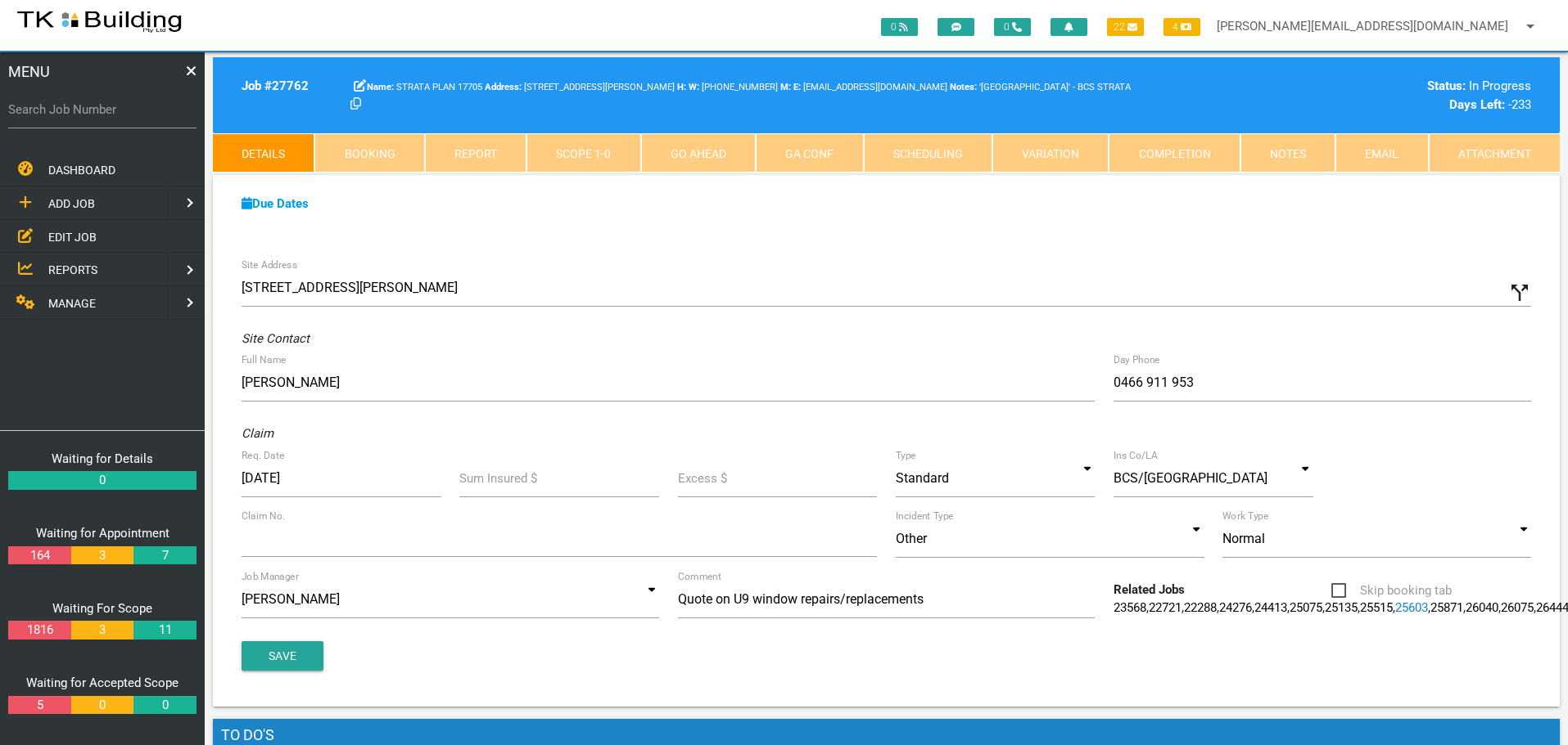
scroll to position [0, 0]
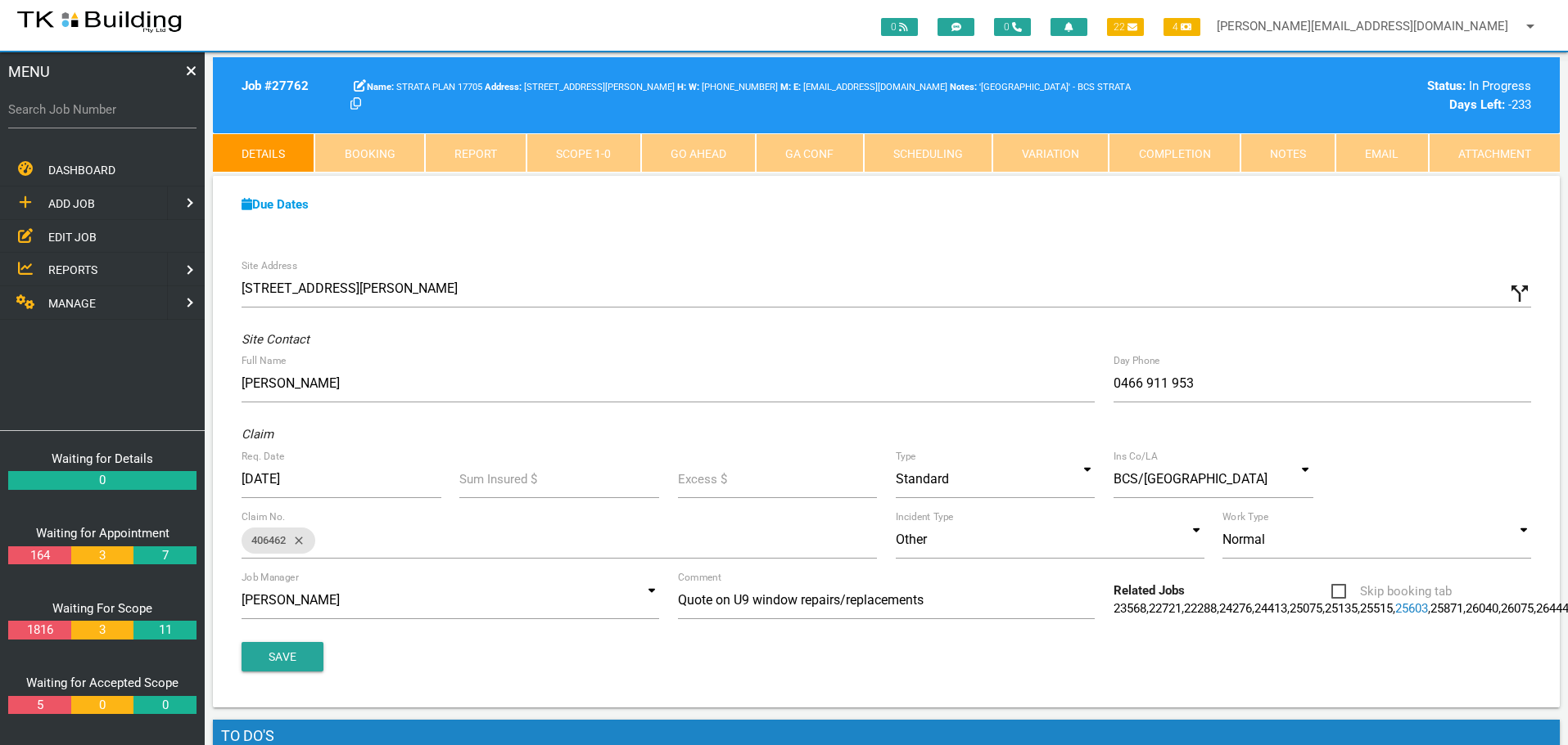
click at [1296, 148] on link "Notes" at bounding box center [1287, 153] width 95 height 39
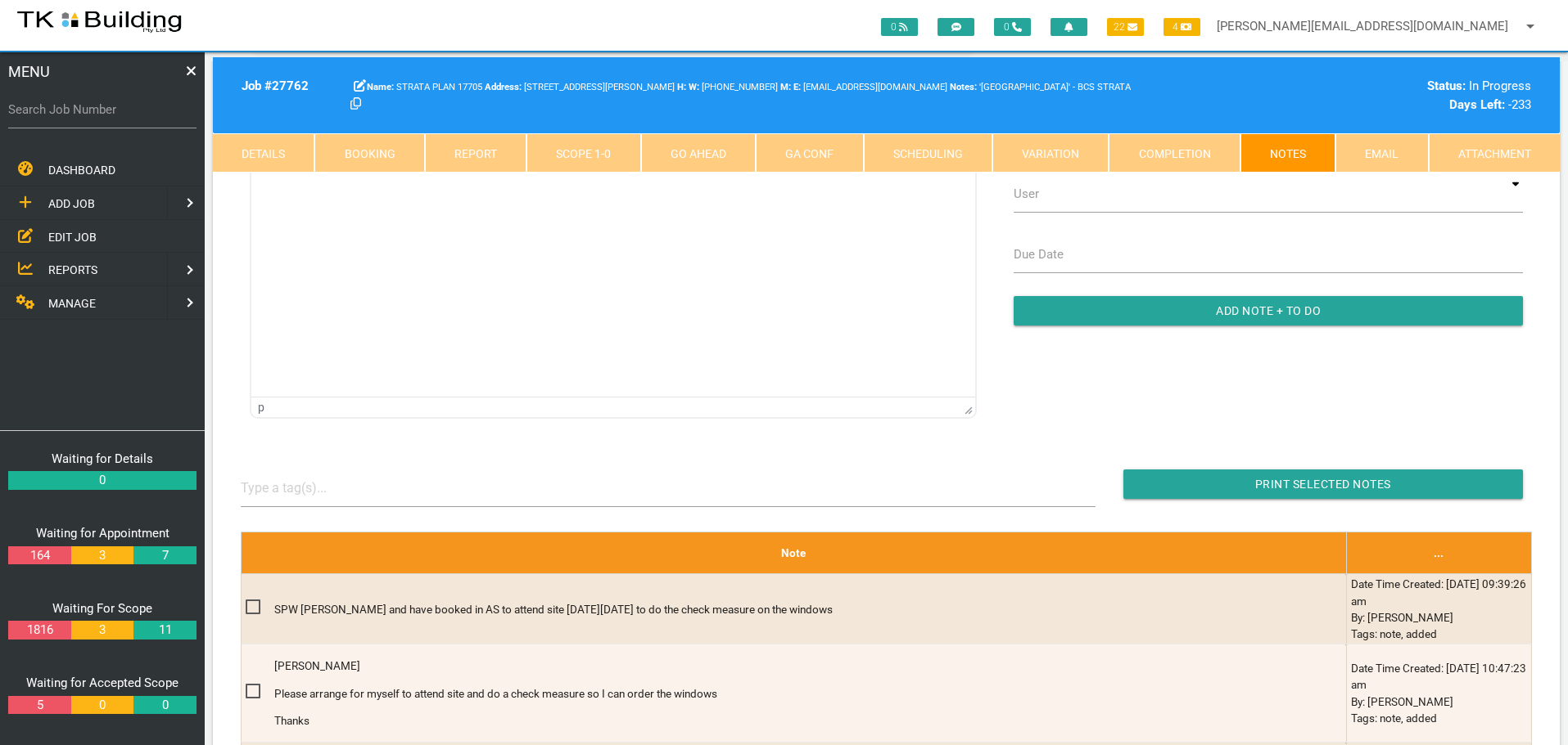
scroll to position [246, 0]
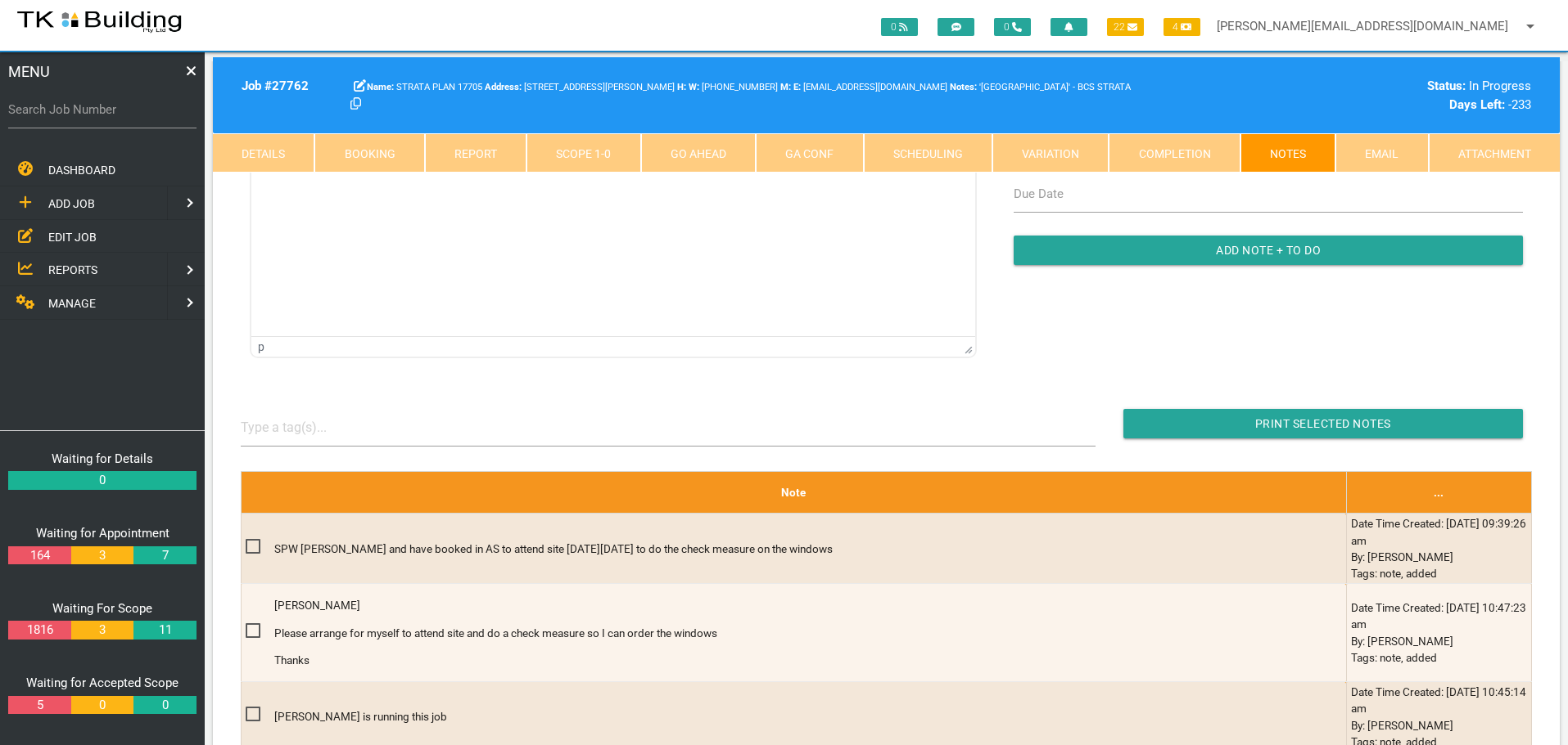
click at [379, 145] on link "Booking" at bounding box center [369, 153] width 110 height 39
select select "9"
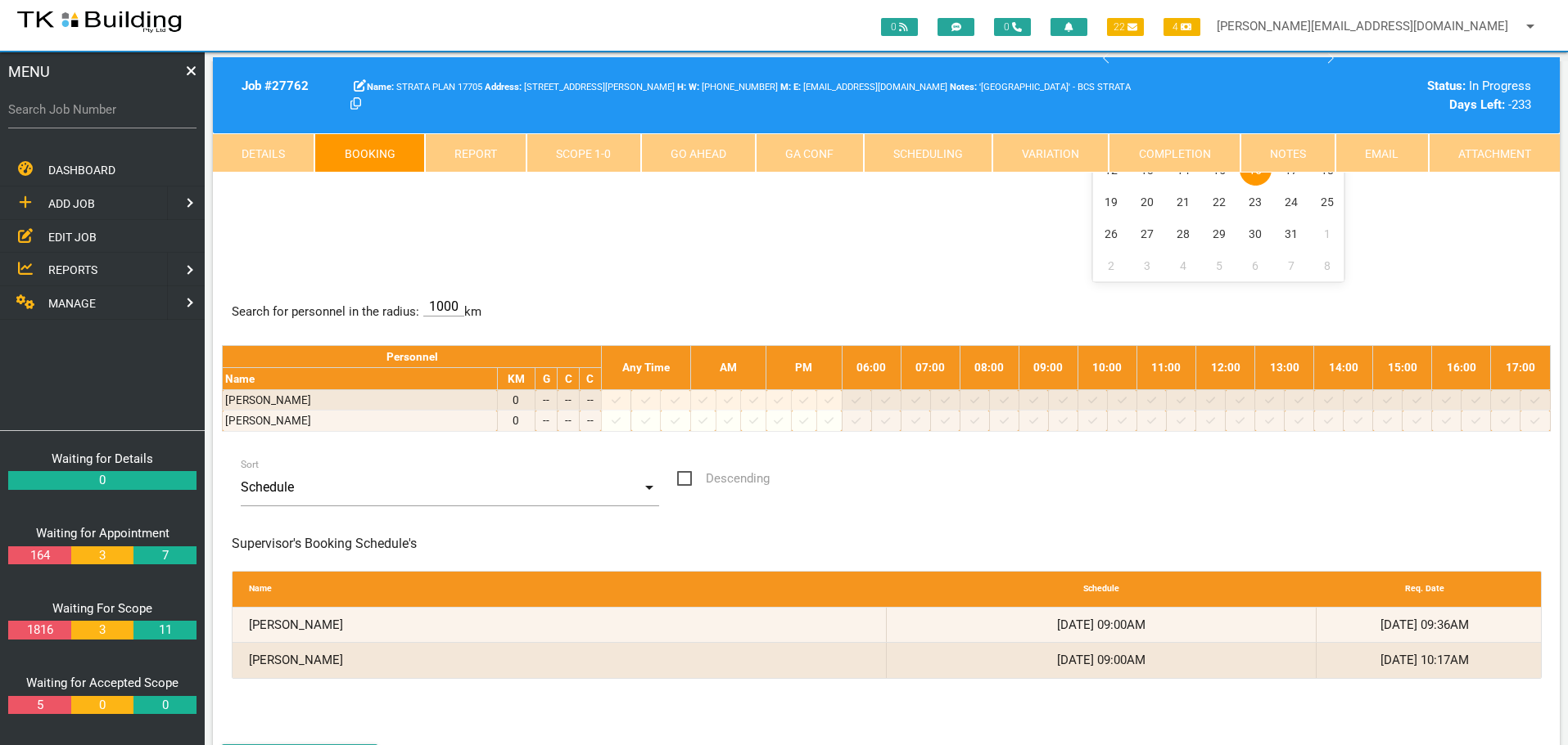
scroll to position [0, 0]
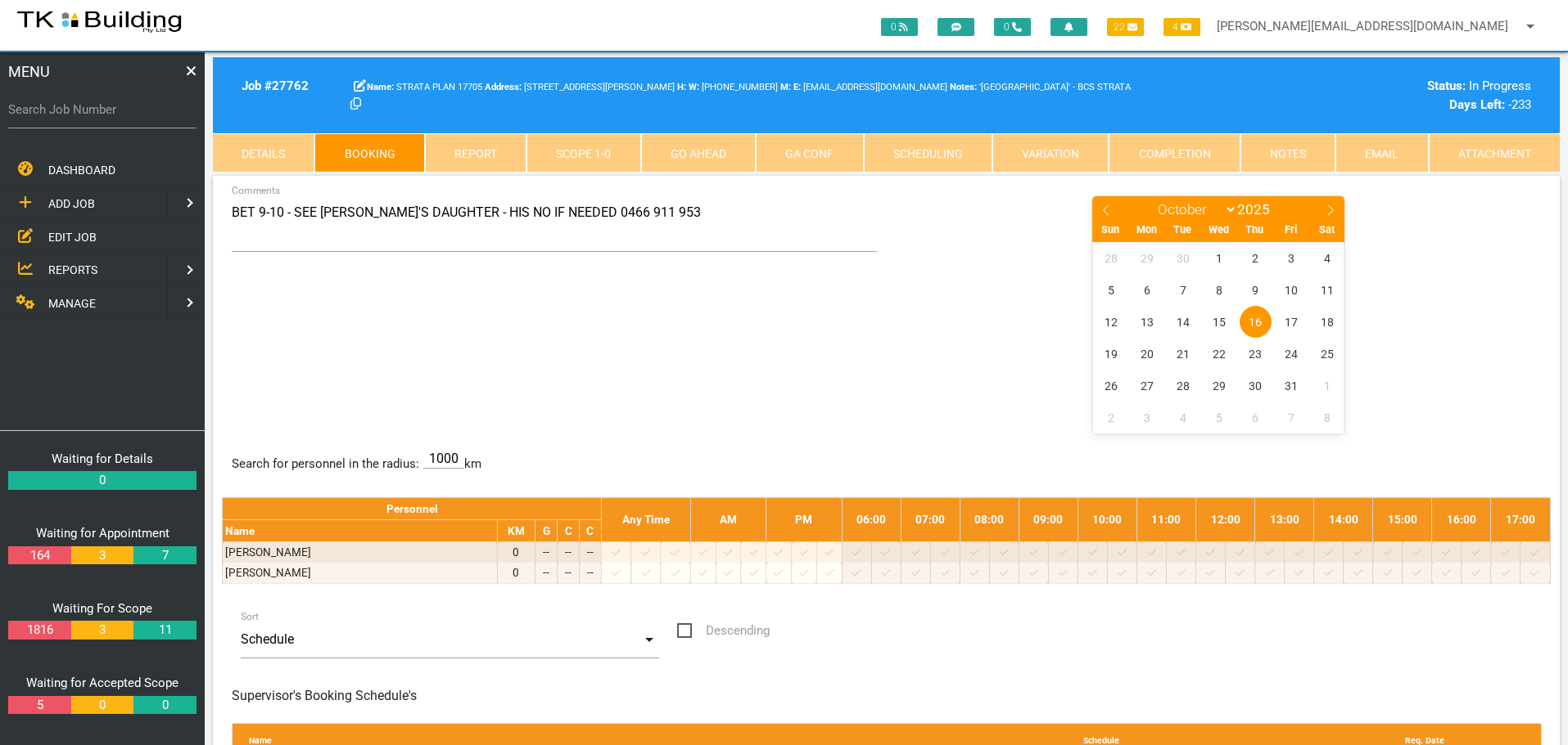
click at [1293, 154] on link "Notes" at bounding box center [1287, 153] width 95 height 39
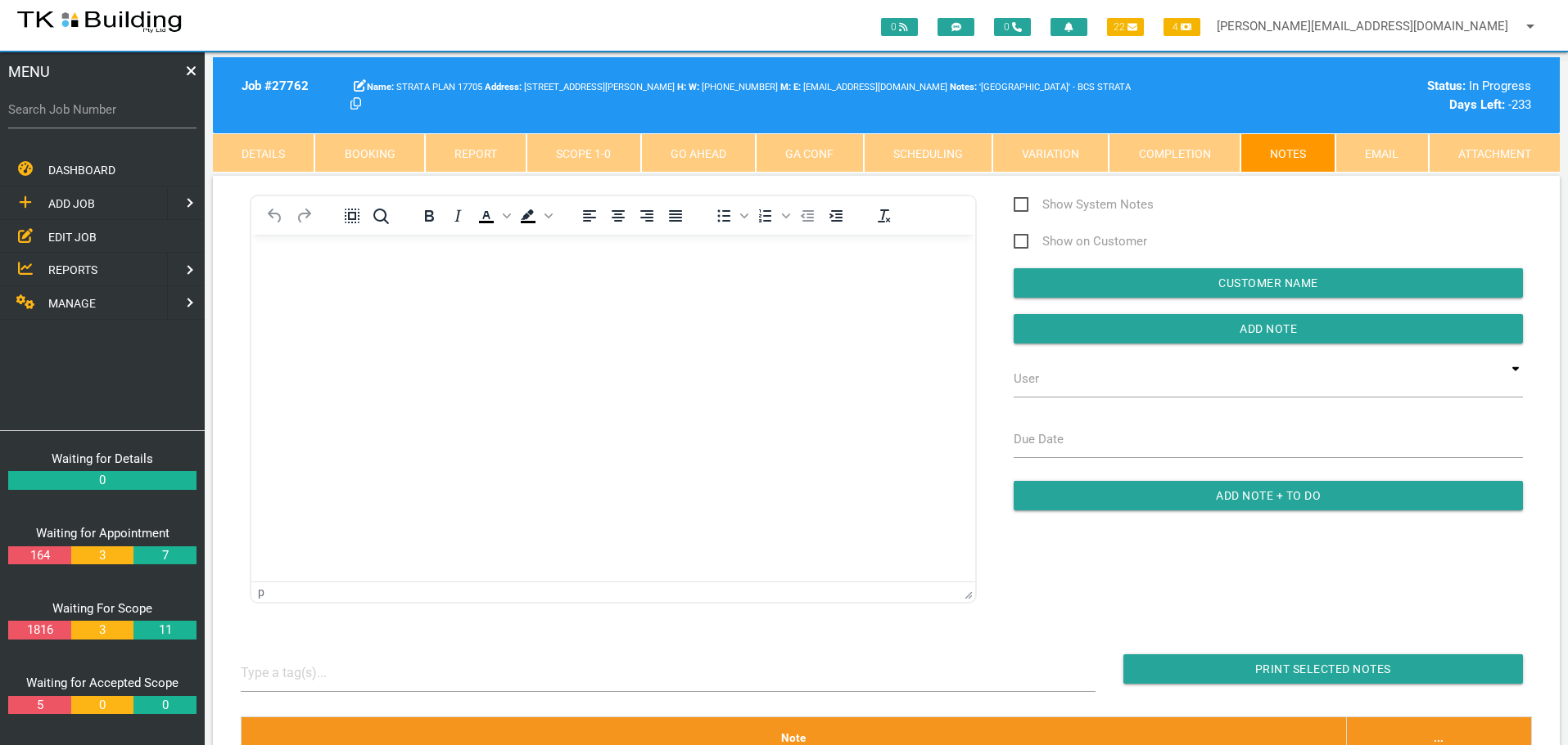
click at [119, 114] on label "Search Job Number" at bounding box center [102, 110] width 188 height 19
click at [119, 114] on input "Search Job Number" at bounding box center [102, 110] width 188 height 37
type input "27750"
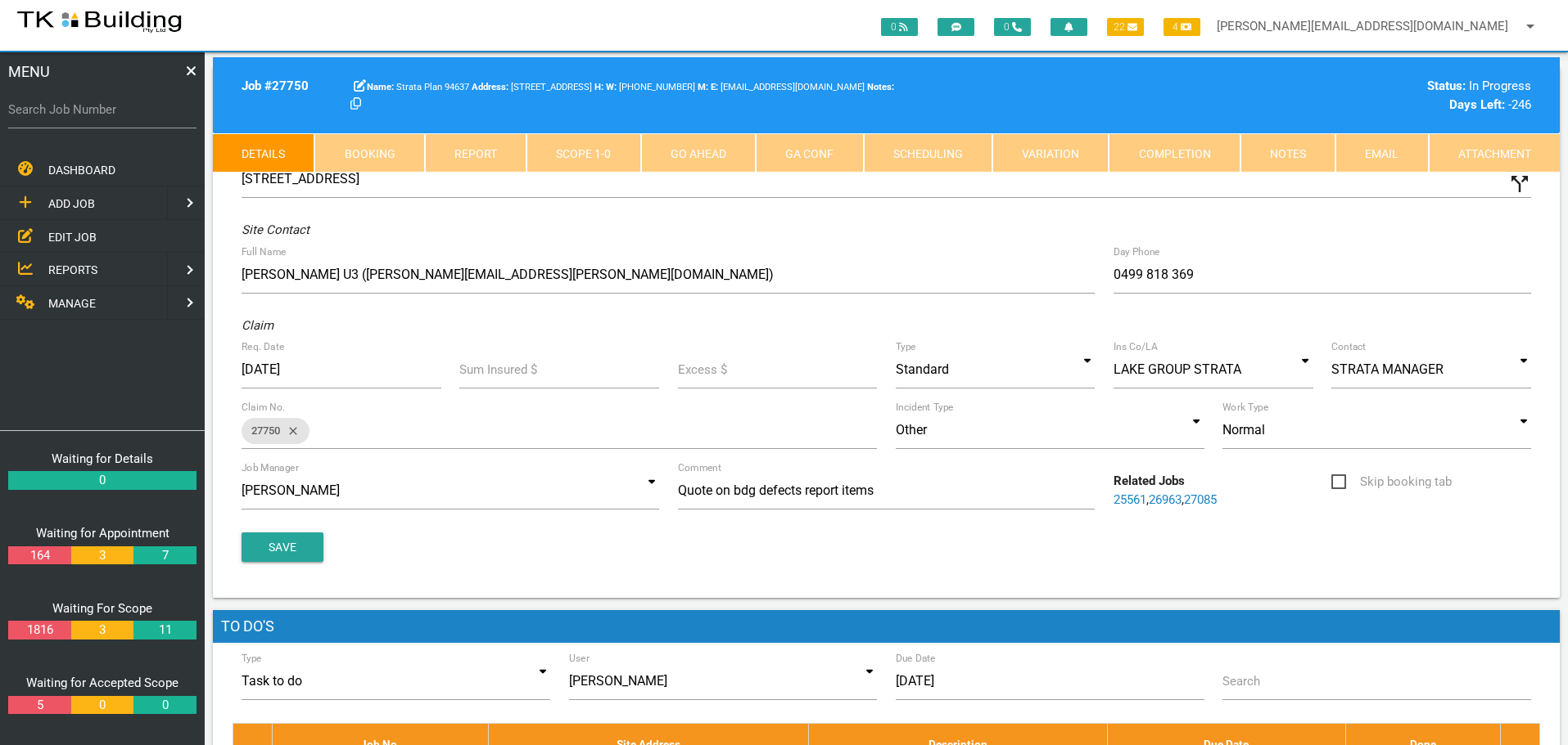
click at [1290, 153] on link "Notes" at bounding box center [1287, 153] width 95 height 39
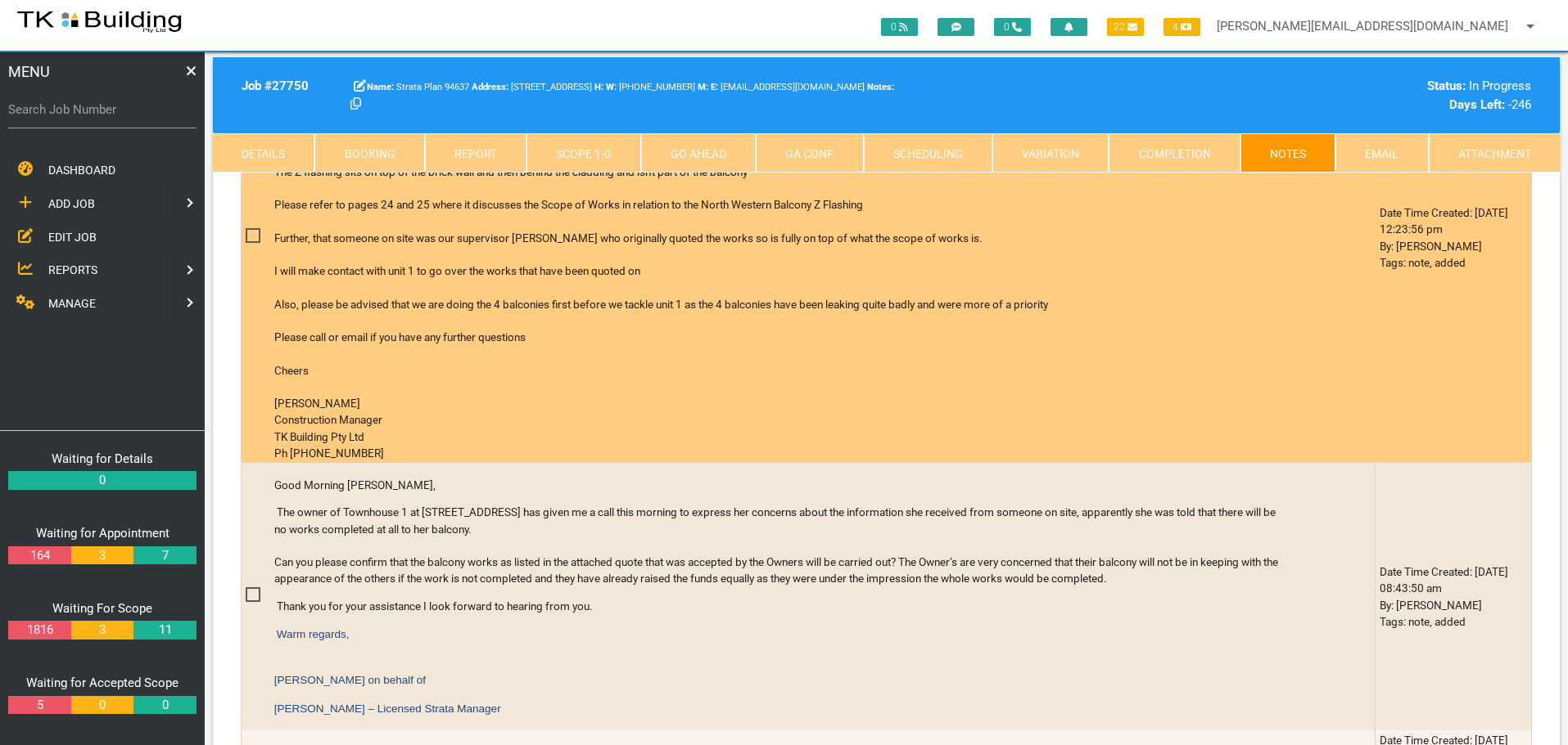
scroll to position [818, 0]
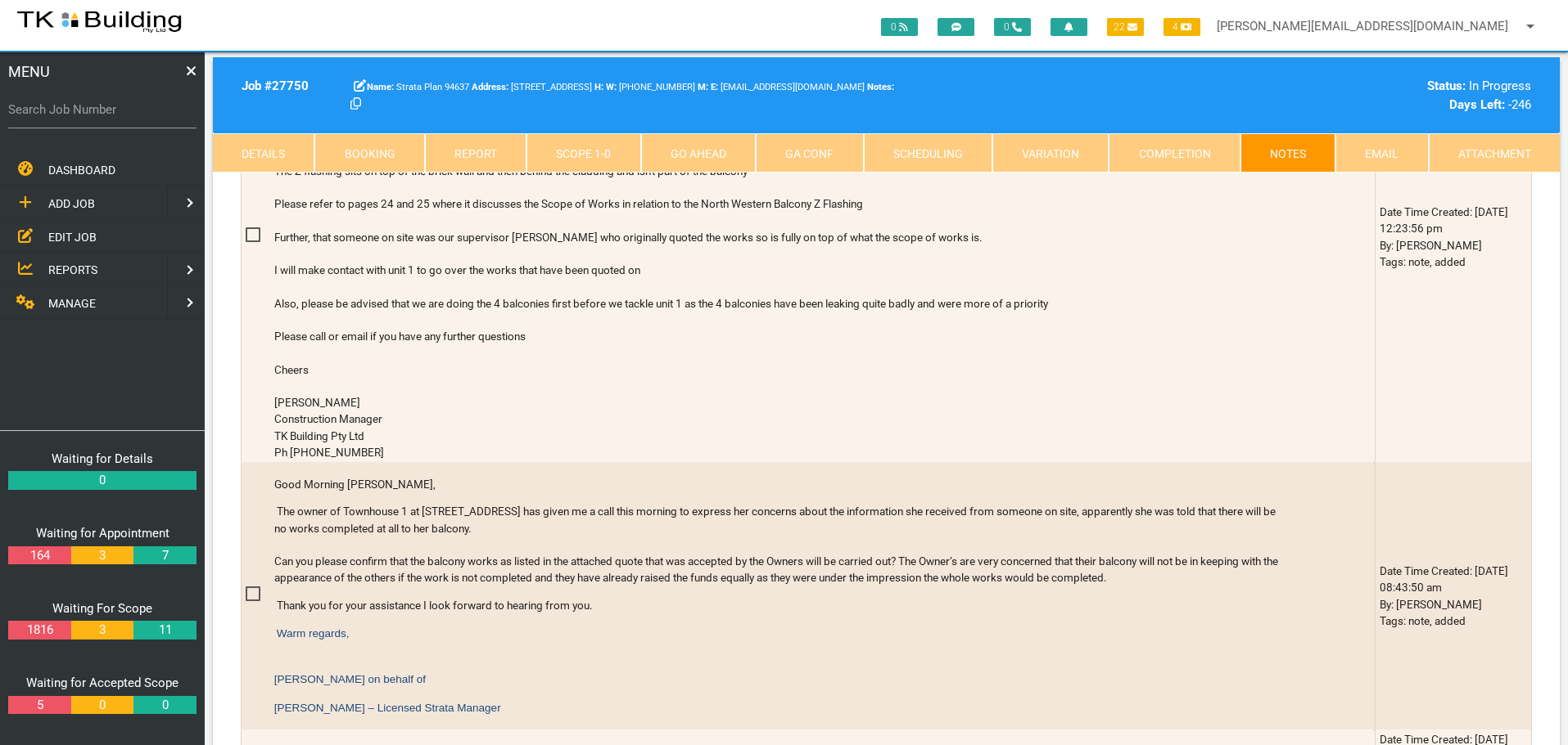
drag, startPoint x: 71, startPoint y: 235, endPoint x: 181, endPoint y: 217, distance: 111.5
click at [71, 235] on span "EDIT JOB" at bounding box center [71, 236] width 48 height 13
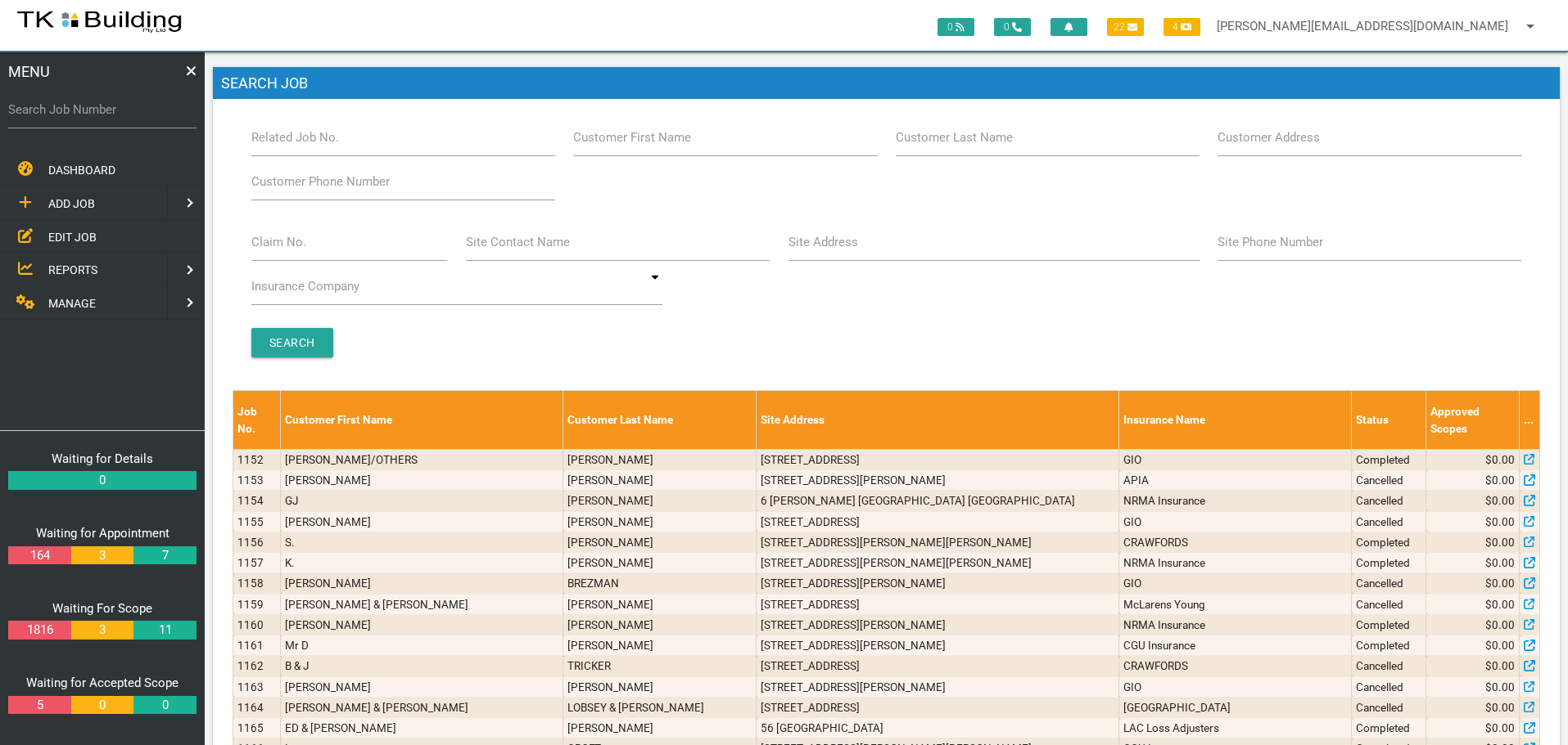
click at [1007, 147] on label "Customer Last Name" at bounding box center [954, 137] width 118 height 19
click at [1007, 147] on input "Customer Last Name" at bounding box center [1047, 137] width 304 height 37
type input "52283"
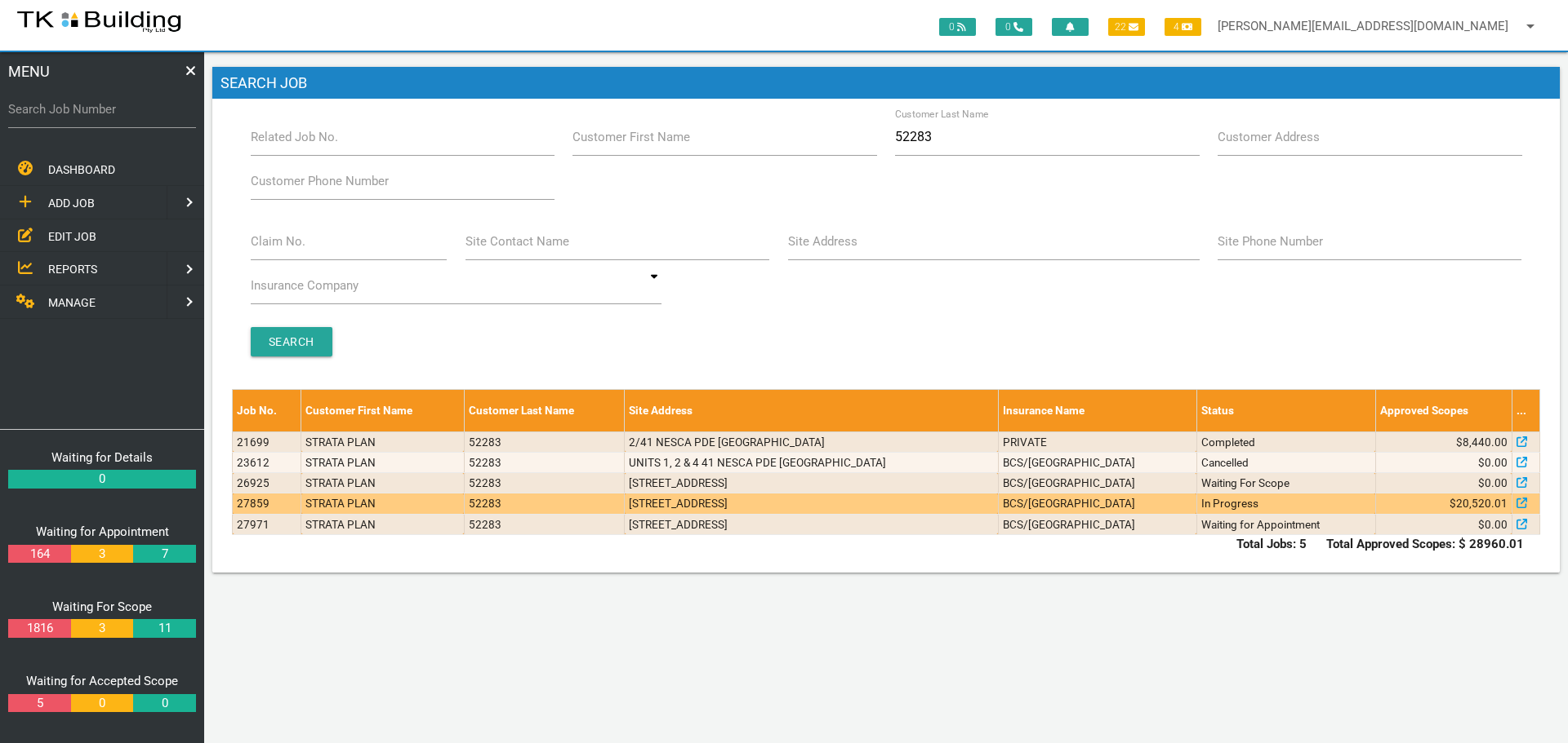
click at [1075, 506] on td "BCS/[GEOGRAPHIC_DATA]" at bounding box center [1096, 504] width 198 height 21
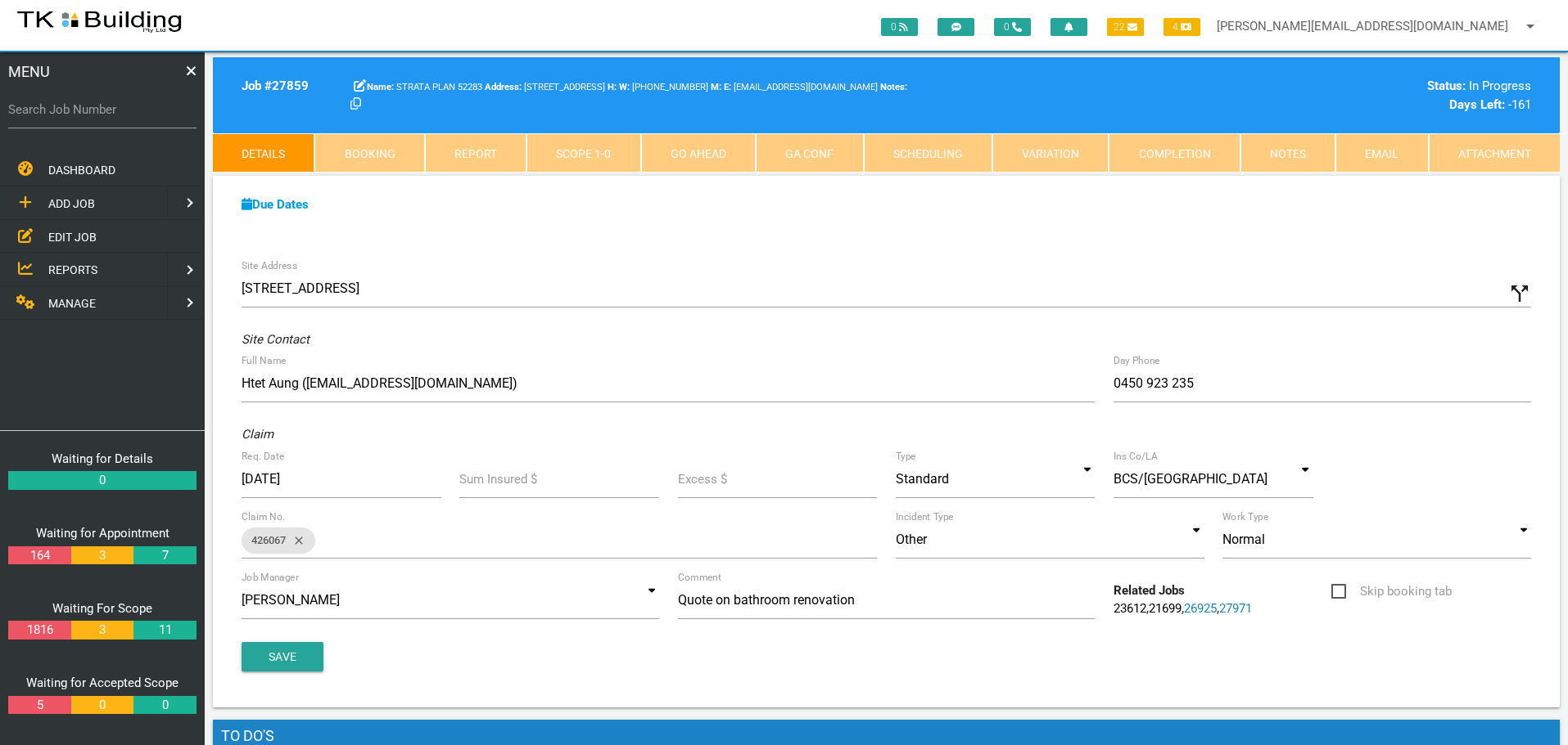
click at [68, 238] on span "EDIT JOB" at bounding box center [71, 236] width 48 height 13
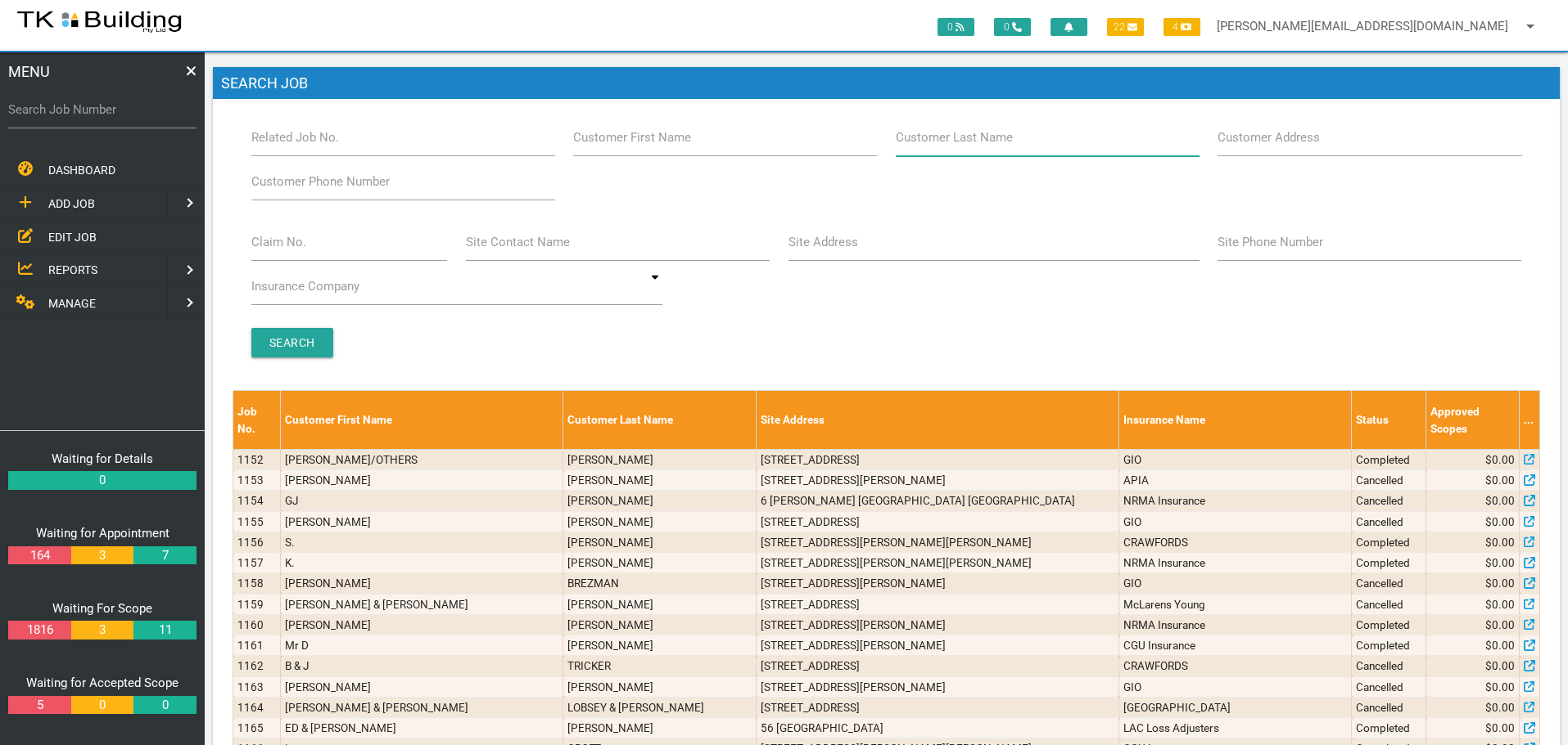
click at [1044, 158] on div "Customer Last Name" at bounding box center [1047, 140] width 322 height 44
type input "22808"
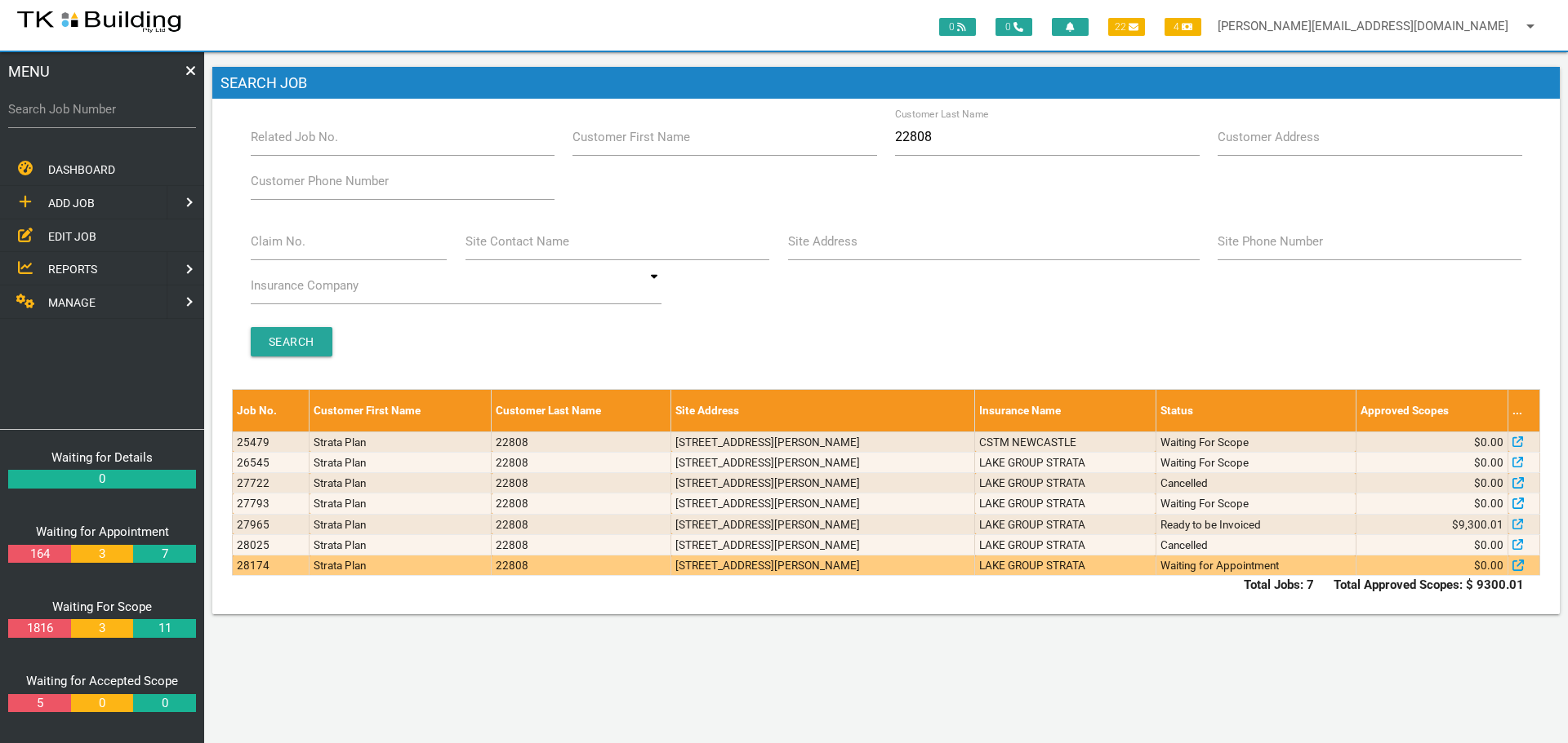
click at [1147, 569] on td "LAKE GROUP STRATA" at bounding box center [1065, 565] width 181 height 21
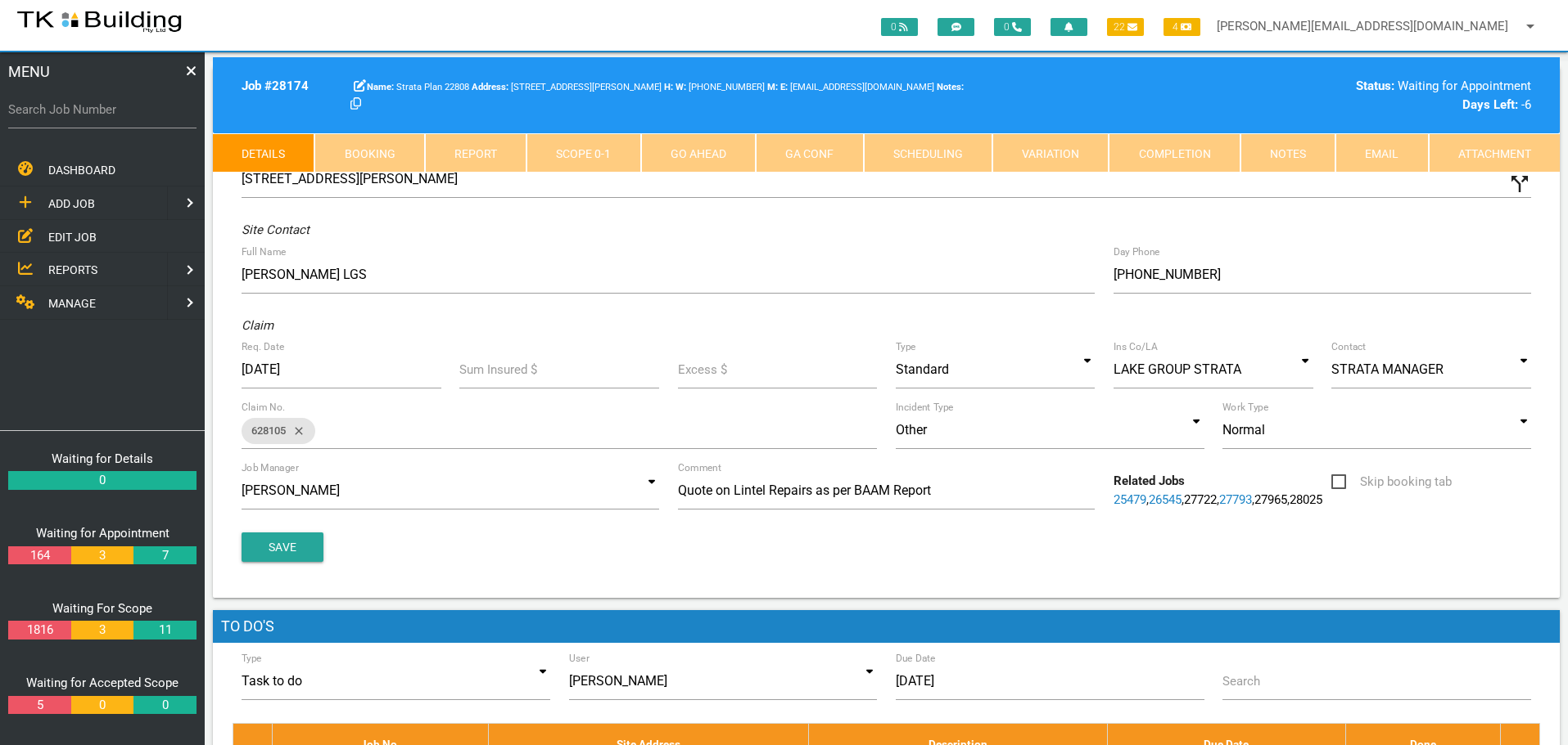
click at [1301, 157] on link "Notes" at bounding box center [1287, 153] width 95 height 39
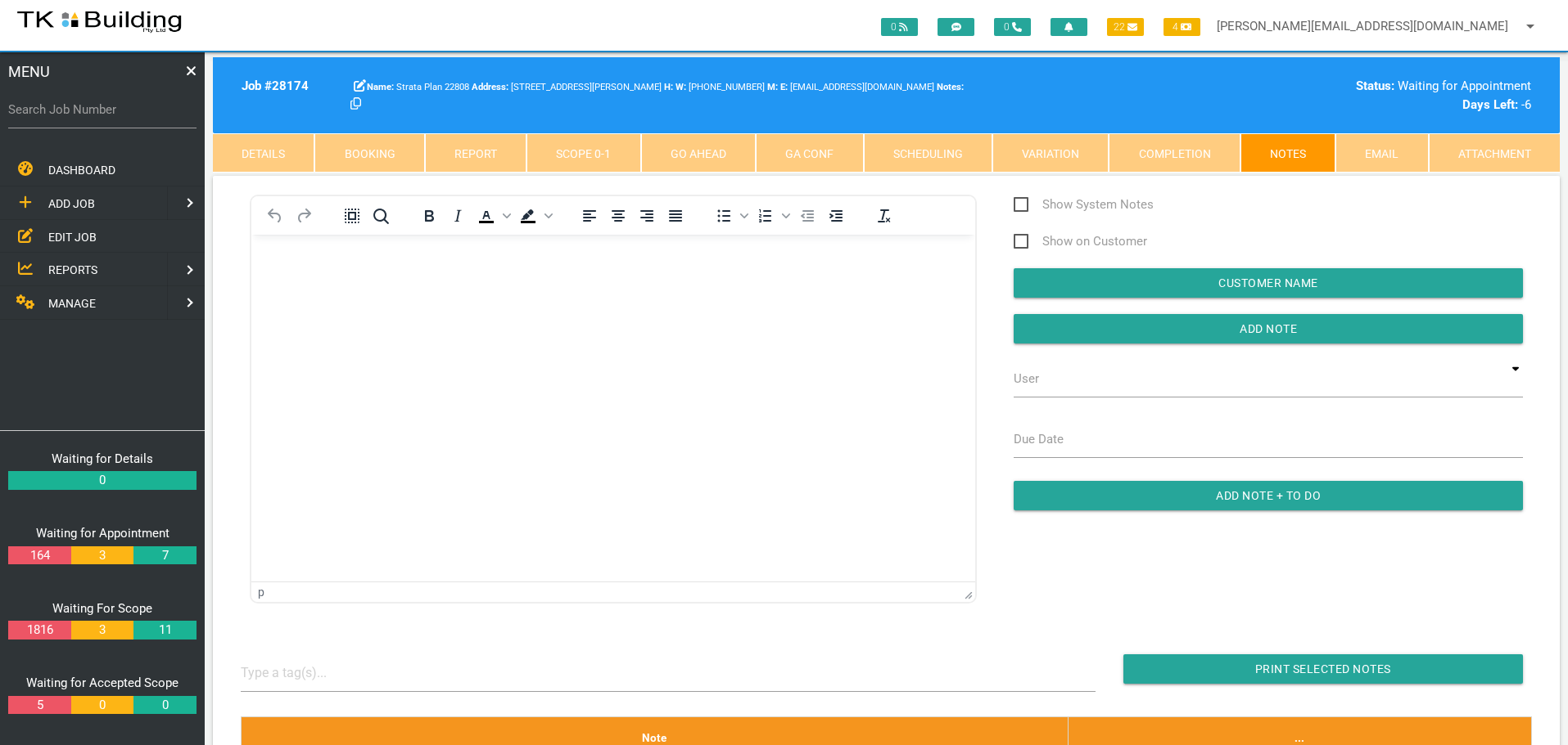
click at [302, 142] on link "Details" at bounding box center [263, 153] width 102 height 39
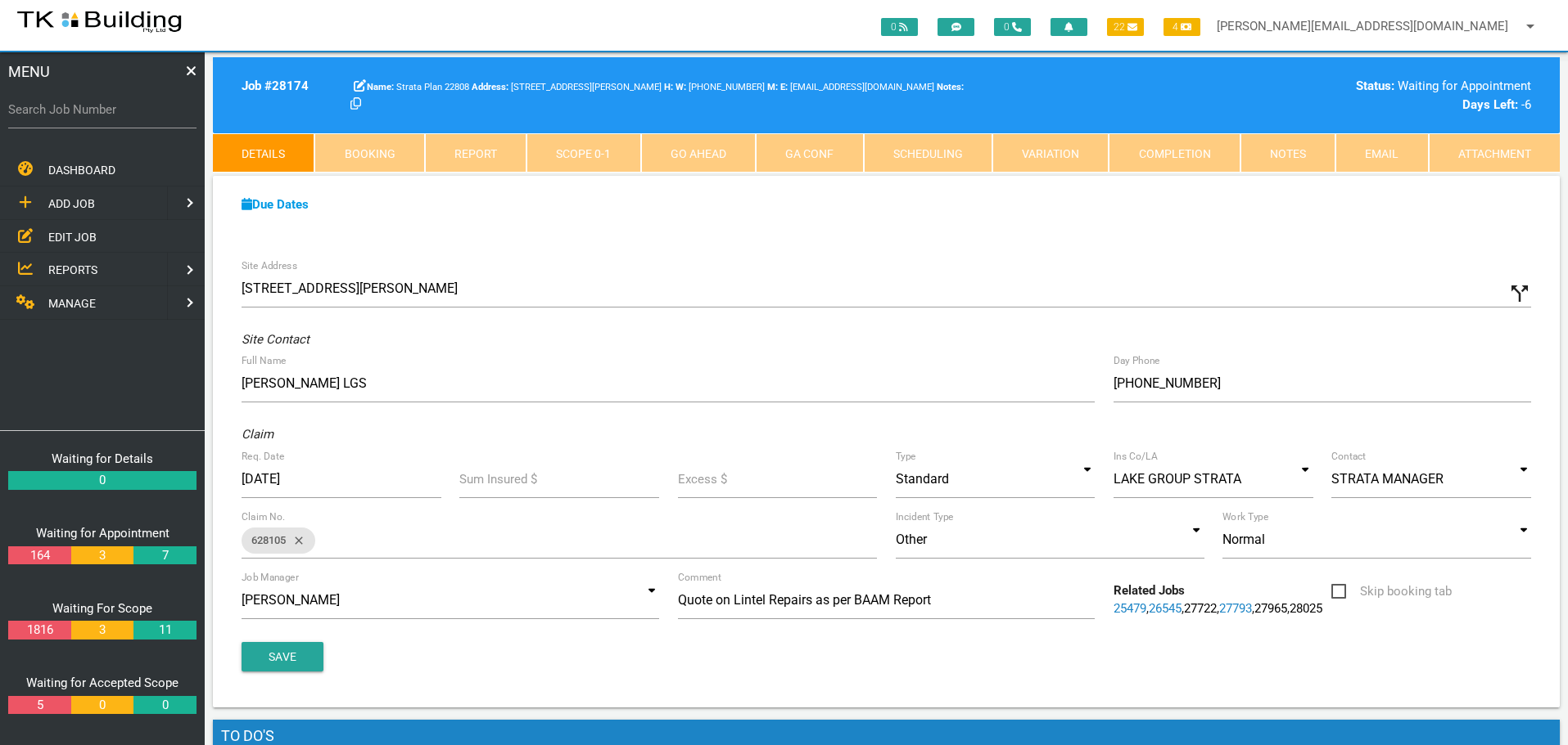
click at [1269, 161] on link "Notes" at bounding box center [1287, 153] width 95 height 39
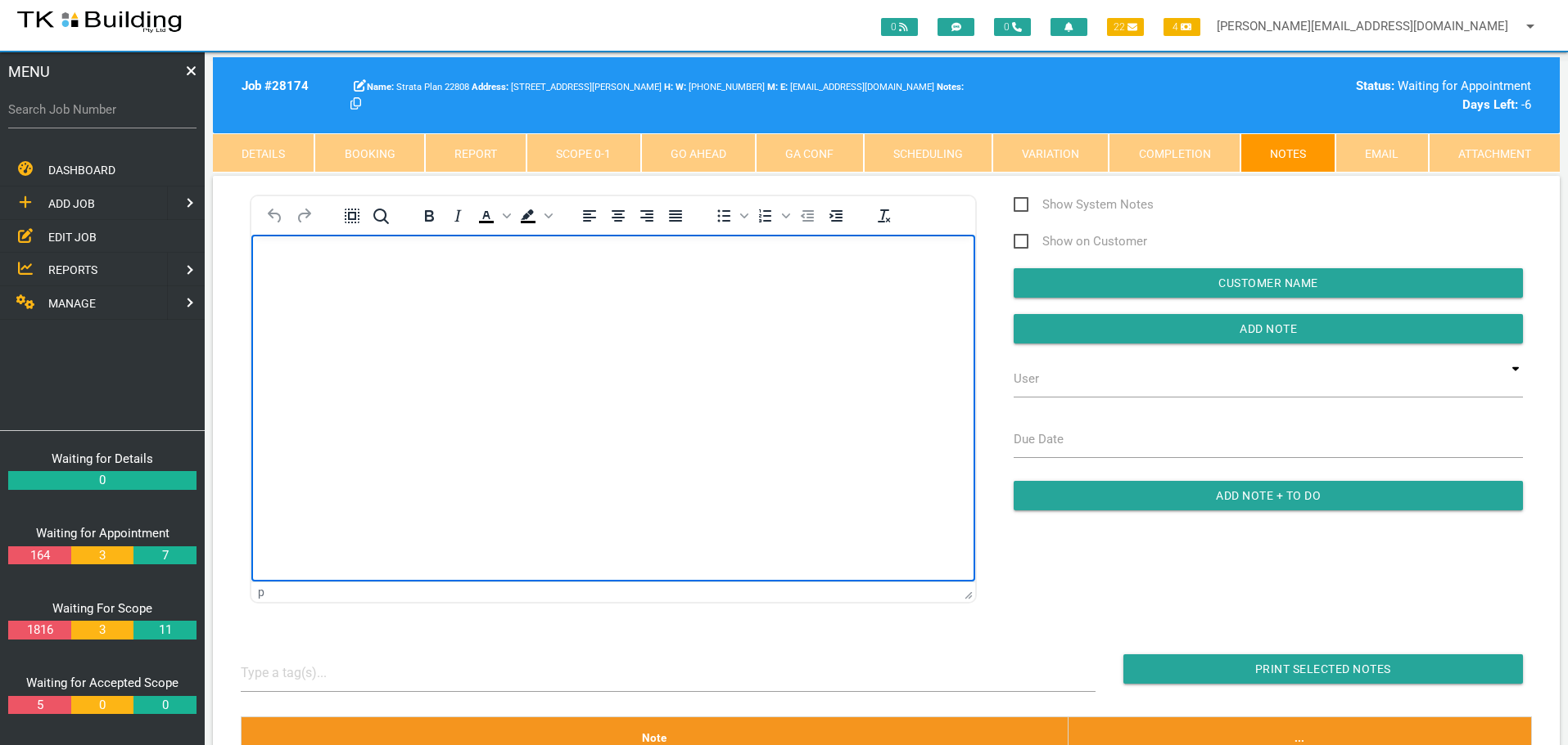
click at [302, 277] on body "Rich Text Area. Press ALT-0 for help." at bounding box center [613, 281] width 724 height 54
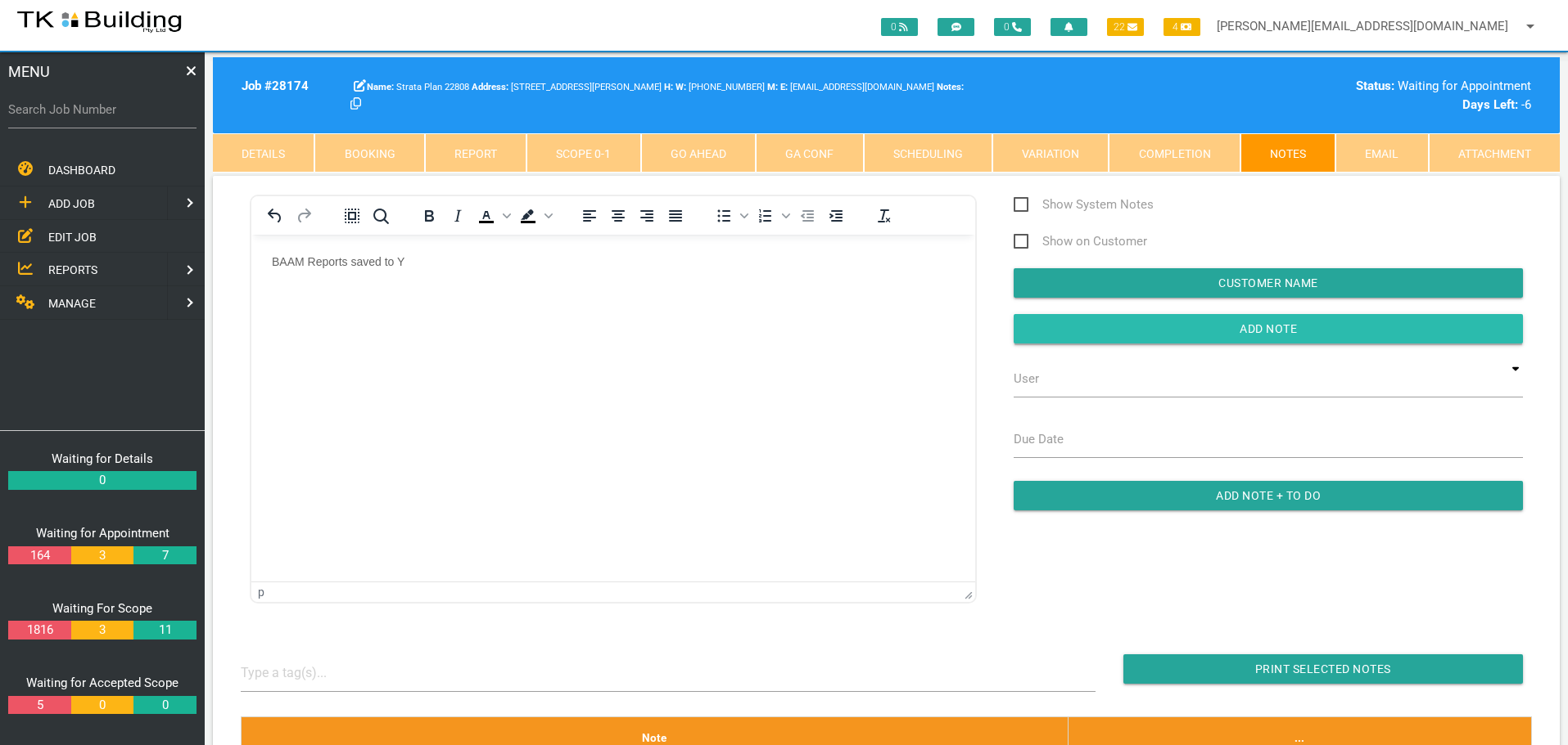
click at [1183, 331] on input "button" at bounding box center [1268, 329] width 509 height 29
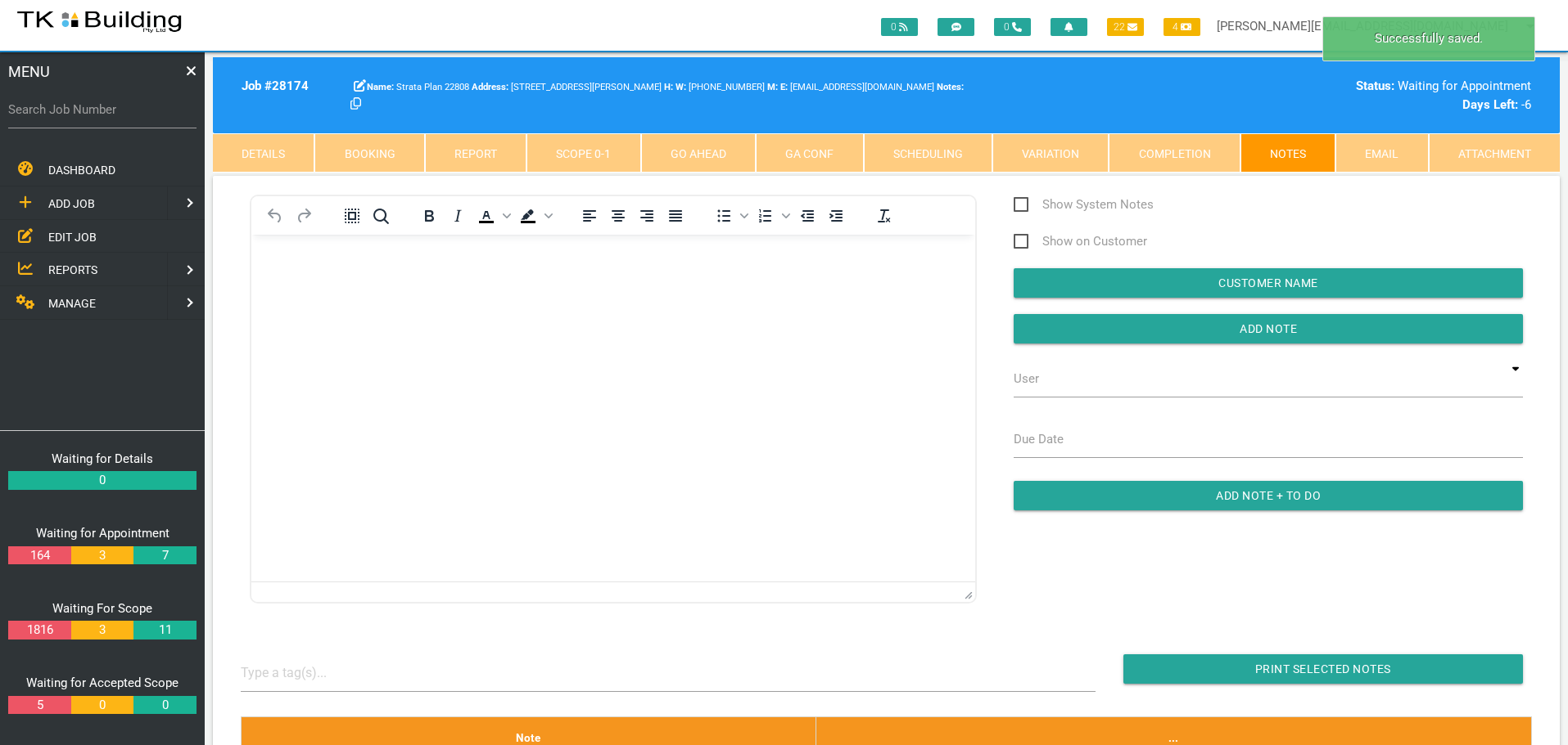
click at [247, 157] on link "Details" at bounding box center [263, 153] width 102 height 39
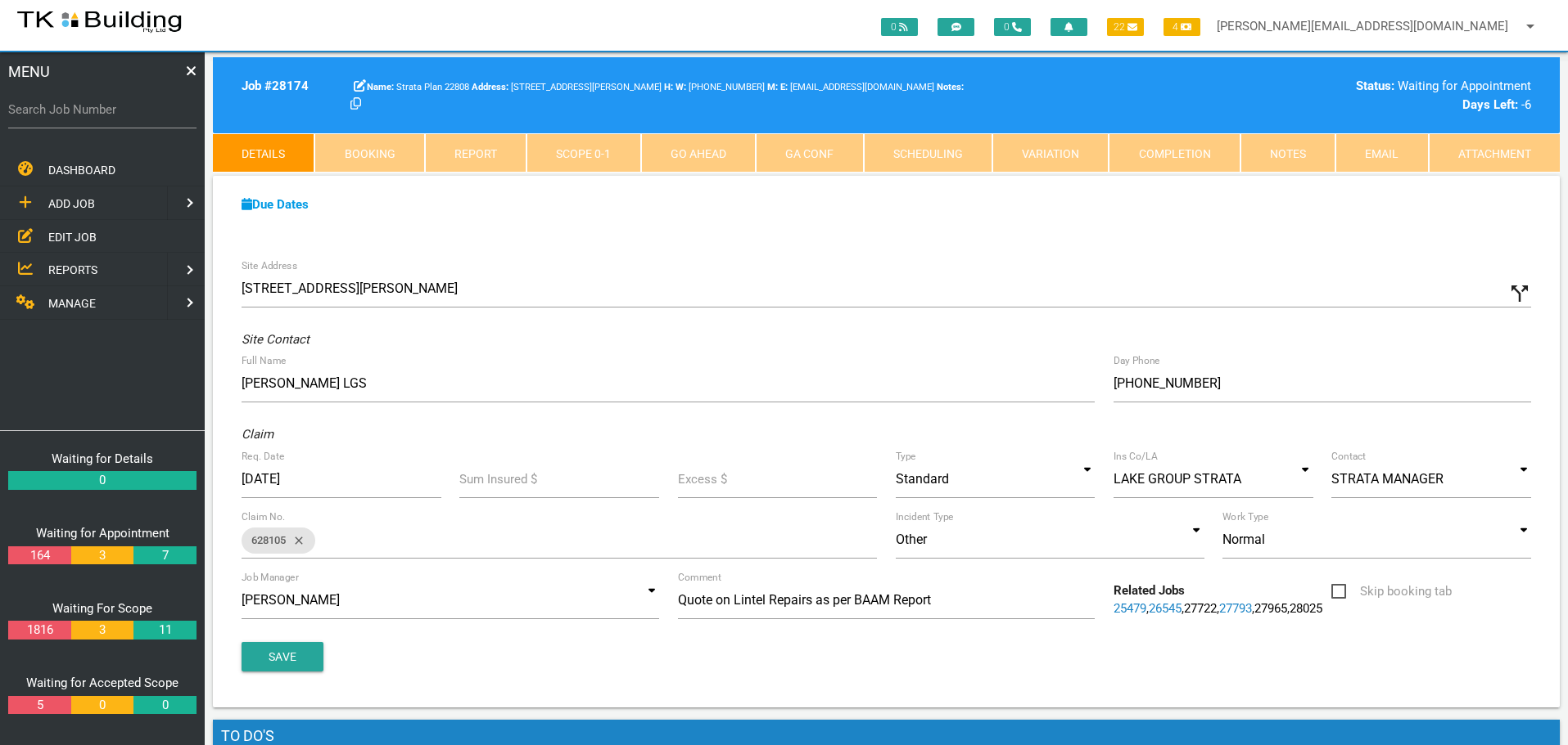
click at [1295, 157] on link "Notes" at bounding box center [1287, 153] width 95 height 39
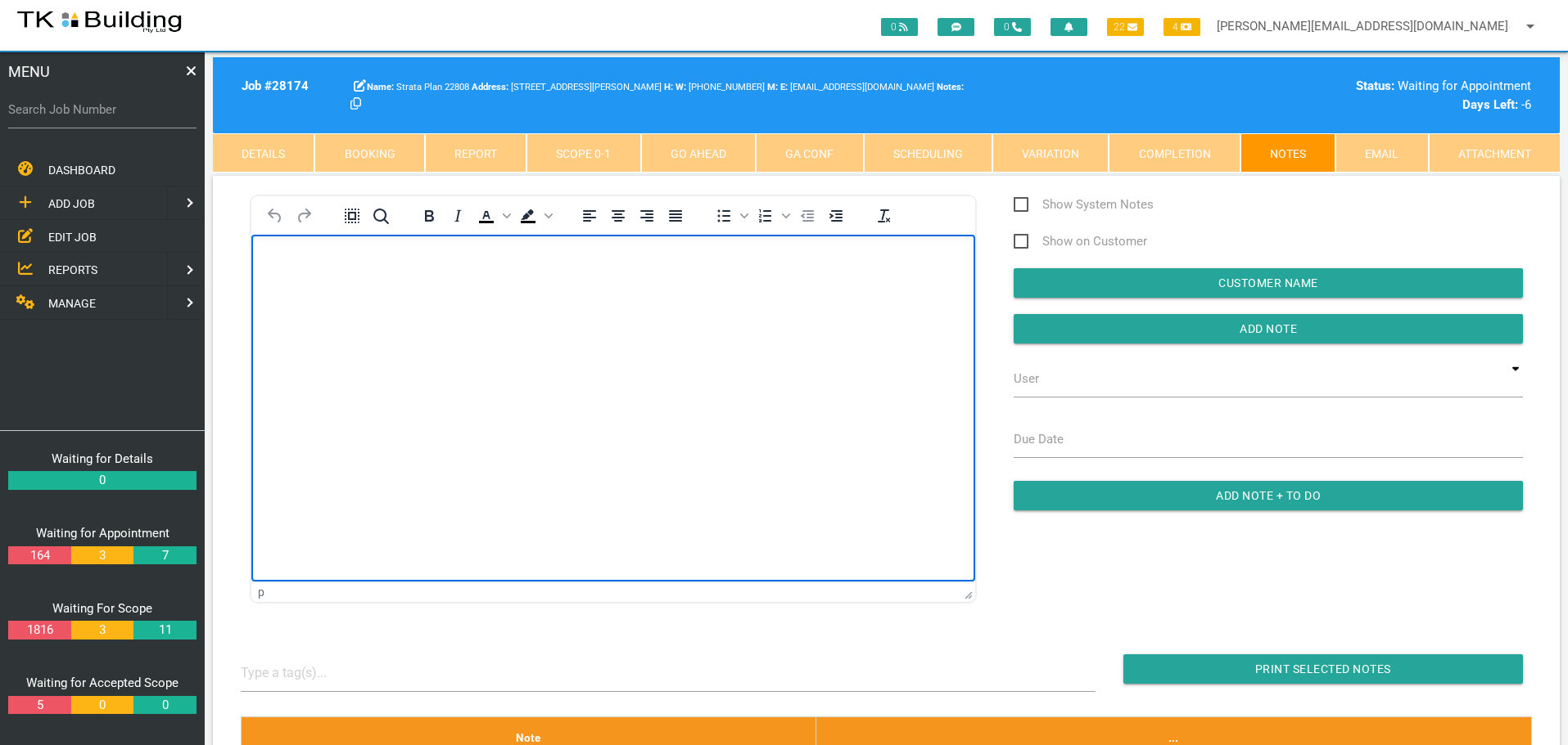
click at [292, 267] on body "Rich Text Area. Press ALT-0 for help." at bounding box center [613, 281] width 724 height 54
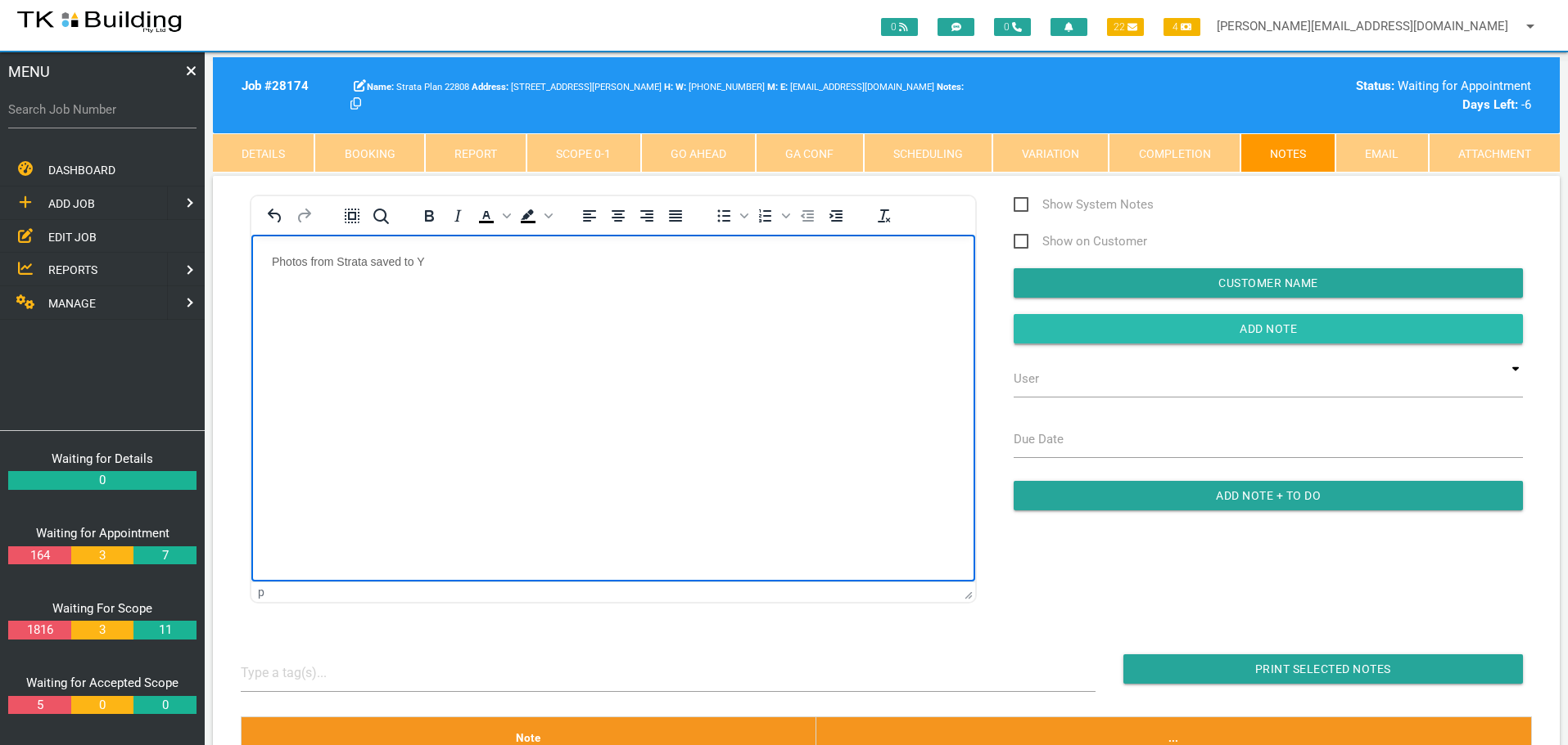
click at [1110, 335] on input "button" at bounding box center [1268, 329] width 509 height 29
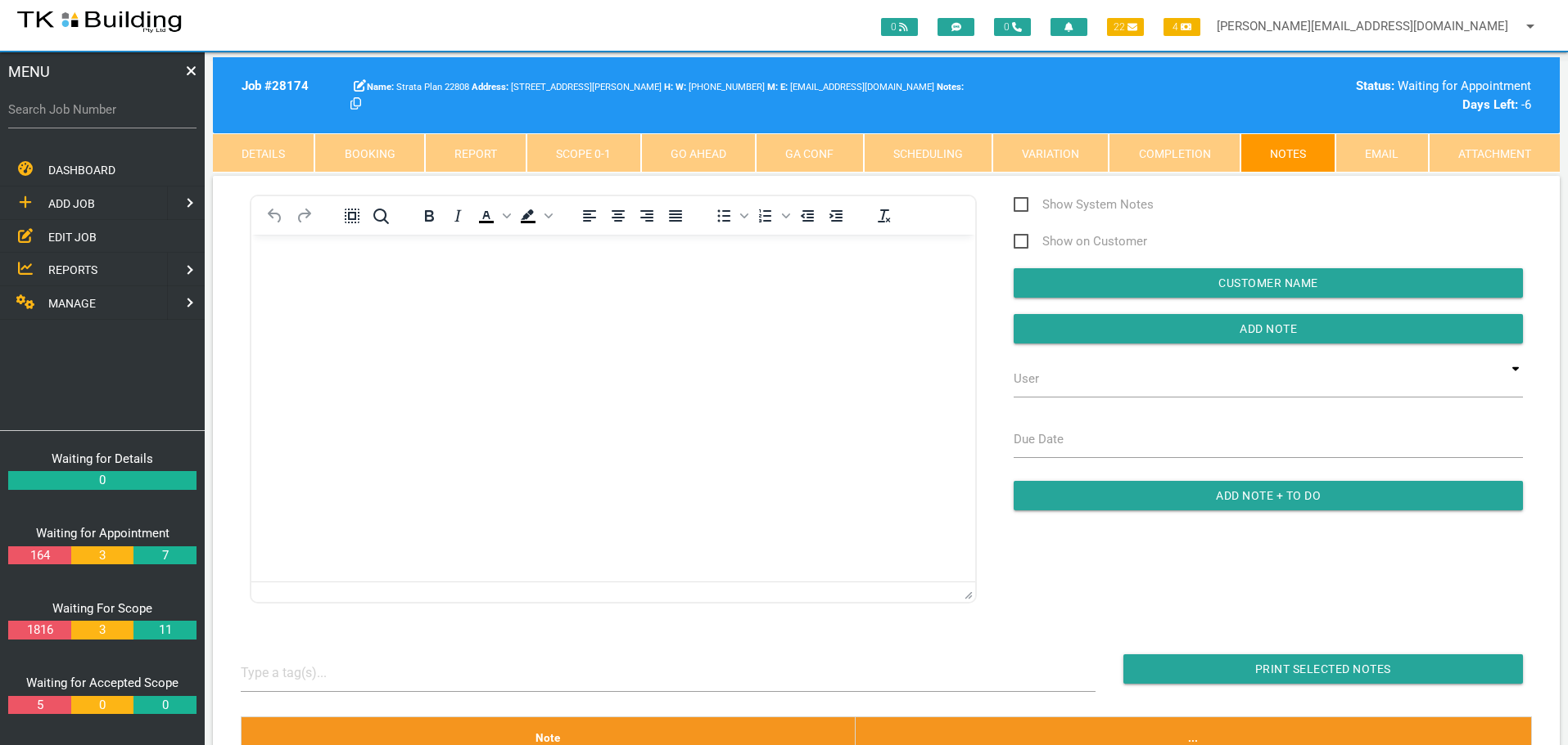
click at [72, 235] on span "EDIT JOB" at bounding box center [71, 236] width 48 height 13
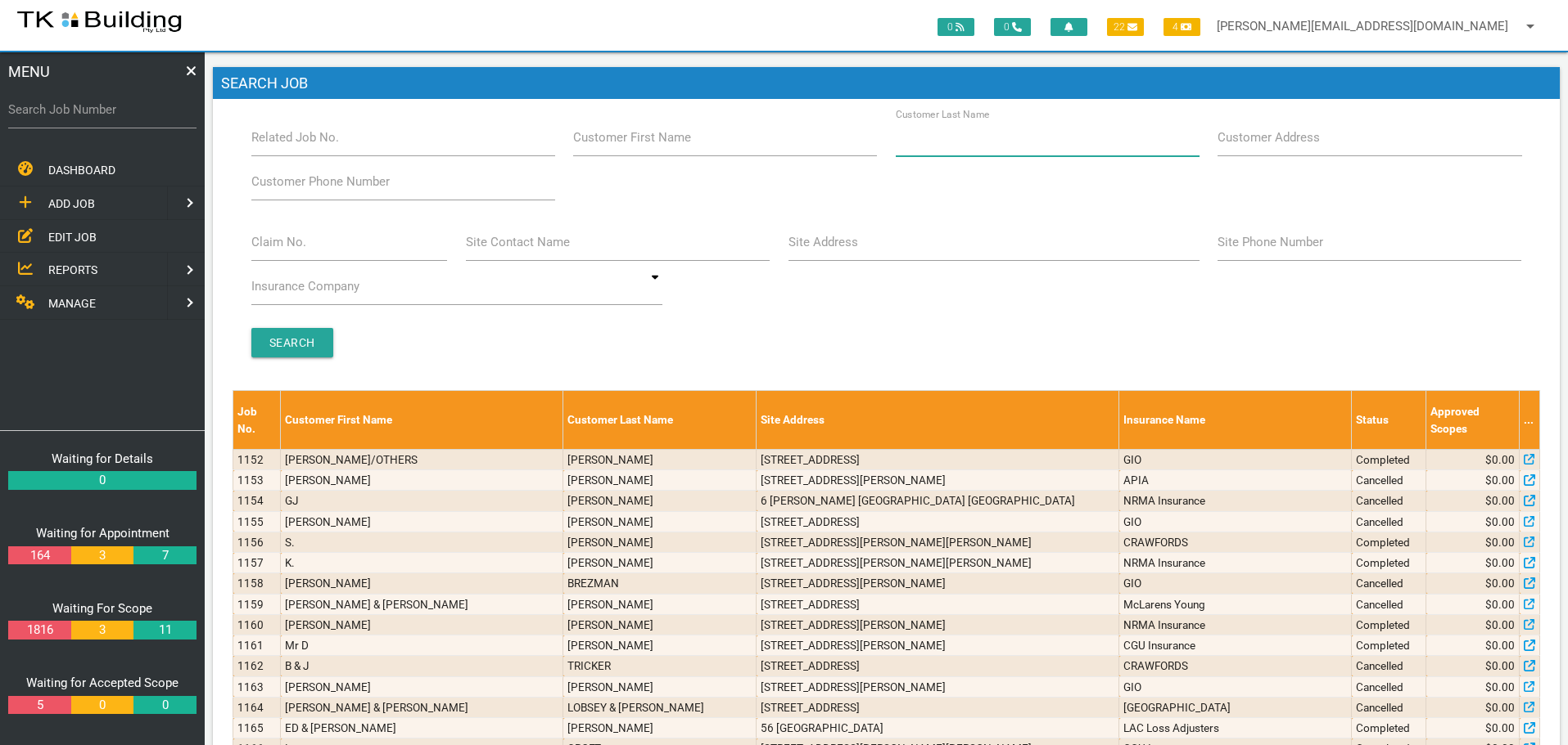
click at [1031, 142] on input "Customer Last Name" at bounding box center [1047, 137] width 304 height 37
type input "071369"
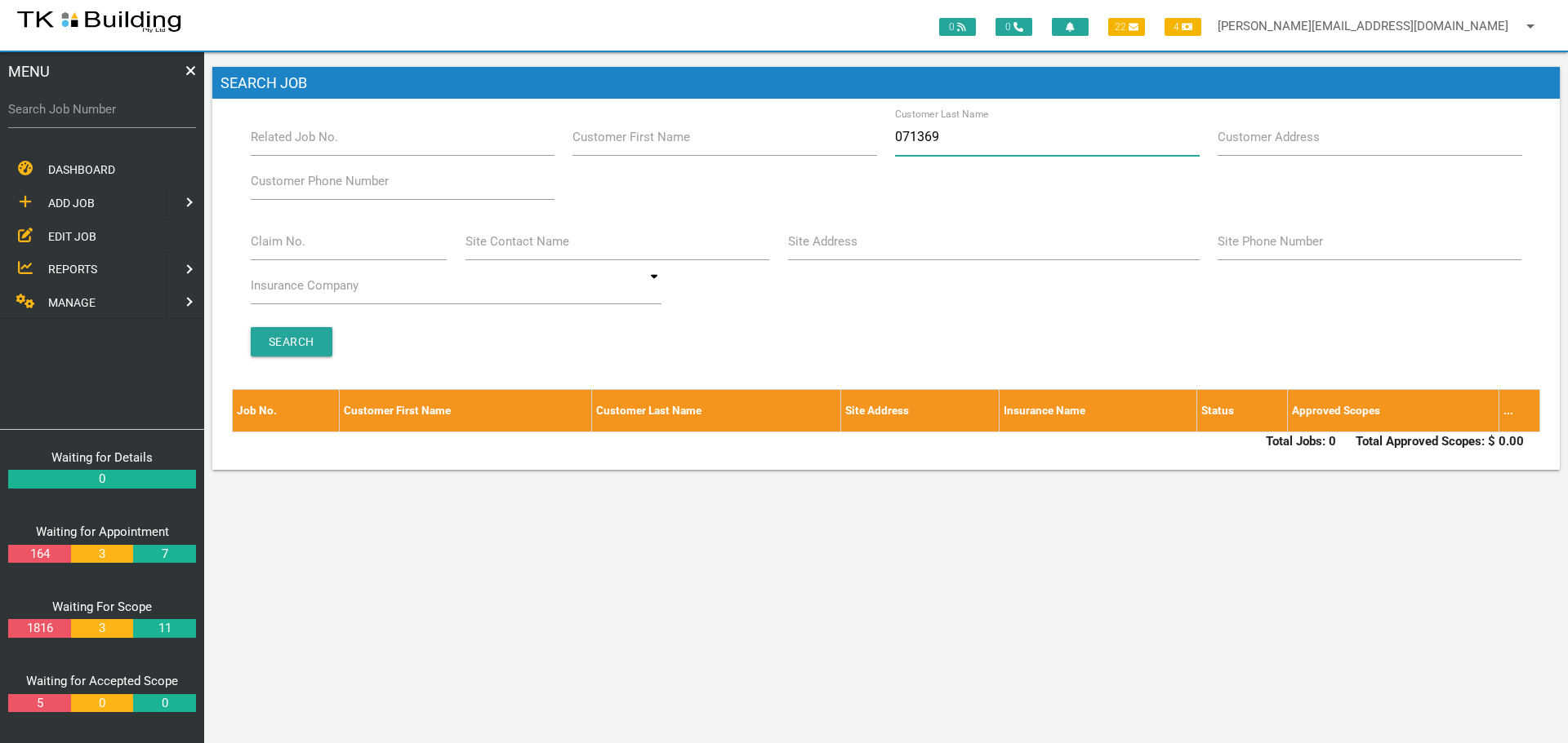
click at [968, 139] on input "071369" at bounding box center [1046, 137] width 304 height 37
type input "0"
drag, startPoint x: 314, startPoint y: 246, endPoint x: 311, endPoint y: 255, distance: 9.5
click at [311, 247] on input "Claim No." at bounding box center [349, 241] width 196 height 37
type input "071369"
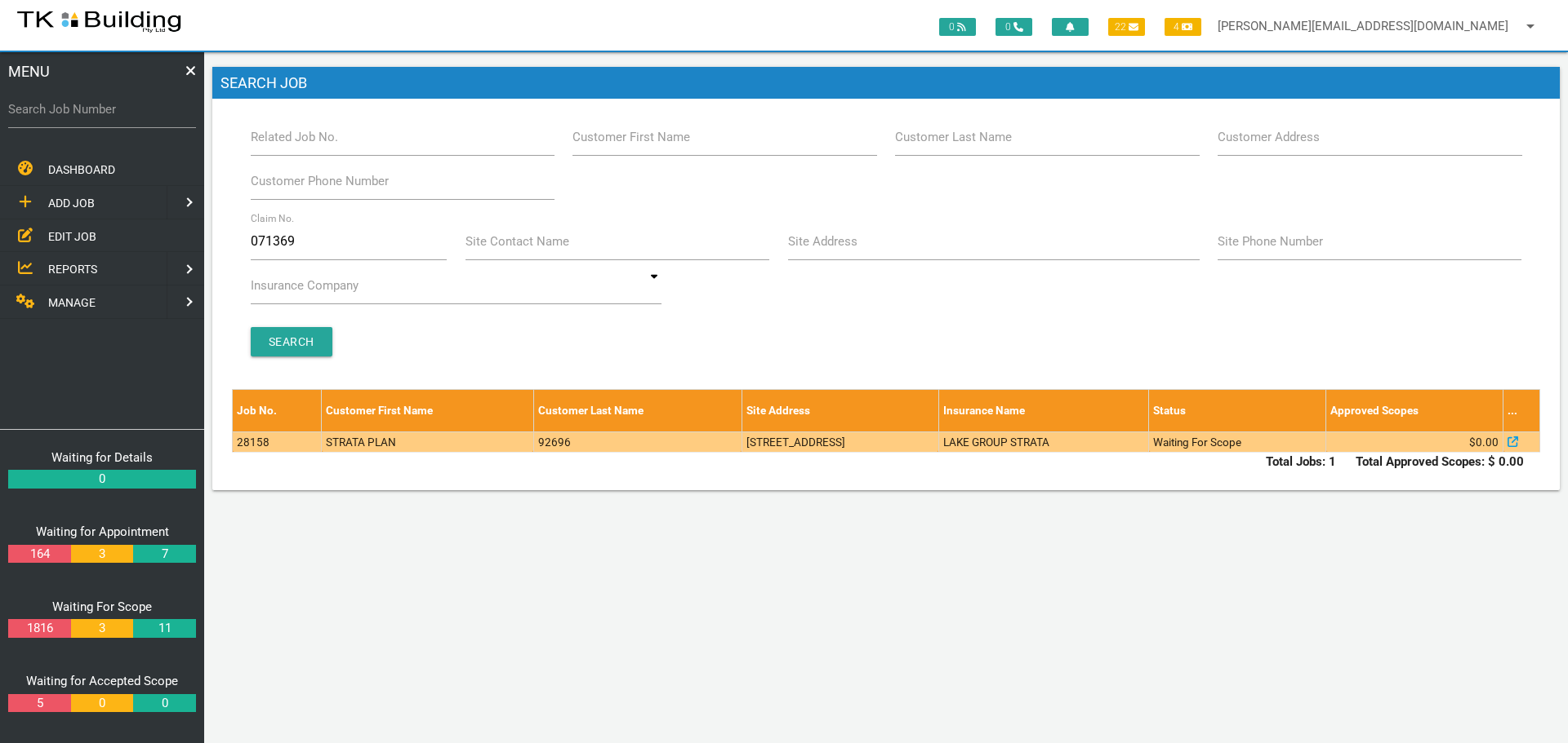
click at [813, 441] on td "10 Cowper Ave, Charlestown NSW 2290, Australia" at bounding box center [839, 441] width 196 height 21
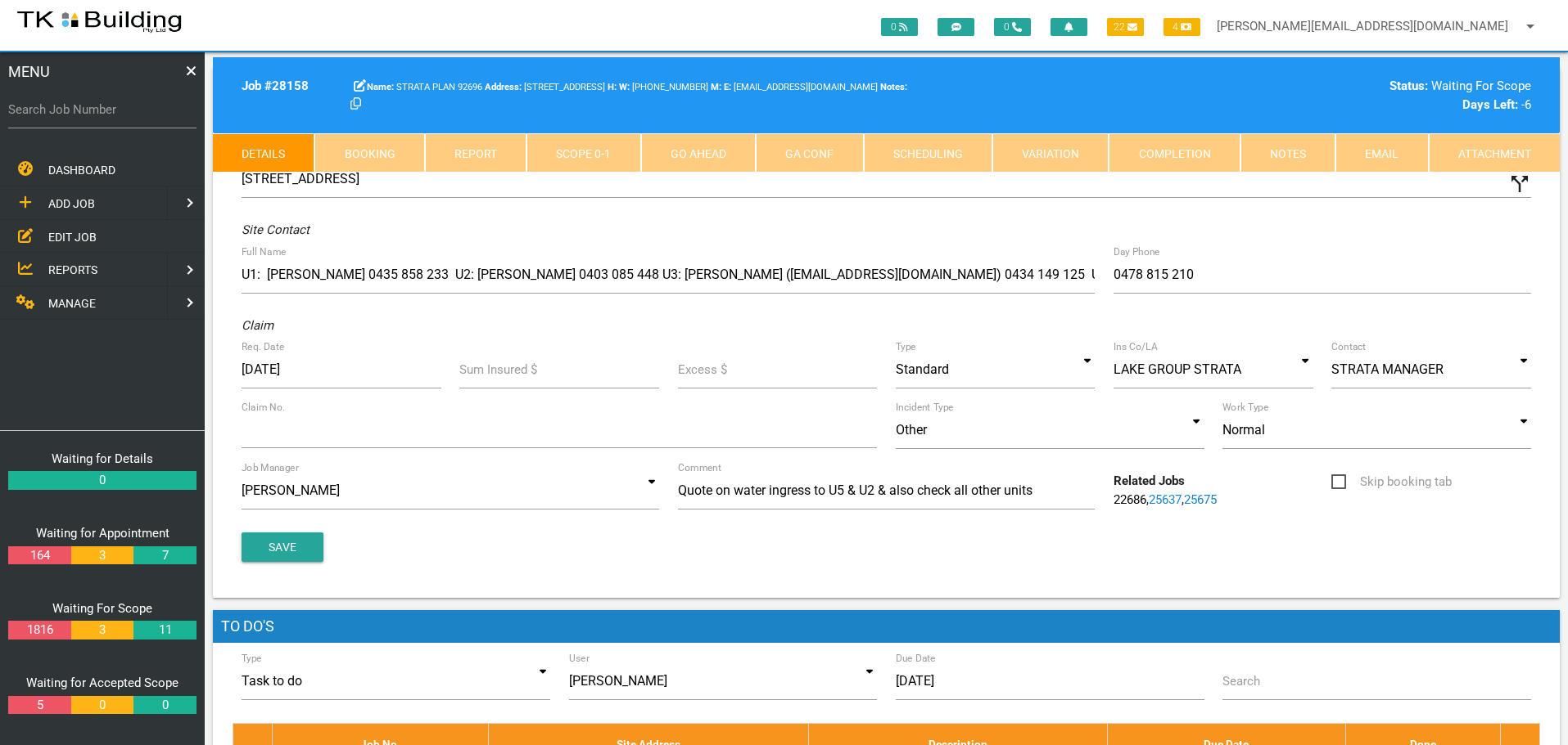
click at [1286, 161] on link "Notes" at bounding box center [1287, 153] width 95 height 39
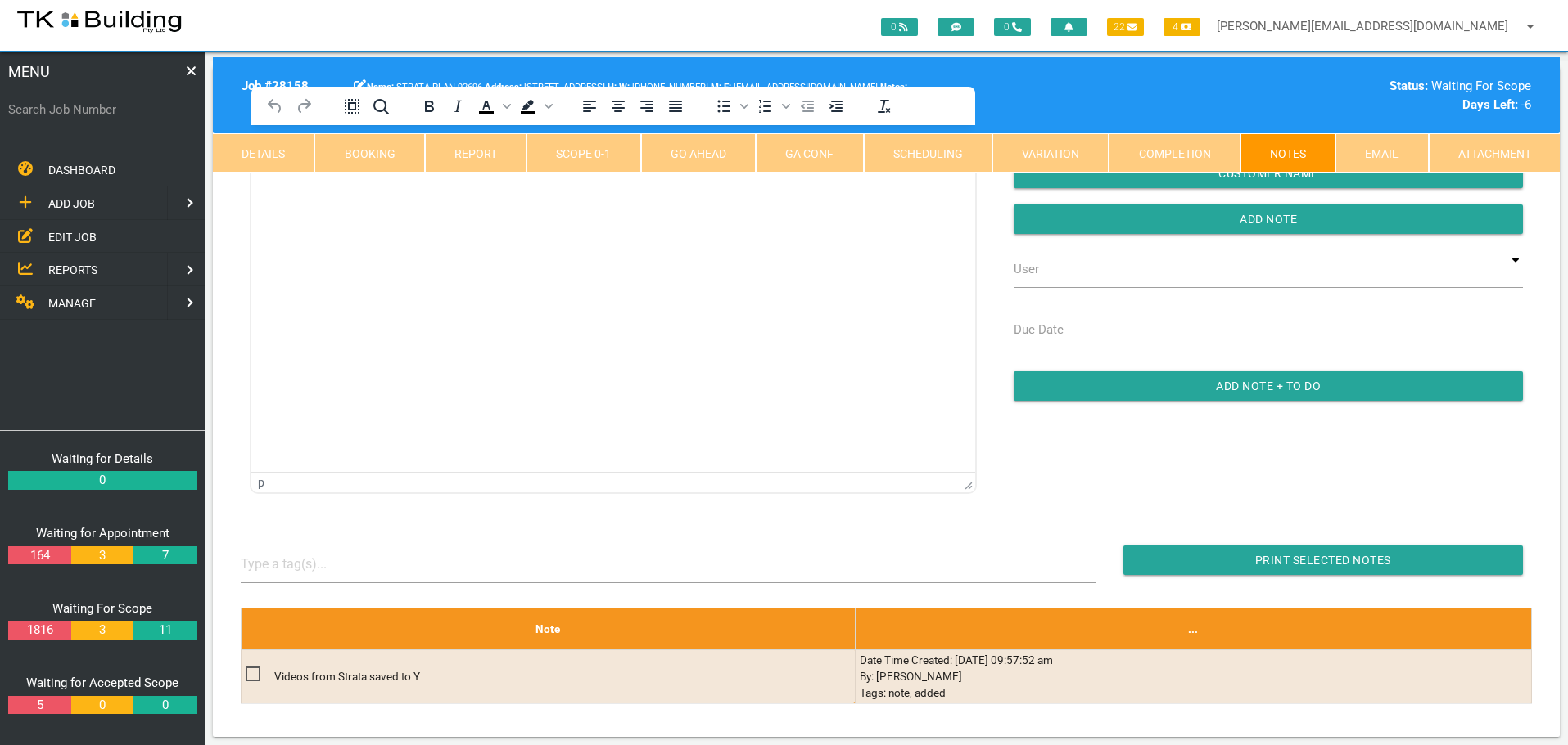
click at [392, 160] on link "Booking" at bounding box center [369, 153] width 110 height 39
select select "9"
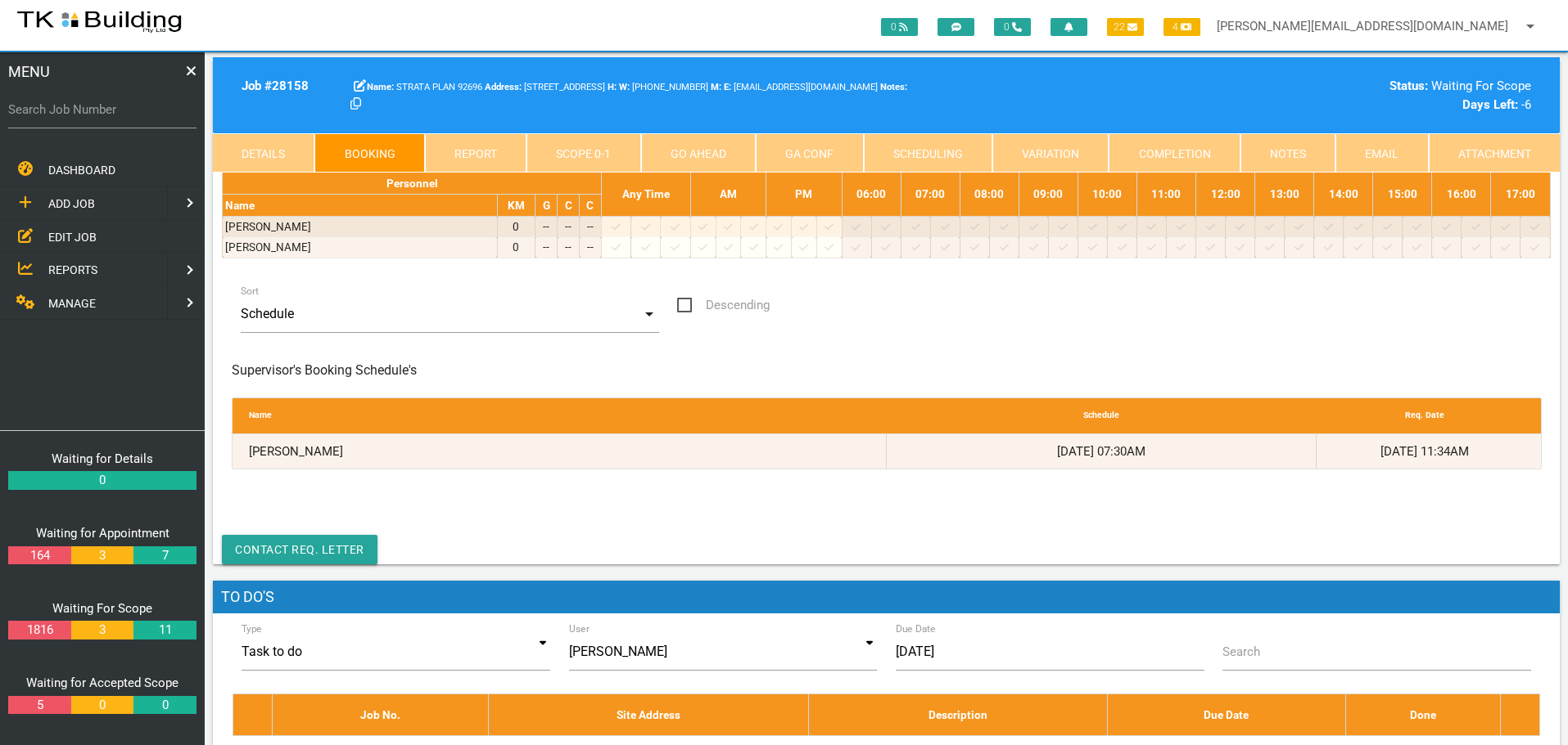
scroll to position [327, 0]
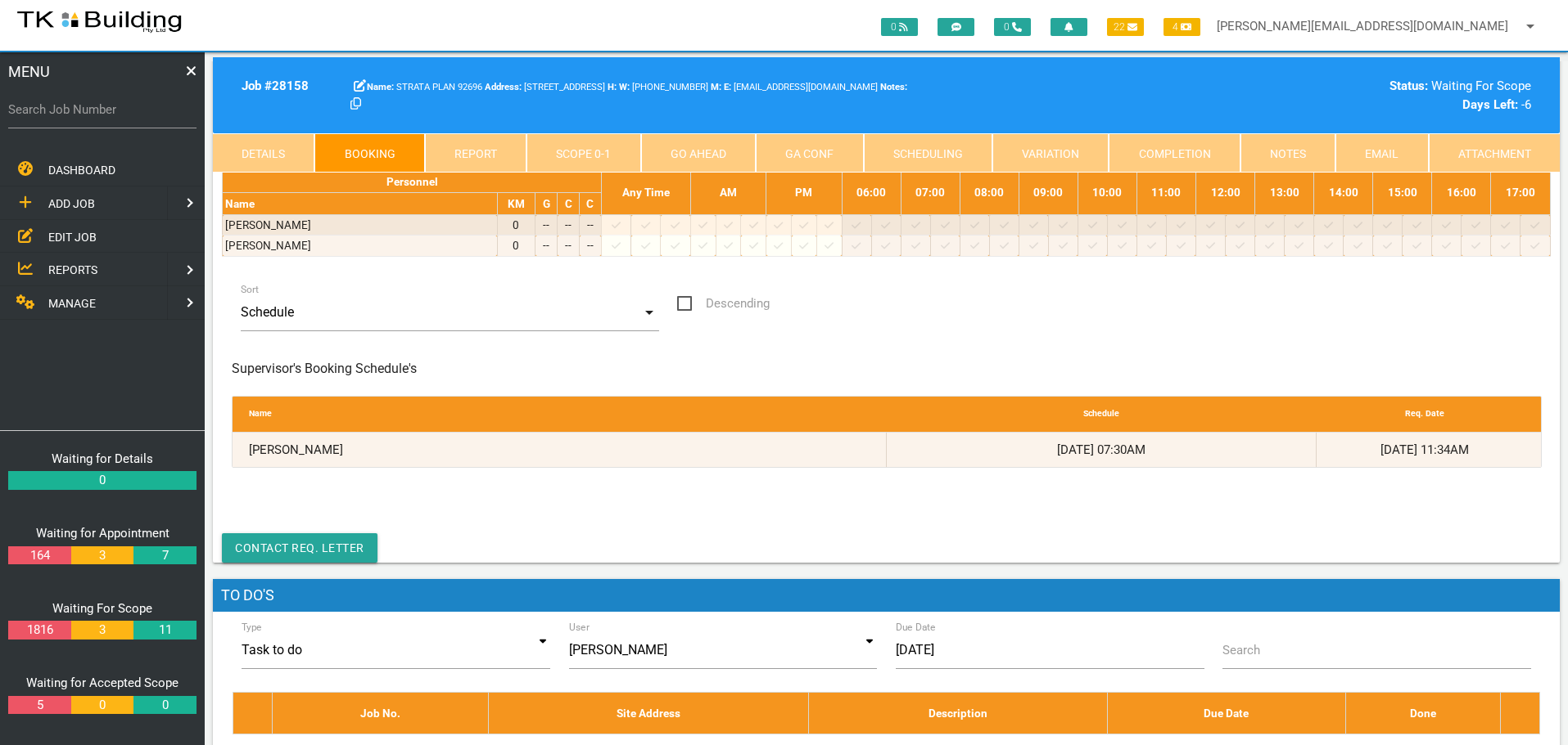
click at [72, 233] on span "EDIT JOB" at bounding box center [71, 236] width 48 height 13
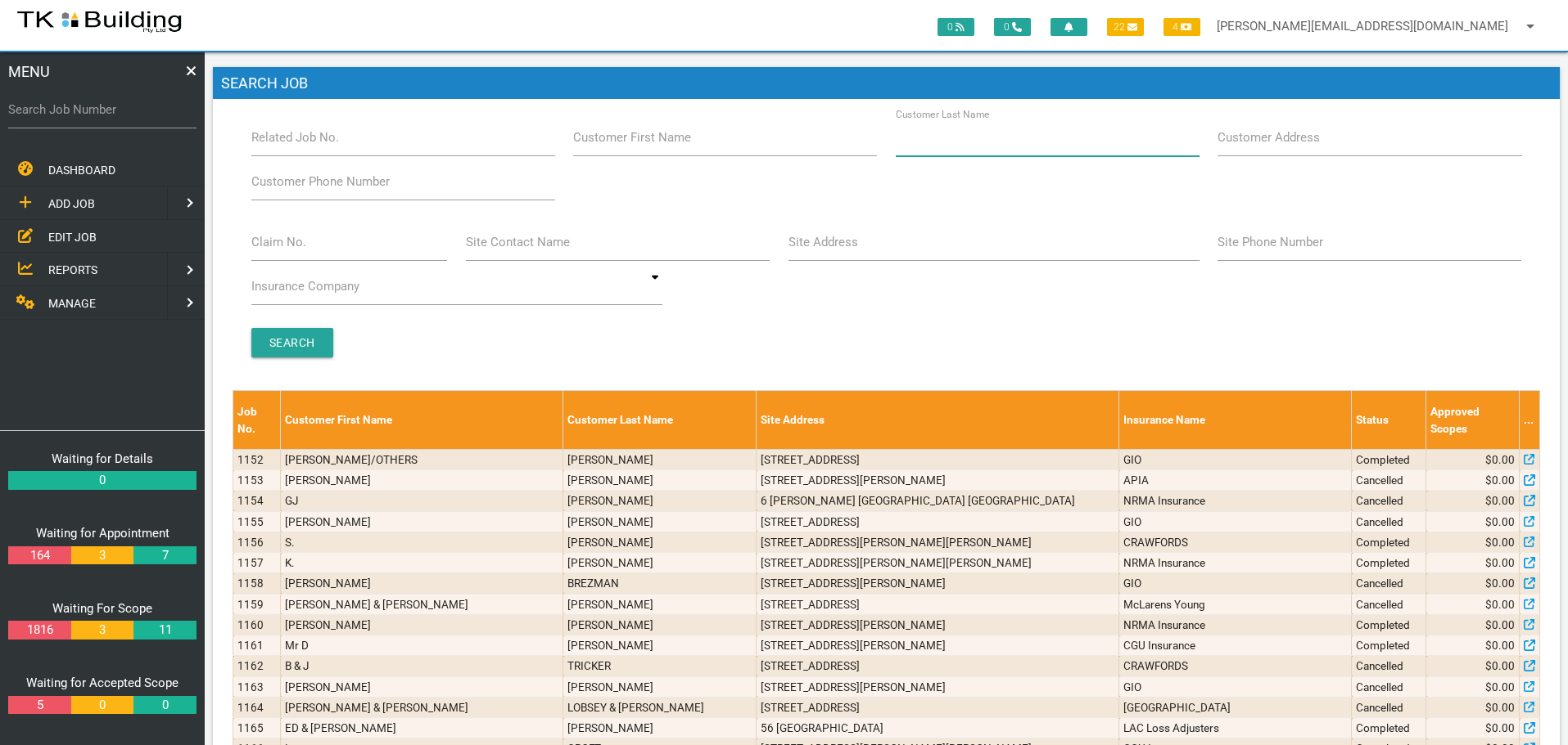
click at [1012, 149] on input "Customer Last Name" at bounding box center [1047, 137] width 304 height 37
type input "77256"
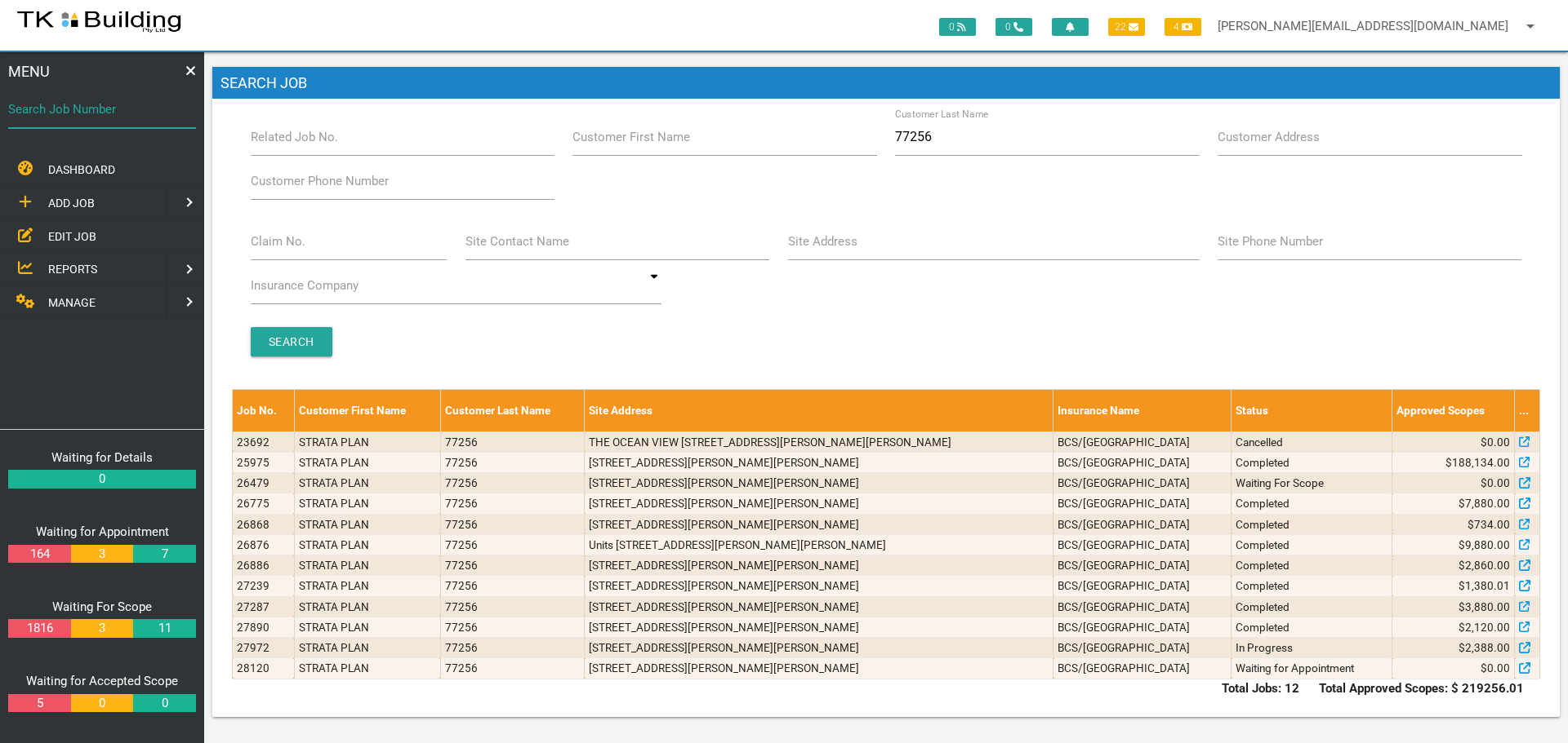
click at [64, 124] on input "Search Job Number" at bounding box center [102, 109] width 188 height 37
type input "25975"
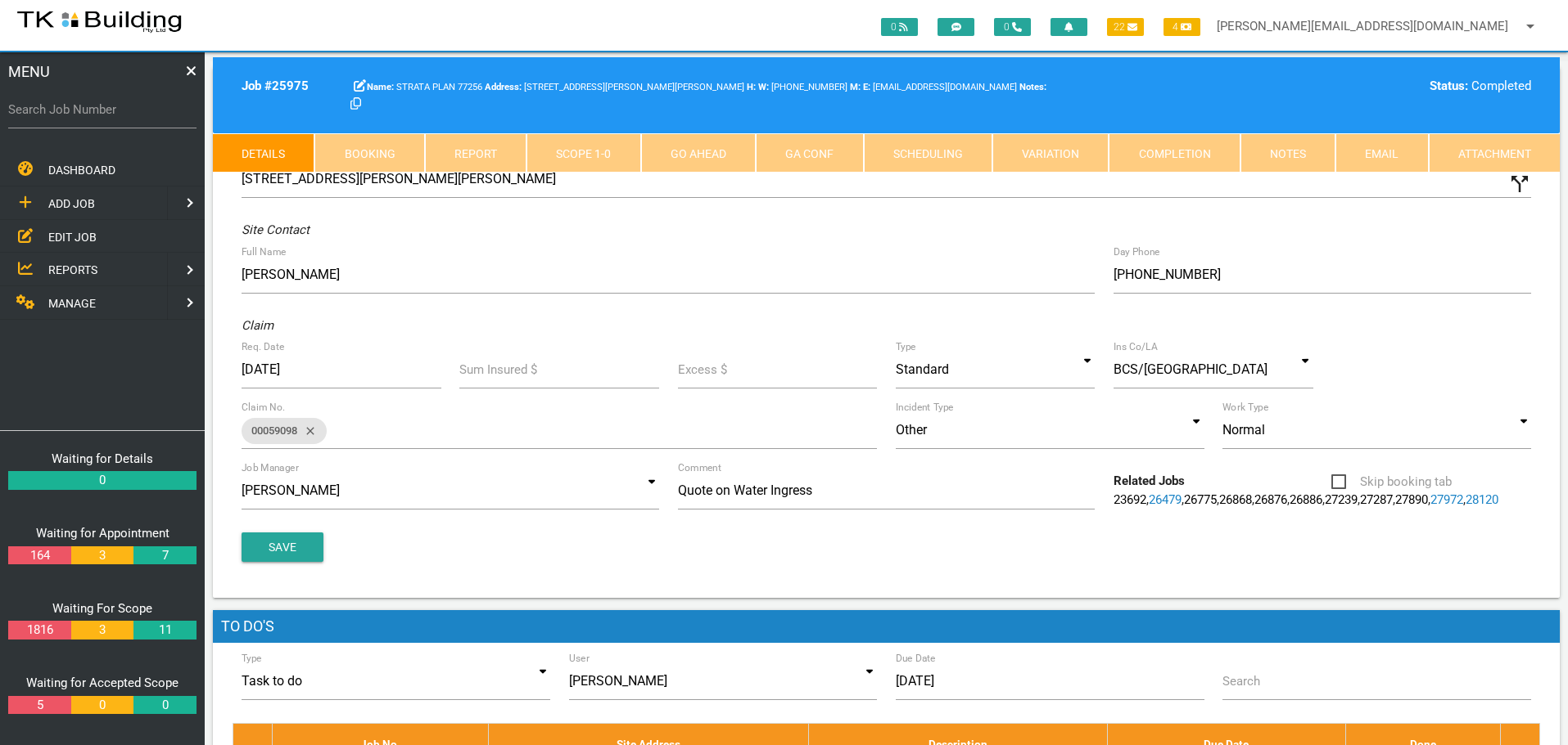
click at [1287, 158] on link "Notes" at bounding box center [1287, 153] width 95 height 39
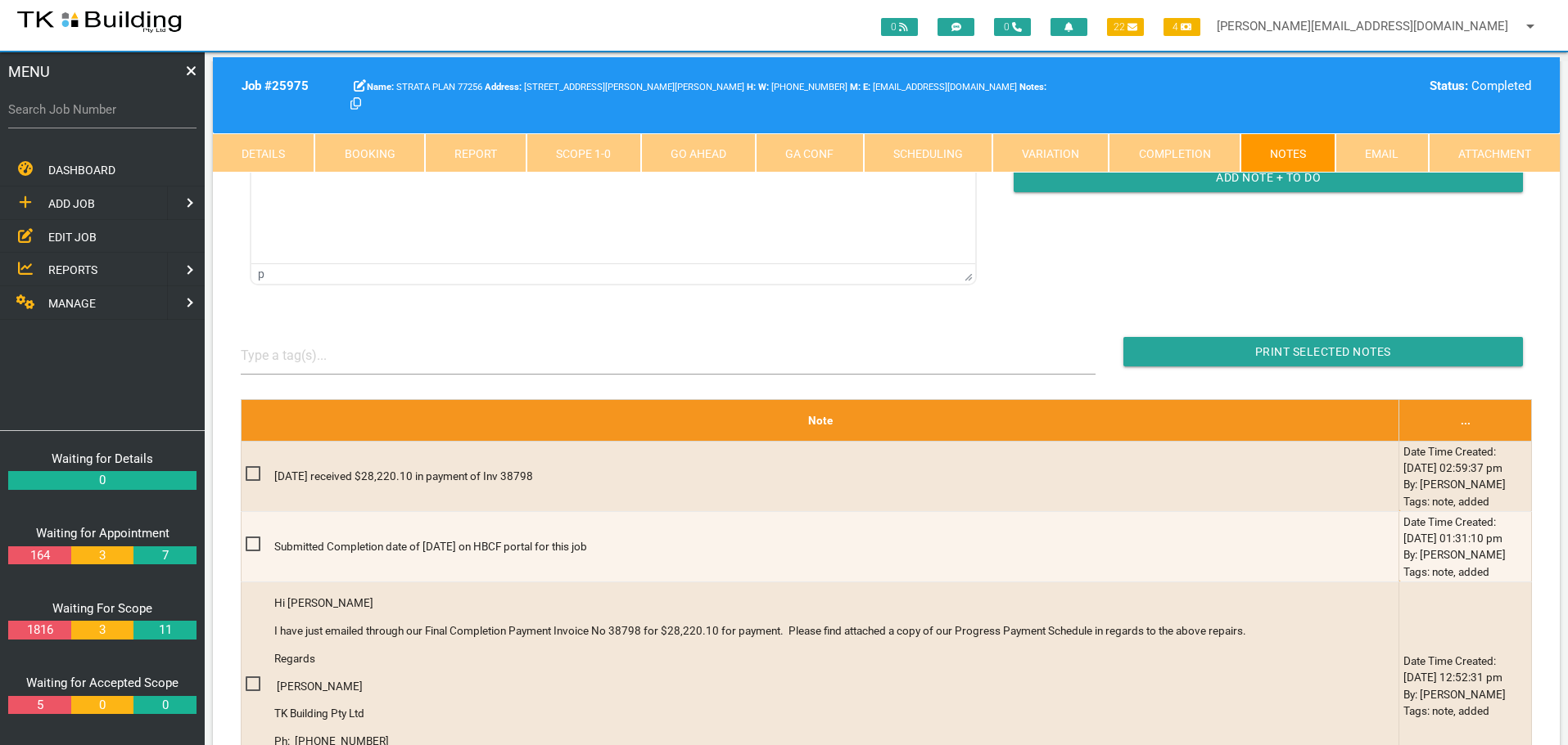
scroll to position [409, 0]
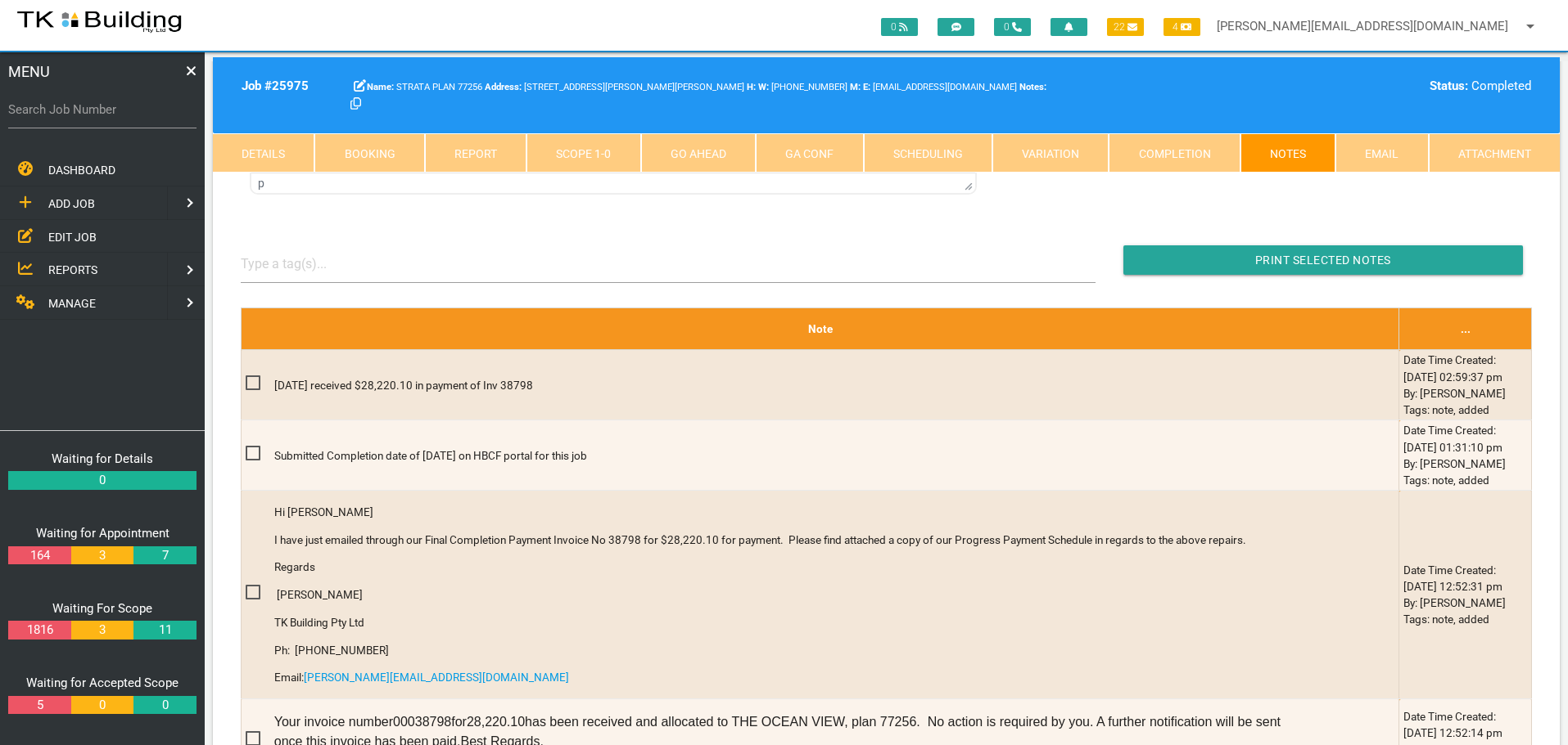
click at [92, 116] on label "Search Job Number" at bounding box center [102, 110] width 188 height 19
click at [92, 116] on input "Search Job Number" at bounding box center [102, 110] width 188 height 37
type input "28031"
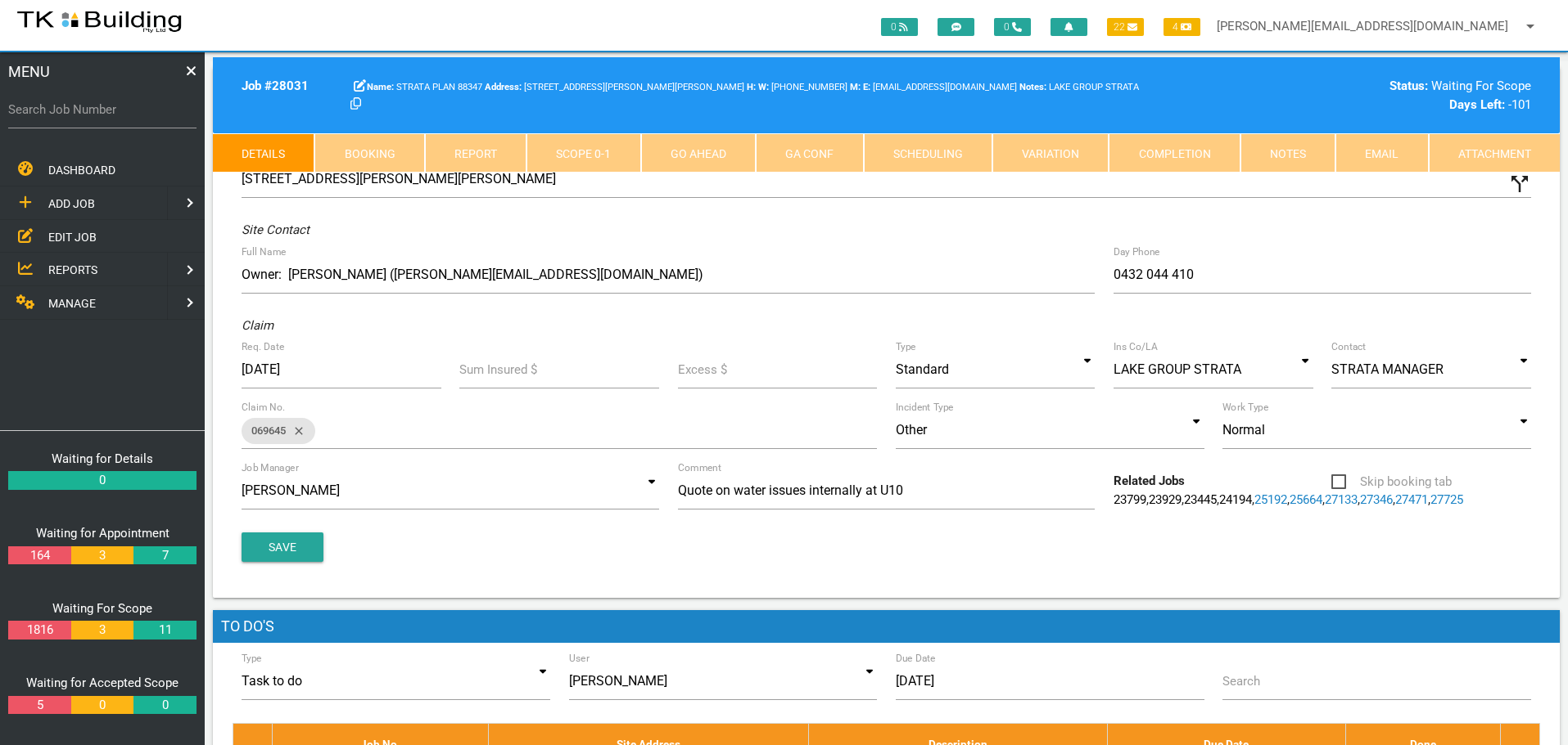
click at [1291, 156] on link "Notes" at bounding box center [1287, 153] width 95 height 39
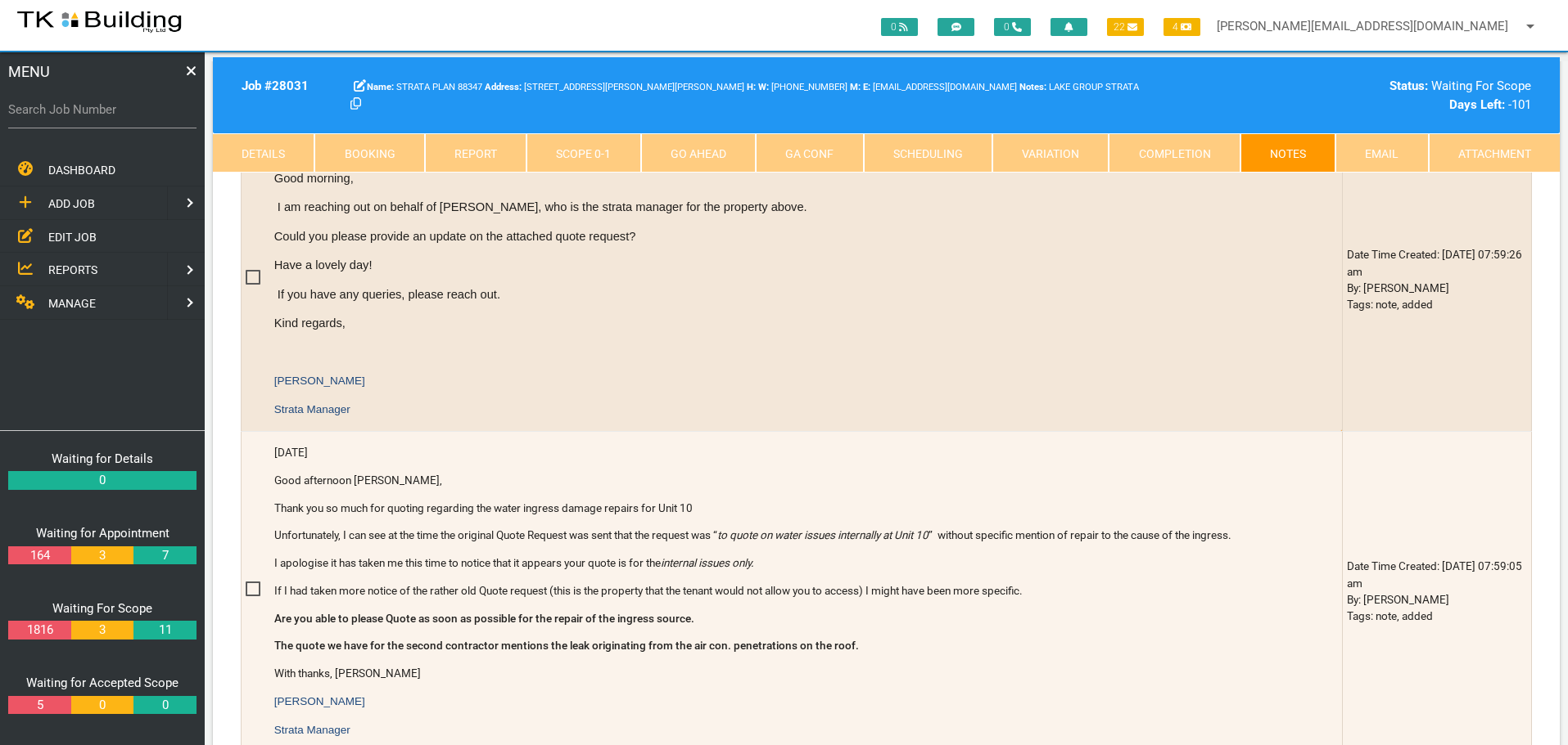
scroll to position [655, 0]
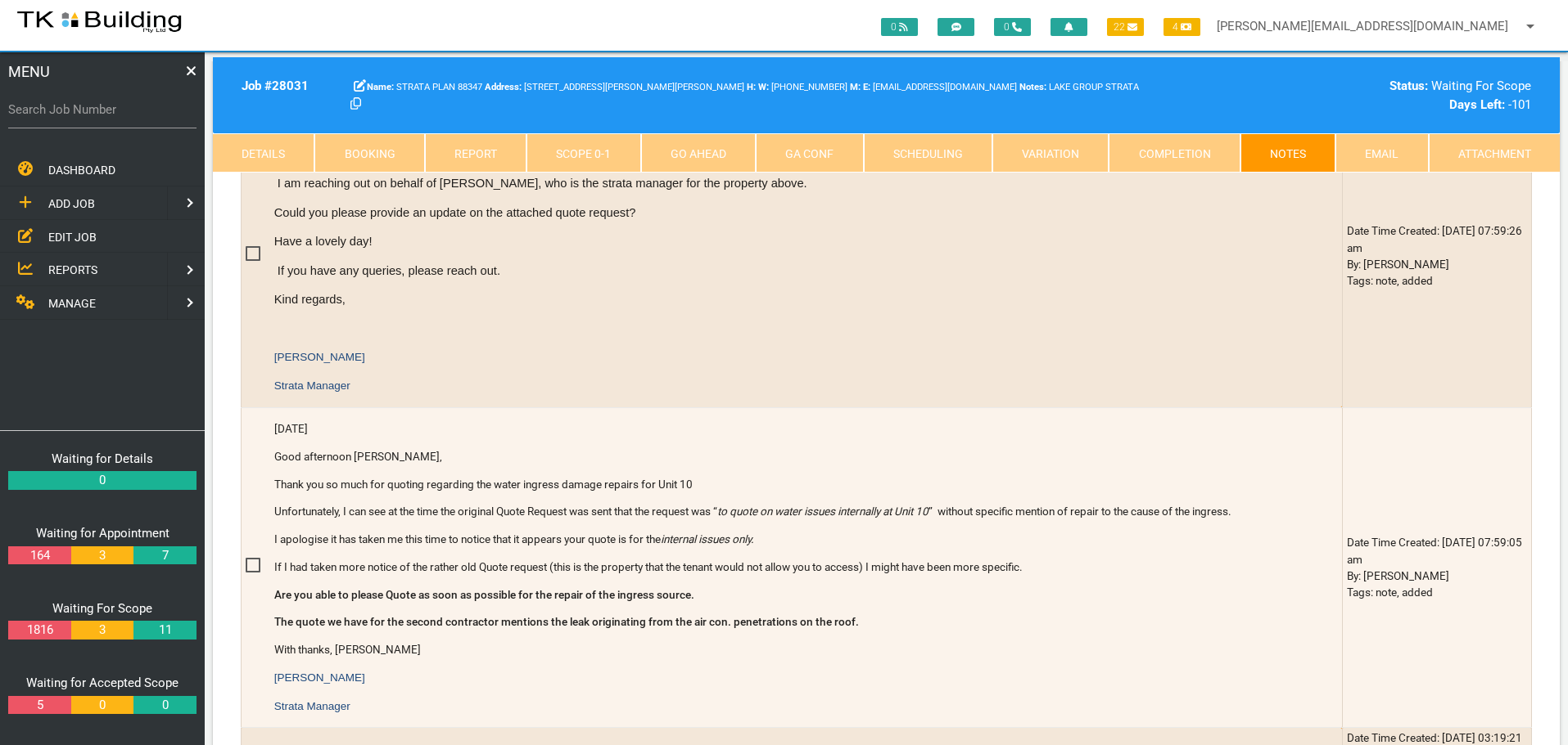
click at [77, 235] on span "EDIT JOB" at bounding box center [71, 236] width 48 height 13
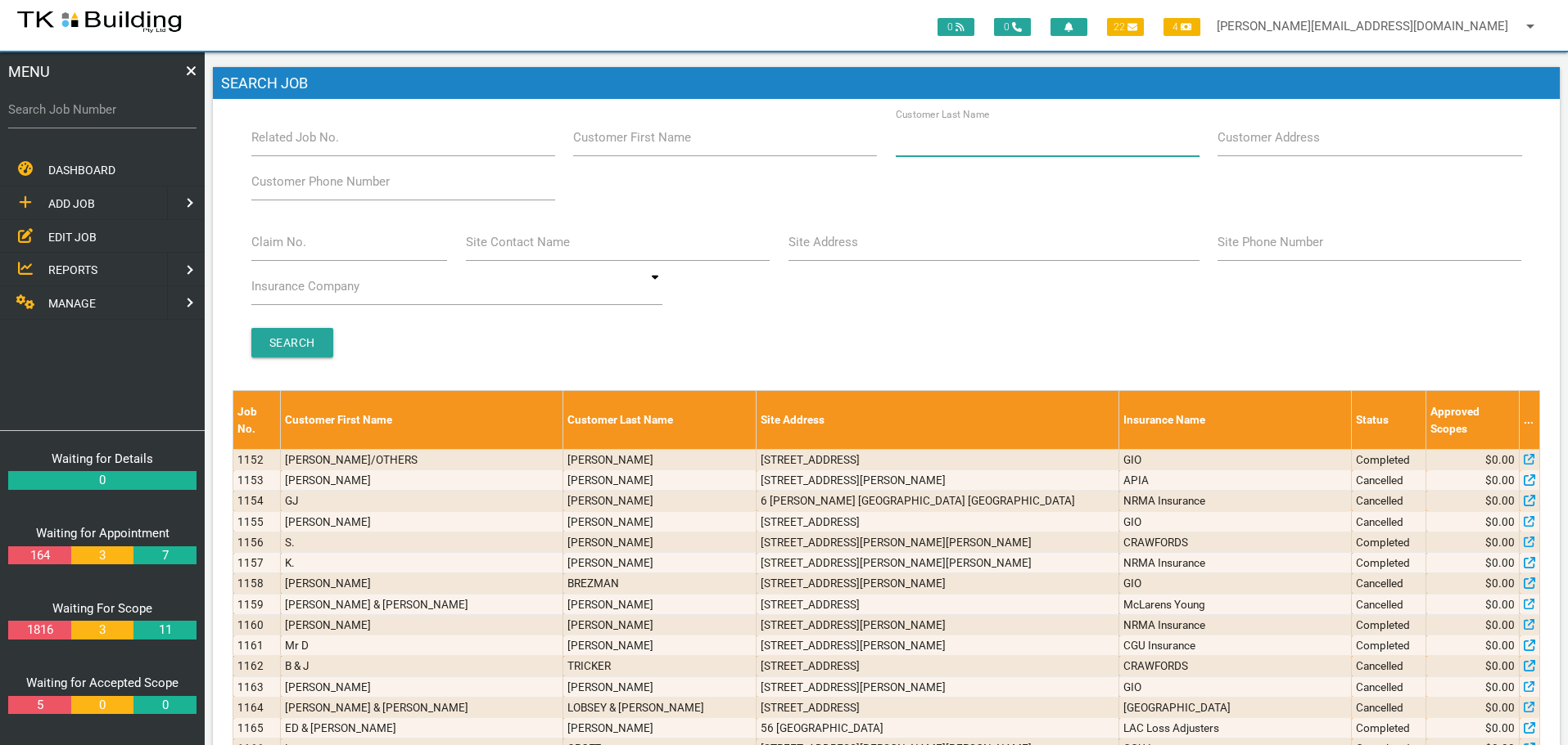
click at [1054, 140] on input "Customer Last Name" at bounding box center [1047, 137] width 304 height 37
type input "77256"
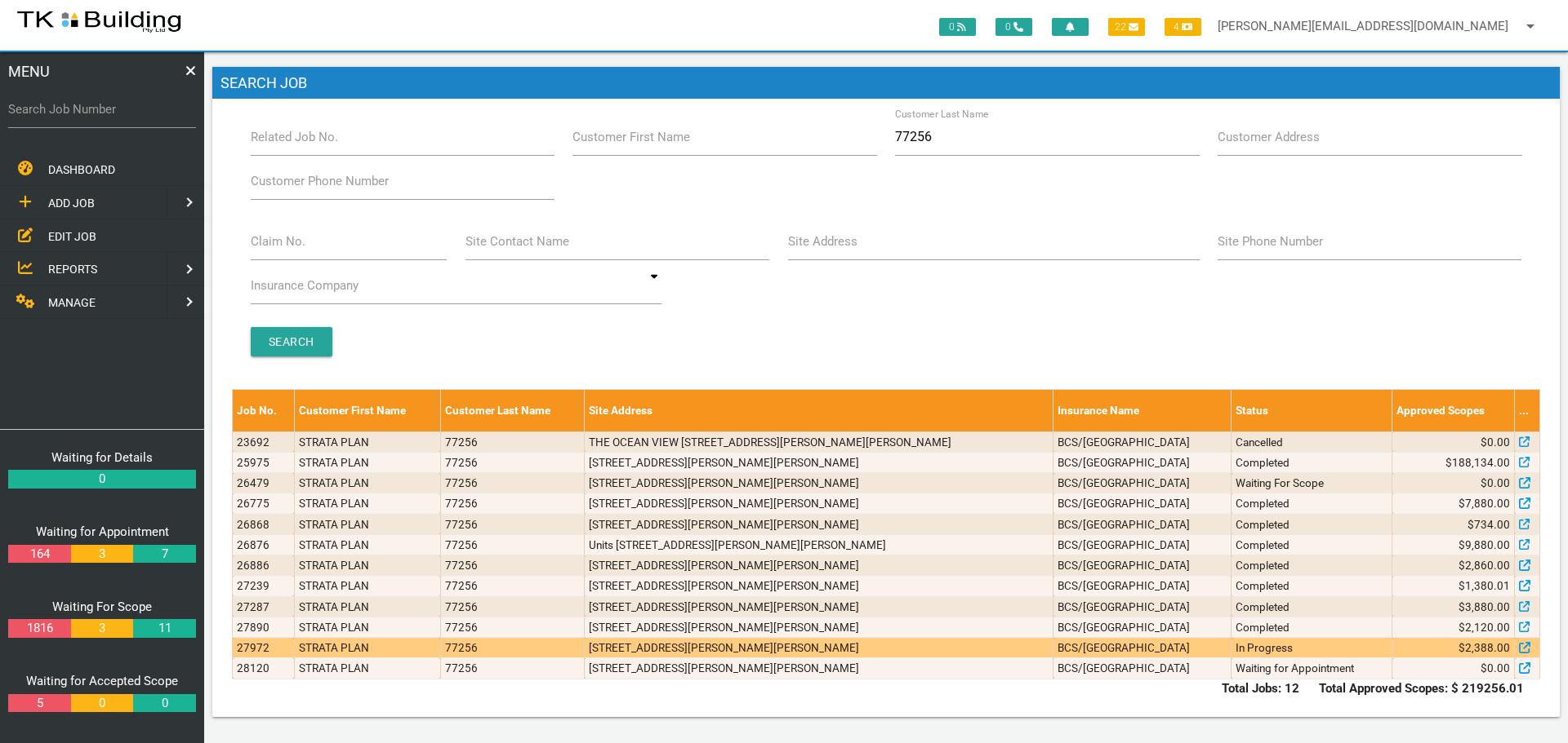
click at [1118, 644] on td "BCS/[GEOGRAPHIC_DATA]" at bounding box center [1142, 648] width 178 height 21
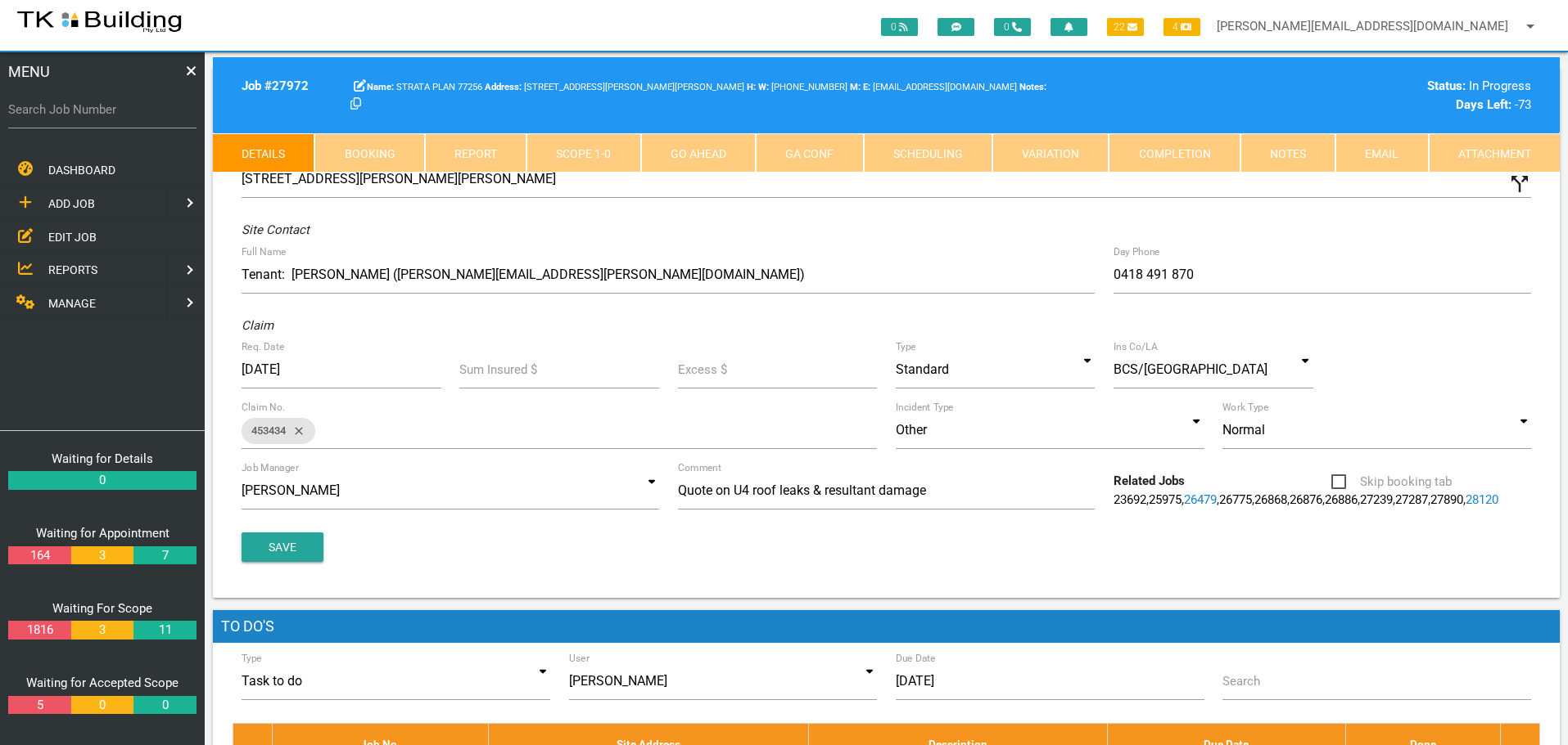
click at [617, 163] on link "Scope 1 - 0" at bounding box center [583, 153] width 114 height 39
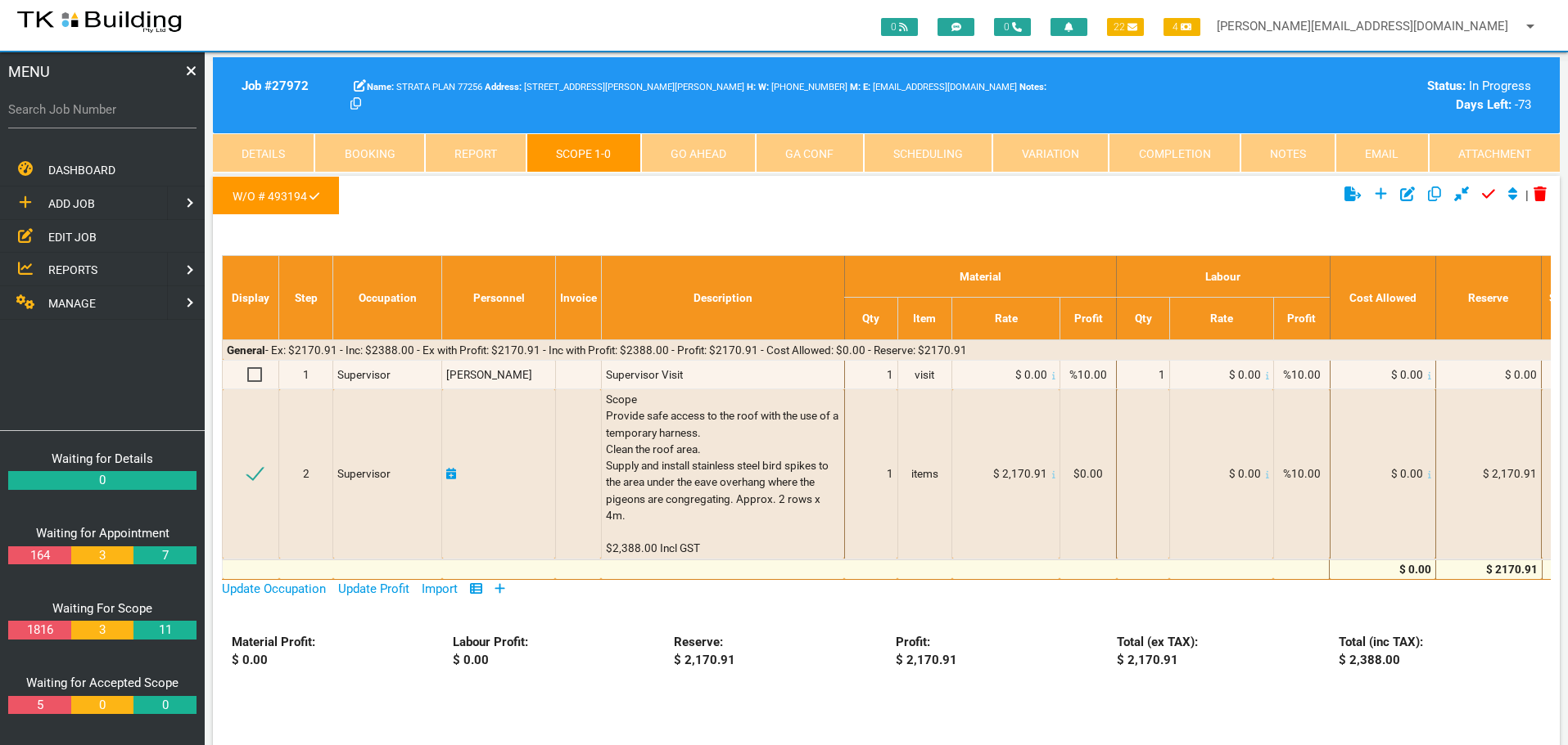
click at [1270, 153] on link "Notes" at bounding box center [1287, 153] width 95 height 39
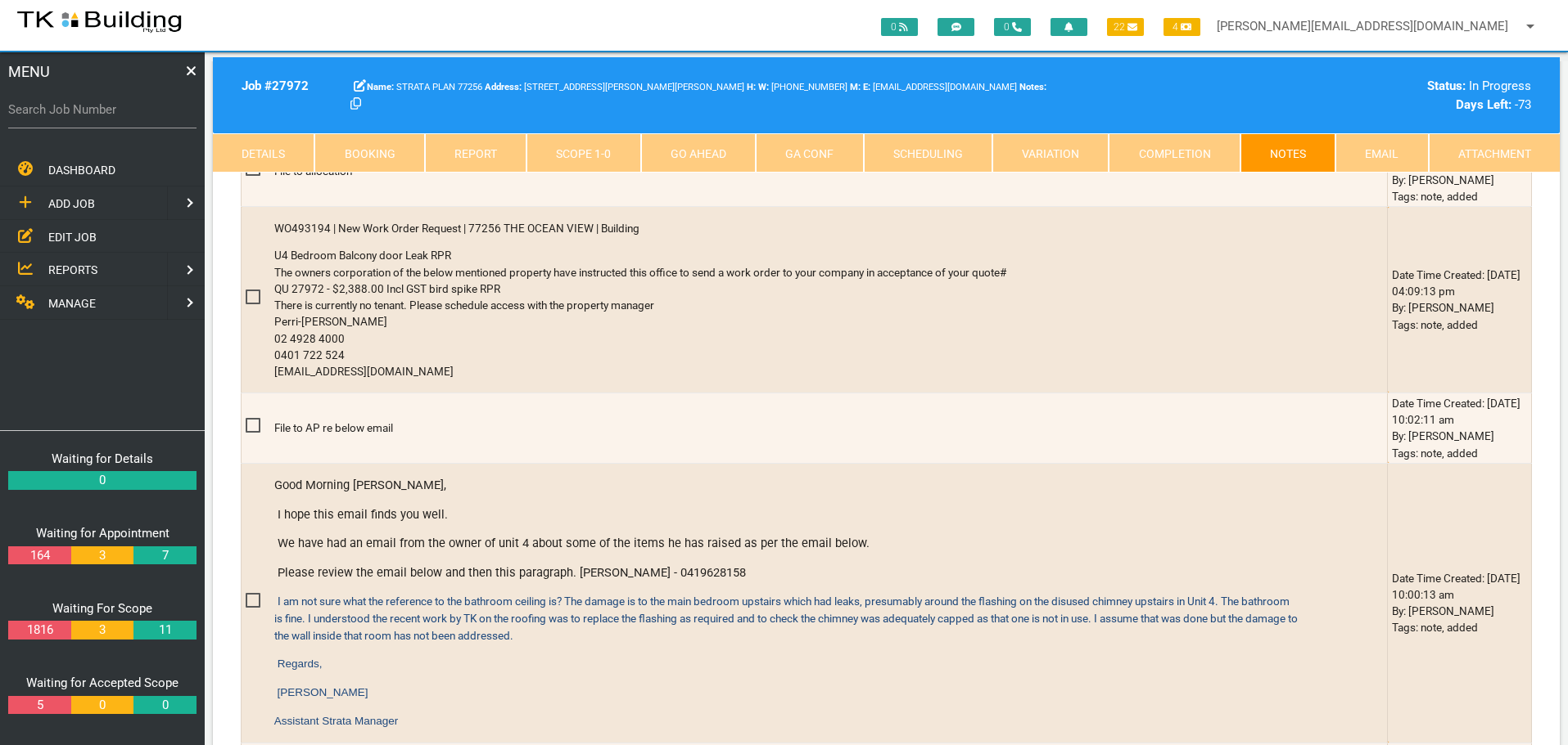
scroll to position [982, 0]
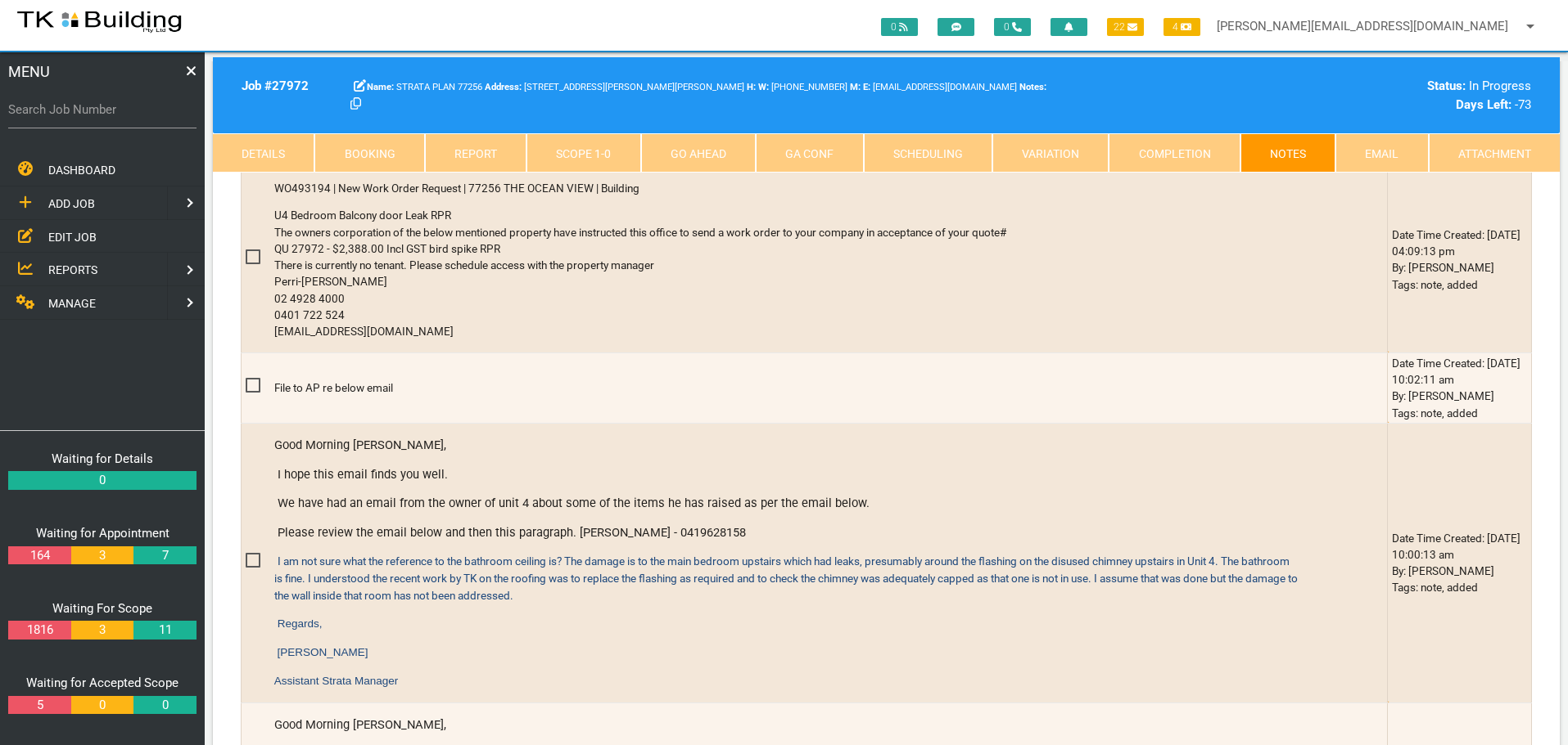
click at [80, 238] on span "EDIT JOB" at bounding box center [71, 236] width 48 height 13
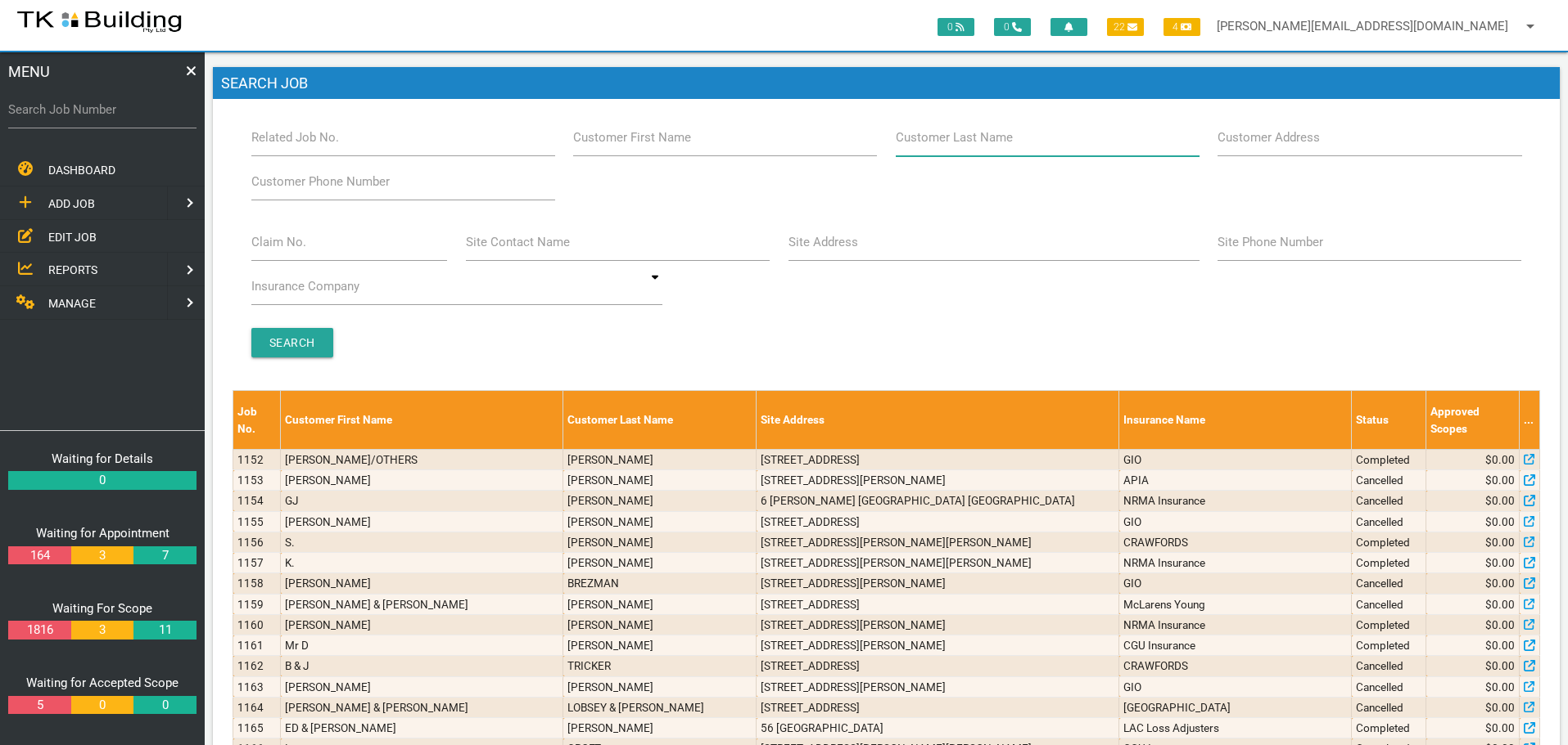
click at [1024, 133] on input "Customer Last Name" at bounding box center [1047, 137] width 304 height 37
type input "68489"
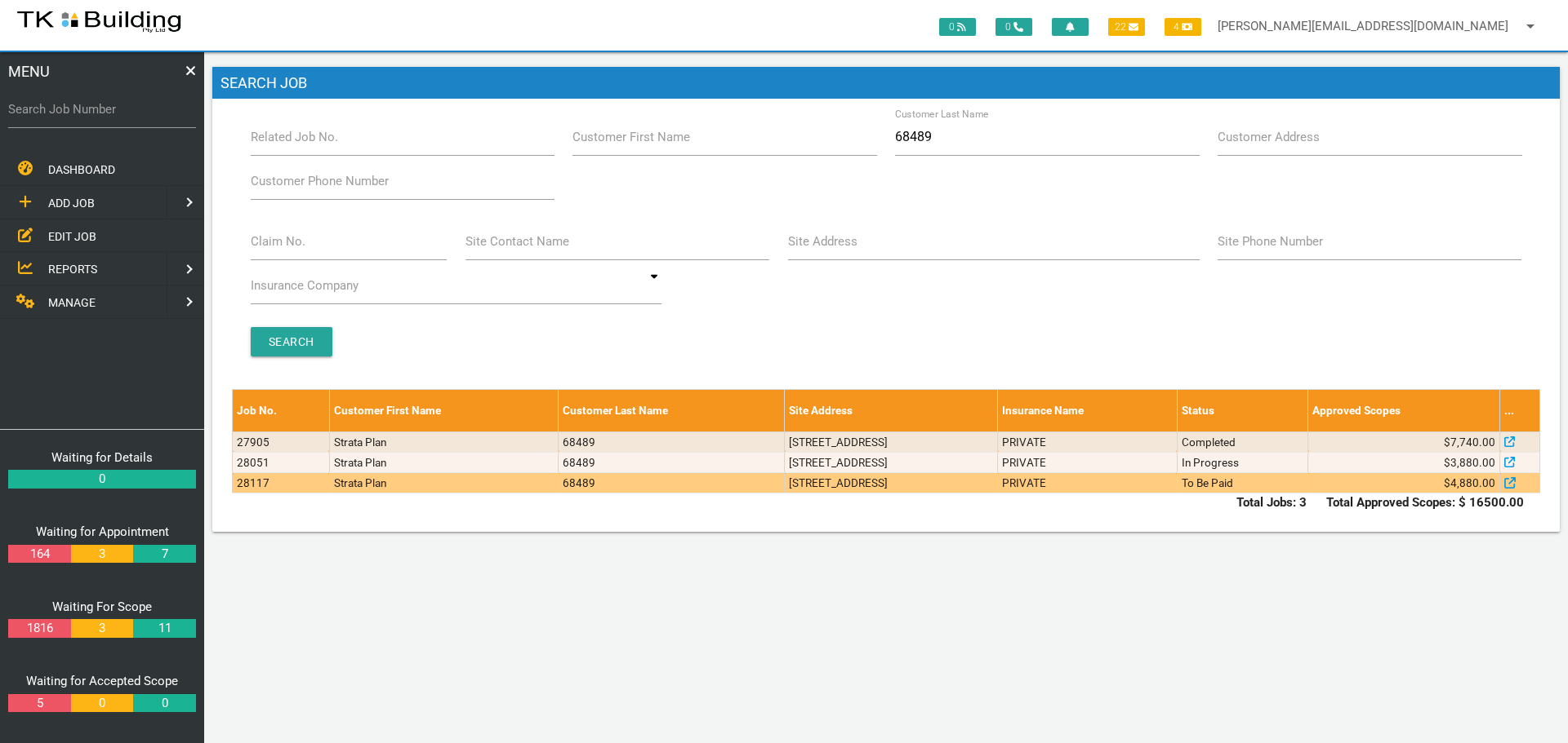
click at [1177, 490] on td "PRIVATE" at bounding box center [1087, 483] width 180 height 21
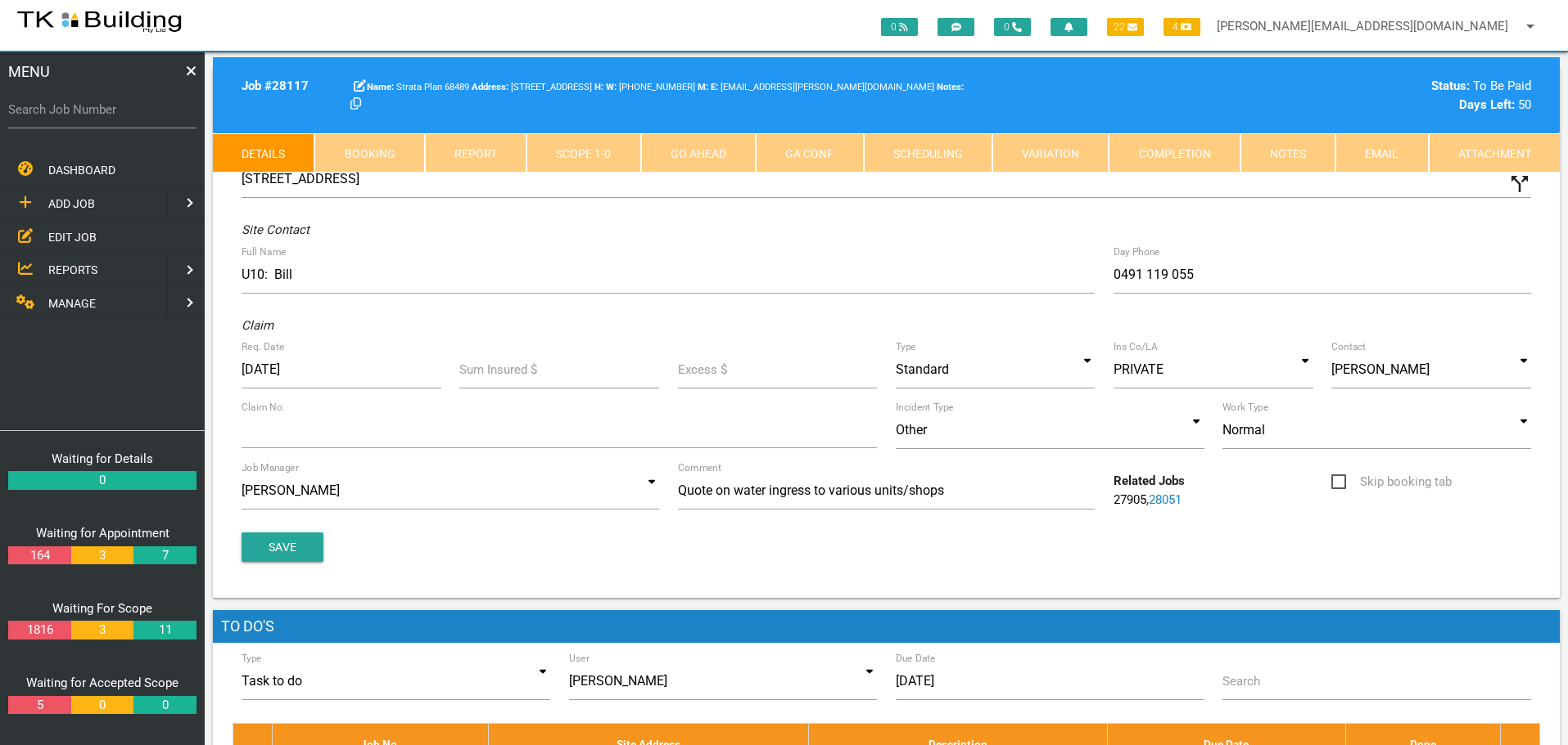
click at [1295, 145] on link "Notes" at bounding box center [1287, 153] width 95 height 39
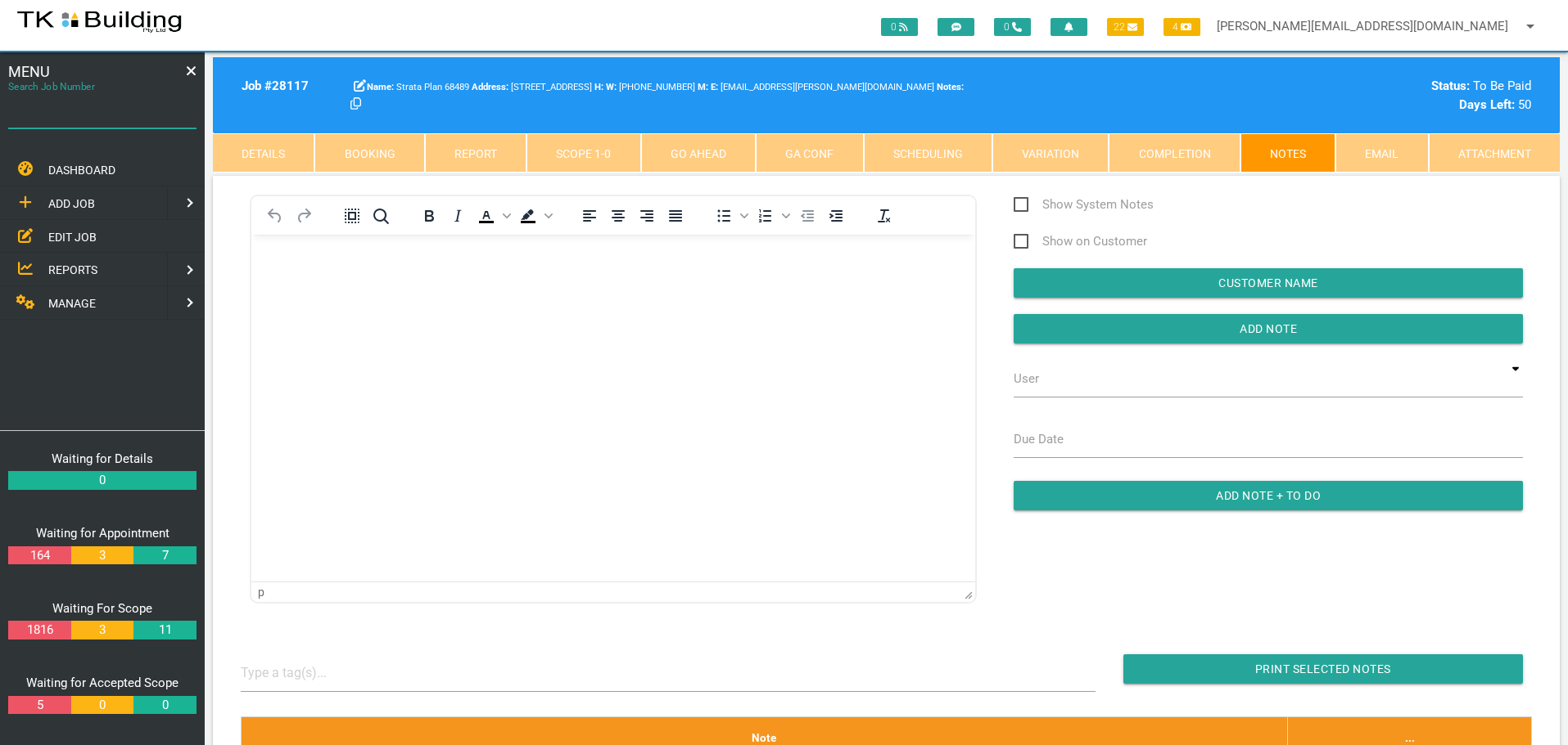
click at [133, 119] on input "Search Job Number" at bounding box center [102, 110] width 188 height 37
type input "27946"
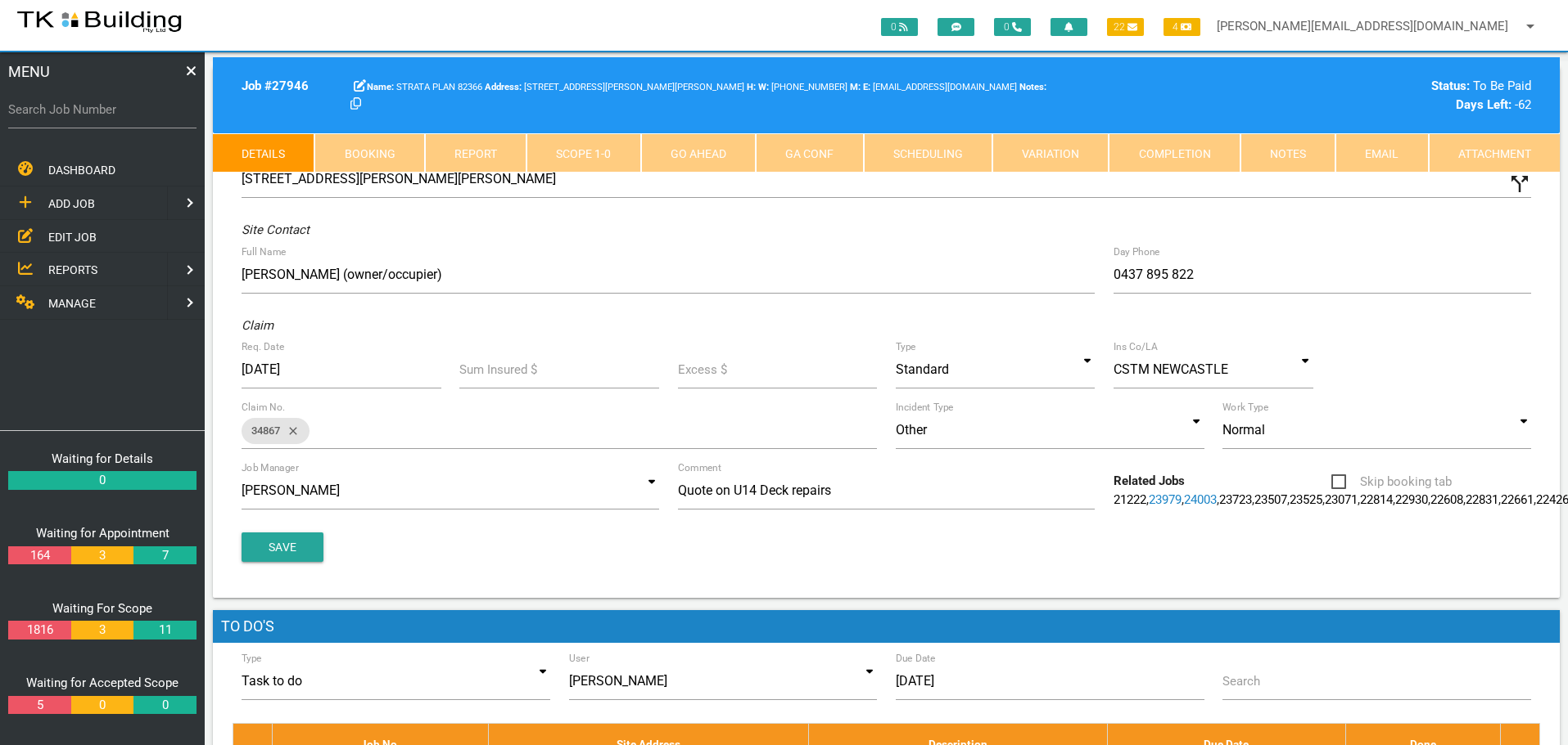
click at [1293, 158] on link "Notes" at bounding box center [1287, 153] width 95 height 39
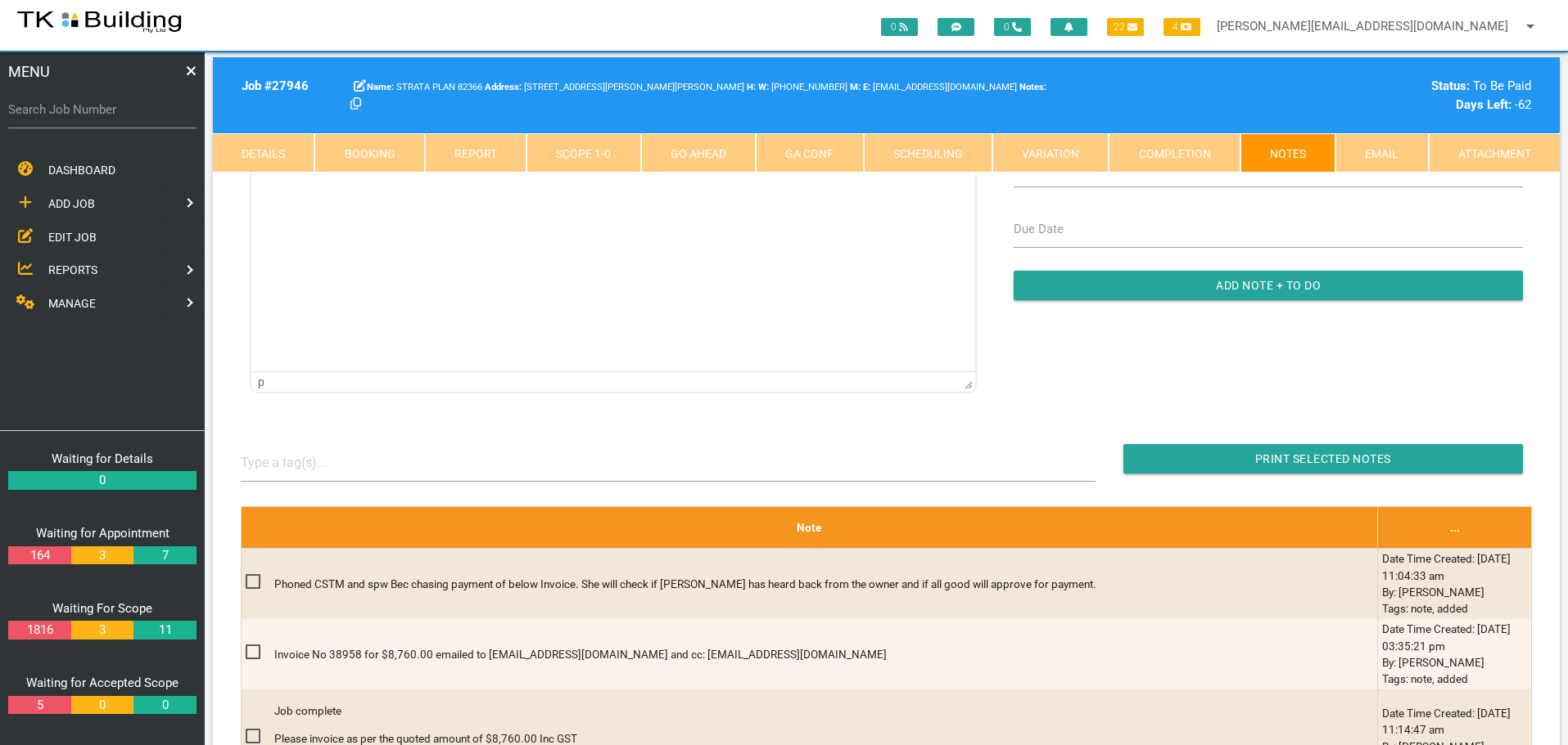
scroll to position [246, 0]
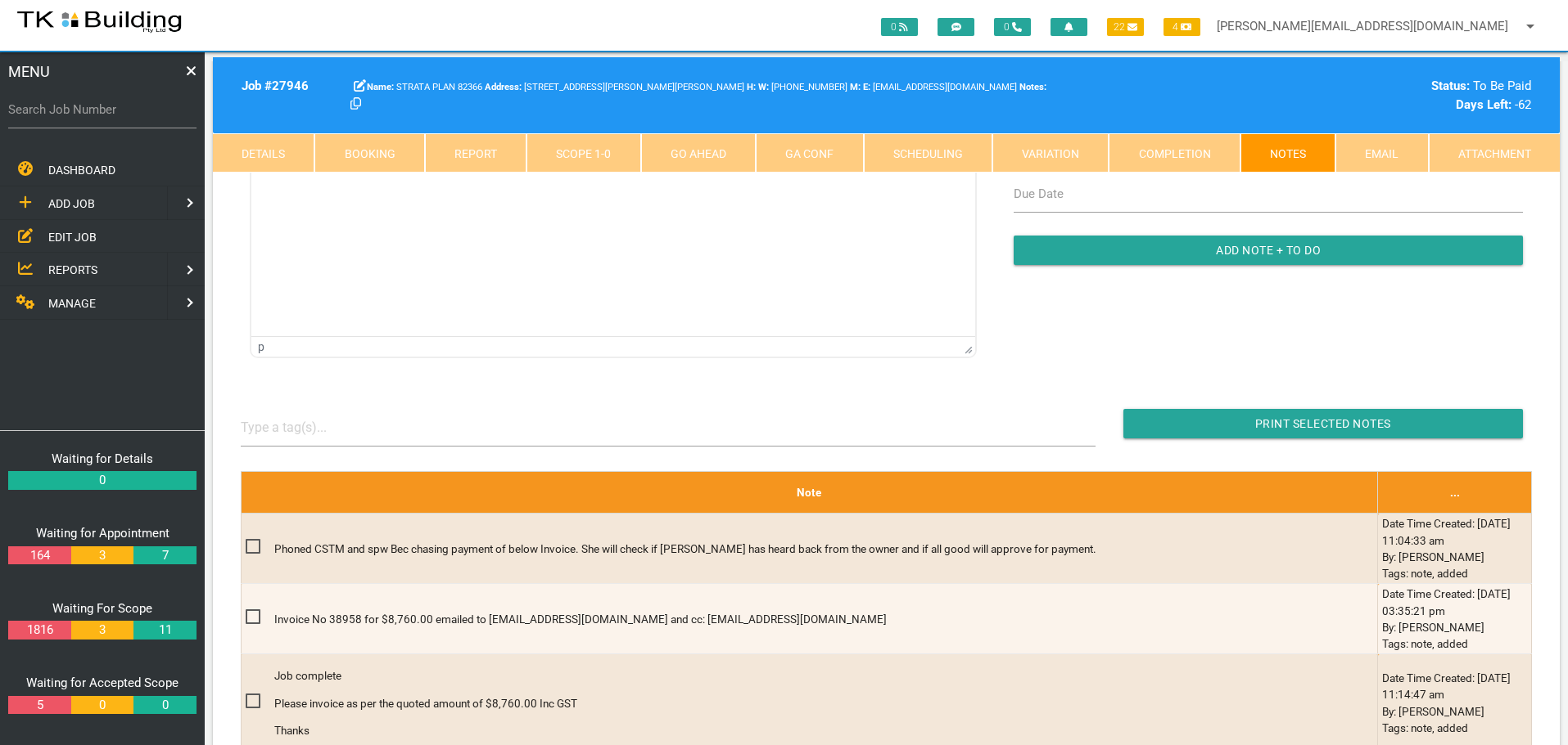
click at [257, 159] on link "Details" at bounding box center [263, 153] width 102 height 39
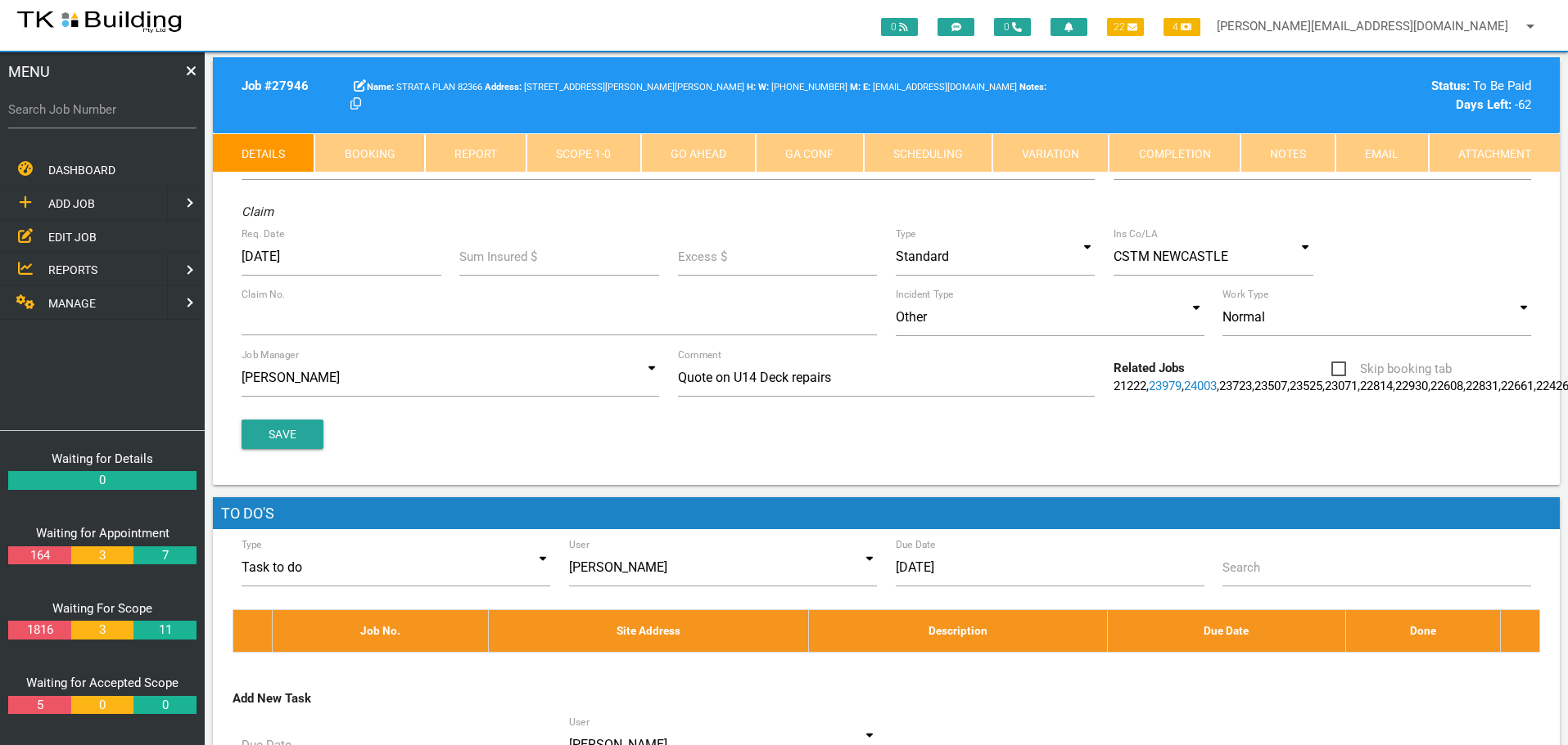
scroll to position [0, 0]
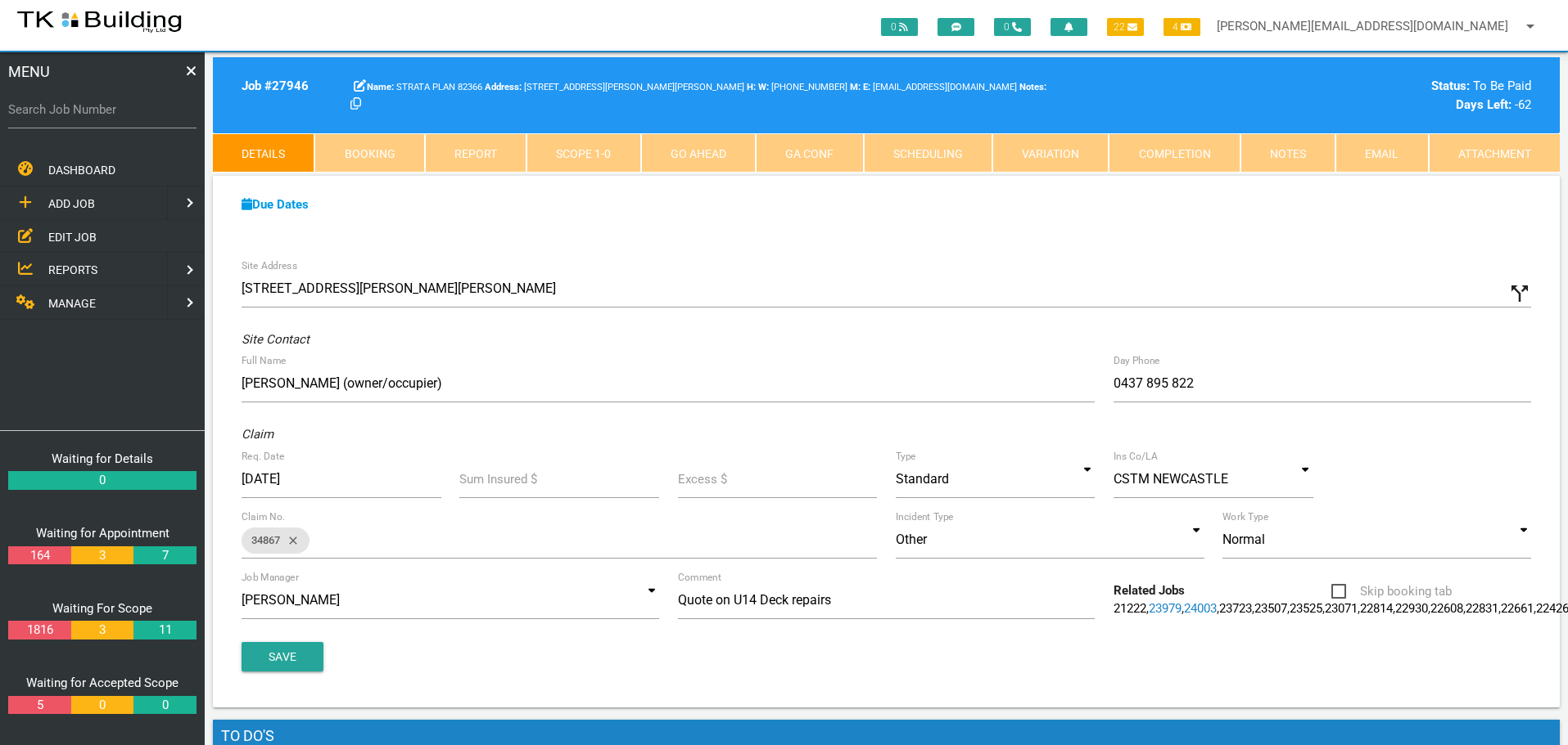
click at [1290, 147] on link "Notes" at bounding box center [1287, 153] width 95 height 39
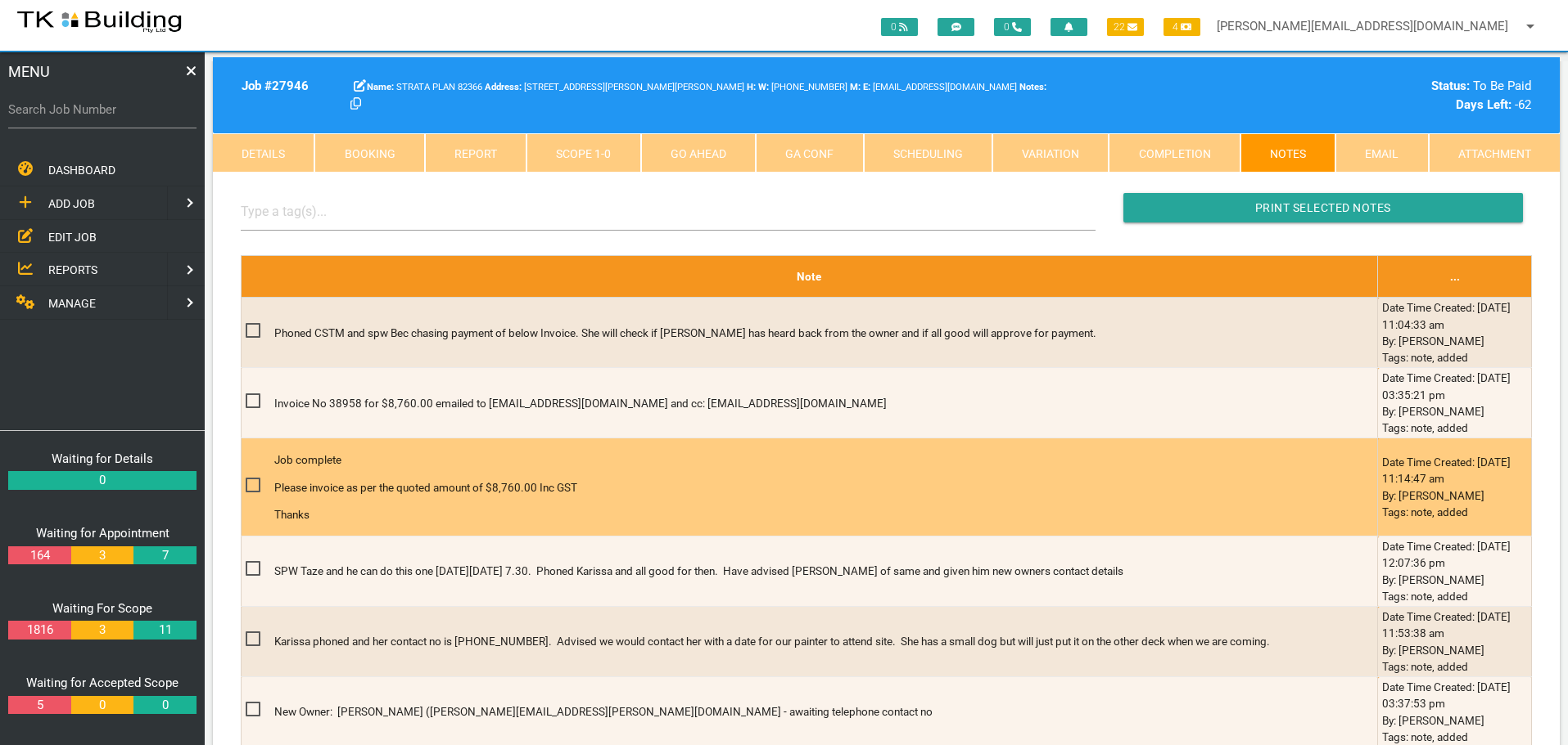
scroll to position [573, 0]
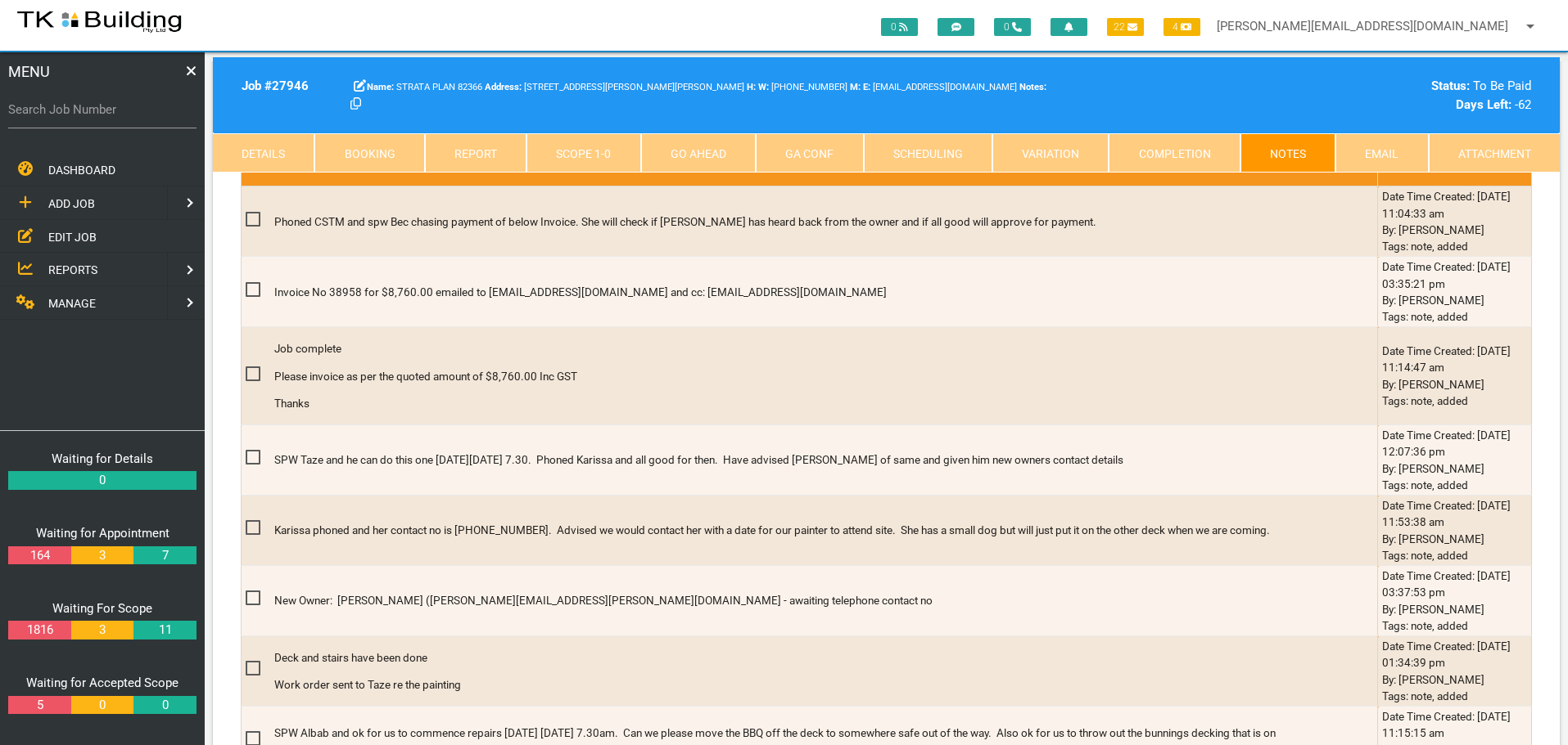
click at [267, 156] on link "Details" at bounding box center [263, 153] width 102 height 39
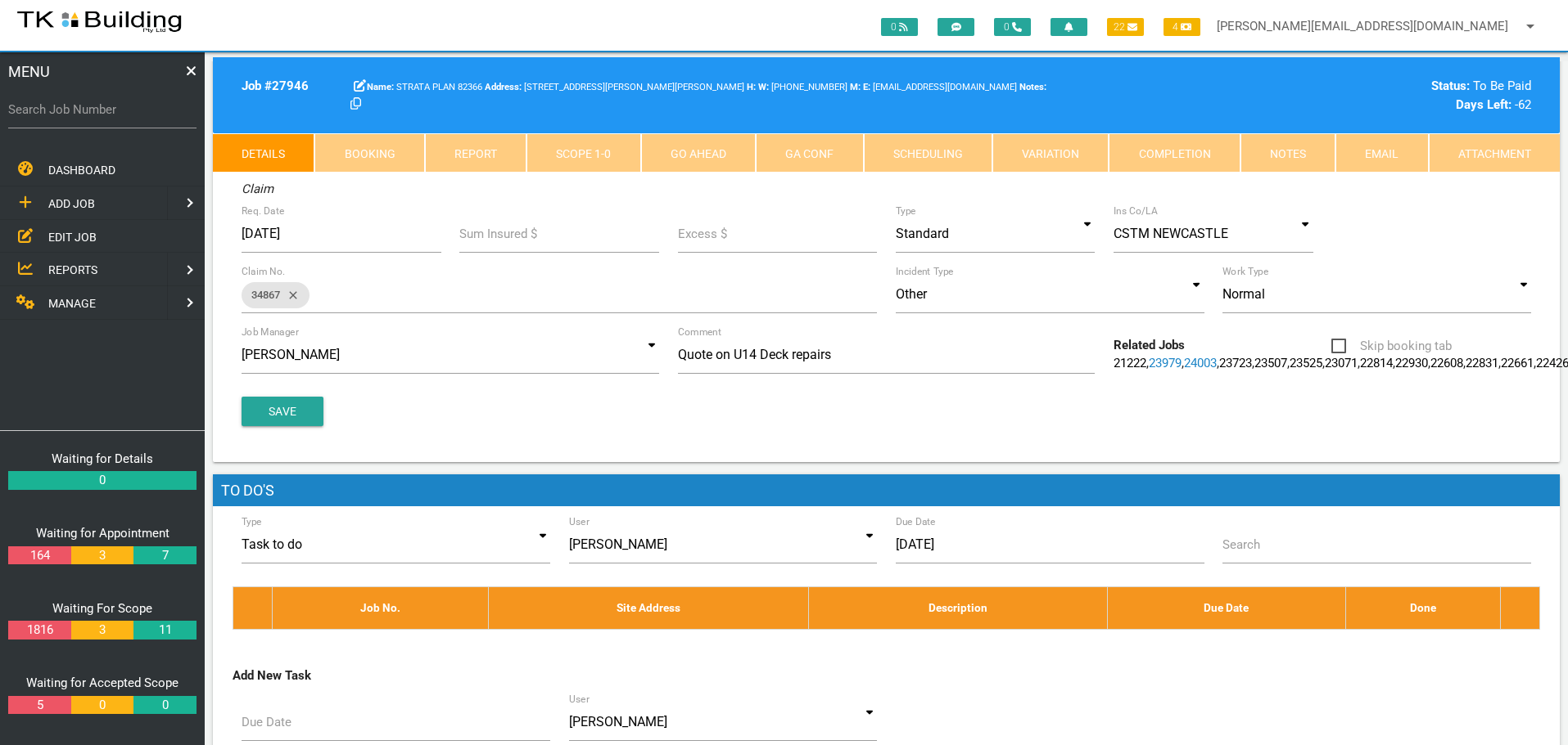
scroll to position [0, 0]
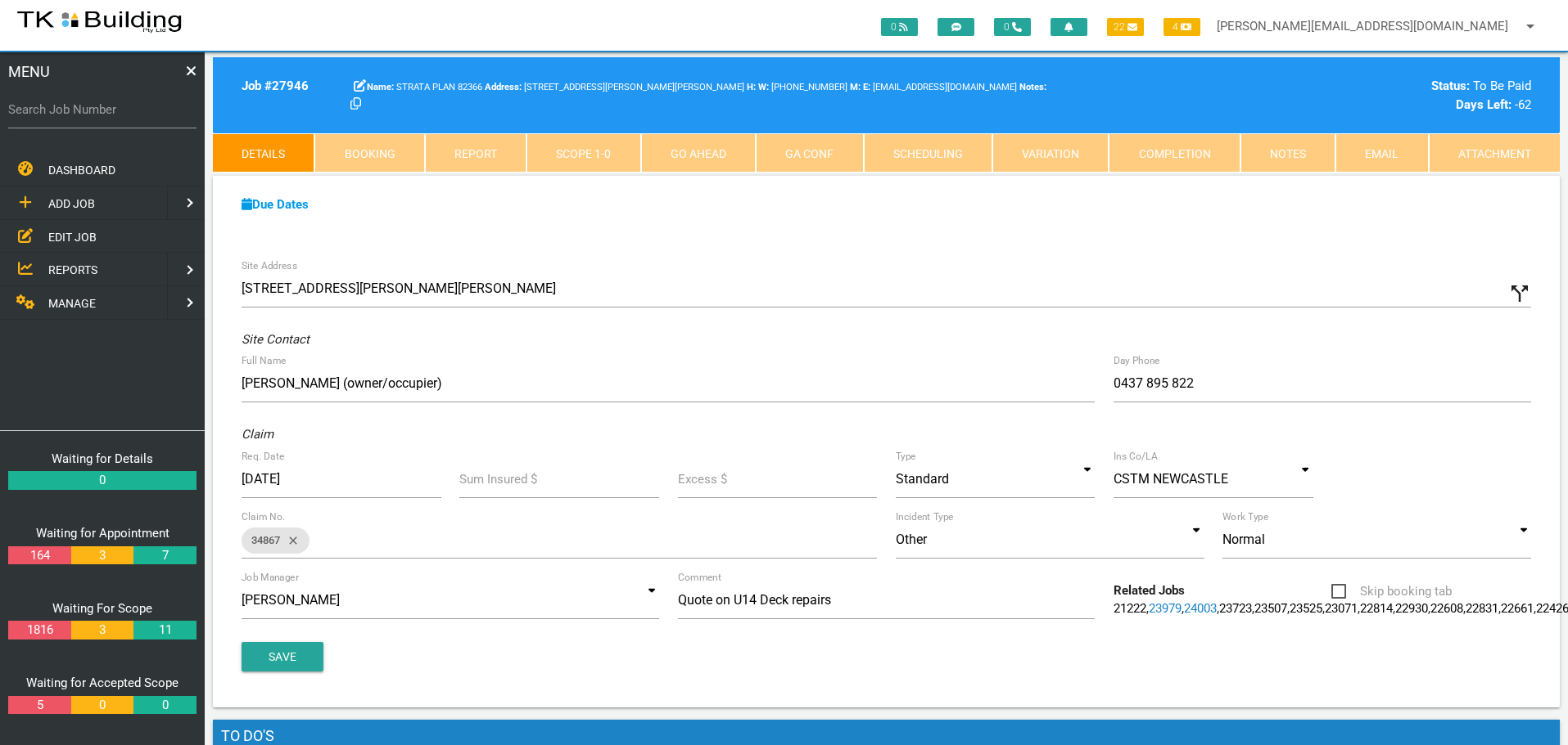
click at [1299, 152] on link "Notes" at bounding box center [1287, 153] width 95 height 39
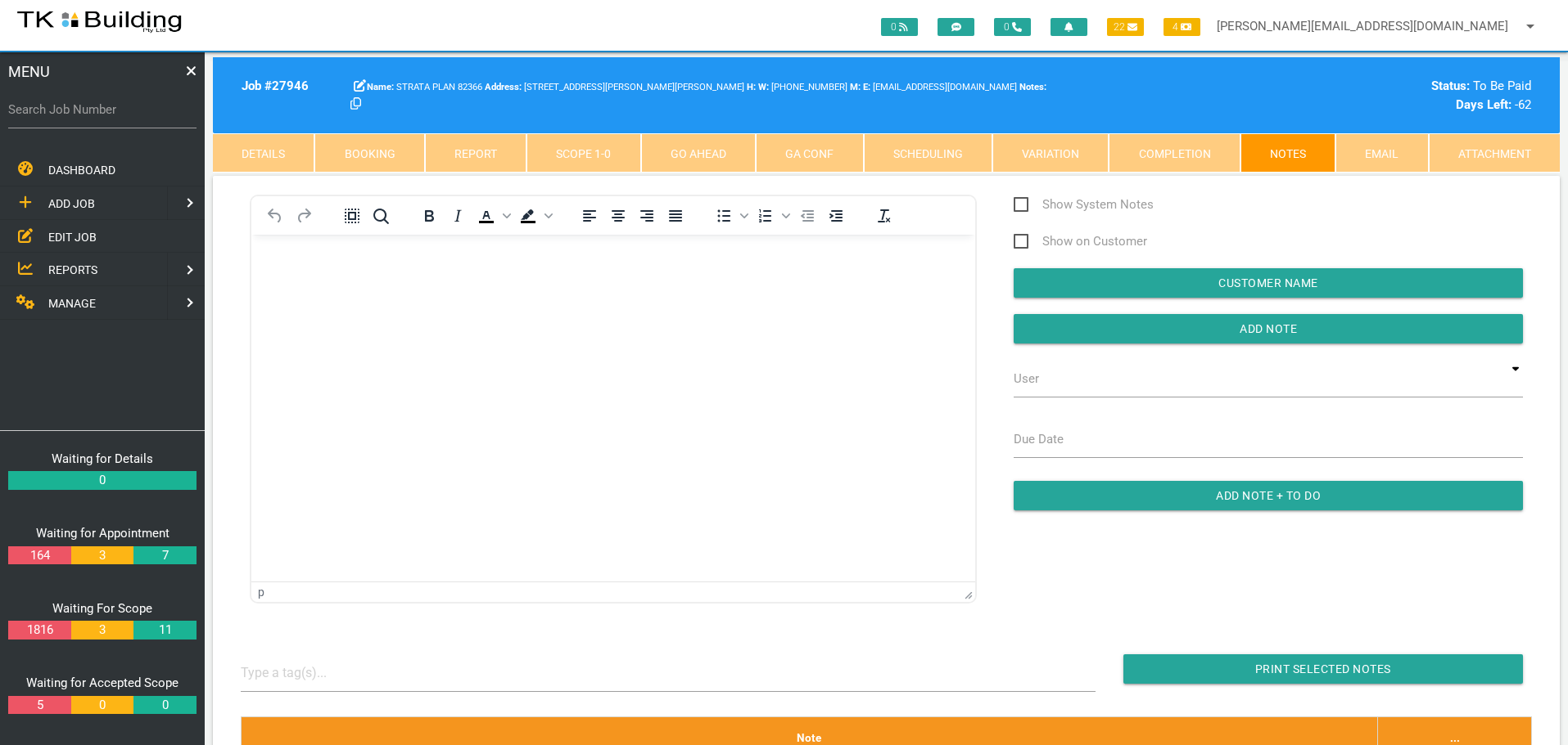
click at [310, 275] on body "Rich Text Area. Press ALT-0 for help." at bounding box center [613, 281] width 724 height 54
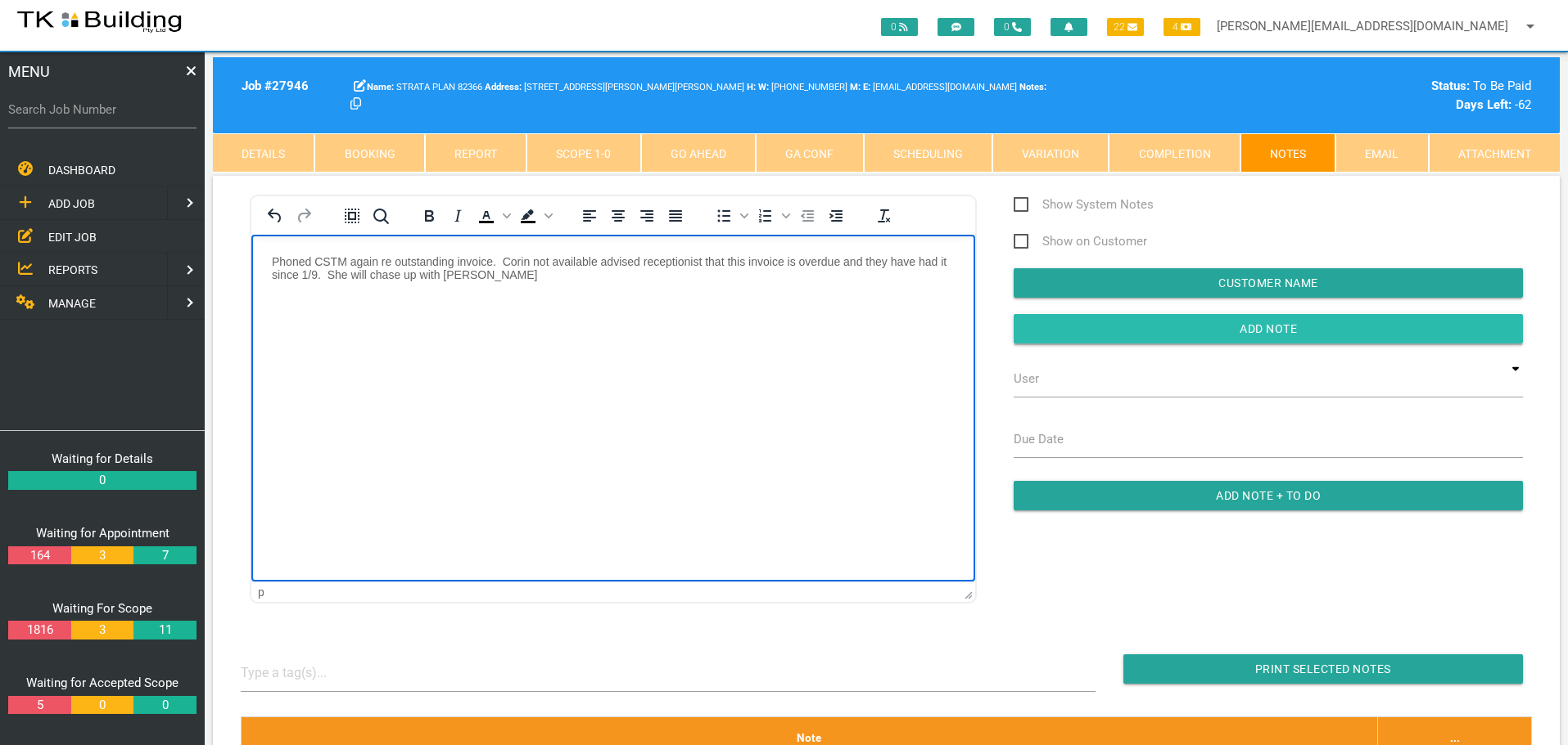
click at [1135, 329] on input "Add Note" at bounding box center [1268, 329] width 509 height 29
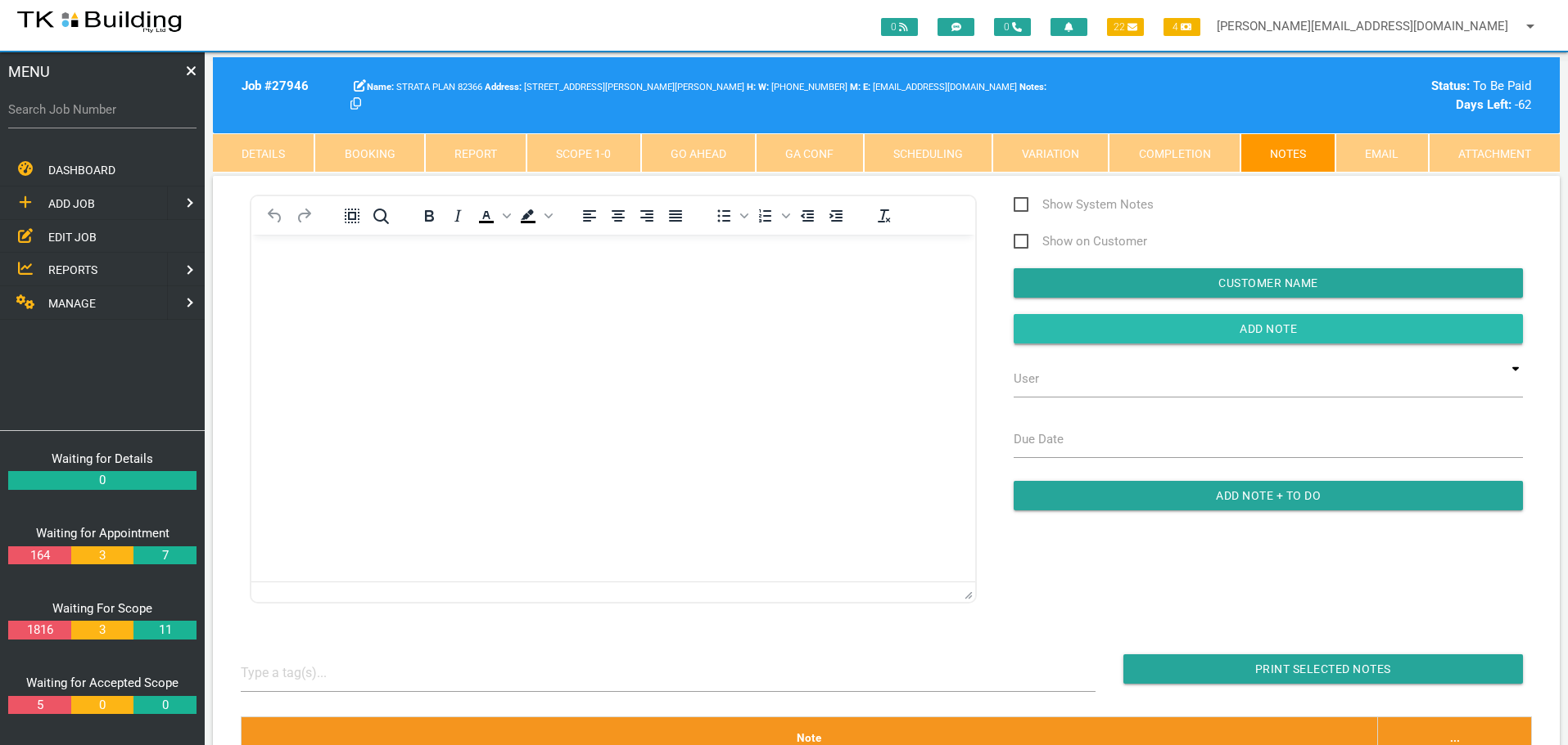
click at [1135, 329] on input "button" at bounding box center [1268, 329] width 509 height 29
click at [76, 265] on span "REPORTS" at bounding box center [72, 269] width 49 height 13
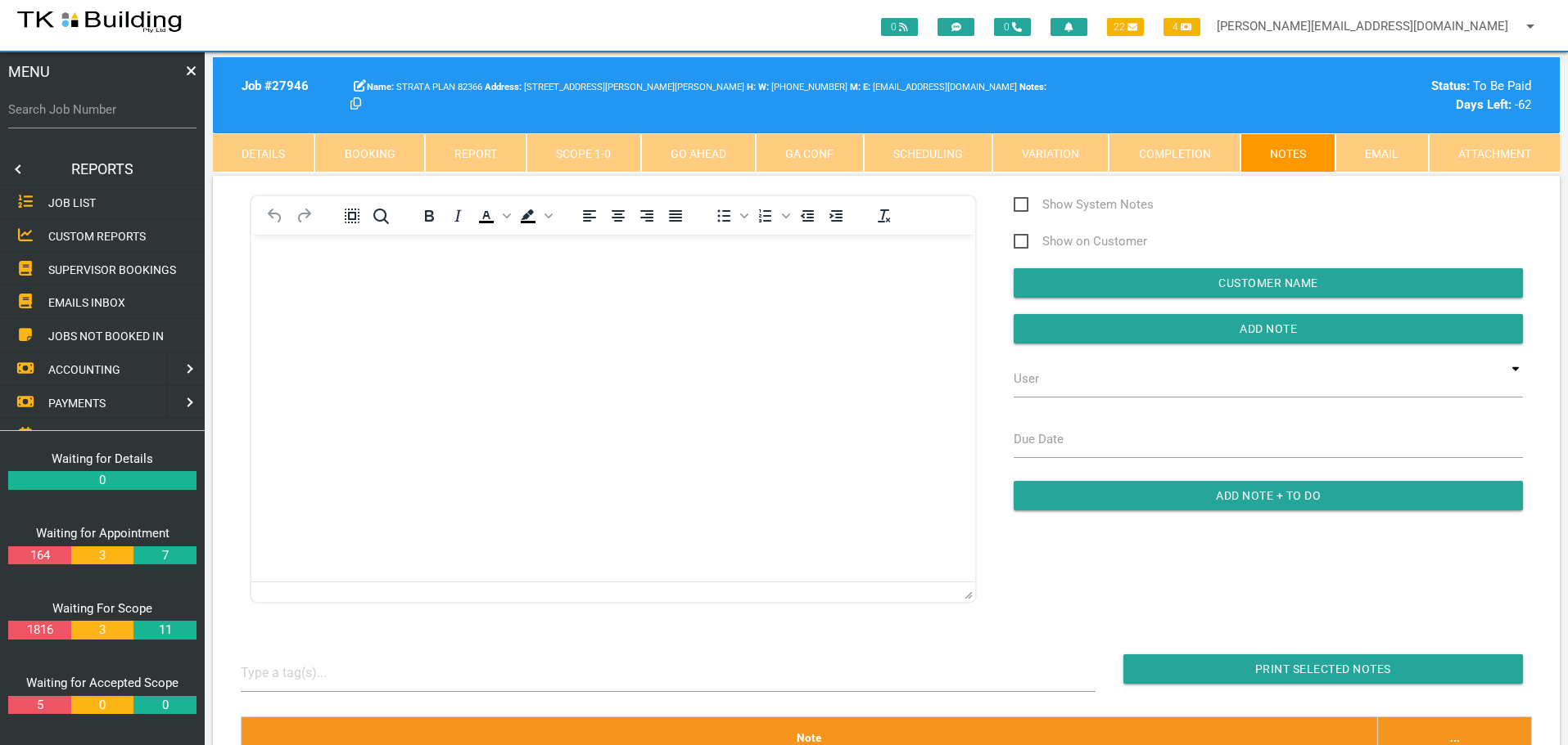
click at [76, 265] on span "SUPERVISOR BOOKINGS" at bounding box center [112, 268] width 127 height 13
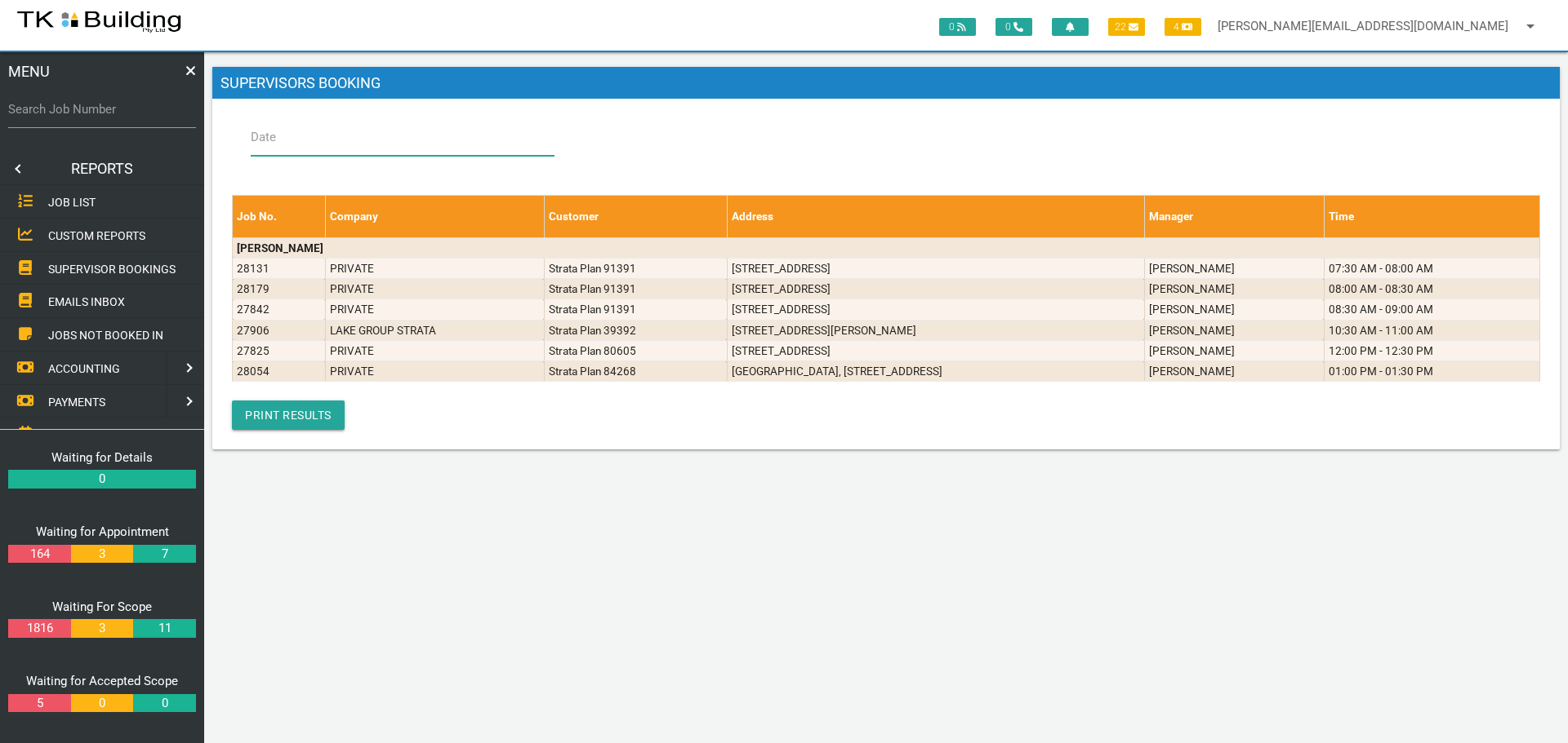
click at [291, 141] on input "Date" at bounding box center [403, 137] width 304 height 37
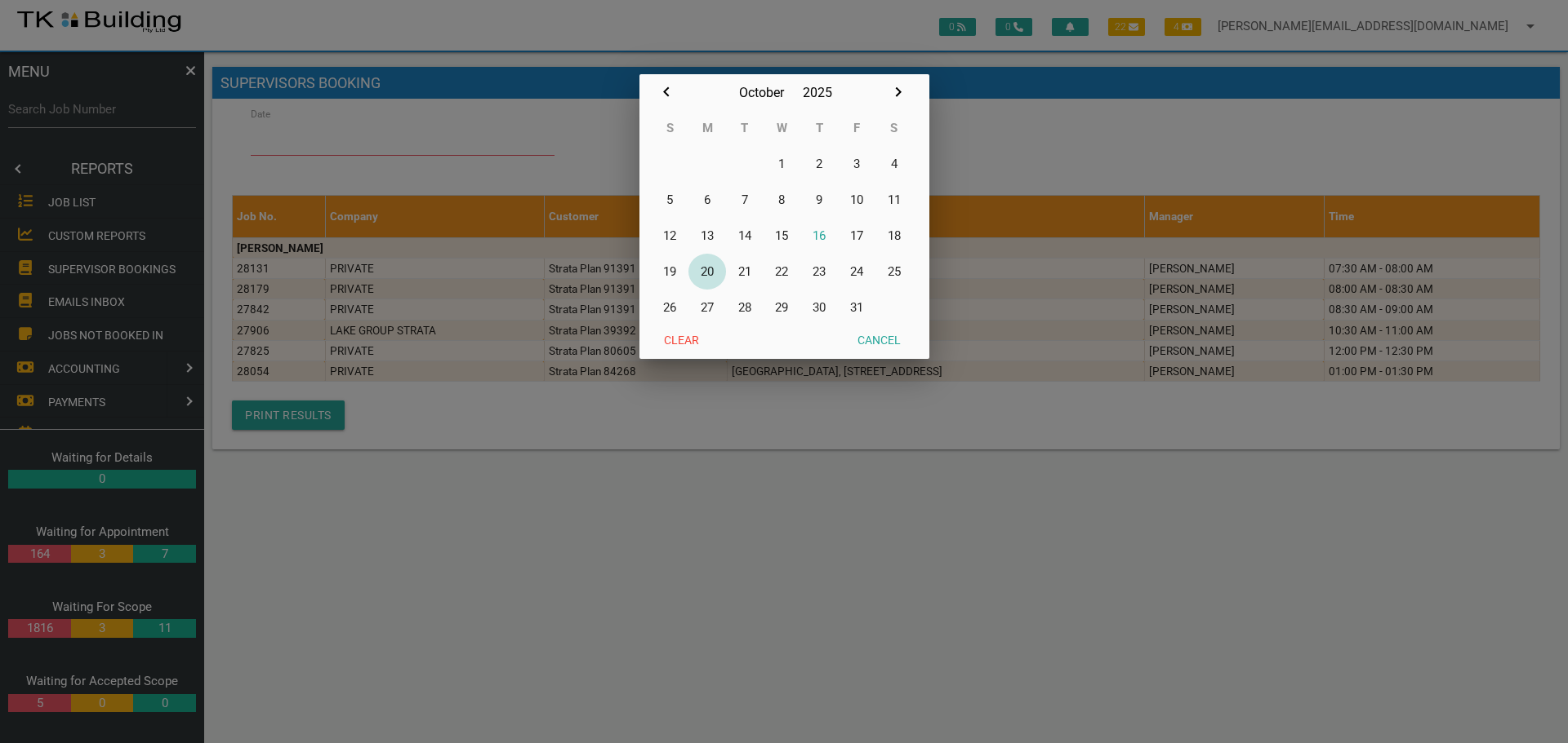
click at [706, 269] on button "20" at bounding box center [707, 271] width 37 height 36
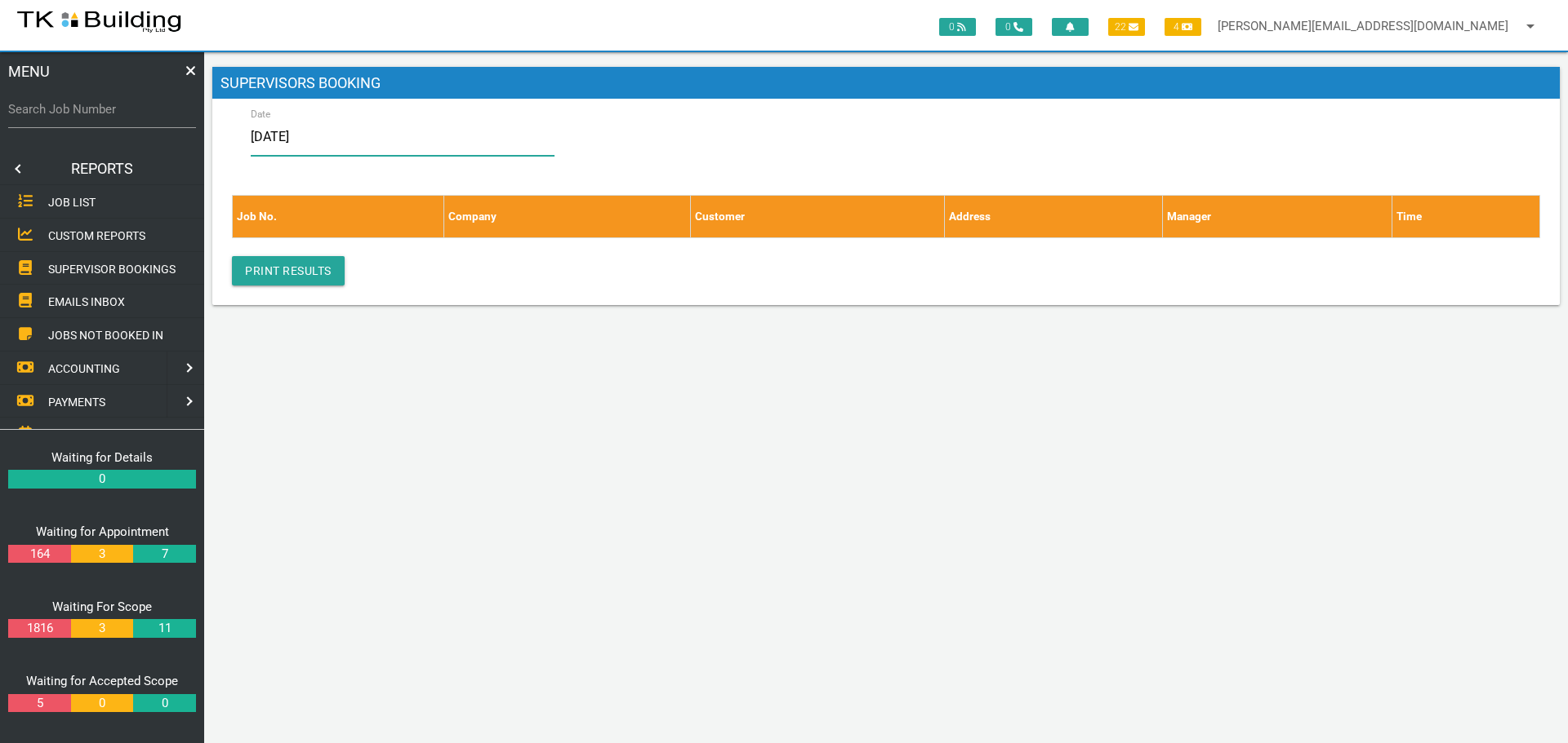
click at [359, 145] on input "20/10/2025" at bounding box center [403, 137] width 304 height 37
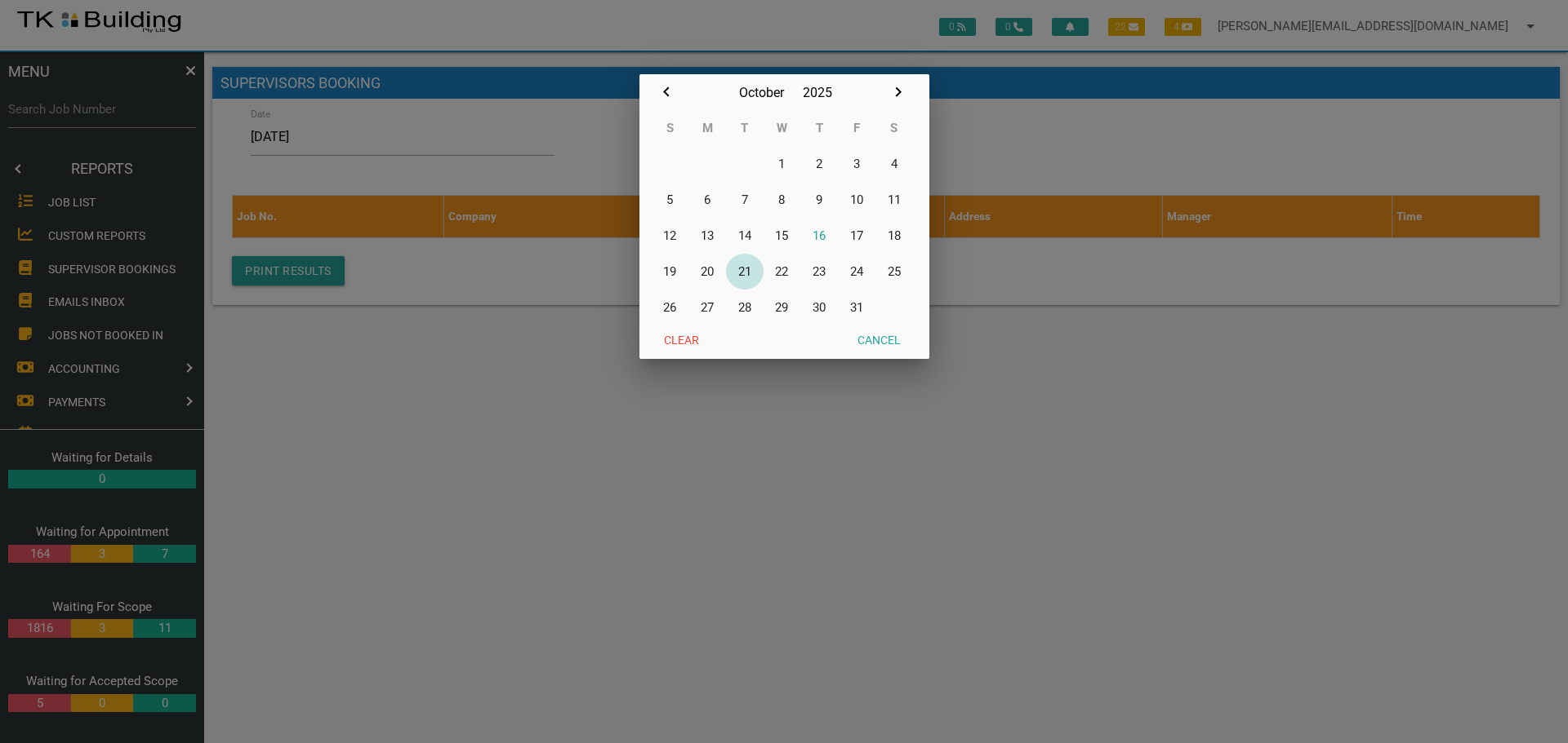
click at [746, 271] on button "21" at bounding box center [744, 271] width 37 height 36
type input "21/10/2025"
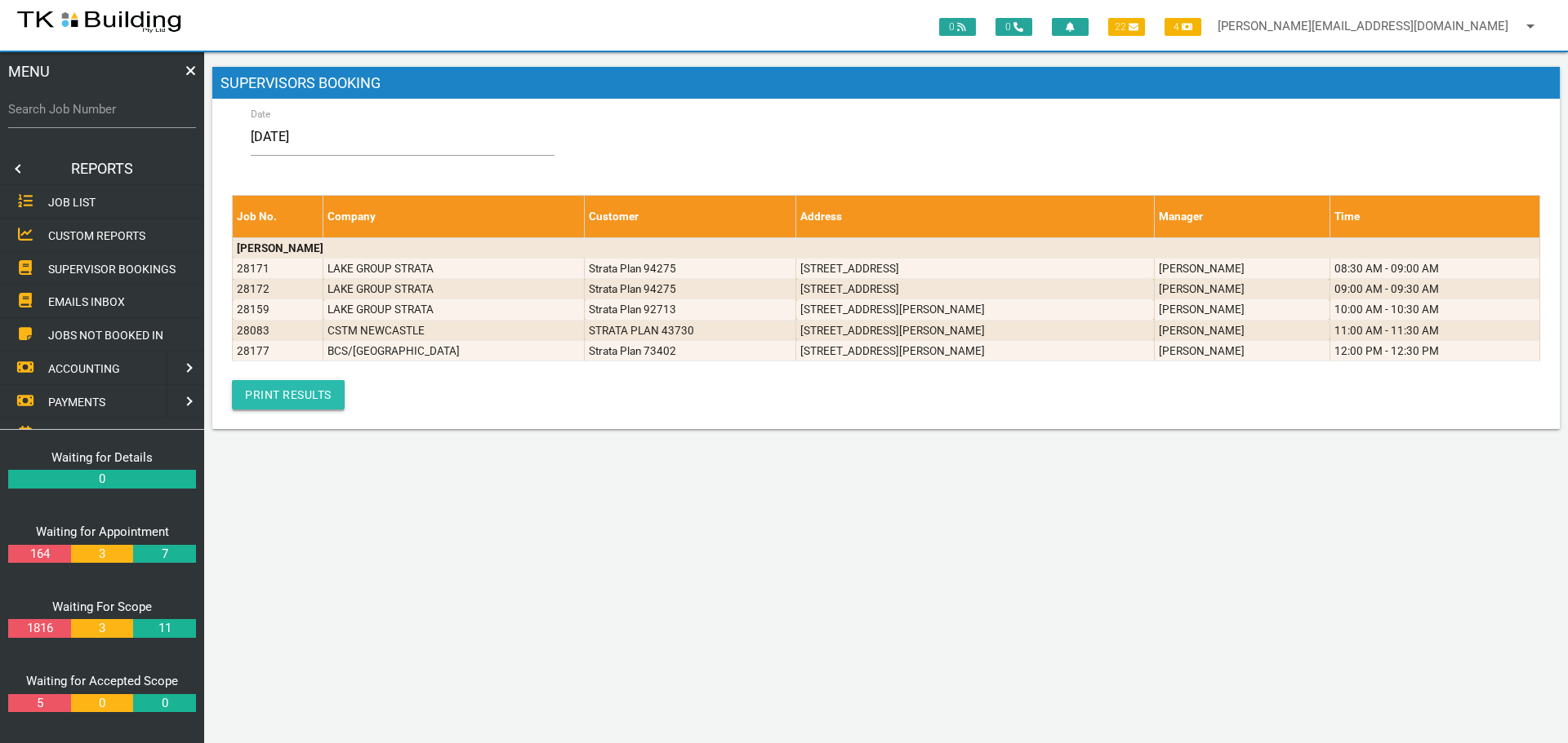
click at [301, 395] on link "Print Results" at bounding box center [287, 395] width 112 height 29
click at [104, 115] on label "Search Job Number" at bounding box center [102, 109] width 188 height 19
click at [104, 115] on input "Search Job Number" at bounding box center [102, 109] width 188 height 37
type input "28177"
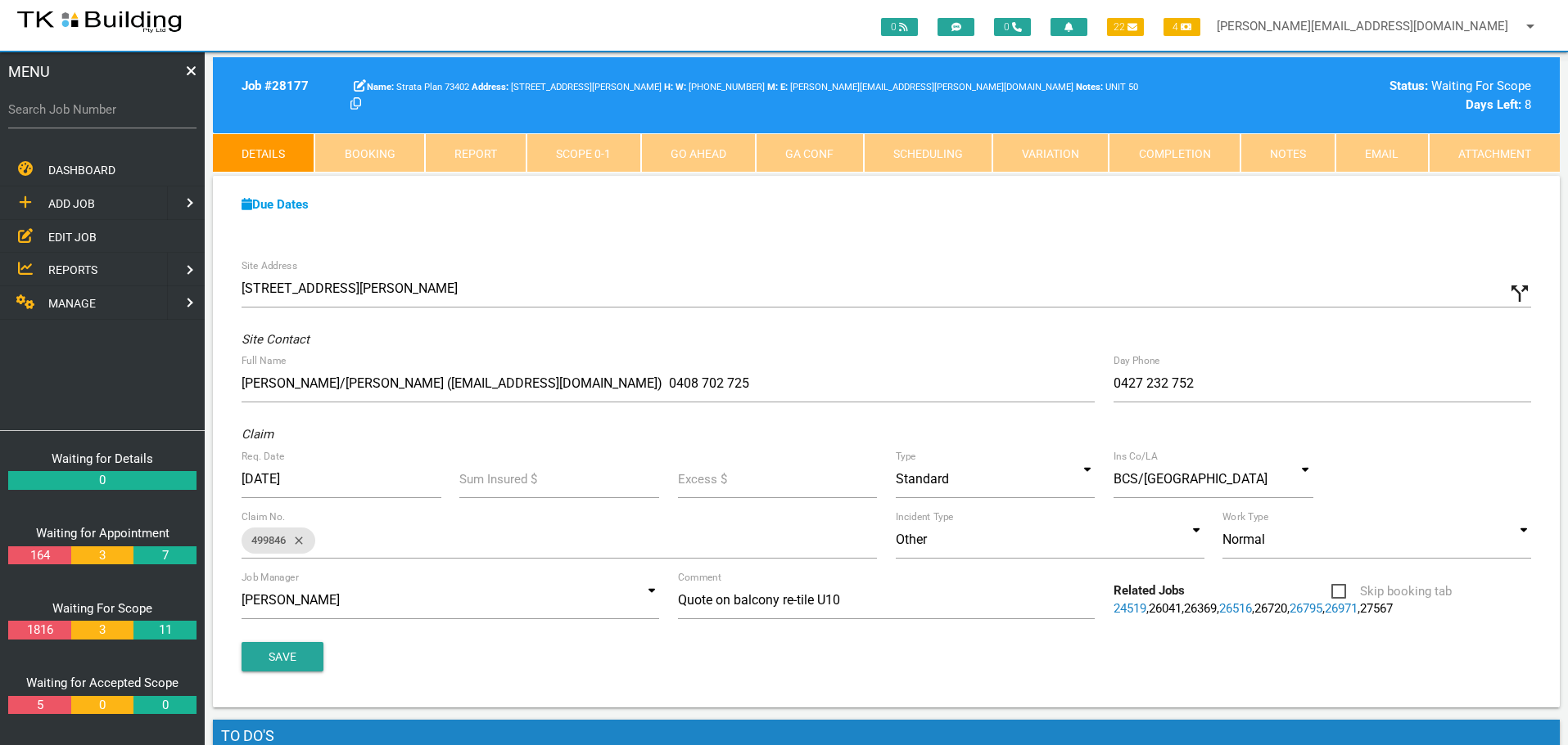
click at [1297, 142] on link "Notes" at bounding box center [1287, 153] width 95 height 39
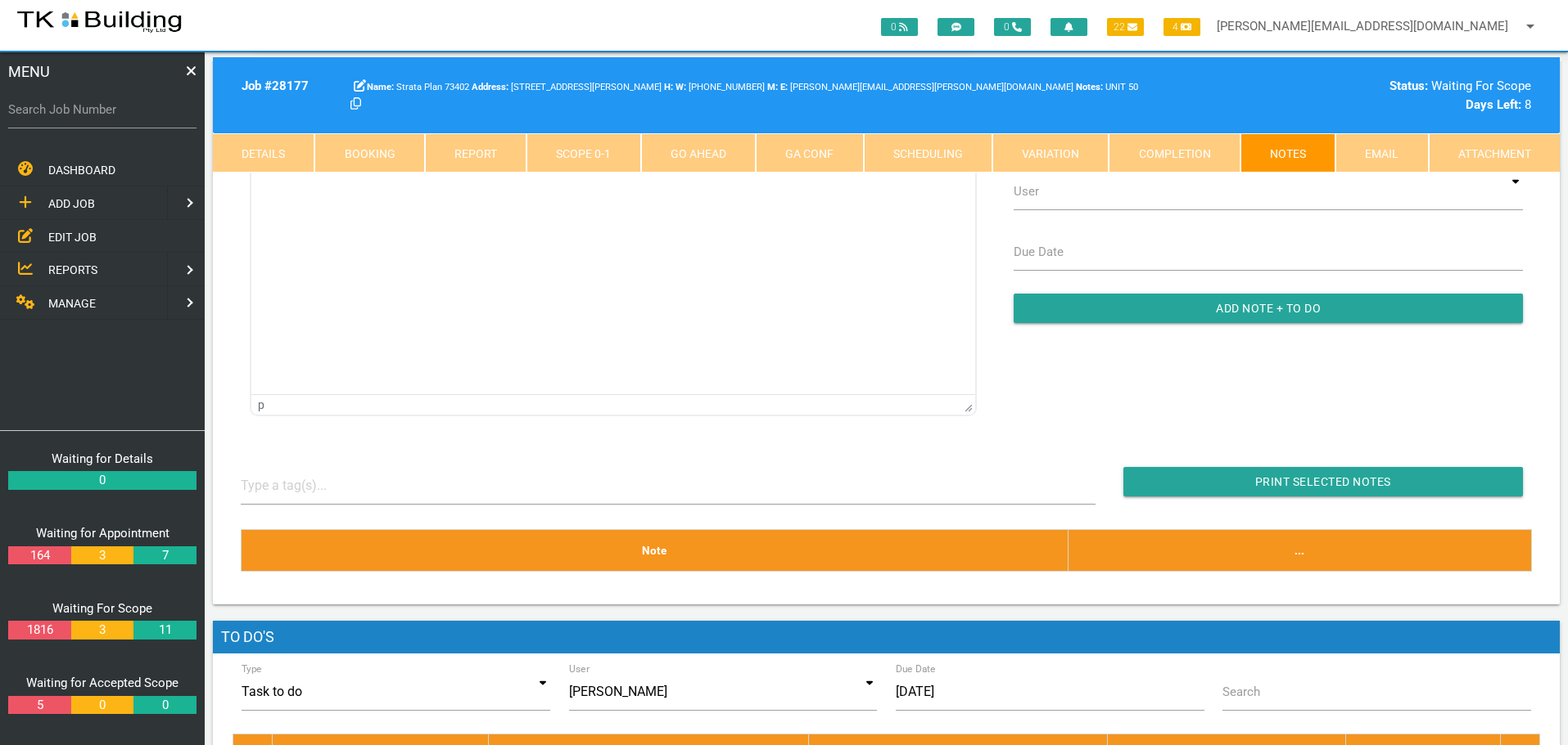
scroll to position [32, 0]
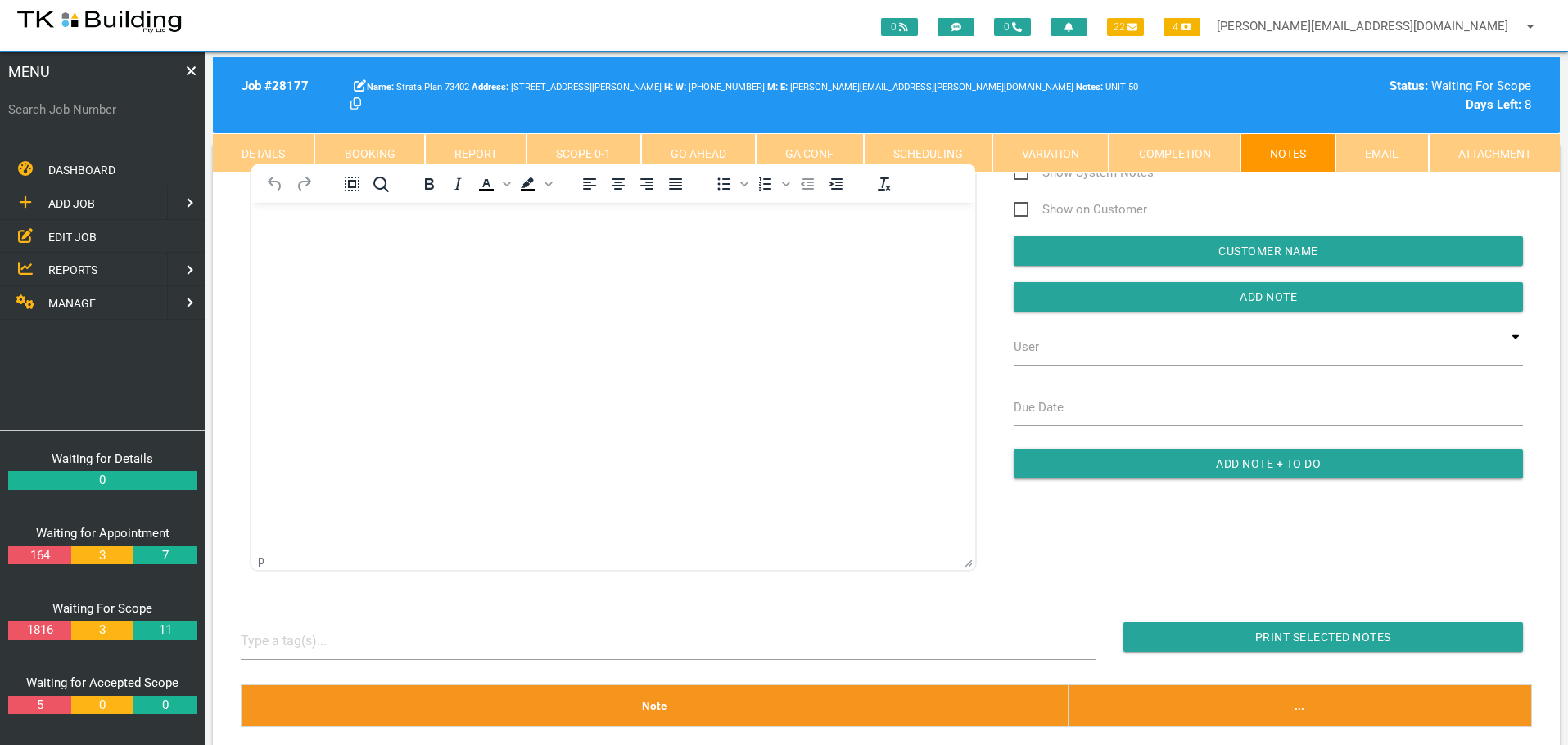
click at [375, 143] on link "Booking" at bounding box center [369, 153] width 110 height 39
select select "9"
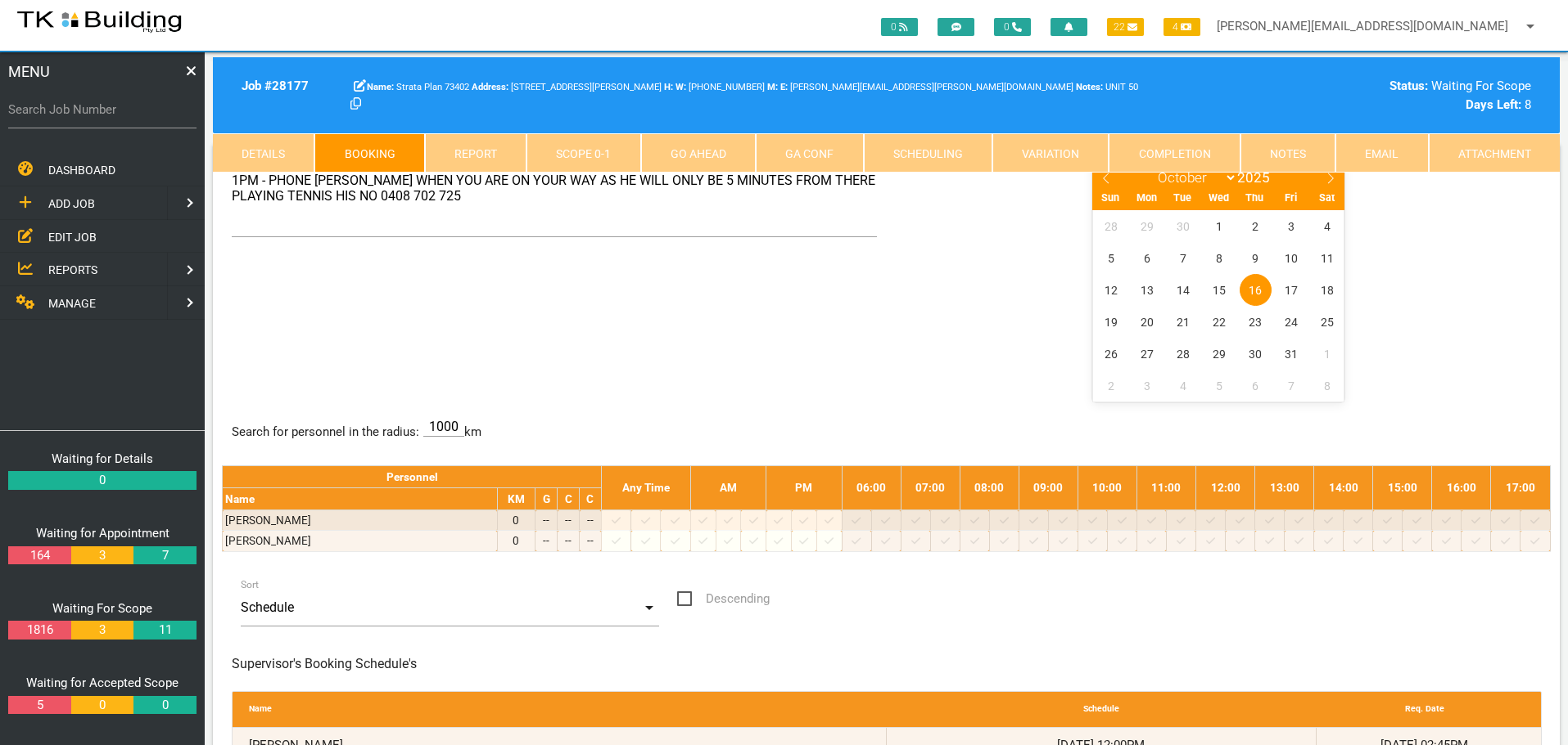
scroll to position [0, 0]
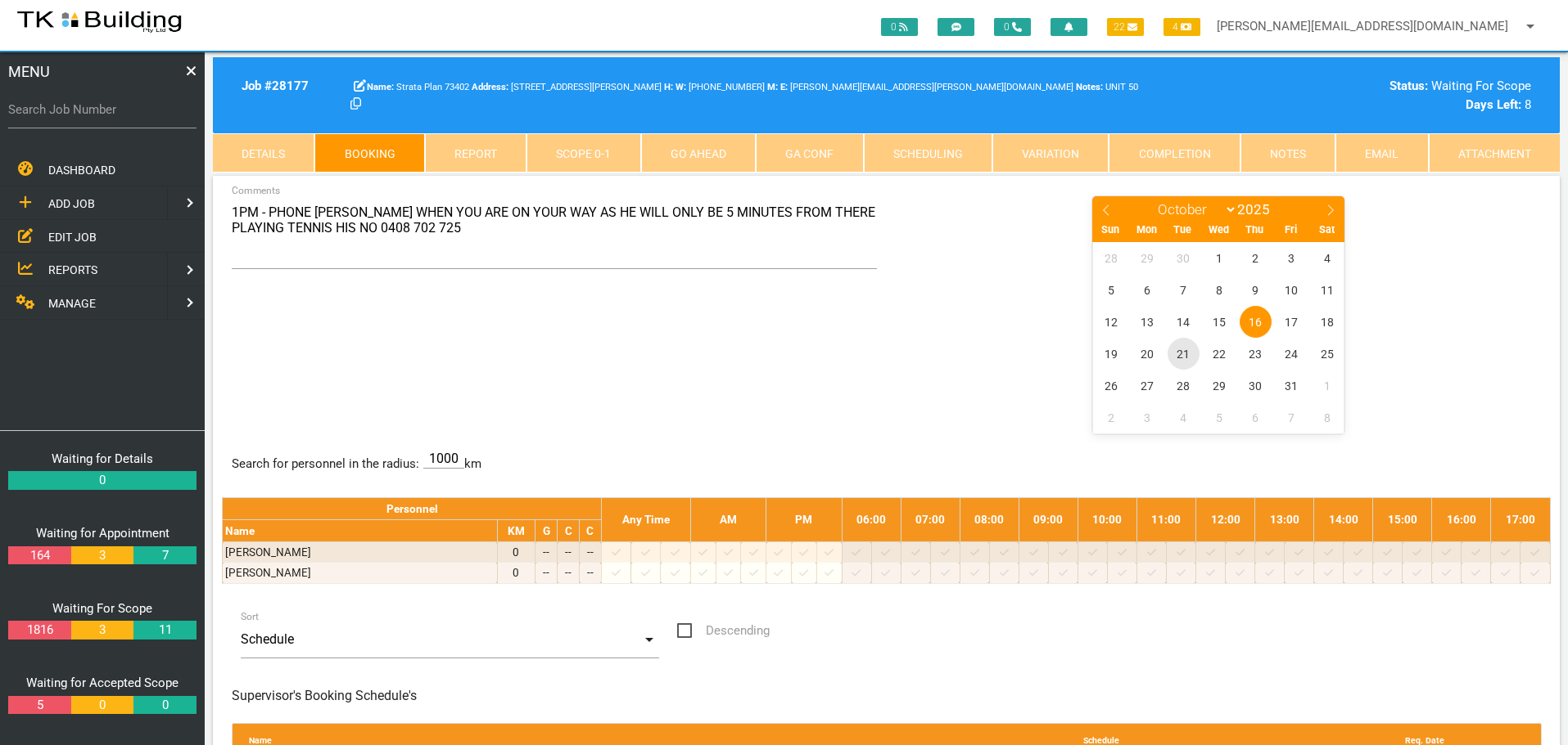
click at [1178, 352] on span "21" at bounding box center [1183, 353] width 32 height 32
click at [1251, 351] on span "23" at bounding box center [1256, 353] width 32 height 32
click at [1185, 353] on span "21" at bounding box center [1183, 353] width 32 height 32
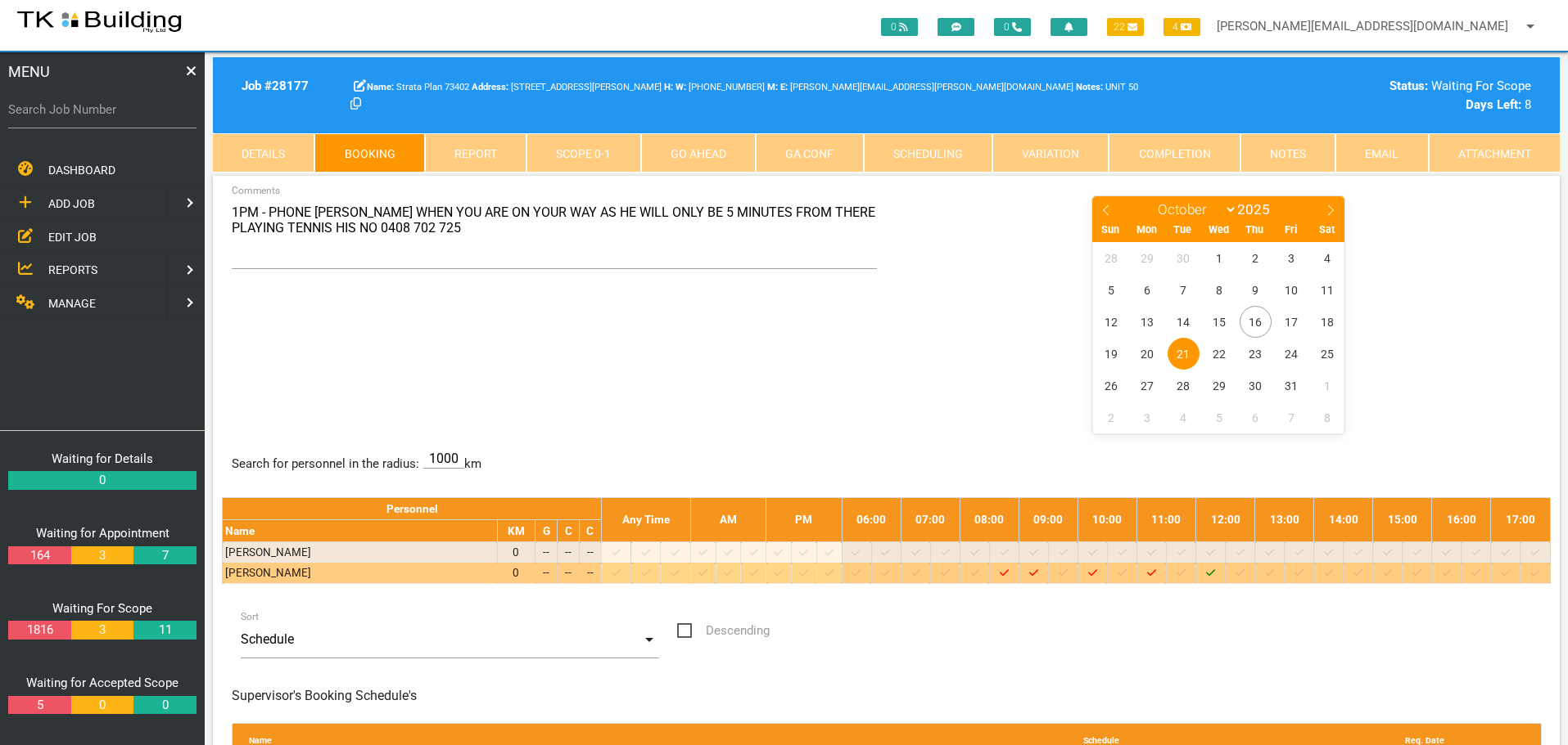
click at [1214, 574] on icon at bounding box center [1210, 573] width 9 height 7
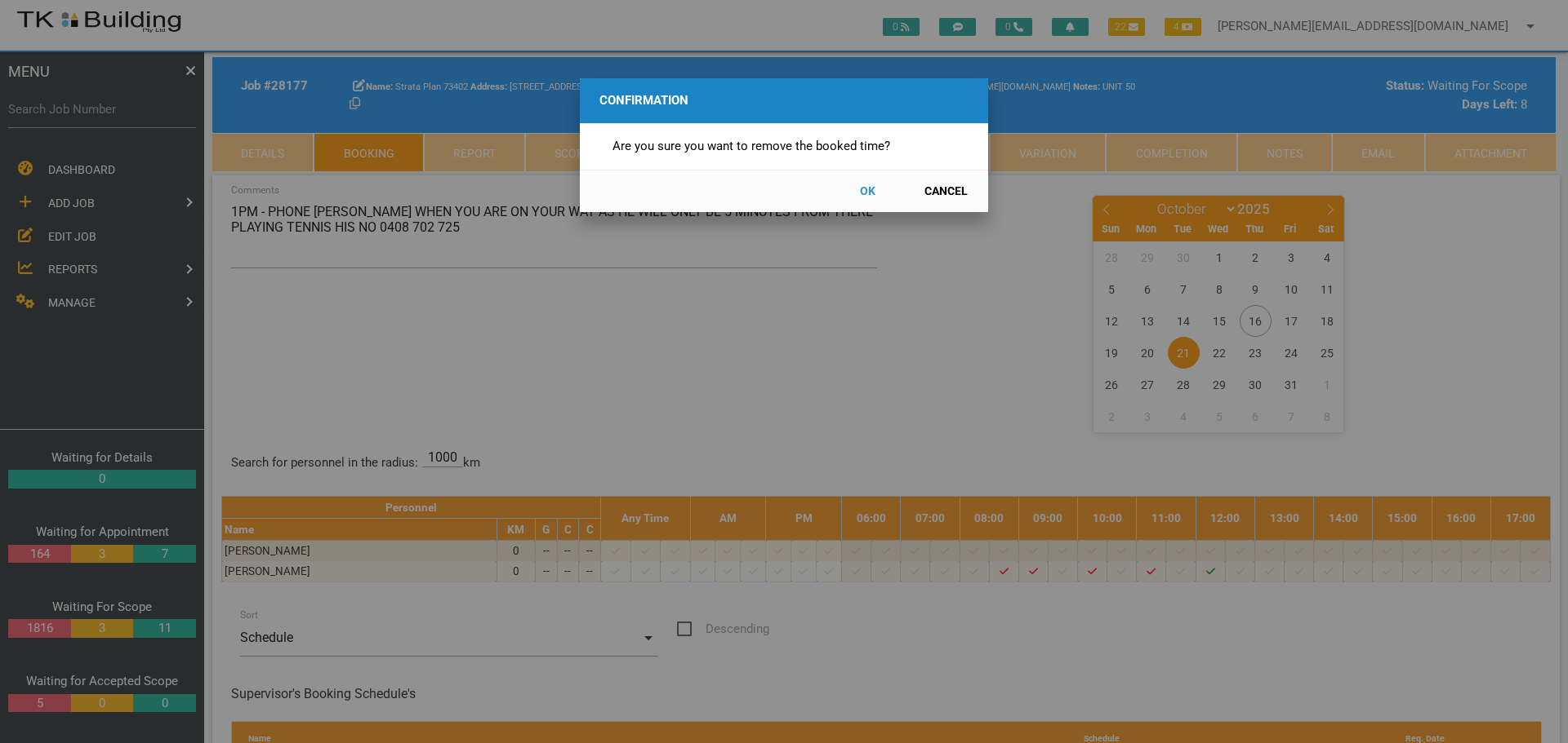
click at [866, 188] on button "OK" at bounding box center [868, 190] width 72 height 28
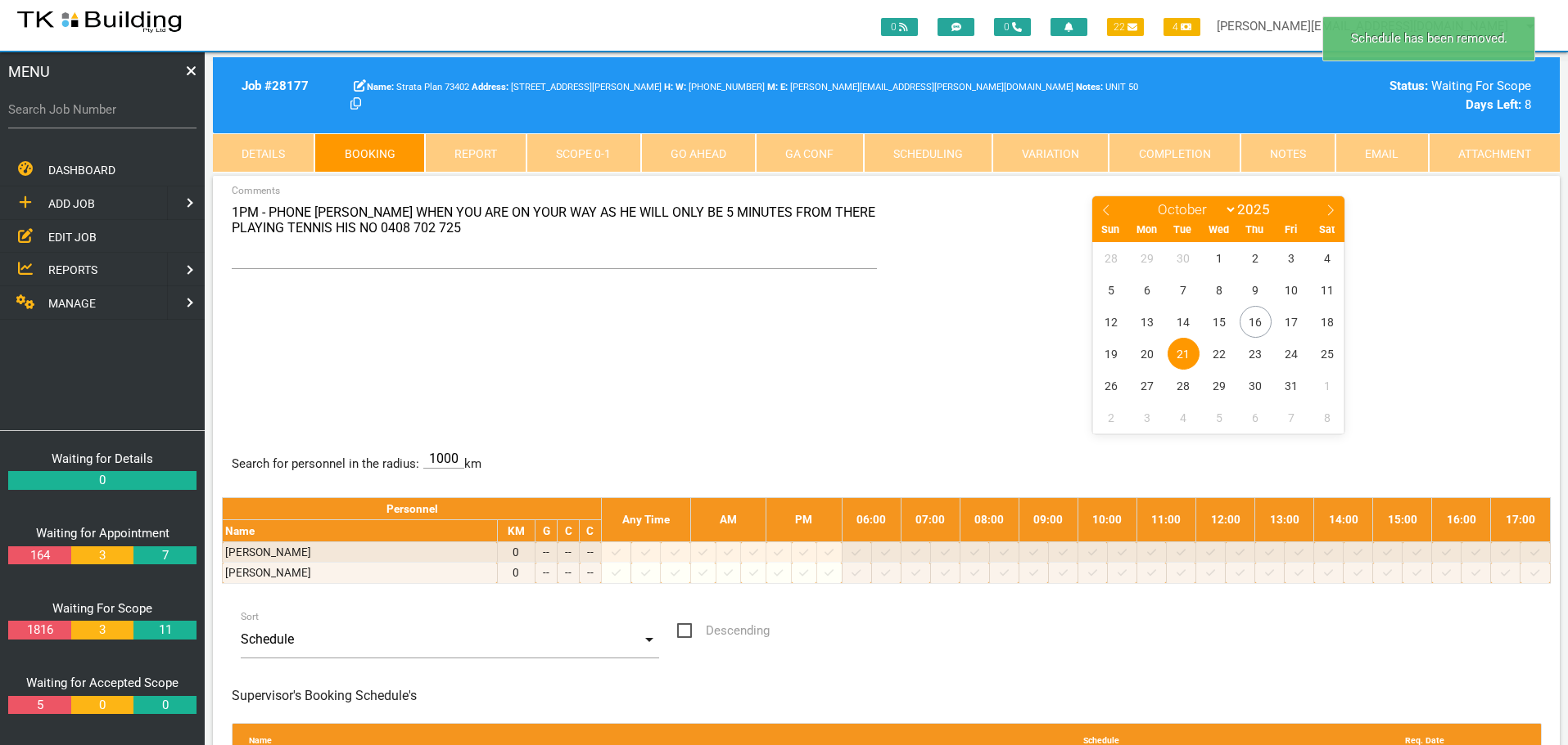
scroll to position [52, 0]
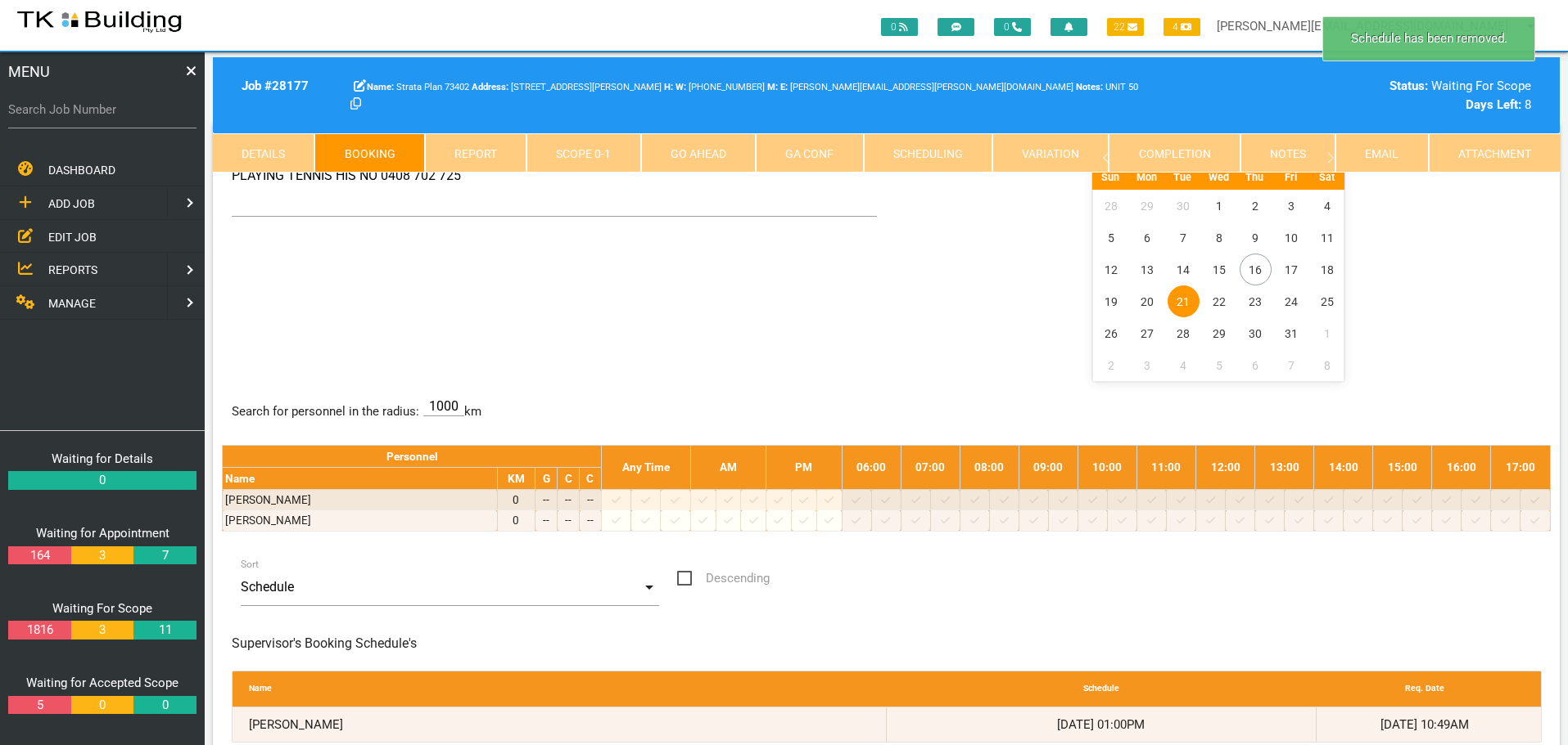
click at [107, 114] on label "Search Job Number" at bounding box center [102, 110] width 188 height 19
click at [107, 114] on input "Search Job Number" at bounding box center [102, 110] width 188 height 37
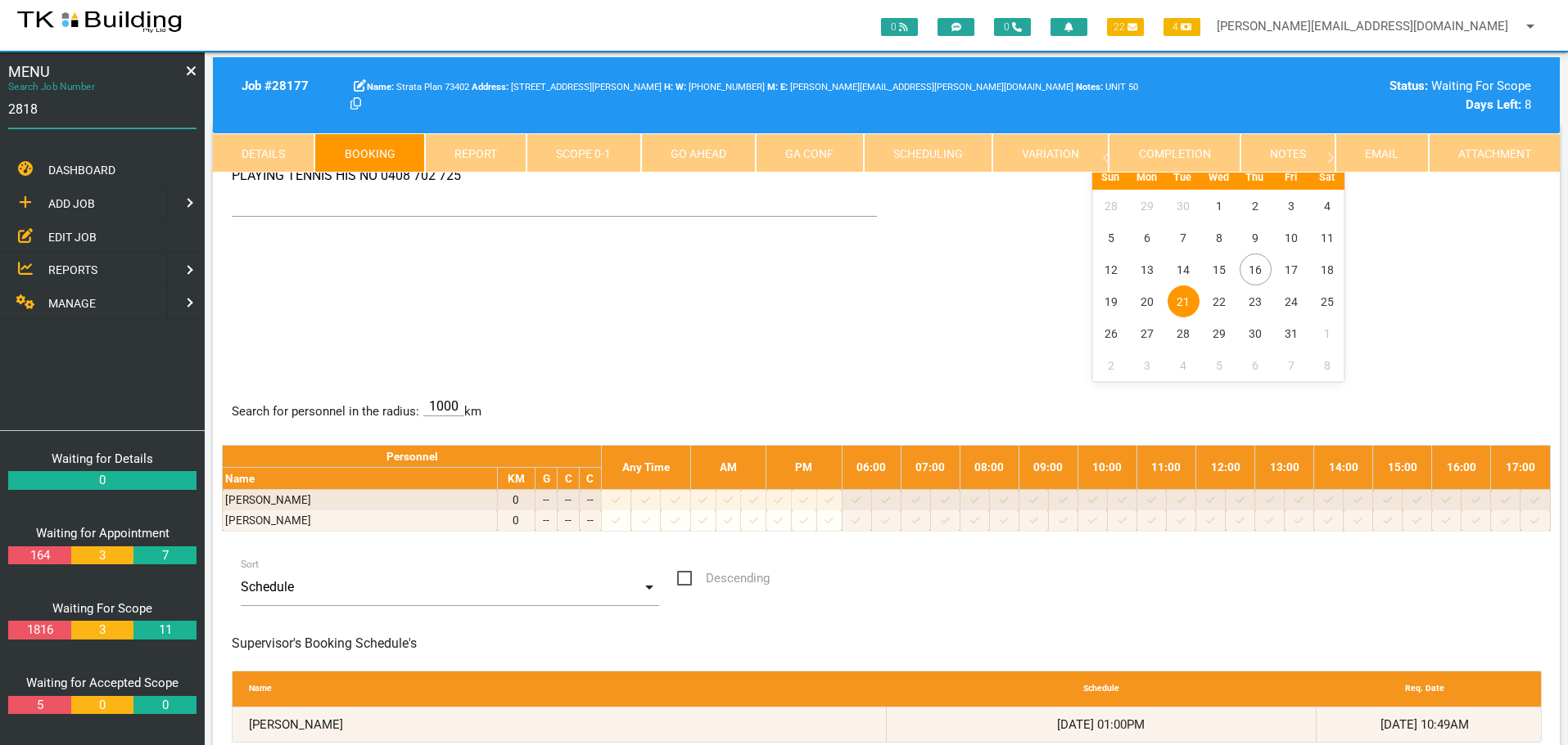
type input "28181"
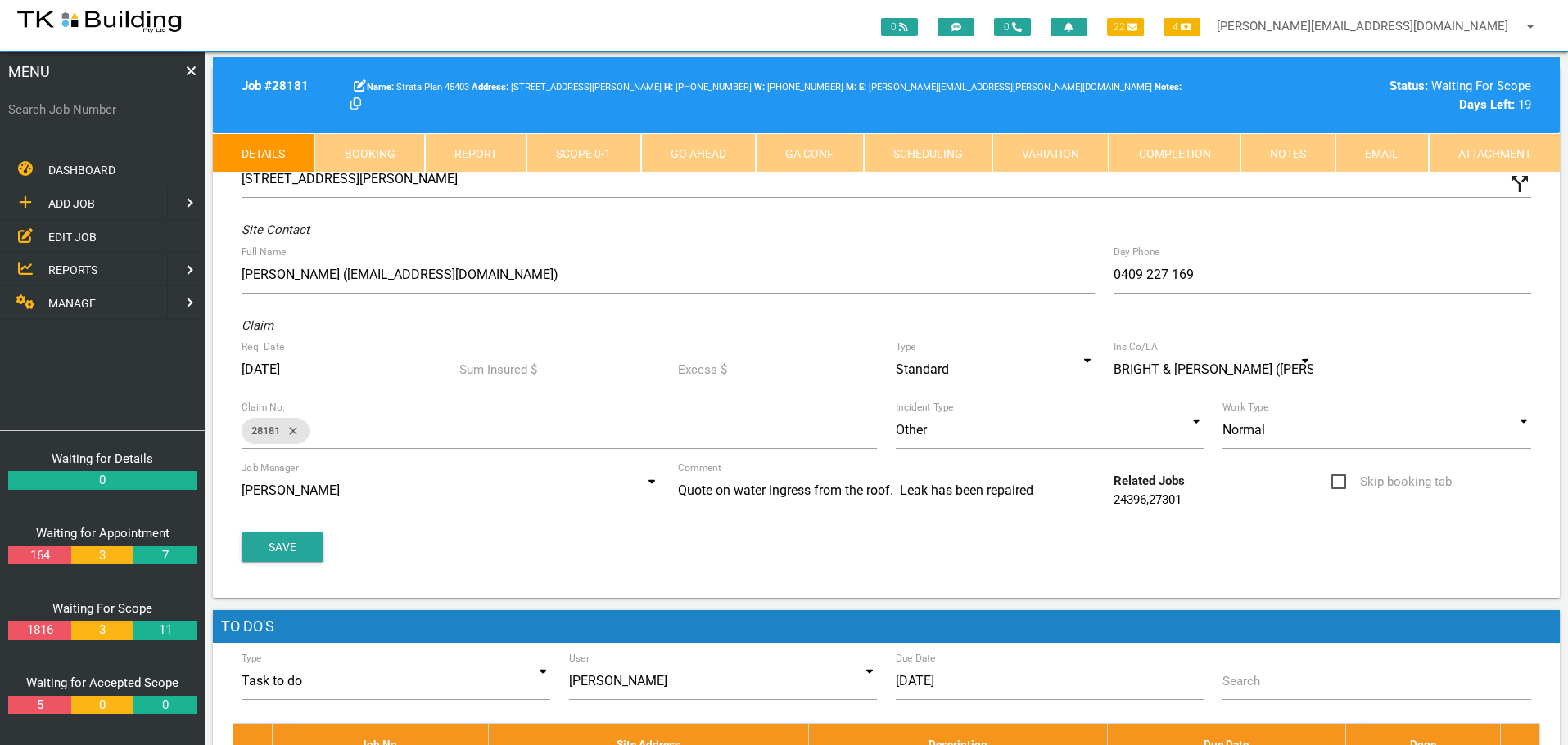
click at [394, 158] on link "Booking" at bounding box center [369, 153] width 110 height 39
select select "9"
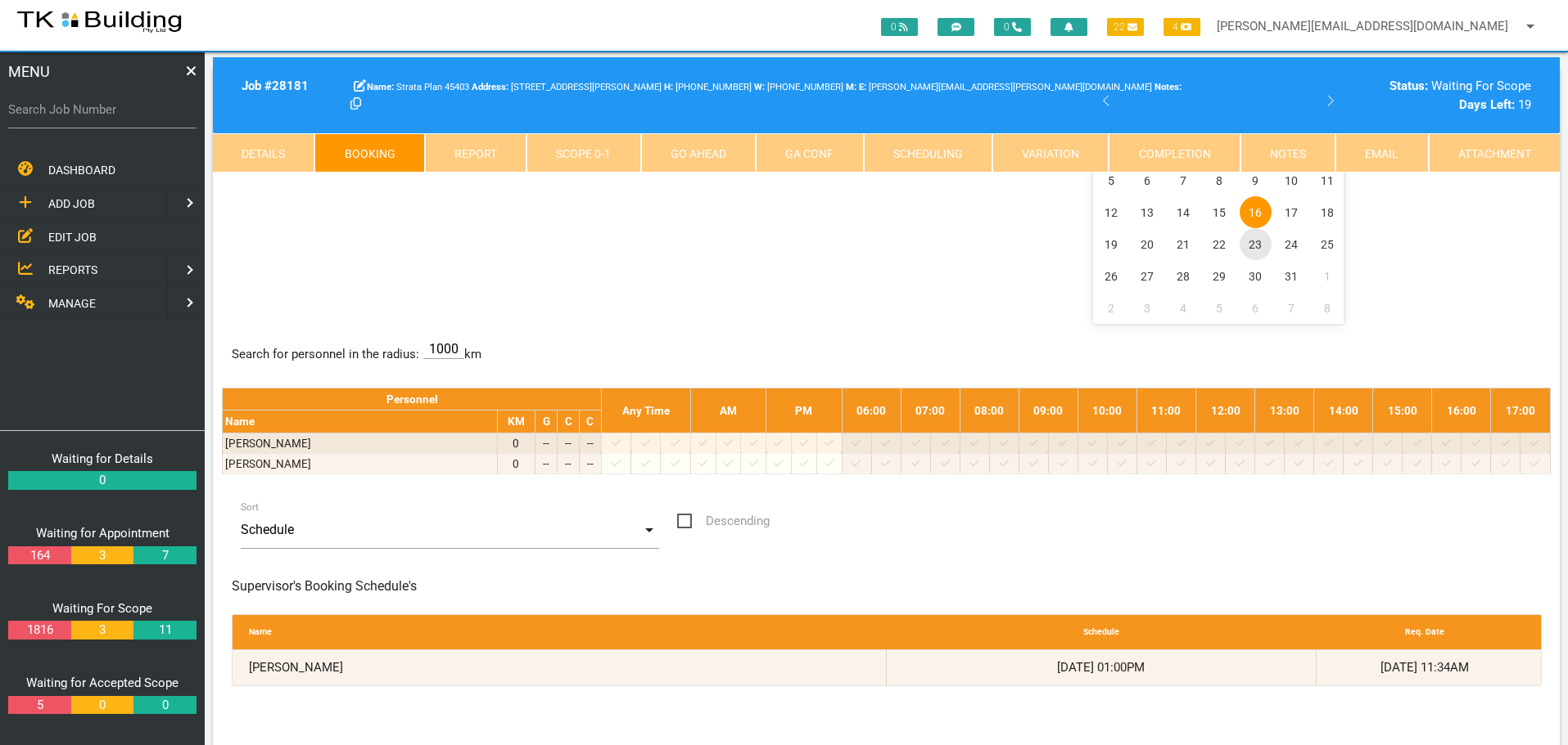
click at [1250, 247] on span "23" at bounding box center [1256, 244] width 32 height 32
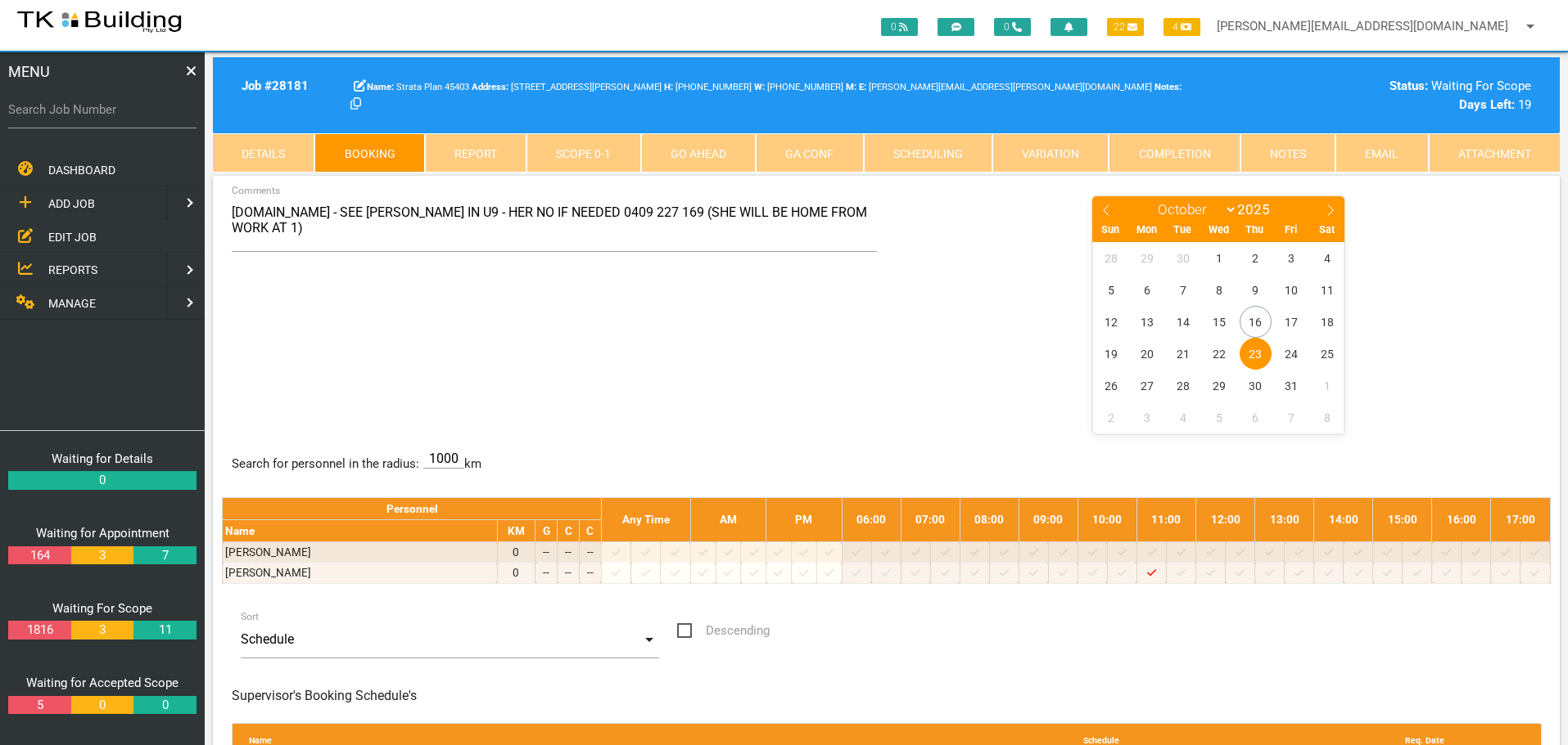
click at [1259, 350] on span "23" at bounding box center [1256, 353] width 32 height 32
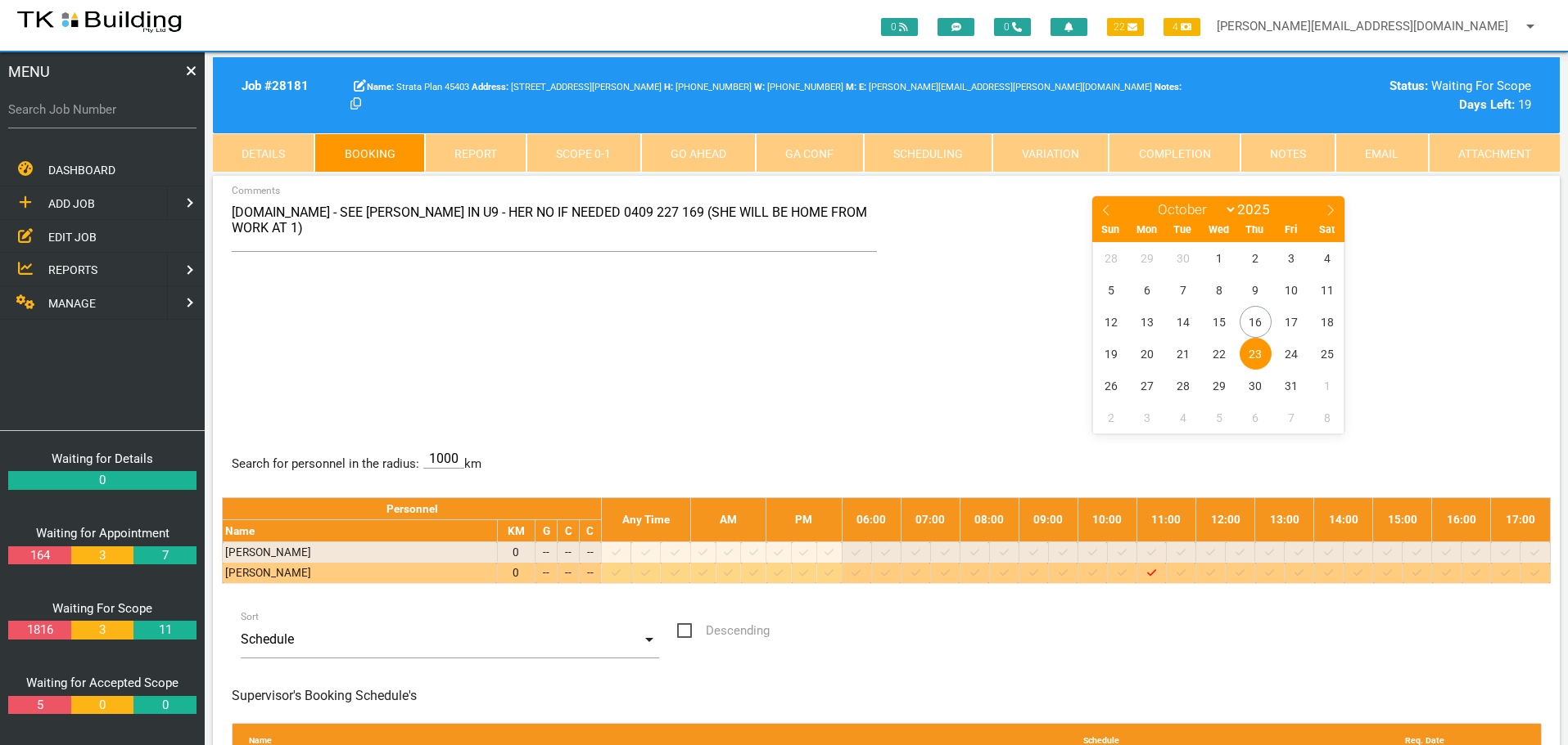
click at [1274, 571] on icon at bounding box center [1268, 573] width 9 height 11
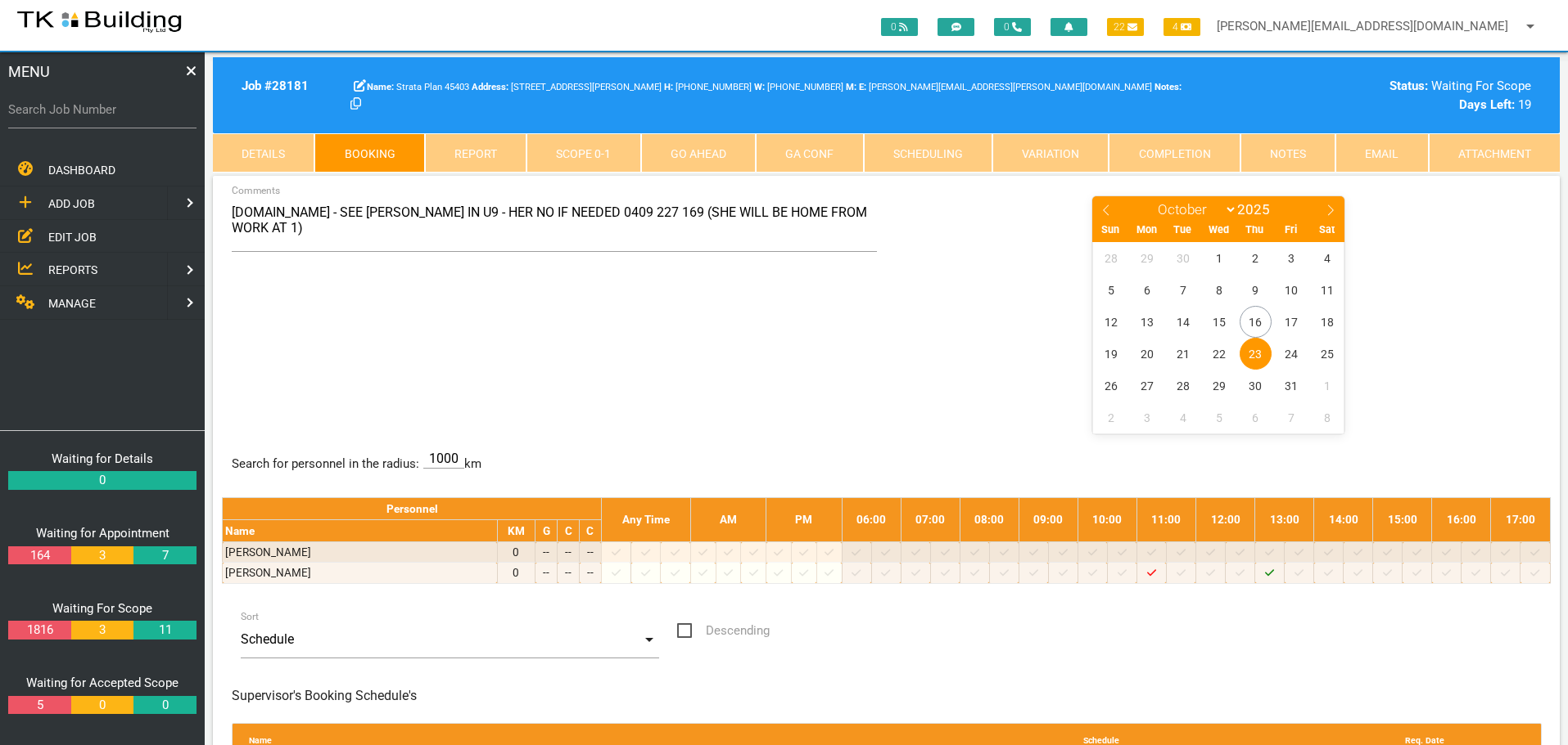
click at [86, 116] on label "Search Job Number" at bounding box center [102, 110] width 188 height 19
click at [86, 116] on input "Search Job Number" at bounding box center [102, 110] width 188 height 37
type input "28183"
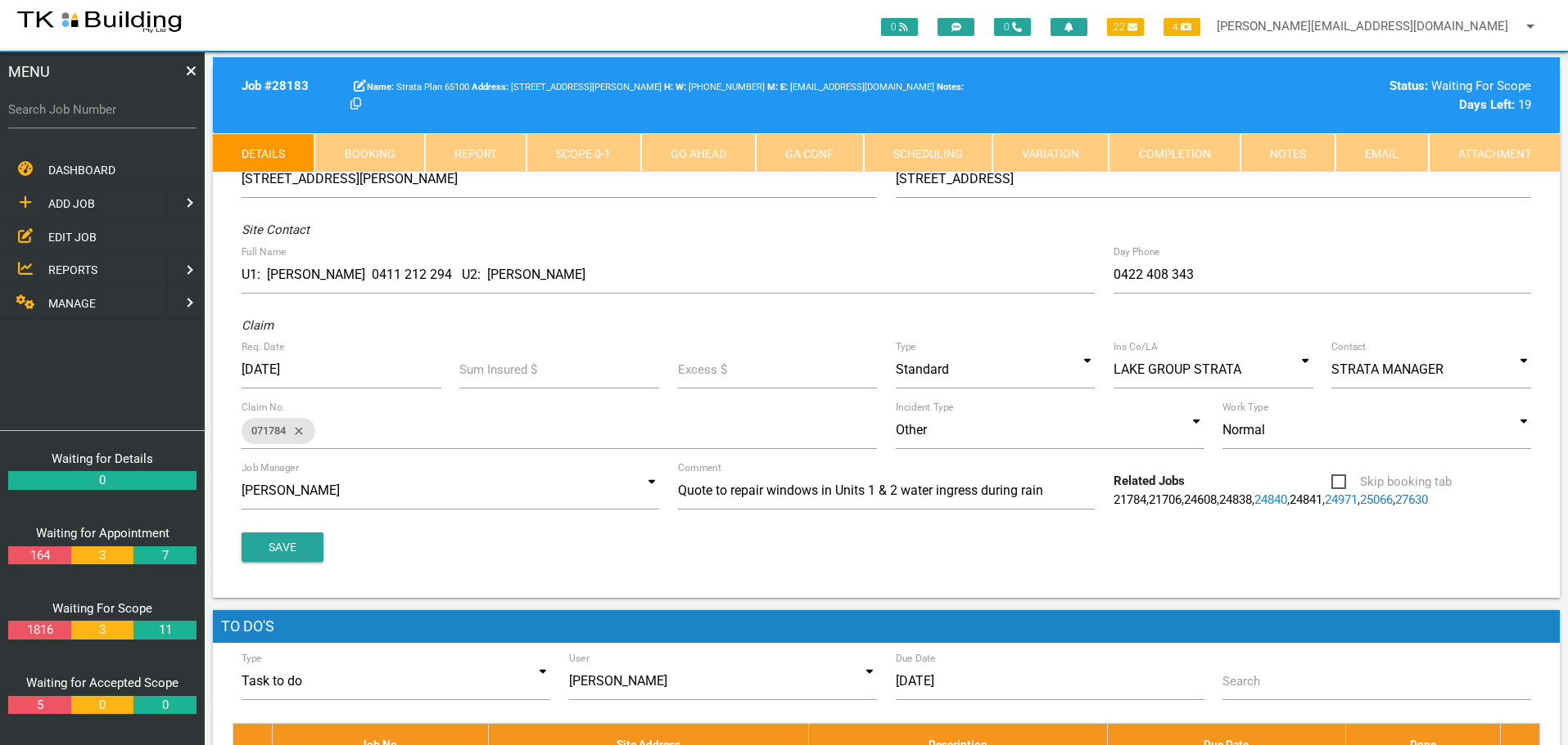
click at [385, 153] on link "Booking" at bounding box center [369, 153] width 110 height 39
select select "9"
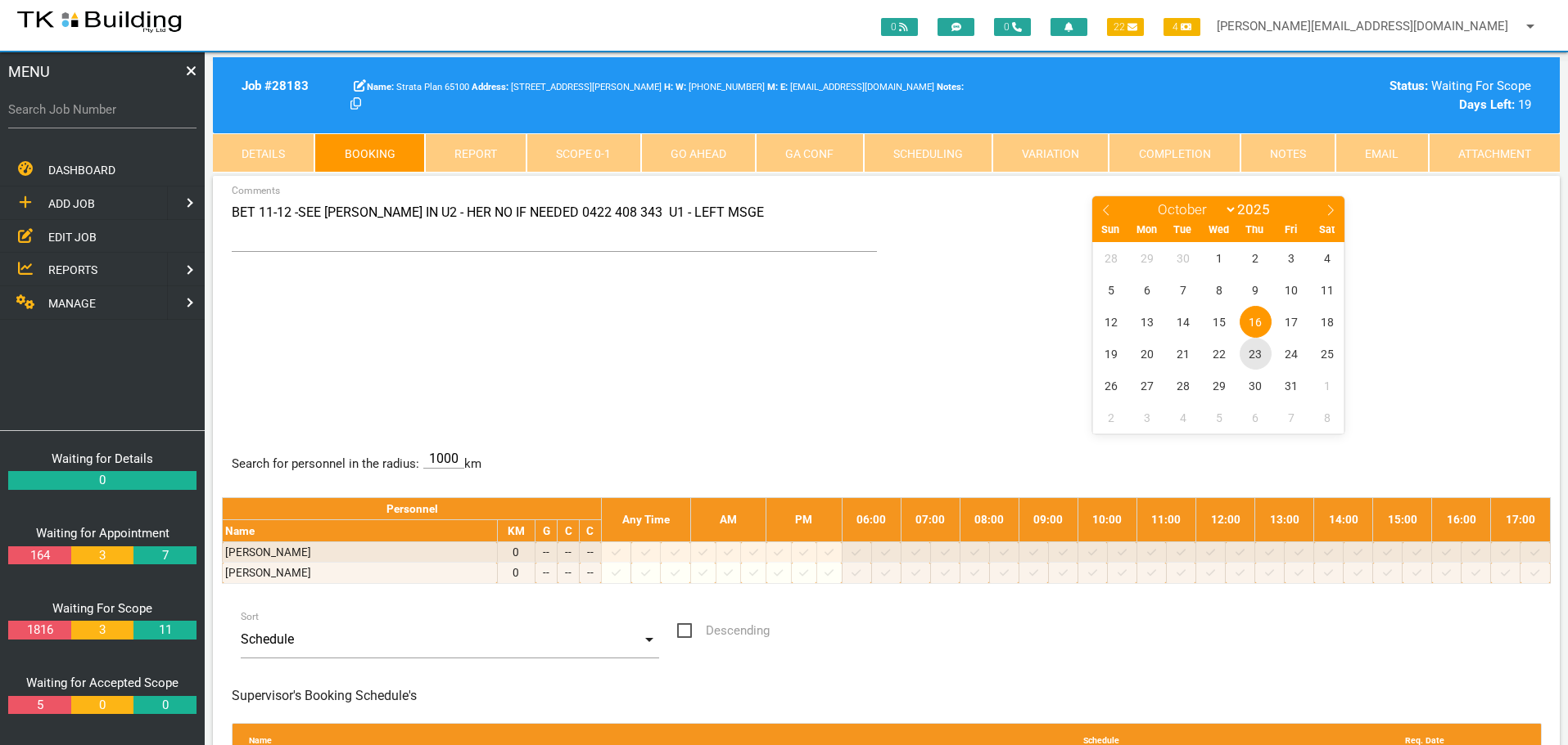
click at [1253, 356] on span "23" at bounding box center [1256, 353] width 32 height 32
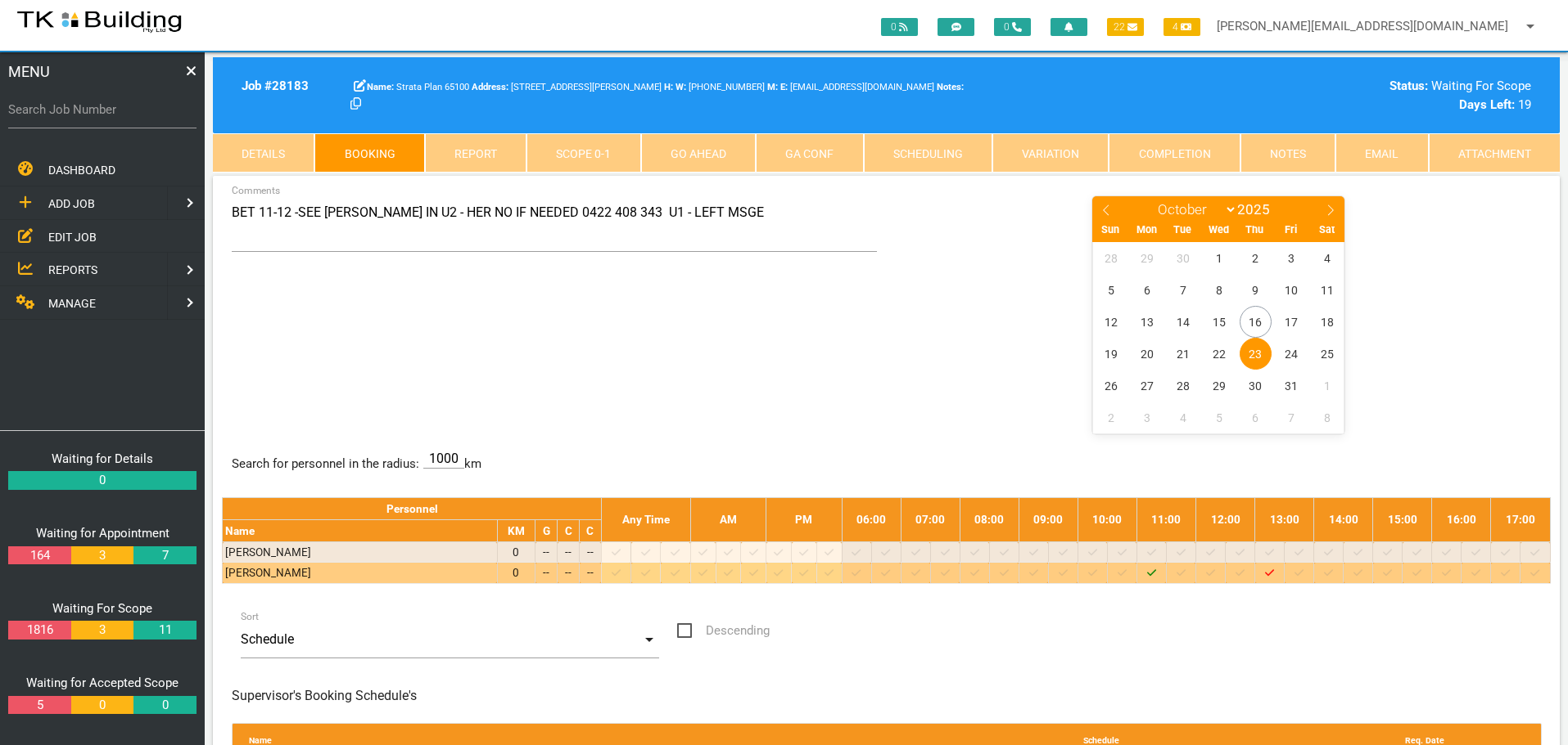
click at [1009, 575] on icon at bounding box center [1004, 573] width 9 height 7
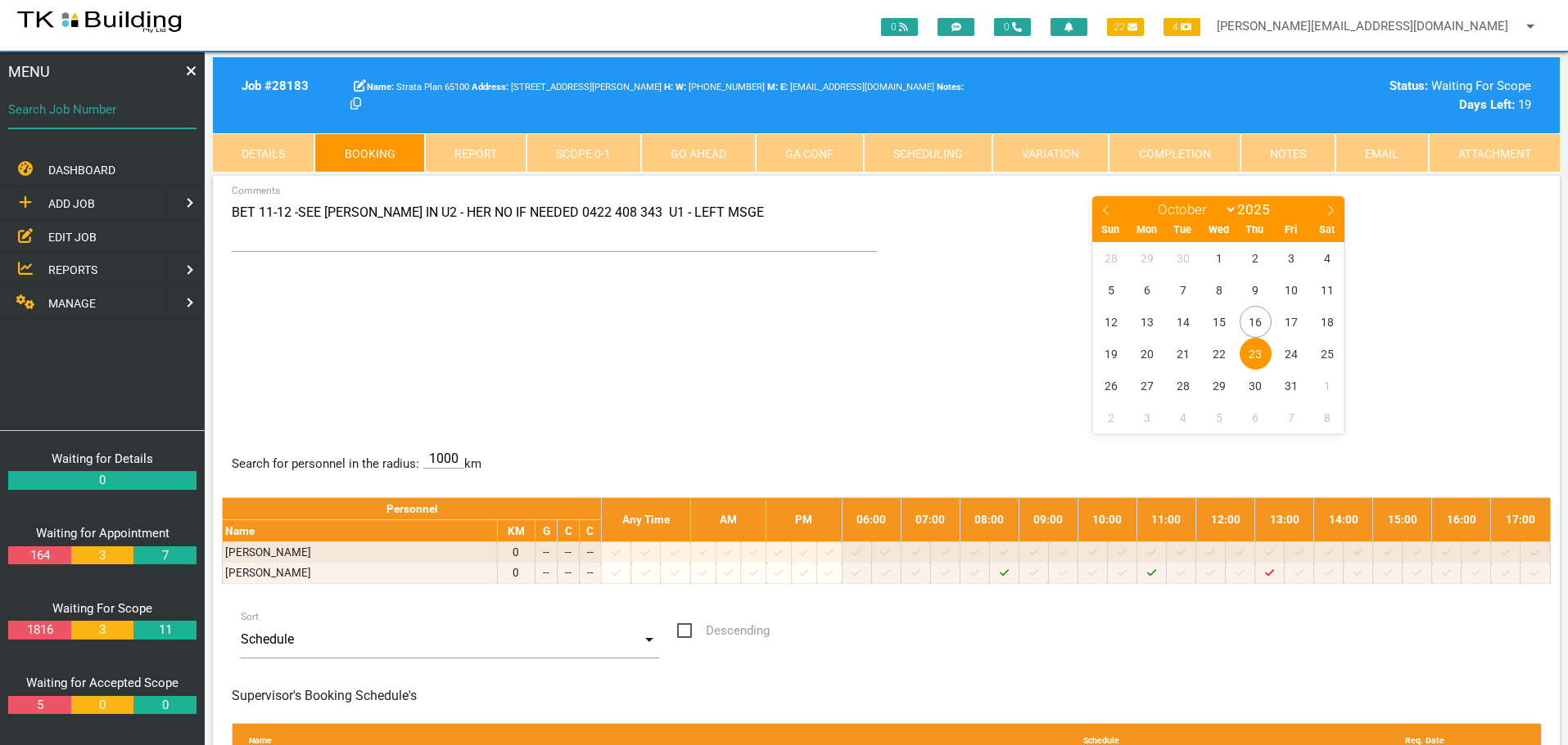
click at [88, 120] on input "Search Job Number" at bounding box center [102, 110] width 188 height 37
type input "27997"
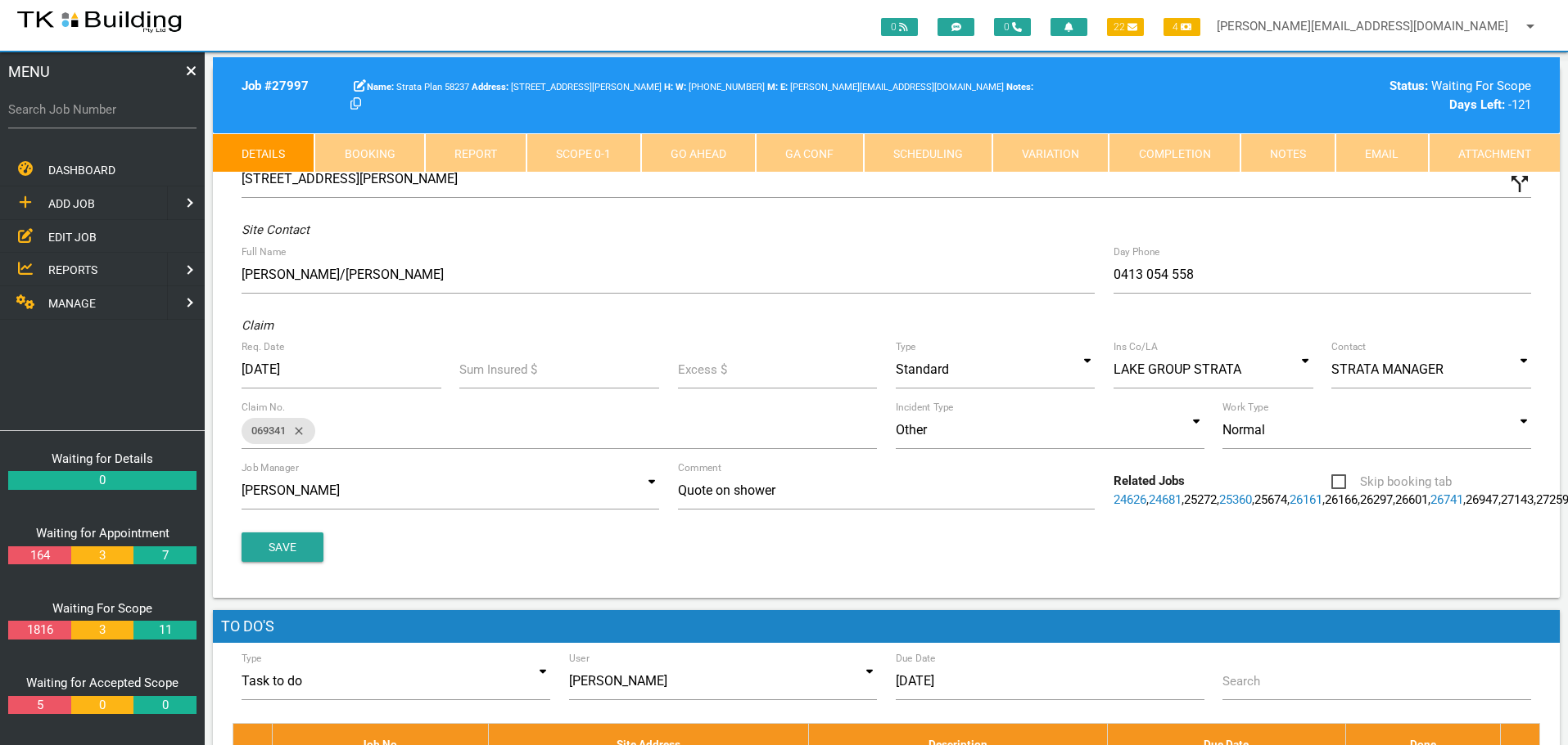
drag, startPoint x: 1294, startPoint y: 152, endPoint x: 1290, endPoint y: 161, distance: 9.8
click at [1292, 155] on link "Notes" at bounding box center [1287, 153] width 95 height 39
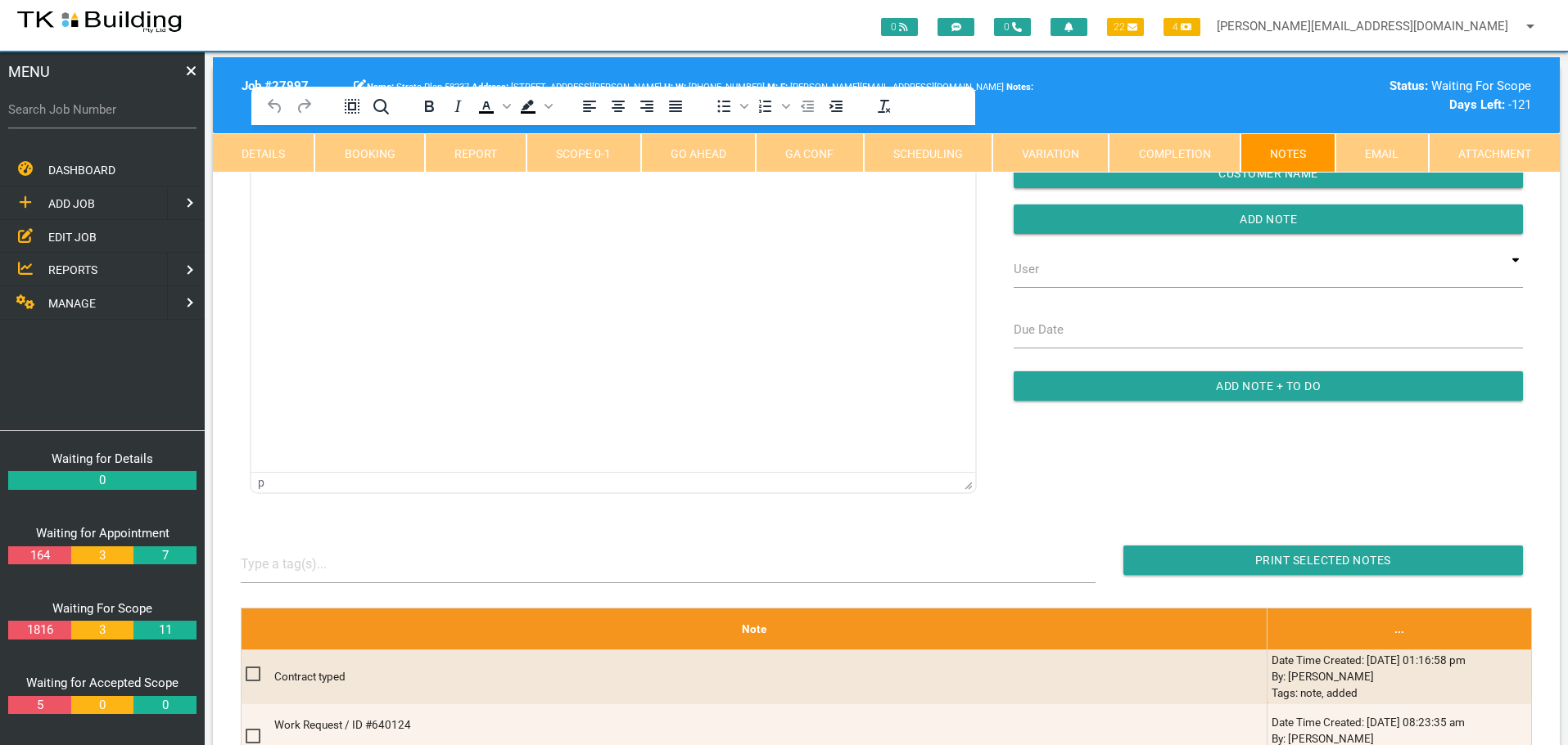
click at [354, 200] on html at bounding box center [613, 163] width 724 height 74
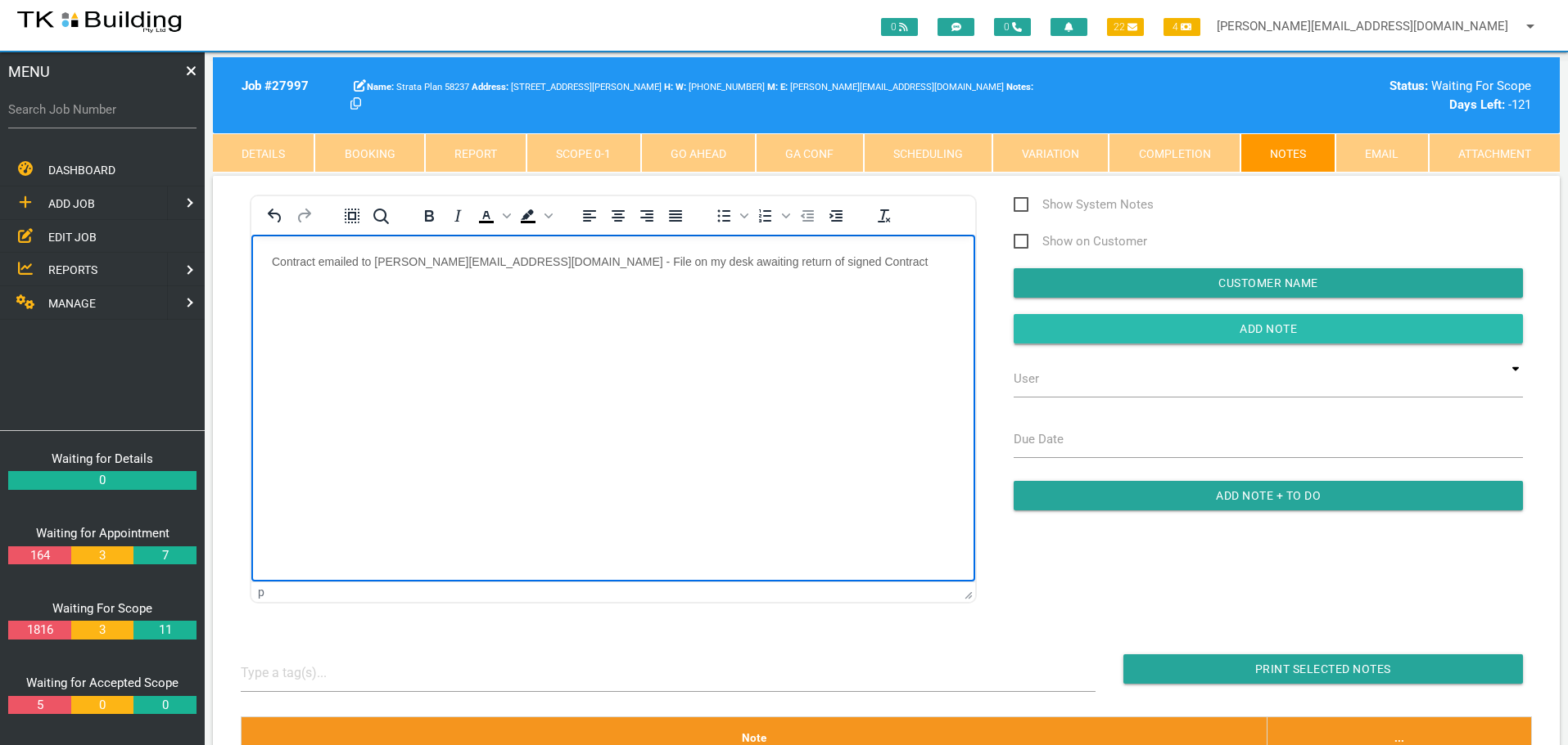
click at [1158, 329] on input "Add Note" at bounding box center [1268, 329] width 509 height 29
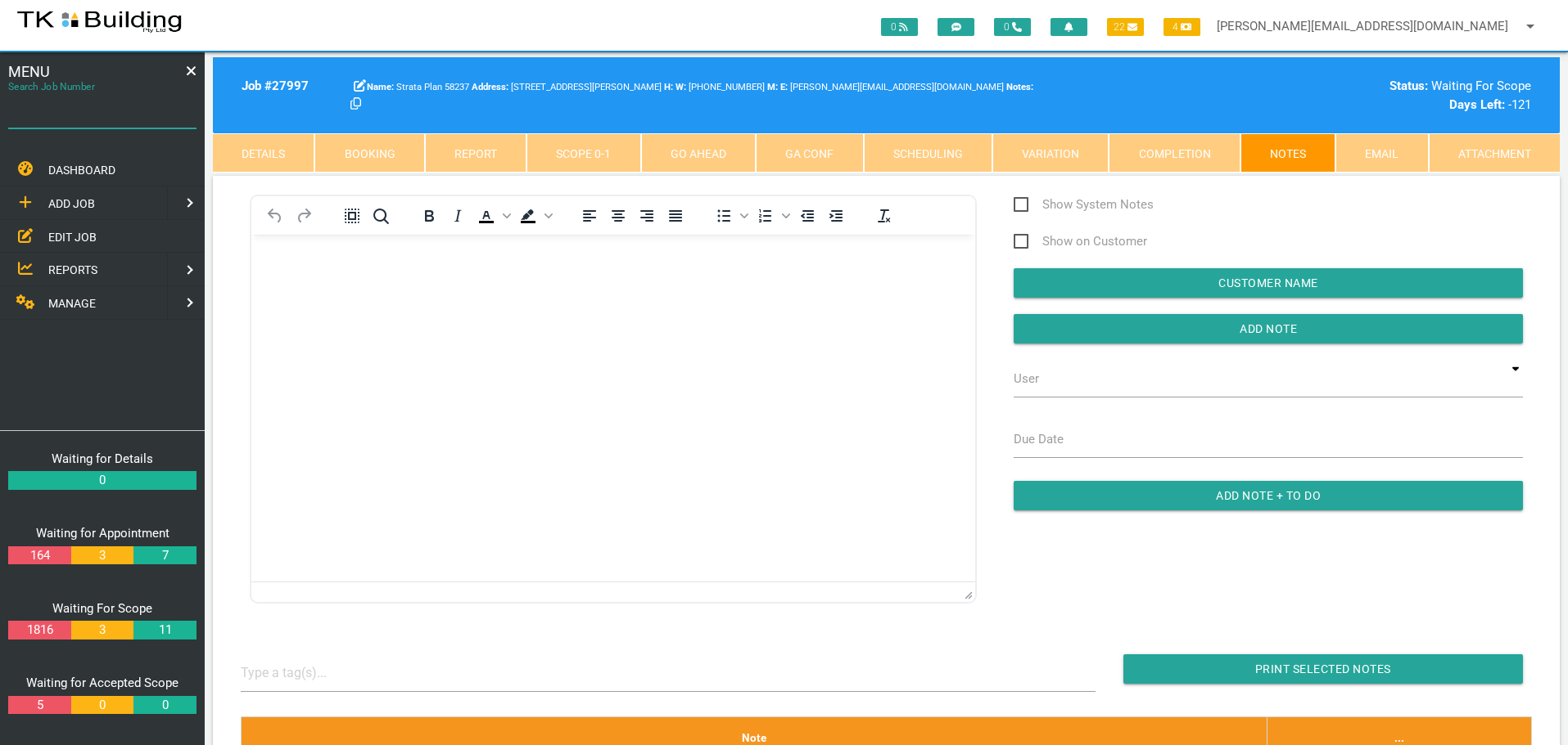
click at [133, 127] on input "Search Job Number" at bounding box center [102, 110] width 188 height 37
type input "27427"
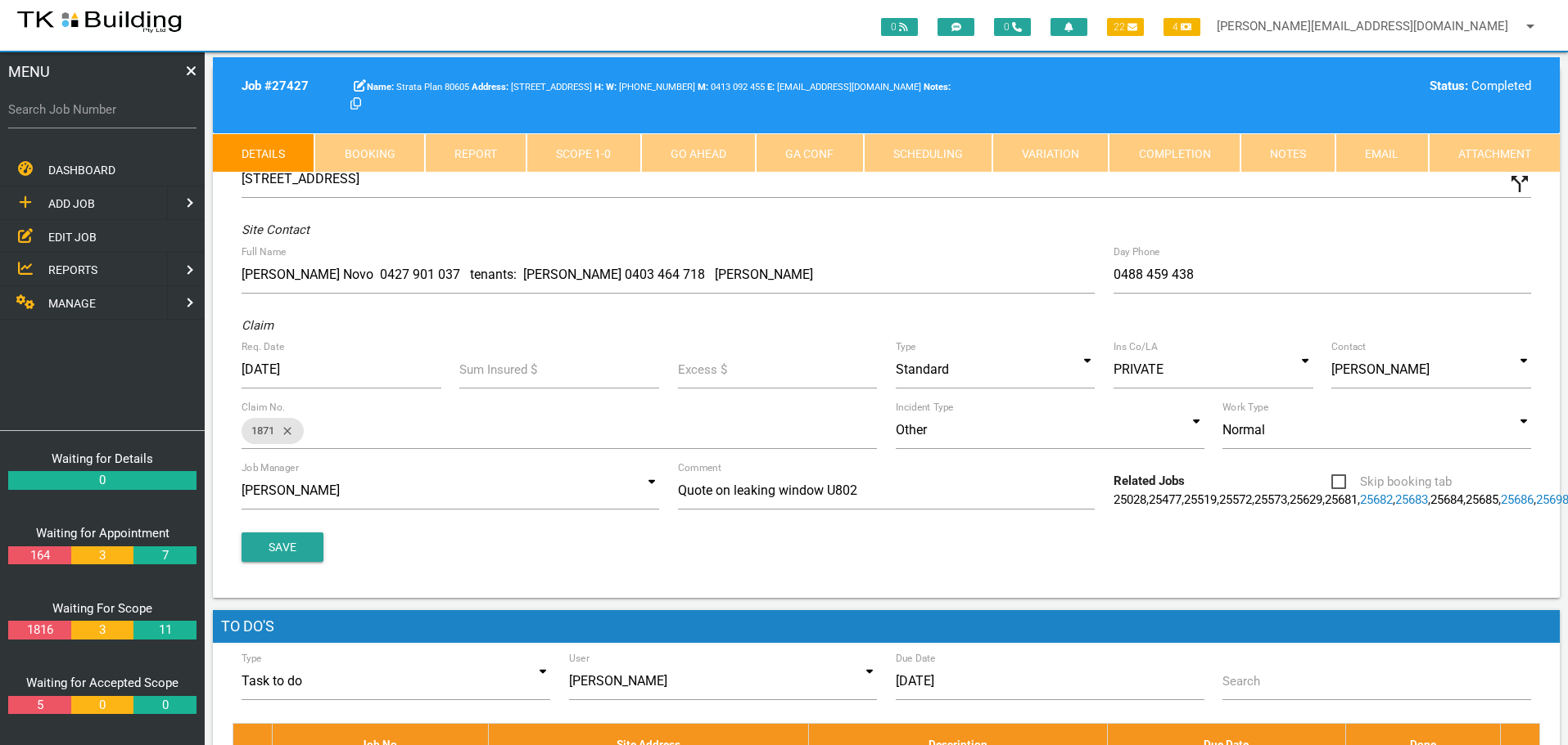
click at [1274, 157] on link "Notes" at bounding box center [1287, 153] width 95 height 39
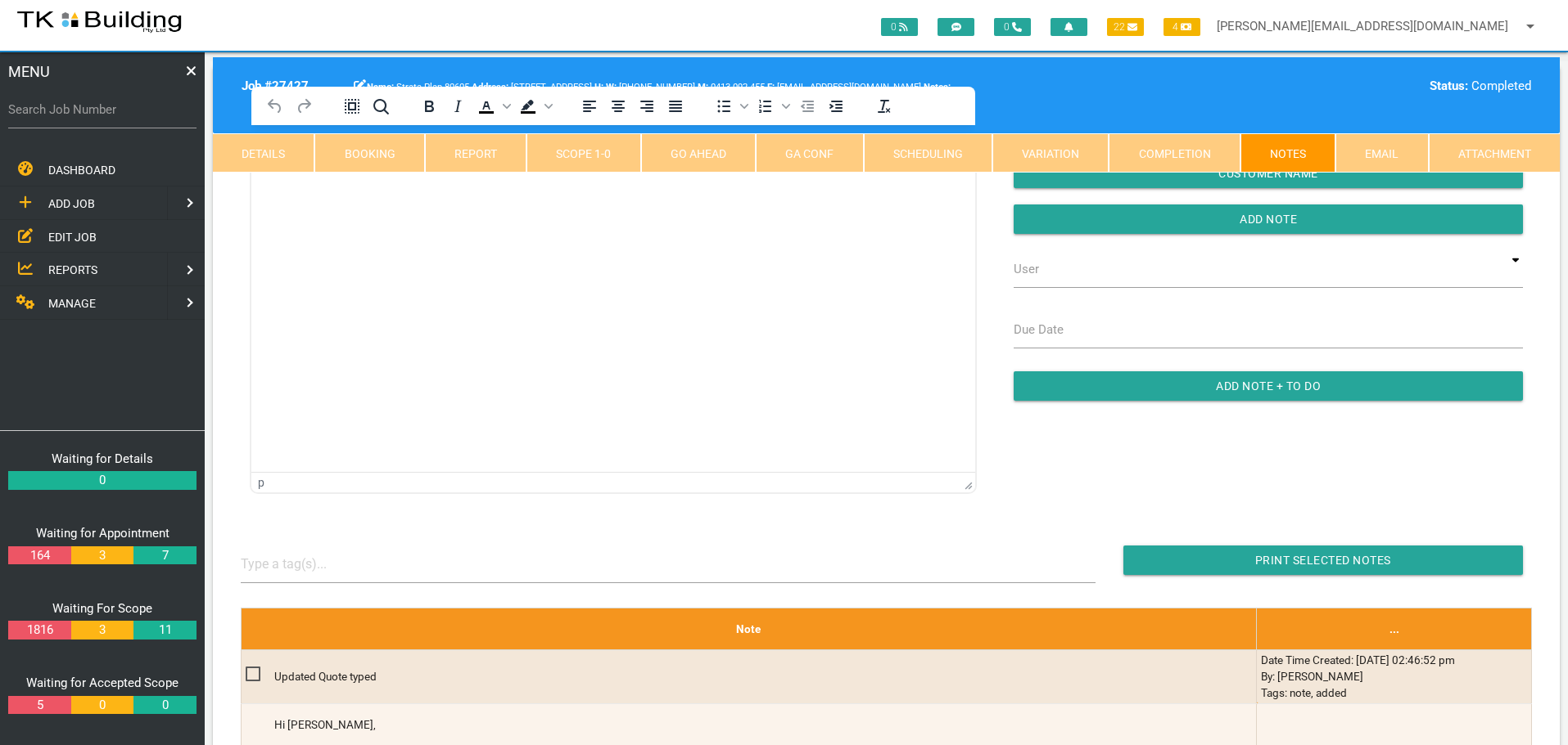
click at [307, 200] on html at bounding box center [613, 163] width 724 height 74
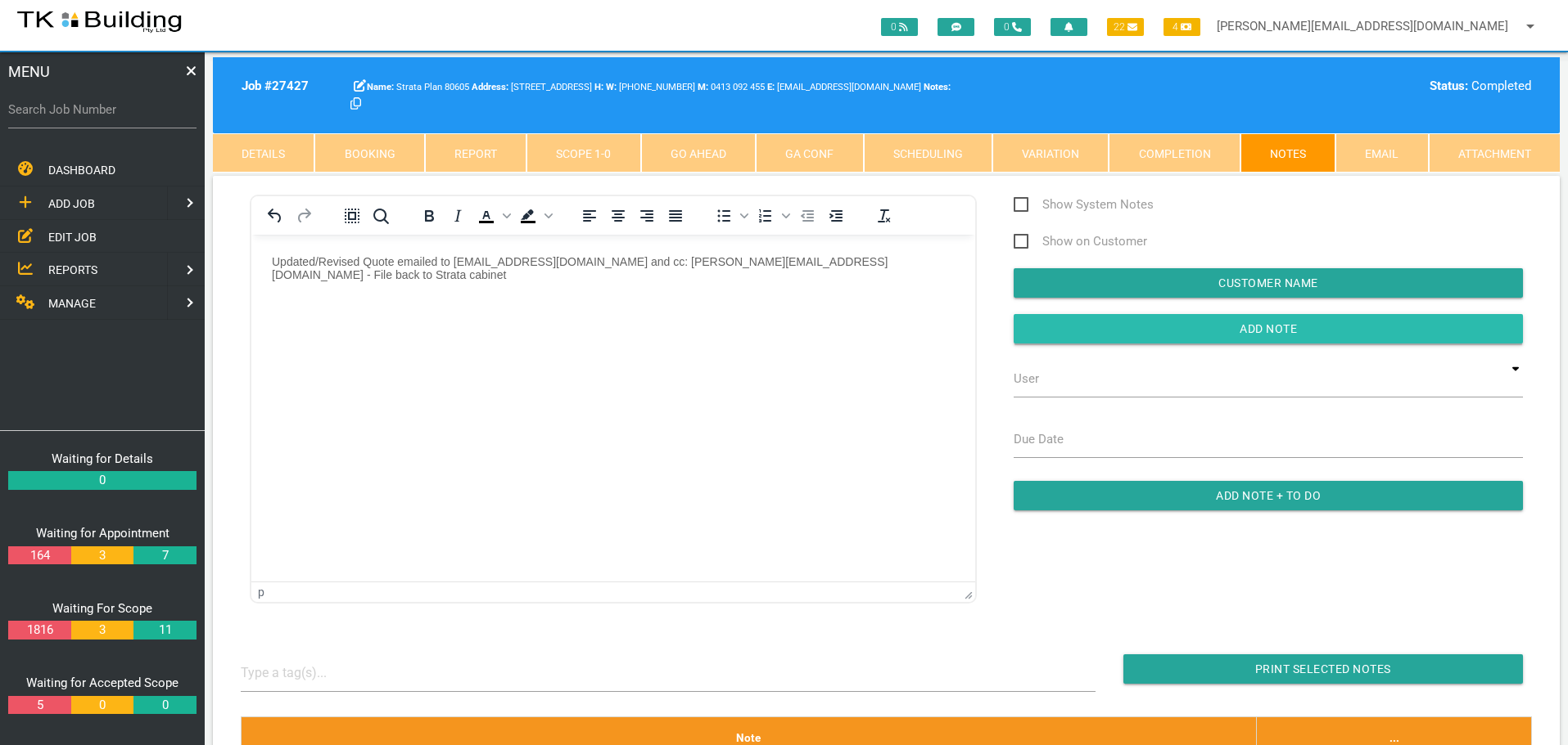
click at [1082, 336] on input "button" at bounding box center [1268, 329] width 509 height 29
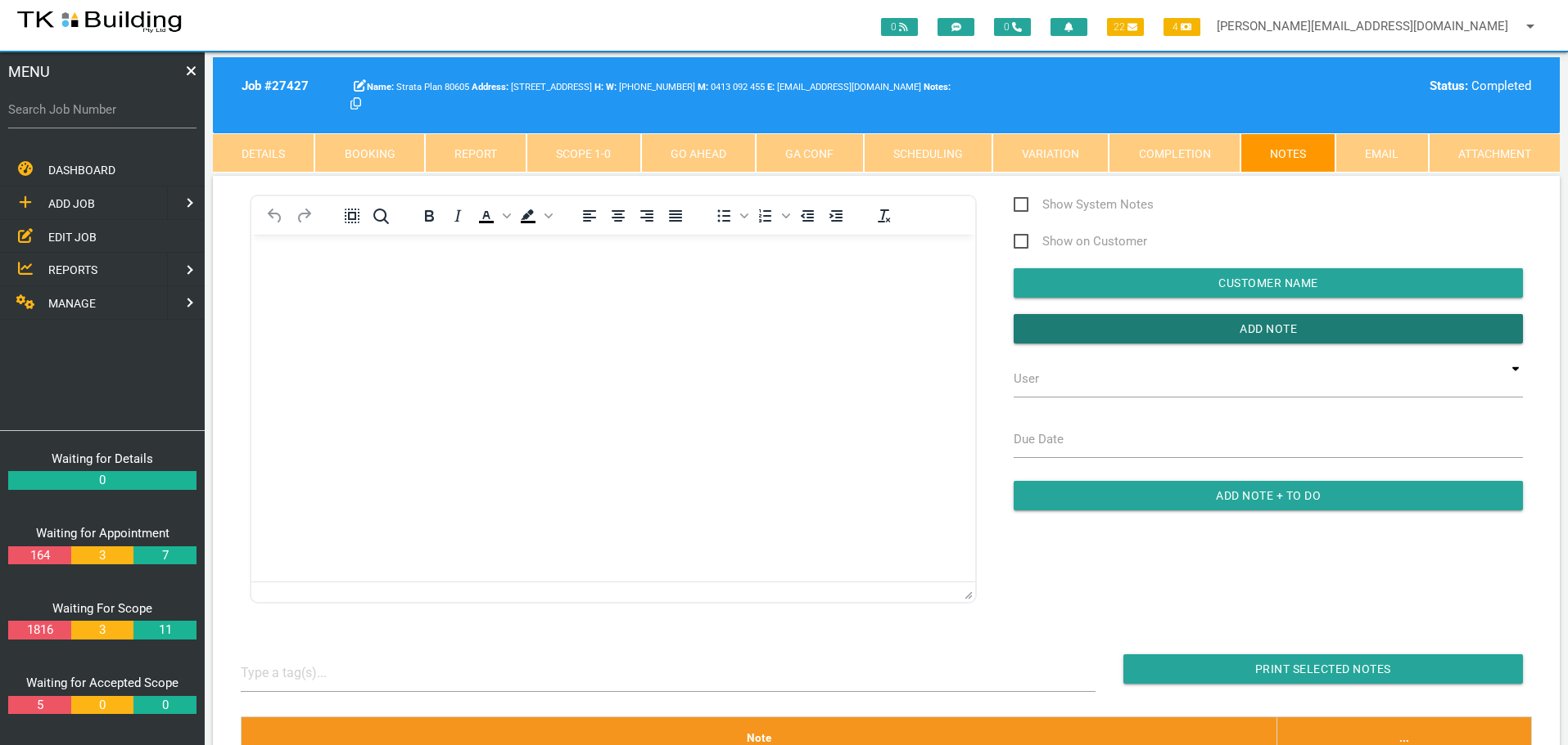
scroll to position [327, 0]
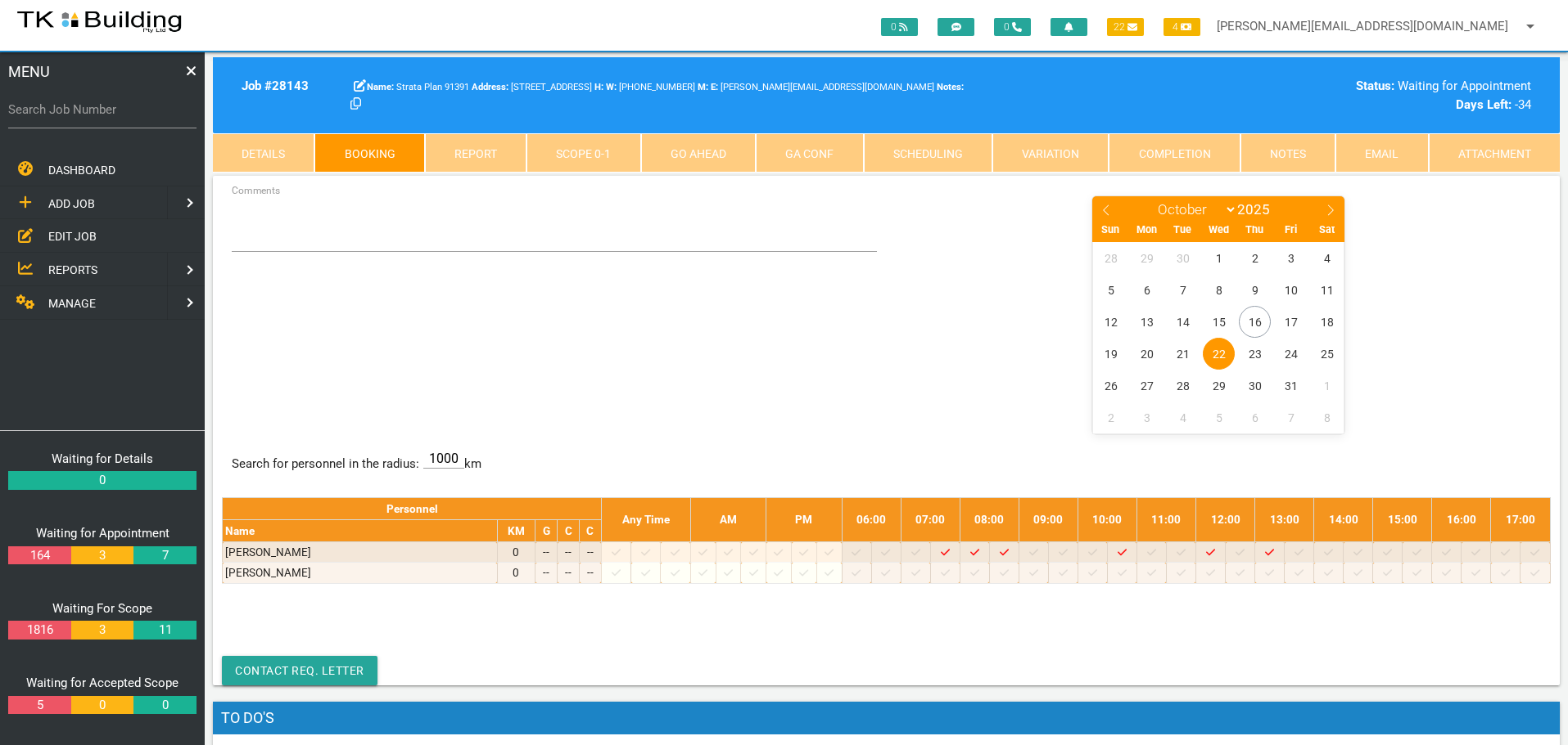
select select "9"
click at [78, 236] on span "EDIT JOB" at bounding box center [71, 236] width 48 height 13
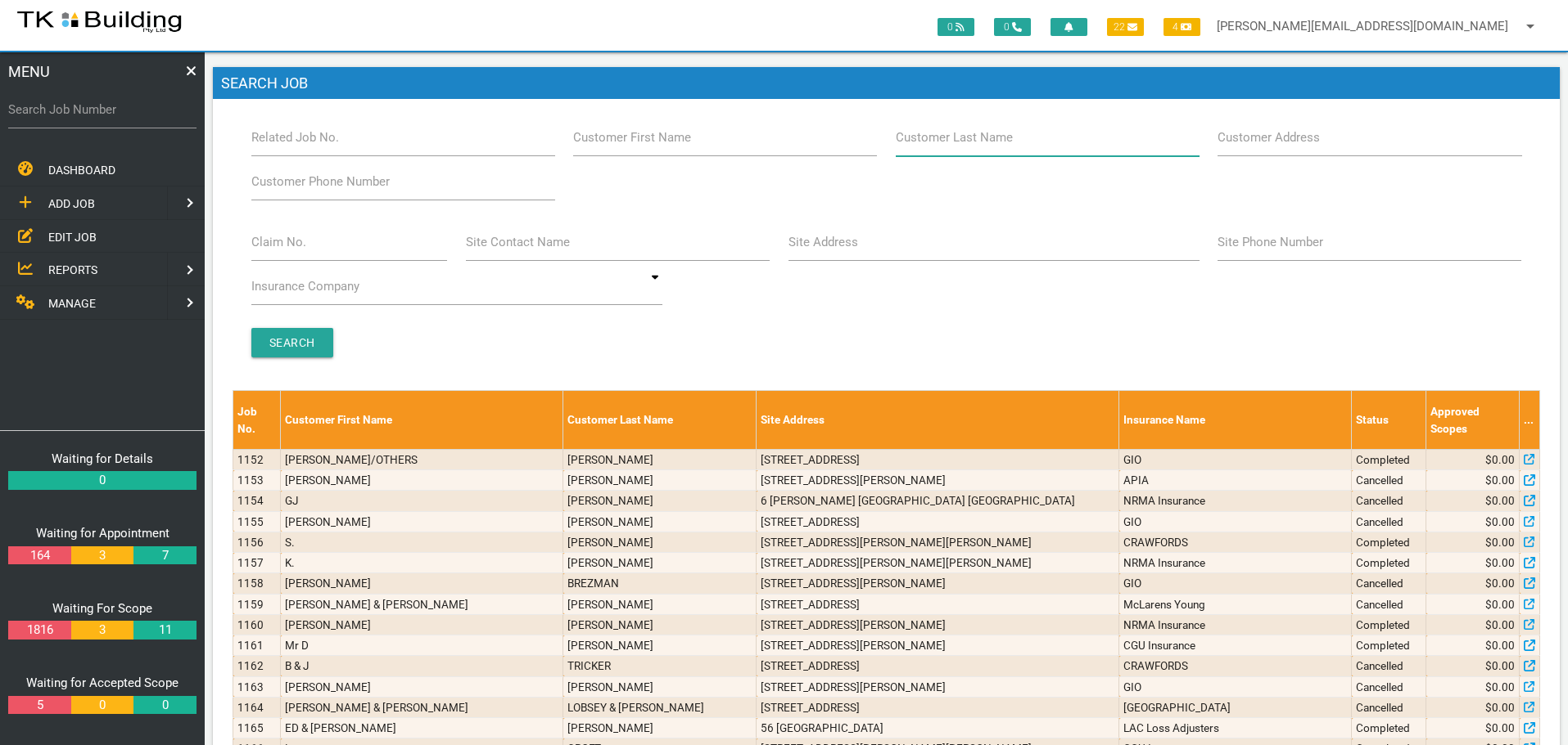
click at [1015, 142] on input "Customer Last Name" at bounding box center [1047, 137] width 304 height 37
type input "12105"
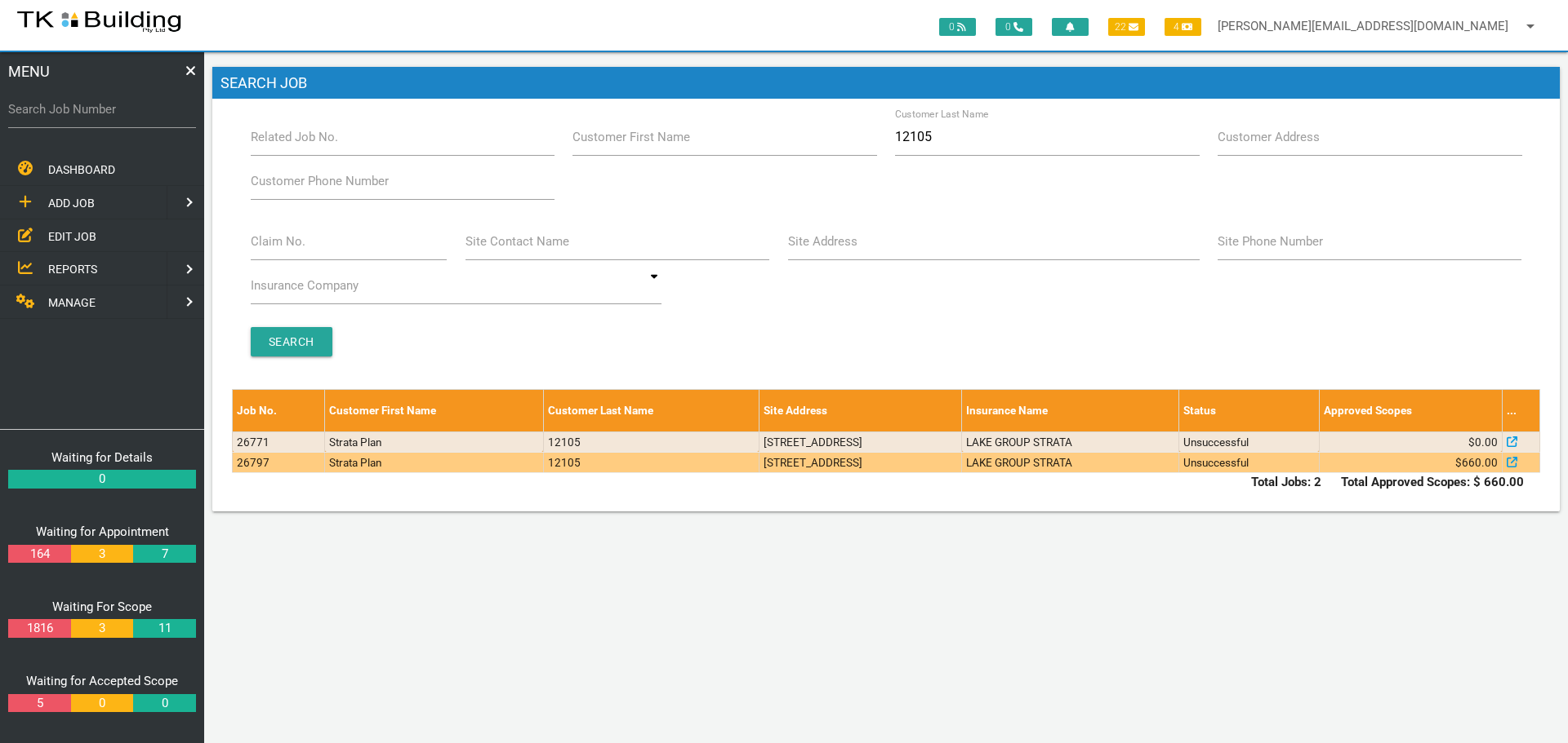
click at [1175, 463] on td "LAKE GROUP STRATA" at bounding box center [1071, 462] width 217 height 21
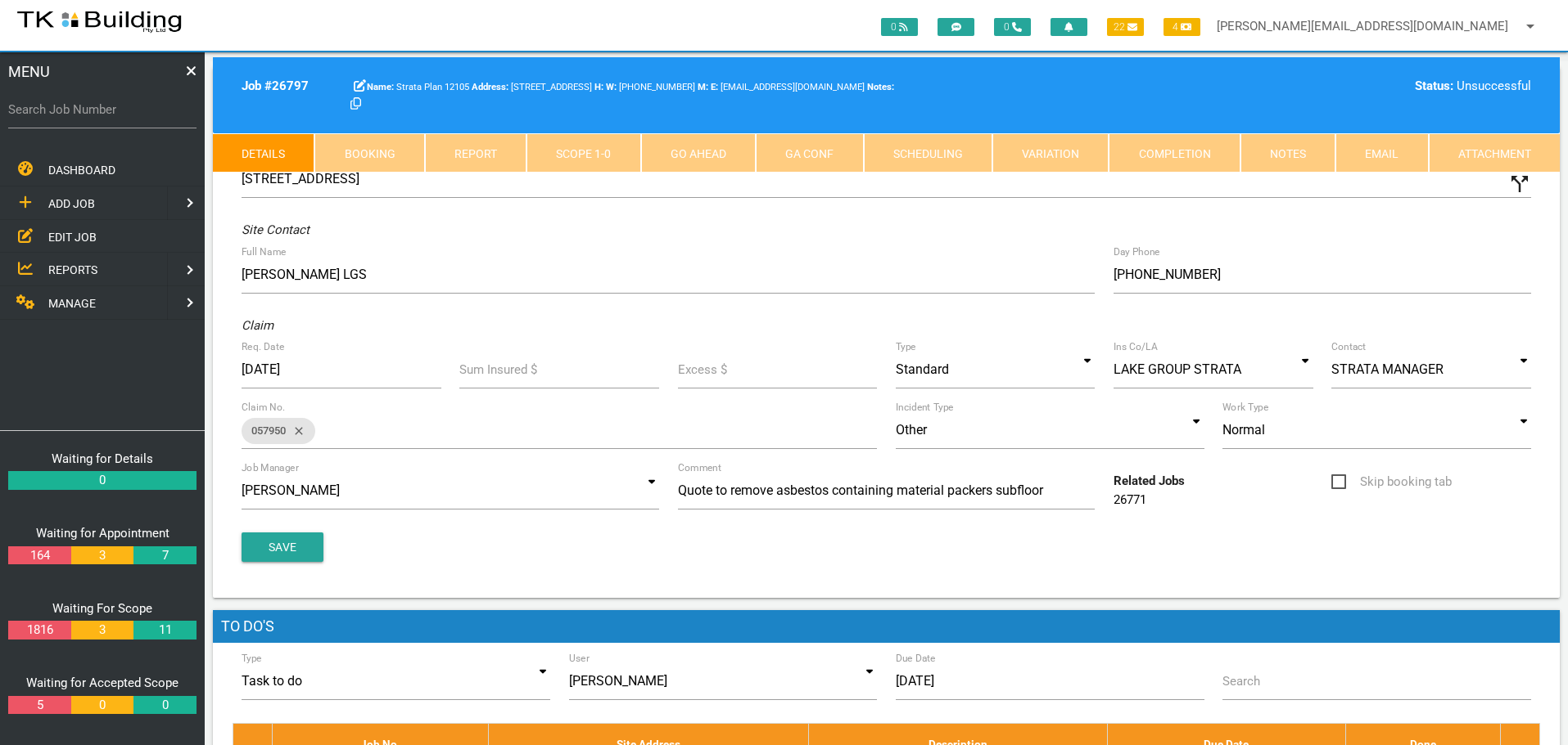
click at [1300, 150] on link "Notes" at bounding box center [1287, 153] width 95 height 39
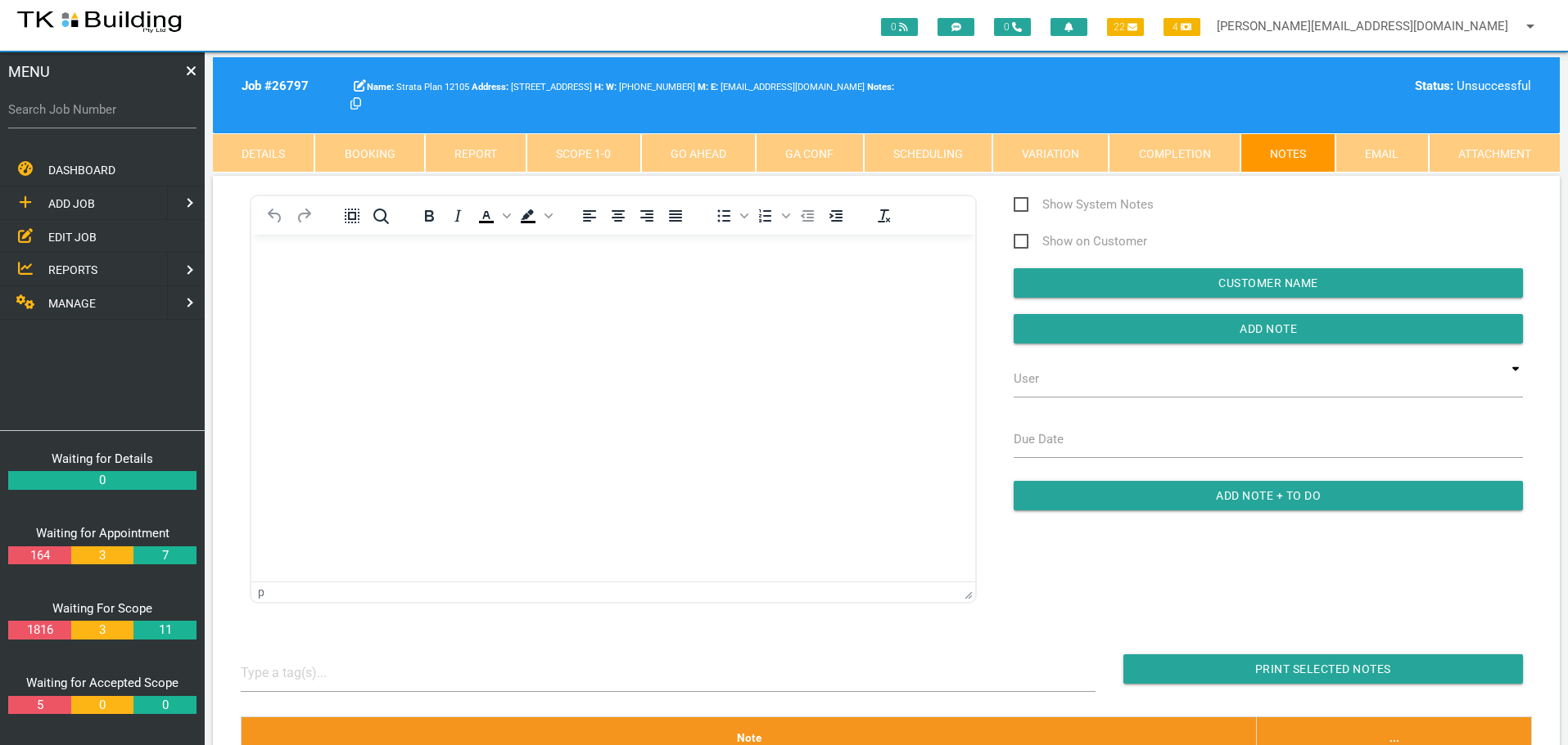
click at [231, 155] on link "Details" at bounding box center [263, 153] width 102 height 39
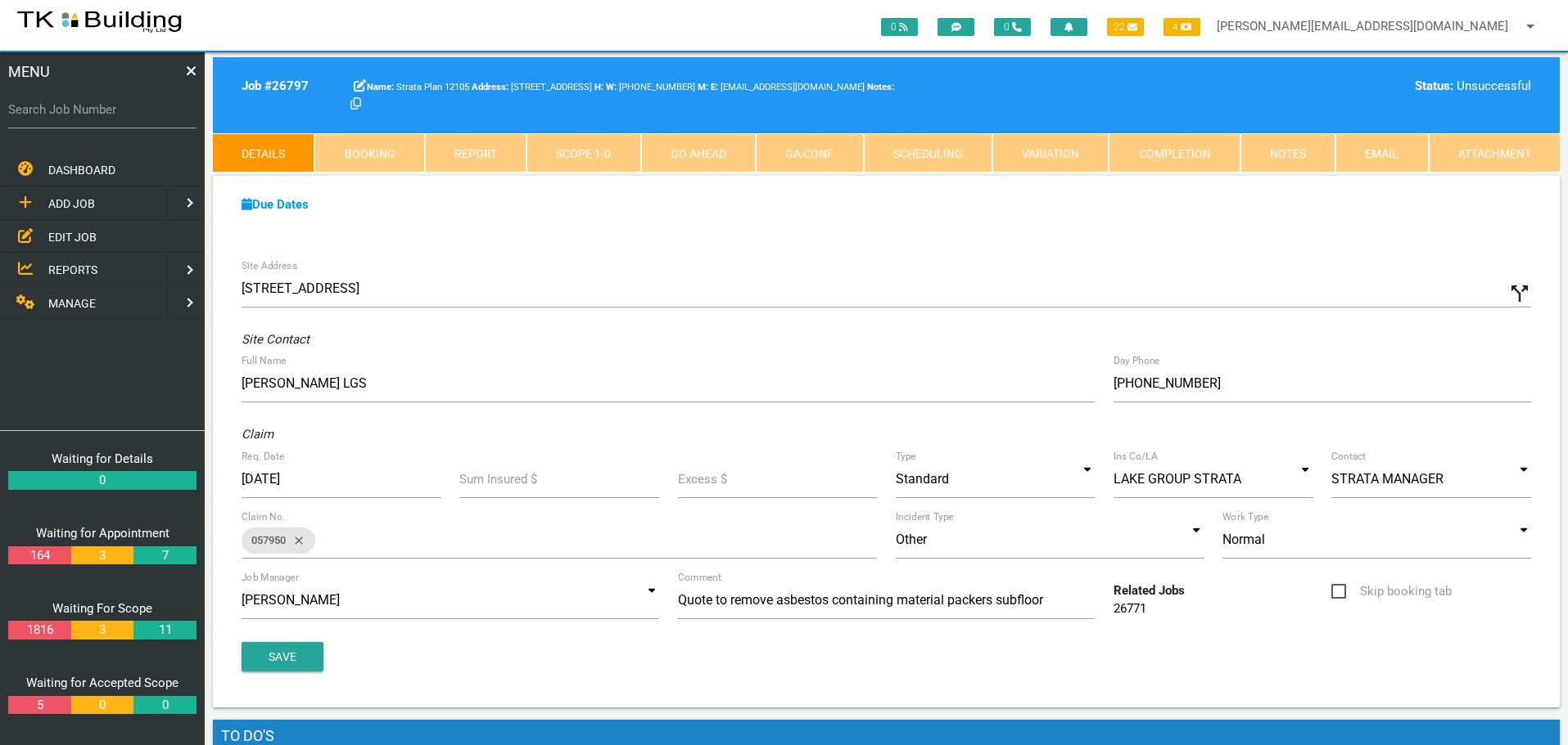
click at [1290, 152] on link "Notes" at bounding box center [1287, 153] width 95 height 39
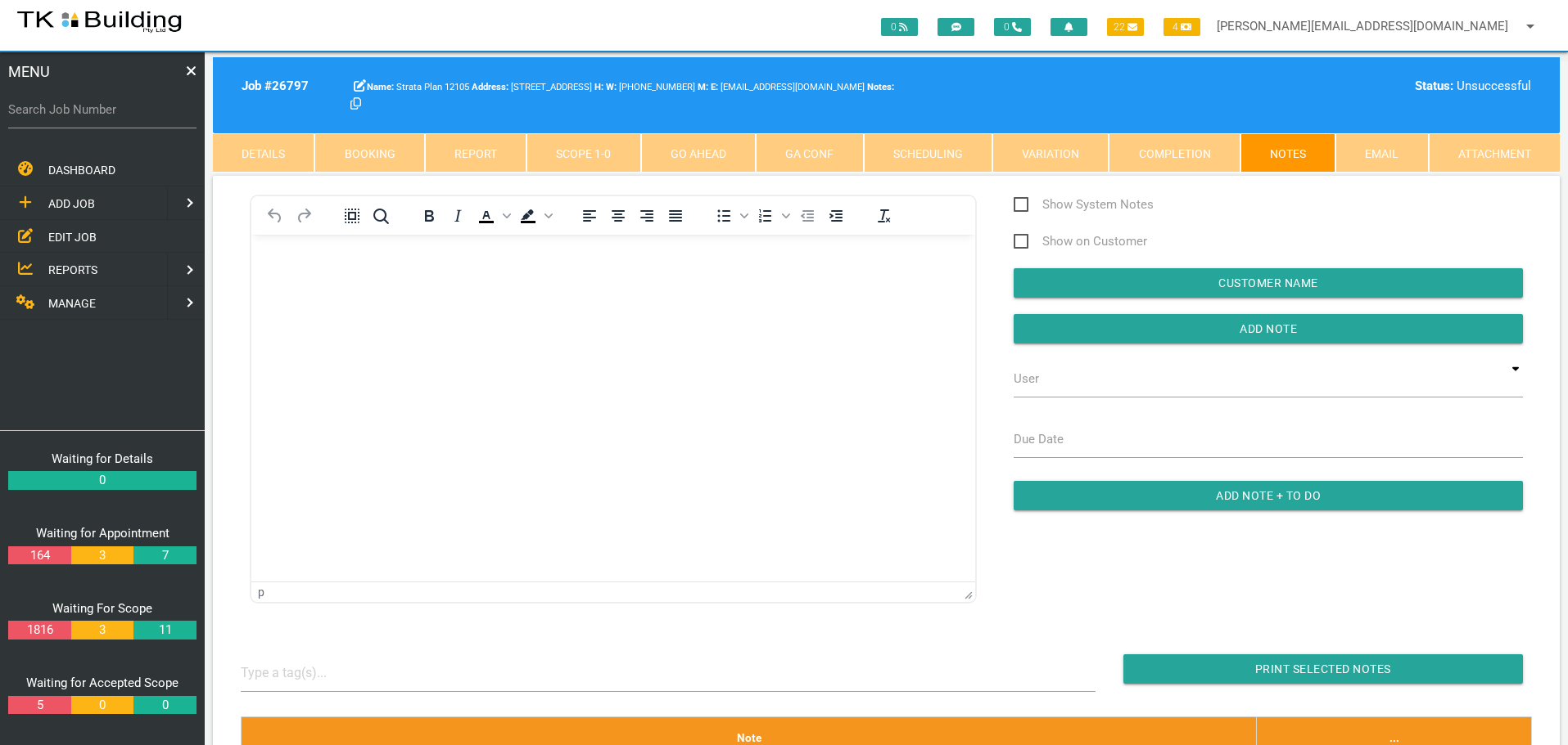
click at [1197, 156] on link "Completion" at bounding box center [1174, 153] width 131 height 39
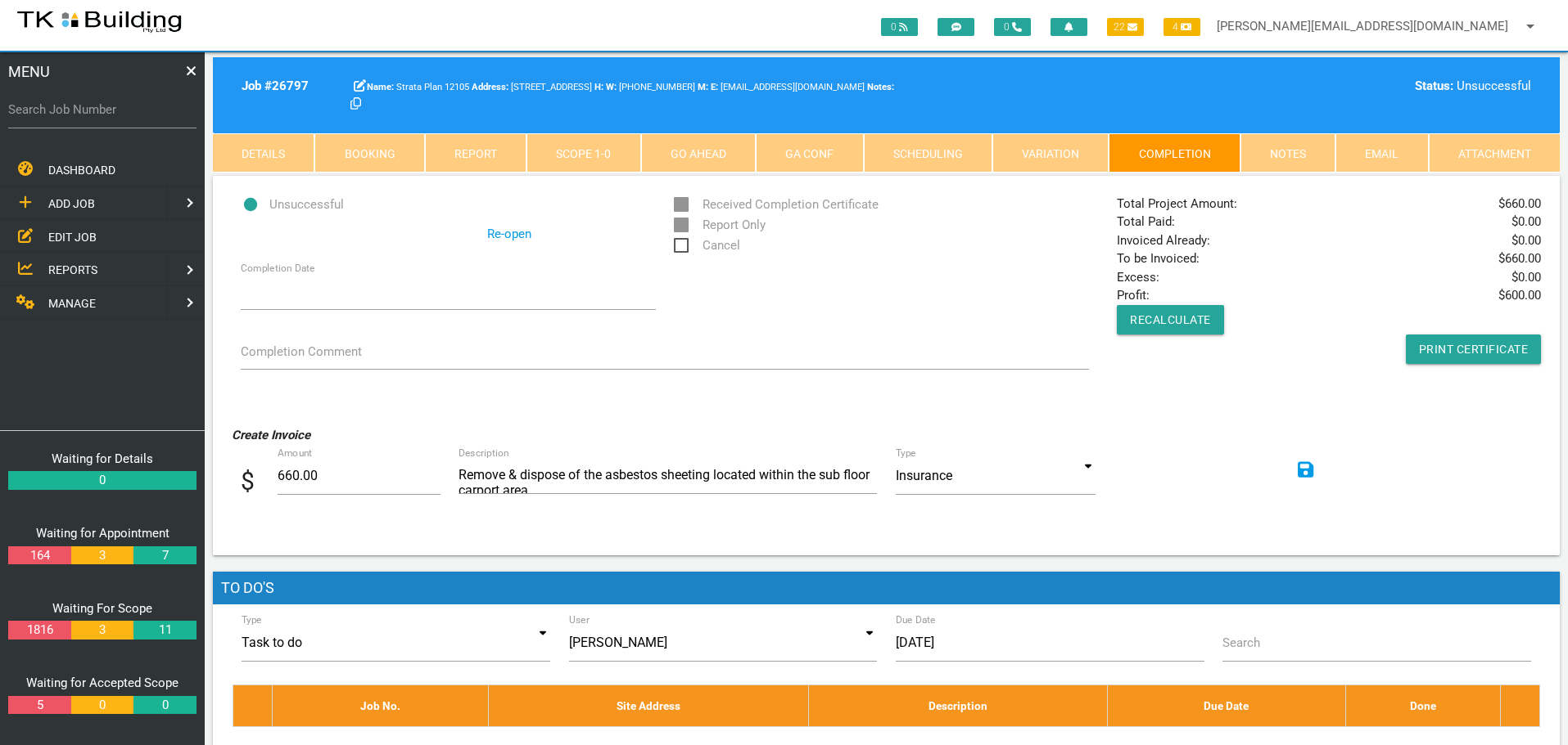
click at [503, 234] on link "Re-open" at bounding box center [508, 234] width 44 height 19
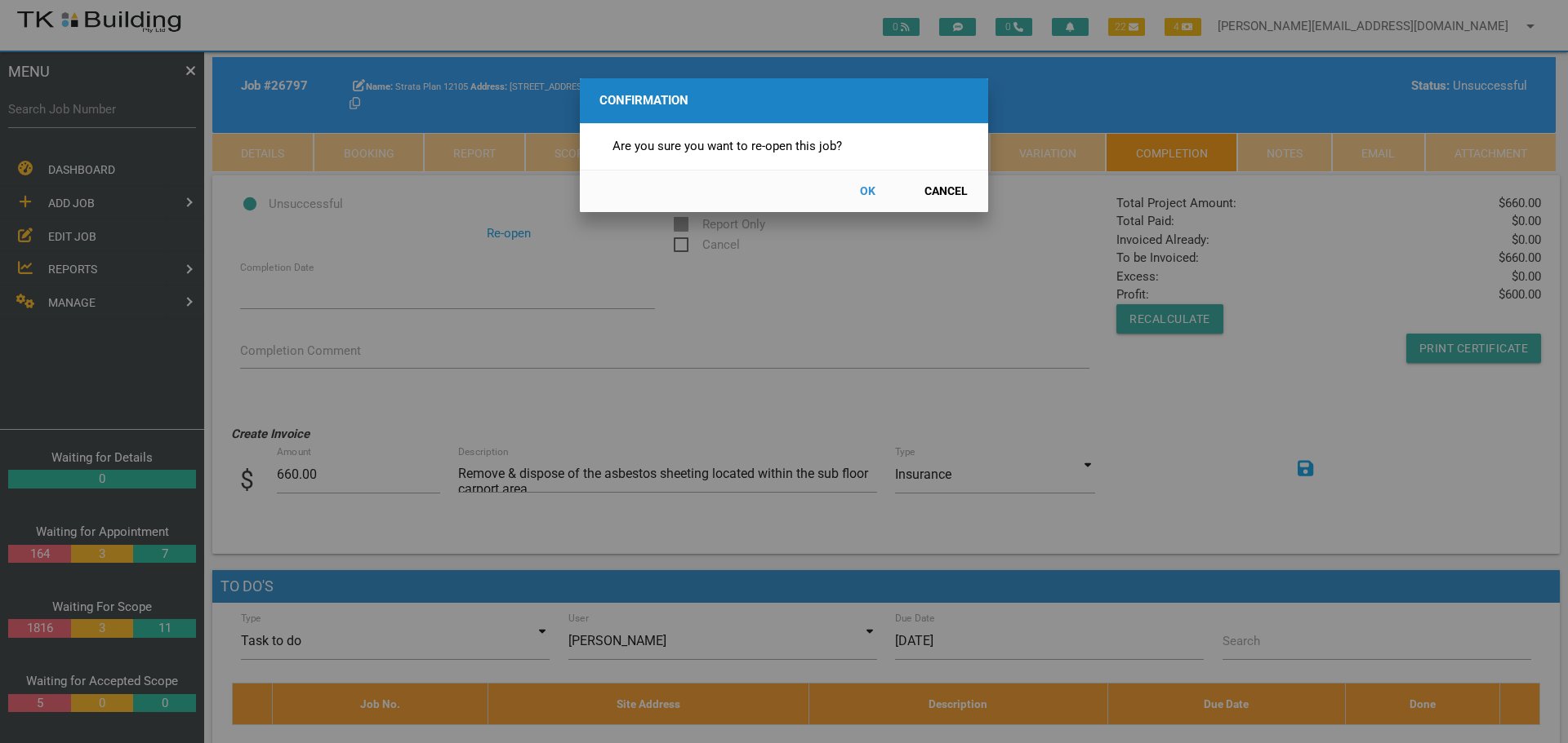
click at [864, 191] on button "OK" at bounding box center [868, 190] width 72 height 28
